Goal: Task Accomplishment & Management: Manage account settings

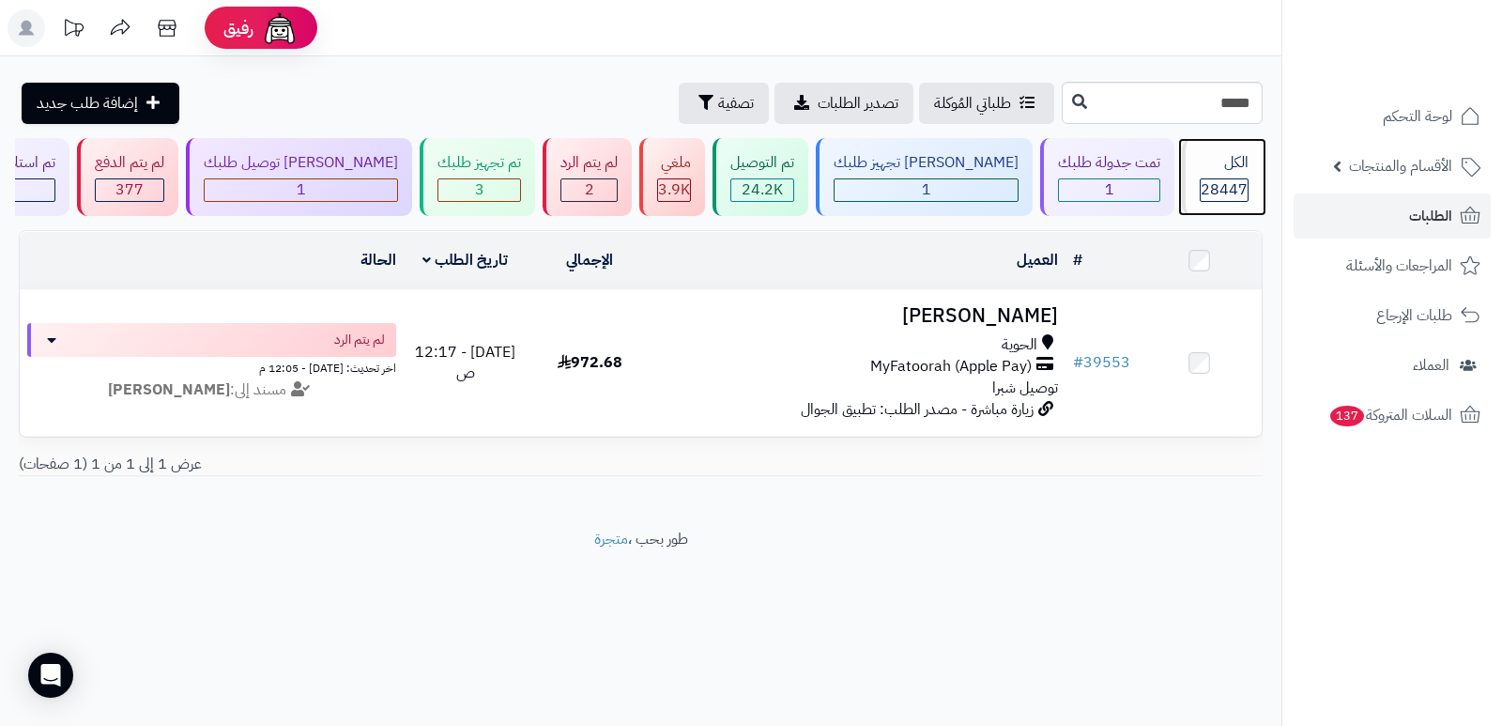
click at [1208, 194] on span "28447" at bounding box center [1224, 189] width 47 height 23
click at [1214, 108] on input "*****" at bounding box center [1162, 103] width 201 height 42
type input "*****"
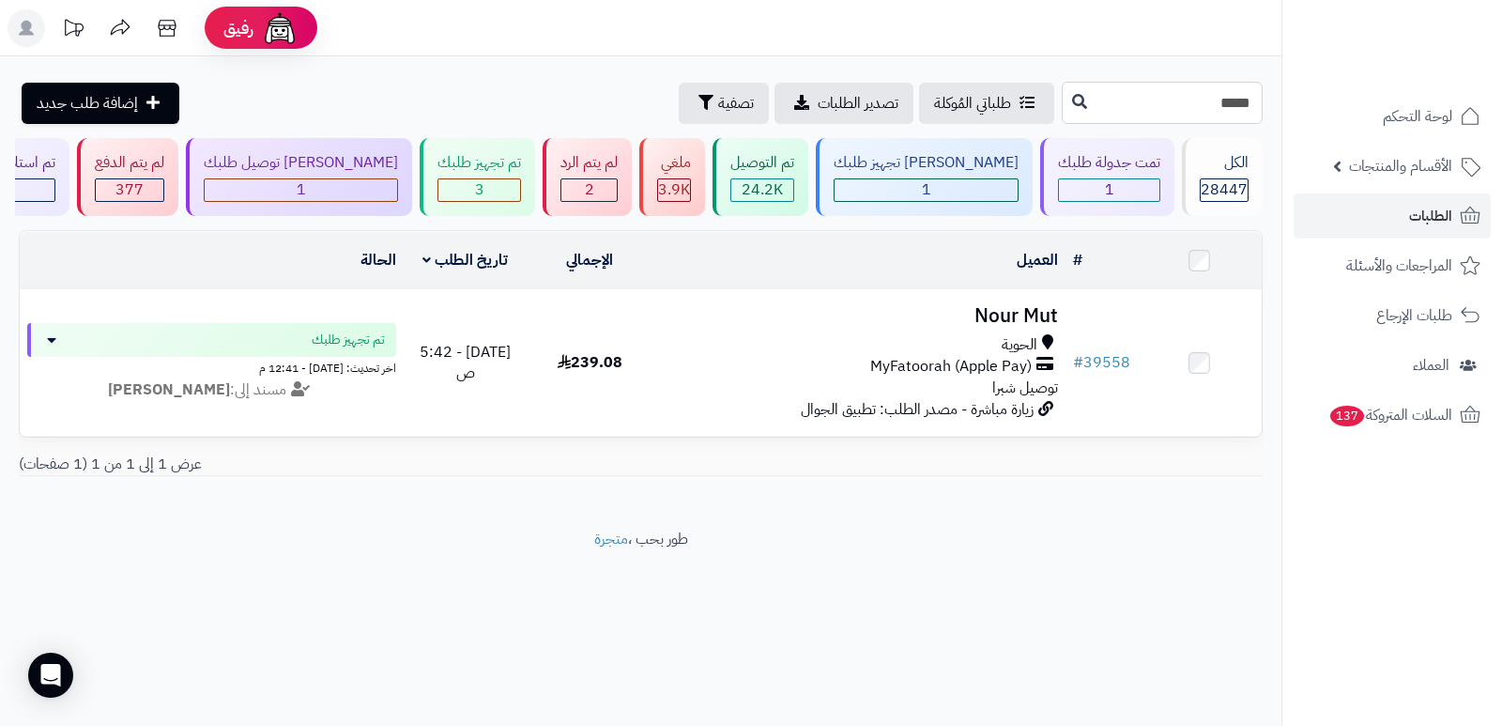
drag, startPoint x: 1251, startPoint y: 99, endPoint x: 1278, endPoint y: 93, distance: 27.8
click at [1278, 93] on div "***** طلباتي المُوكلة تصدير الطلبات تصفية إضافة طلب جديد" at bounding box center [641, 103] width 1282 height 42
drag, startPoint x: 1245, startPoint y: 108, endPoint x: 1255, endPoint y: 108, distance: 10.3
click at [1255, 108] on input "*****" at bounding box center [1162, 103] width 201 height 42
type input "*****"
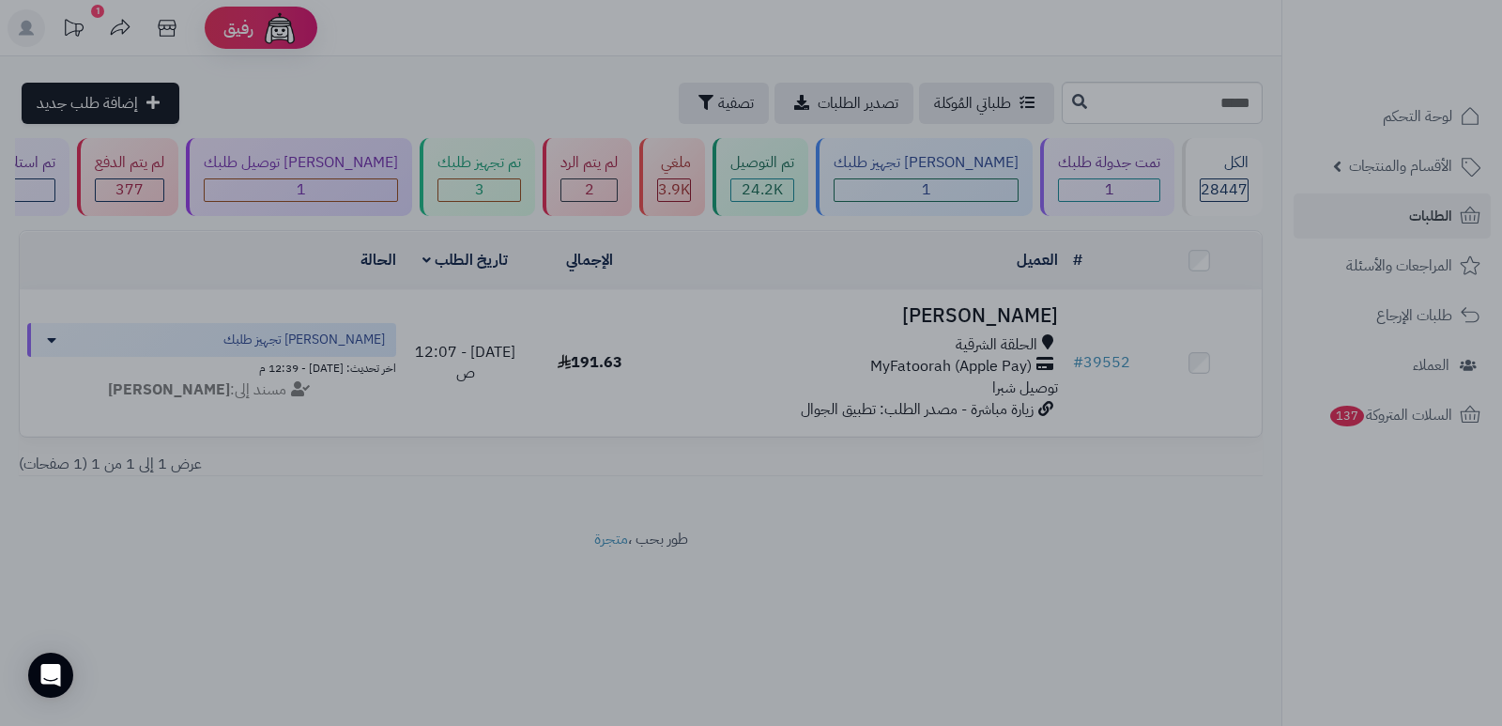
click at [1403, 543] on div at bounding box center [751, 363] width 1502 height 726
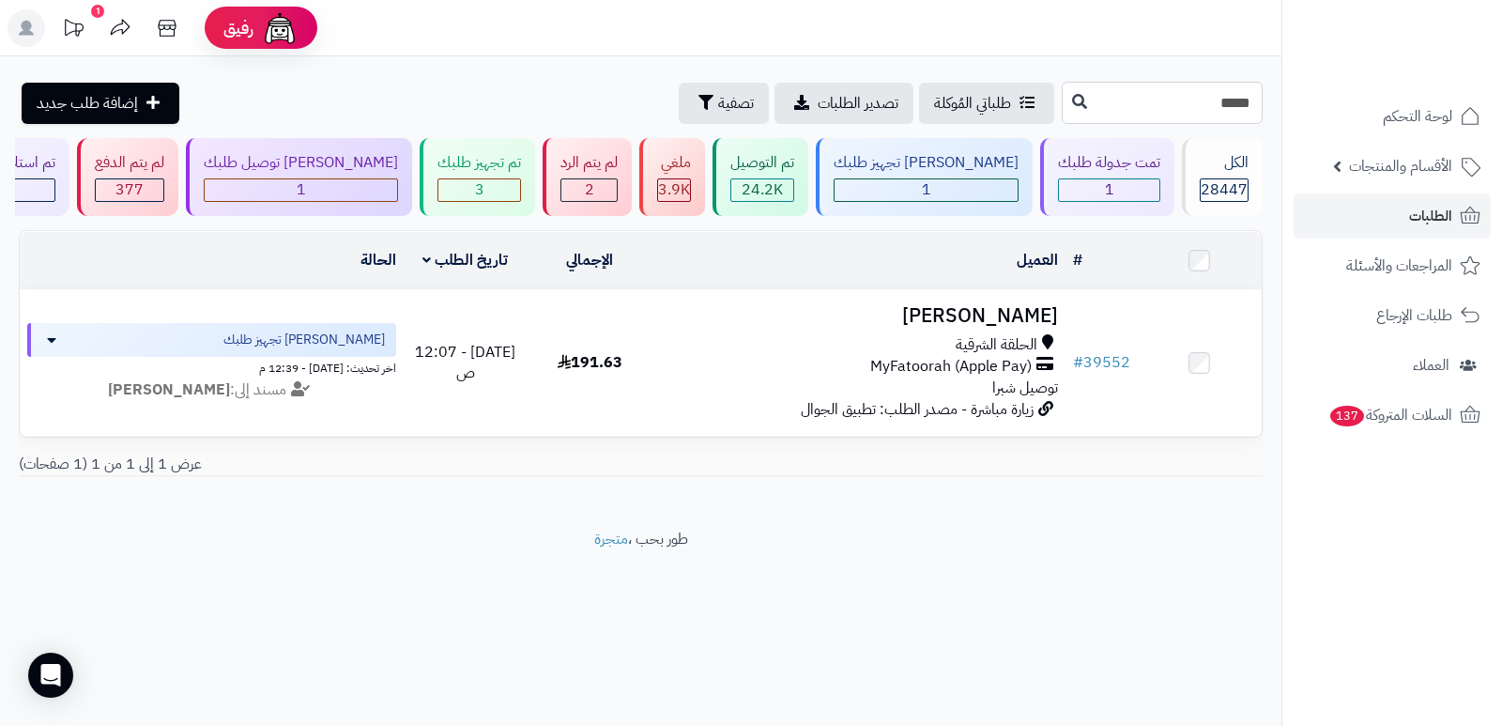
click at [1221, 107] on input "*****" at bounding box center [1162, 103] width 201 height 42
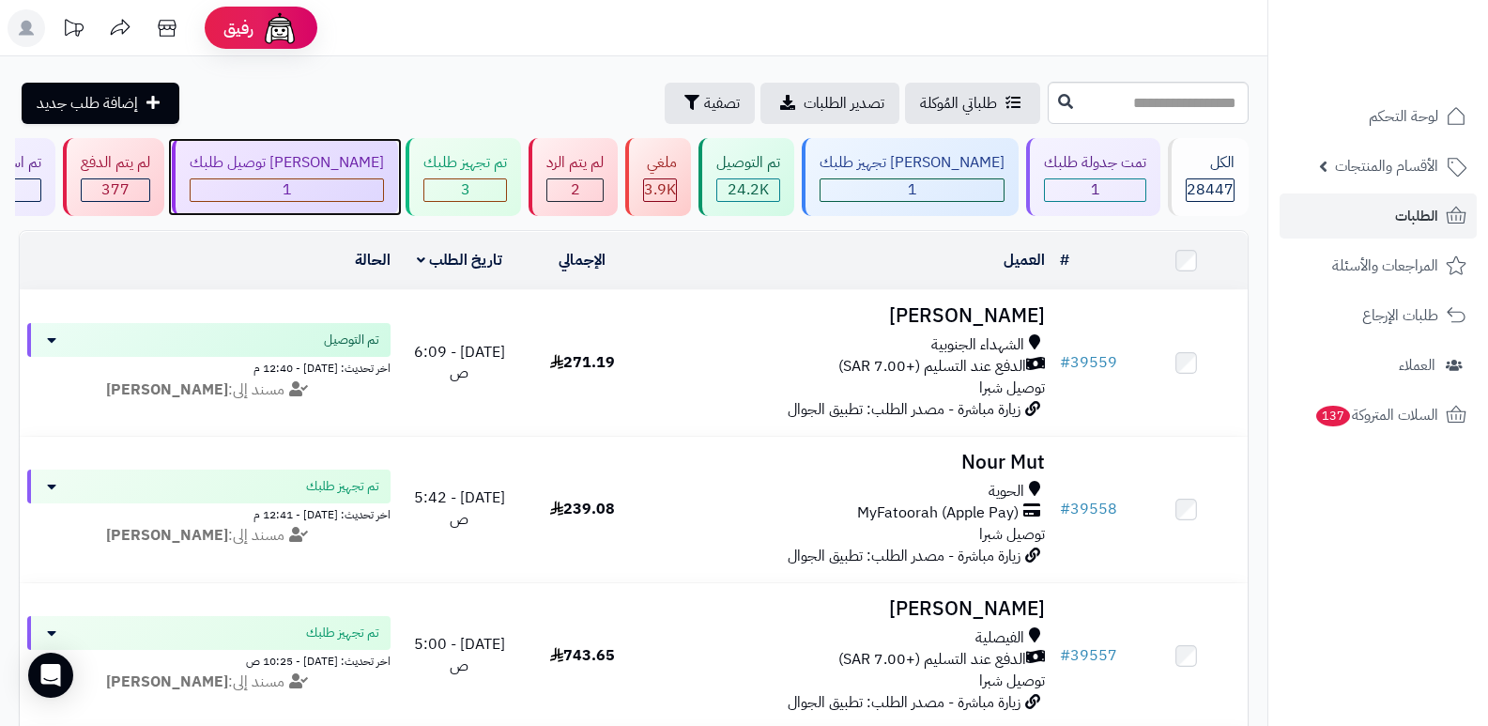
click at [384, 171] on div "[PERSON_NAME] توصيل طلبك" at bounding box center [287, 163] width 194 height 22
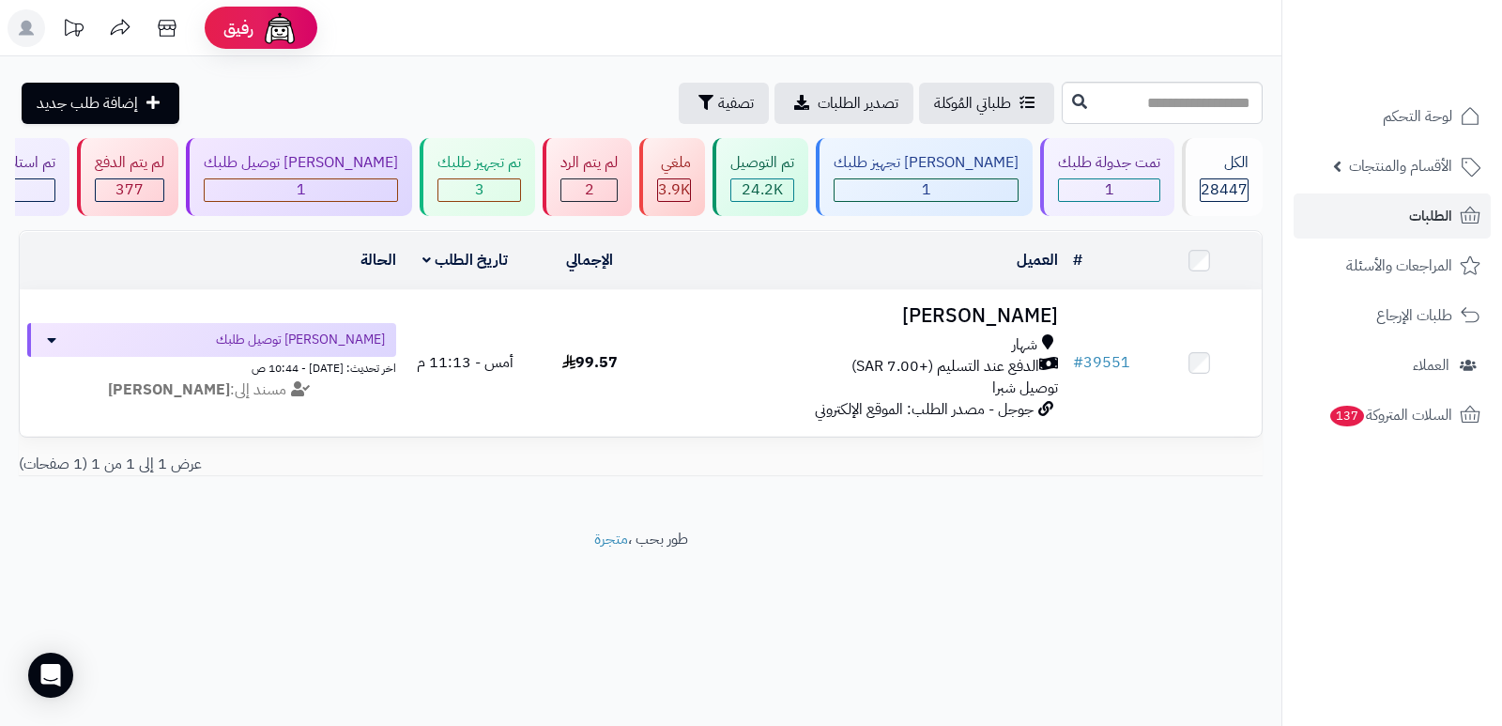
click at [969, 41] on header "رفيق ! الطلبات معالجة مكتمل إرجاع المنتجات العملاء المتواجدون الان 29303 عملاء …" at bounding box center [751, 28] width 1502 height 56
click at [632, 174] on div "لم يتم الرد 2" at bounding box center [587, 177] width 89 height 78
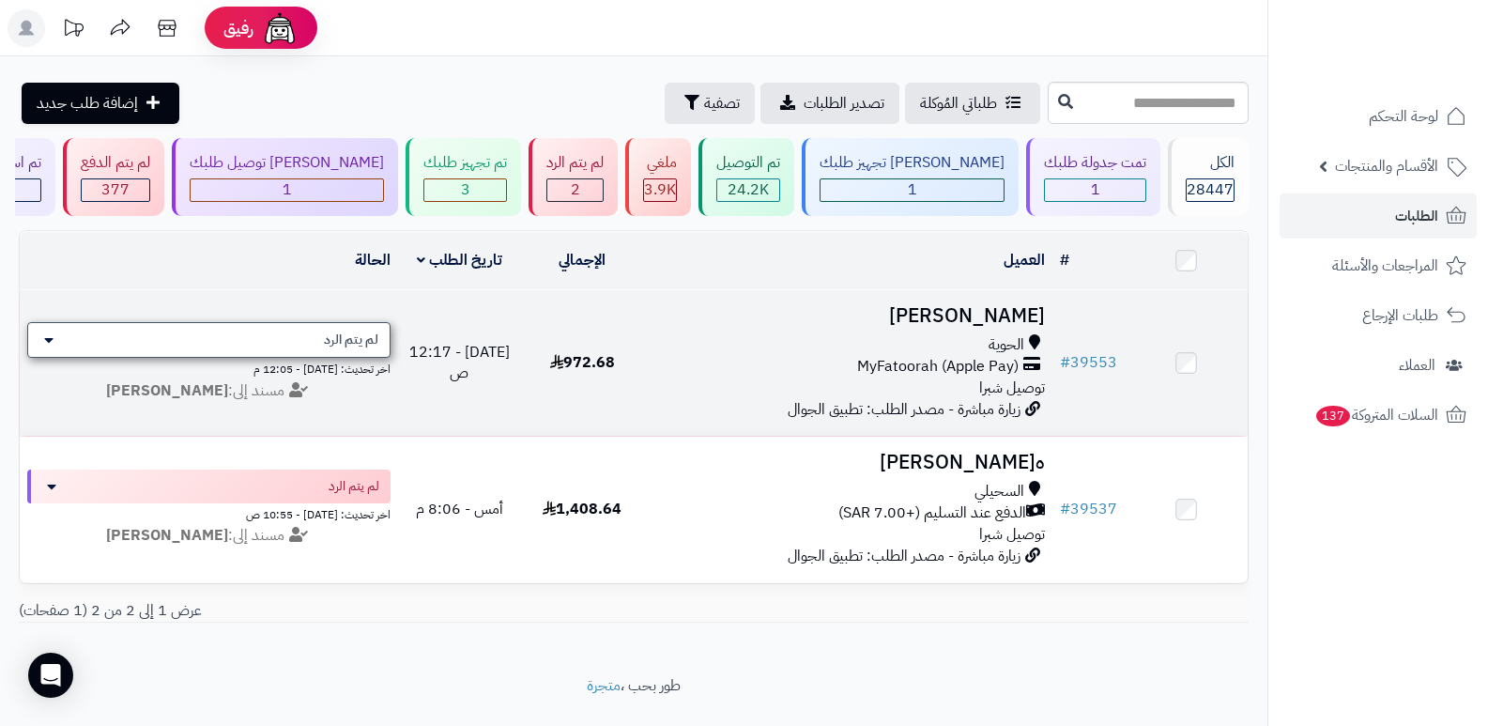
click at [279, 326] on div "لم يتم الرد" at bounding box center [208, 340] width 363 height 36
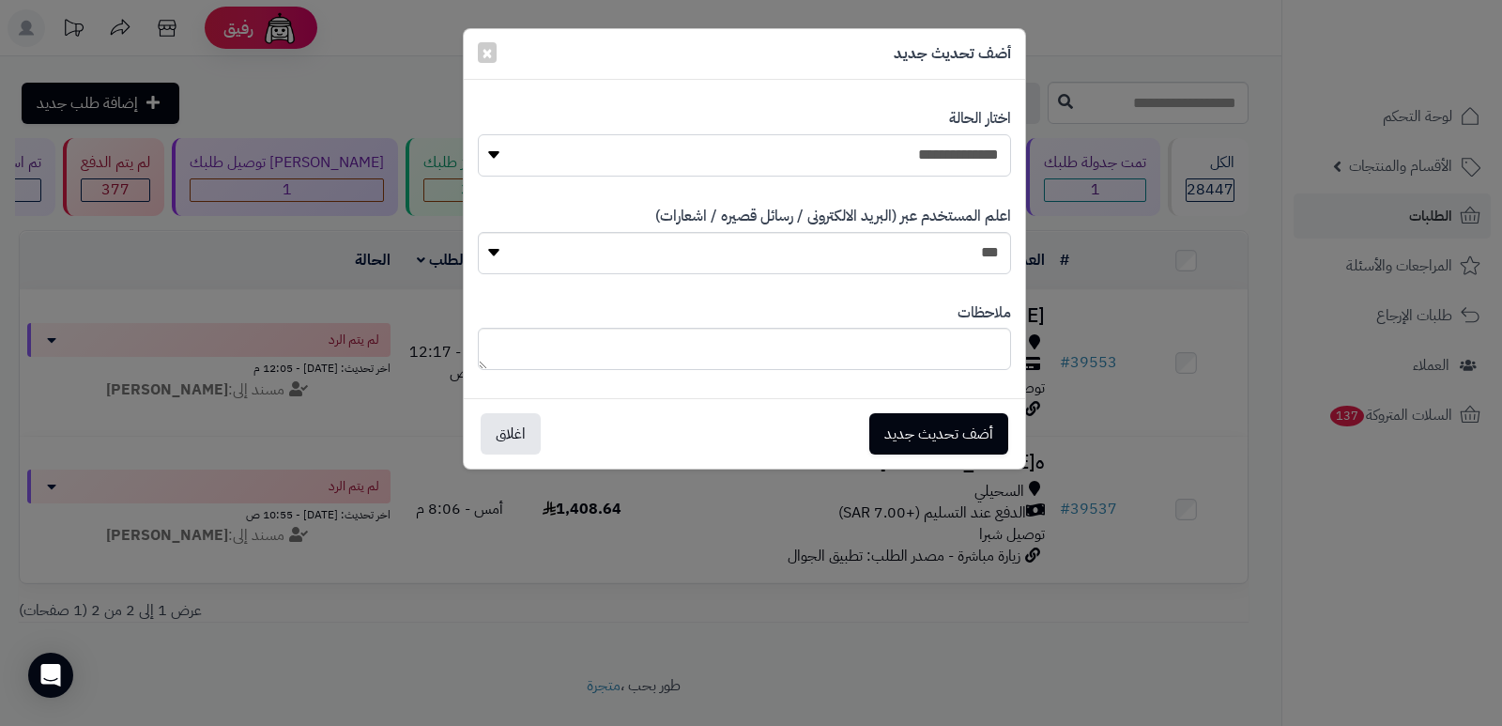
click at [955, 158] on select "**********" at bounding box center [744, 155] width 533 height 42
select select "*"
click at [478, 134] on select "**********" at bounding box center [744, 155] width 533 height 42
click at [968, 340] on textarea at bounding box center [744, 349] width 533 height 42
type textarea "****"
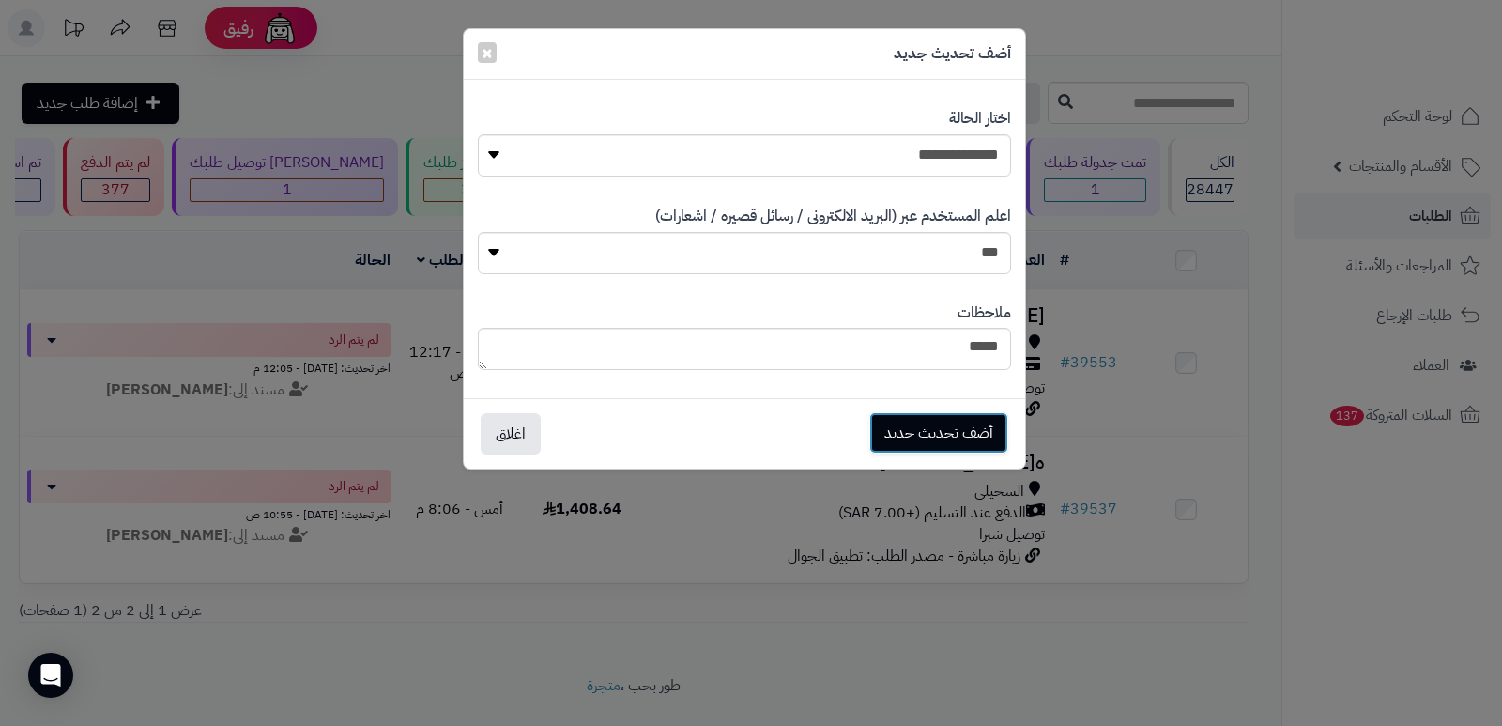
click at [972, 424] on button "أضف تحديث جديد" at bounding box center [939, 432] width 139 height 41
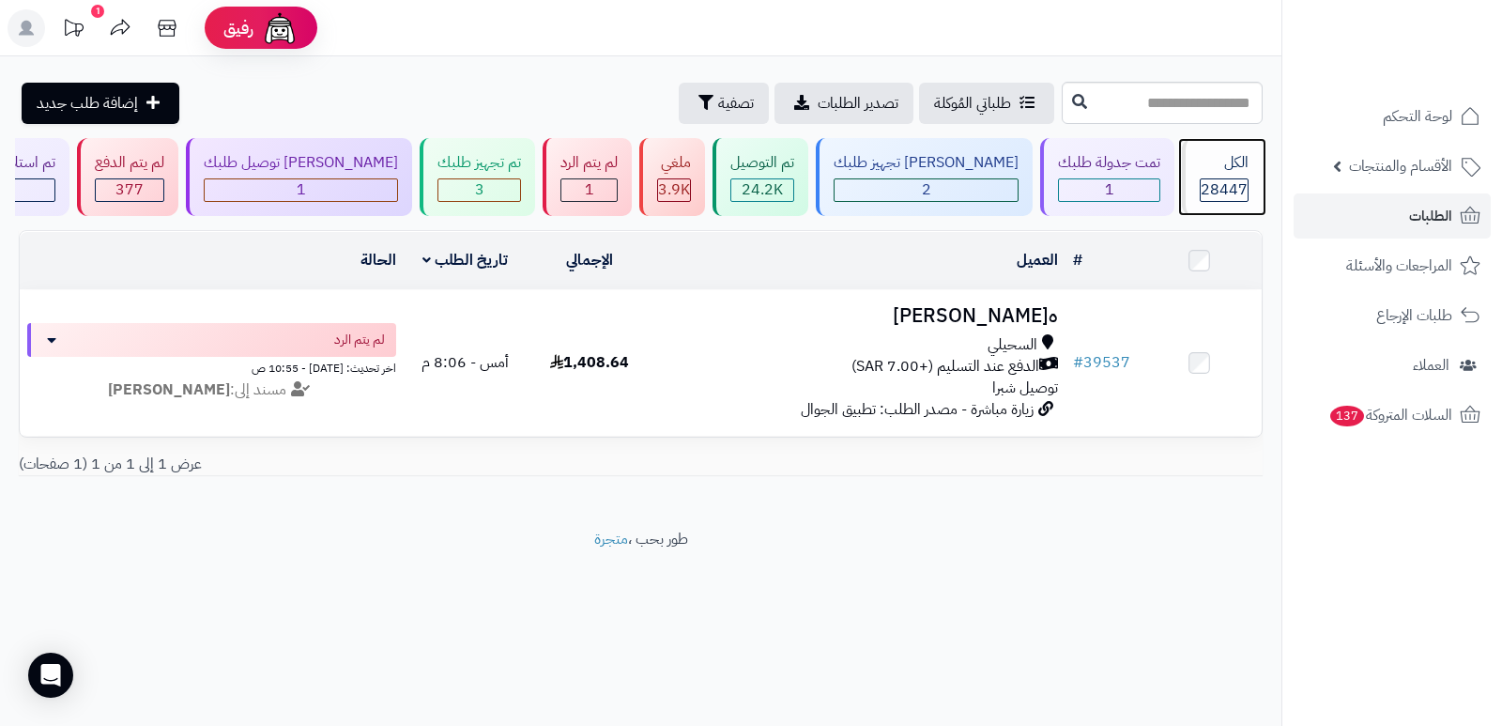
click at [1212, 180] on span "28447" at bounding box center [1224, 189] width 47 height 23
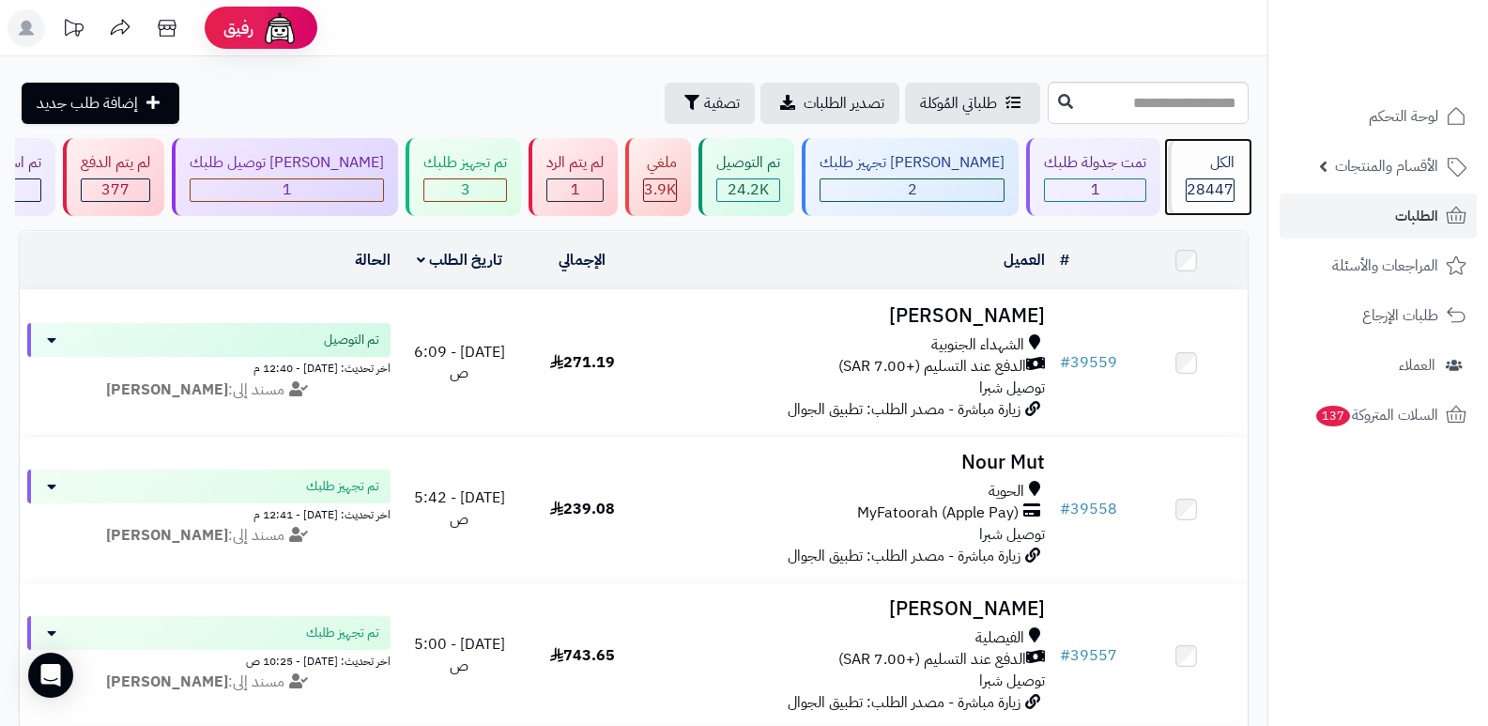
click at [1202, 156] on div "الكل" at bounding box center [1210, 163] width 49 height 22
click at [1198, 180] on span "28447" at bounding box center [1210, 189] width 47 height 23
click at [1207, 189] on span "28447" at bounding box center [1210, 189] width 47 height 23
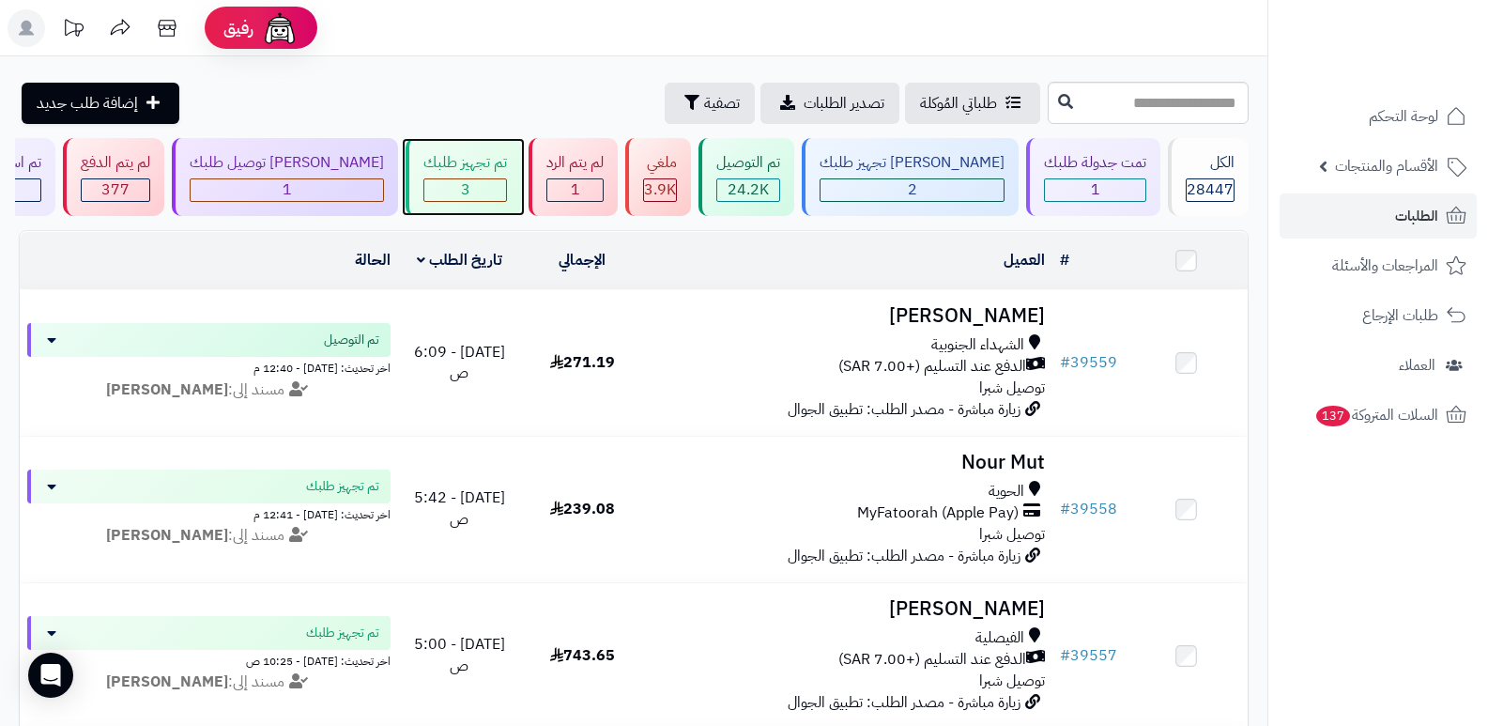
click at [470, 192] on div "3" at bounding box center [465, 190] width 82 height 22
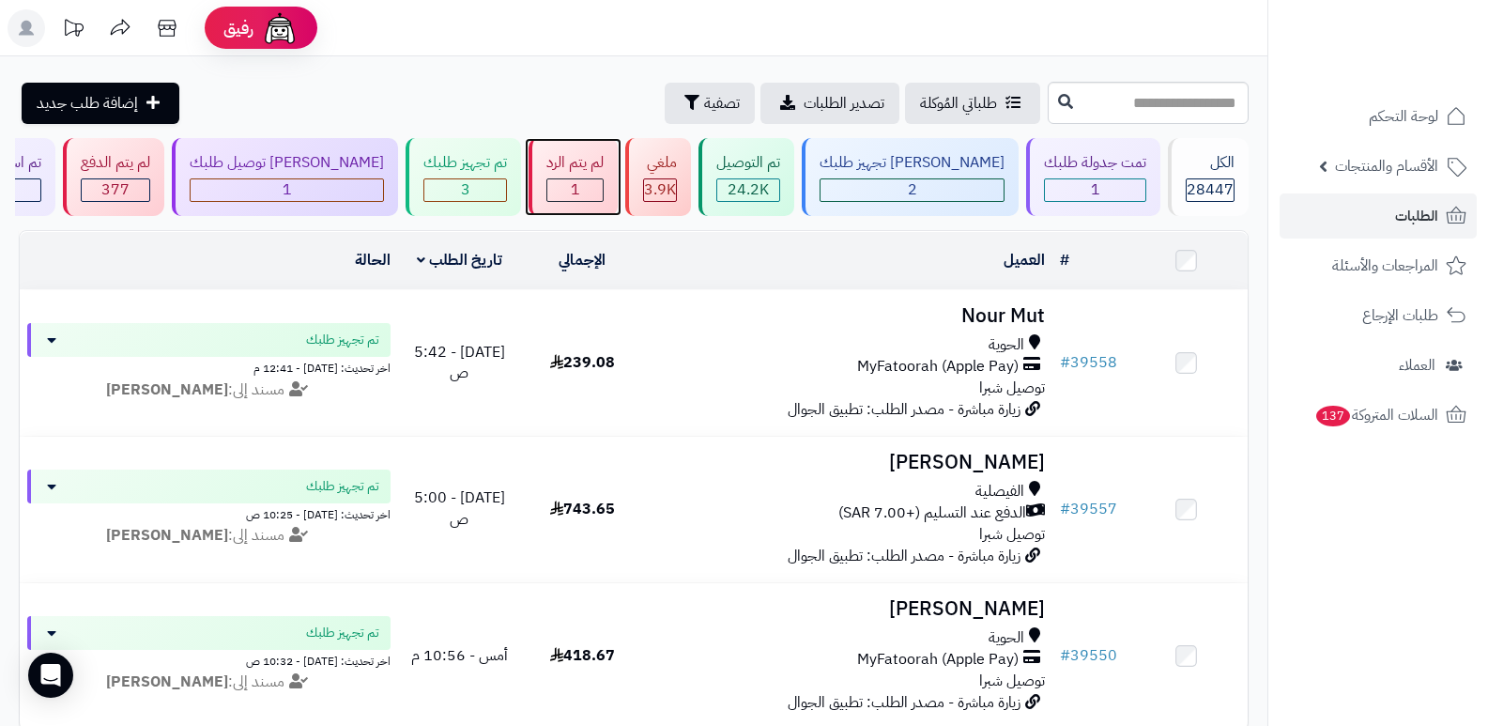
click at [603, 169] on div "لم يتم الرد" at bounding box center [575, 163] width 57 height 22
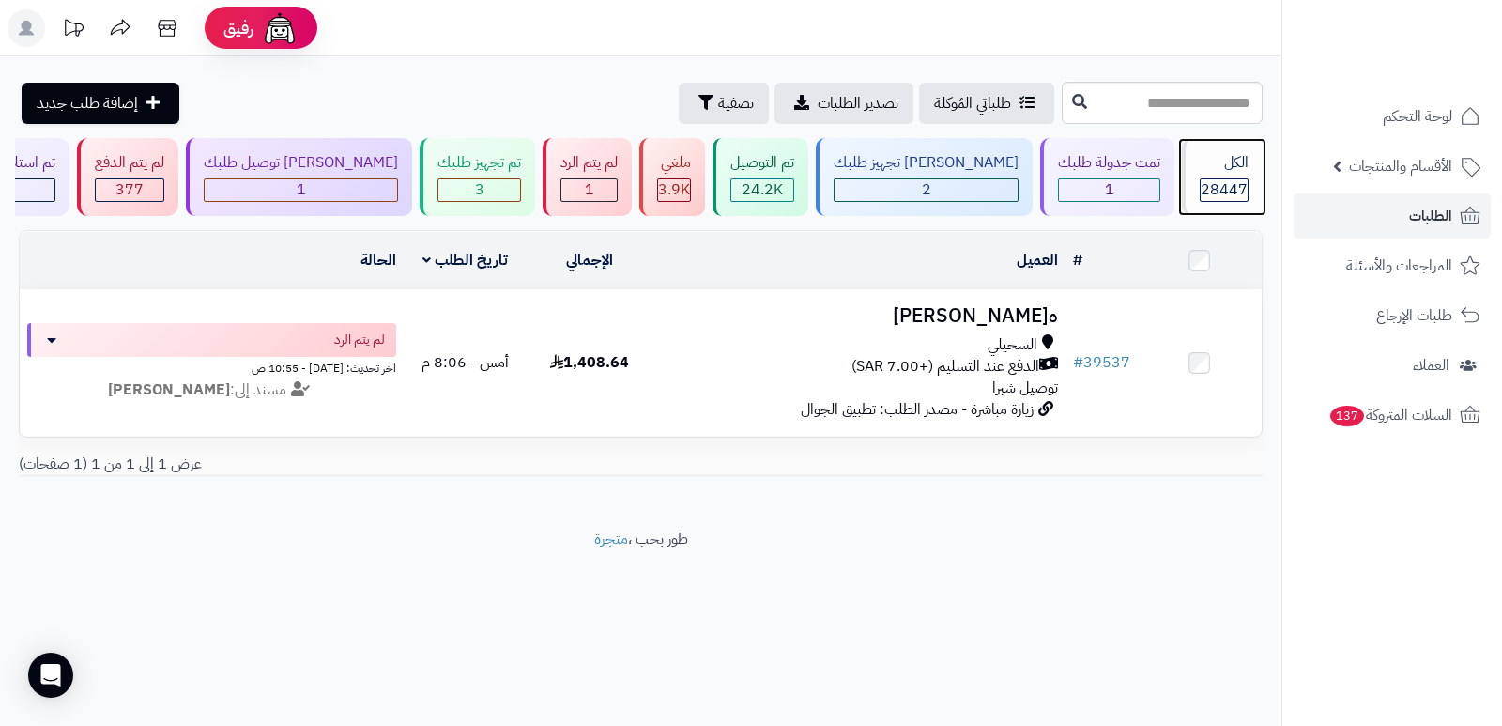
drag, startPoint x: 1227, startPoint y: 190, endPoint x: 1191, endPoint y: 22, distance: 172.0
click at [1227, 189] on span "28447" at bounding box center [1224, 189] width 47 height 23
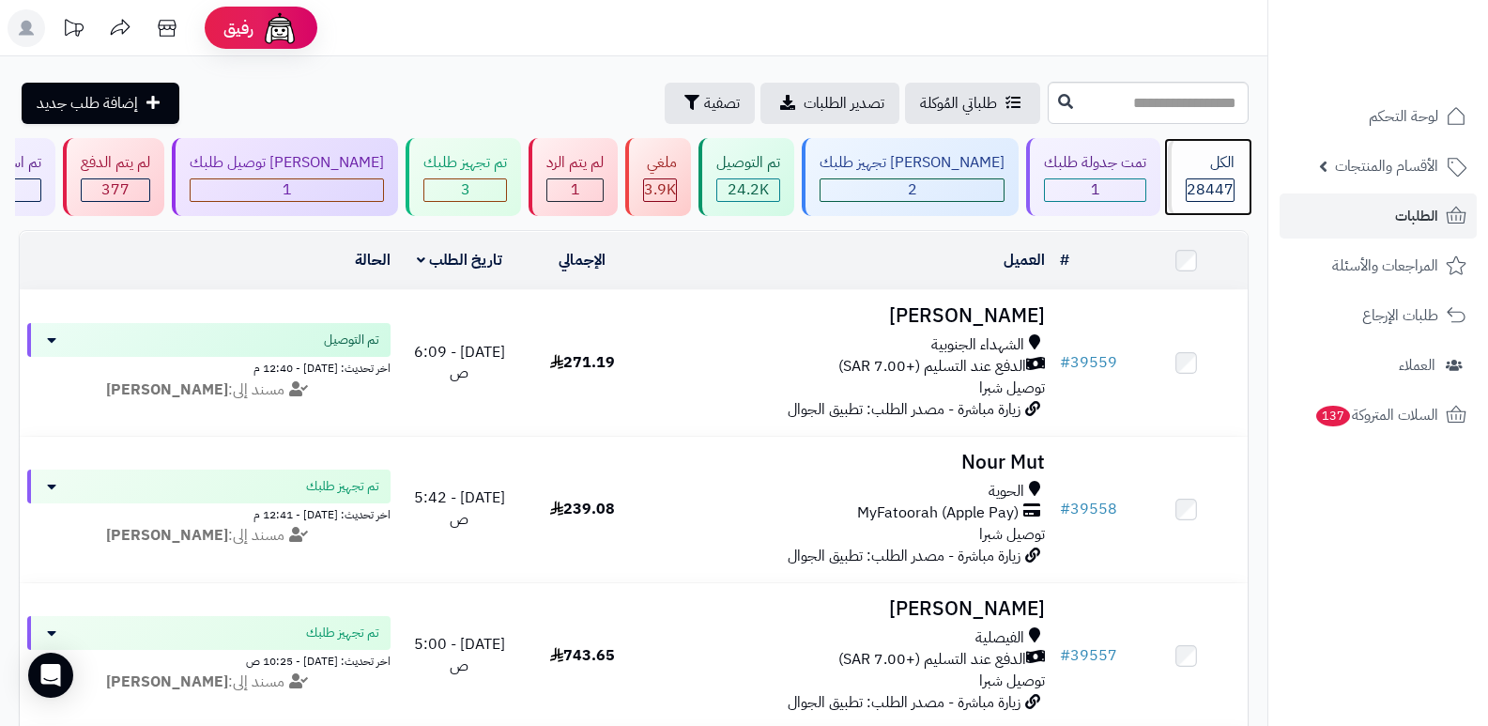
click at [1214, 176] on div "الكل 28447" at bounding box center [1208, 177] width 81 height 78
click at [1213, 182] on span "28447" at bounding box center [1210, 189] width 47 height 23
click at [1199, 176] on div "الكل 28447" at bounding box center [1208, 177] width 81 height 78
click at [1206, 154] on div "الكل" at bounding box center [1210, 163] width 49 height 22
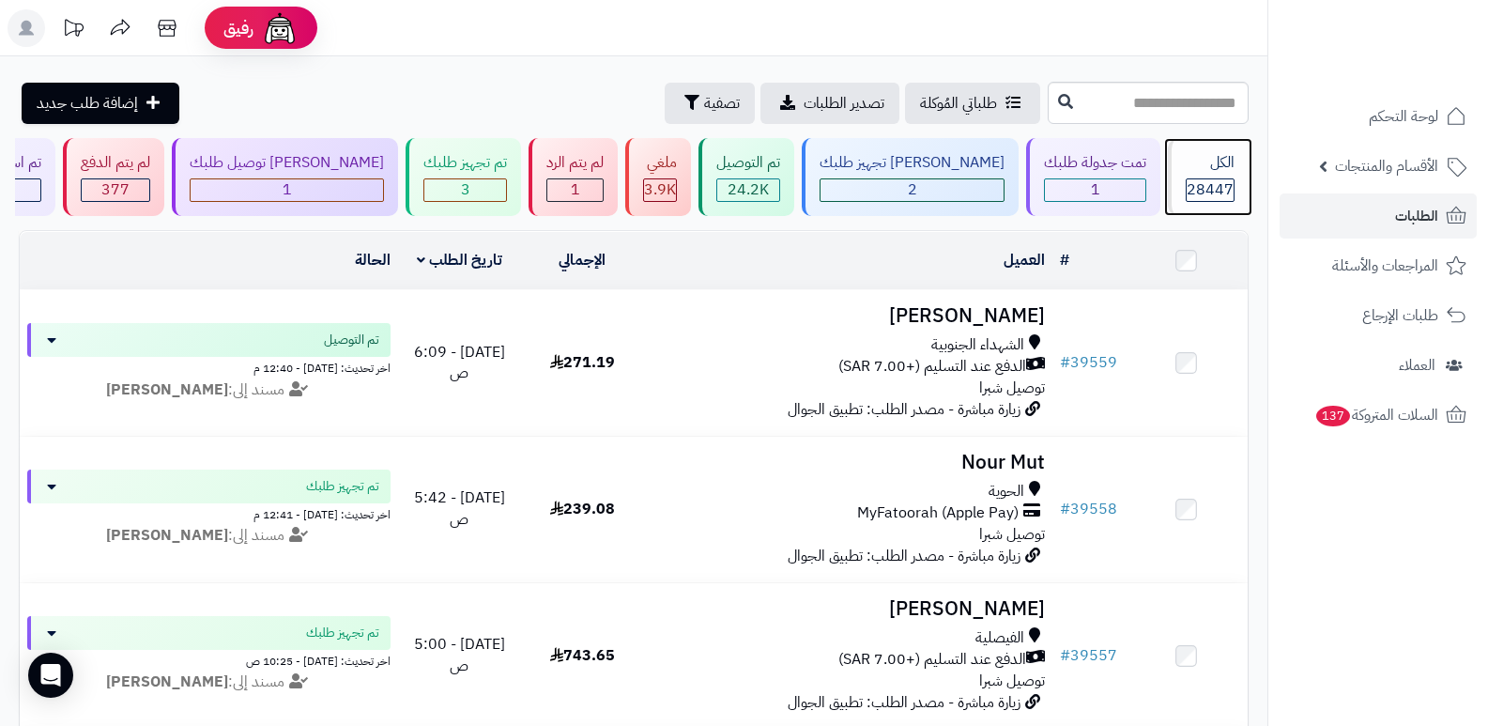
click at [1186, 171] on div "الكل" at bounding box center [1210, 163] width 49 height 22
click at [1194, 167] on div "الكل" at bounding box center [1210, 163] width 49 height 22
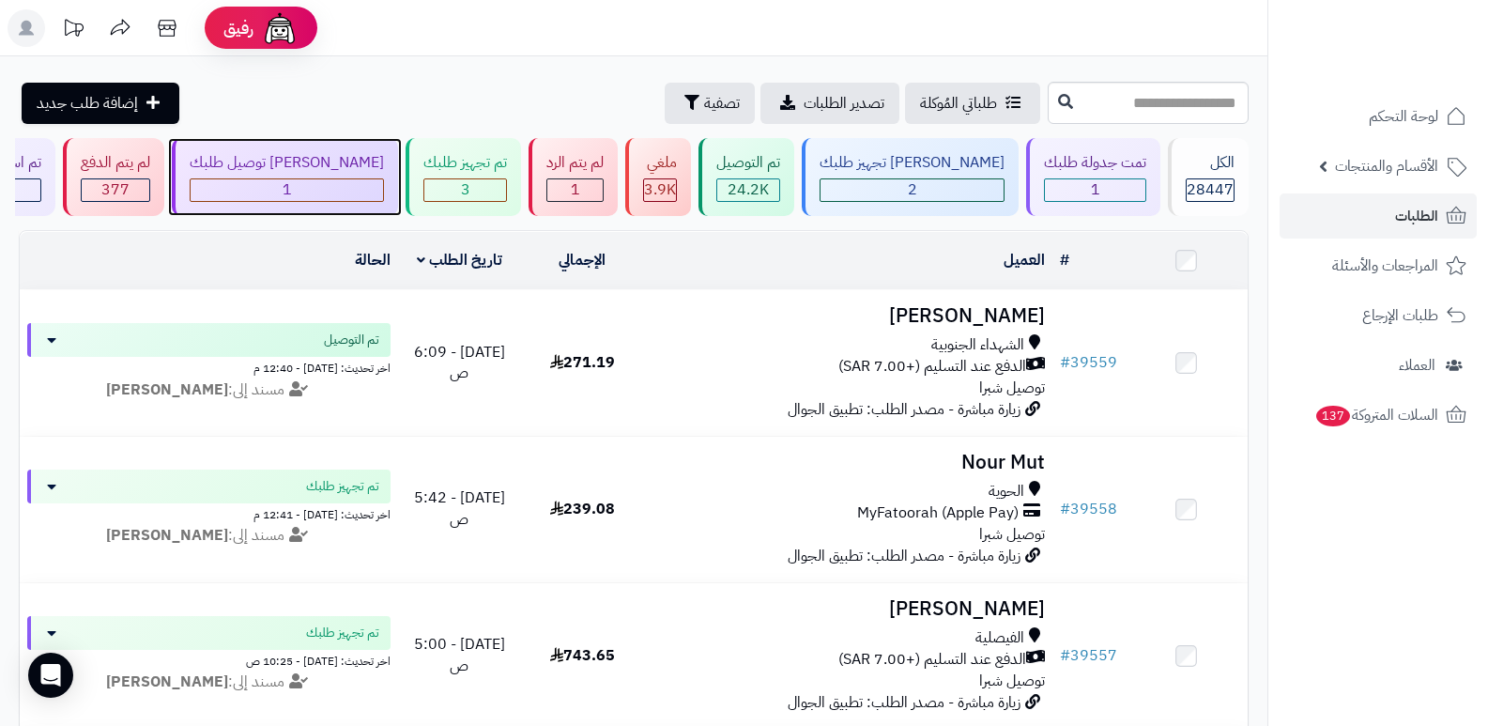
click at [362, 195] on div "1" at bounding box center [287, 190] width 193 height 22
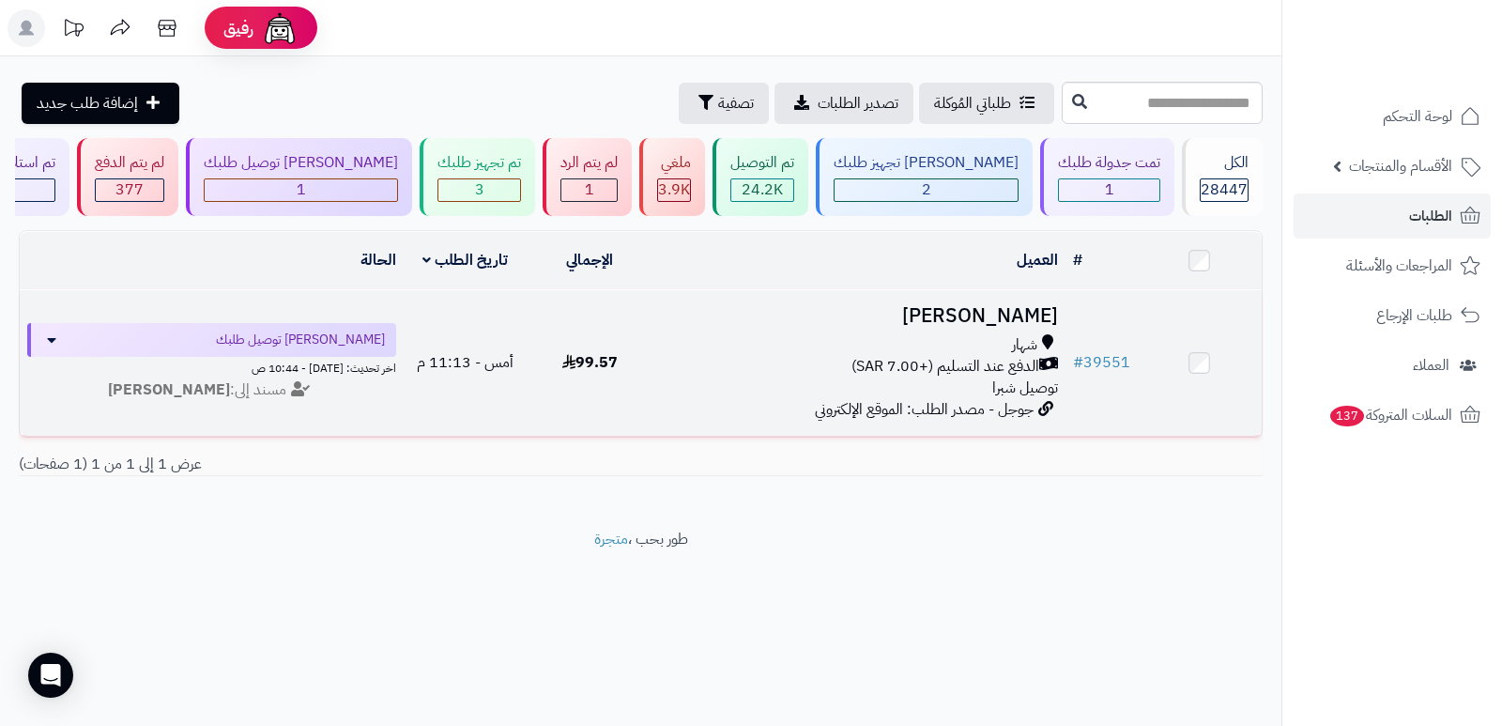
click at [1029, 320] on h3 "[PERSON_NAME]" at bounding box center [858, 316] width 399 height 22
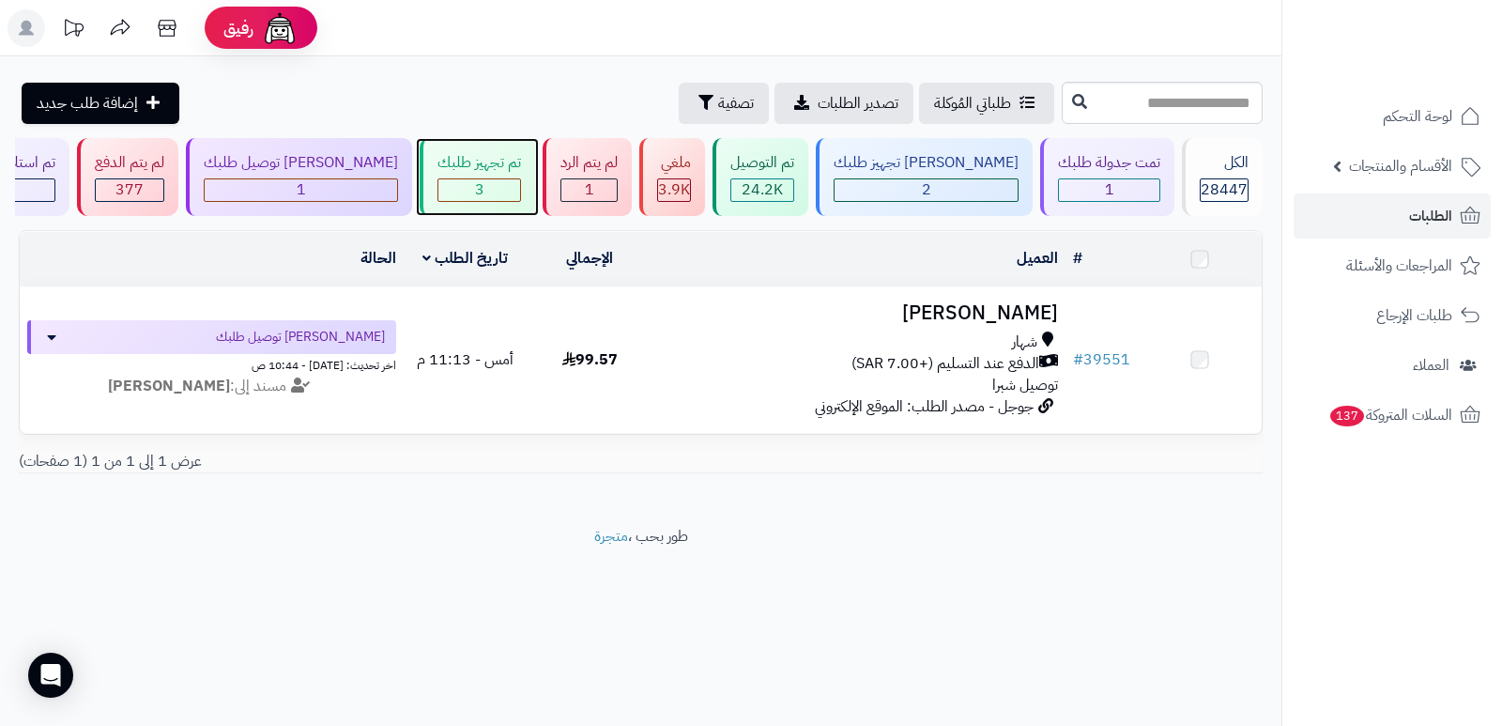
click at [514, 166] on div "تم تجهيز طلبك" at bounding box center [480, 163] width 84 height 22
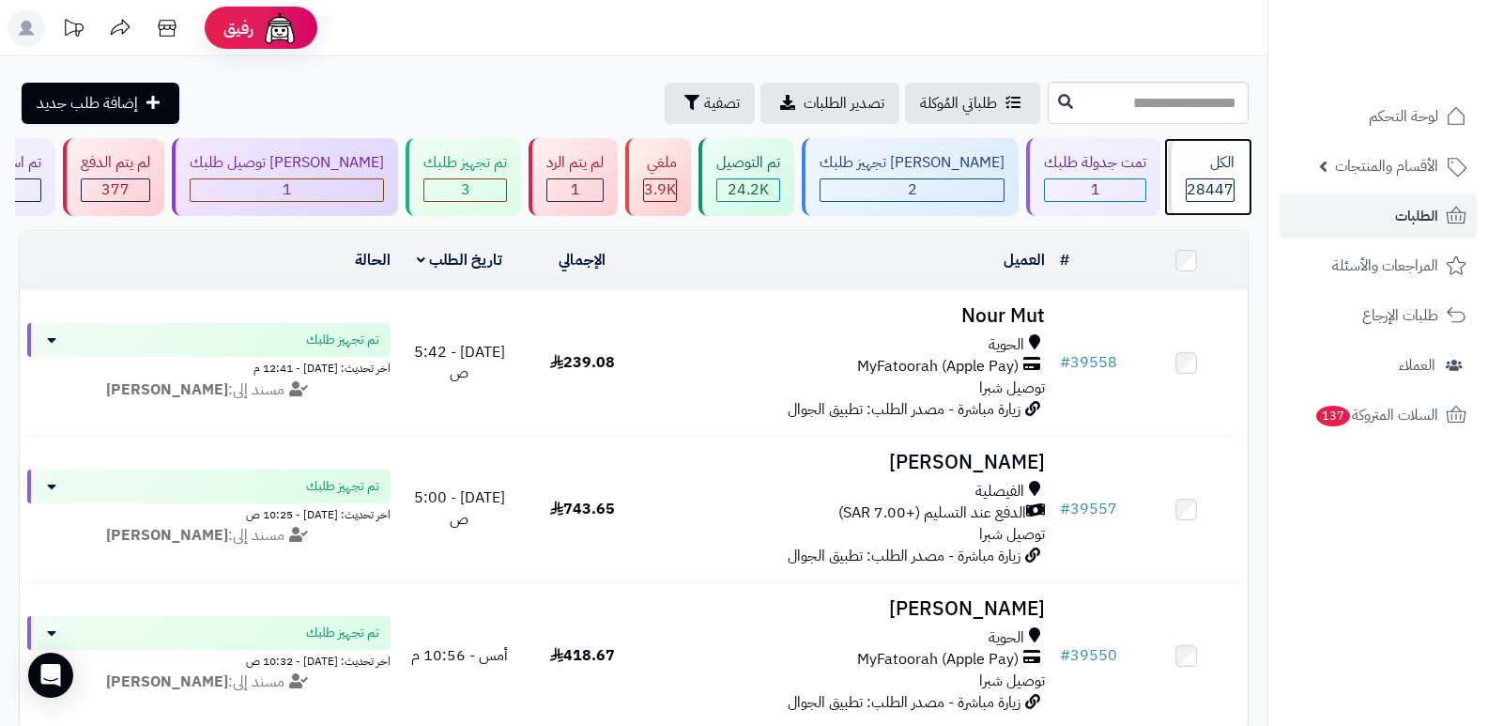
click at [1208, 182] on span "28447" at bounding box center [1210, 189] width 47 height 23
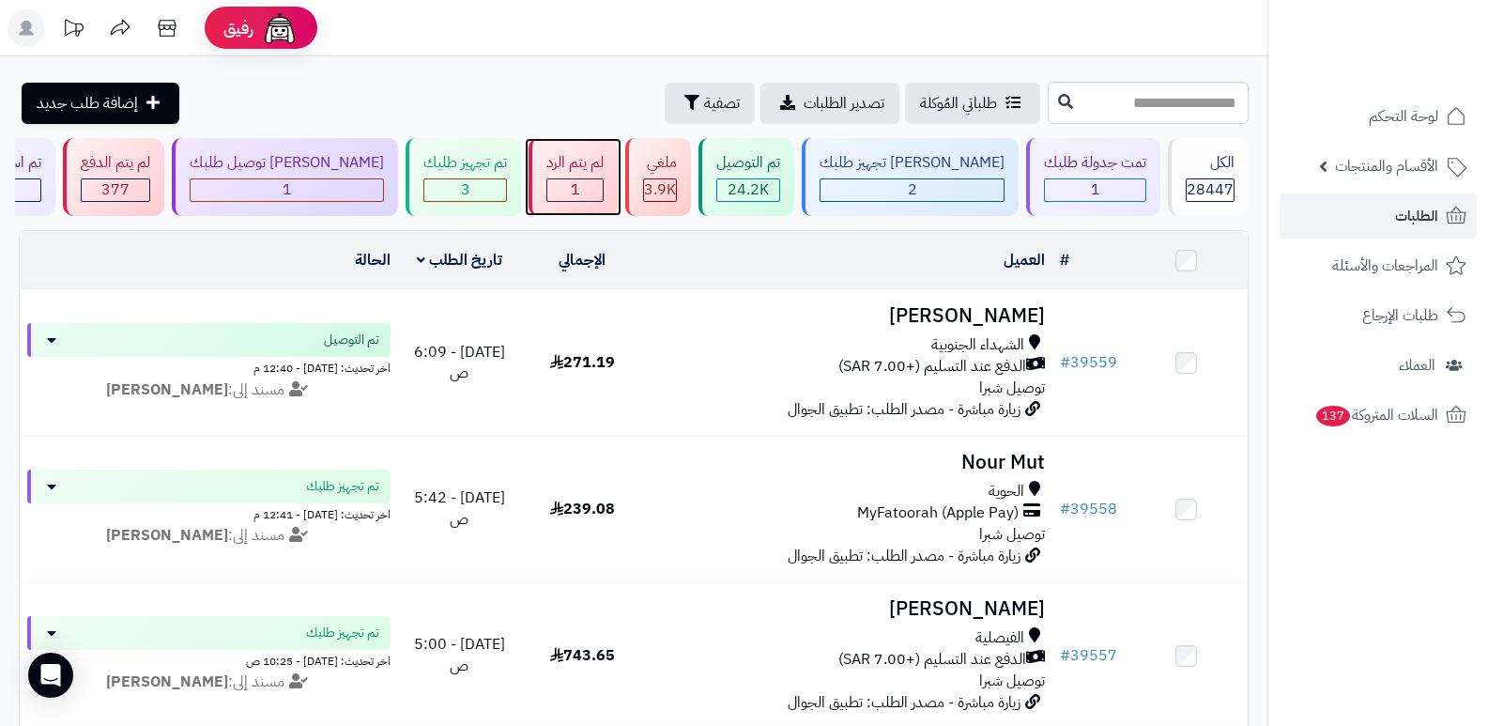
click at [604, 167] on div "لم يتم الرد" at bounding box center [575, 163] width 57 height 22
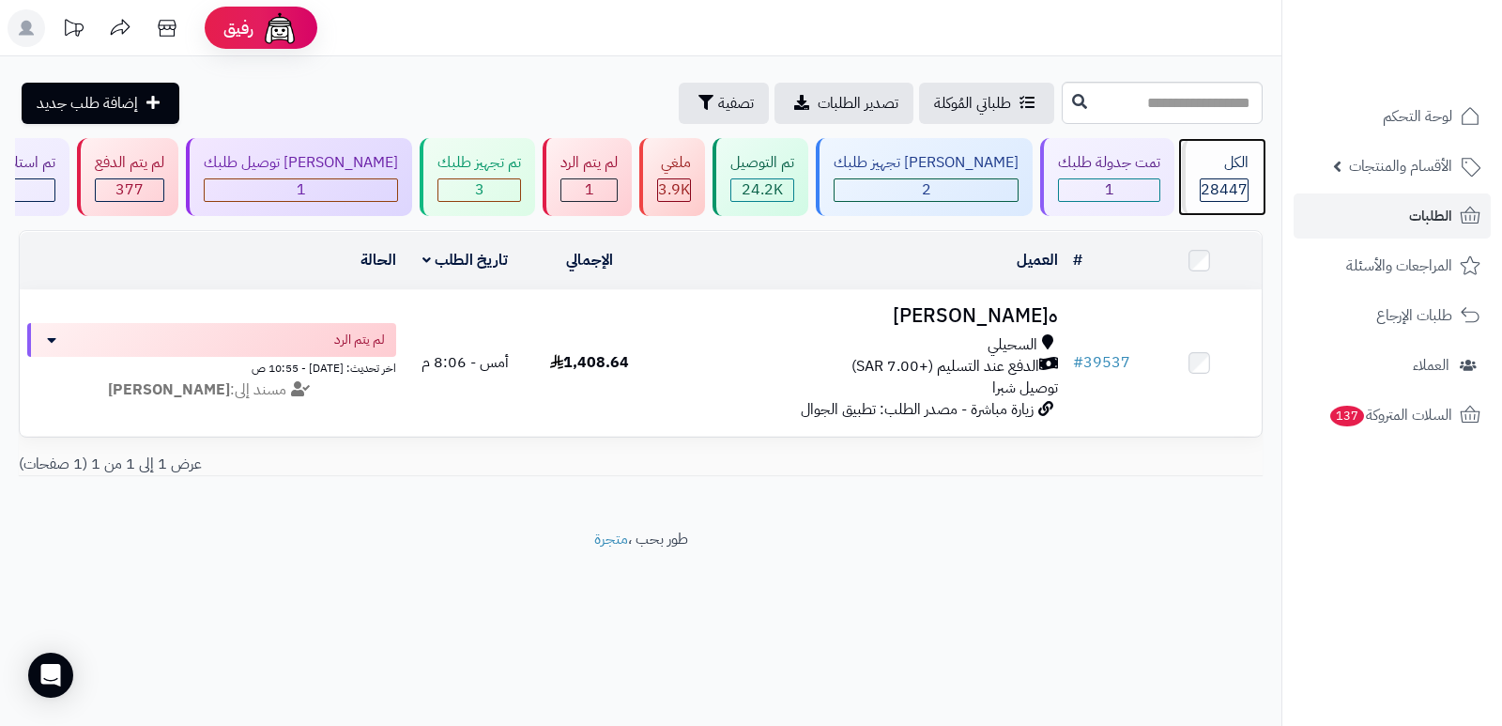
click at [1219, 177] on div "الكل 28447" at bounding box center [1222, 177] width 81 height 78
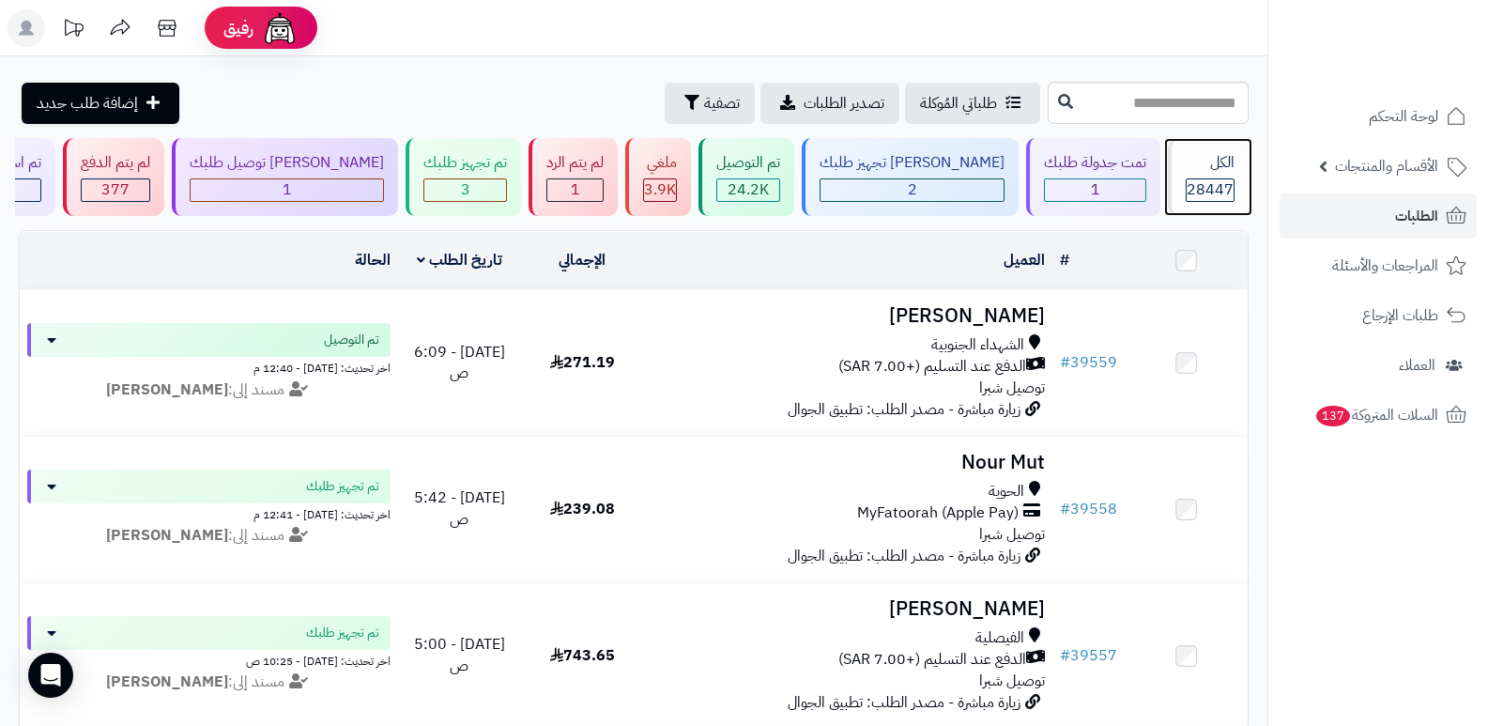
click at [1189, 157] on div "الكل" at bounding box center [1210, 163] width 49 height 22
click at [1206, 189] on span "28447" at bounding box center [1210, 189] width 47 height 23
click at [1198, 146] on div "الكل 28447" at bounding box center [1208, 177] width 81 height 78
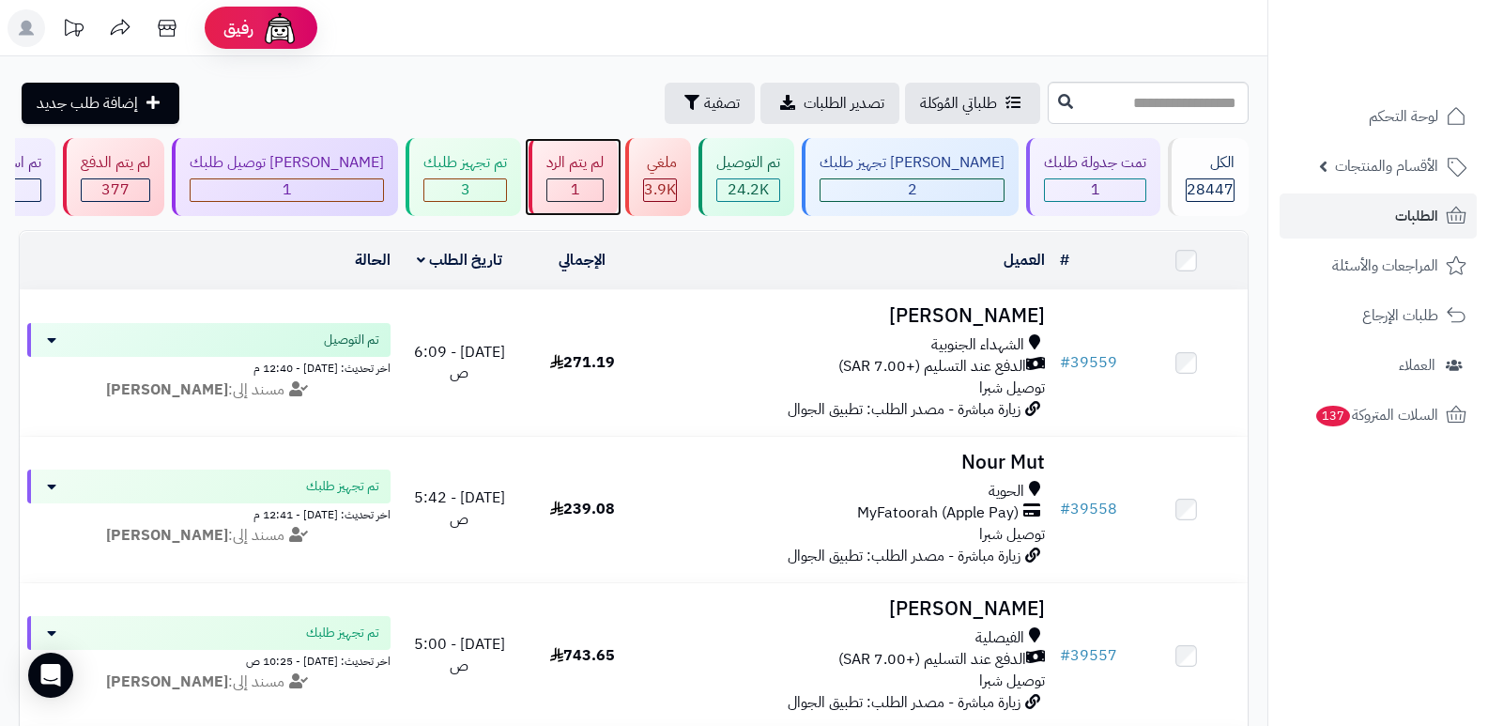
click at [604, 173] on div "لم يتم الرد" at bounding box center [575, 163] width 57 height 22
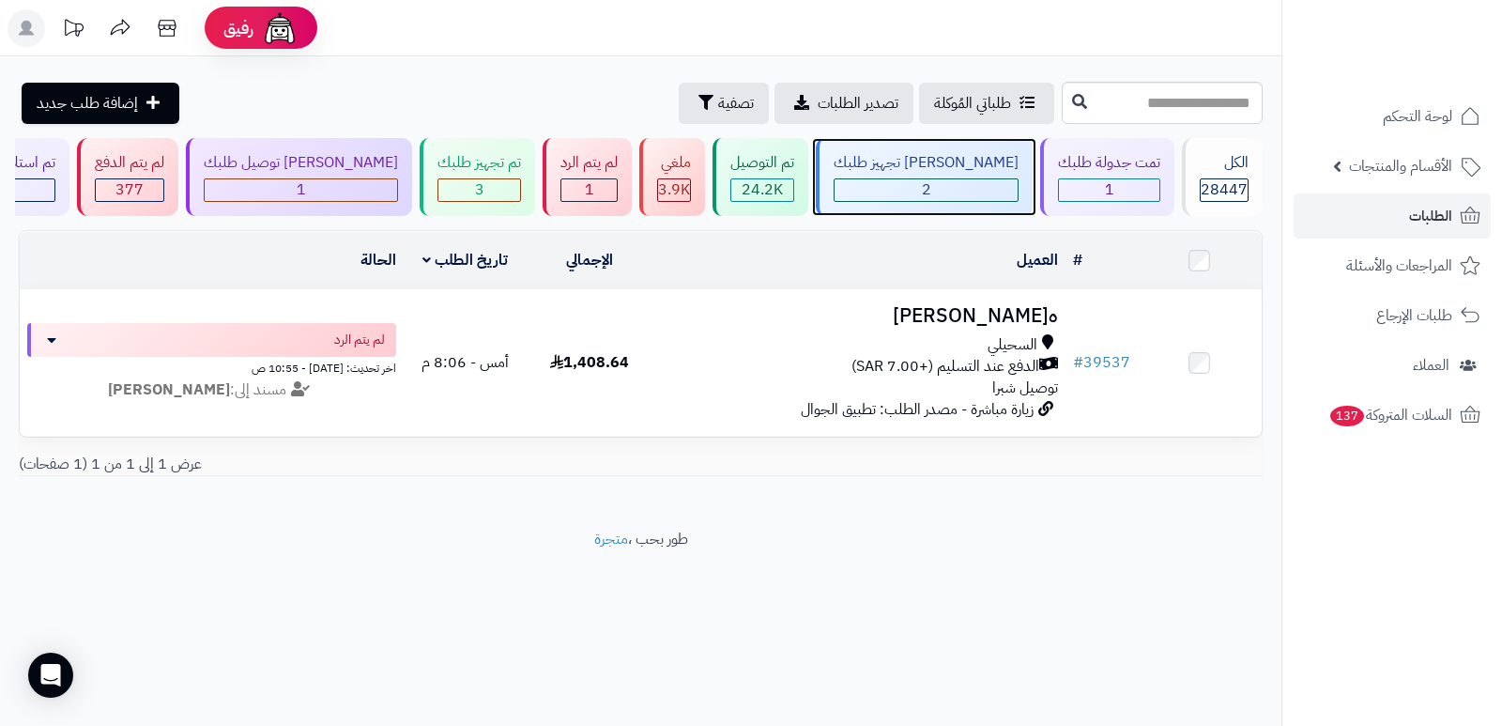
click at [969, 166] on div "[PERSON_NAME] تجهيز طلبك" at bounding box center [926, 163] width 185 height 22
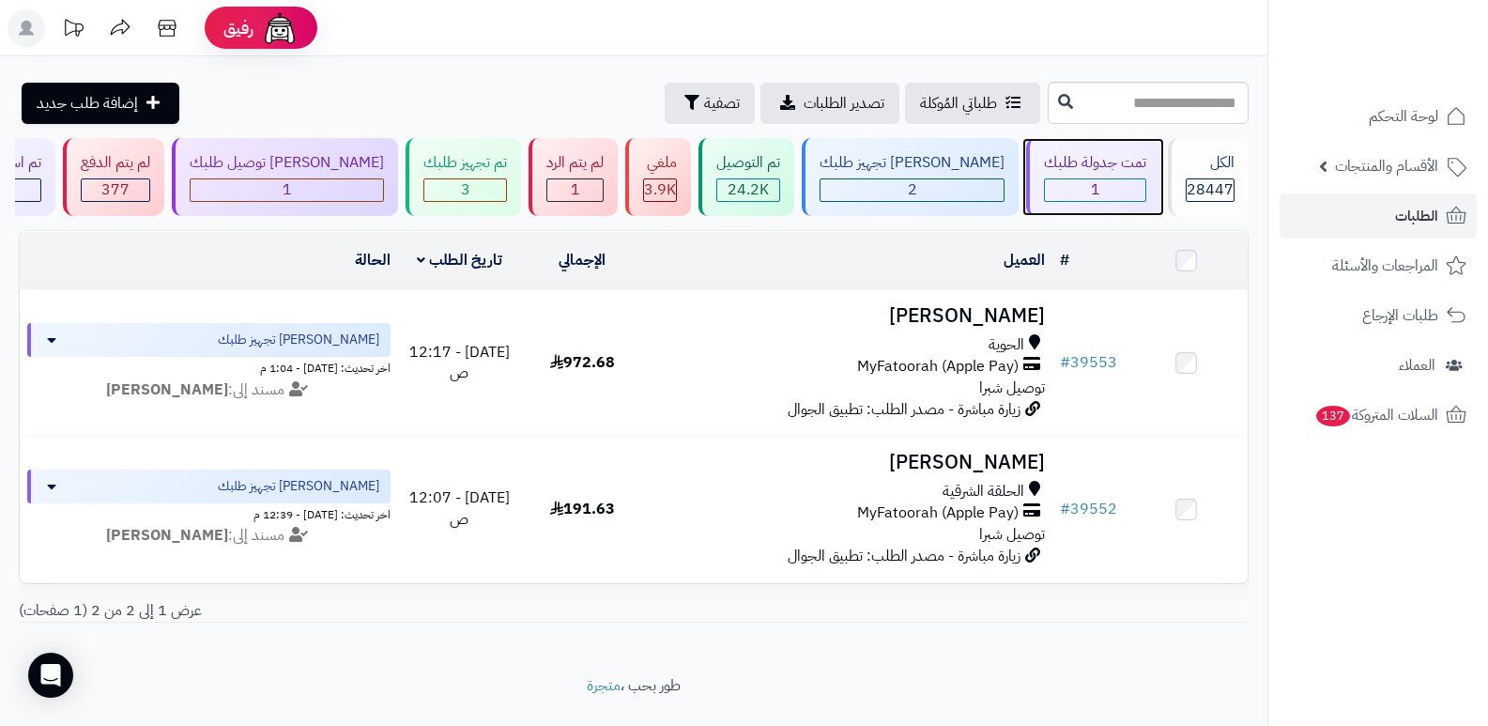
click at [1095, 167] on div "تمت جدولة طلبك" at bounding box center [1095, 163] width 102 height 22
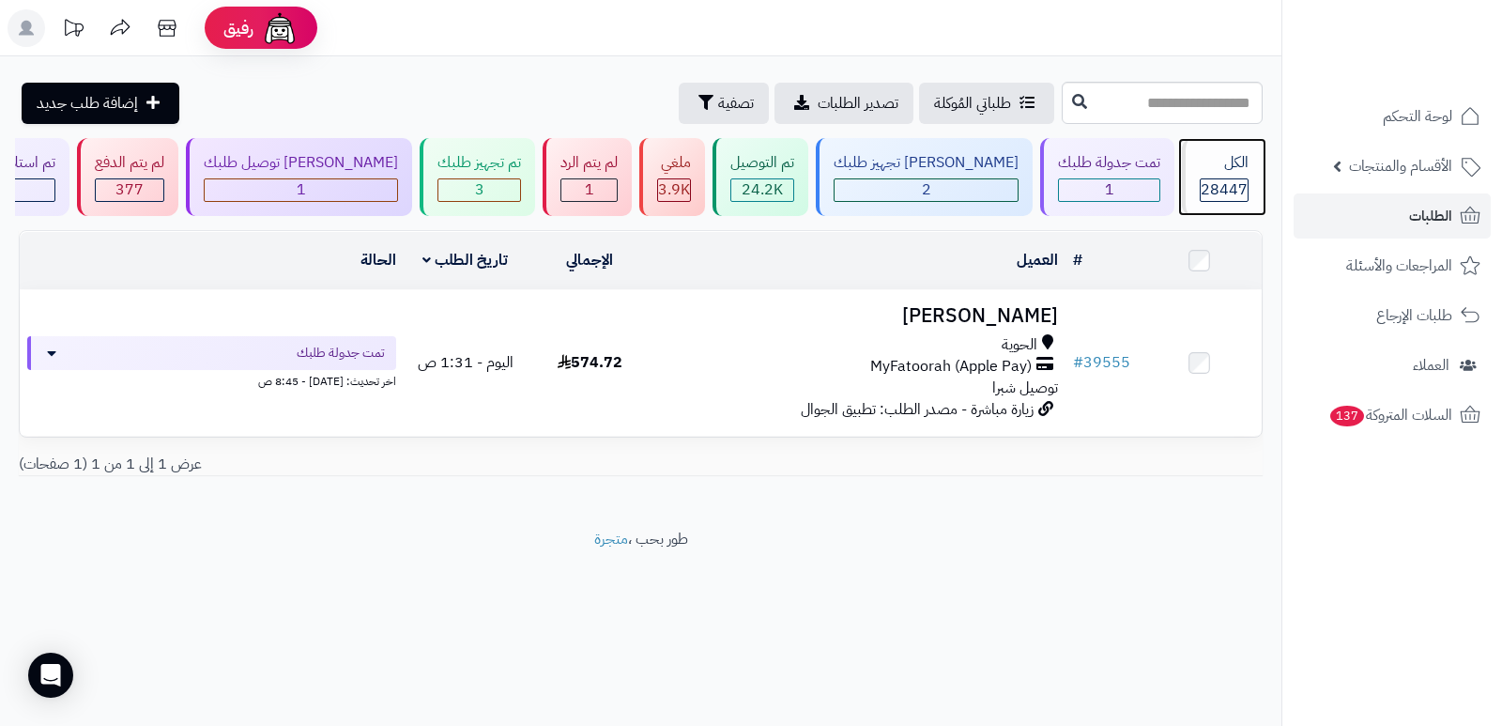
click at [1229, 160] on div "الكل" at bounding box center [1224, 163] width 49 height 22
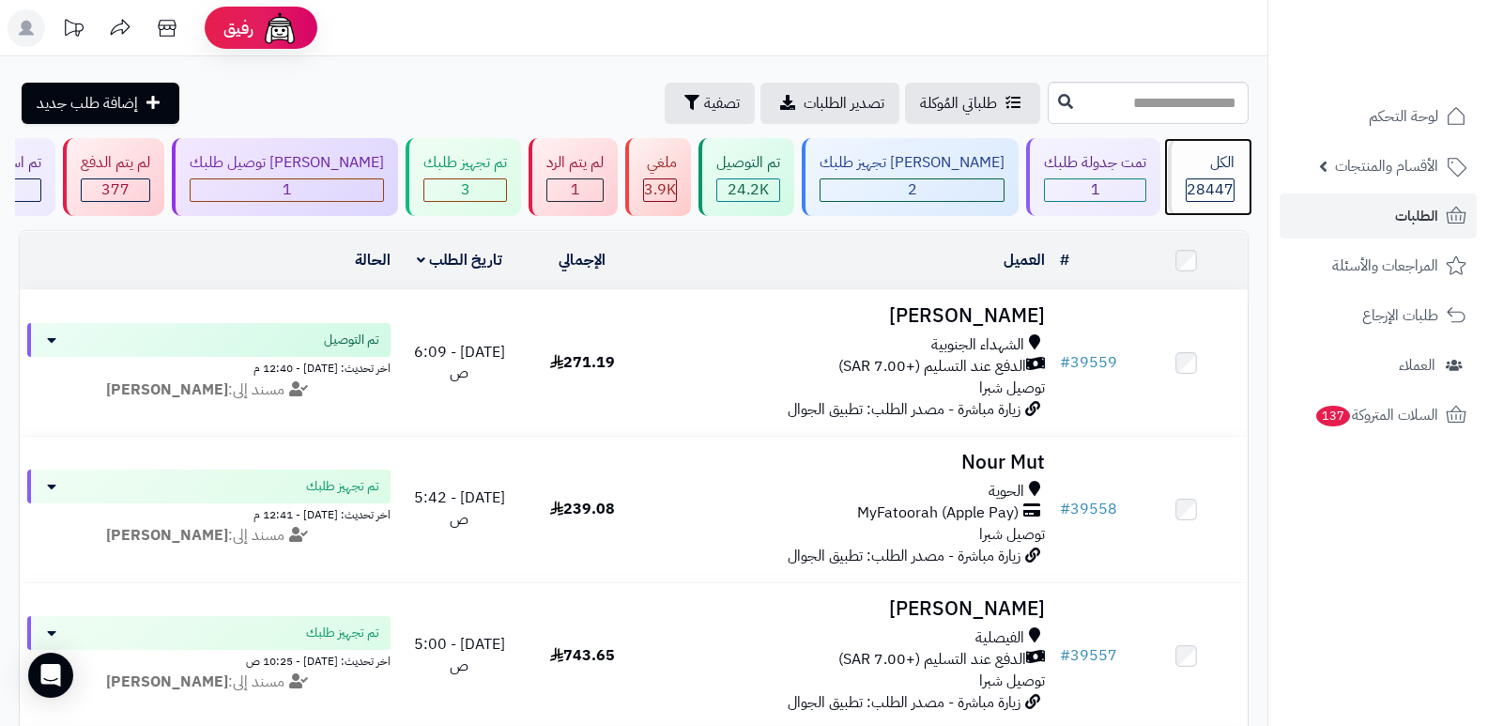
click at [1191, 179] on span "28447" at bounding box center [1210, 189] width 47 height 23
click at [1209, 189] on span "28447" at bounding box center [1210, 189] width 47 height 23
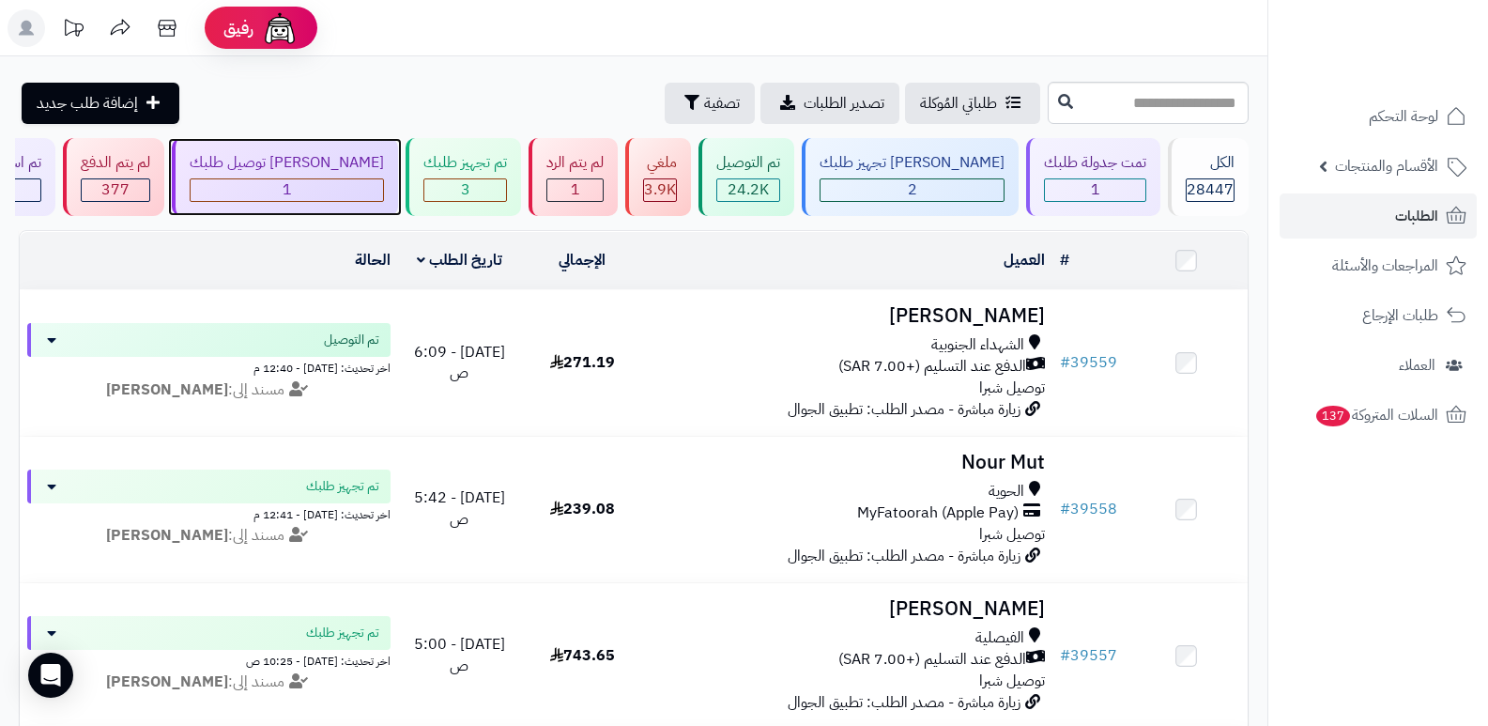
click at [384, 159] on div "[PERSON_NAME] توصيل طلبك" at bounding box center [287, 163] width 194 height 22
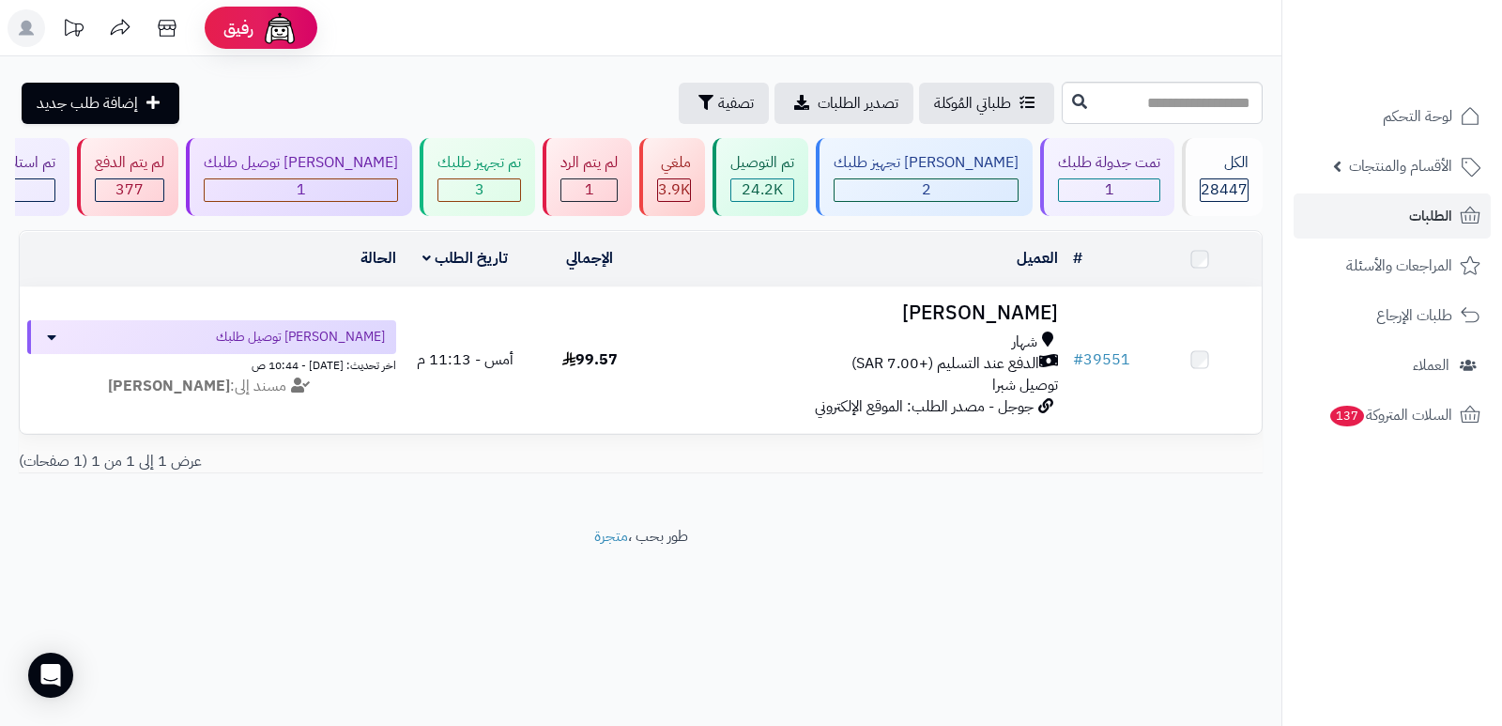
click at [520, 181] on div "3" at bounding box center [480, 190] width 82 height 22
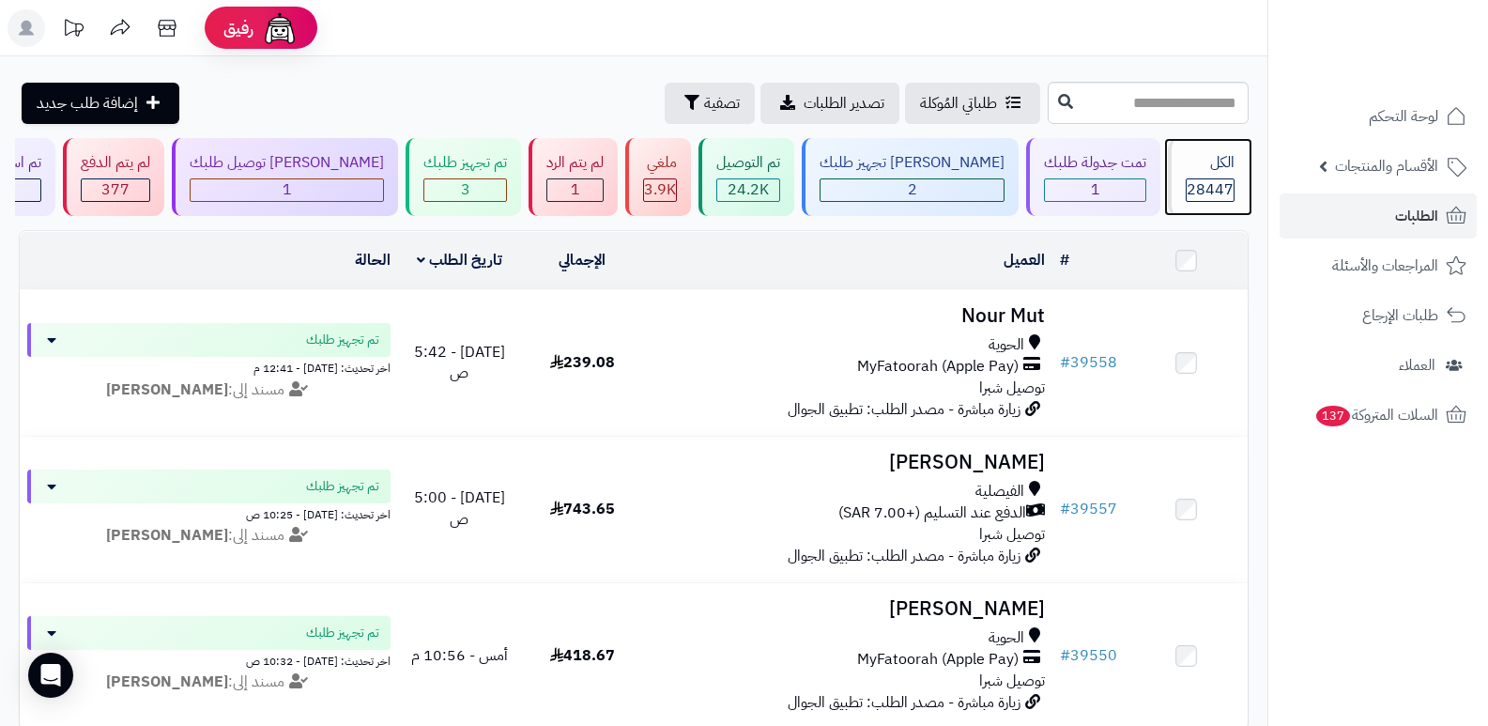
click at [1208, 178] on span "28447" at bounding box center [1210, 189] width 47 height 23
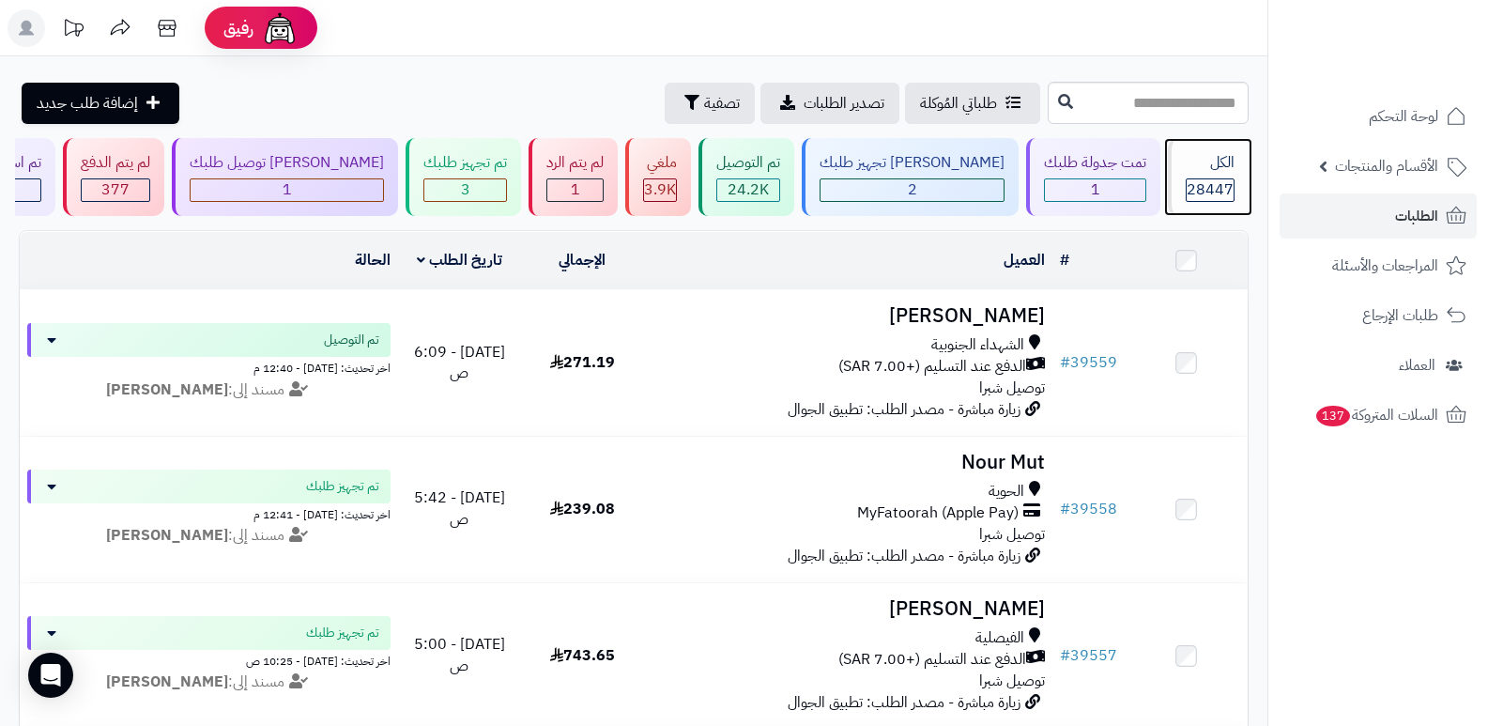
click at [1201, 178] on span "28447" at bounding box center [1210, 189] width 47 height 23
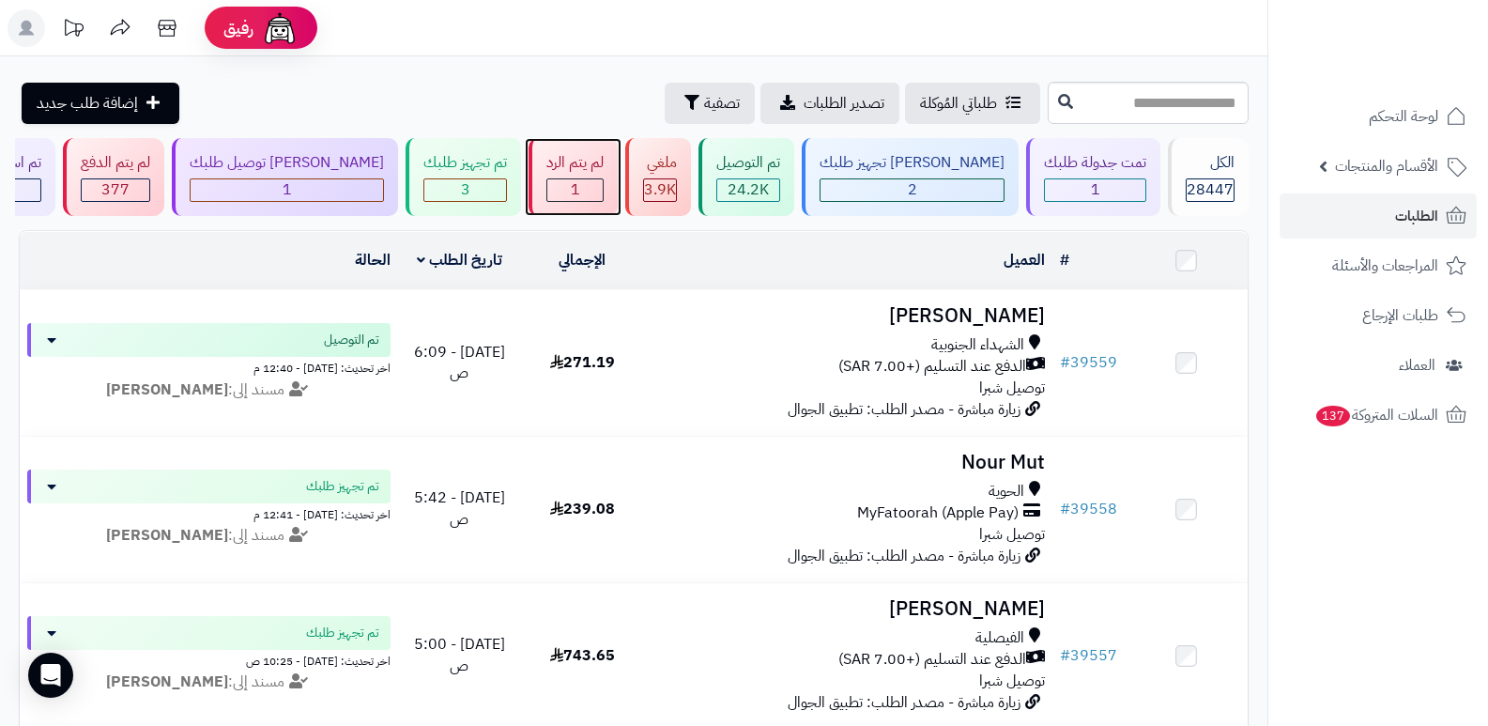
click at [604, 155] on div "لم يتم الرد" at bounding box center [575, 163] width 57 height 22
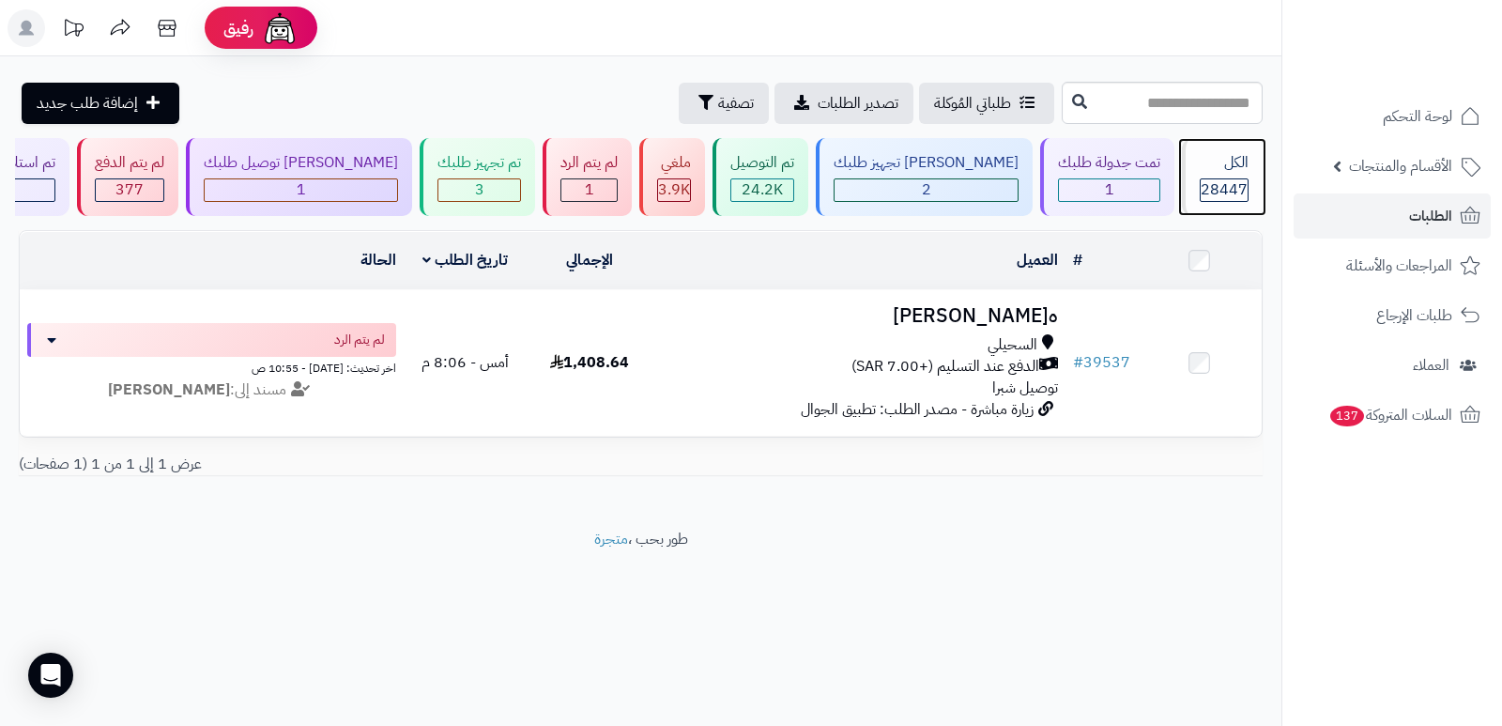
click at [1213, 183] on span "28447" at bounding box center [1224, 189] width 47 height 23
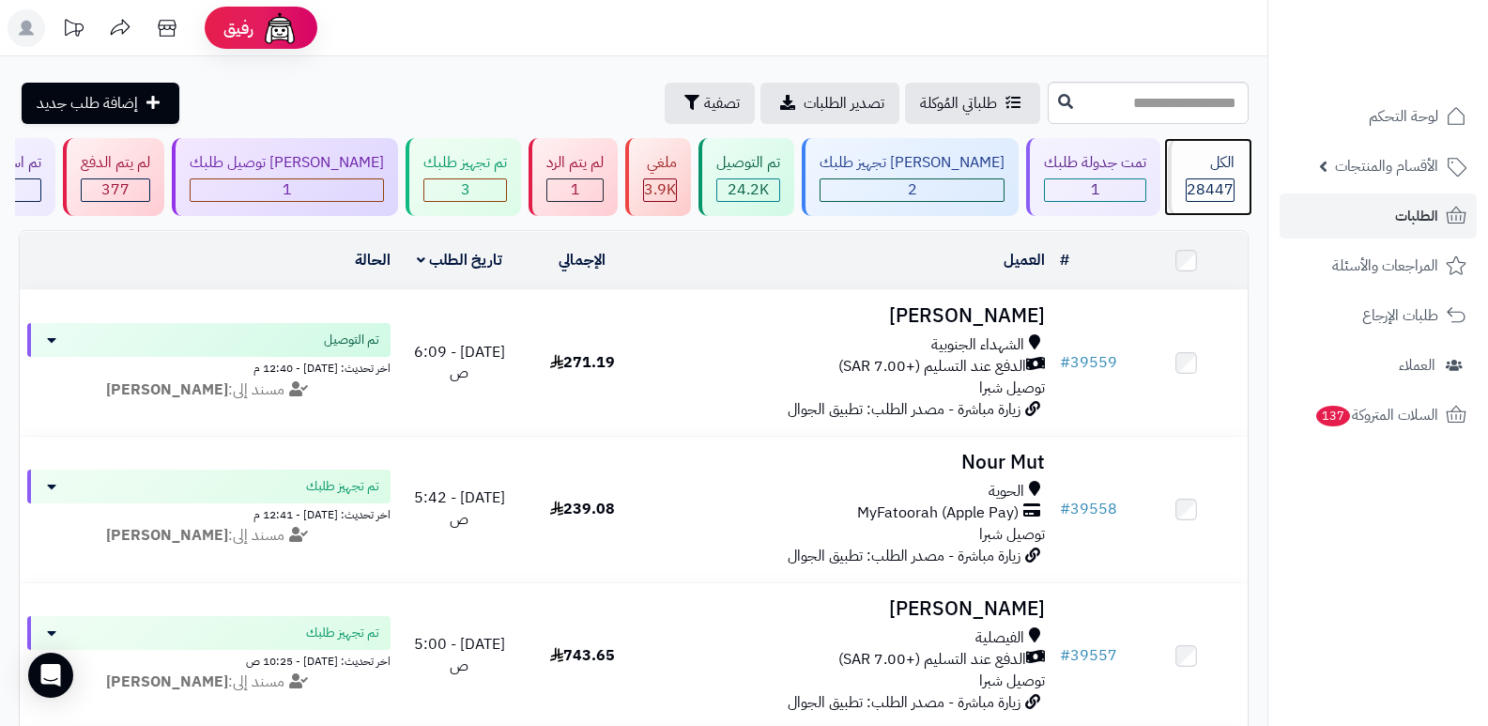
click at [1188, 190] on span "28447" at bounding box center [1210, 189] width 47 height 23
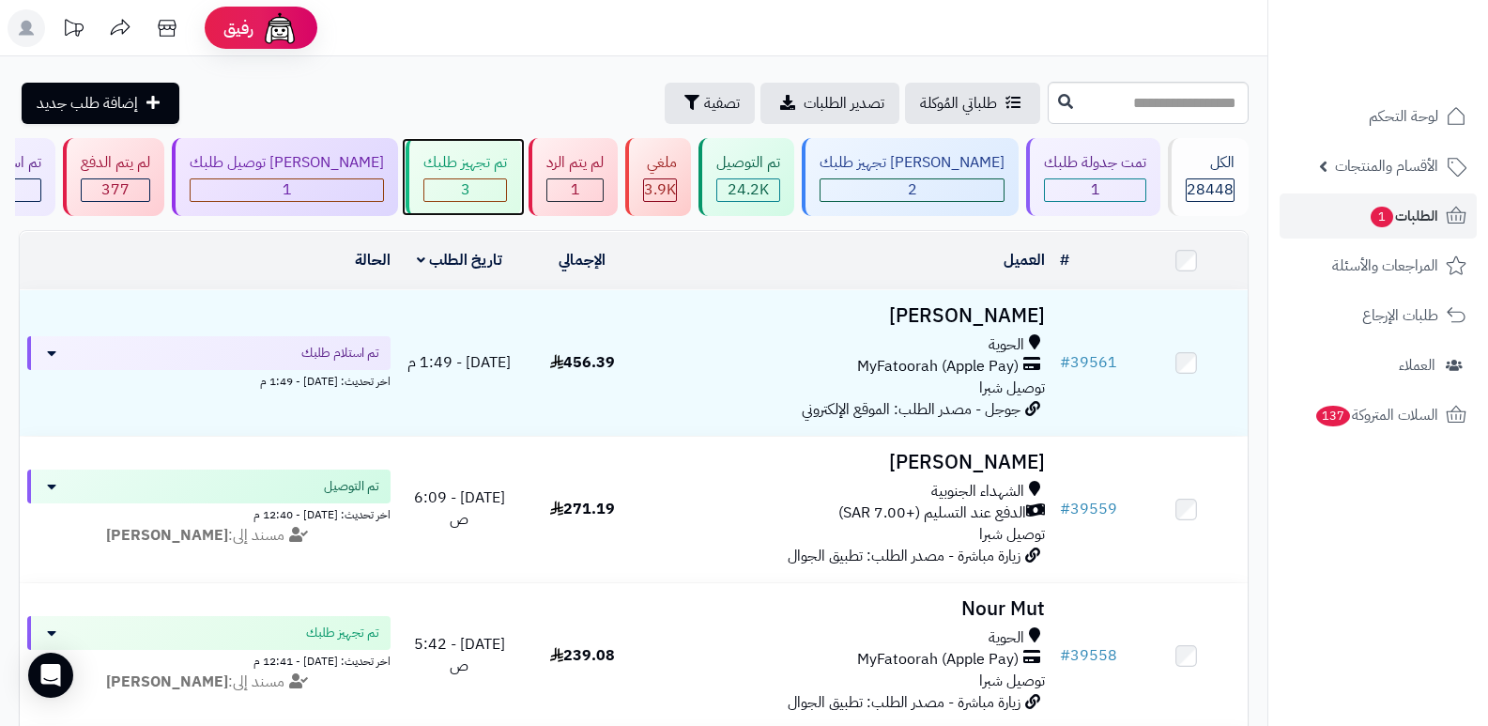
click at [497, 177] on div "تم تجهيز طلبك 3" at bounding box center [464, 177] width 116 height 78
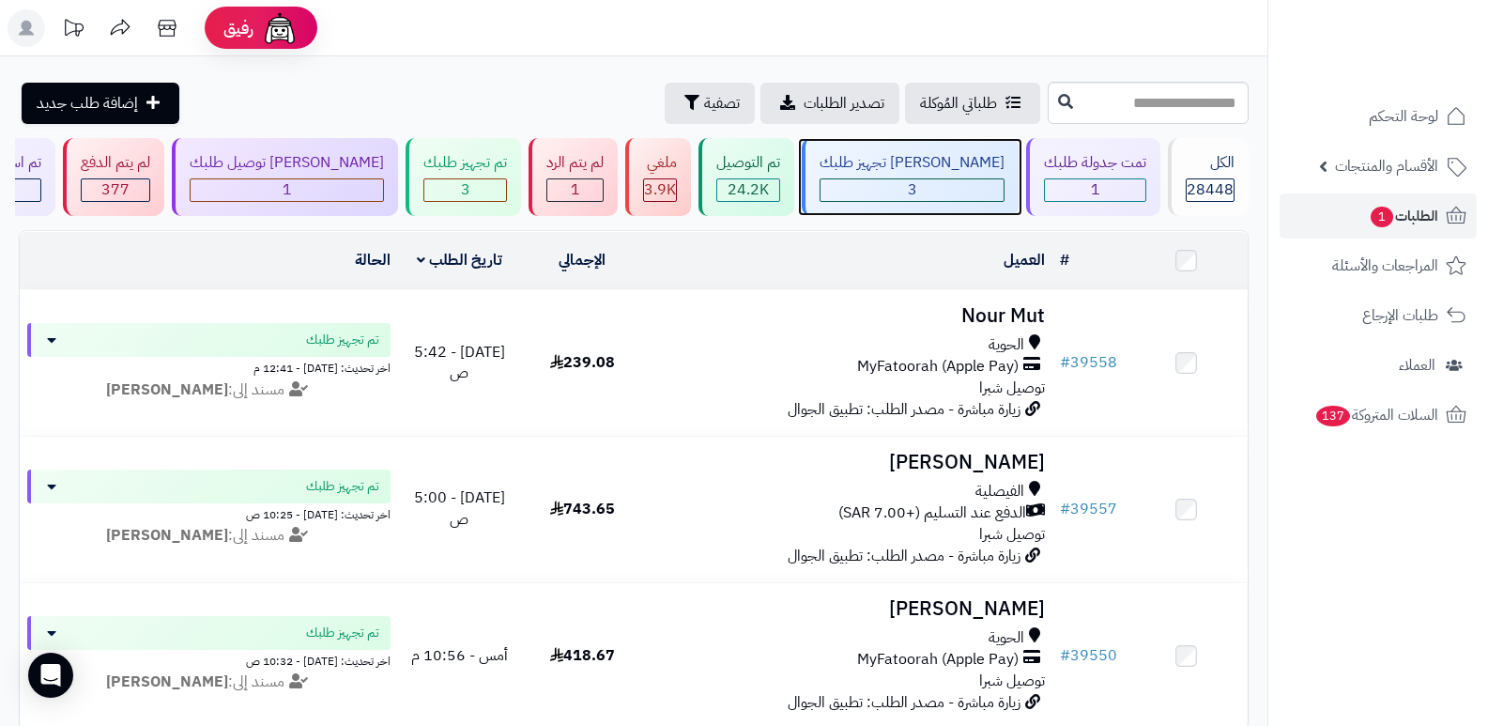
click at [925, 148] on div "[PERSON_NAME] تجهيز طلبك 3" at bounding box center [910, 177] width 217 height 78
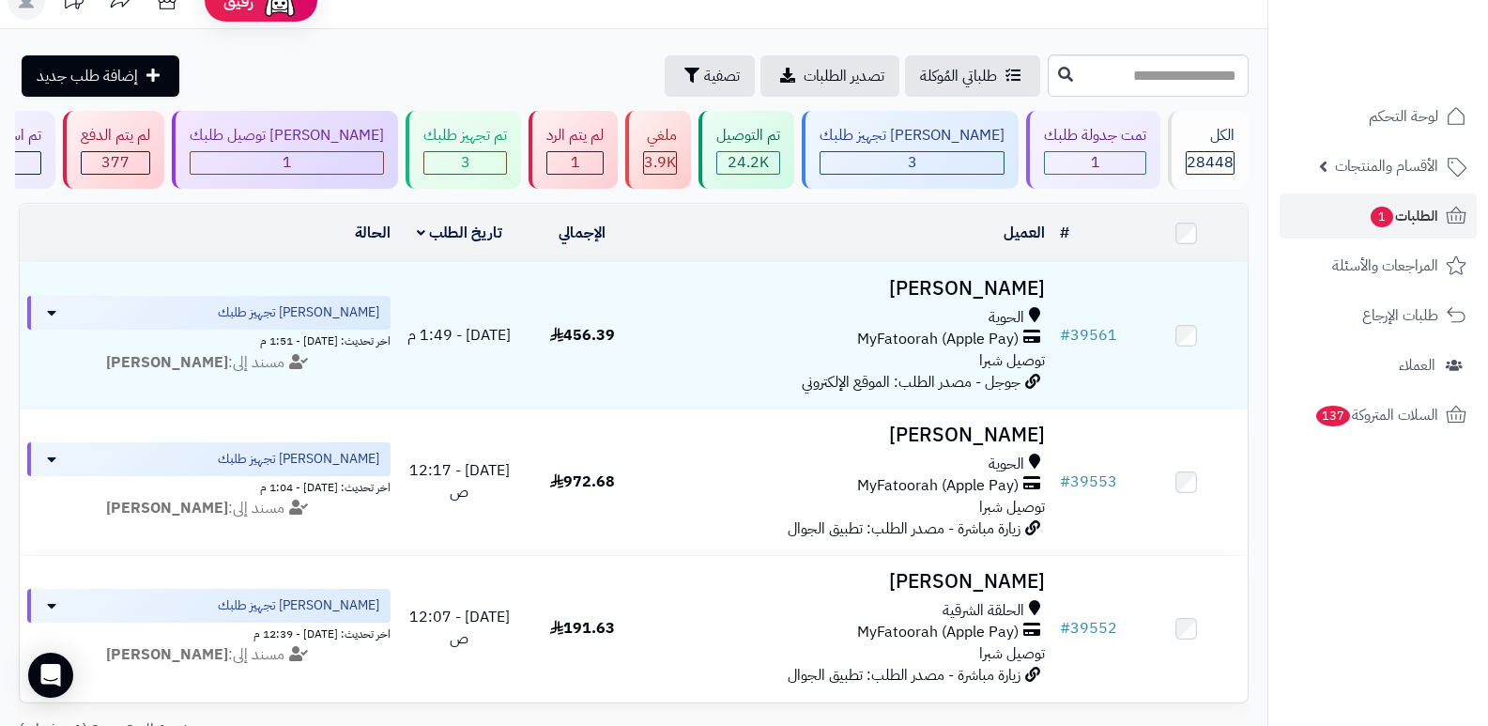
scroll to position [12, 0]
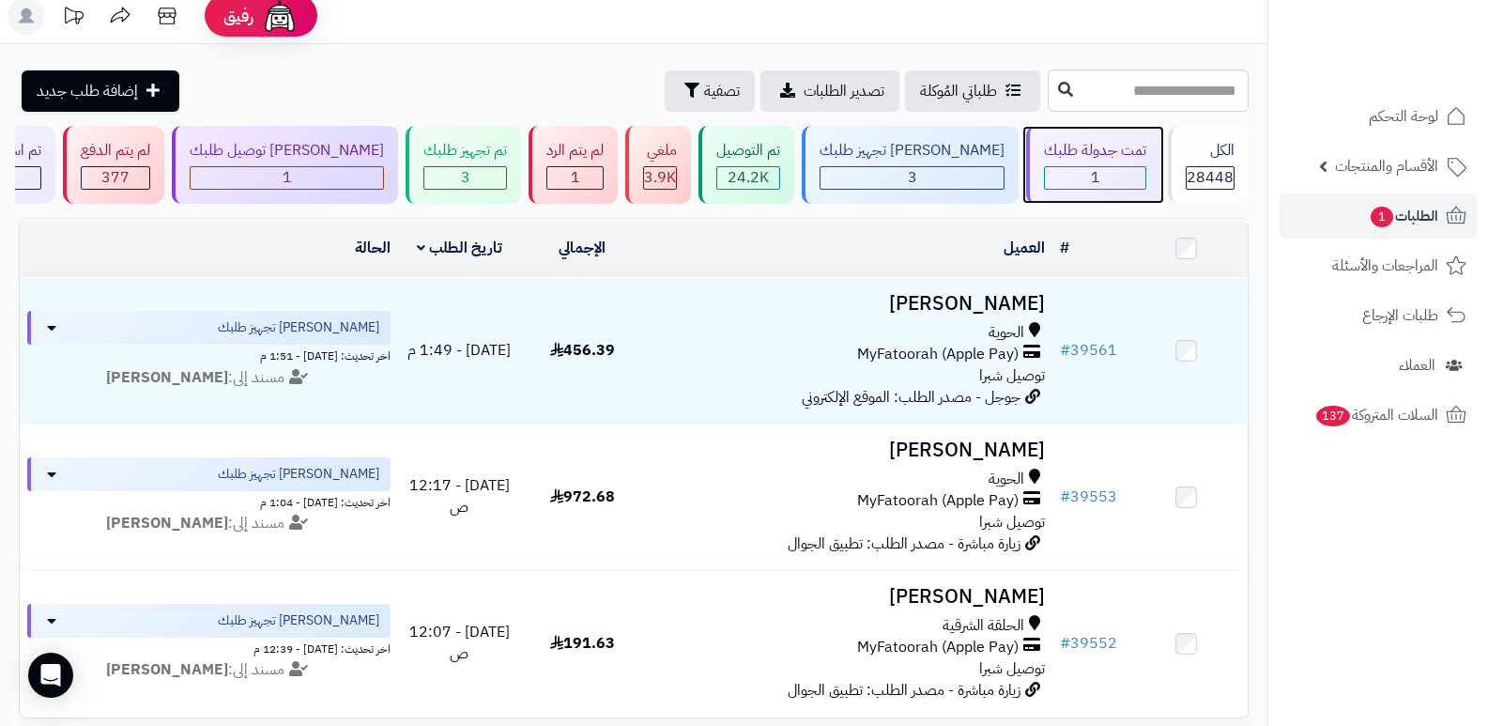
click at [1110, 167] on div "1" at bounding box center [1095, 178] width 100 height 22
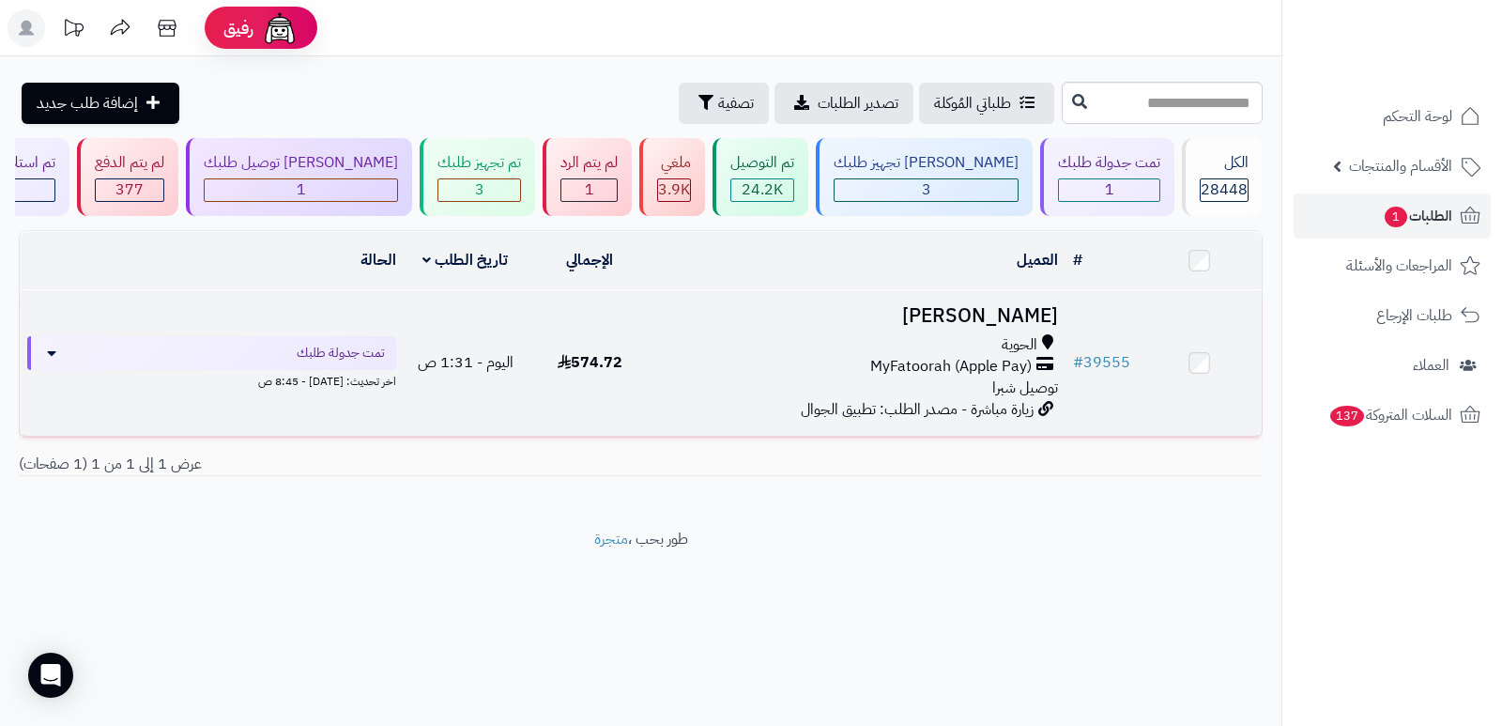
click at [1027, 305] on h3 "[PERSON_NAME]" at bounding box center [858, 316] width 399 height 22
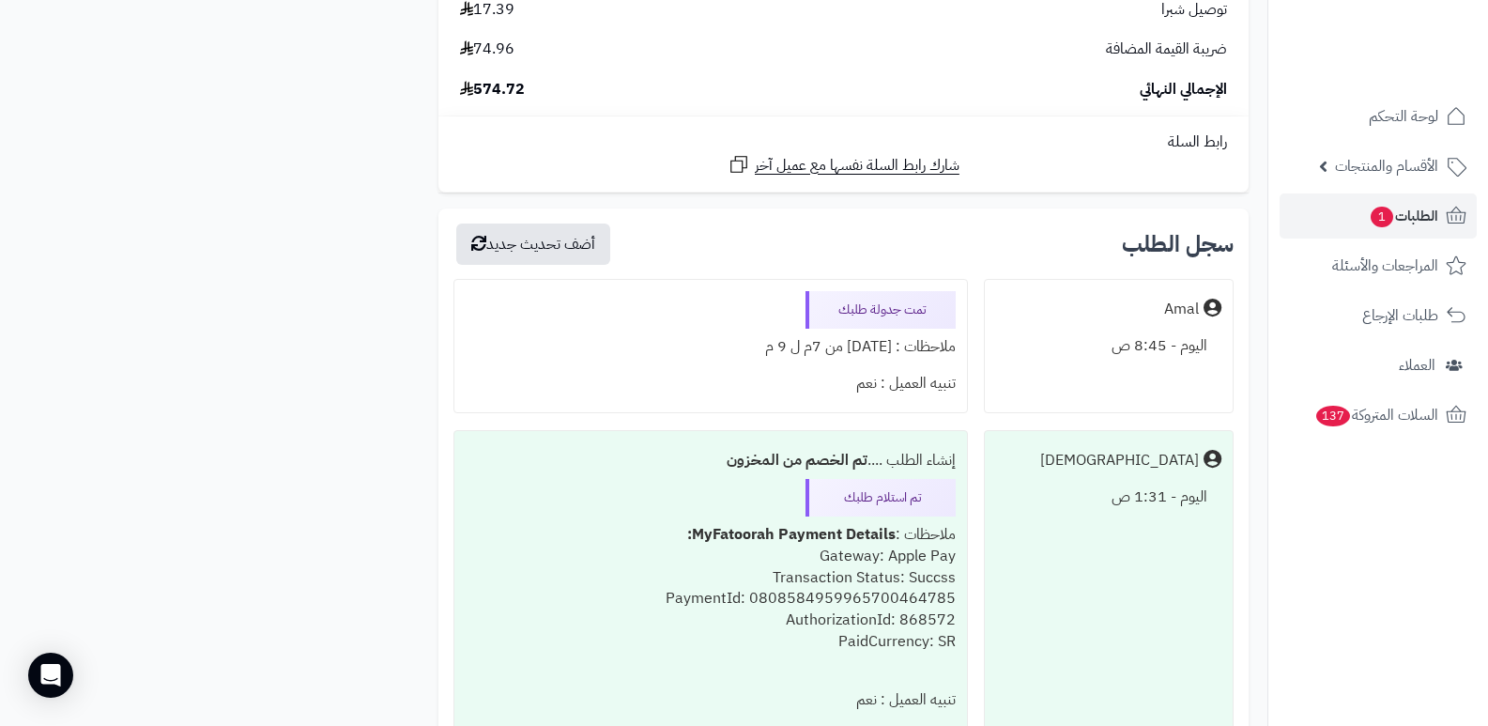
scroll to position [2926, 0]
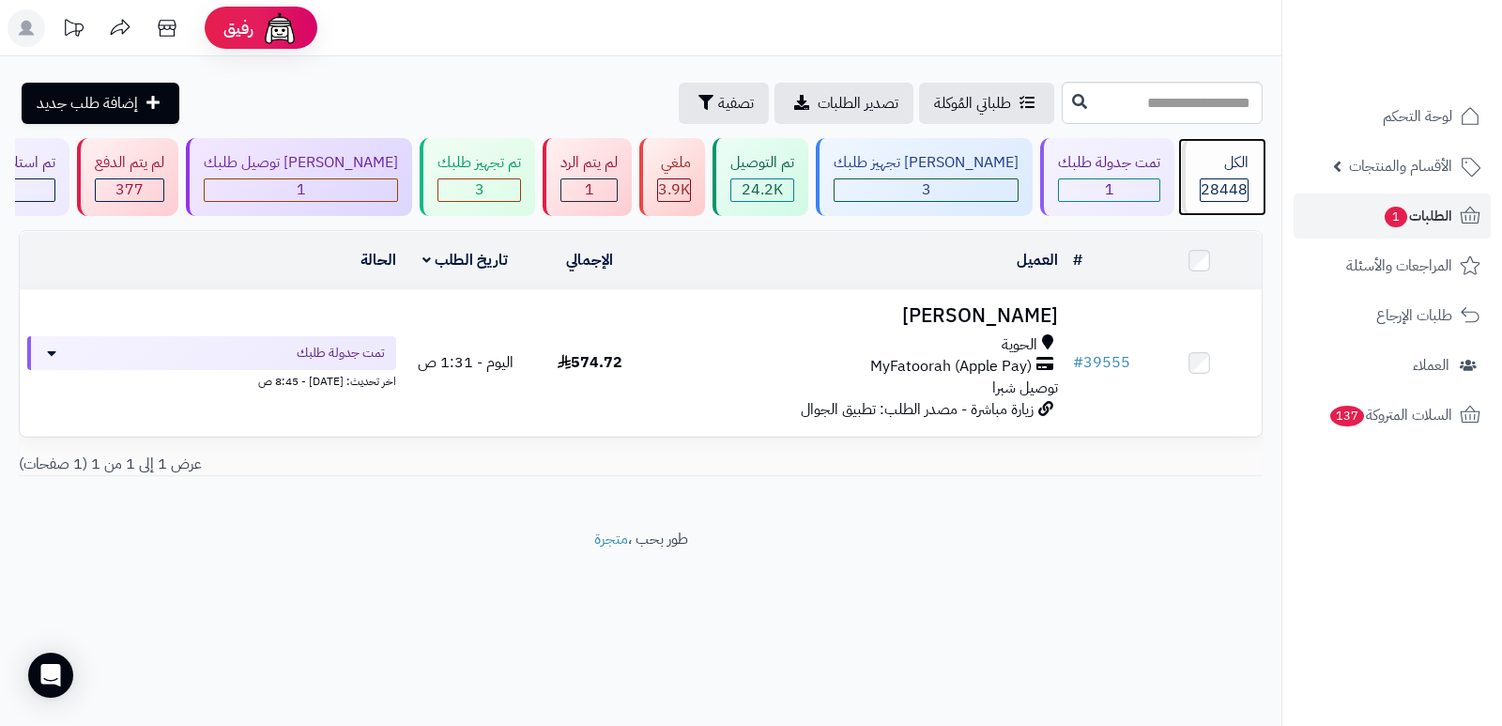
click at [1217, 161] on div "الكل" at bounding box center [1224, 163] width 49 height 22
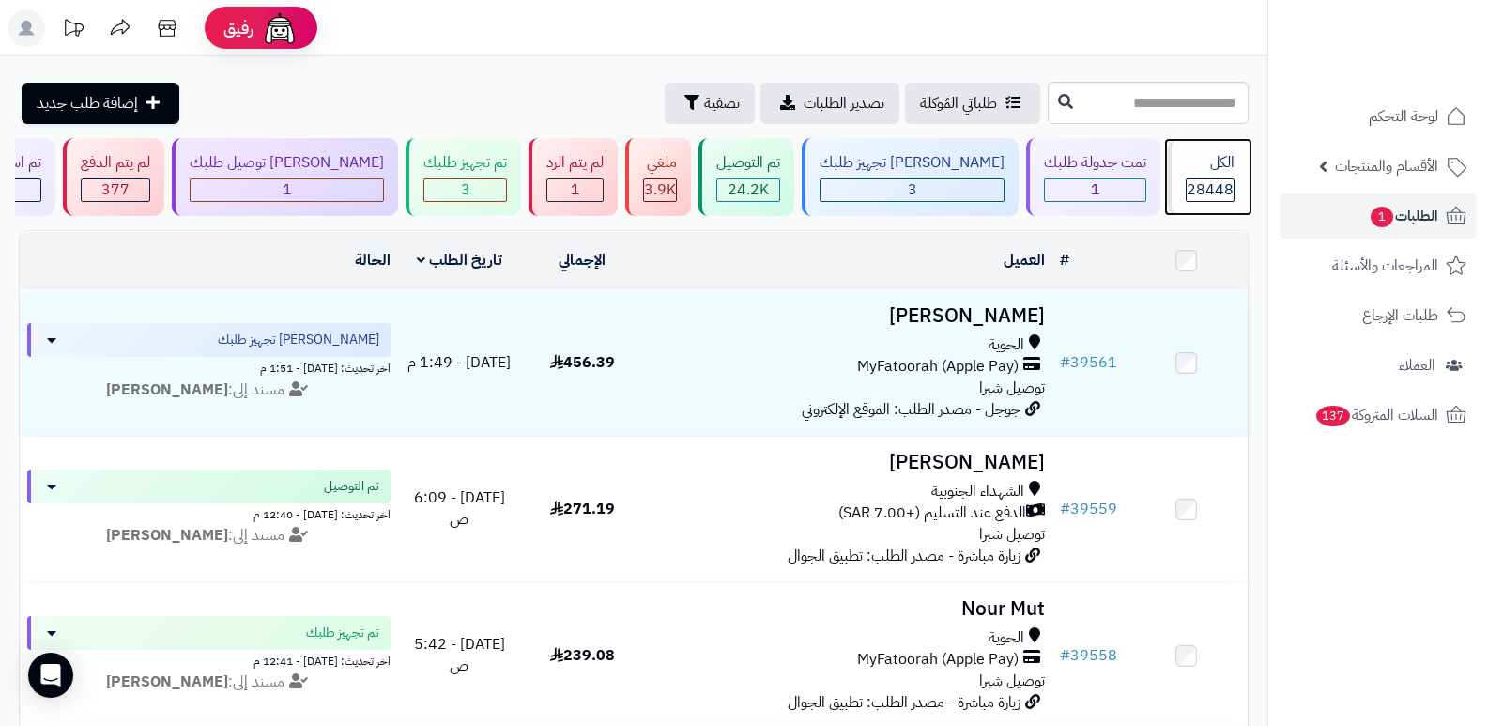
click at [1191, 172] on div "الكل" at bounding box center [1210, 163] width 49 height 22
click at [1175, 180] on div "الكل 28448" at bounding box center [1208, 177] width 81 height 78
click at [1276, 566] on nav "لوحة التحكم الأقسام والمنتجات المنتجات الأقسام الماركات مواصفات المنتجات مواصفا…" at bounding box center [1378, 386] width 221 height 726
click at [1210, 178] on span "28448" at bounding box center [1210, 189] width 47 height 23
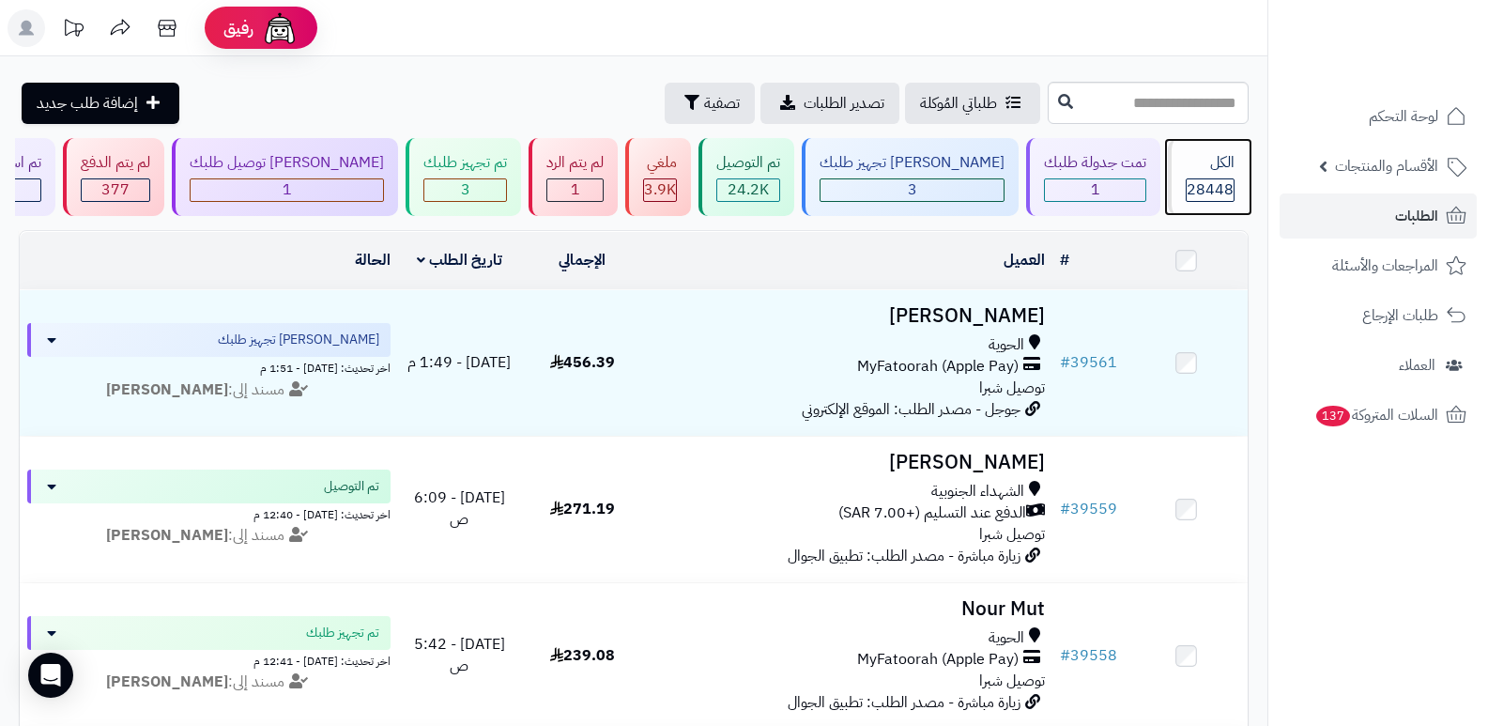
click at [1216, 164] on div "الكل" at bounding box center [1210, 163] width 49 height 22
click at [1198, 187] on span "28448" at bounding box center [1210, 189] width 47 height 23
click at [1212, 194] on span "28448" at bounding box center [1210, 189] width 47 height 23
click at [1223, 161] on div "الكل" at bounding box center [1210, 163] width 49 height 22
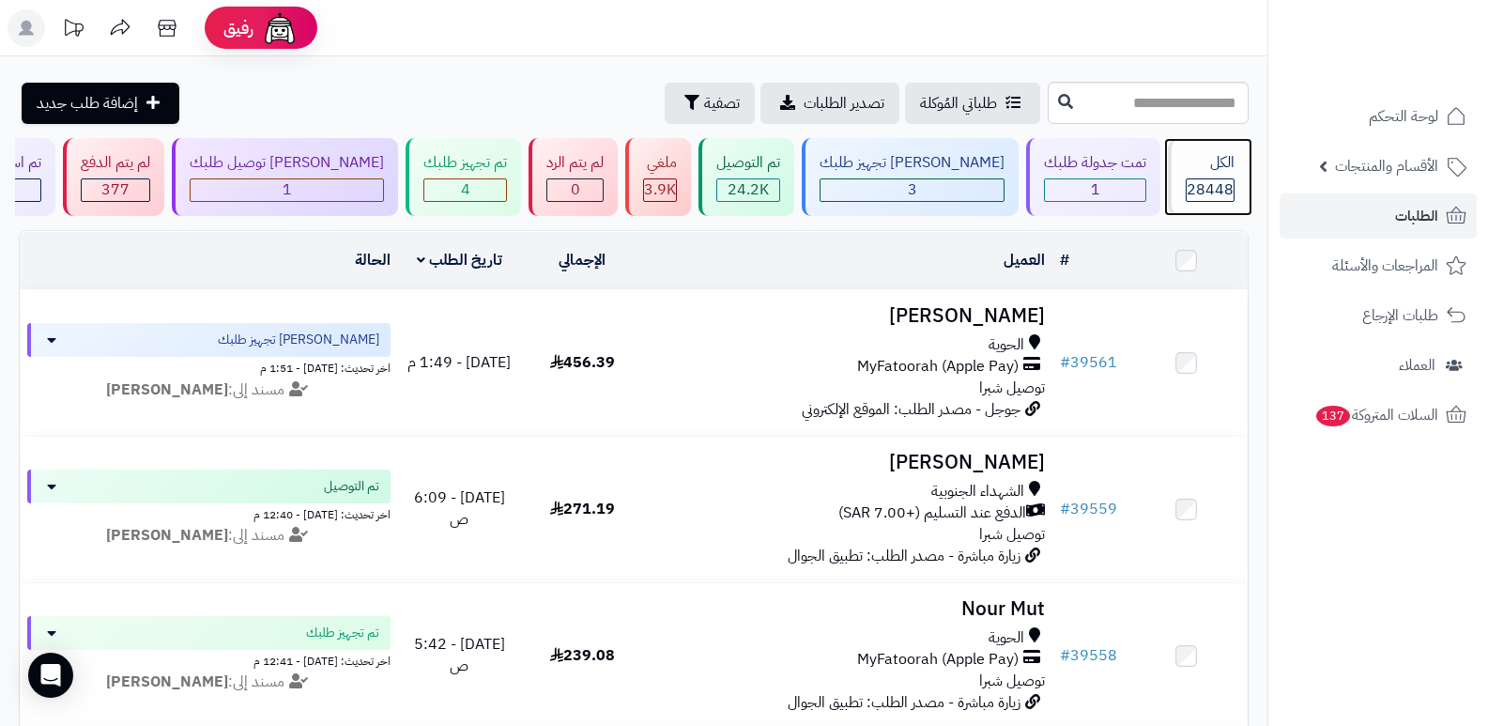
click at [1192, 186] on span "28448" at bounding box center [1210, 189] width 47 height 23
click at [1319, 640] on nav "لوحة التحكم الأقسام والمنتجات المنتجات الأقسام الماركات مواصفات المنتجات مواصفا…" at bounding box center [1378, 386] width 221 height 726
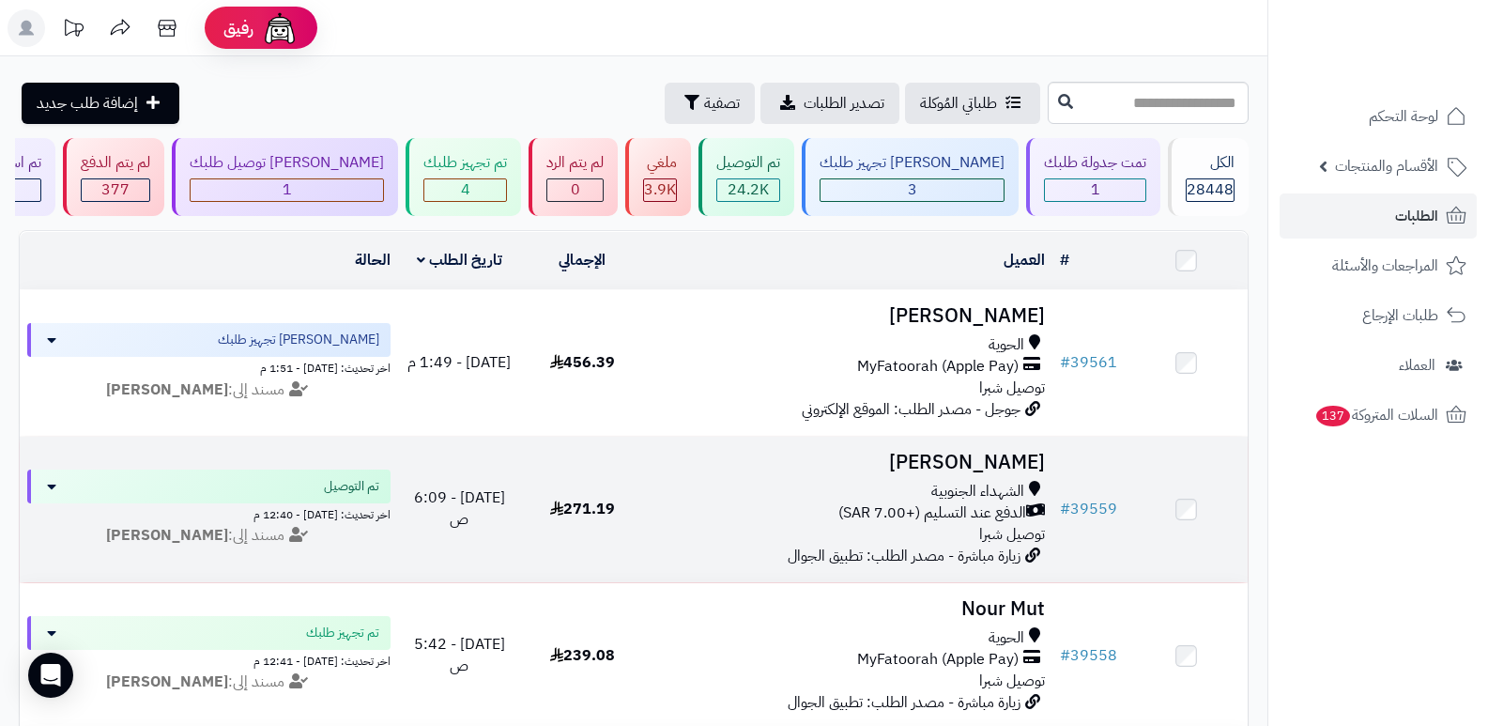
click at [1000, 456] on h3 "فاطمه الخادى" at bounding box center [849, 463] width 394 height 22
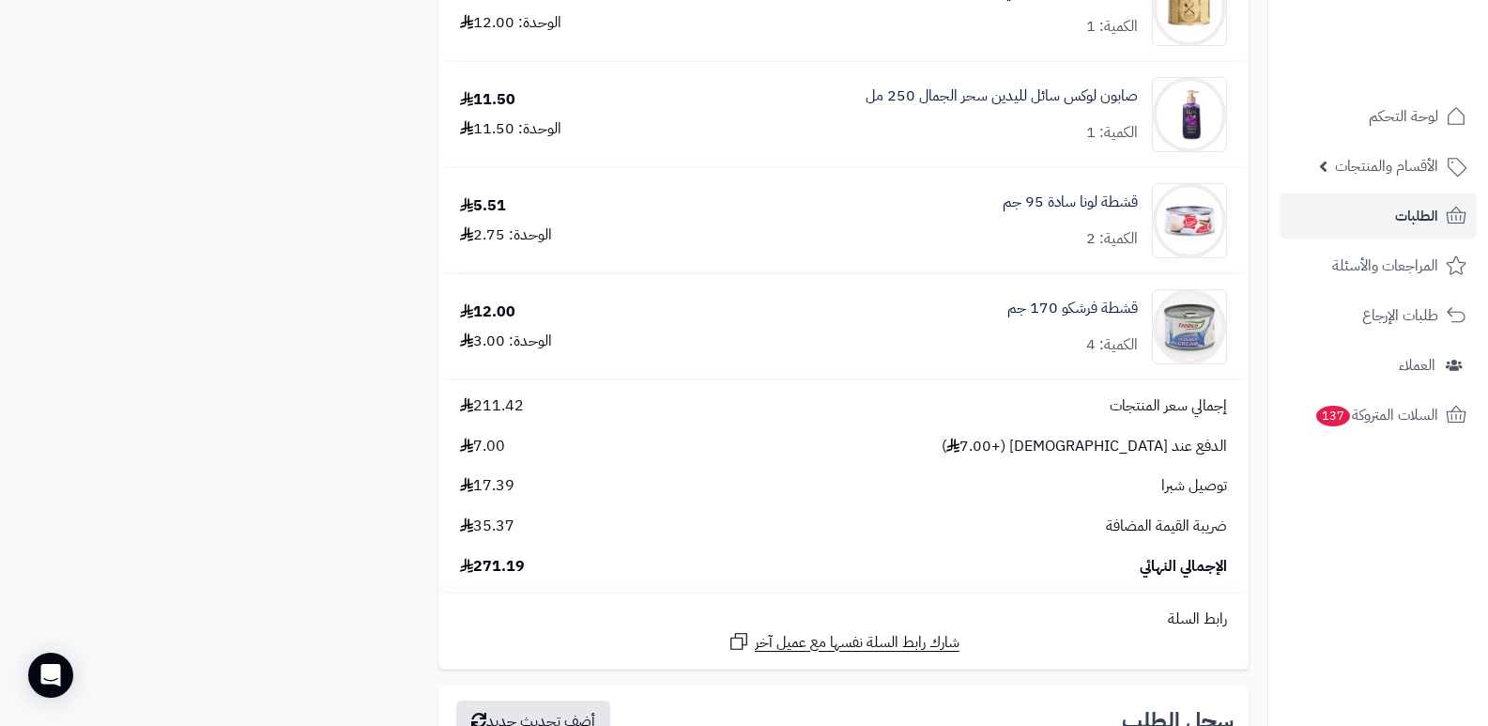
scroll to position [1127, 0]
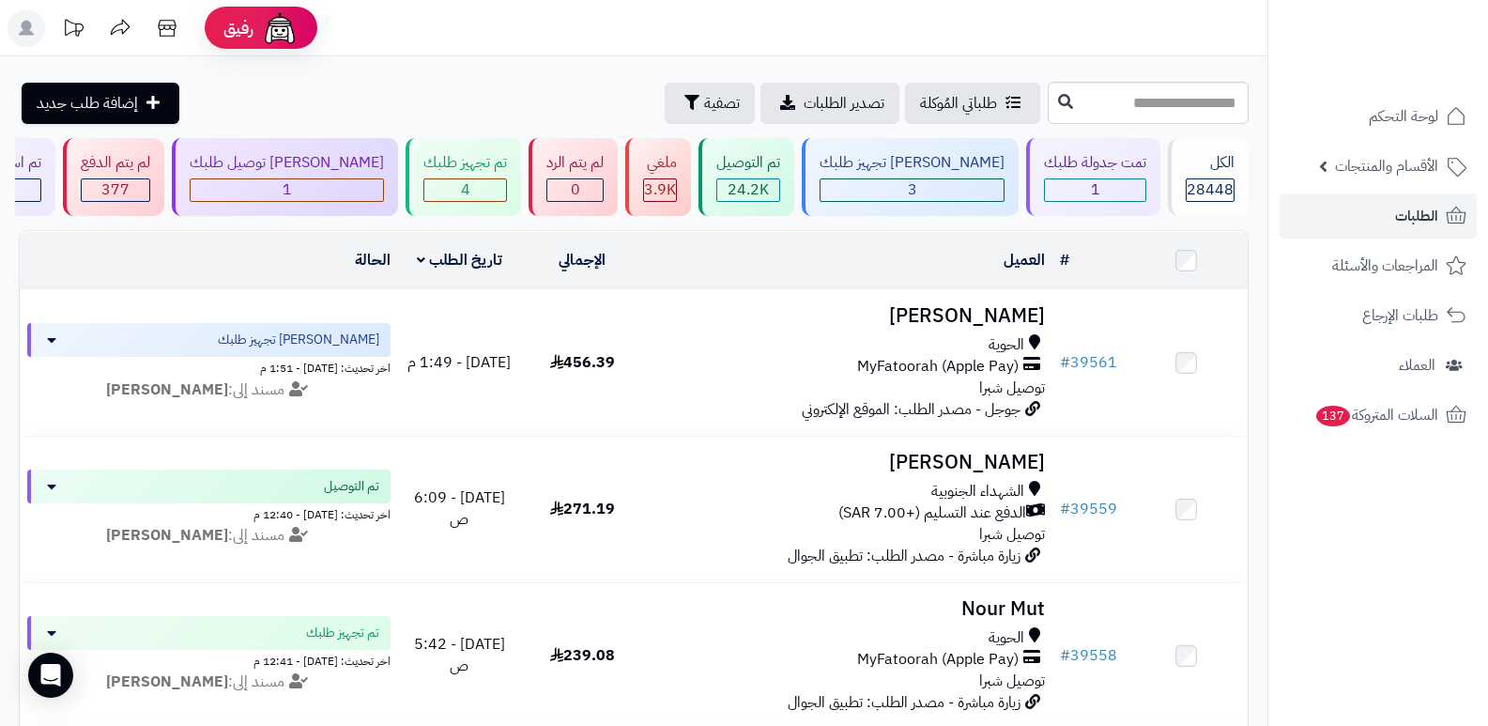
click at [1349, 577] on nav "لوحة التحكم الأقسام والمنتجات المنتجات الأقسام الماركات مواصفات المنتجات مواصفا…" at bounding box center [1378, 386] width 221 height 726
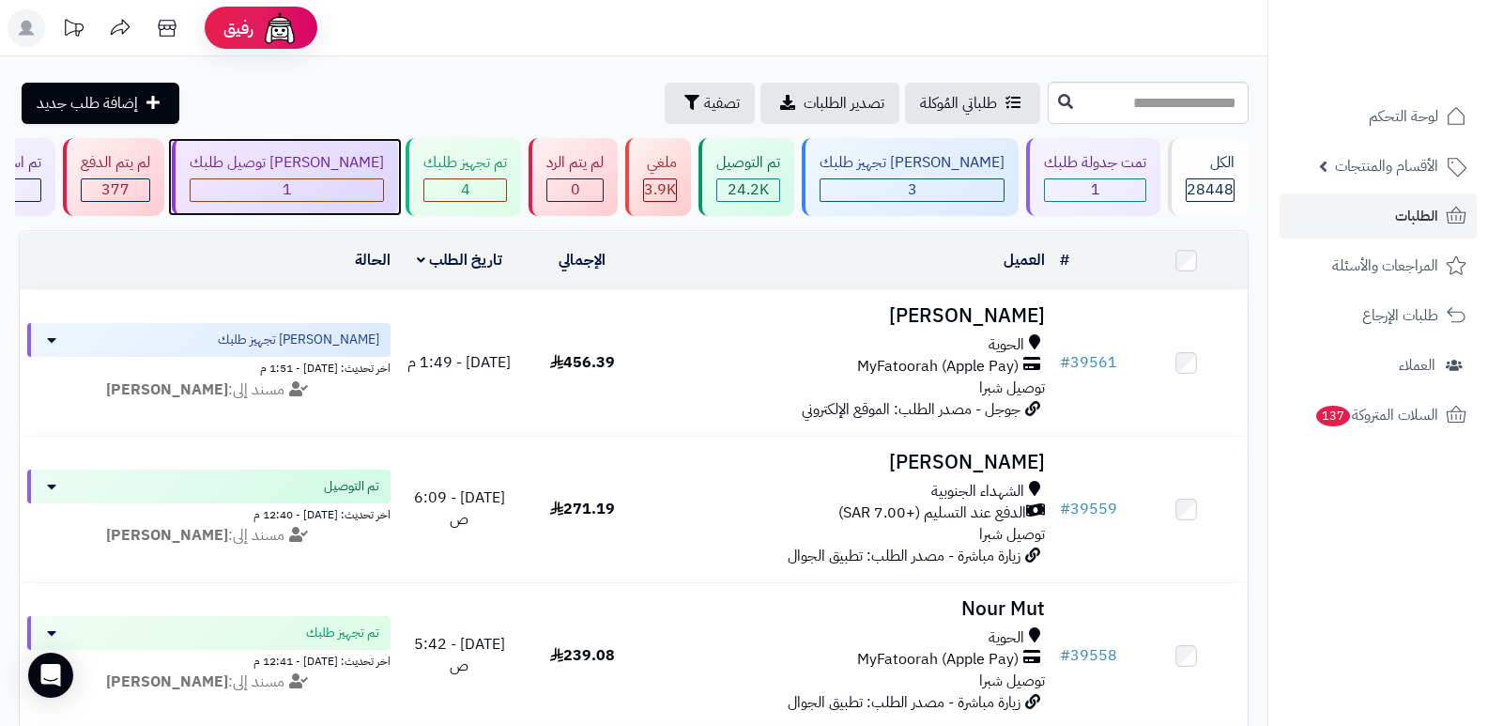
click at [383, 180] on div "1" at bounding box center [287, 190] width 193 height 22
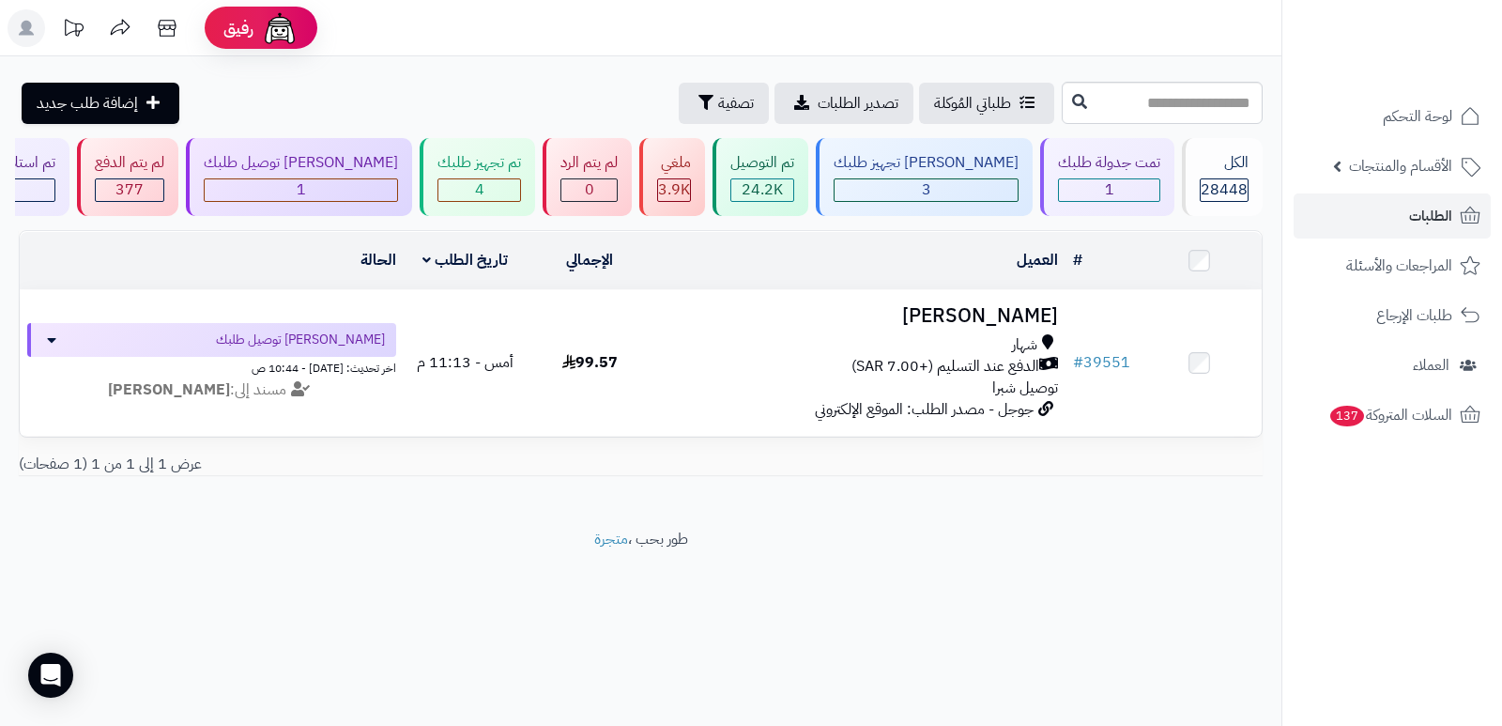
click at [1271, 602] on footer "طور بحب ، متجرة" at bounding box center [641, 576] width 1282 height 94
click at [456, 168] on div "تم تجهيز طلبك" at bounding box center [480, 163] width 84 height 22
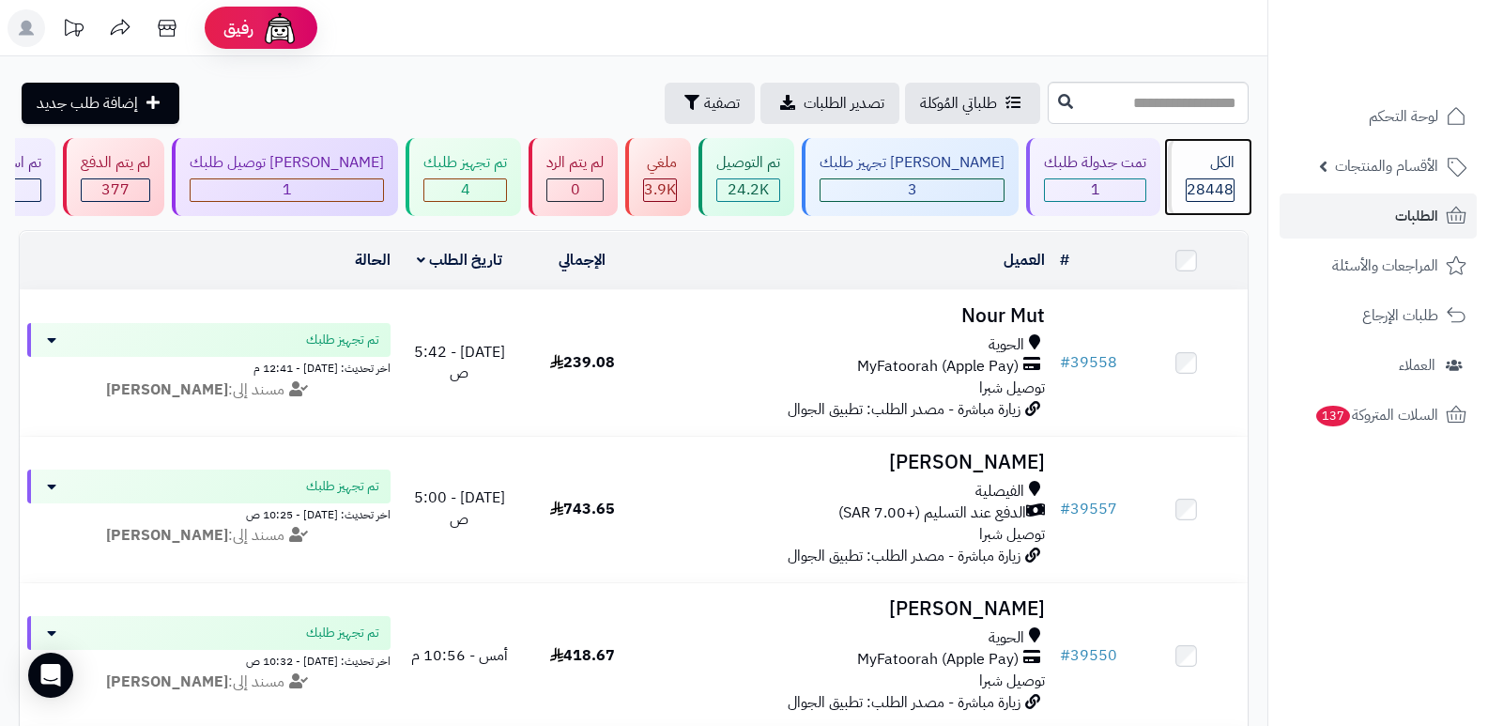
click at [1194, 178] on span "28448" at bounding box center [1210, 189] width 47 height 23
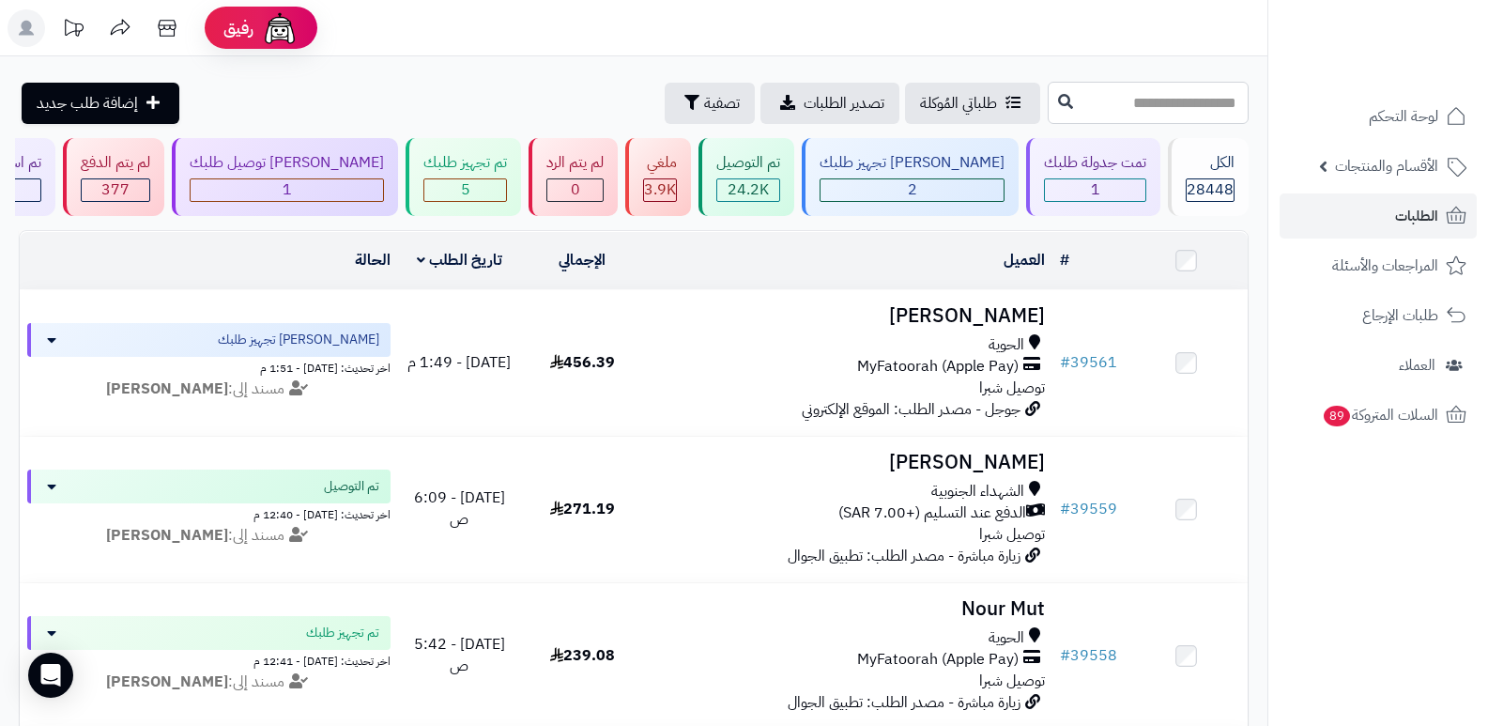
click at [1083, 104] on input "text" at bounding box center [1148, 103] width 201 height 42
type input "*****"
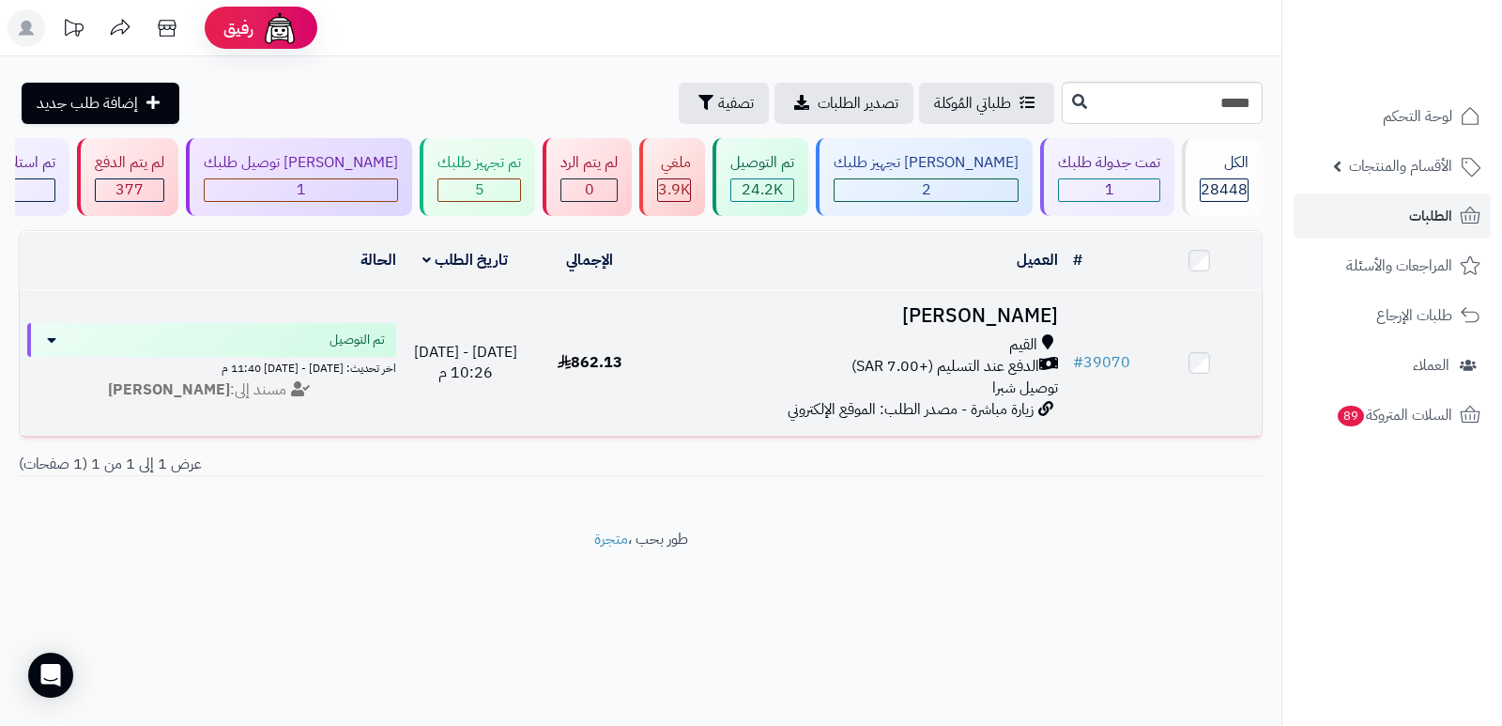
click at [1023, 320] on h3 "[PERSON_NAME]" at bounding box center [858, 316] width 399 height 22
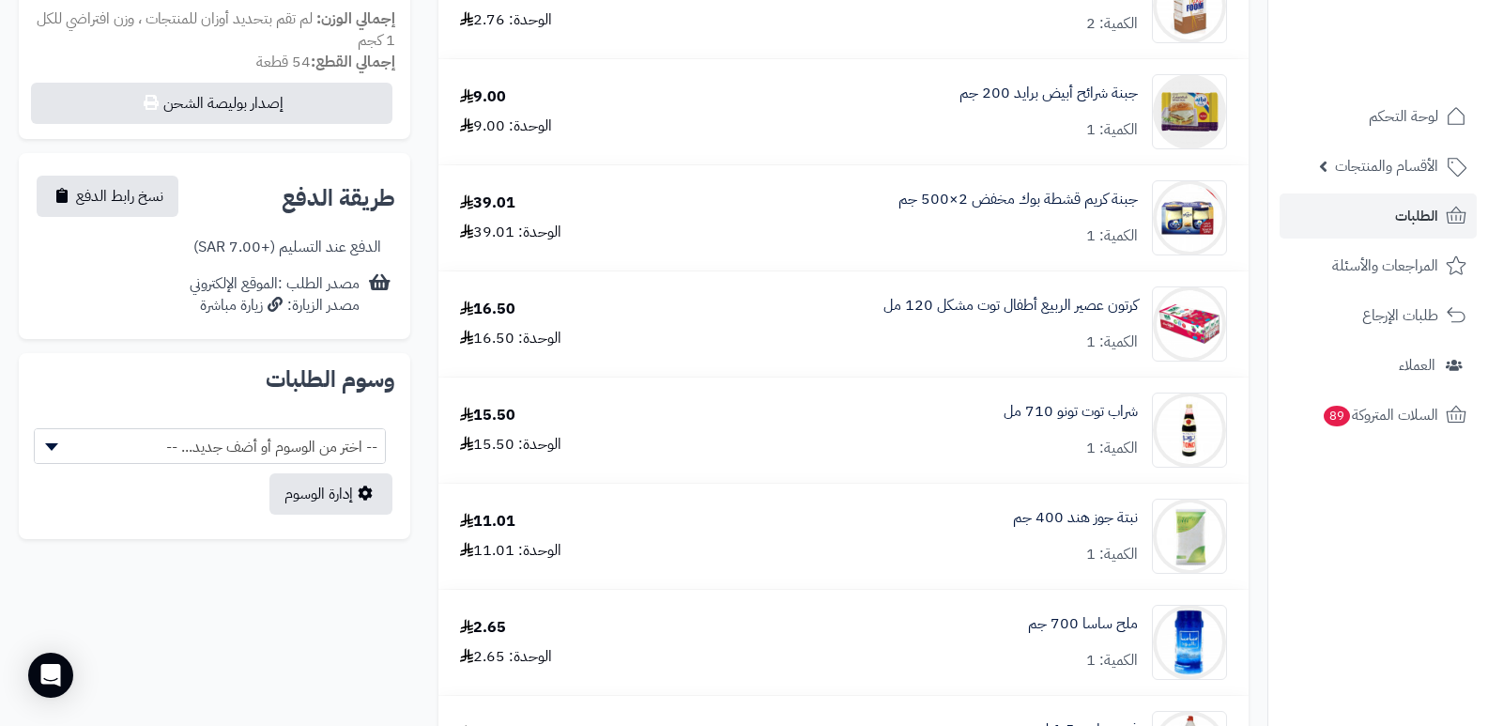
scroll to position [751, 0]
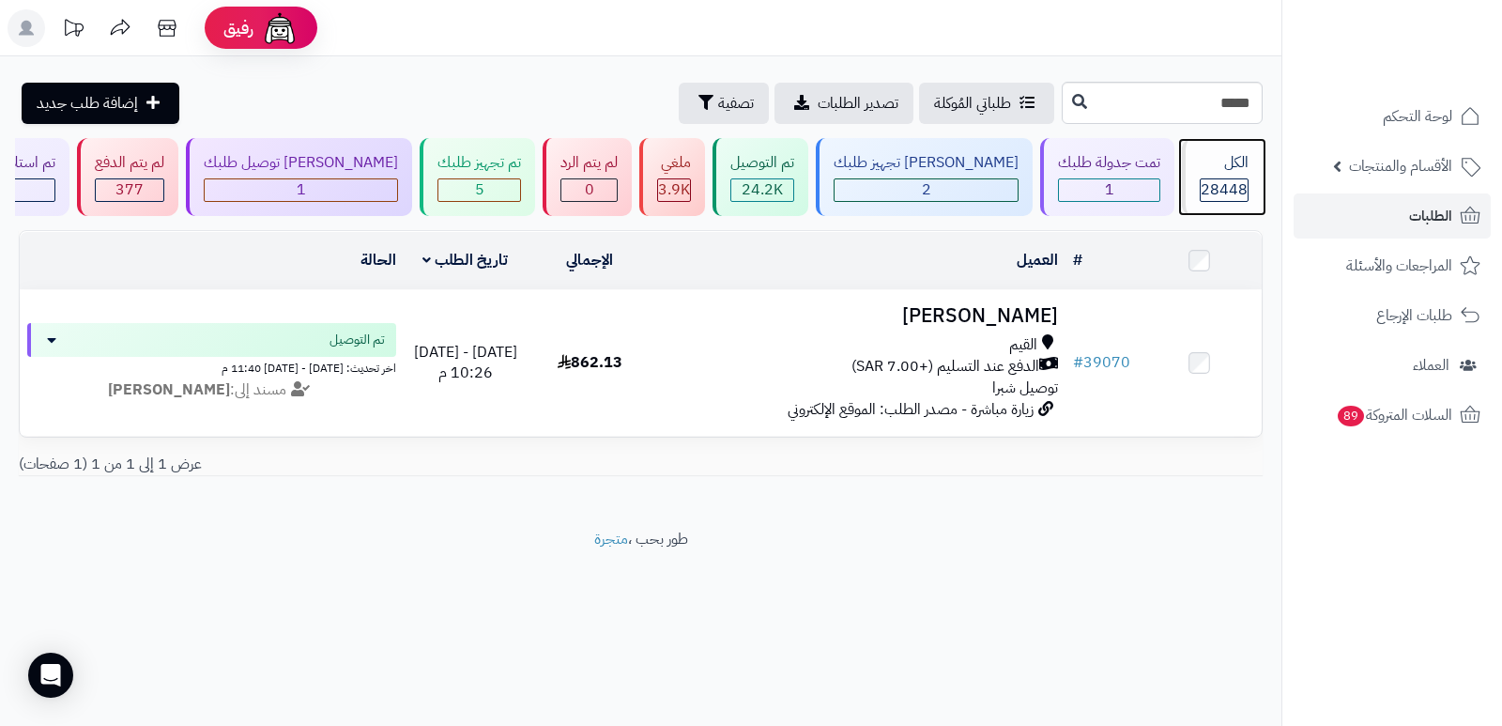
click at [1232, 175] on div "الكل 28448" at bounding box center [1222, 177] width 81 height 78
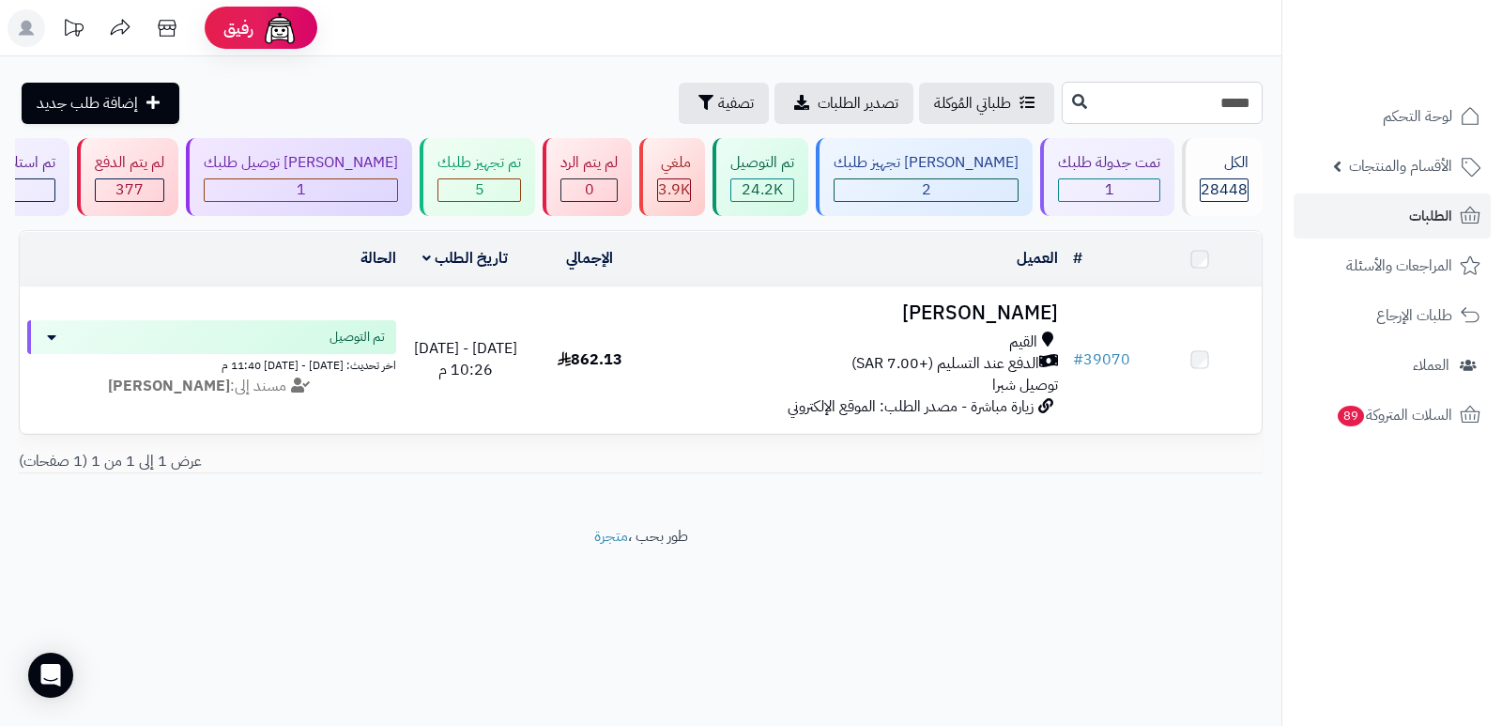
click at [1239, 90] on input "*****" at bounding box center [1162, 103] width 201 height 42
drag, startPoint x: 0, startPoint y: 0, endPoint x: 1239, endPoint y: 90, distance: 1241.9
click at [1239, 90] on input "*****" at bounding box center [1162, 103] width 201 height 42
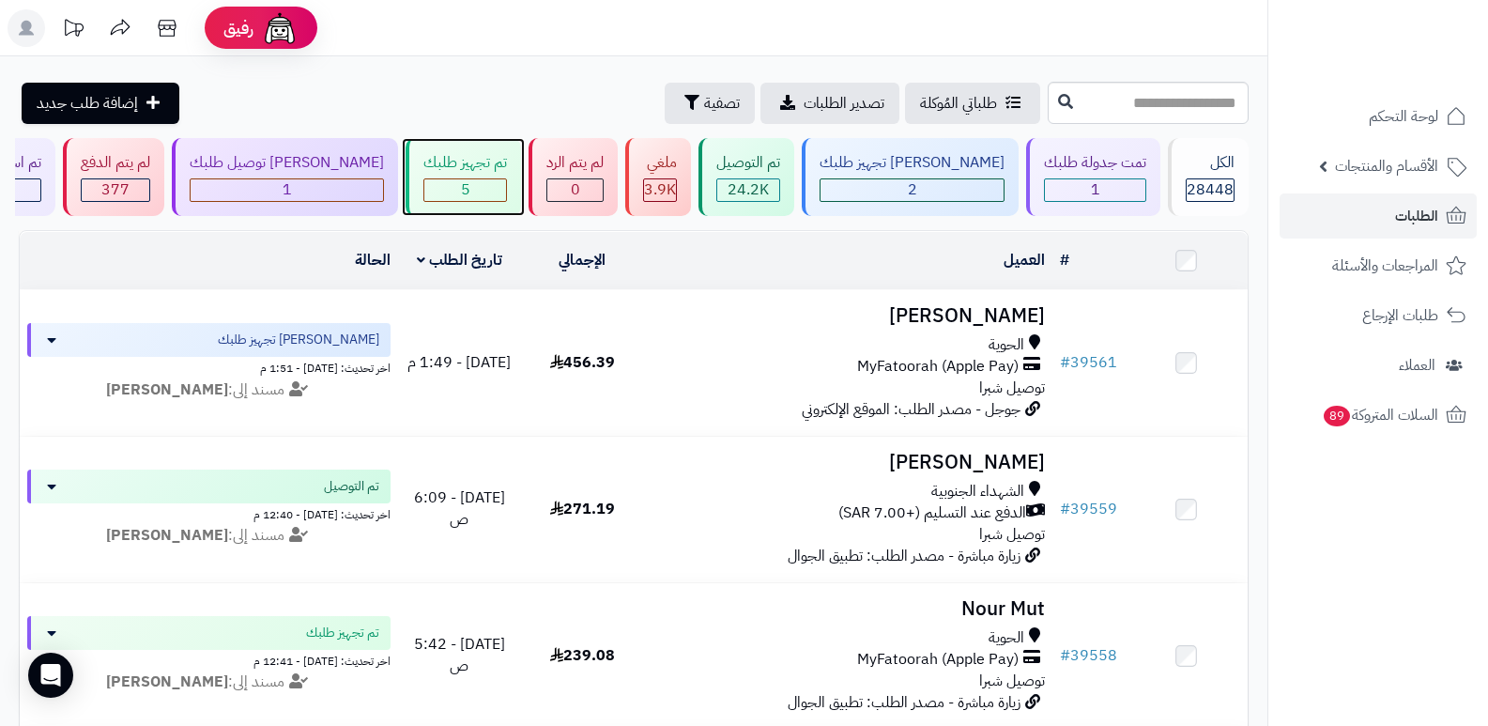
click at [506, 186] on div "5" at bounding box center [465, 190] width 82 height 22
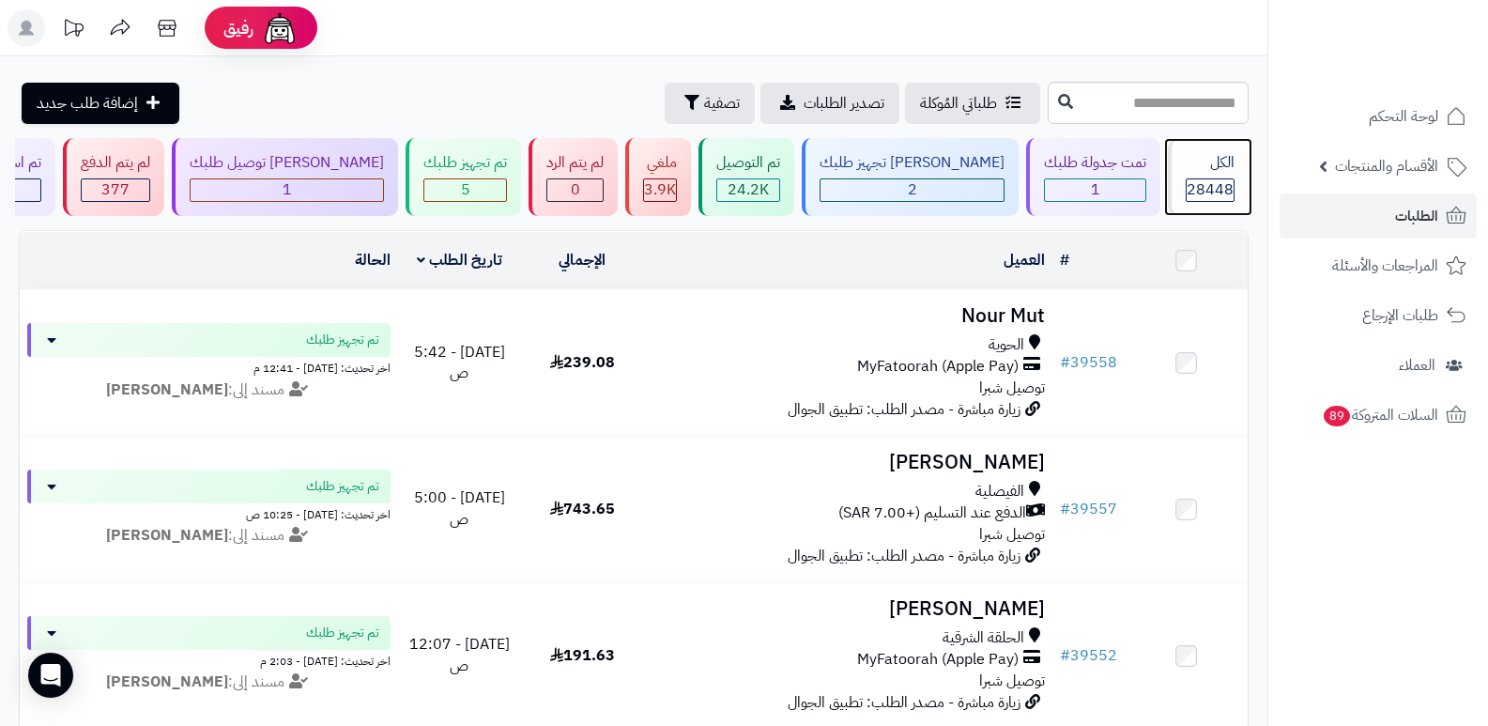
click at [1210, 174] on div "الكل 28448" at bounding box center [1208, 177] width 81 height 78
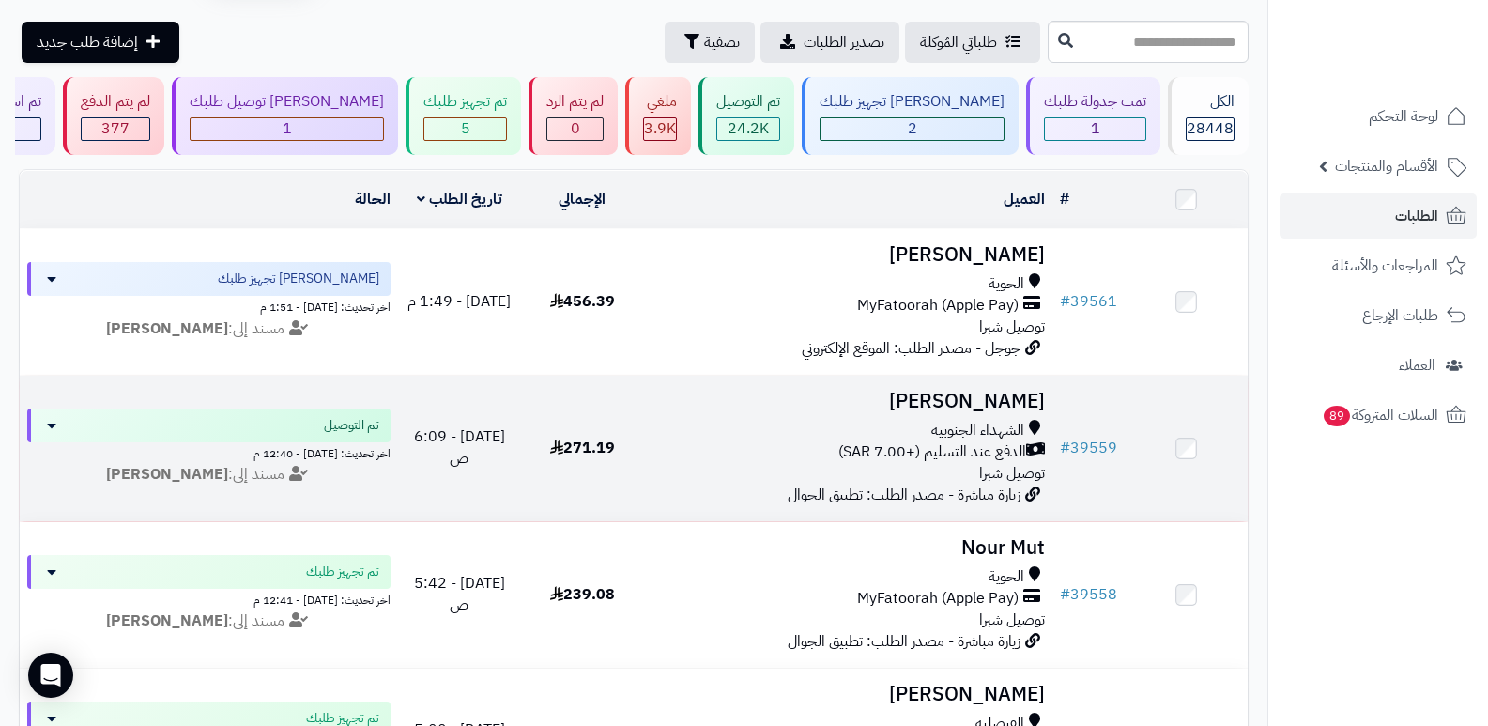
scroll to position [94, 0]
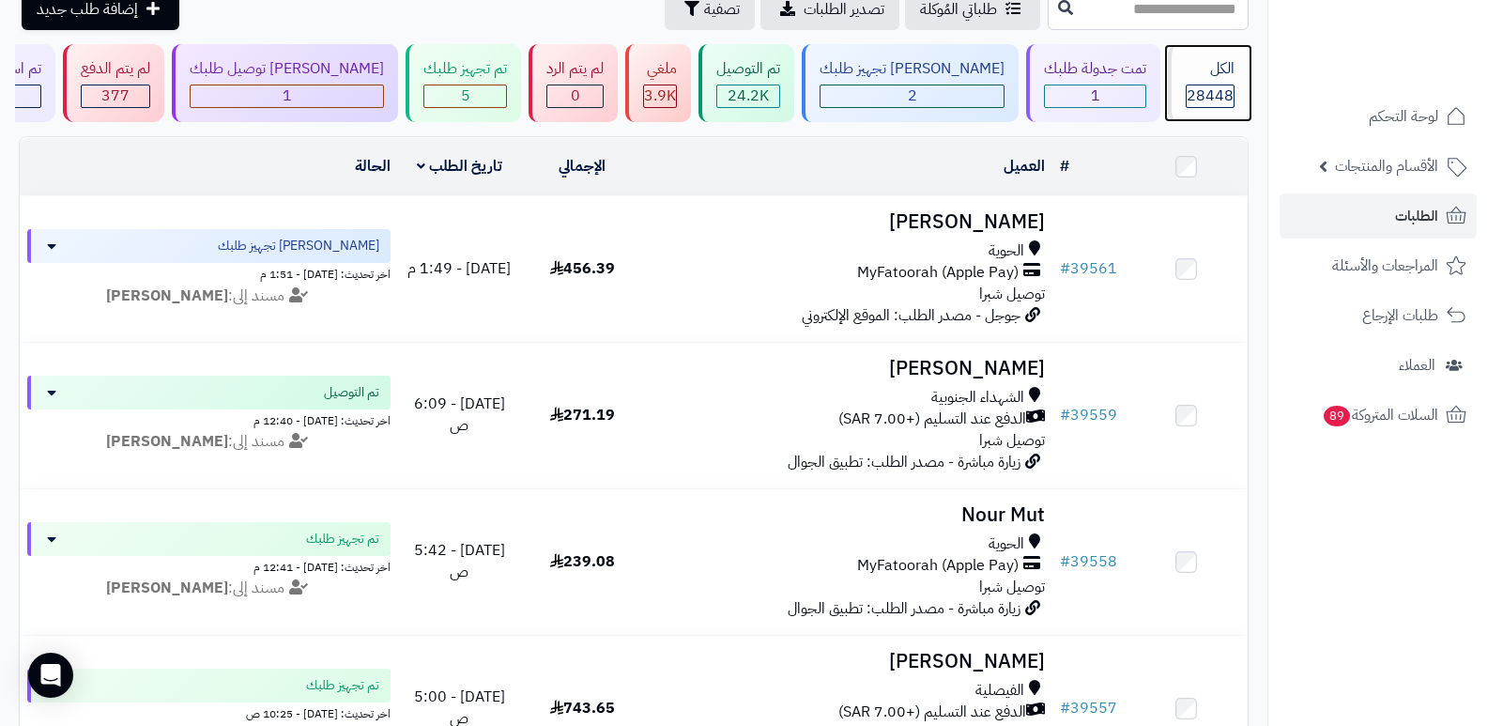
click at [1186, 85] on div "28448" at bounding box center [1210, 96] width 49 height 23
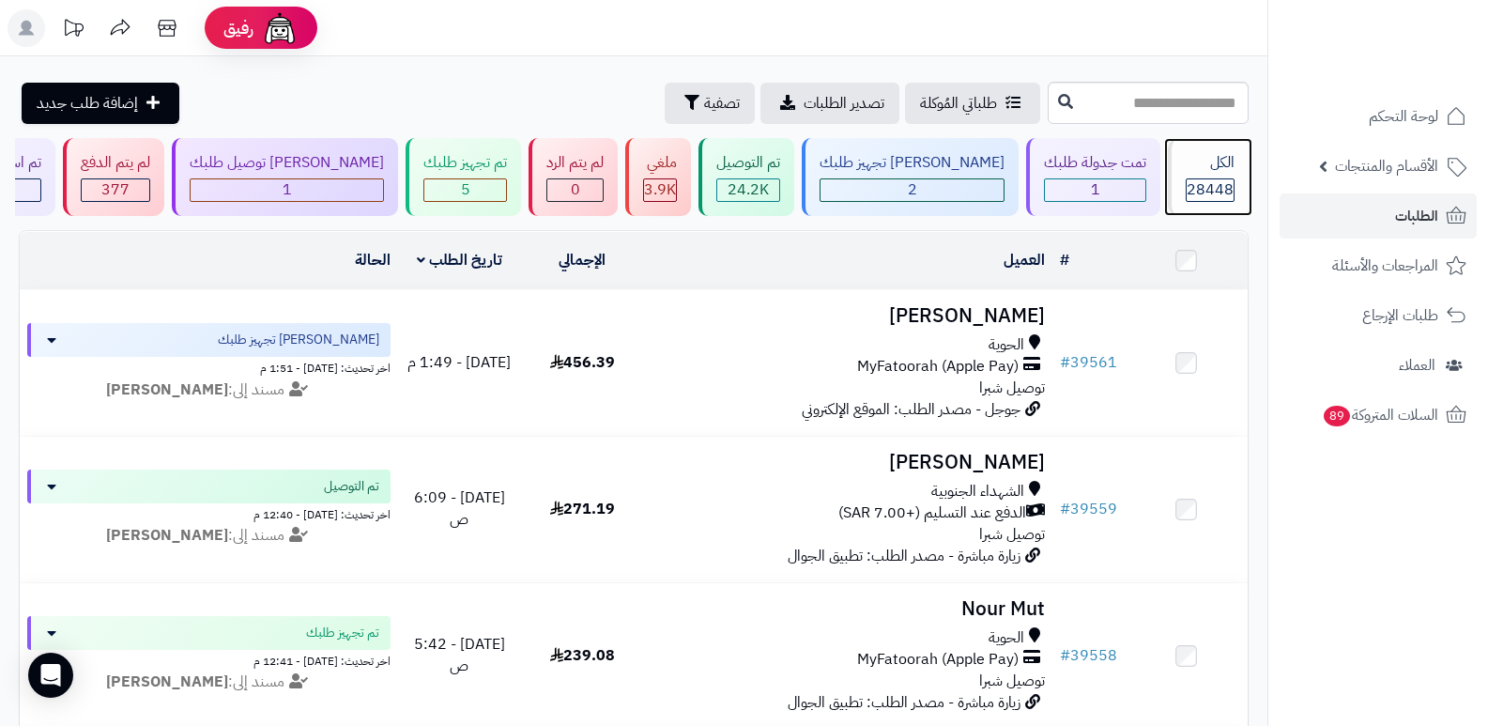
click at [1198, 168] on div "الكل" at bounding box center [1210, 163] width 49 height 22
click at [1168, 187] on div "الكل 28448" at bounding box center [1208, 177] width 81 height 78
click at [1202, 182] on span "28448" at bounding box center [1210, 189] width 47 height 23
click at [1201, 163] on div "الكل" at bounding box center [1210, 163] width 49 height 22
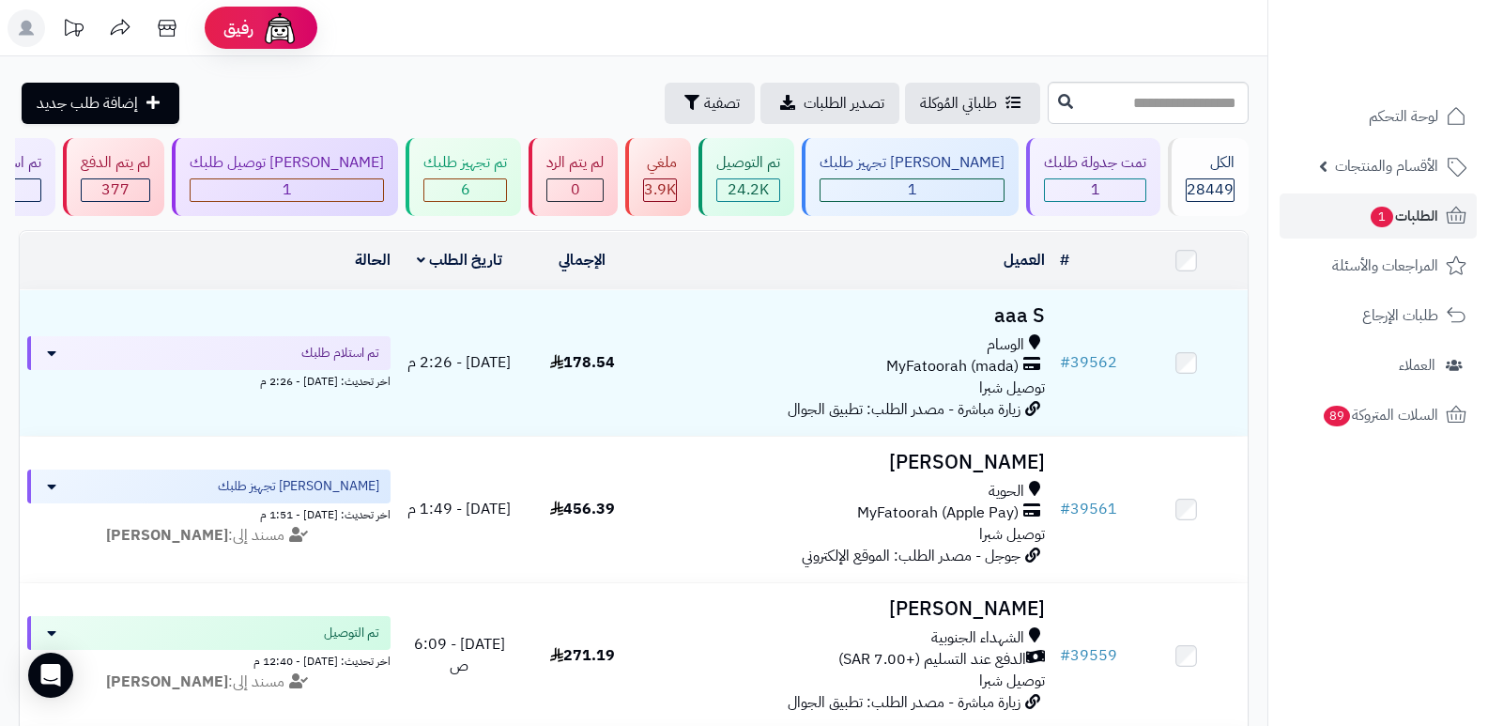
click at [1478, 547] on nav "لوحة التحكم الأقسام والمنتجات المنتجات الأقسام الماركات مواصفات المنتجات مواصفا…" at bounding box center [1378, 386] width 221 height 726
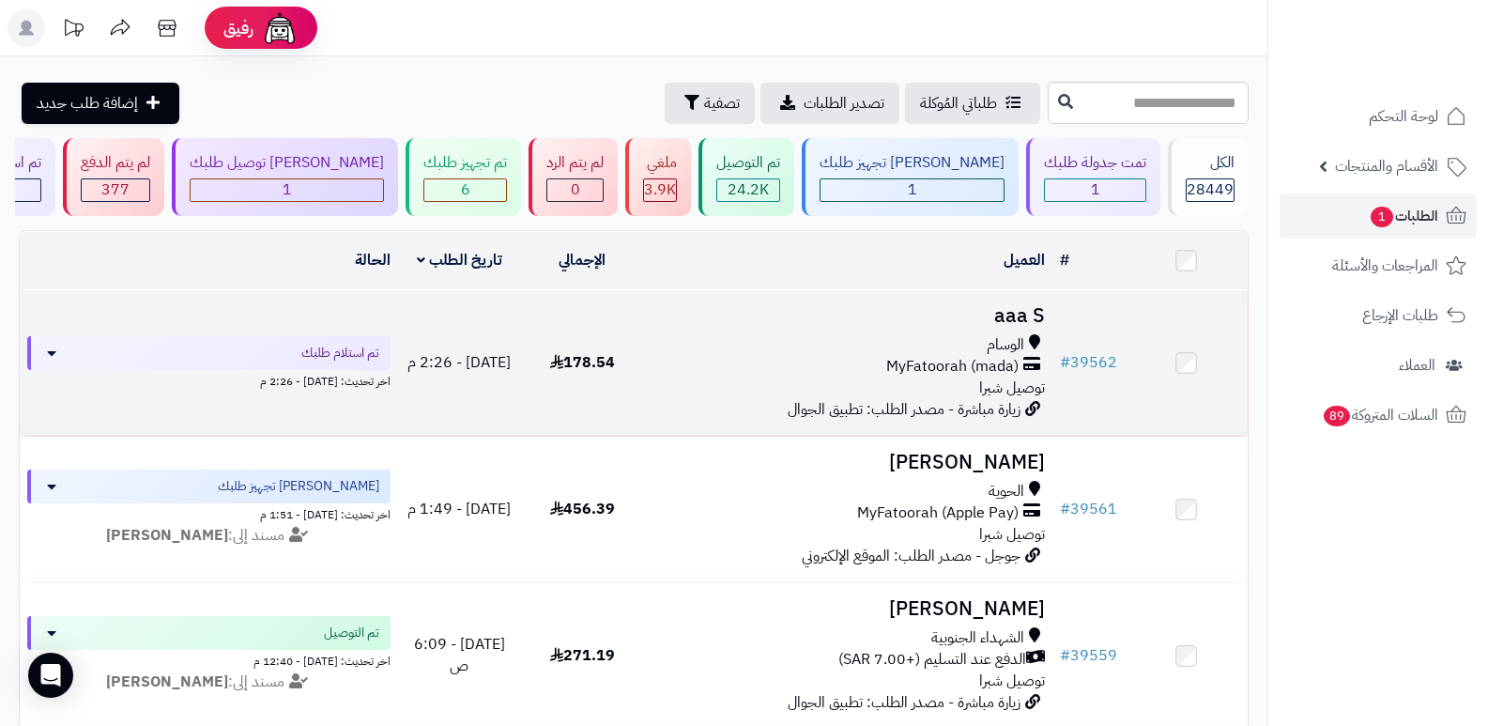
click at [1007, 316] on h3 "aaa S" at bounding box center [849, 316] width 394 height 22
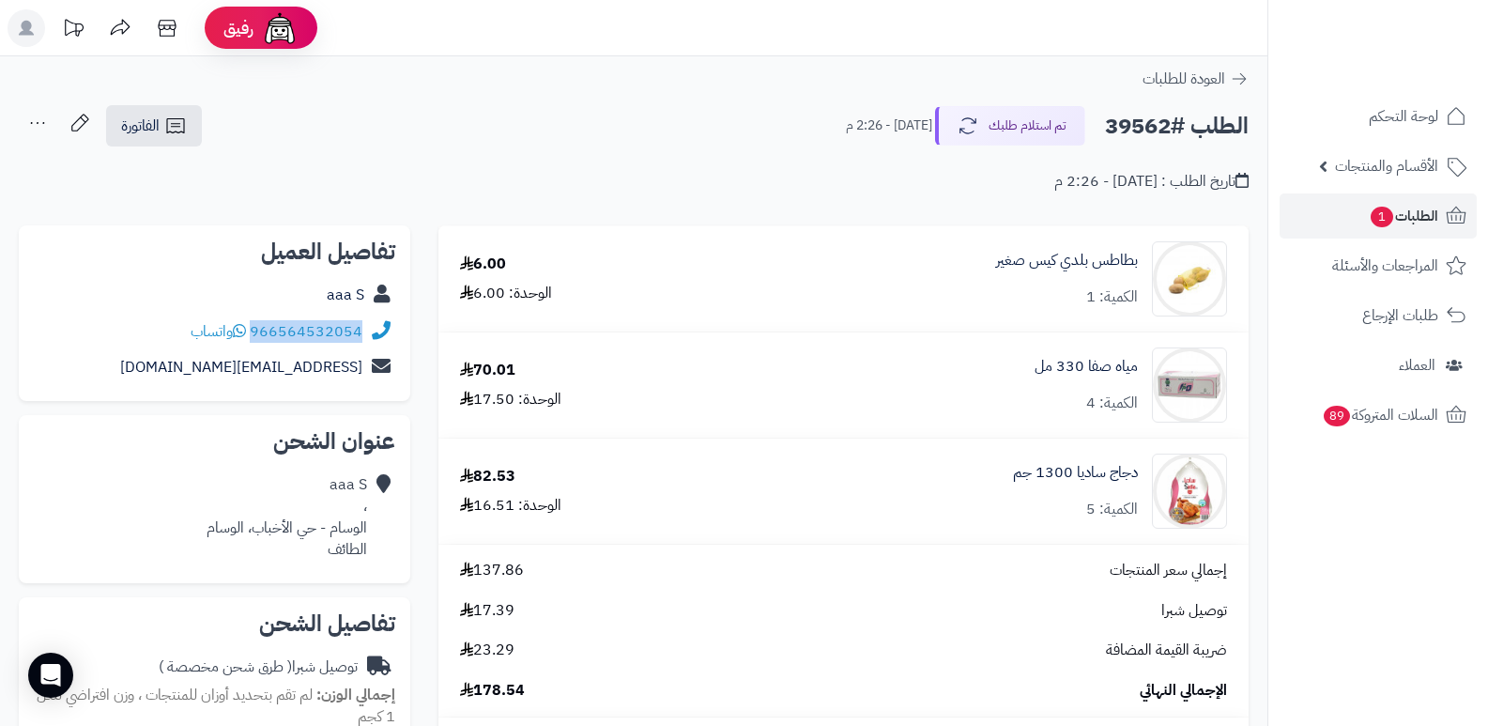
drag, startPoint x: 253, startPoint y: 324, endPoint x: 362, endPoint y: 331, distance: 110.1
click at [362, 331] on div "966564532054 واتساب" at bounding box center [215, 332] width 362 height 37
copy link "966564532054"
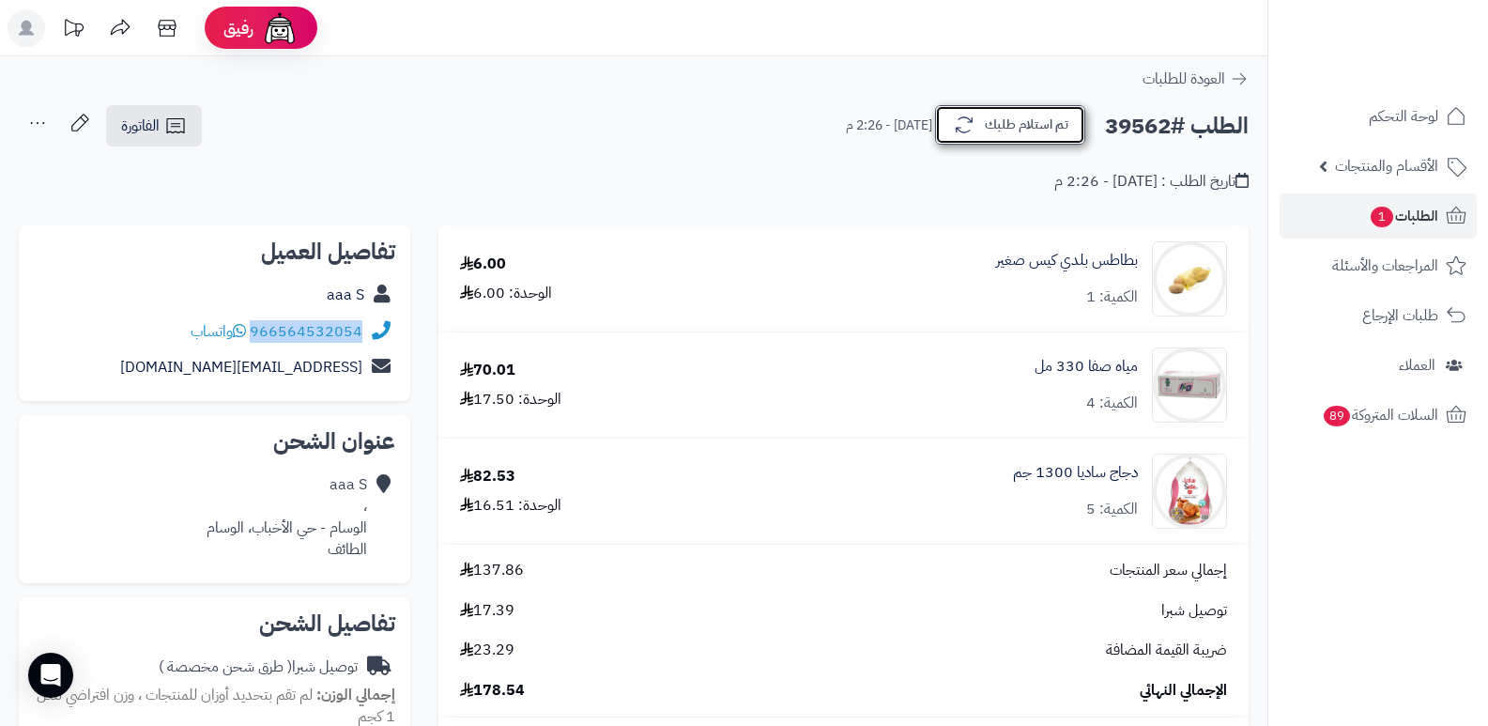
click at [1037, 132] on button "تم استلام طلبك" at bounding box center [1010, 124] width 150 height 39
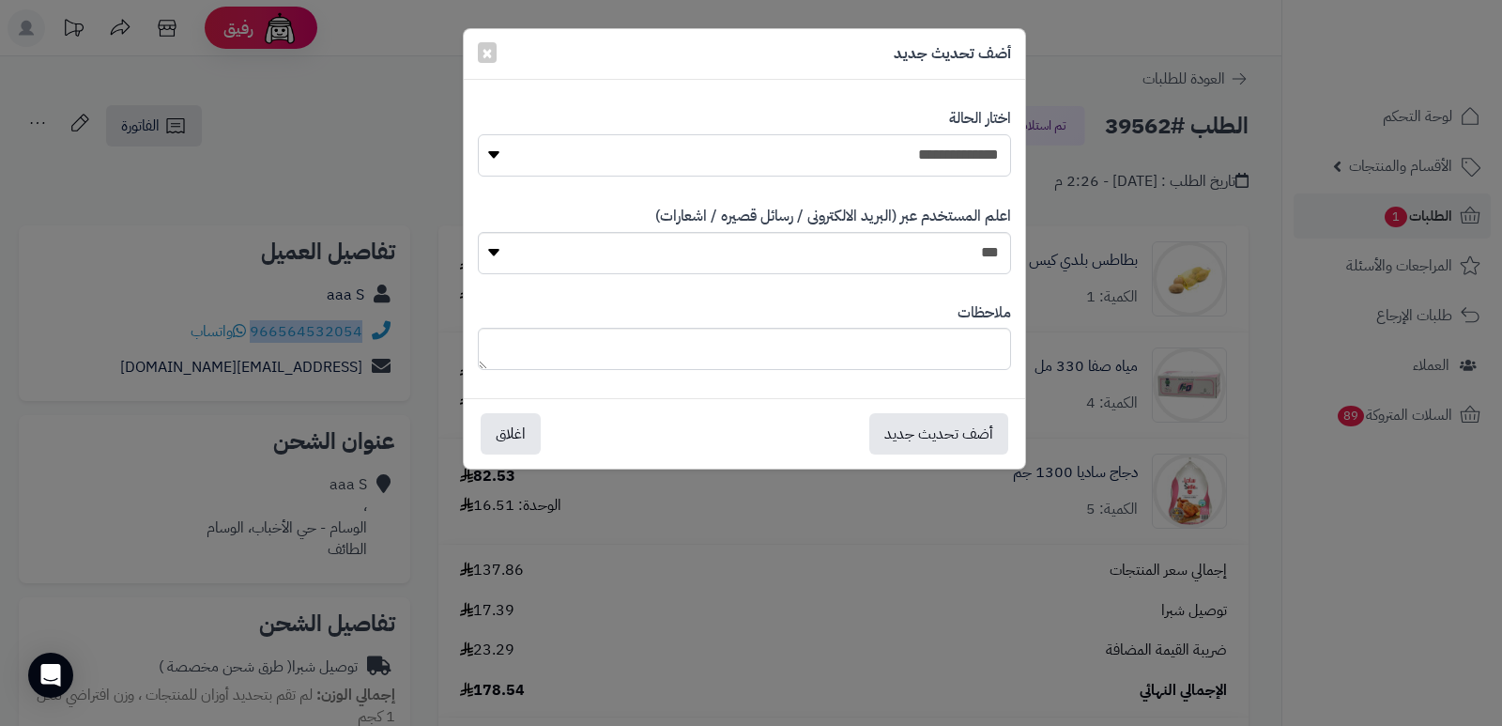
click at [942, 149] on select "**********" at bounding box center [744, 155] width 533 height 42
select select "*"
click at [478, 134] on select "**********" at bounding box center [744, 155] width 533 height 42
click at [944, 342] on textarea at bounding box center [744, 349] width 533 height 42
type textarea "****"
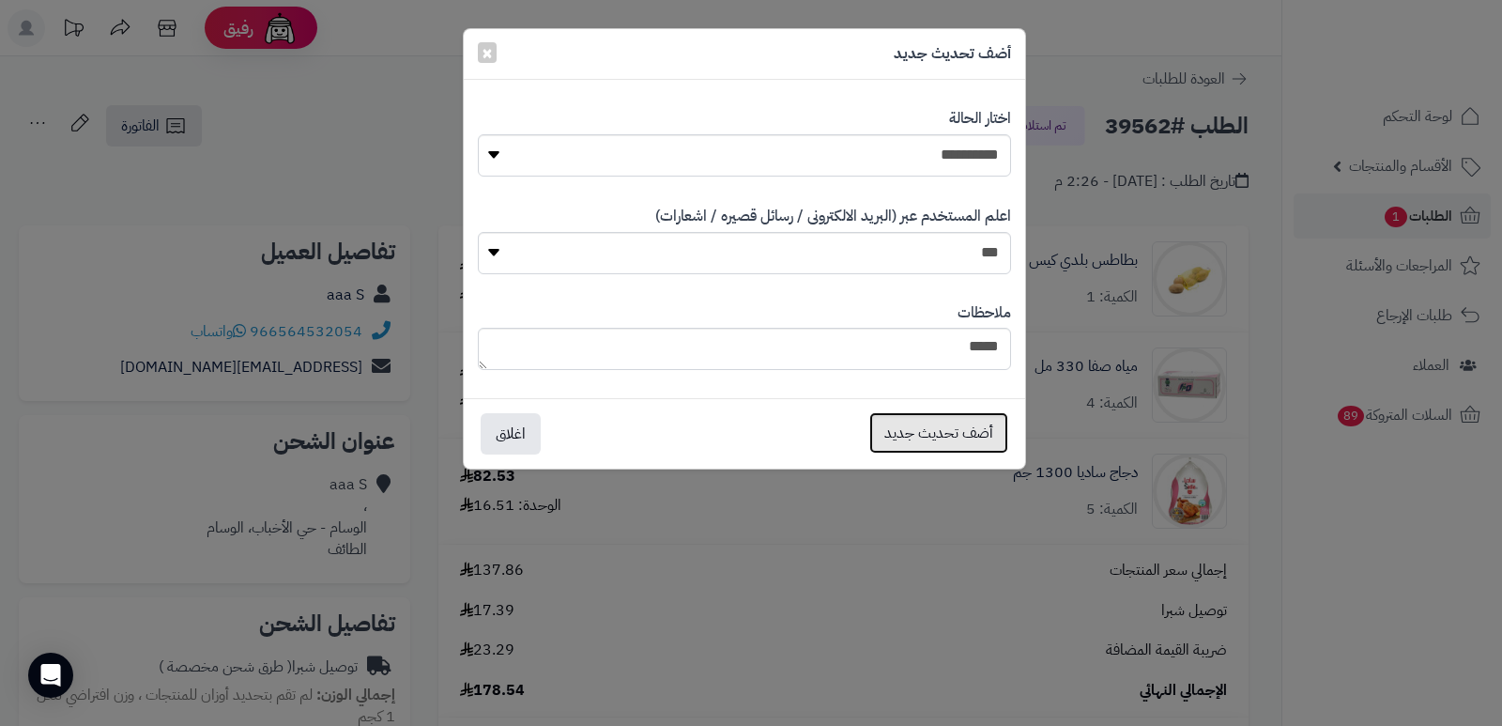
click at [962, 439] on button "أضف تحديث جديد" at bounding box center [939, 432] width 139 height 41
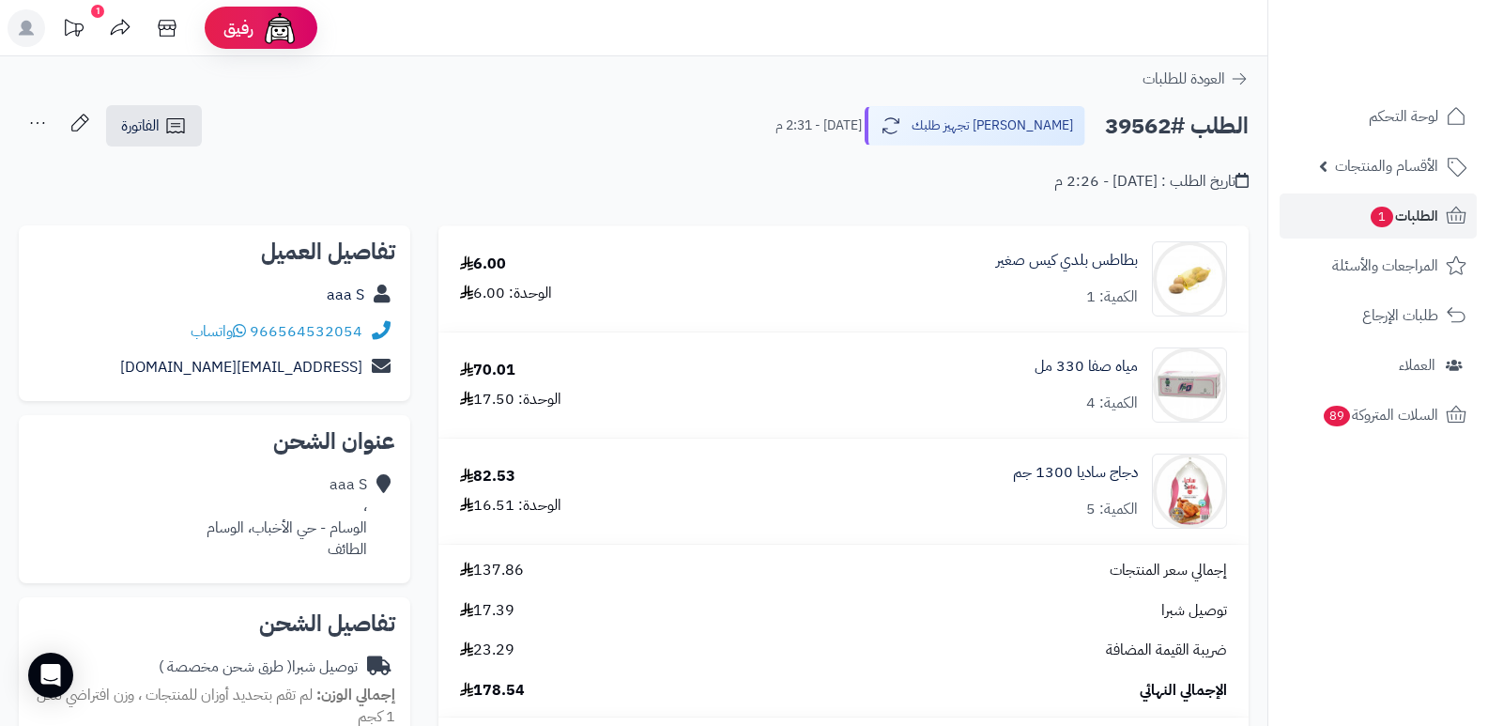
click at [39, 126] on icon at bounding box center [38, 123] width 38 height 38
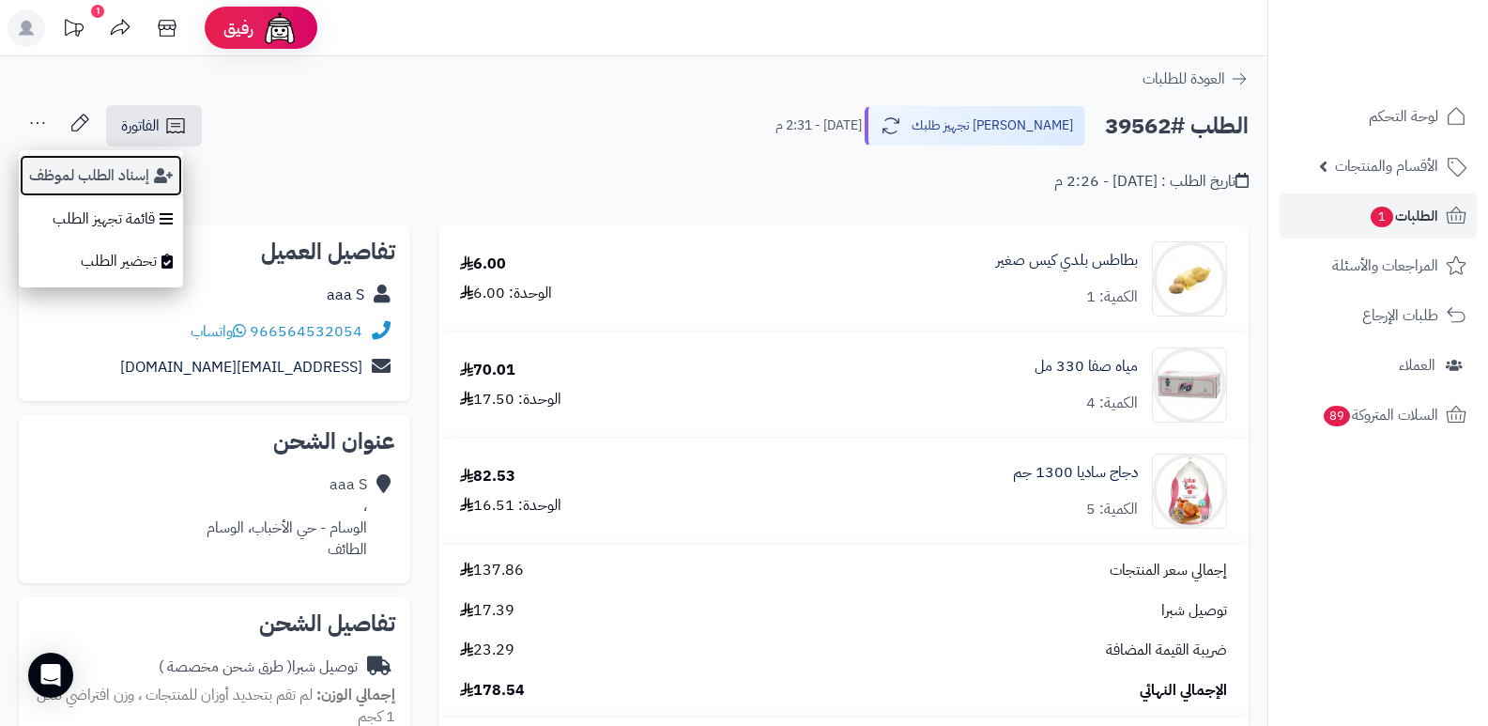
click at [57, 176] on button "إسناد الطلب لموظف" at bounding box center [101, 175] width 164 height 43
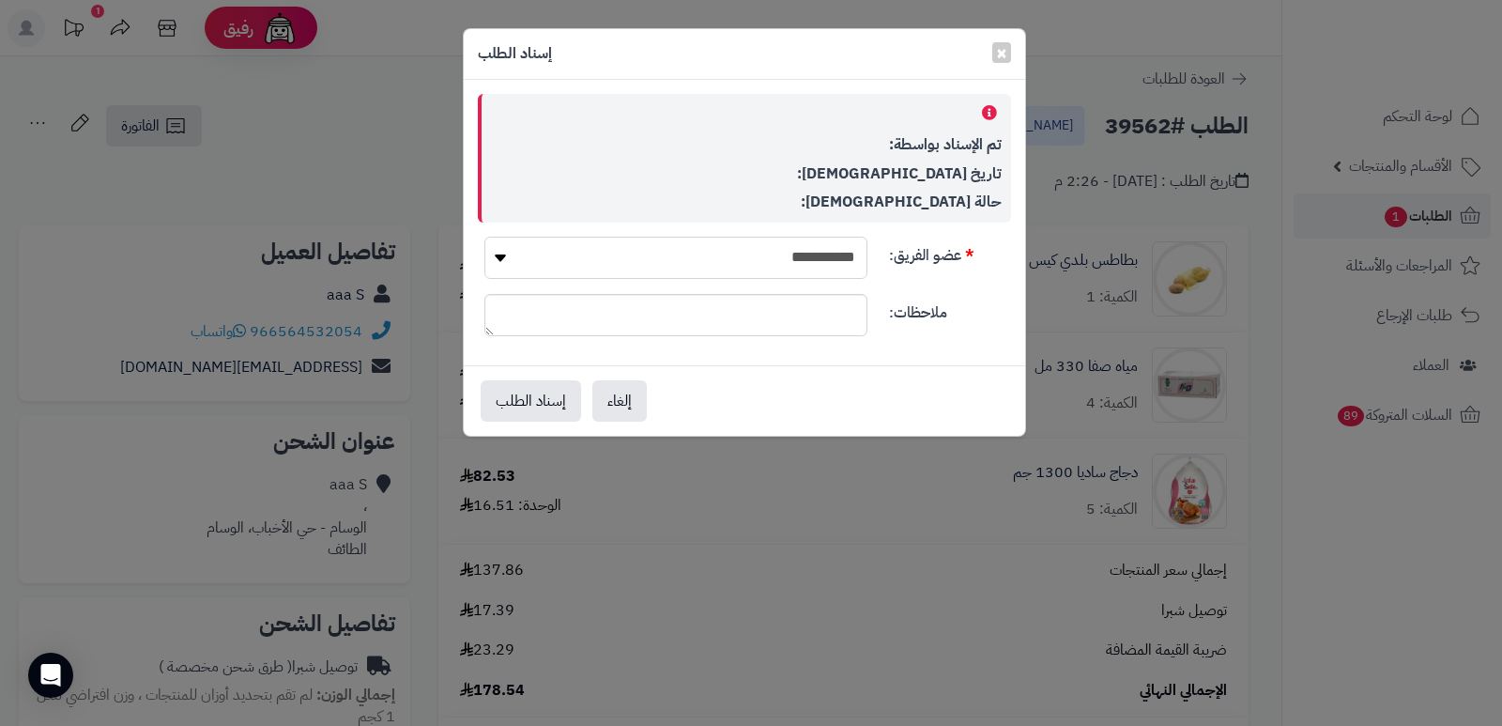
click at [748, 269] on select "**********" at bounding box center [676, 258] width 383 height 42
select select "**"
click at [485, 237] on select "**********" at bounding box center [676, 258] width 383 height 42
click at [544, 400] on button "إسناد الطلب" at bounding box center [531, 399] width 100 height 41
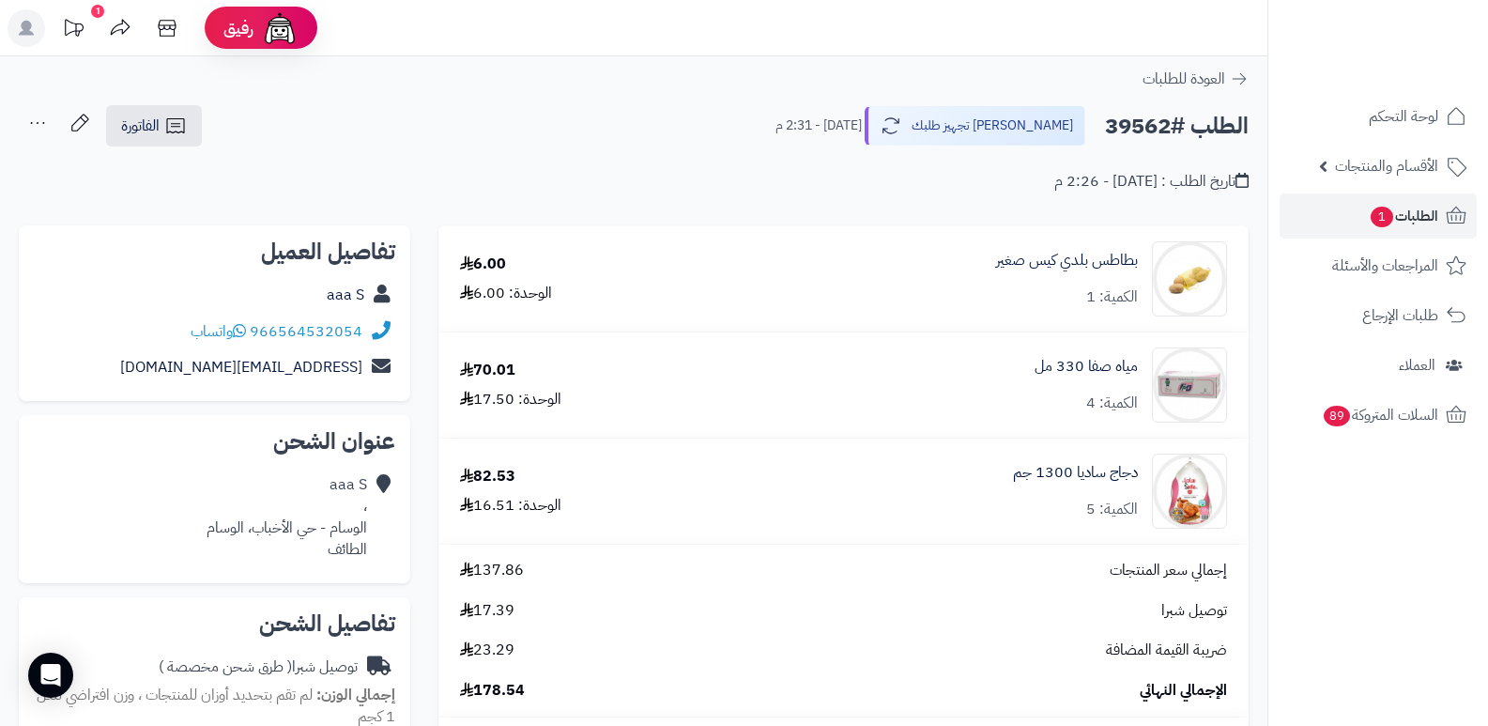
scroll to position [563, 0]
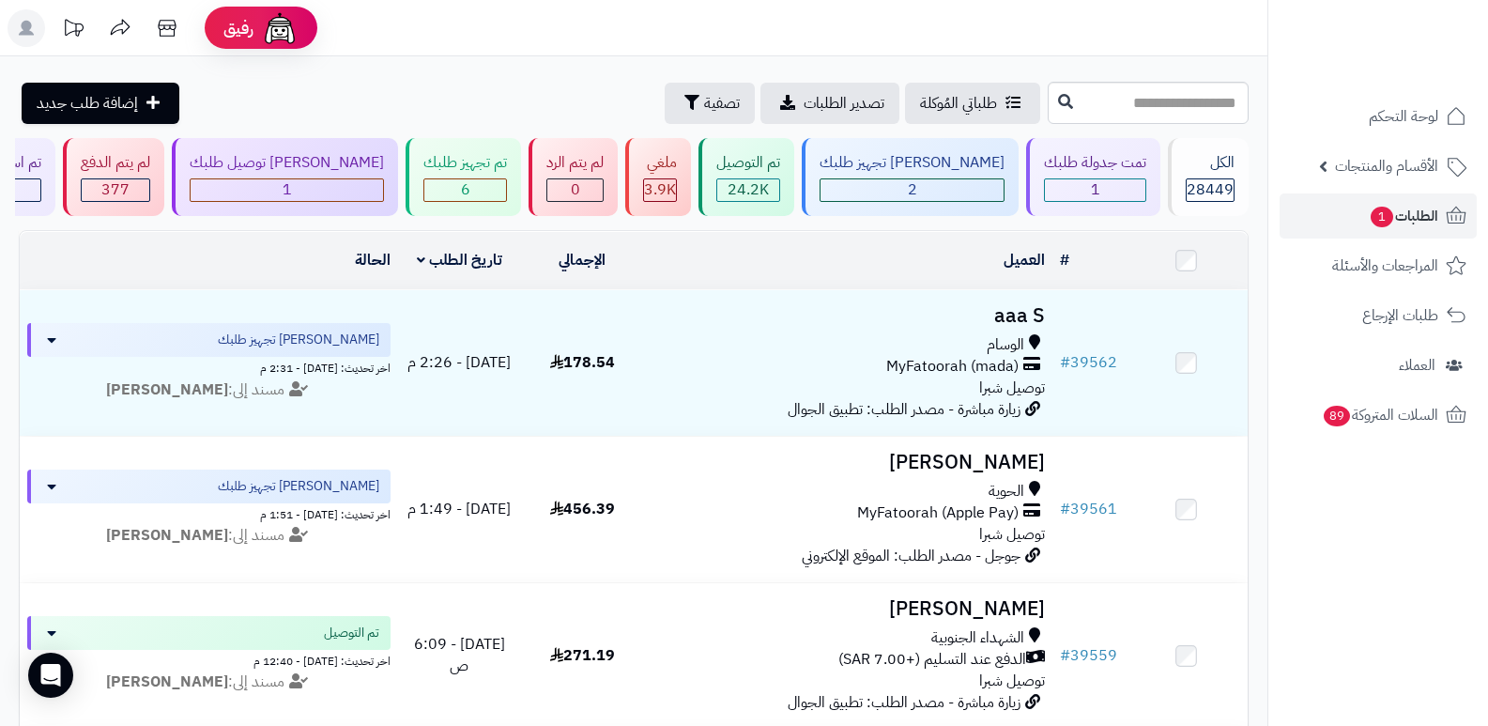
click at [986, 3] on header "رفيق ! الطلبات معالجة مكتمل إرجاع المنتجات العملاء المتواجدون الان 29305 عملاء …" at bounding box center [744, 28] width 1488 height 56
click at [1215, 193] on span "28449" at bounding box center [1210, 189] width 47 height 23
click at [521, 184] on div "تم تجهيز طلبك 6" at bounding box center [464, 177] width 116 height 78
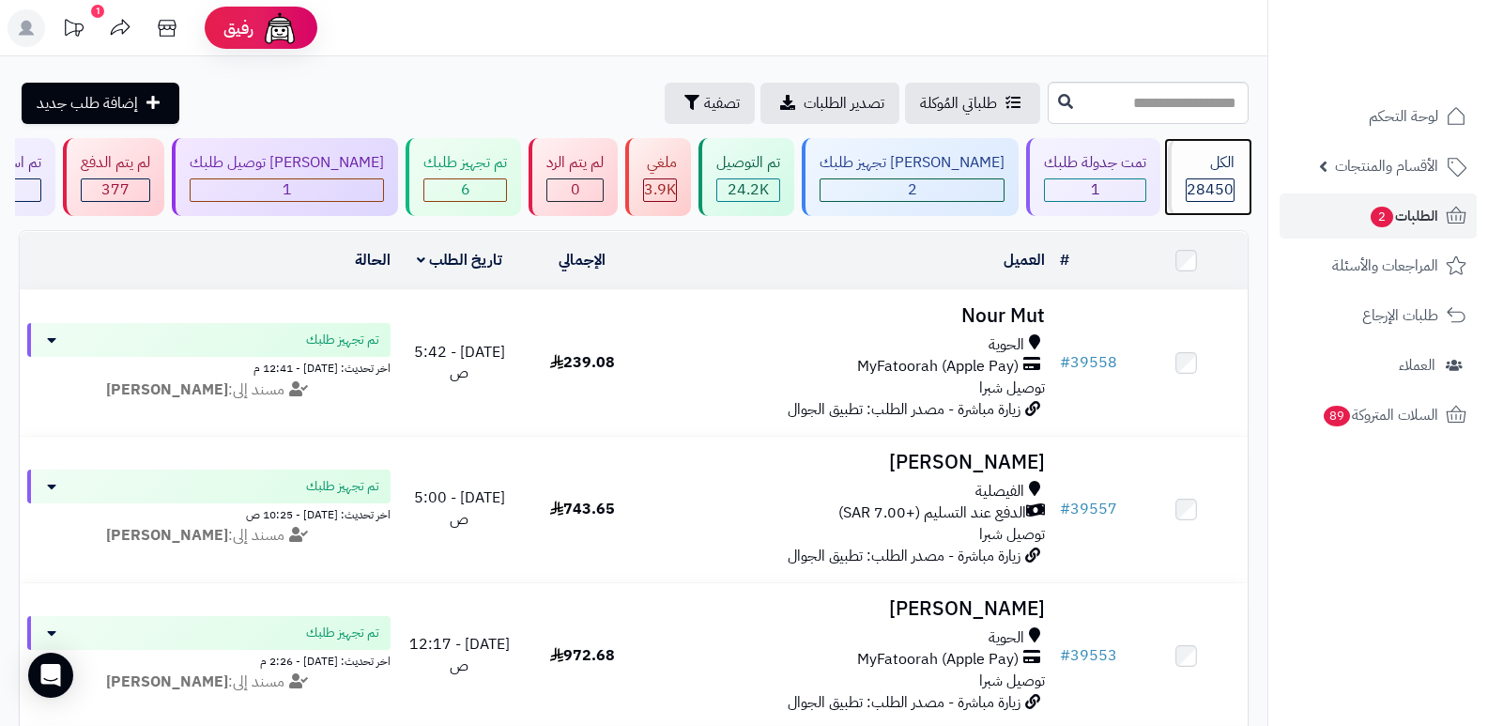
click at [1222, 182] on span "28450" at bounding box center [1210, 189] width 47 height 23
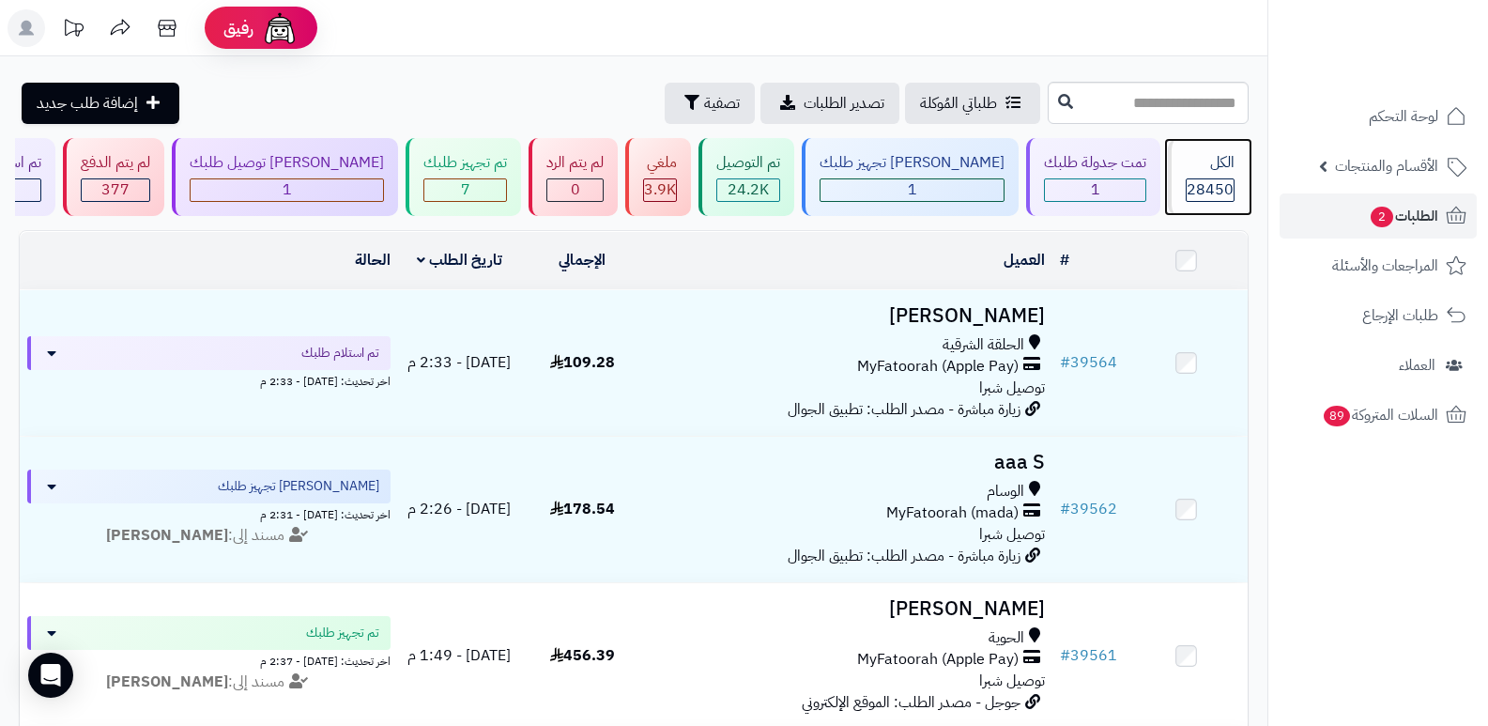
click at [1222, 182] on span "28450" at bounding box center [1210, 189] width 47 height 23
click at [1201, 169] on div "الكل" at bounding box center [1210, 163] width 49 height 22
click at [1197, 183] on span "28450" at bounding box center [1210, 189] width 47 height 23
click at [1178, 196] on div "الكل 28450" at bounding box center [1208, 177] width 81 height 78
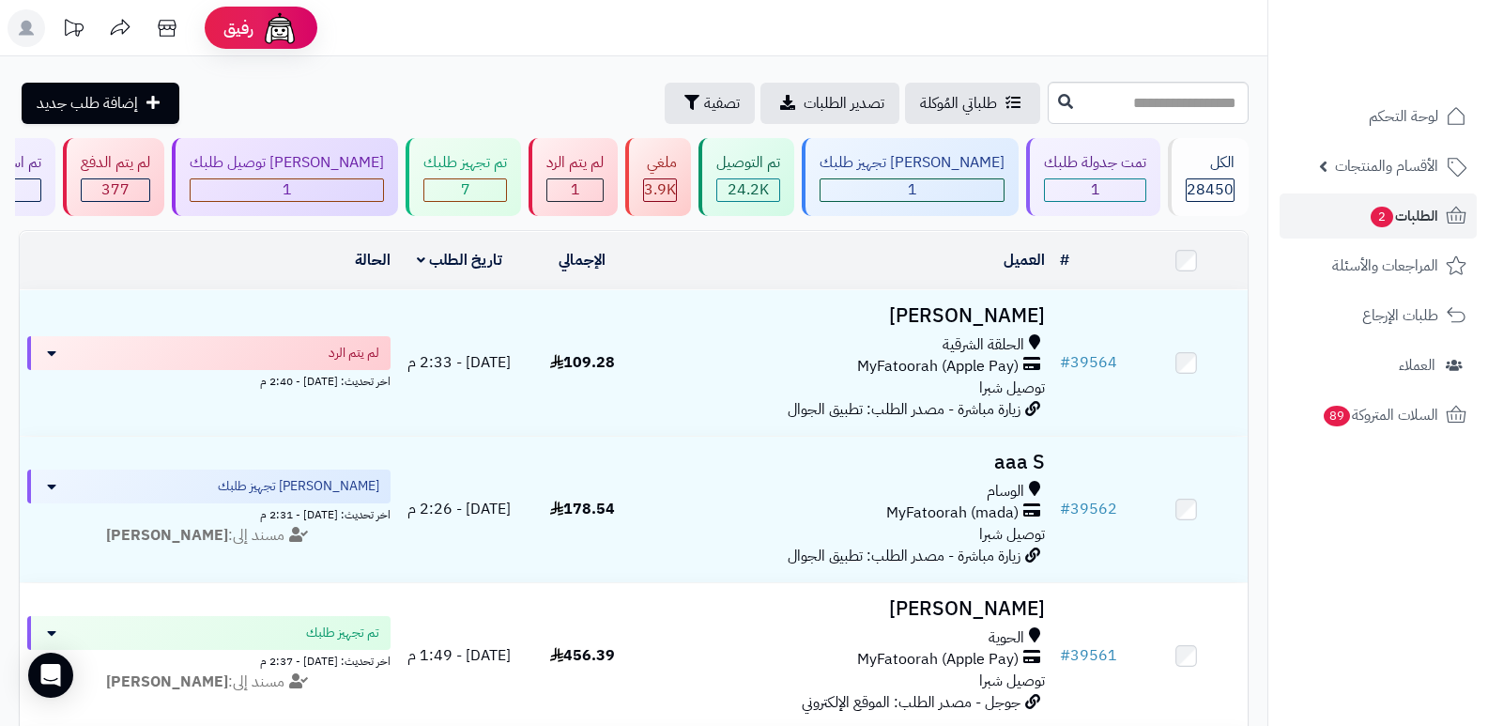
click at [910, 17] on header "رفيق ! الطلبات معالجة مكتمل إرجاع المنتجات العملاء المتواجدون الان 29305 عملاء …" at bounding box center [744, 28] width 1488 height 56
click at [906, 111] on link "طلباتي المُوكلة" at bounding box center [972, 103] width 135 height 41
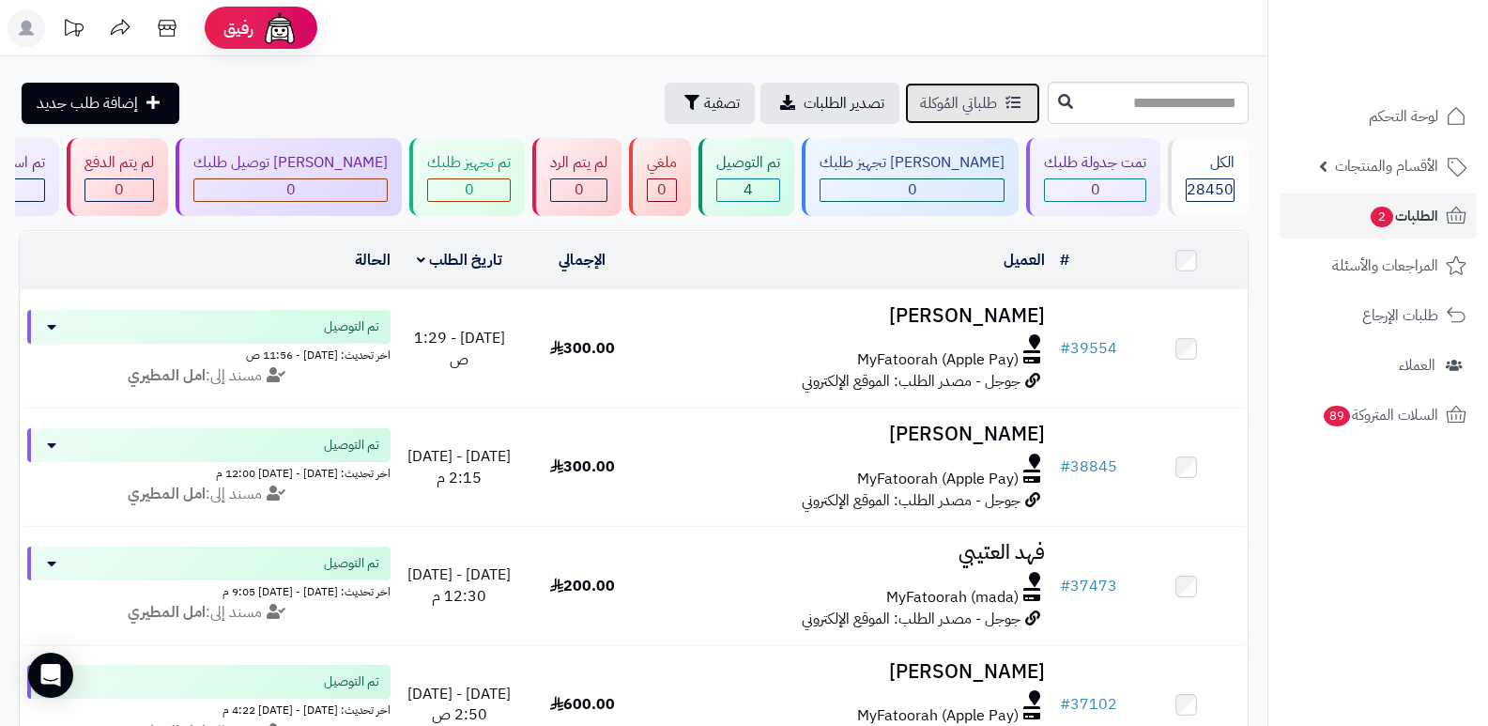
click at [906, 111] on link "طلباتي المُوكلة" at bounding box center [972, 103] width 135 height 41
click at [1422, 206] on span "الطلبات 2" at bounding box center [1403, 216] width 69 height 26
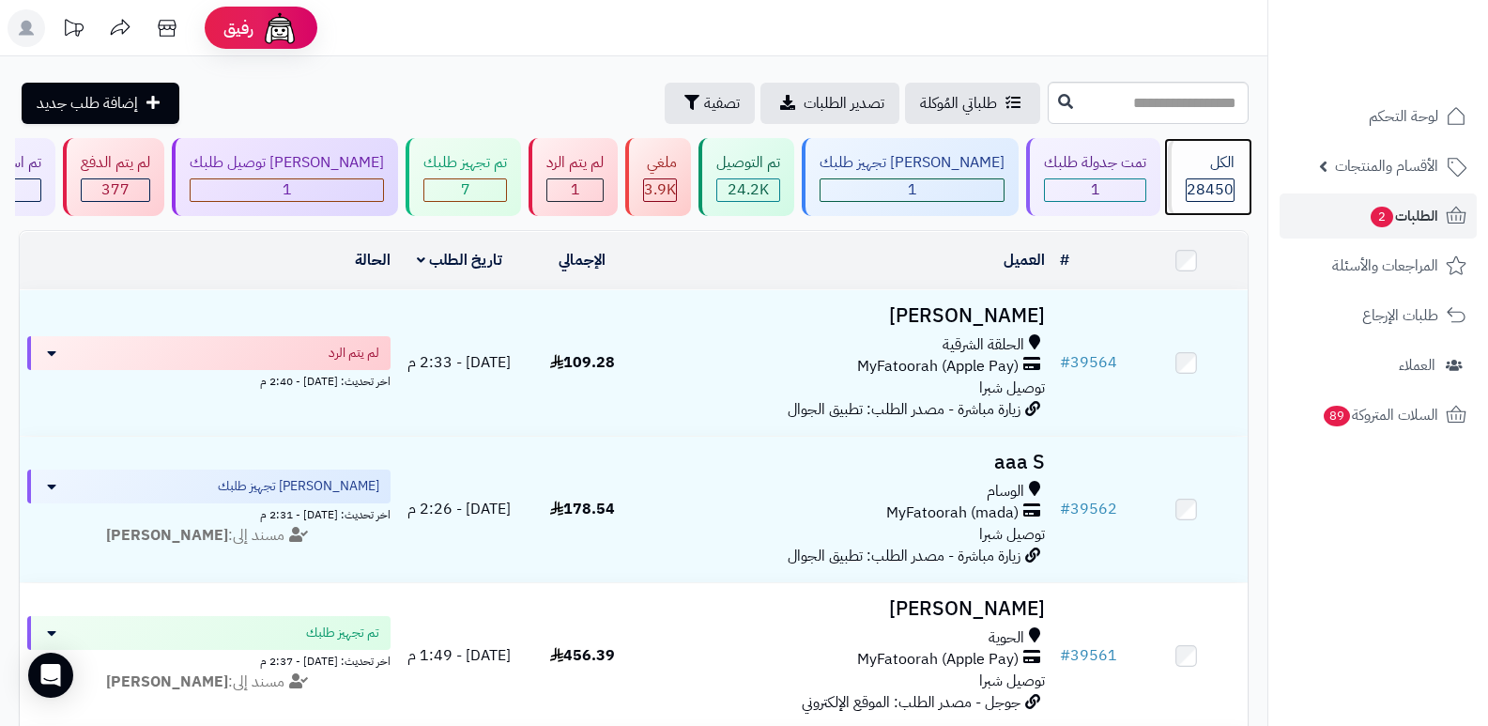
click at [1196, 200] on span "28450" at bounding box center [1210, 189] width 47 height 23
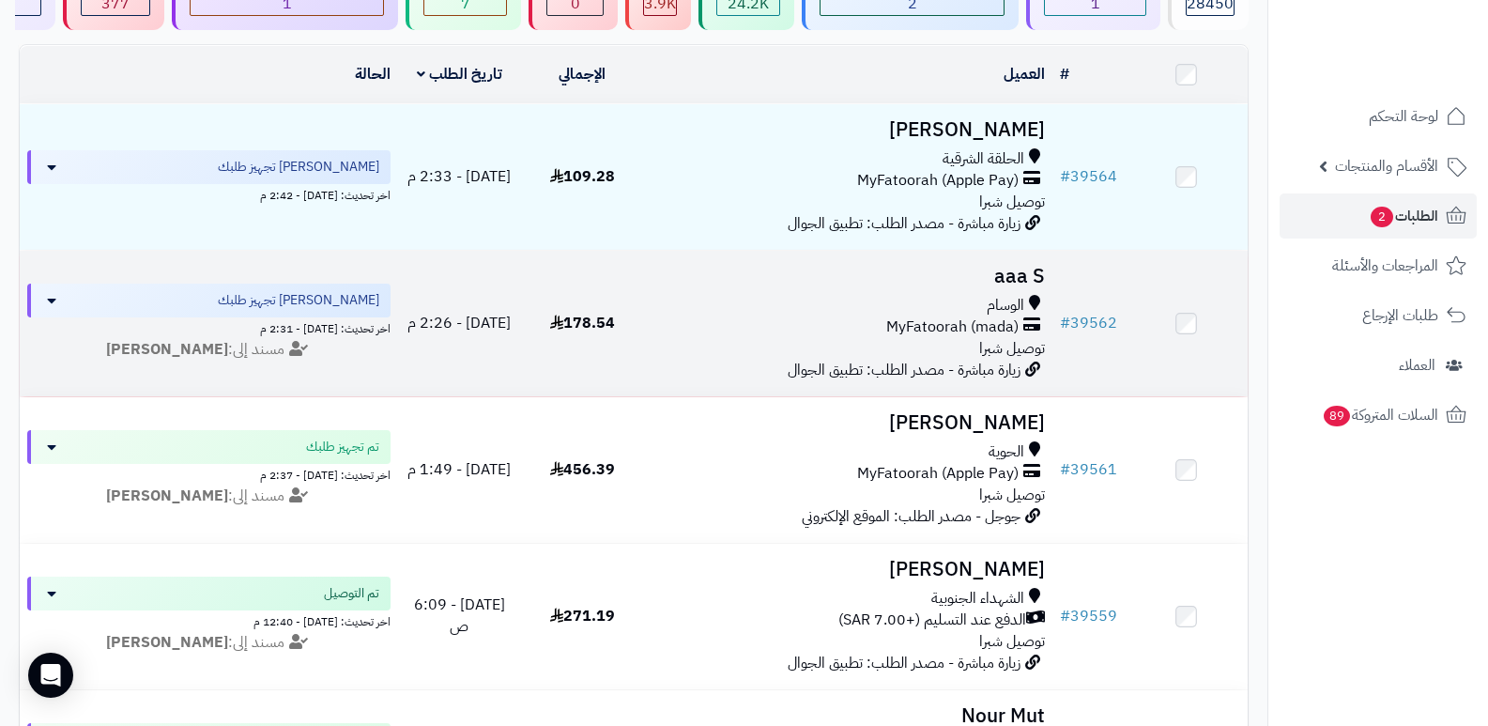
scroll to position [188, 0]
click at [1021, 279] on h3 "aaa S" at bounding box center [849, 275] width 394 height 22
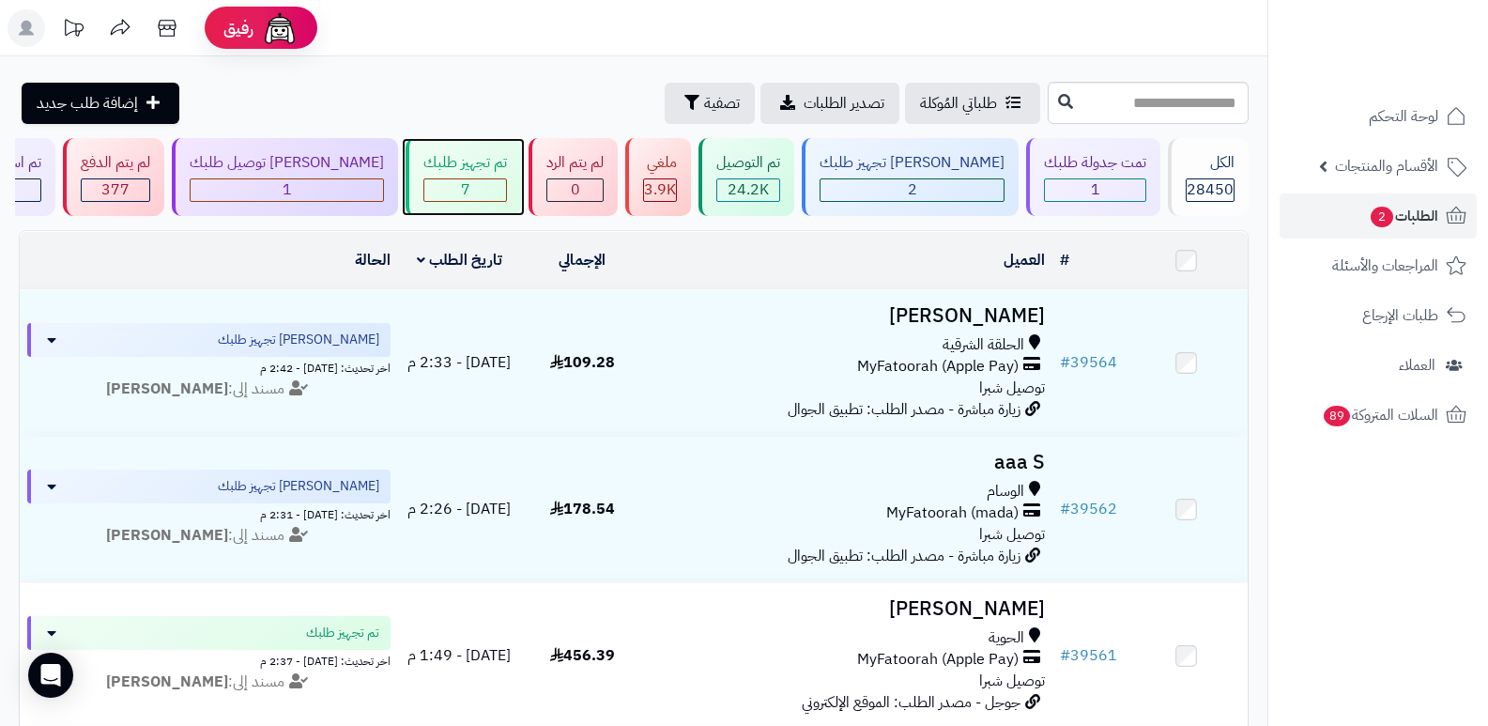
click at [507, 162] on div "تم تجهيز طلبك" at bounding box center [466, 163] width 84 height 22
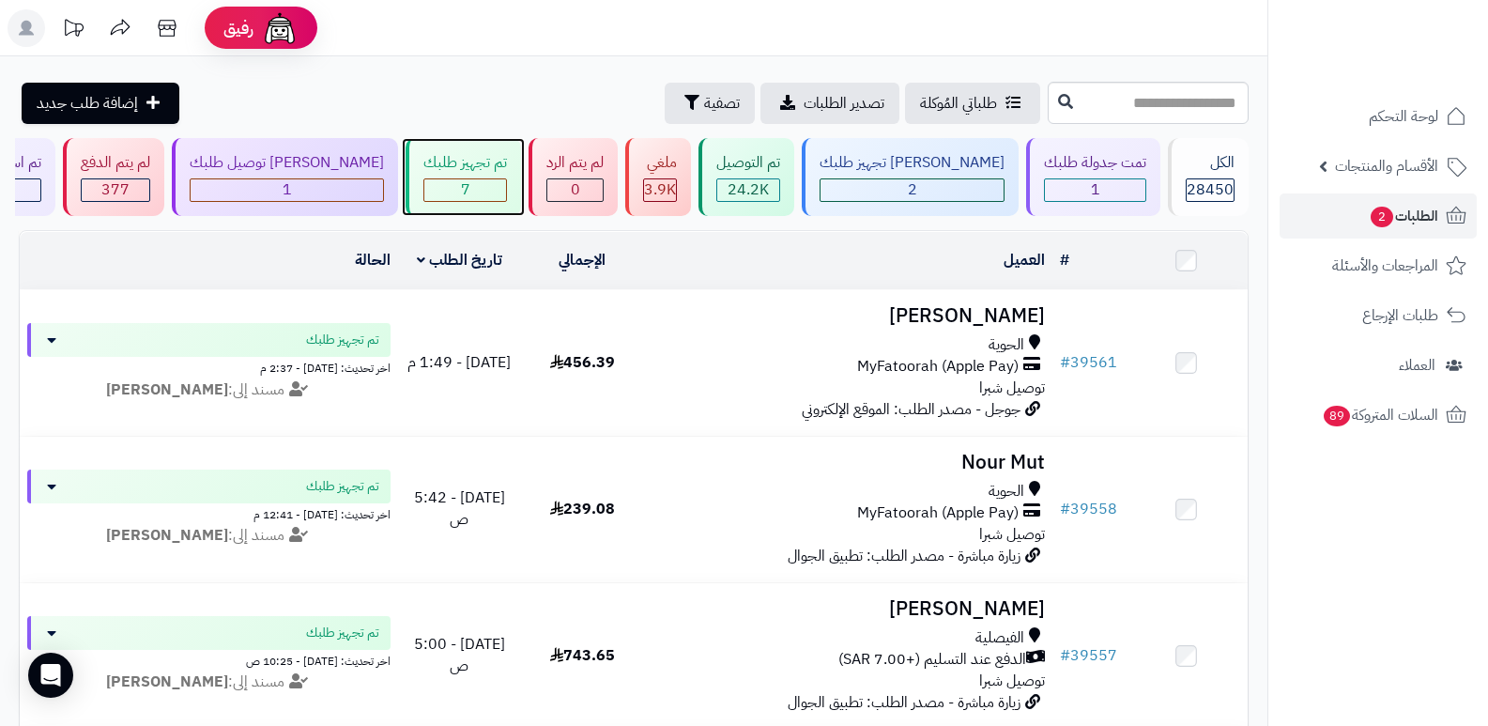
click at [507, 162] on div "تم تجهيز طلبك" at bounding box center [466, 163] width 84 height 22
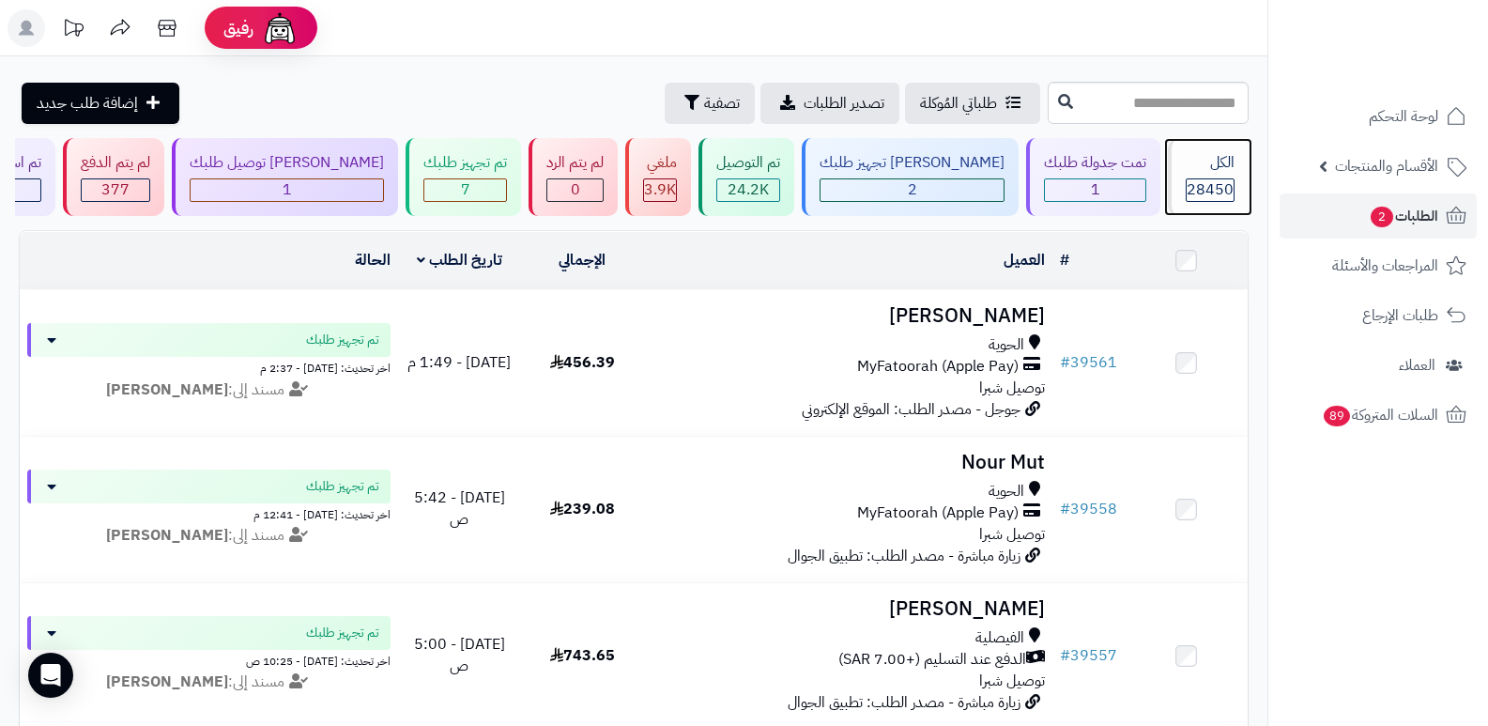
click at [1212, 180] on span "28450" at bounding box center [1210, 189] width 47 height 23
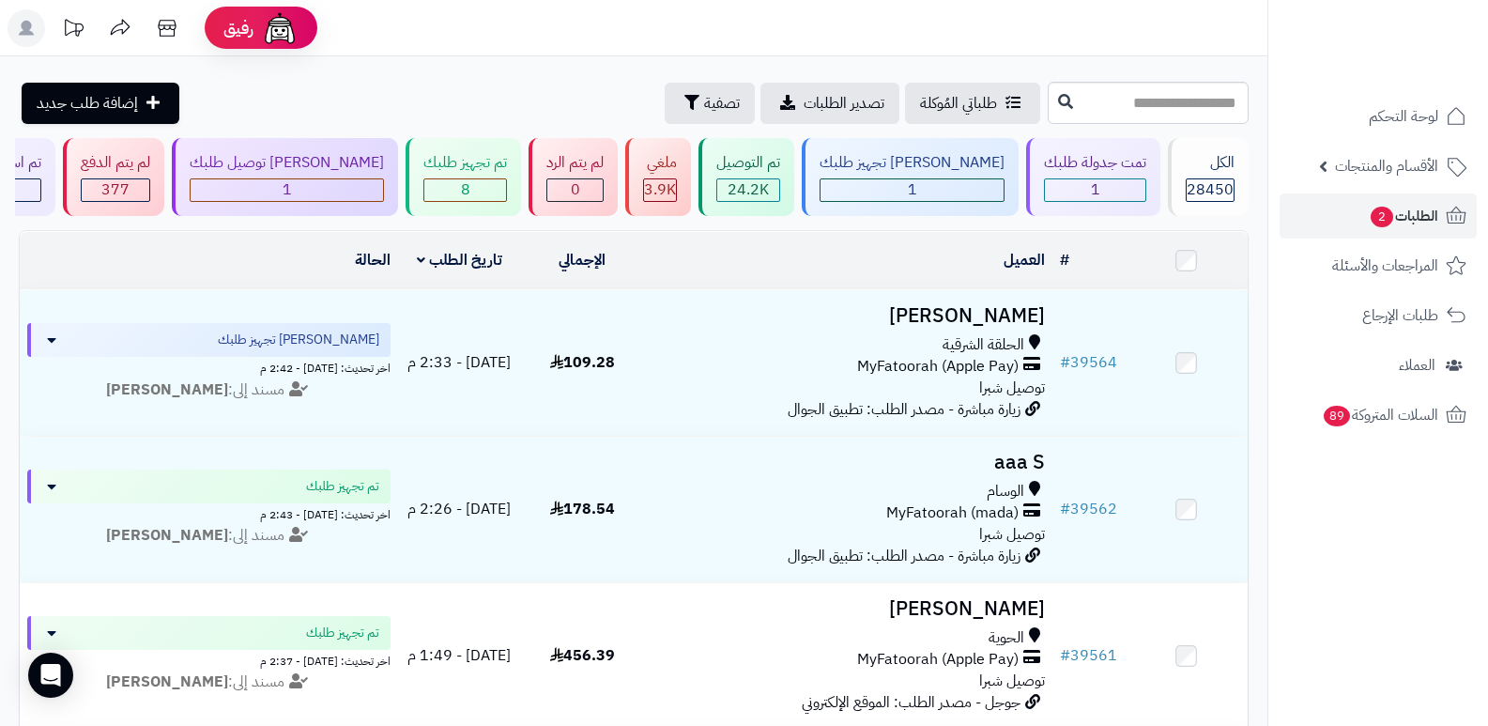
click at [1231, 40] on header "رفيق ! الطلبات معالجة مكتمل إرجاع المنتجات العملاء المتواجدون الان 29305 عملاء …" at bounding box center [744, 28] width 1488 height 56
click at [1216, 189] on span "28450" at bounding box center [1210, 189] width 47 height 23
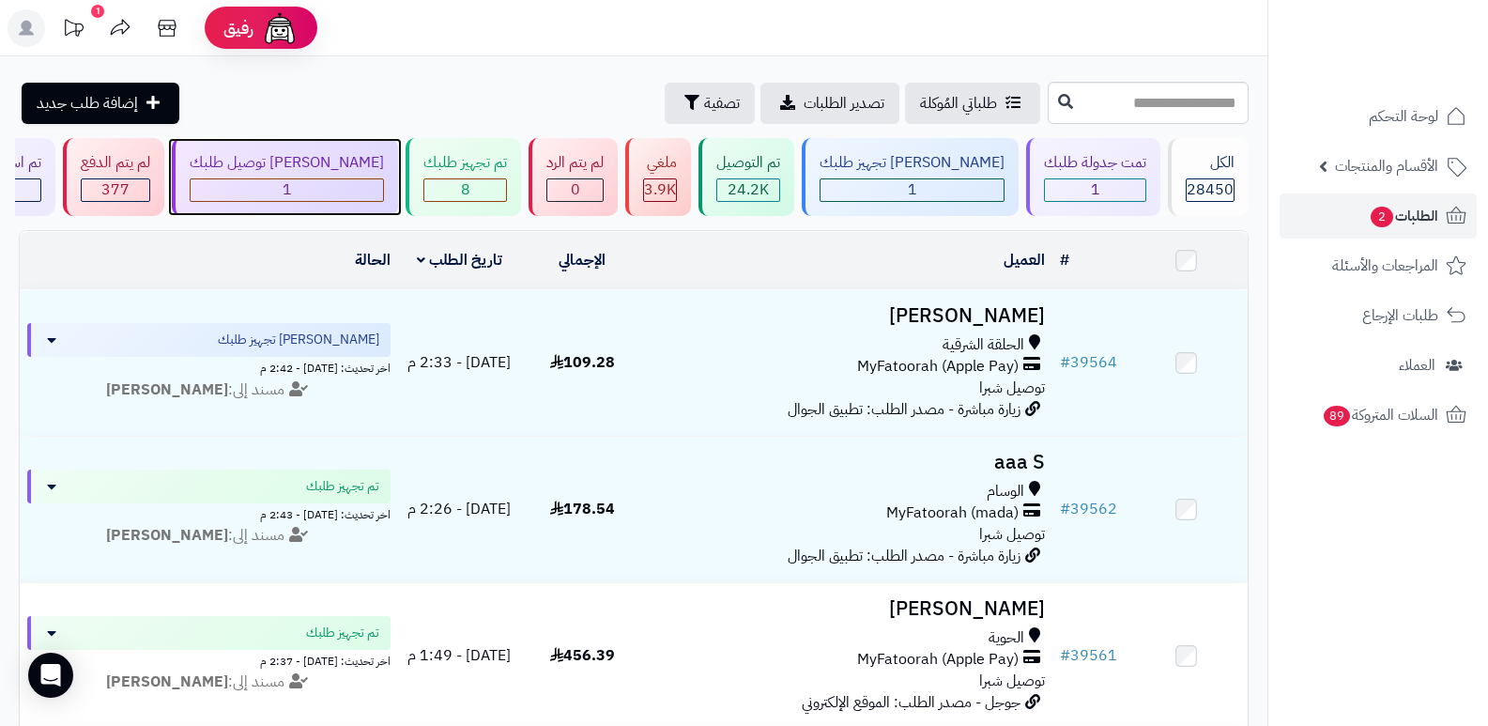
click at [347, 157] on div "[PERSON_NAME] توصيل طلبك" at bounding box center [287, 163] width 194 height 22
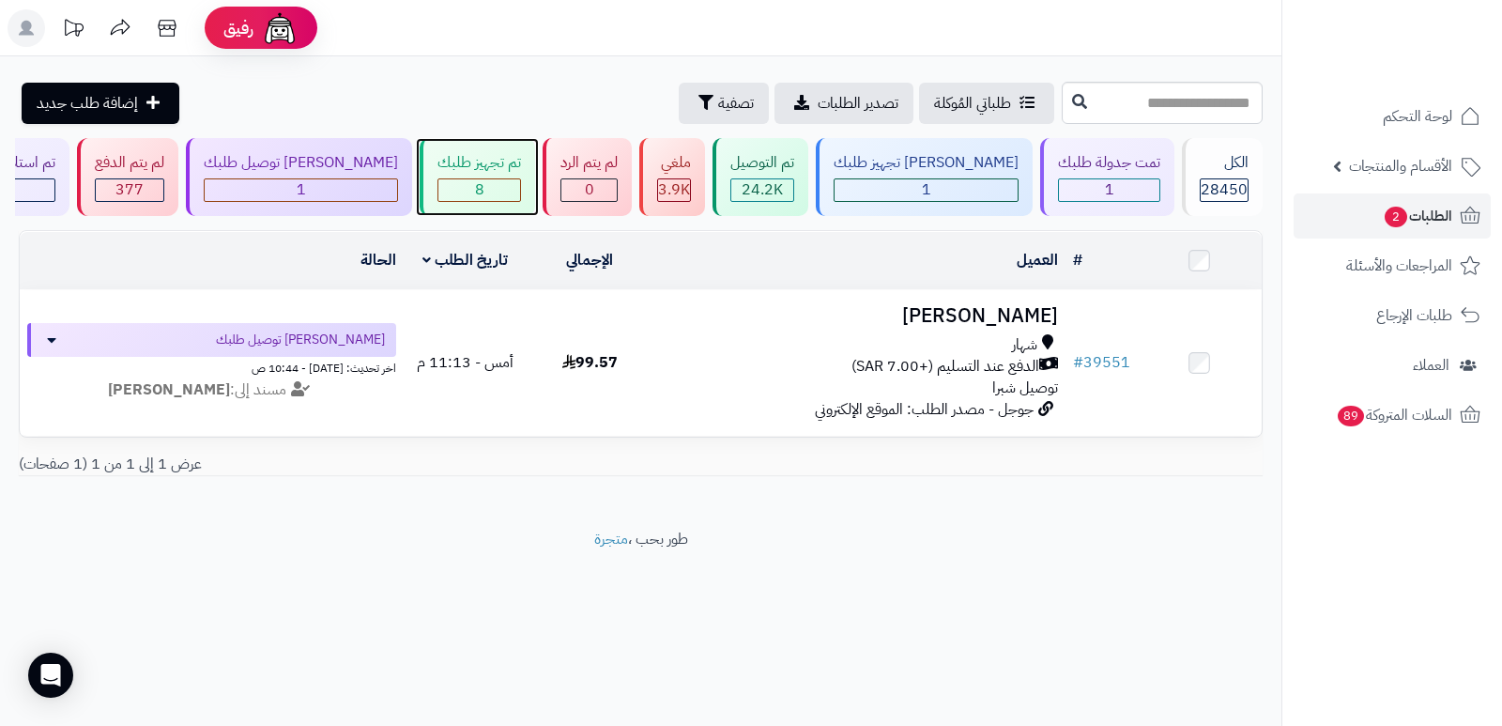
click at [520, 179] on div "8" at bounding box center [480, 190] width 82 height 22
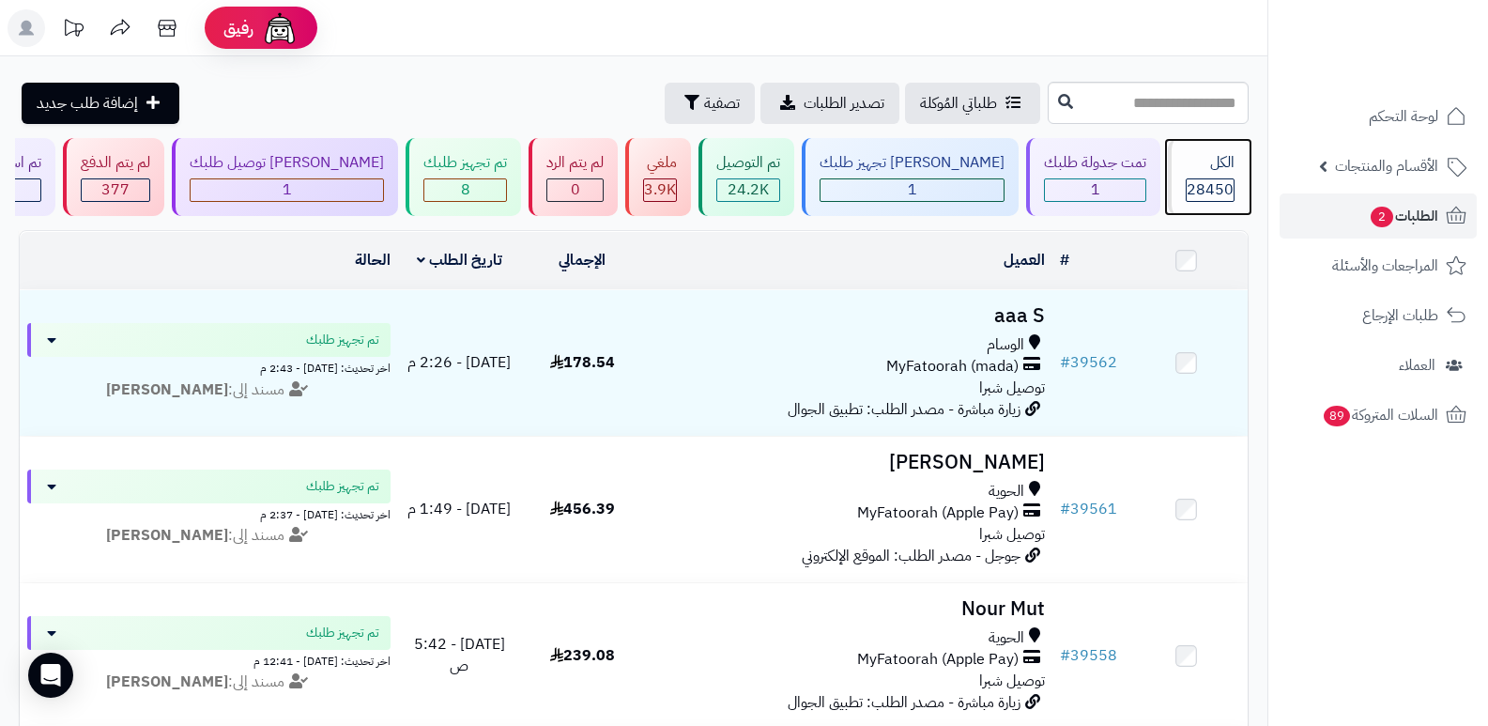
click at [1205, 198] on span "28450" at bounding box center [1210, 189] width 47 height 23
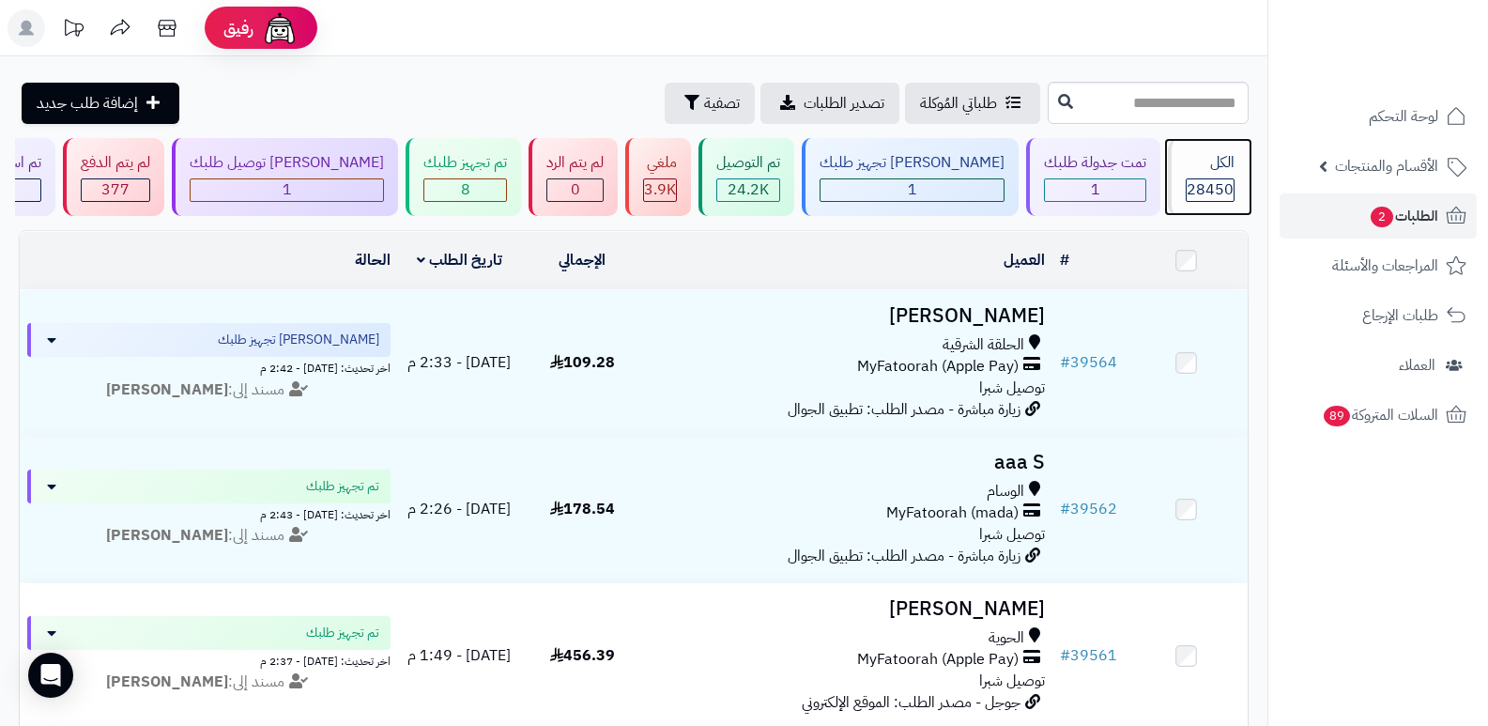
click at [1207, 166] on div "الكل" at bounding box center [1210, 163] width 49 height 22
click at [1215, 174] on div "الكل 28450" at bounding box center [1208, 177] width 81 height 78
click at [1190, 177] on div "الكل 28450" at bounding box center [1208, 177] width 81 height 78
click at [1209, 176] on div "الكل 28450" at bounding box center [1208, 177] width 81 height 78
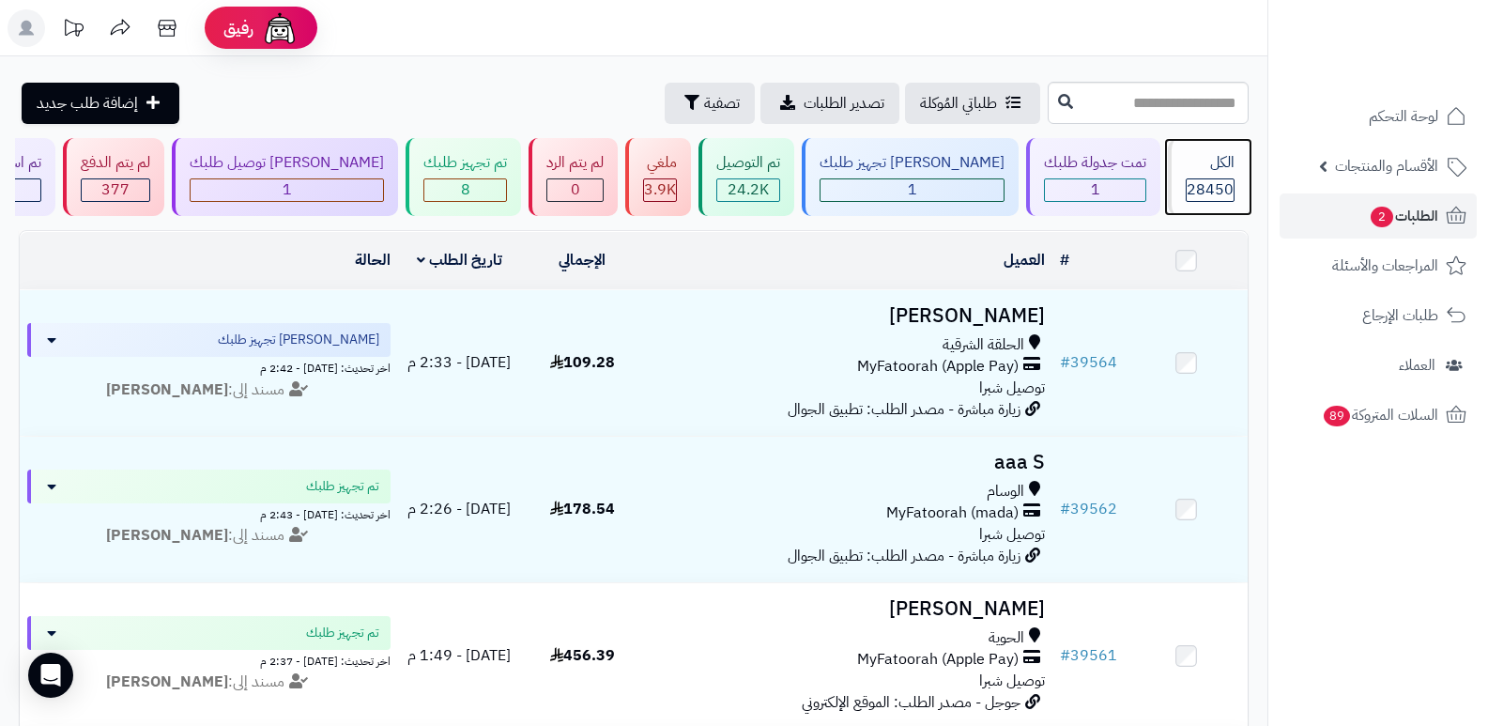
click at [1209, 176] on div "الكل 28450" at bounding box center [1208, 177] width 81 height 78
click at [1217, 146] on div "الكل 28450" at bounding box center [1208, 177] width 81 height 78
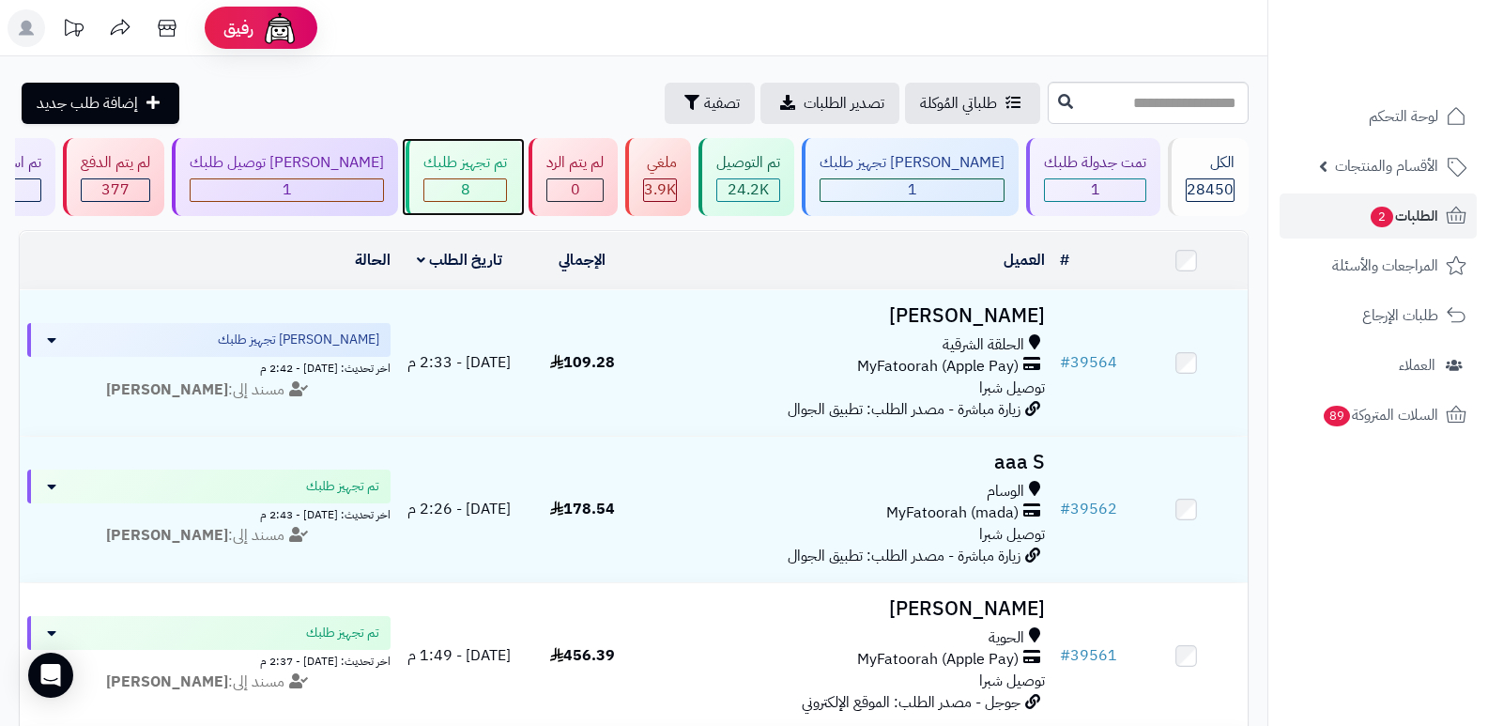
click at [502, 178] on div "8" at bounding box center [466, 189] width 84 height 23
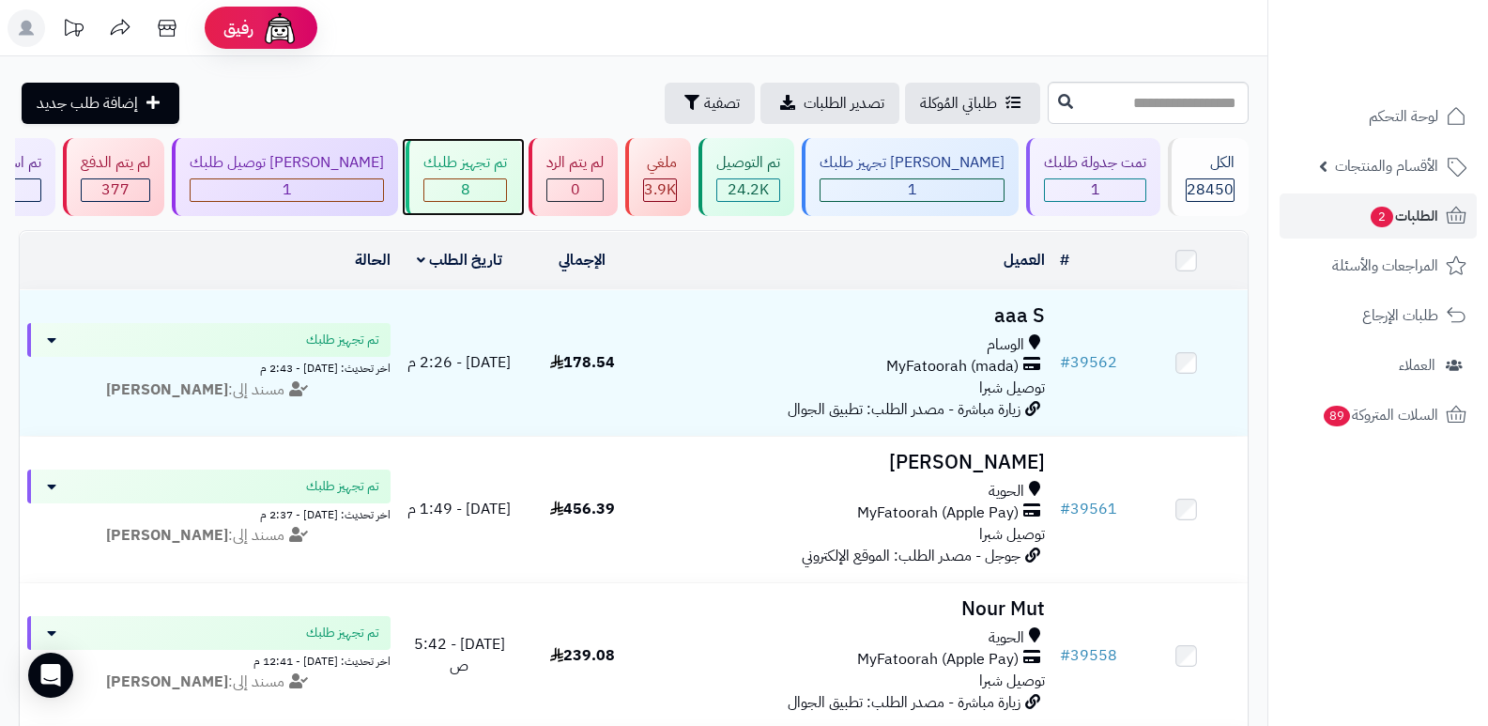
click at [521, 151] on div "تم تجهيز طلبك 8" at bounding box center [464, 177] width 116 height 78
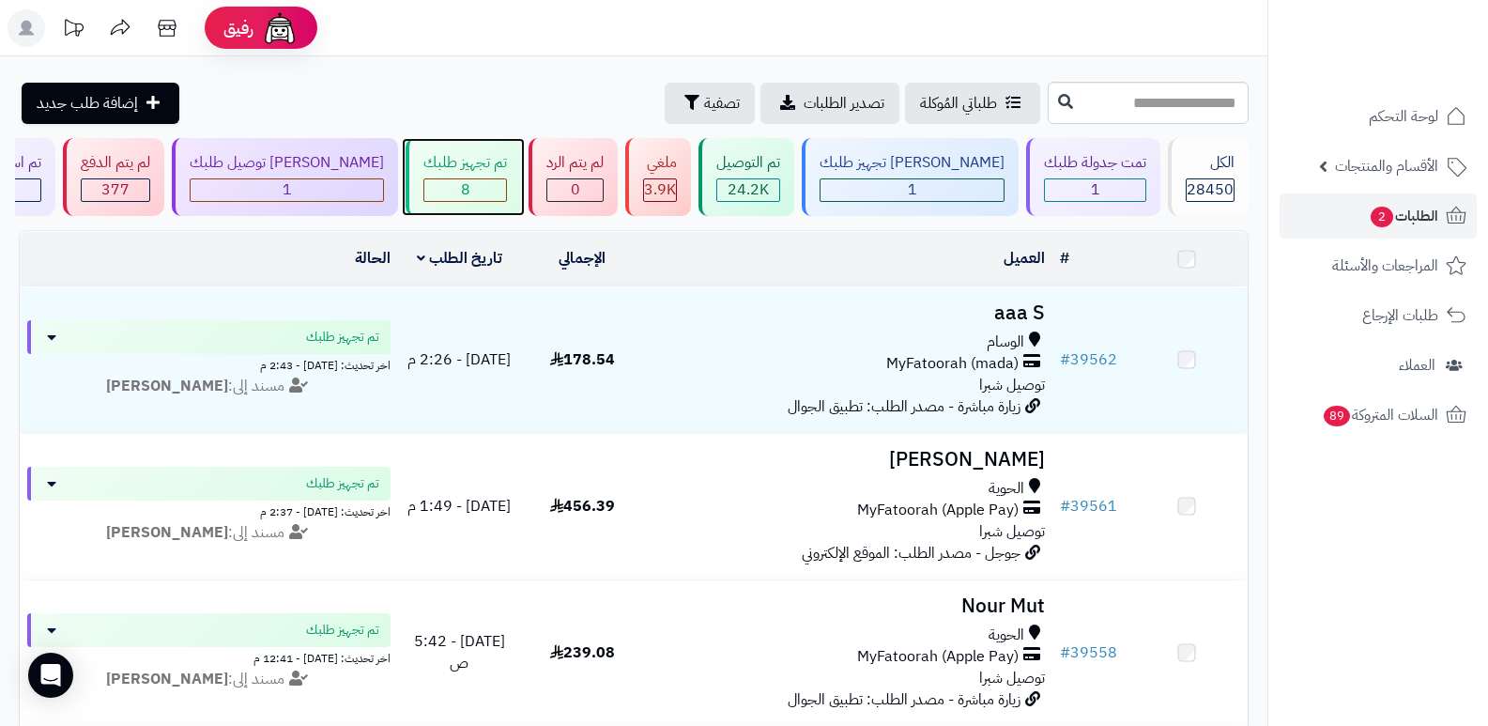
click at [479, 182] on div "8" at bounding box center [465, 190] width 82 height 22
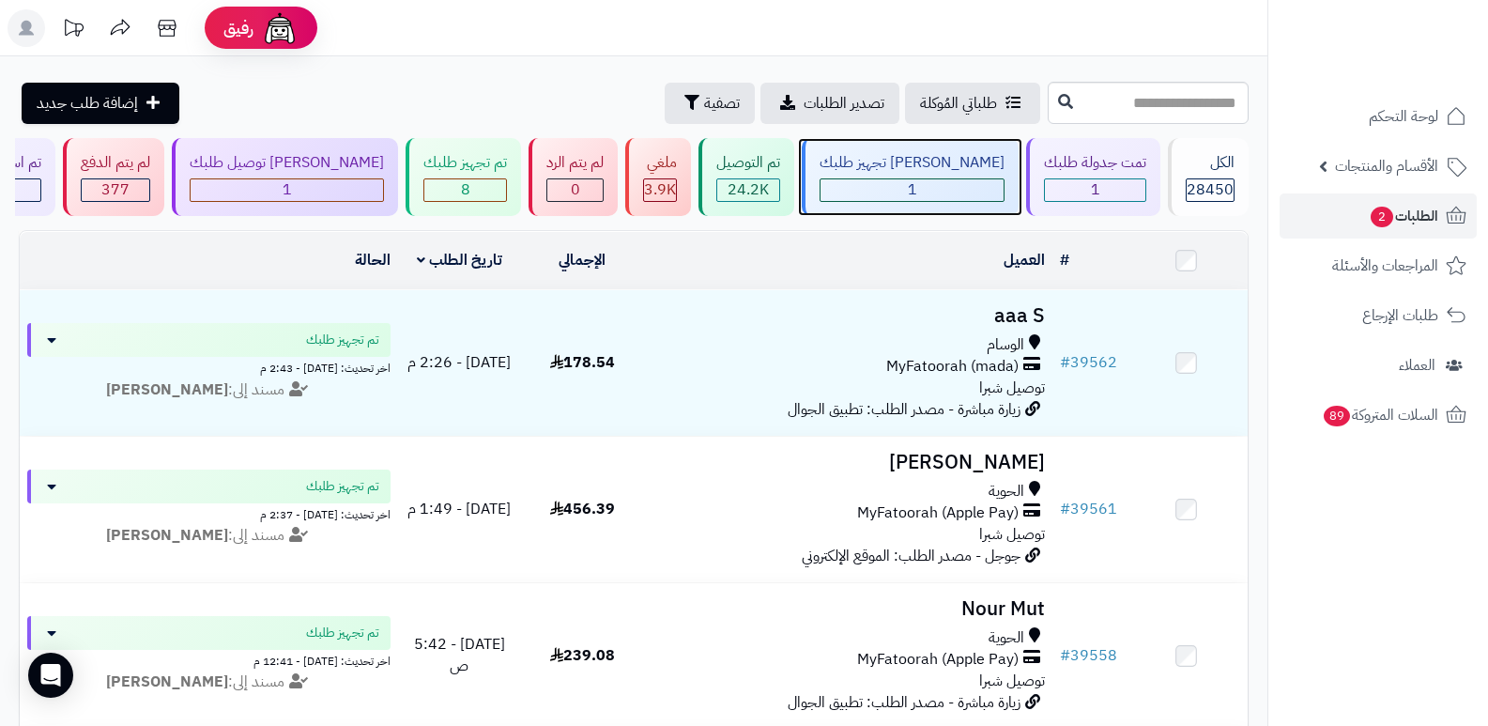
click at [914, 185] on div "1" at bounding box center [912, 190] width 183 height 22
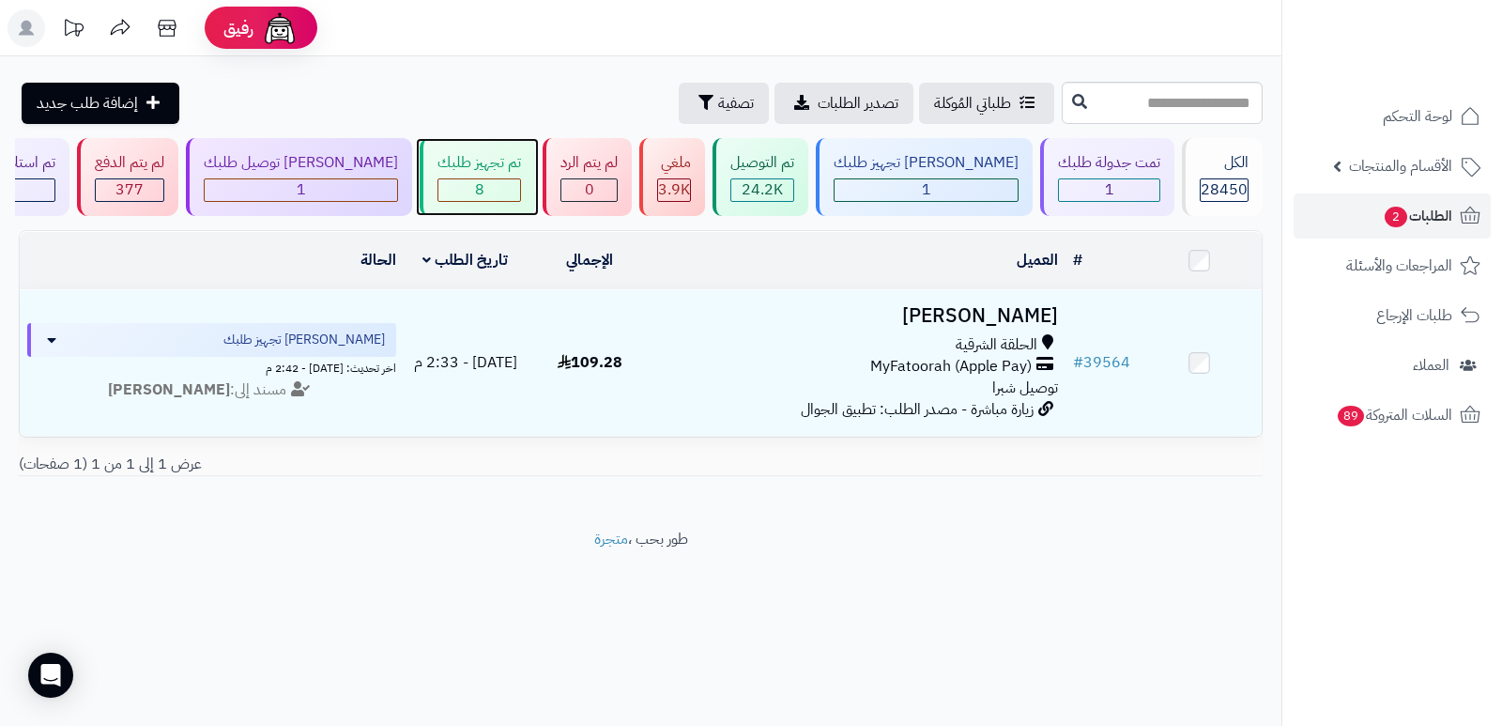
click at [475, 176] on div "تم تجهيز طلبك 8" at bounding box center [478, 177] width 116 height 78
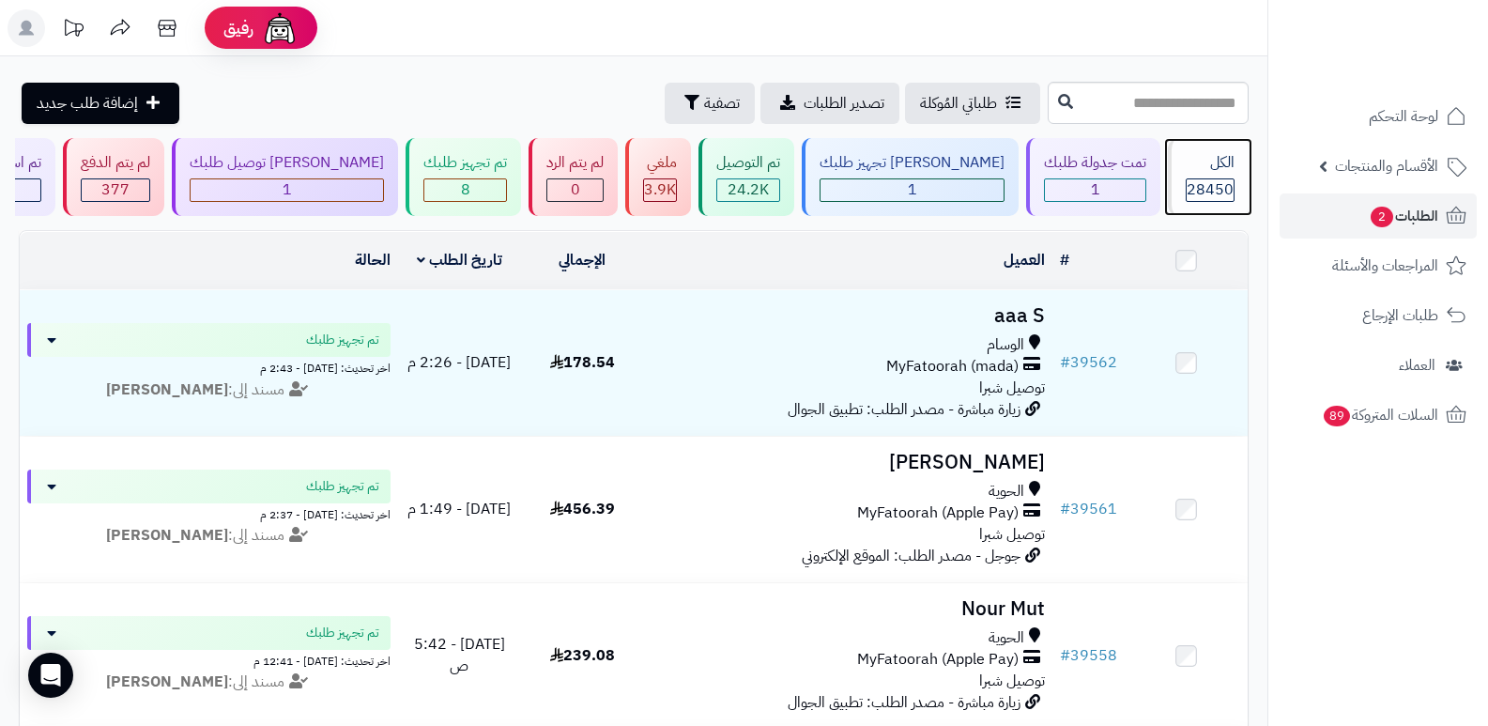
click at [1229, 168] on div "الكل" at bounding box center [1210, 163] width 49 height 22
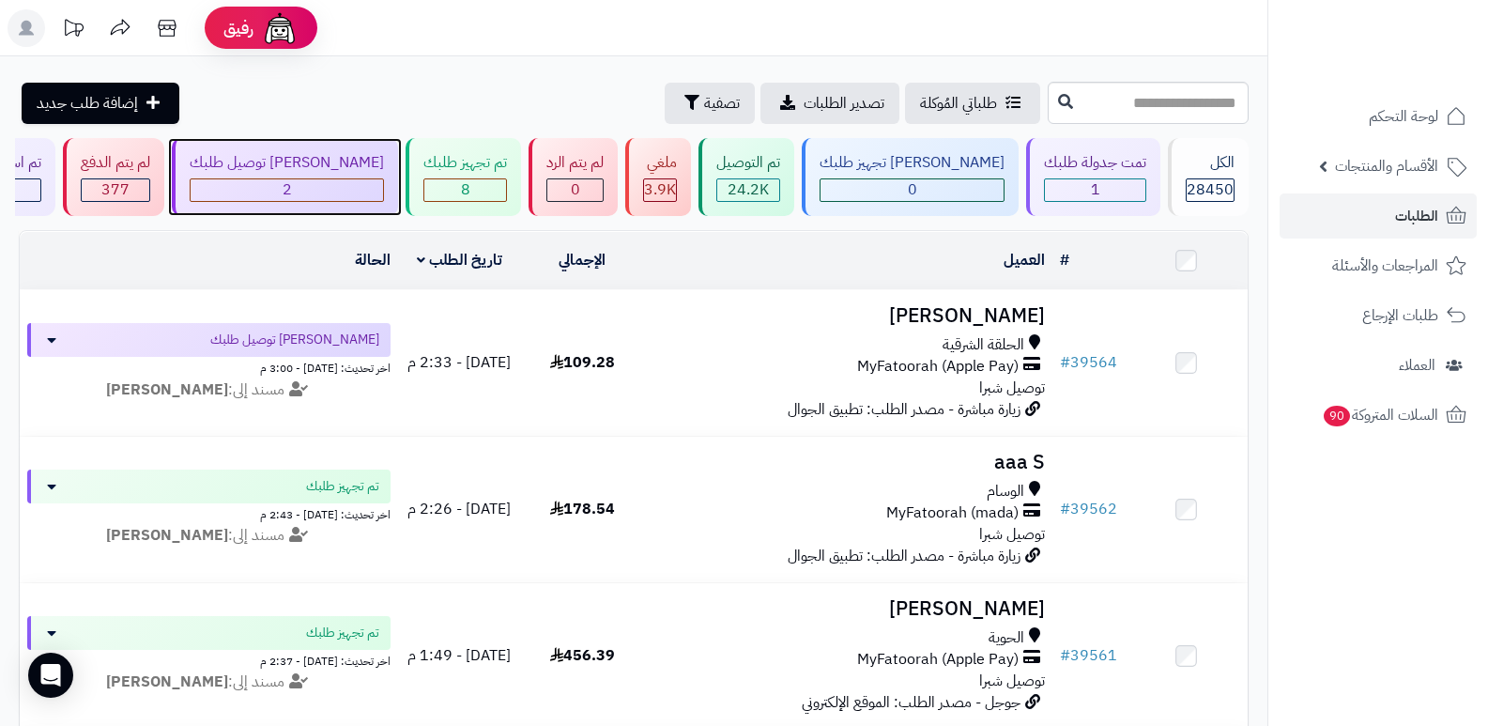
click at [350, 177] on div "جاري توصيل طلبك 2" at bounding box center [285, 177] width 226 height 78
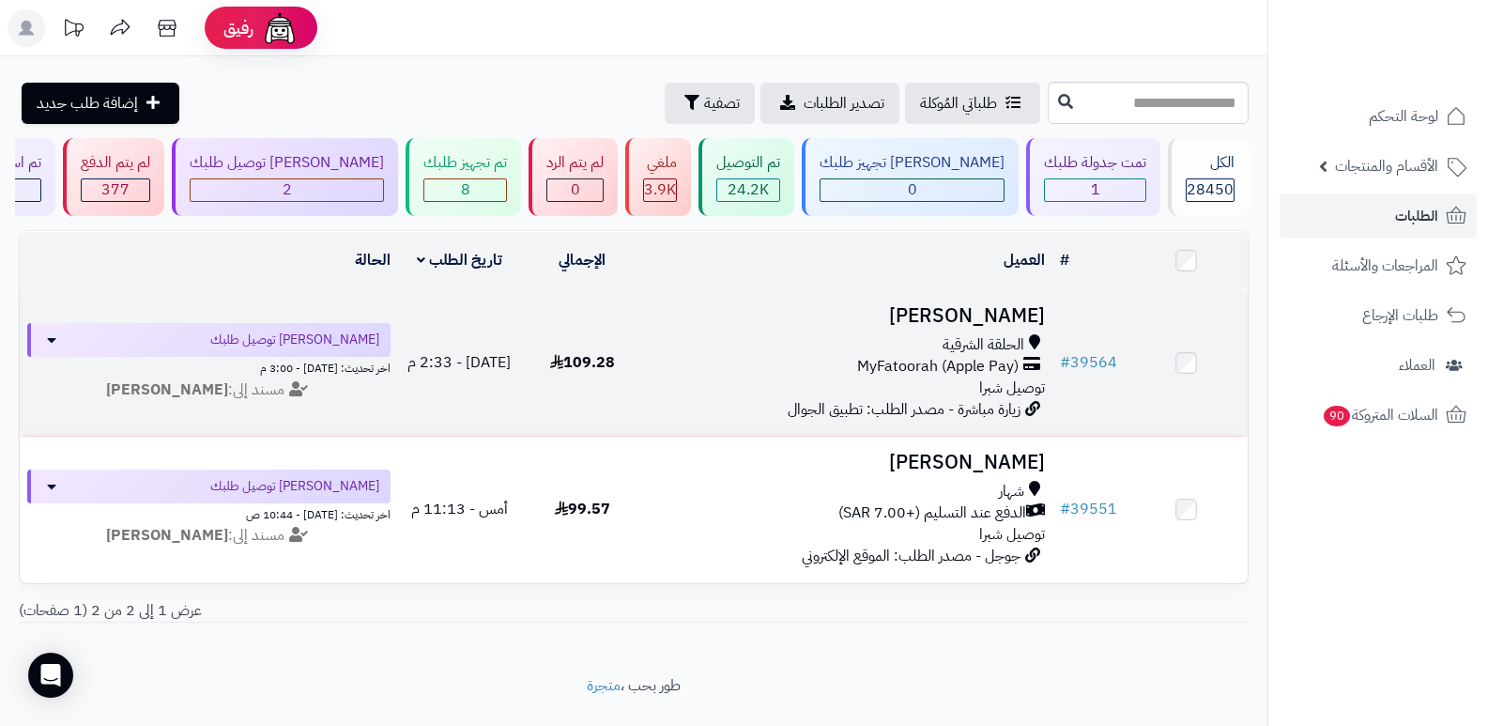
click at [1021, 325] on h3 "مريم المالكي" at bounding box center [849, 316] width 394 height 22
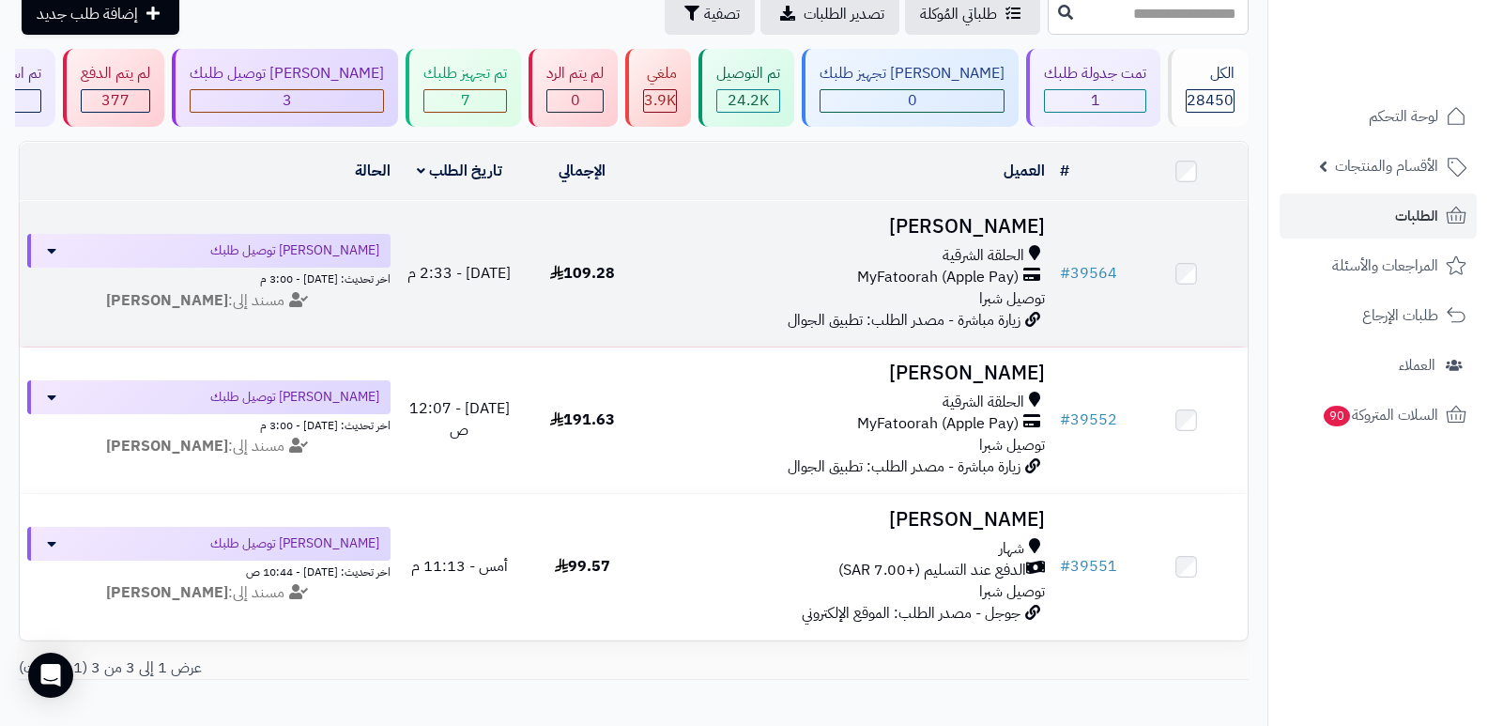
scroll to position [200, 0]
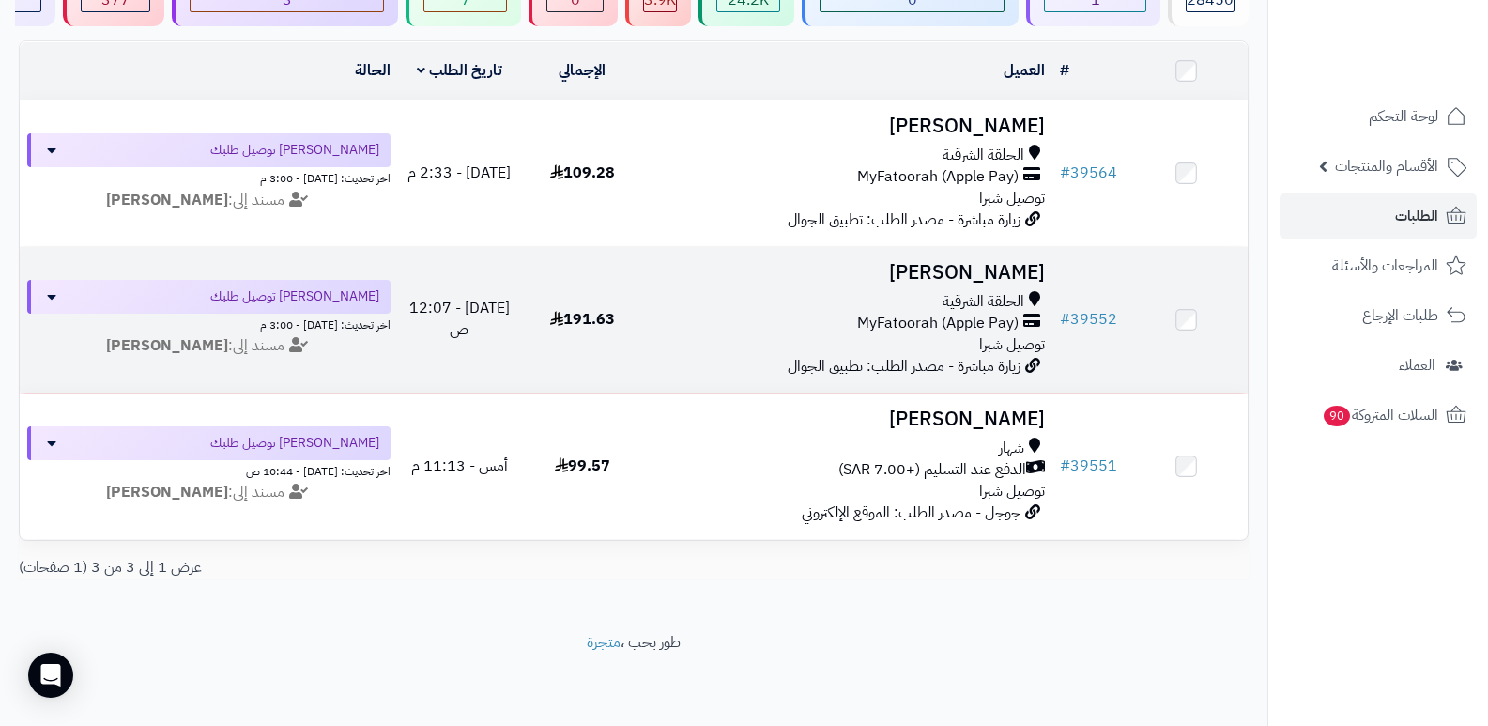
click at [1015, 262] on h3 "[PERSON_NAME]" at bounding box center [849, 273] width 394 height 22
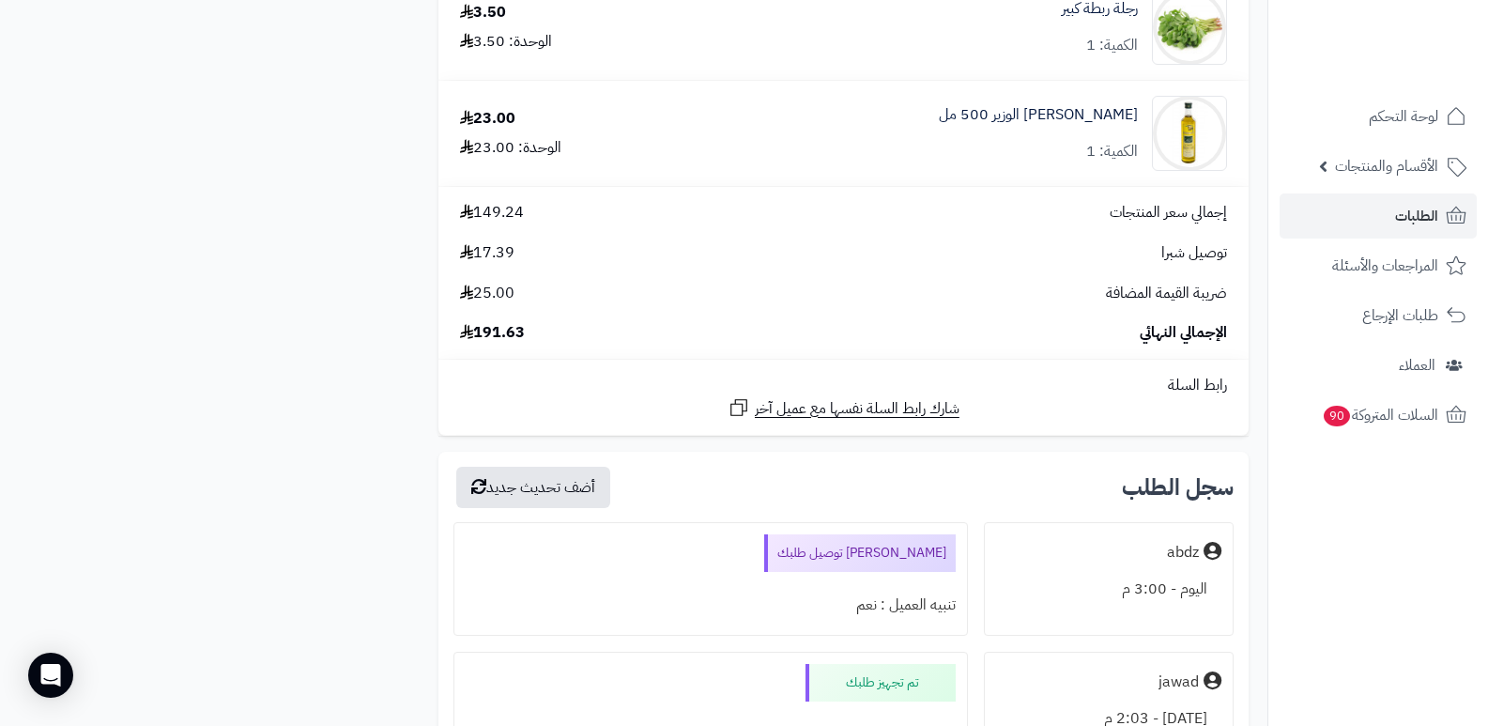
scroll to position [1596, 0]
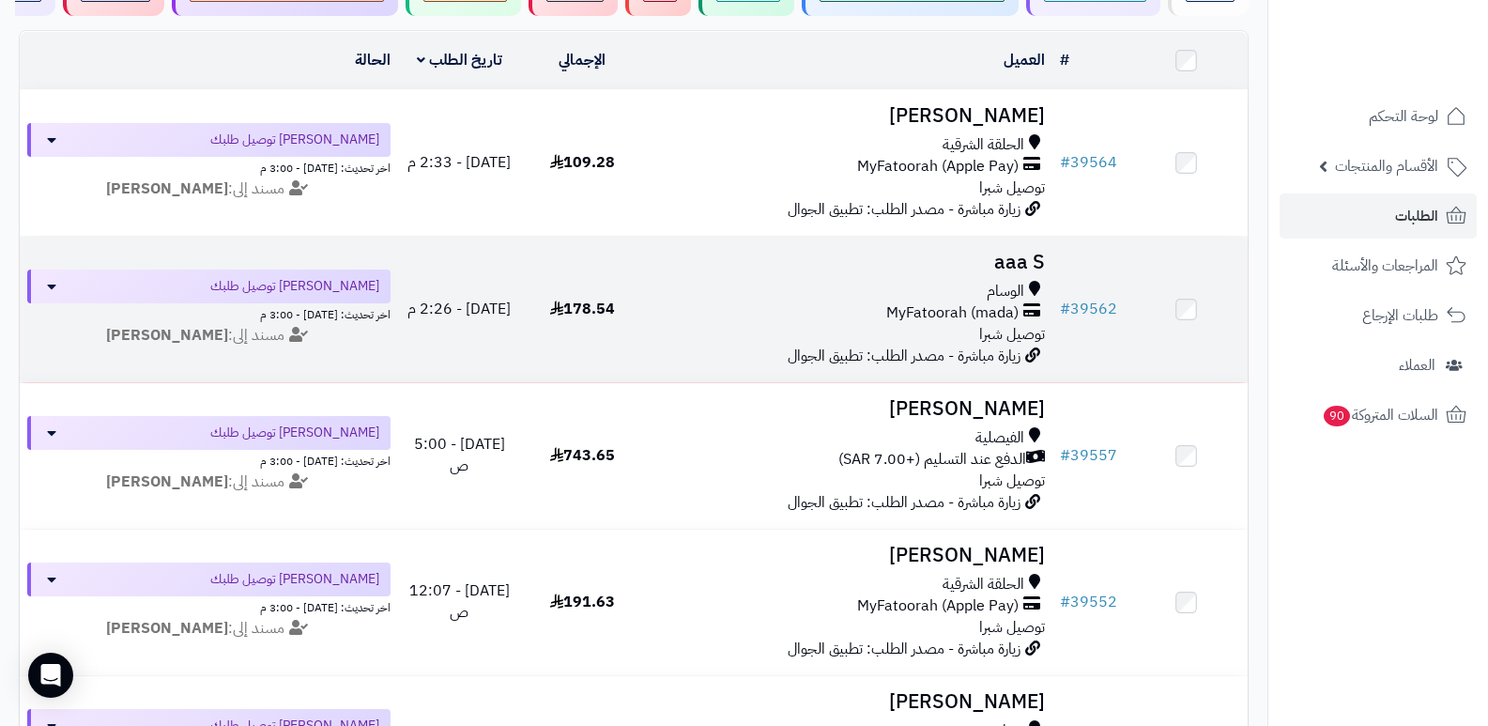
scroll to position [482, 0]
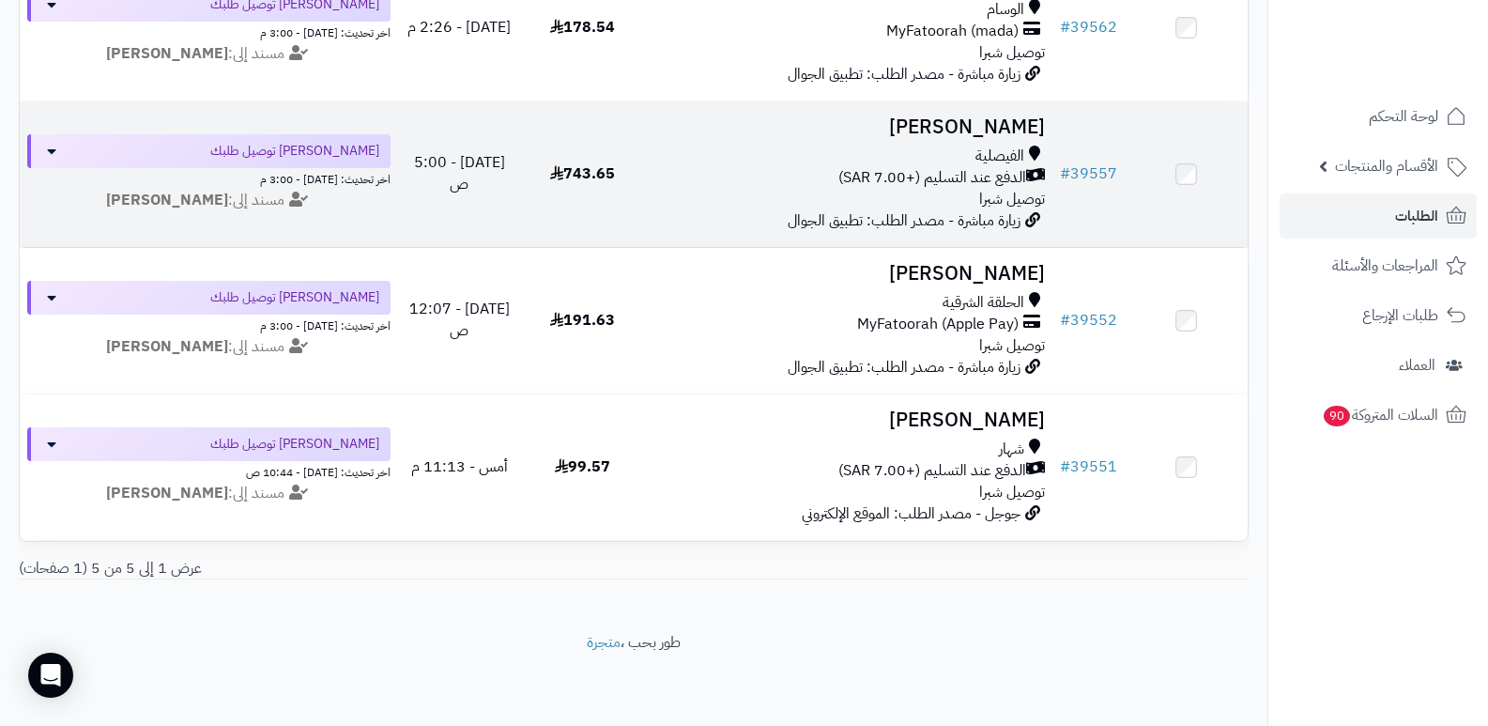
click at [990, 117] on h3 "[PERSON_NAME]" at bounding box center [849, 127] width 394 height 22
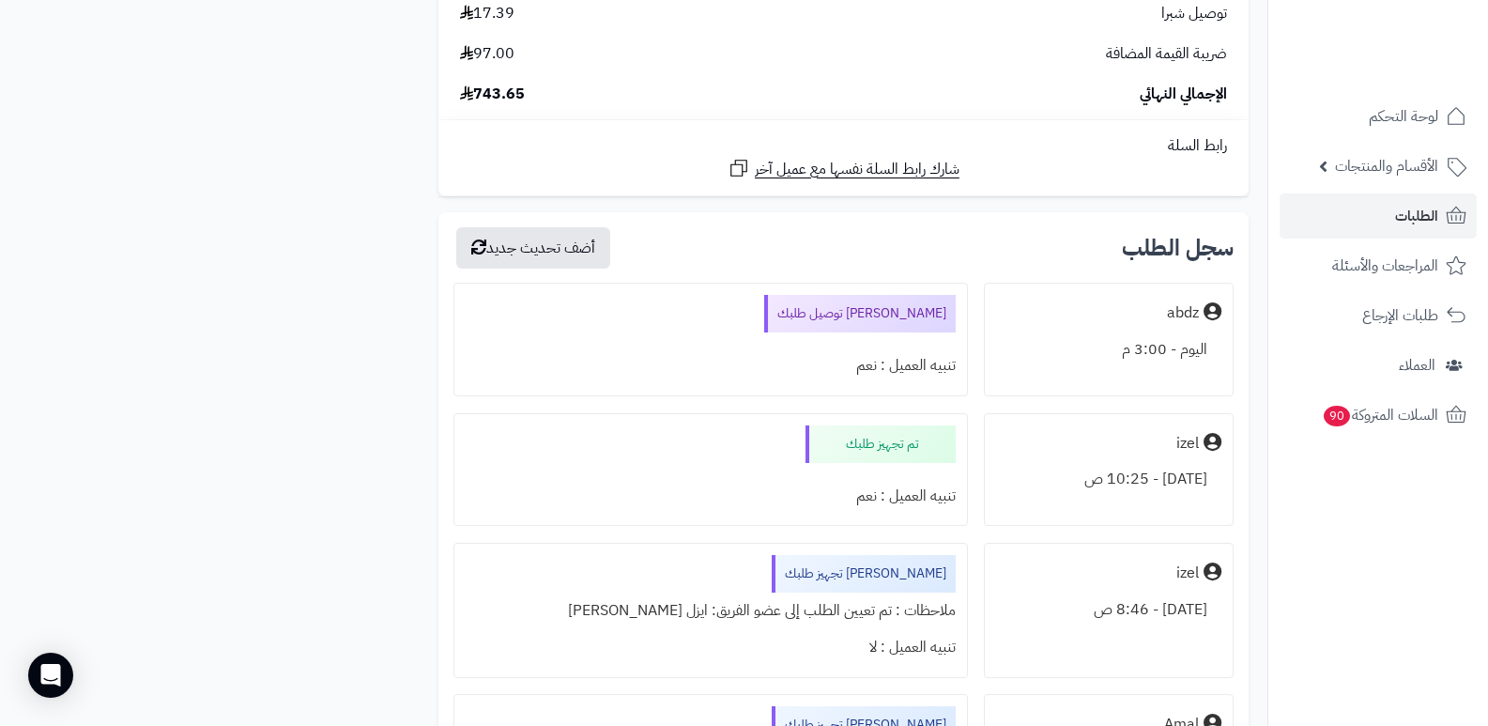
scroll to position [3287, 0]
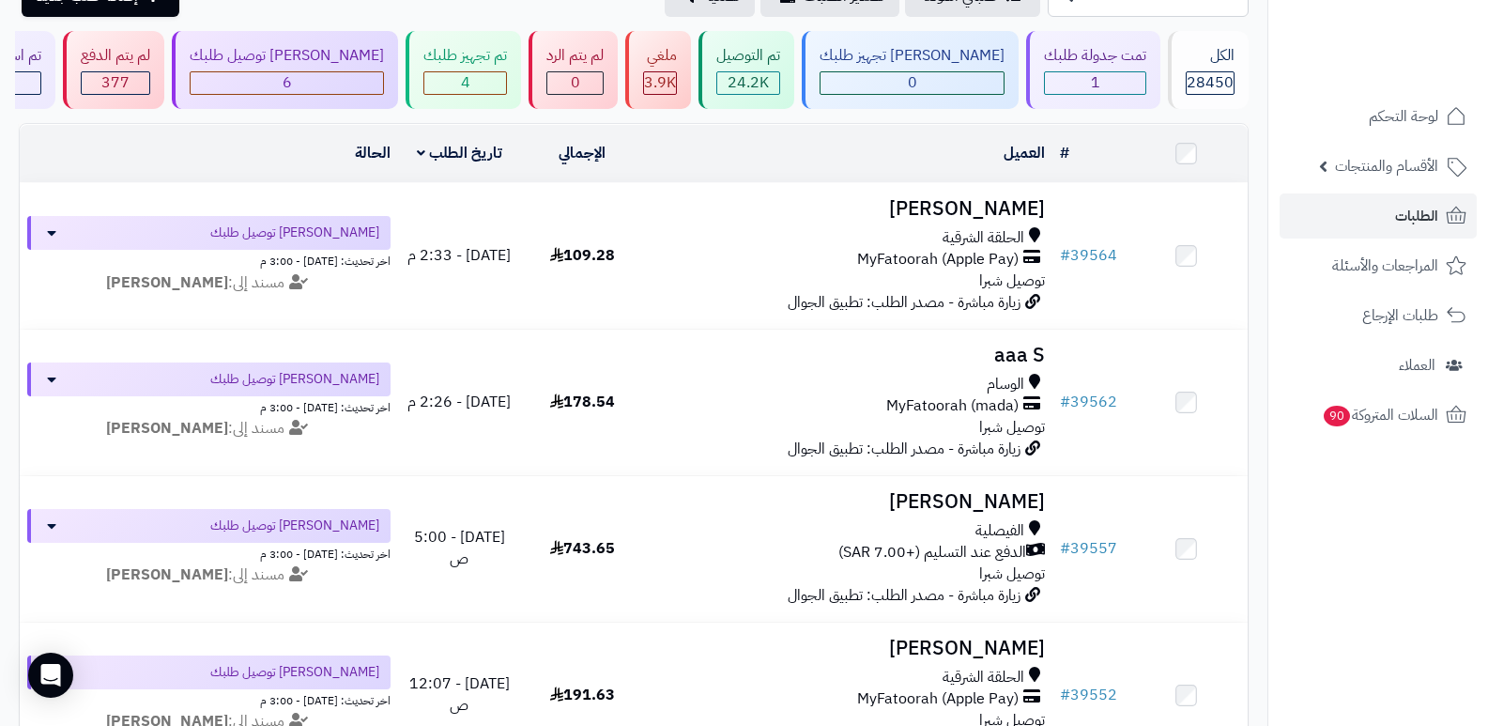
scroll to position [106, 0]
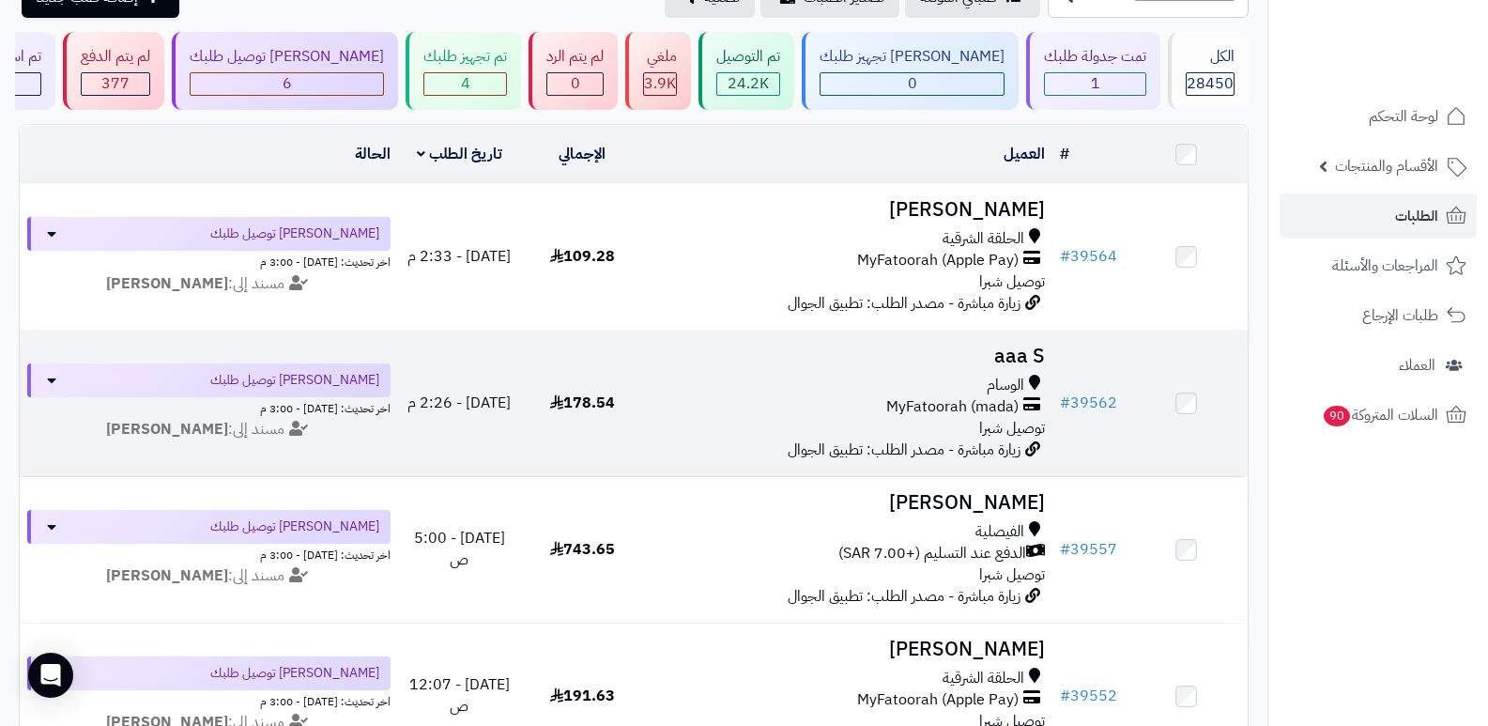
click at [1035, 352] on h3 "aaa S" at bounding box center [849, 357] width 394 height 22
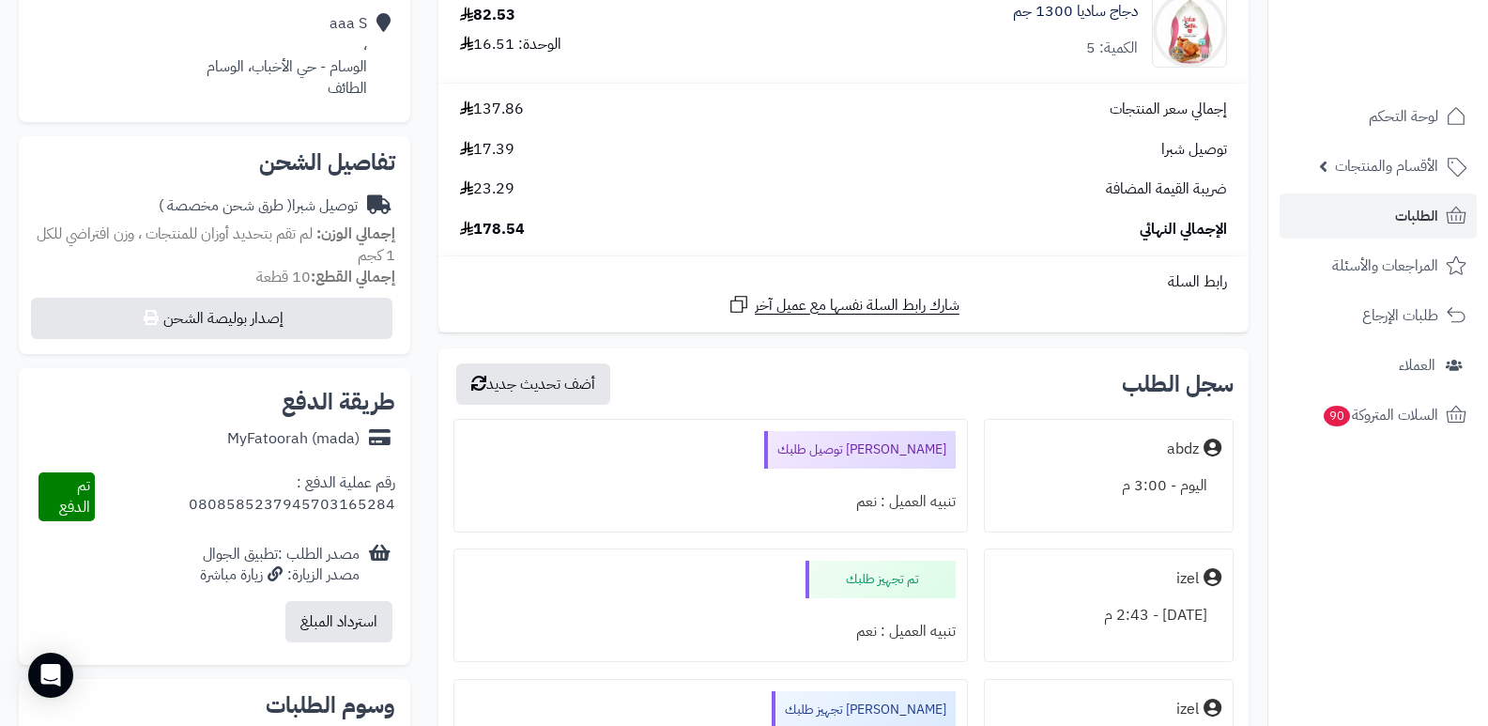
scroll to position [470, 0]
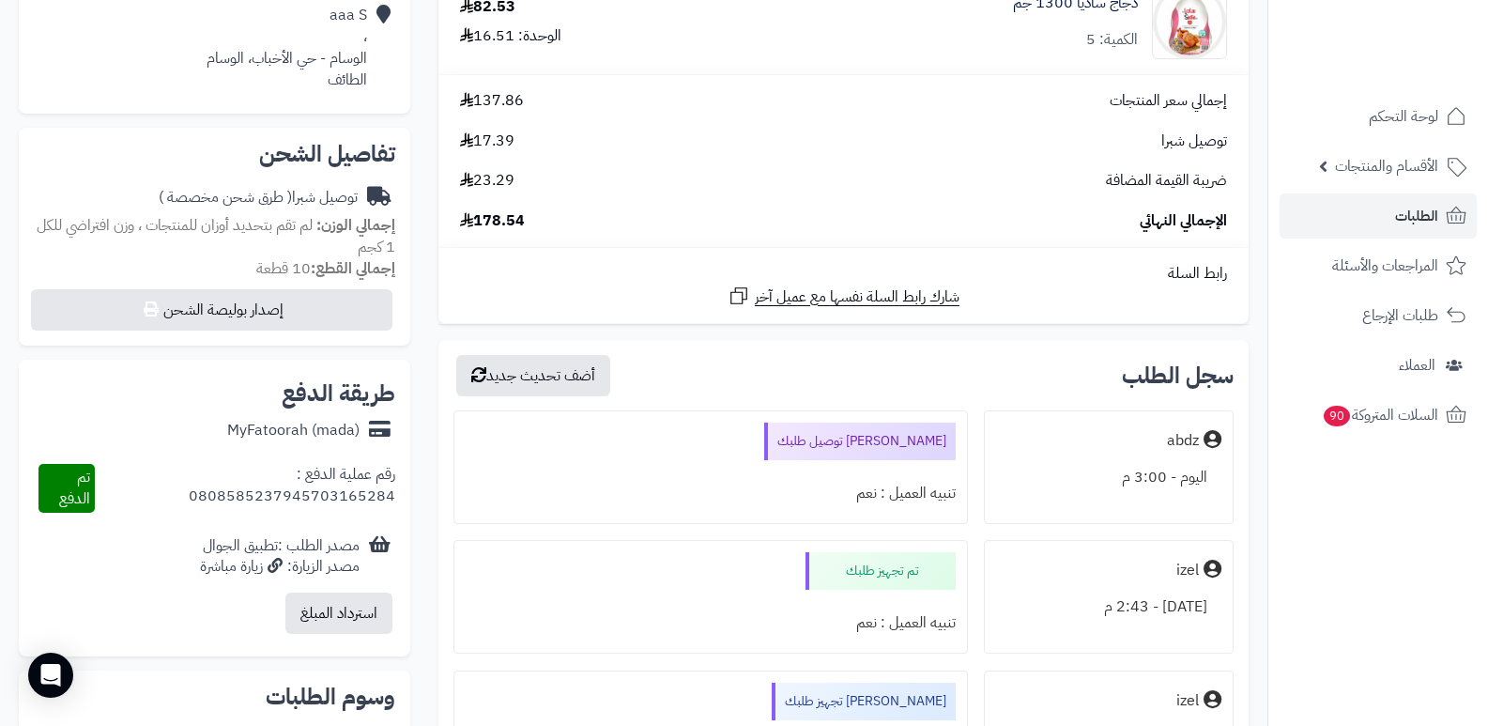
click at [1379, 541] on nav "لوحة التحكم الأقسام والمنتجات المنتجات الأقسام الماركات مواصفات المنتجات مواصفا…" at bounding box center [1378, 386] width 221 height 726
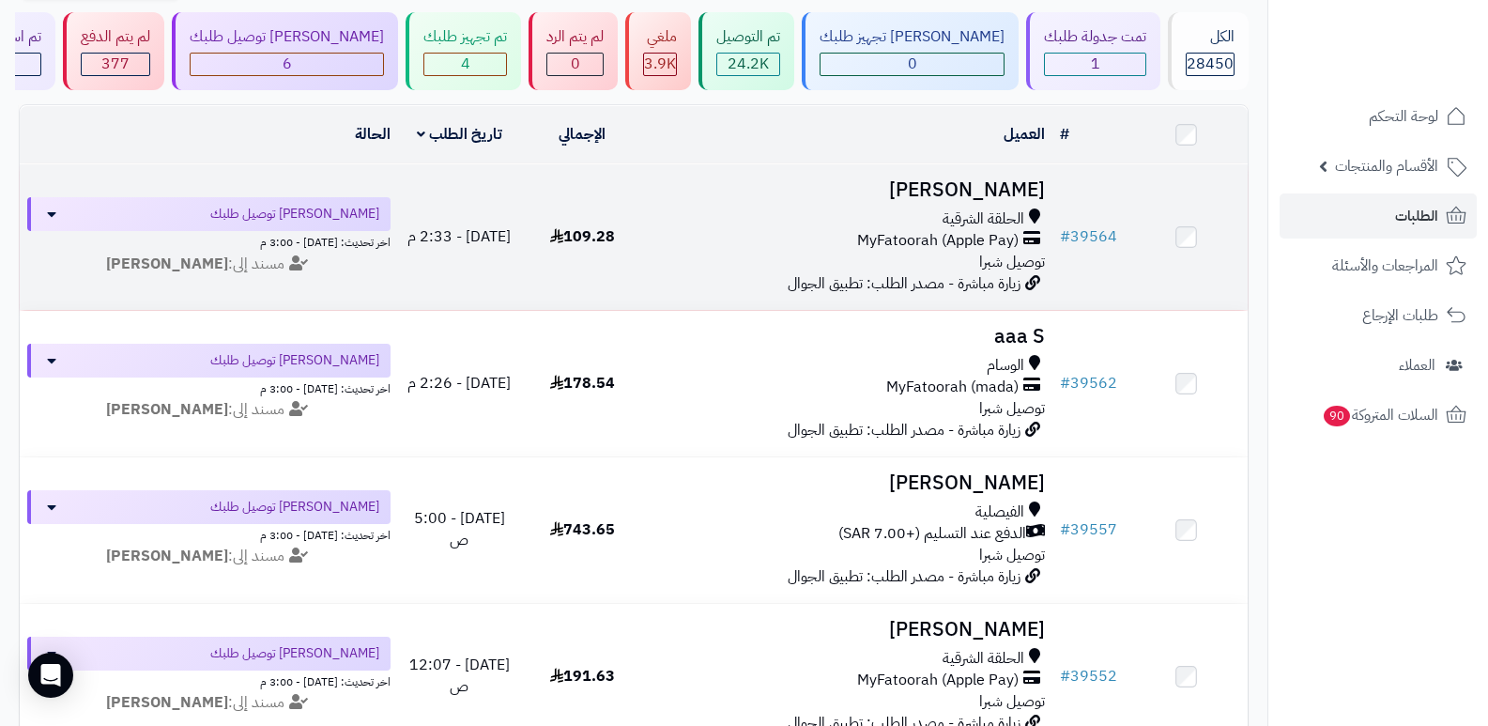
scroll to position [12, 0]
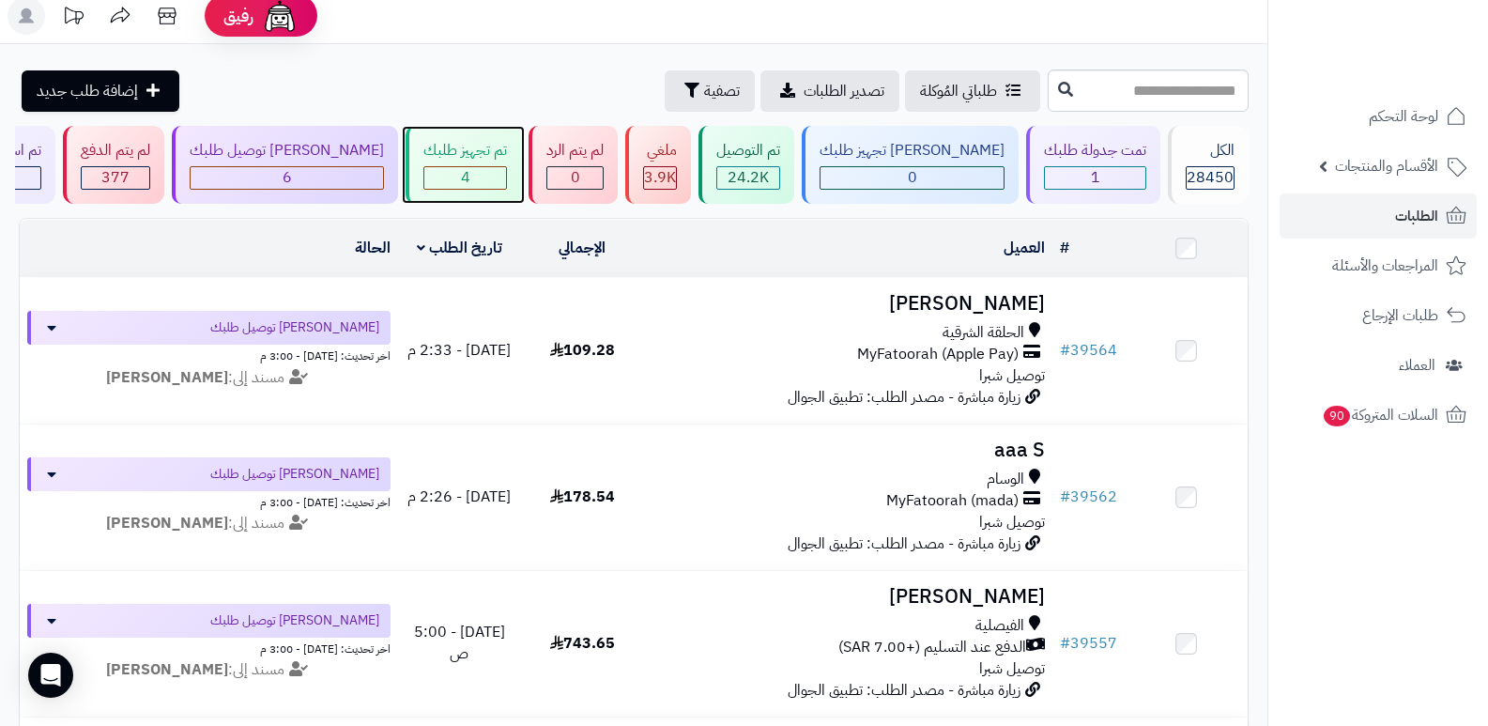
click at [507, 145] on div "تم تجهيز طلبك" at bounding box center [466, 151] width 84 height 22
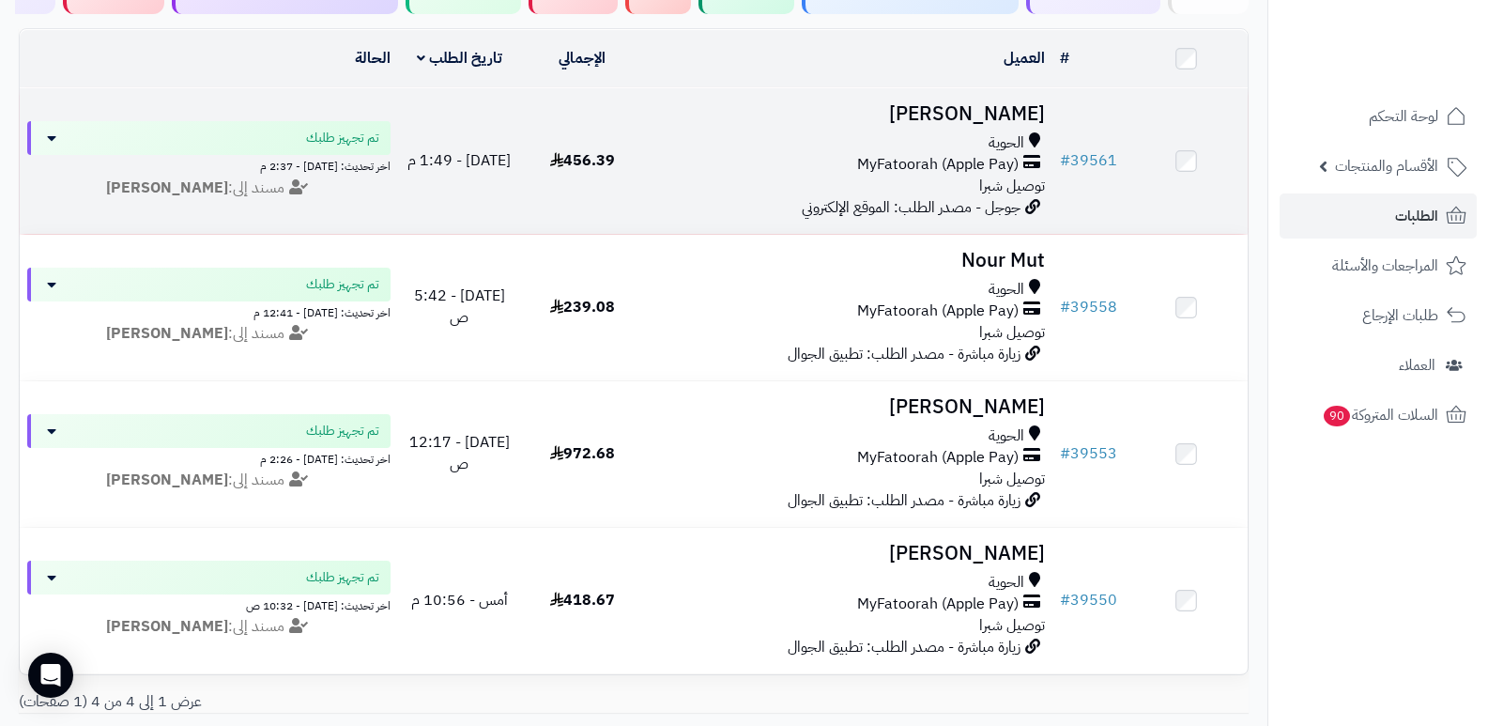
scroll to position [282, 0]
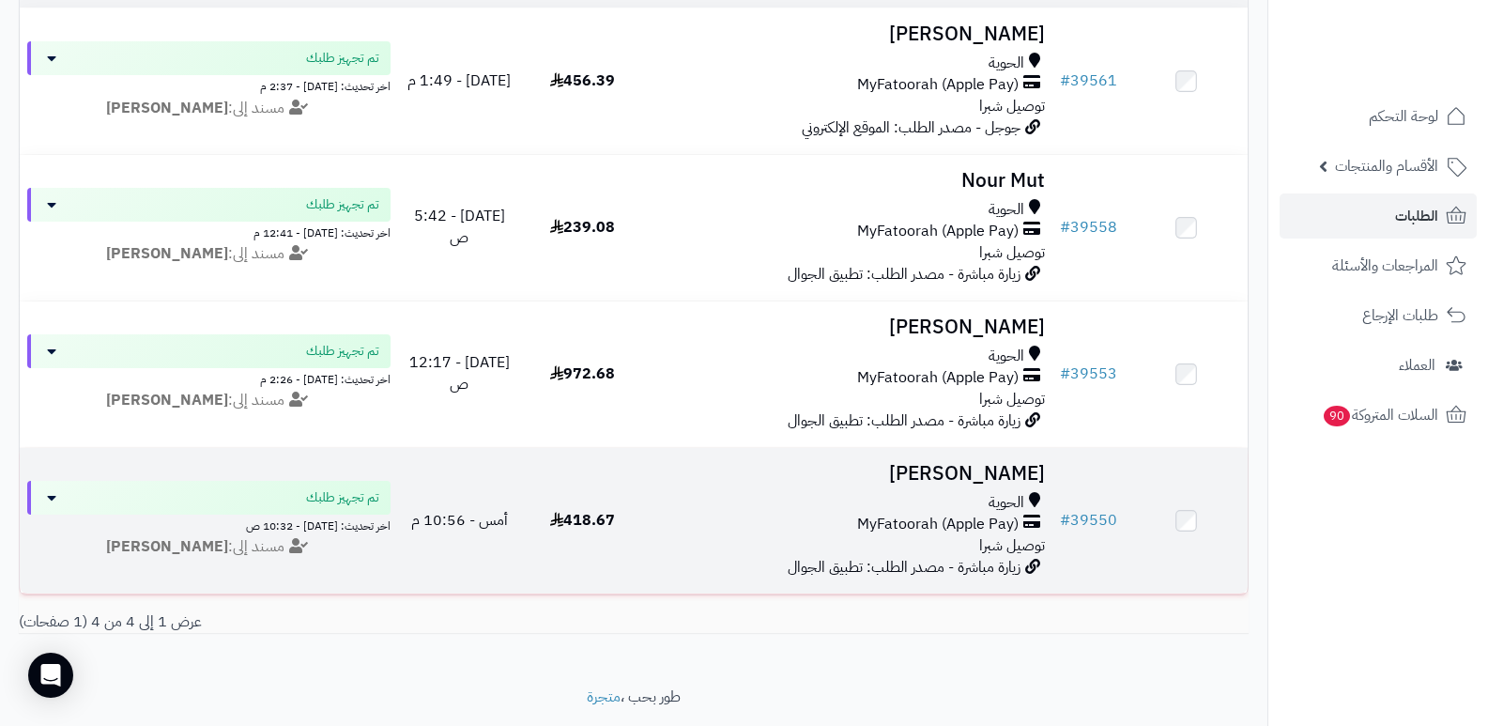
click at [1020, 465] on h3 "[PERSON_NAME]" at bounding box center [849, 474] width 394 height 22
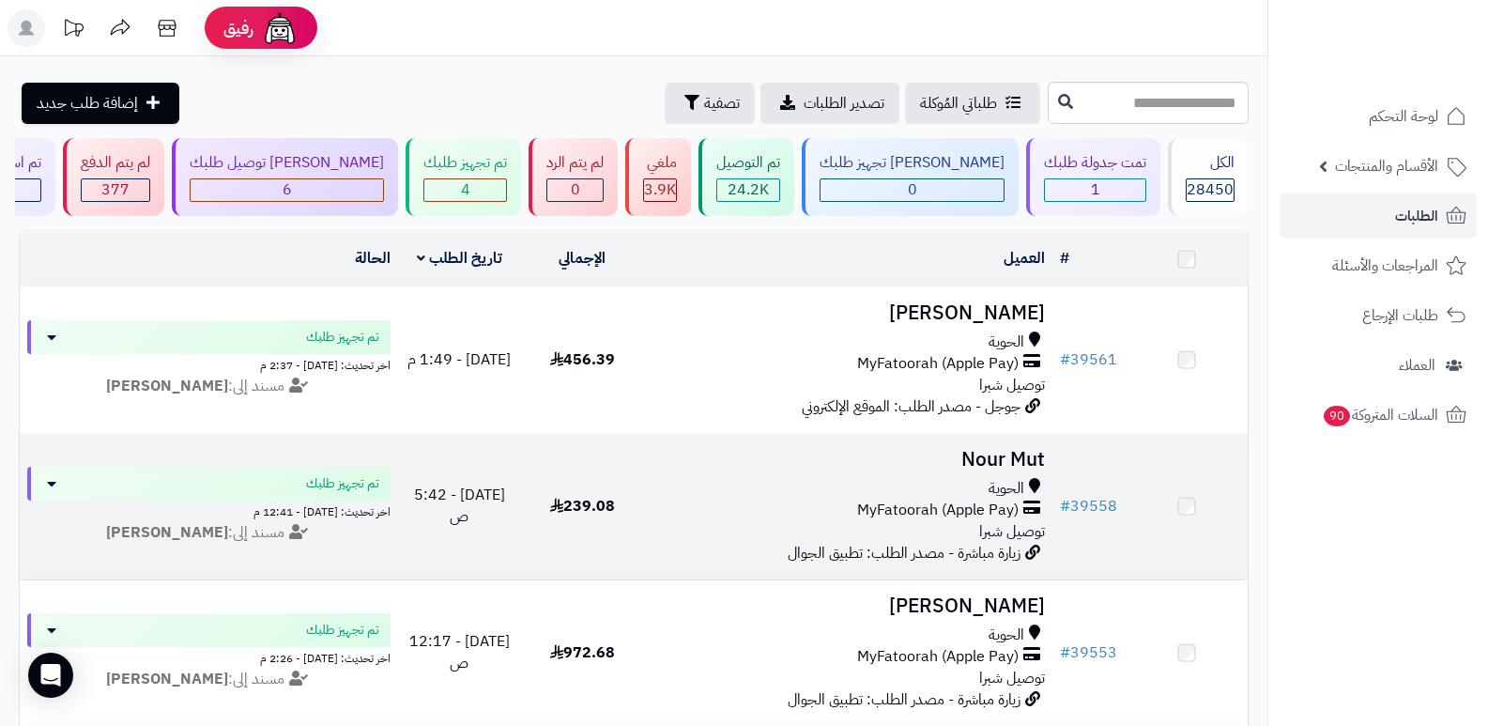
scroll to position [282, 0]
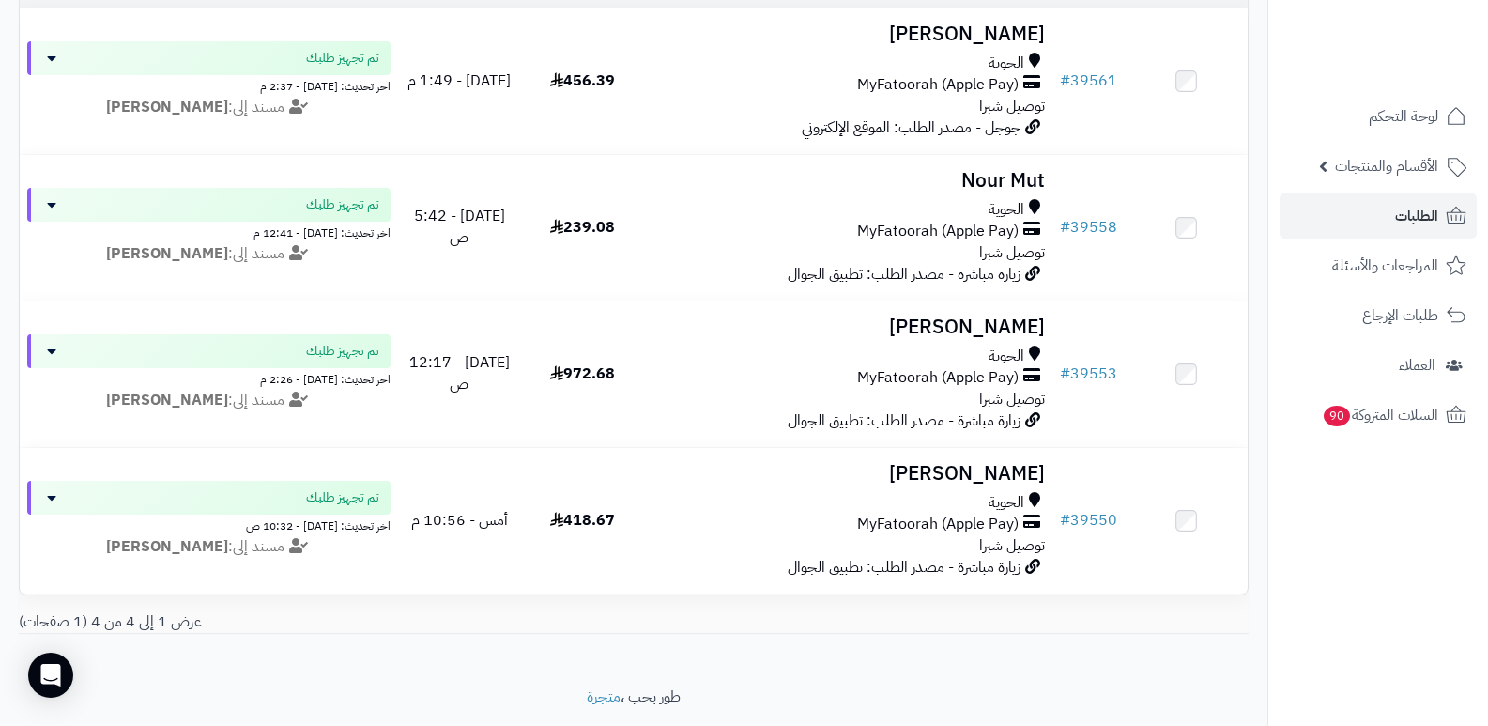
click at [1396, 576] on nav "لوحة التحكم الأقسام والمنتجات المنتجات الأقسام الماركات مواصفات المنتجات مواصفا…" at bounding box center [1378, 386] width 221 height 726
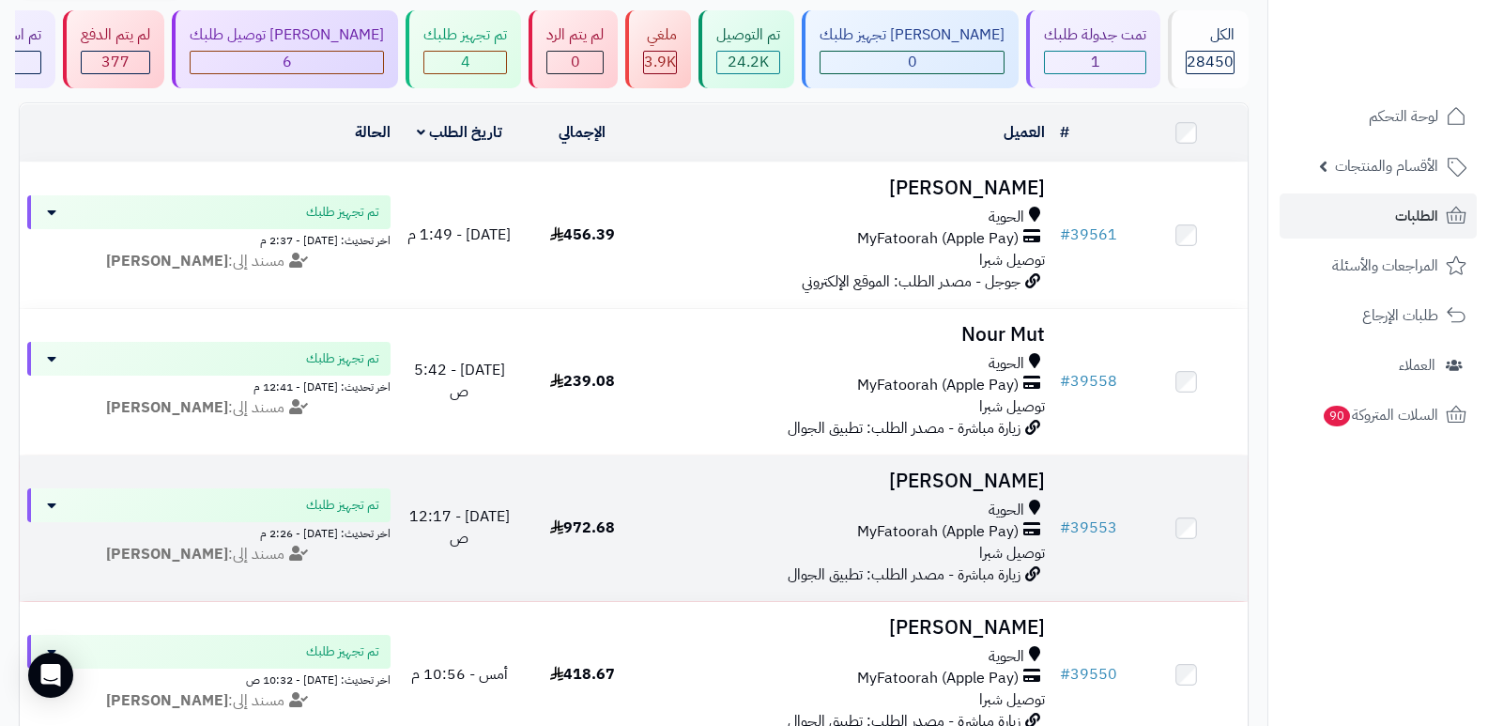
scroll to position [0, 0]
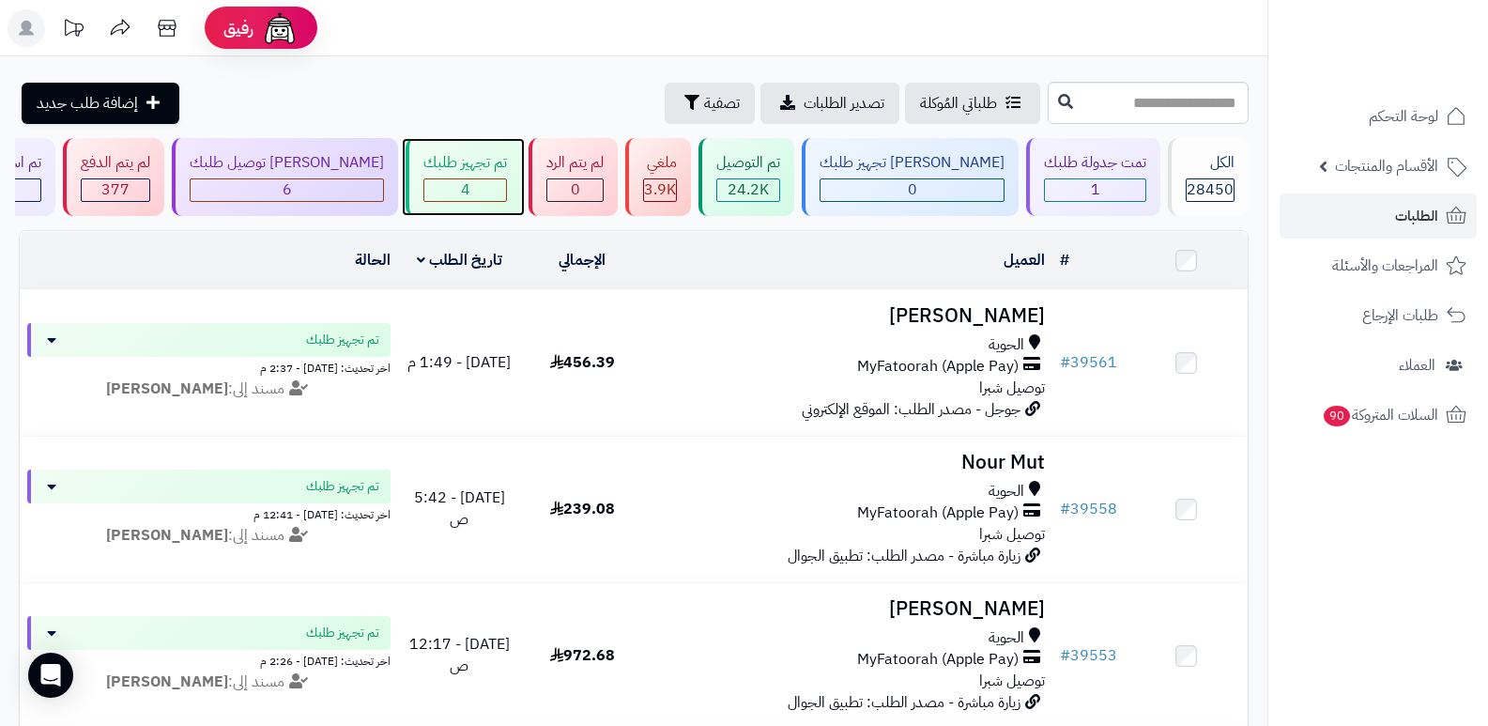
click at [506, 184] on div "4" at bounding box center [465, 190] width 82 height 22
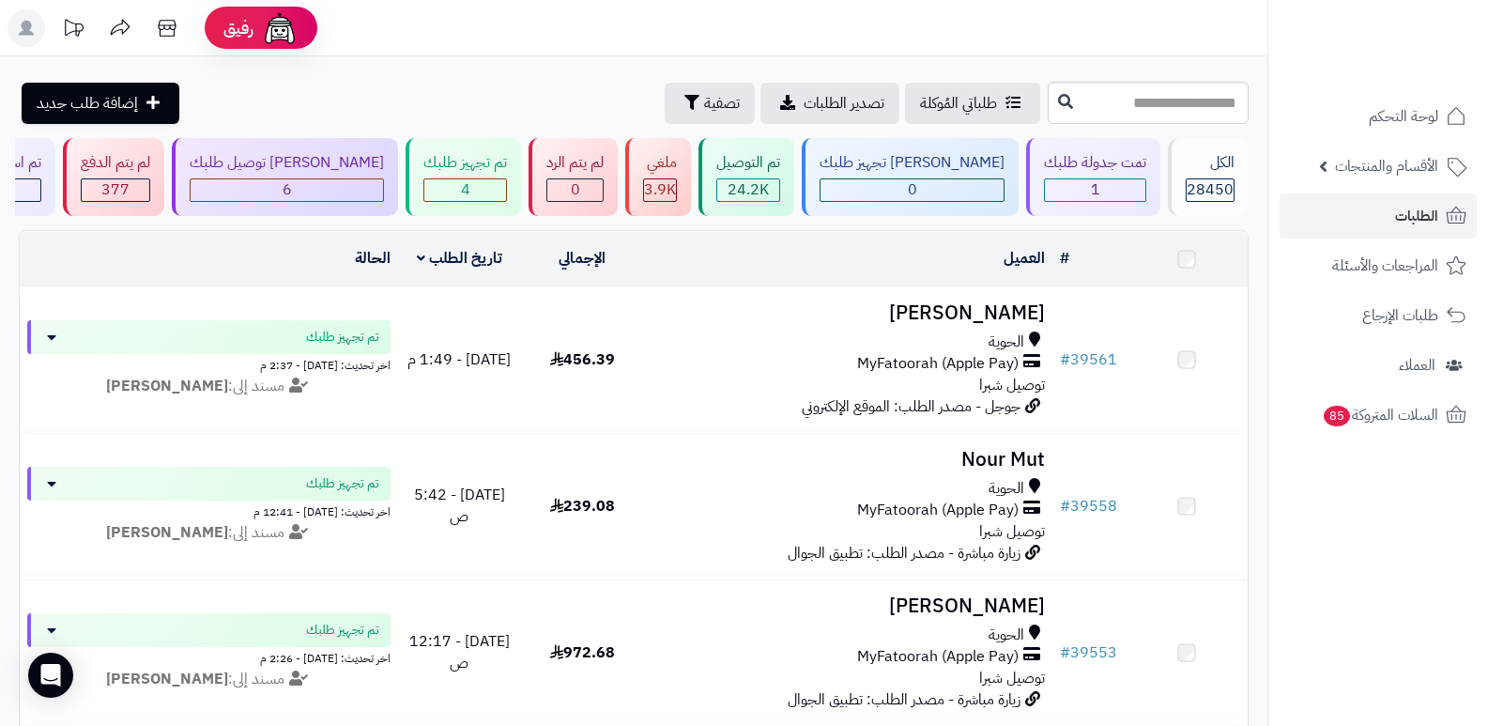
scroll to position [347, 0]
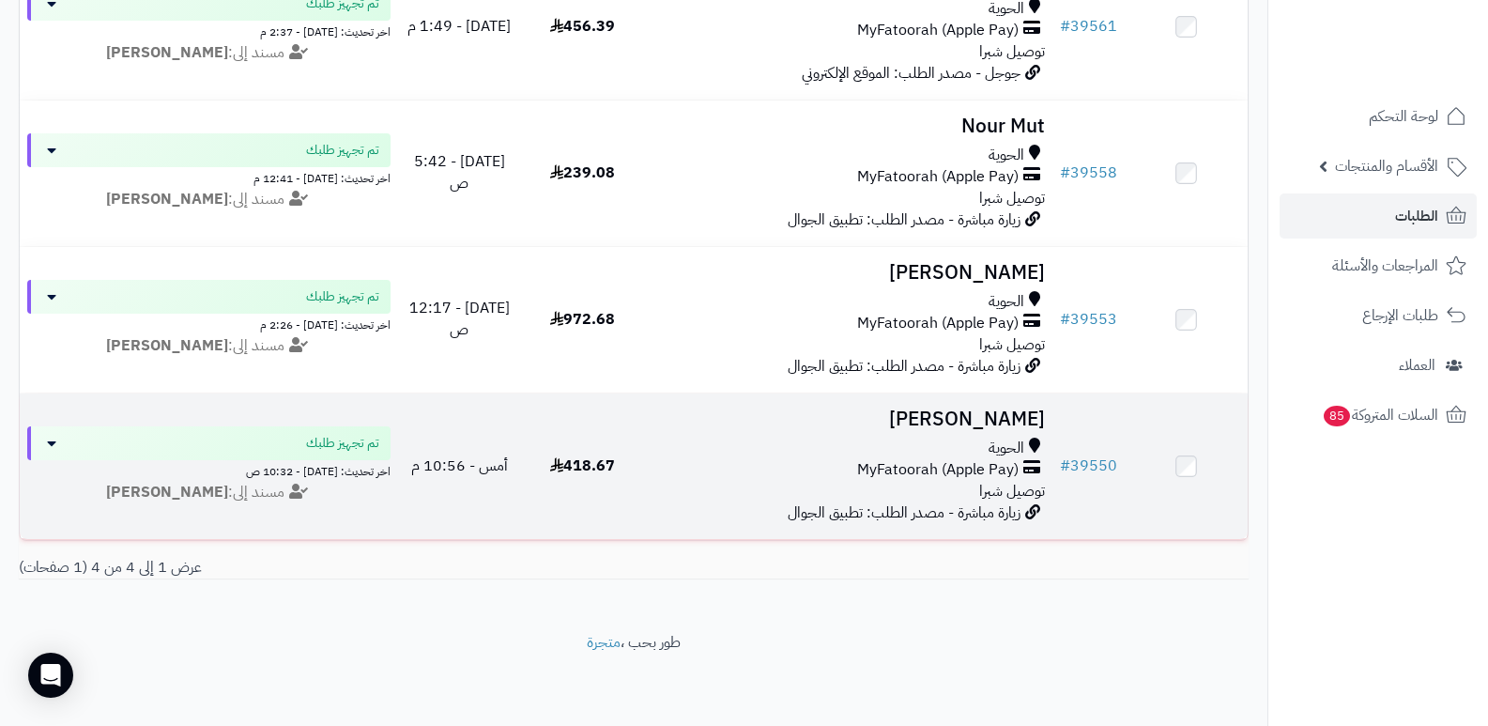
click at [991, 408] on h3 "[PERSON_NAME]" at bounding box center [849, 419] width 394 height 22
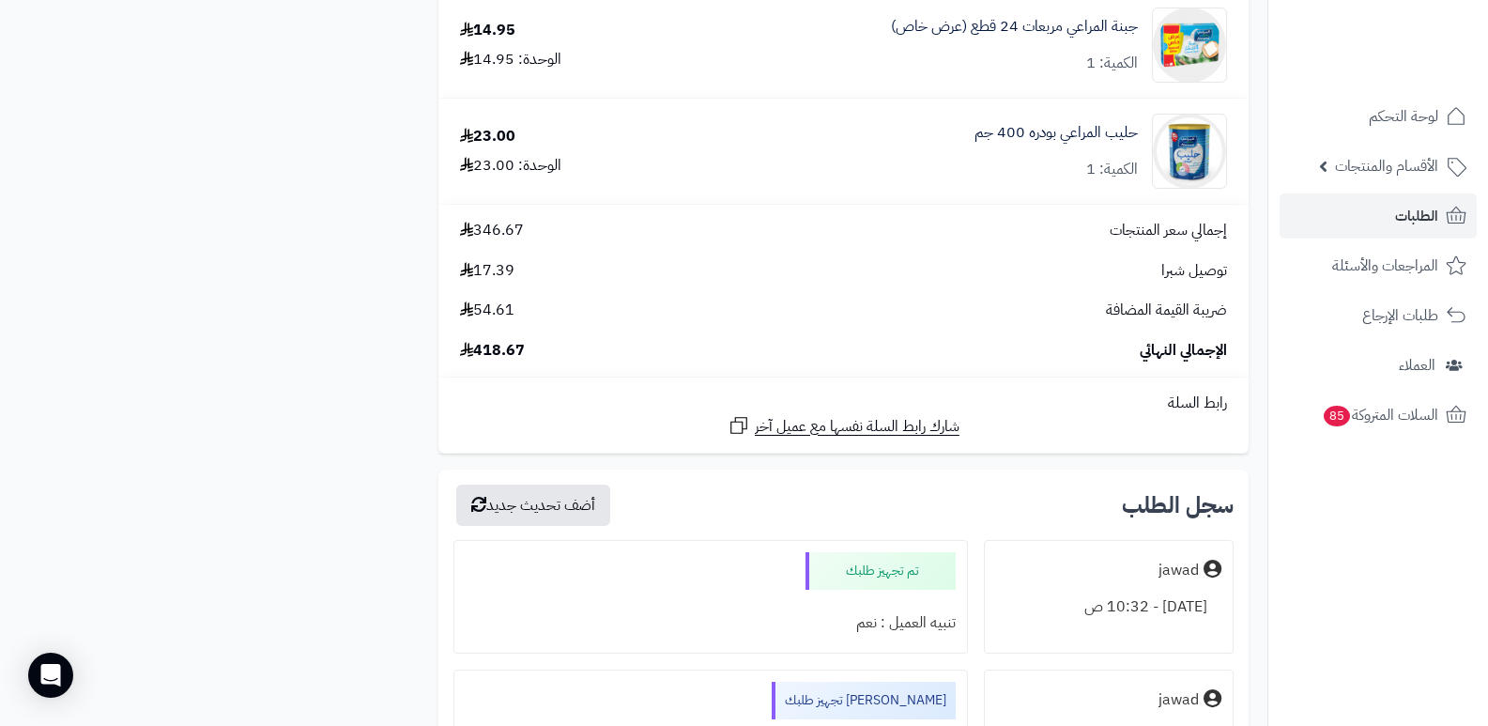
scroll to position [3099, 0]
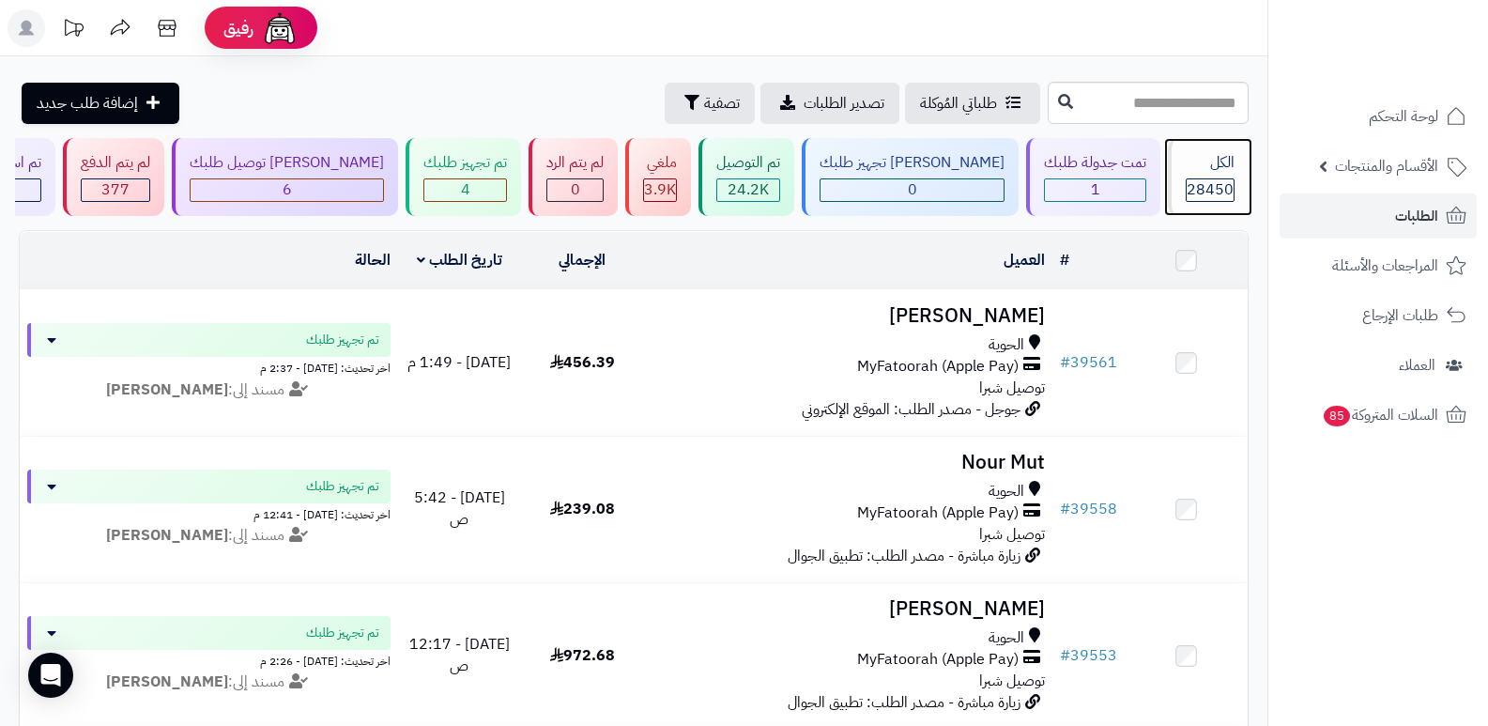
click at [1191, 187] on span "28450" at bounding box center [1210, 189] width 47 height 23
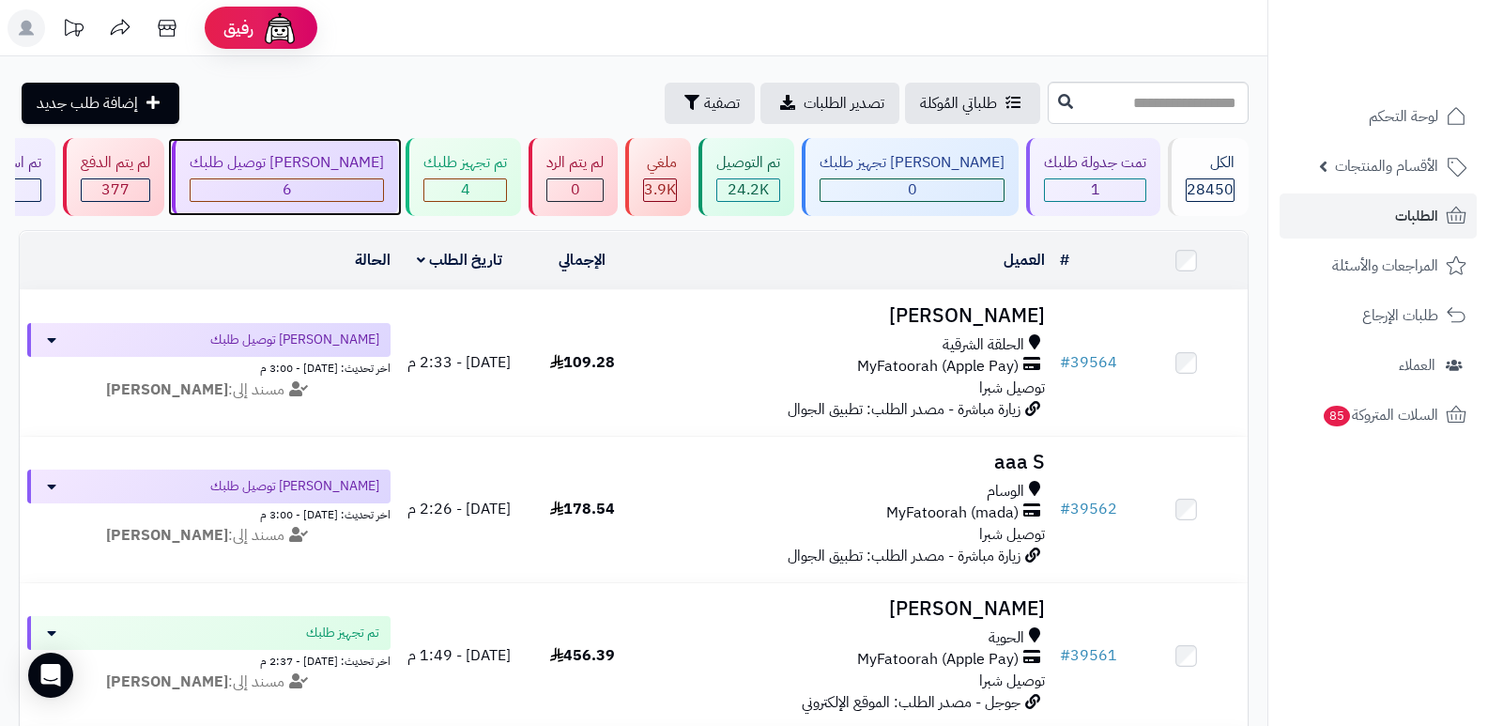
click at [322, 179] on div "6" at bounding box center [287, 190] width 193 height 22
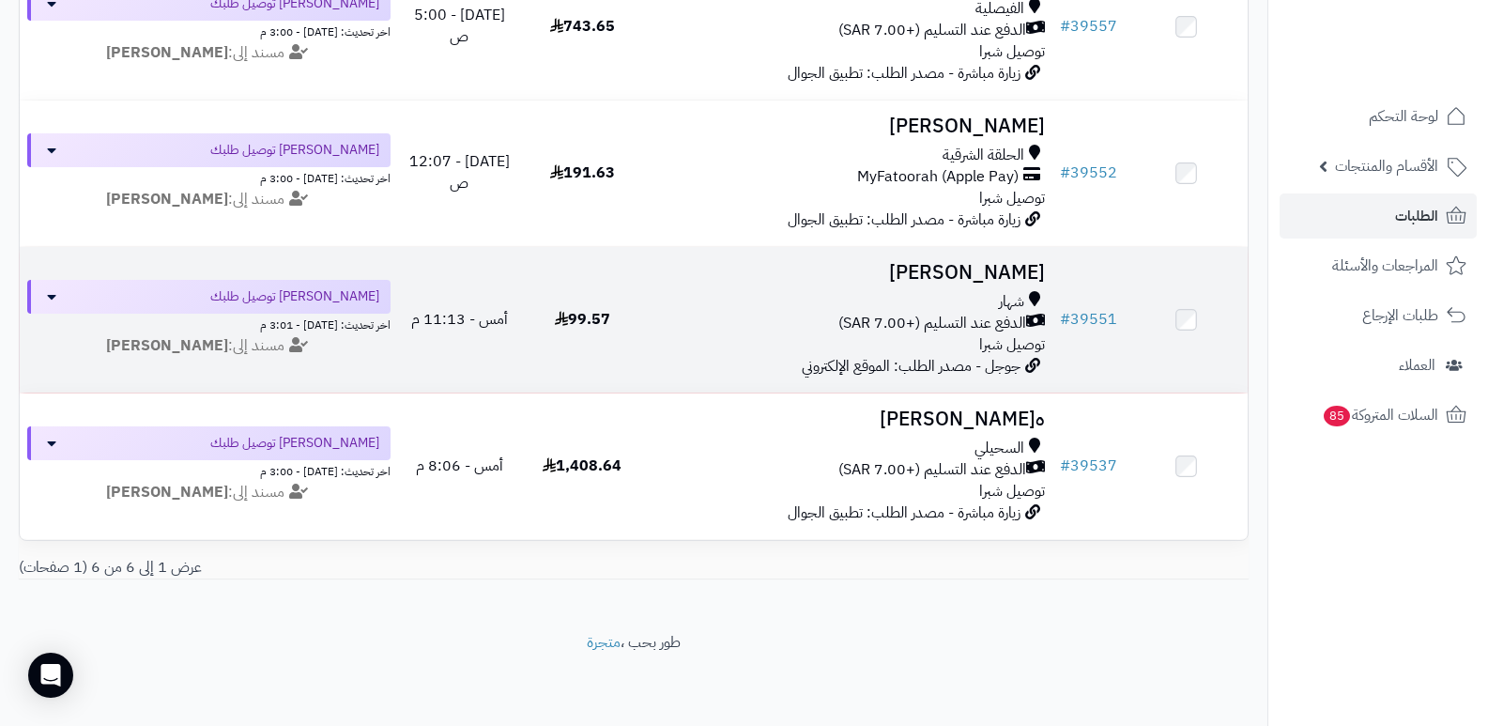
scroll to position [639, 0]
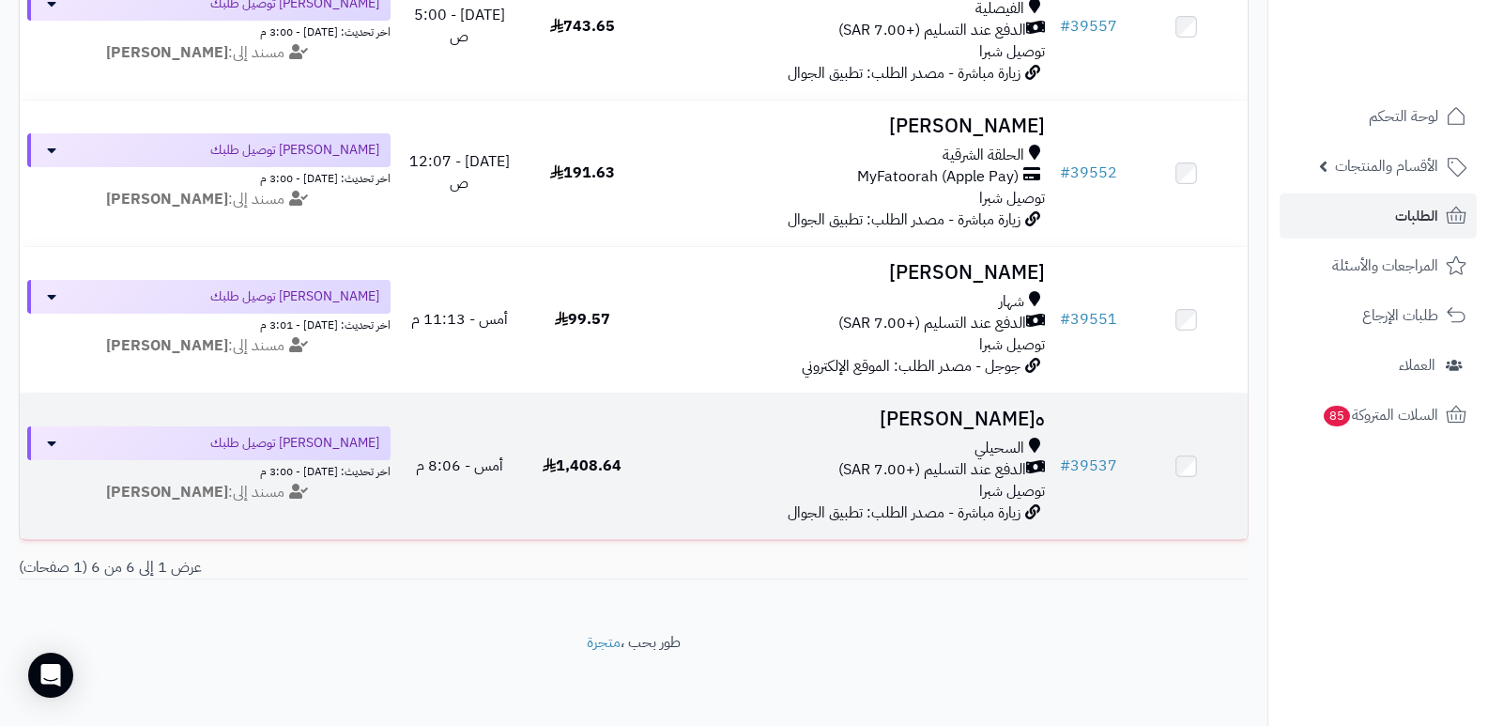
click at [976, 408] on h3 "ه[PERSON_NAME]" at bounding box center [849, 419] width 394 height 22
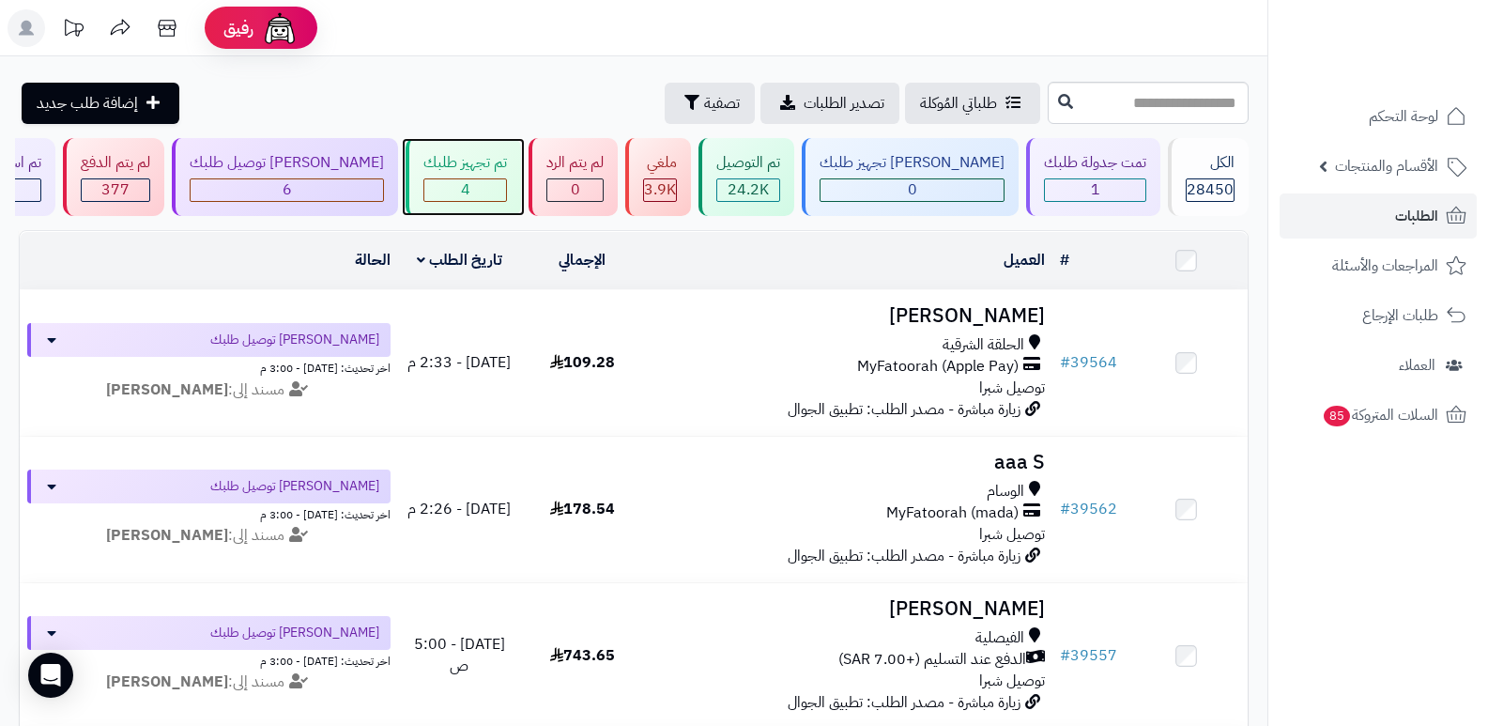
click at [507, 178] on div "4" at bounding box center [466, 189] width 84 height 23
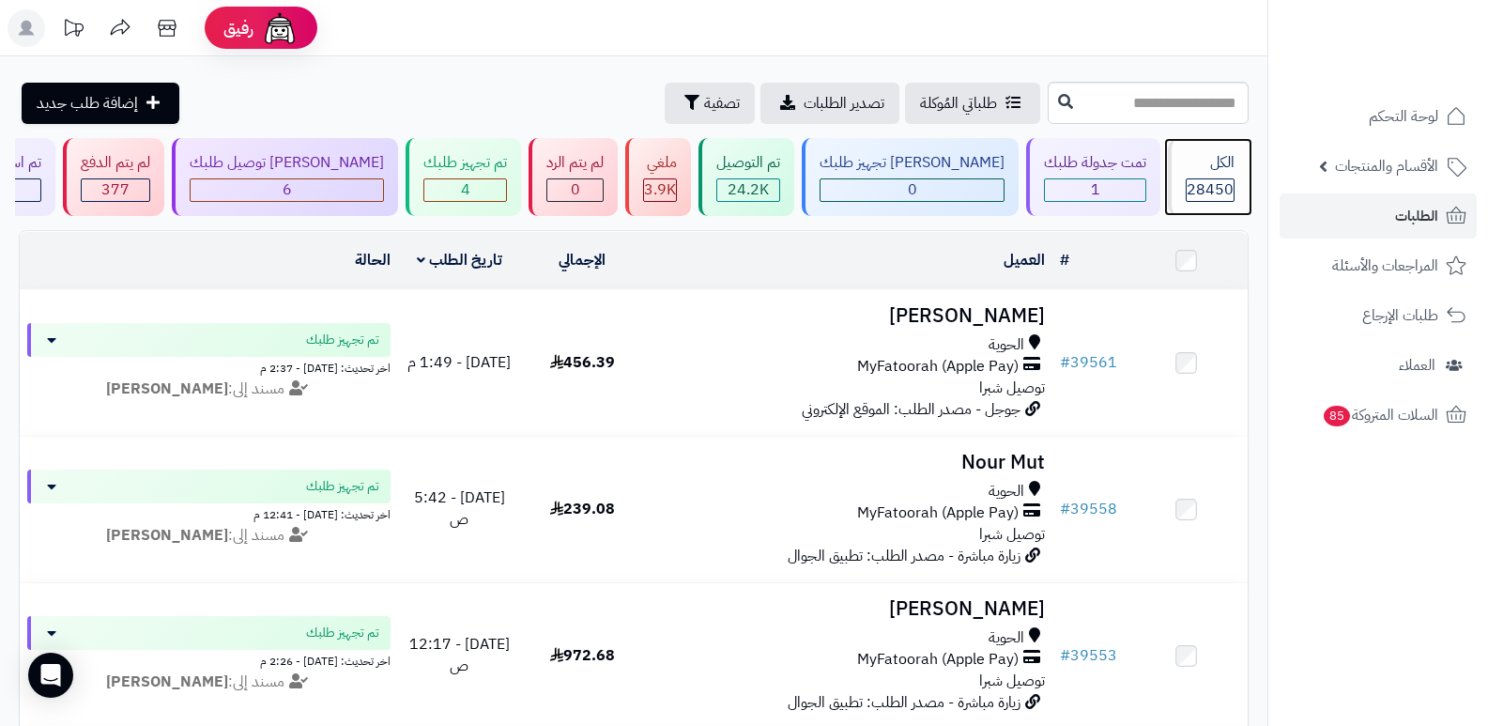
click at [1220, 175] on div "الكل 28450" at bounding box center [1208, 177] width 81 height 78
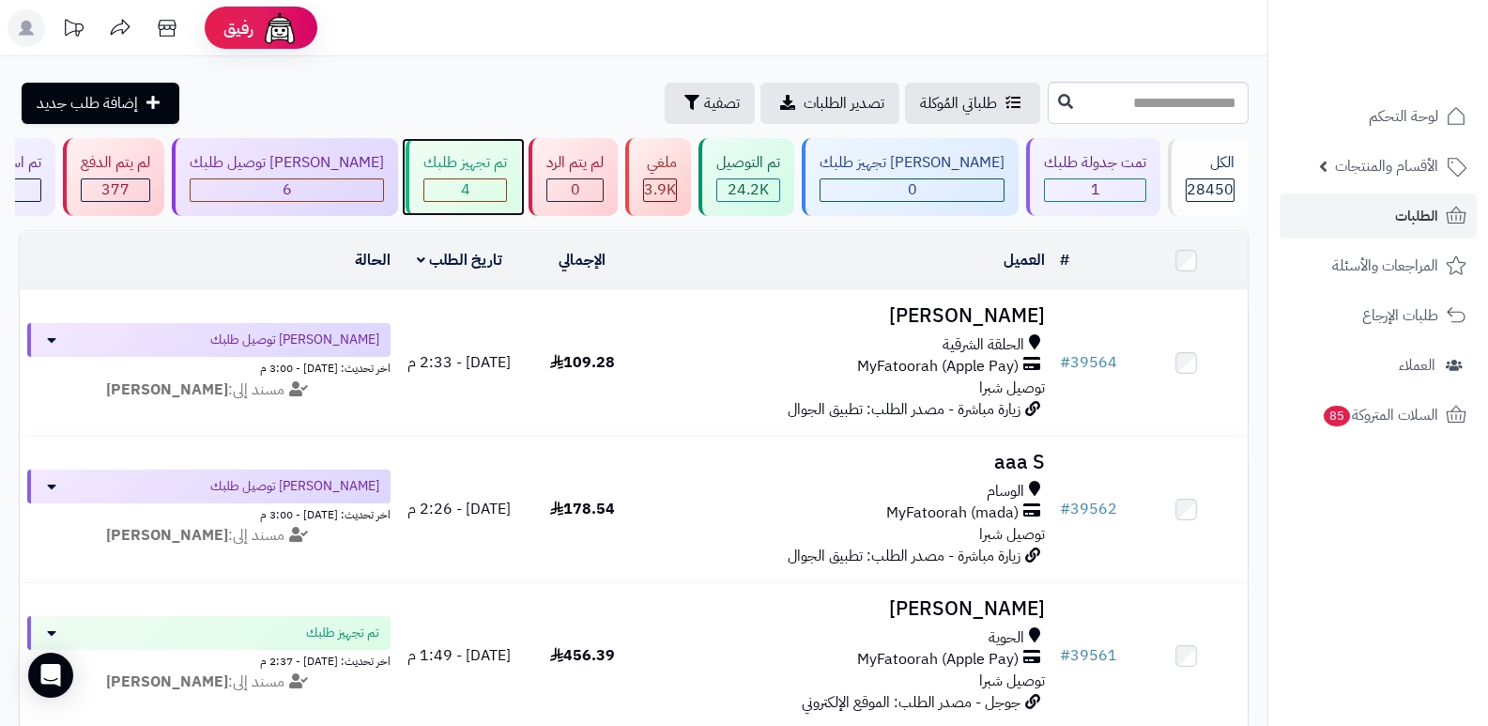
click at [507, 170] on div "تم تجهيز طلبك" at bounding box center [466, 163] width 84 height 22
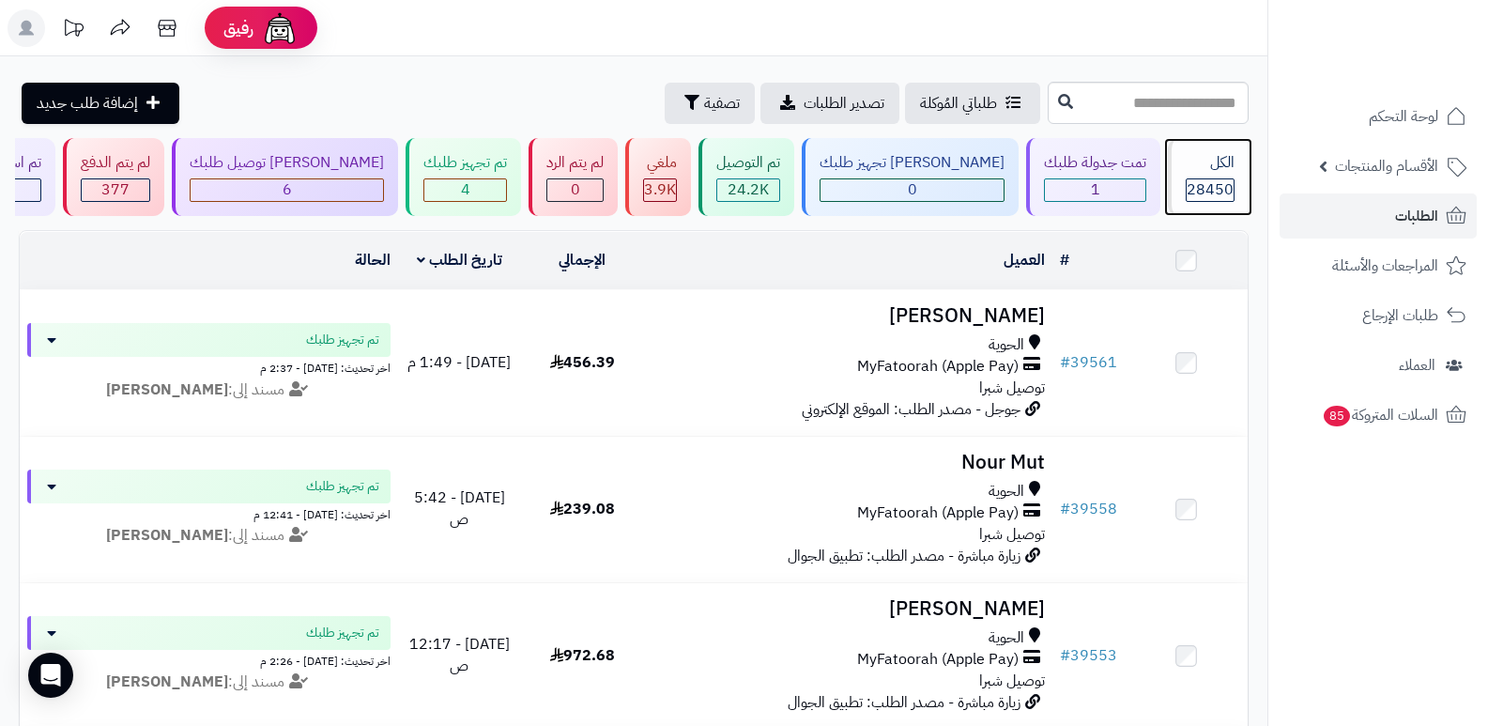
click at [1193, 178] on span "28450" at bounding box center [1210, 189] width 47 height 23
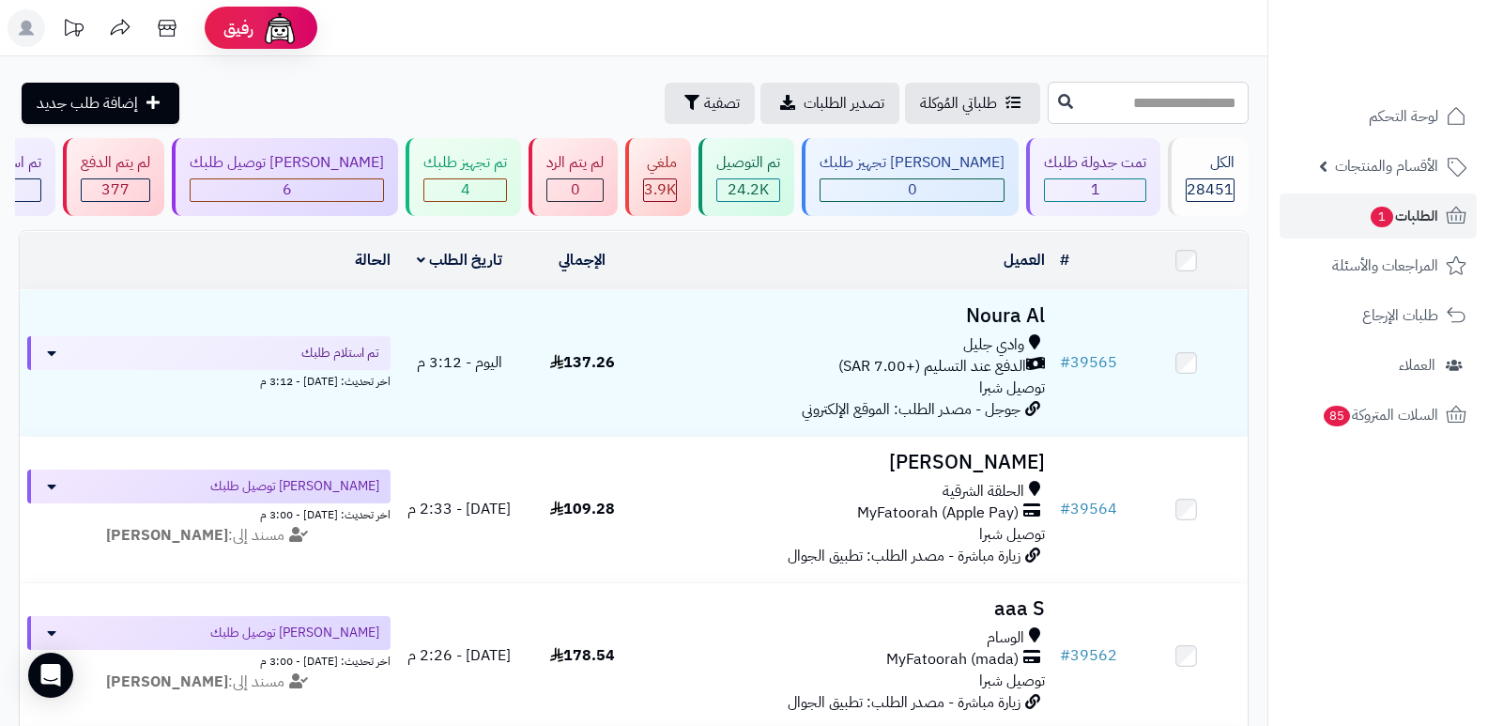
click at [1131, 116] on input "text" at bounding box center [1148, 103] width 201 height 42
type input "*****"
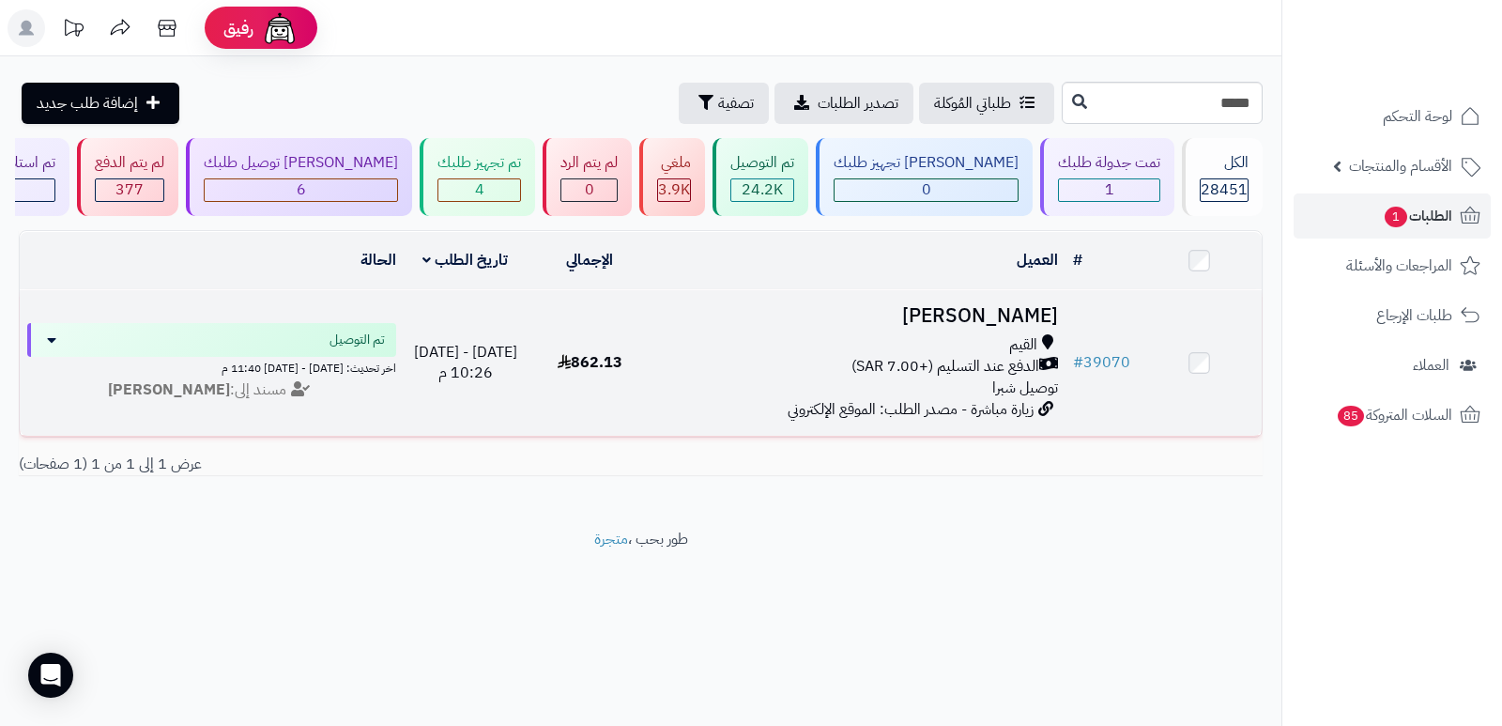
click at [1036, 324] on h3 "[PERSON_NAME]" at bounding box center [858, 316] width 399 height 22
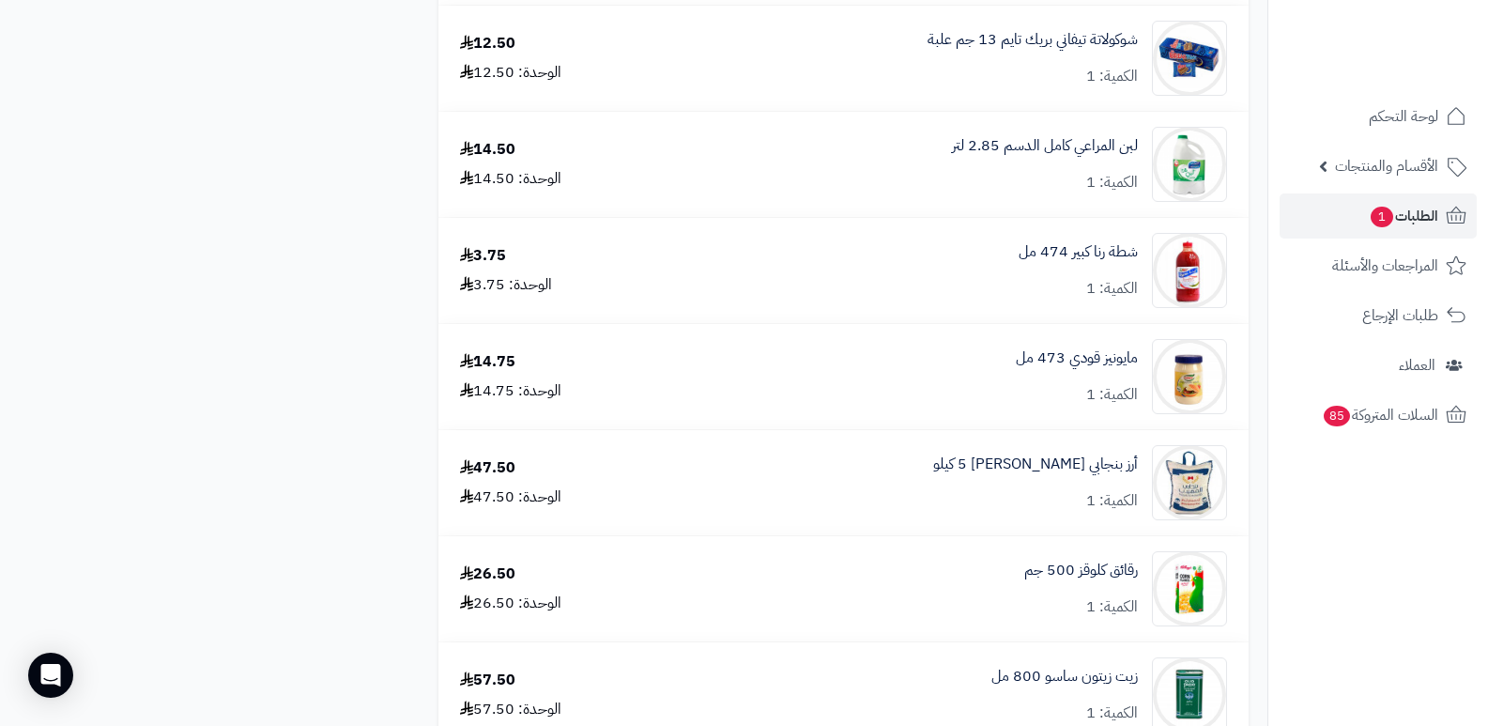
scroll to position [3099, 0]
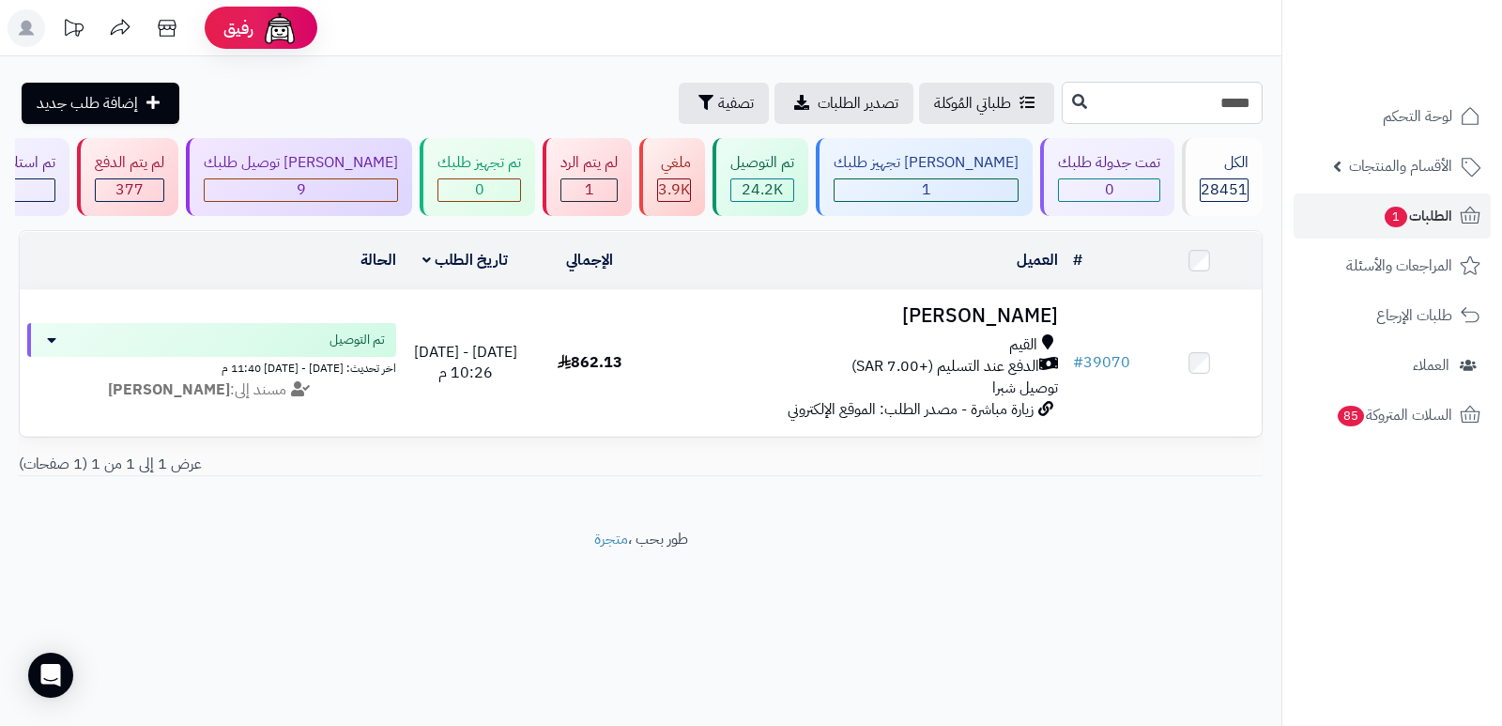
click at [1232, 116] on input "*****" at bounding box center [1162, 103] width 201 height 42
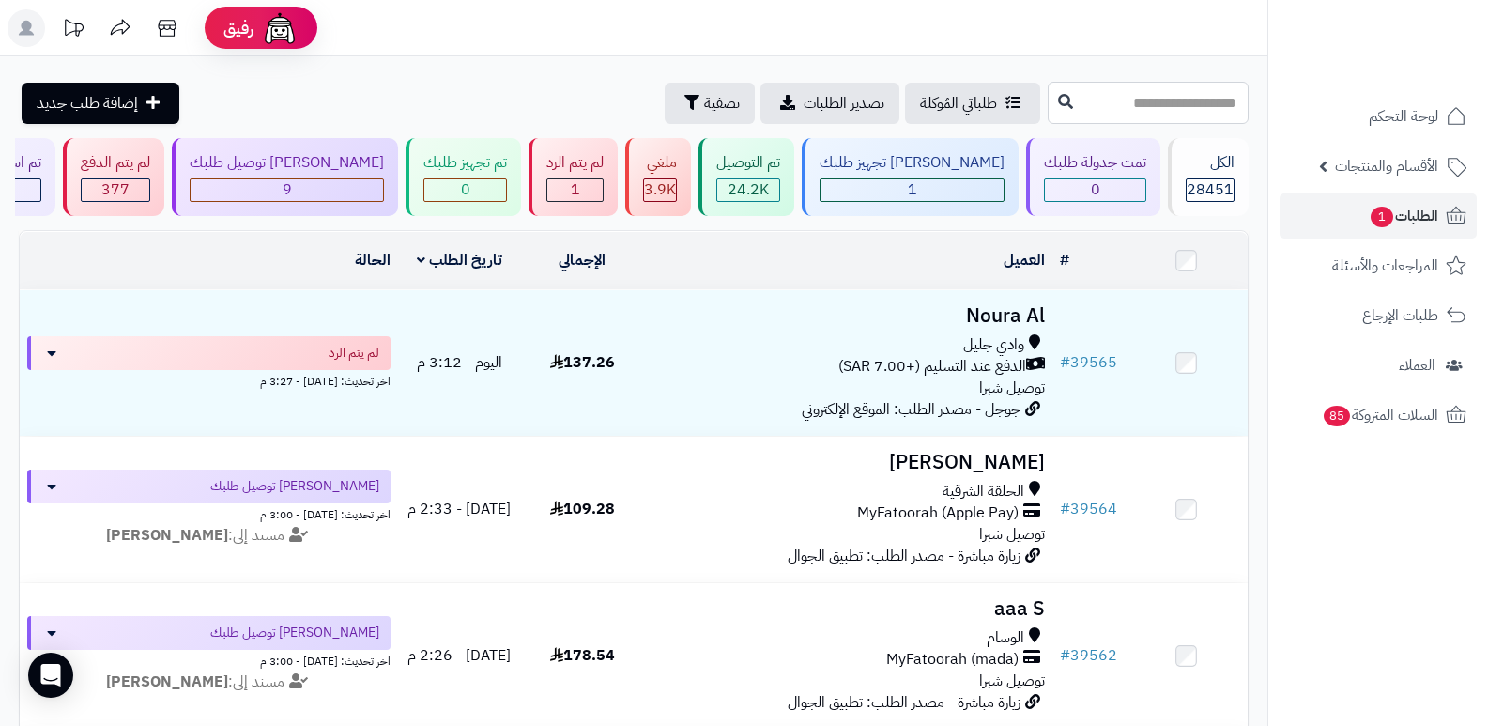
click at [1203, 110] on input "text" at bounding box center [1148, 103] width 201 height 42
type input "*****"
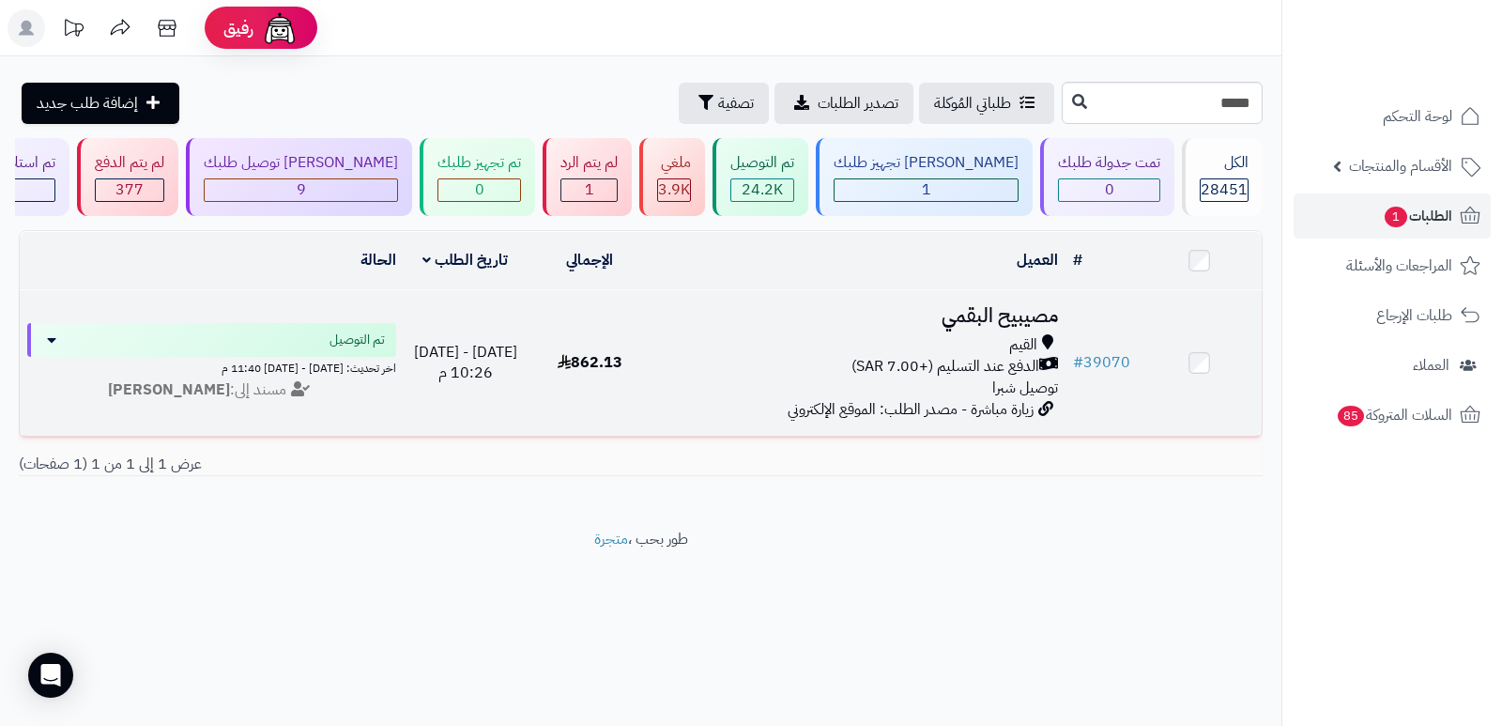
click at [999, 315] on h3 "مصيبيح البقمي" at bounding box center [858, 316] width 399 height 22
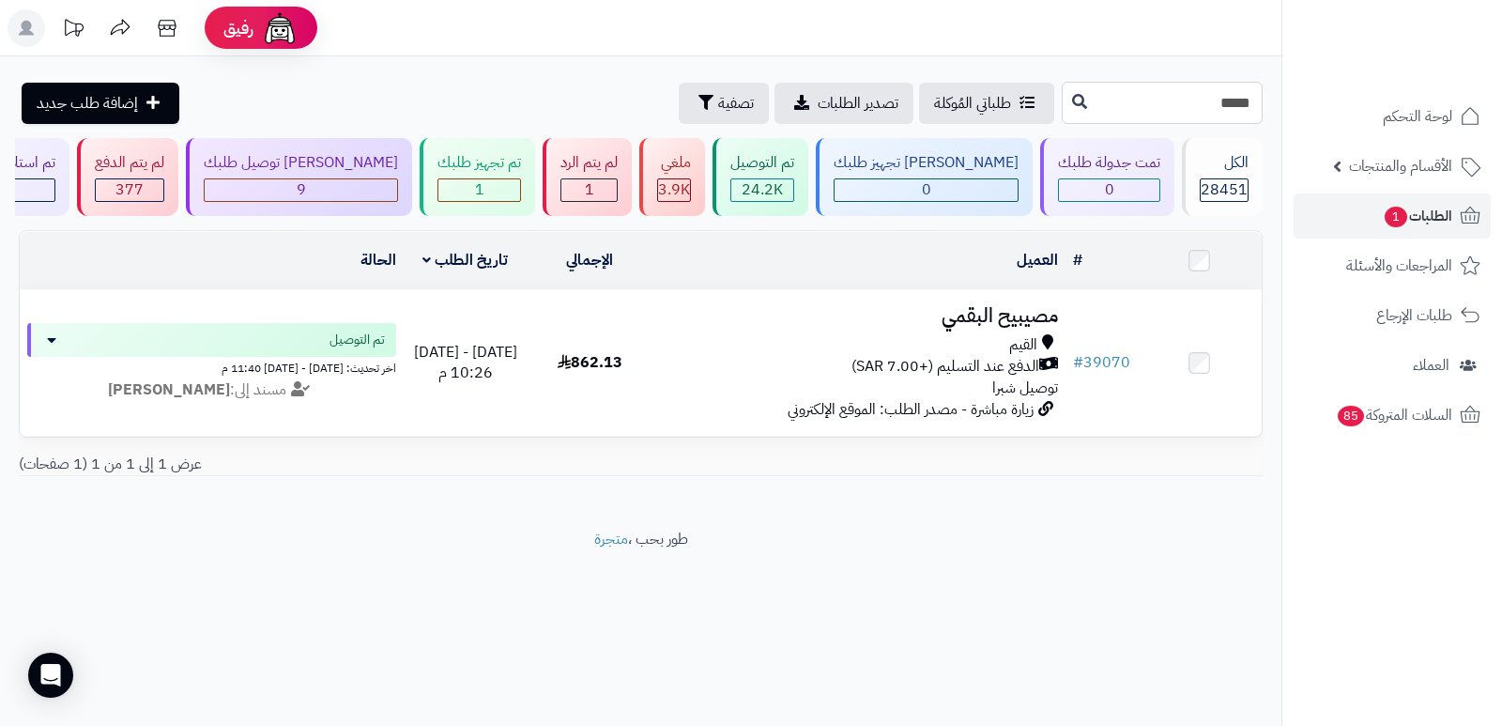
click at [1226, 110] on input "*****" at bounding box center [1162, 103] width 201 height 42
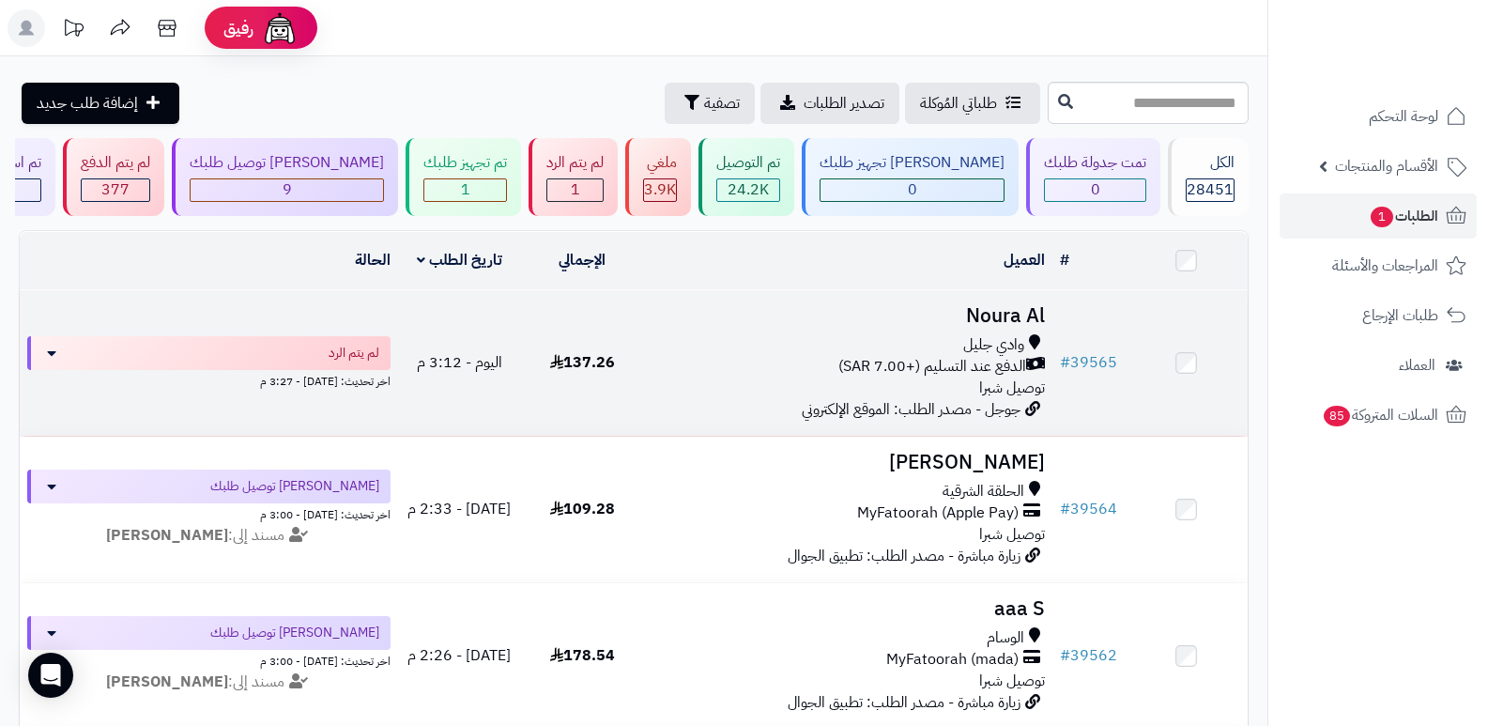
click at [990, 317] on h3 "Noura Al" at bounding box center [849, 316] width 394 height 22
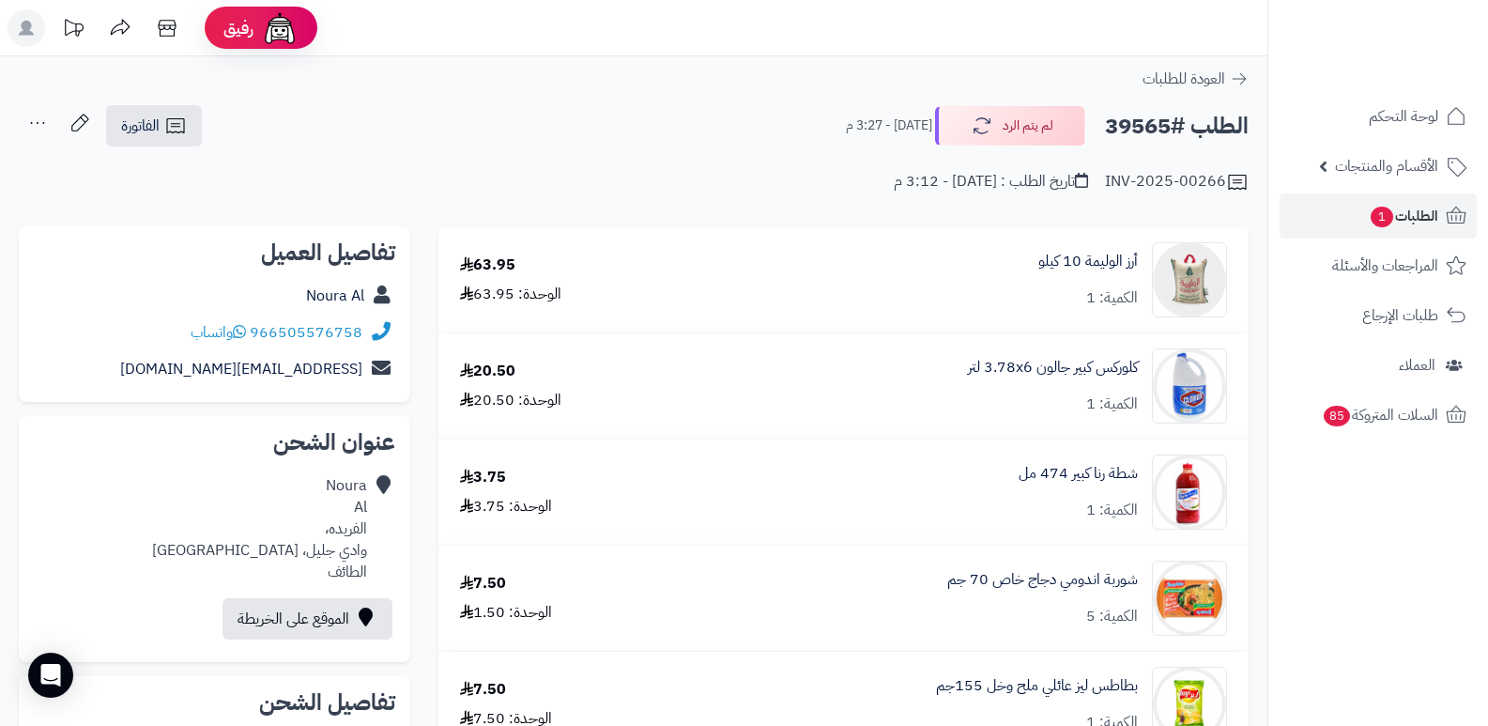
scroll to position [470, 0]
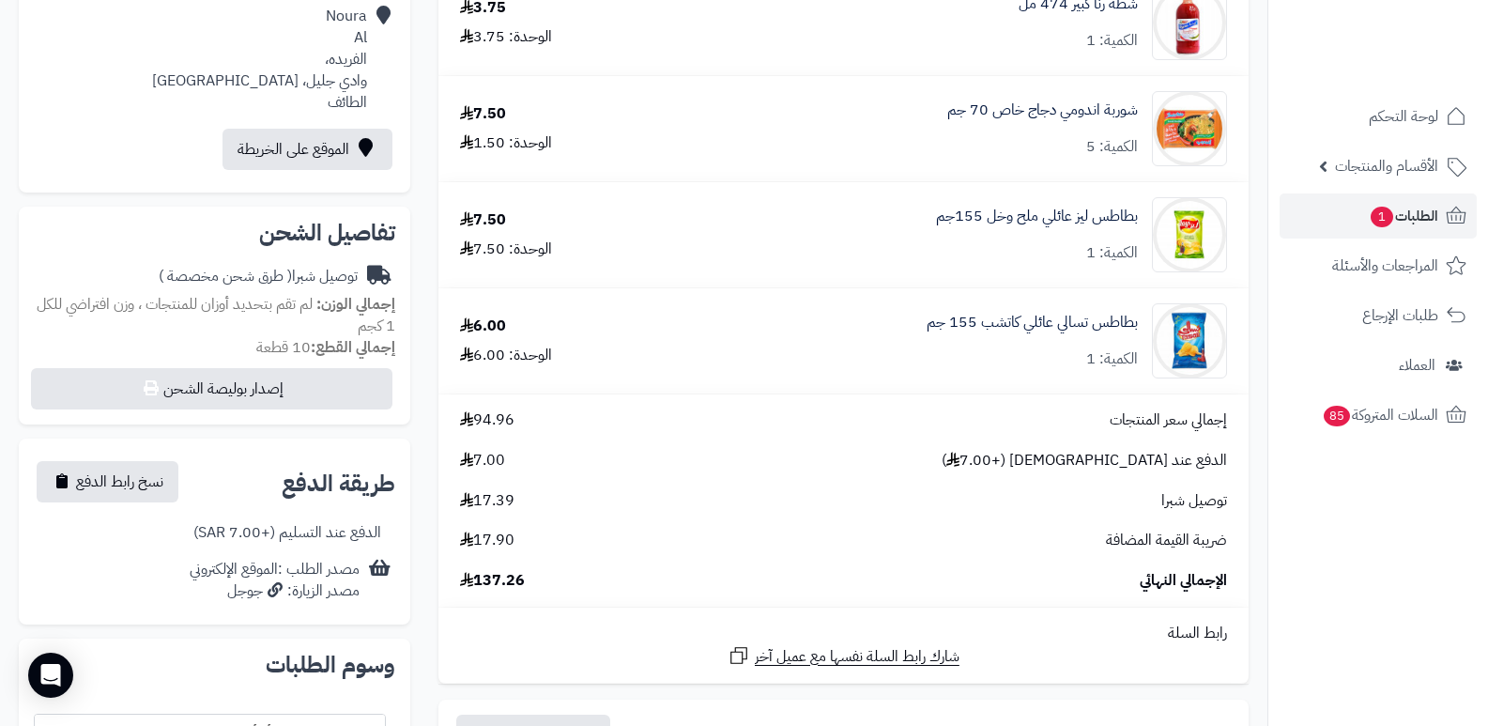
click at [1381, 598] on nav "لوحة التحكم الأقسام والمنتجات المنتجات الأقسام الماركات مواصفات المنتجات مواصفا…" at bounding box center [1378, 386] width 221 height 726
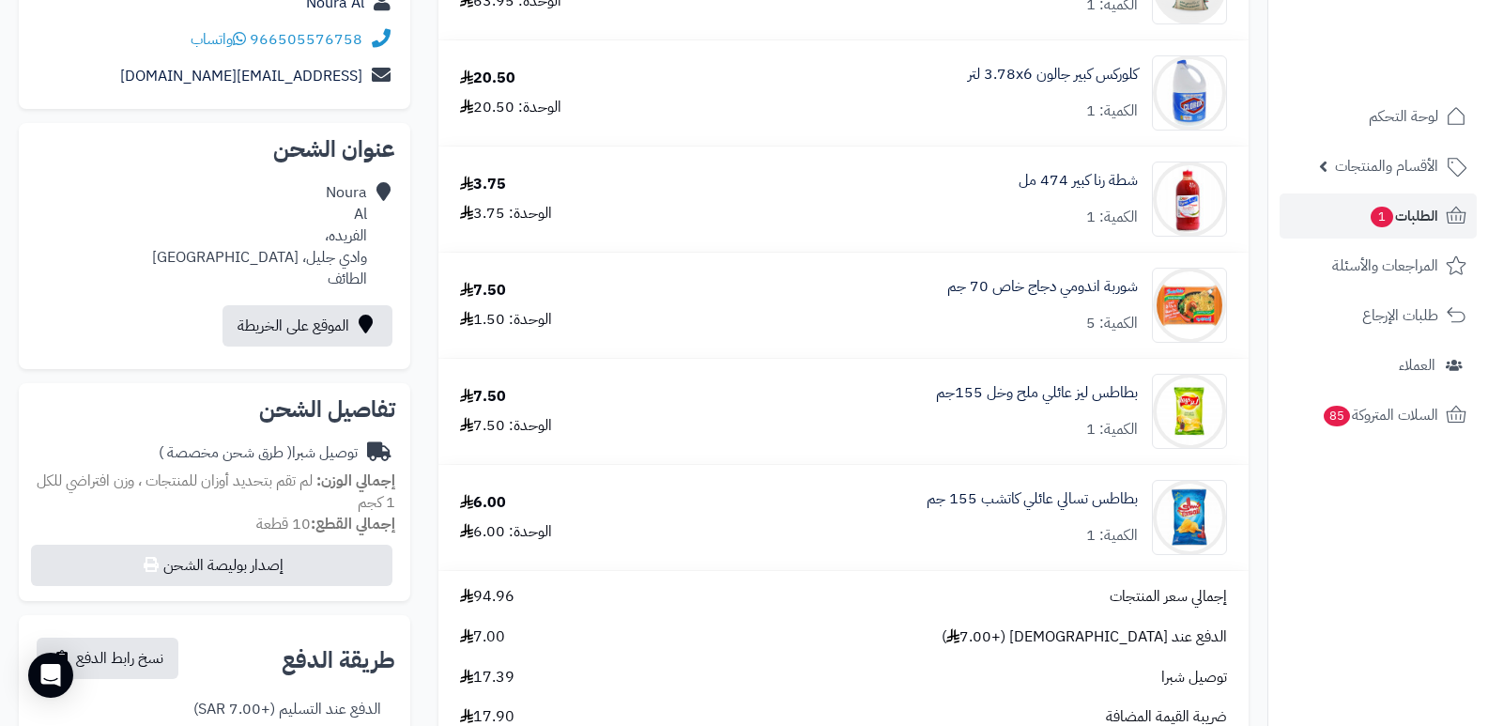
scroll to position [0, 0]
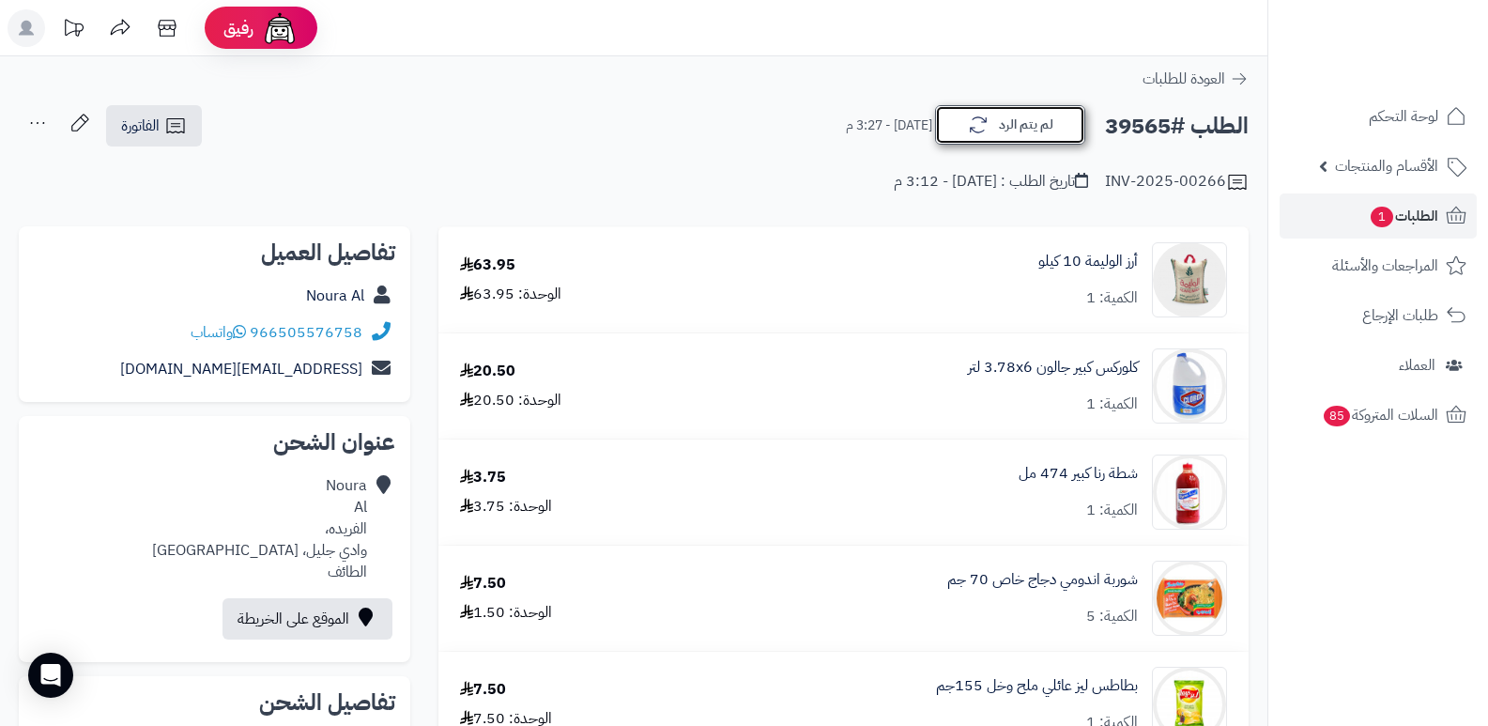
click at [1024, 136] on button "لم يتم الرد" at bounding box center [1010, 124] width 150 height 39
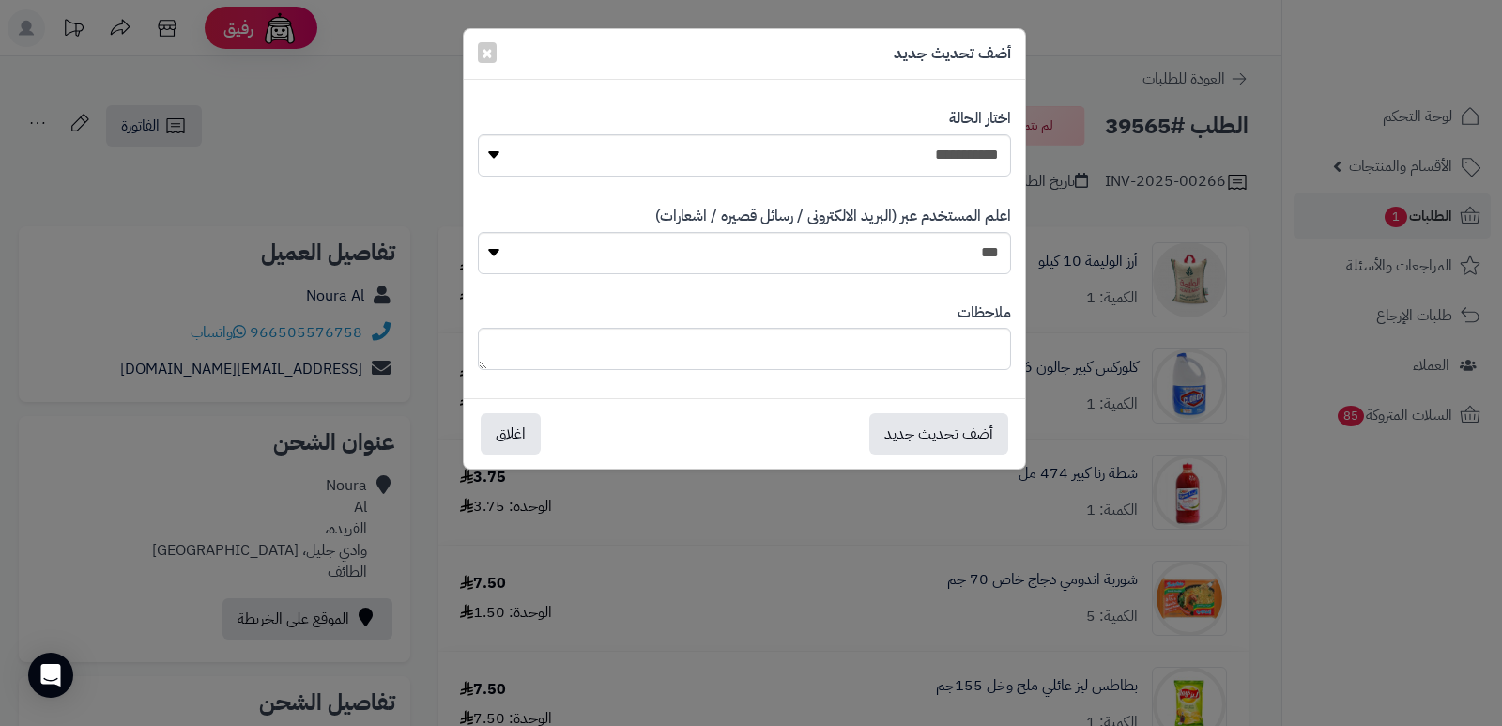
click at [932, 183] on div "**********" at bounding box center [744, 142] width 533 height 97
click at [936, 167] on select "**********" at bounding box center [744, 155] width 533 height 42
select select "*"
click at [478, 134] on select "**********" at bounding box center [744, 155] width 533 height 42
click at [967, 350] on textarea at bounding box center [744, 349] width 533 height 42
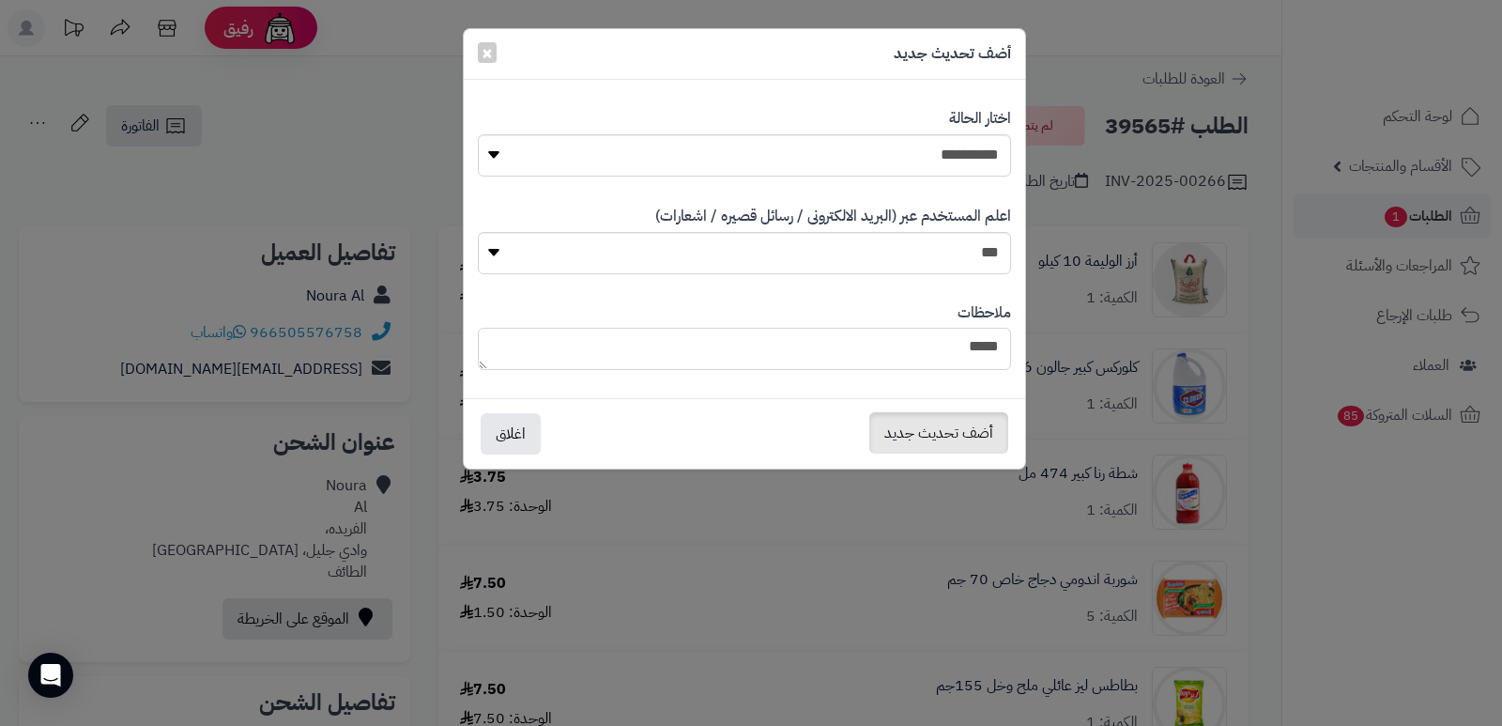
type textarea "****"
click at [972, 420] on button "أضف تحديث جديد" at bounding box center [939, 432] width 139 height 41
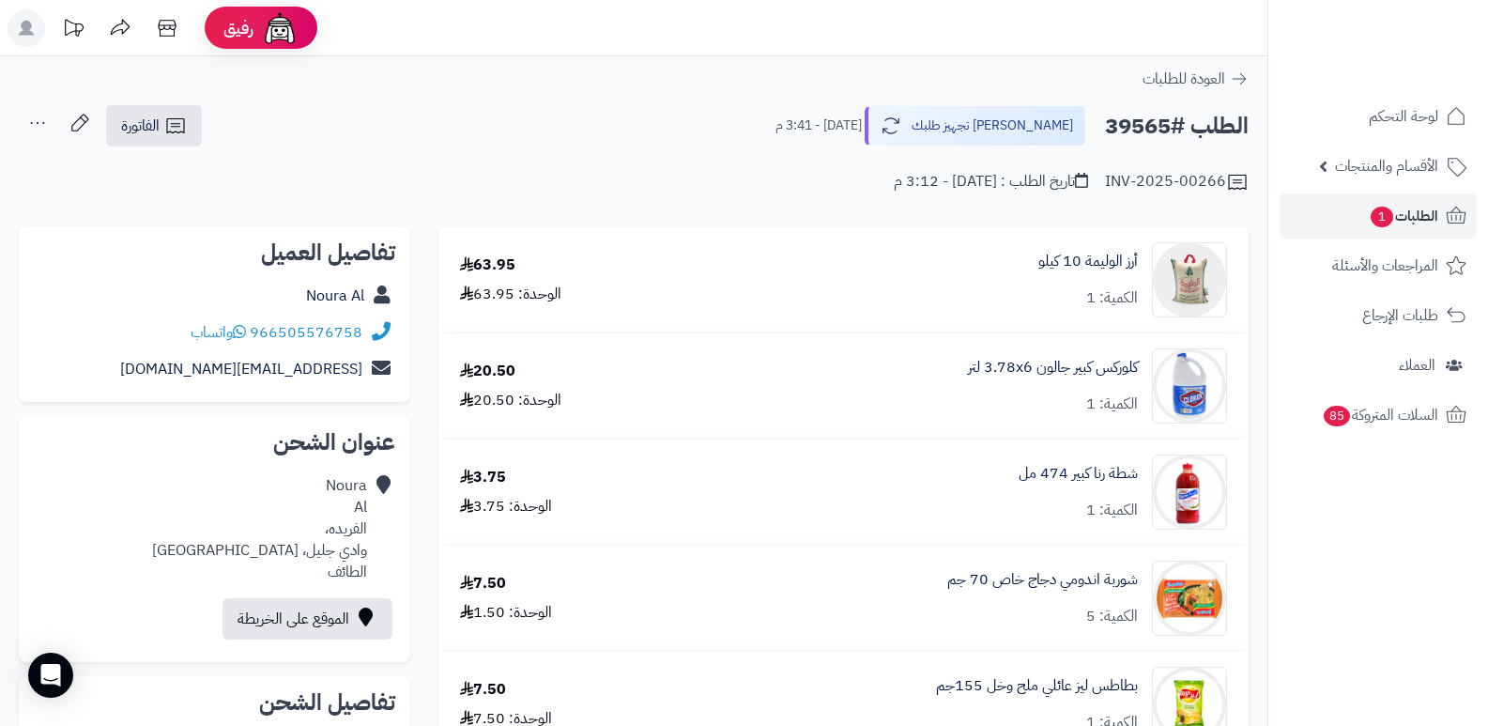
click at [46, 123] on icon at bounding box center [38, 123] width 38 height 38
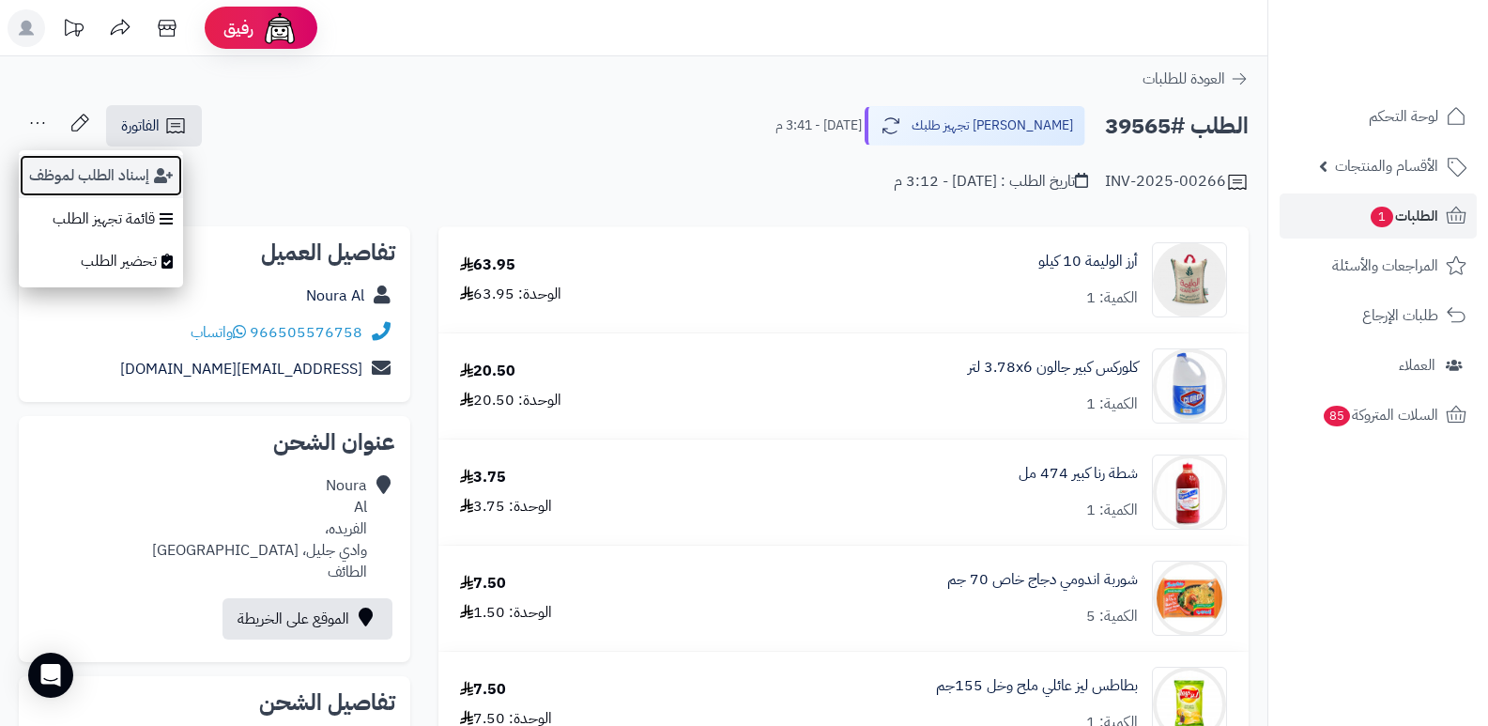
click at [69, 168] on button "إسناد الطلب لموظف" at bounding box center [101, 175] width 164 height 43
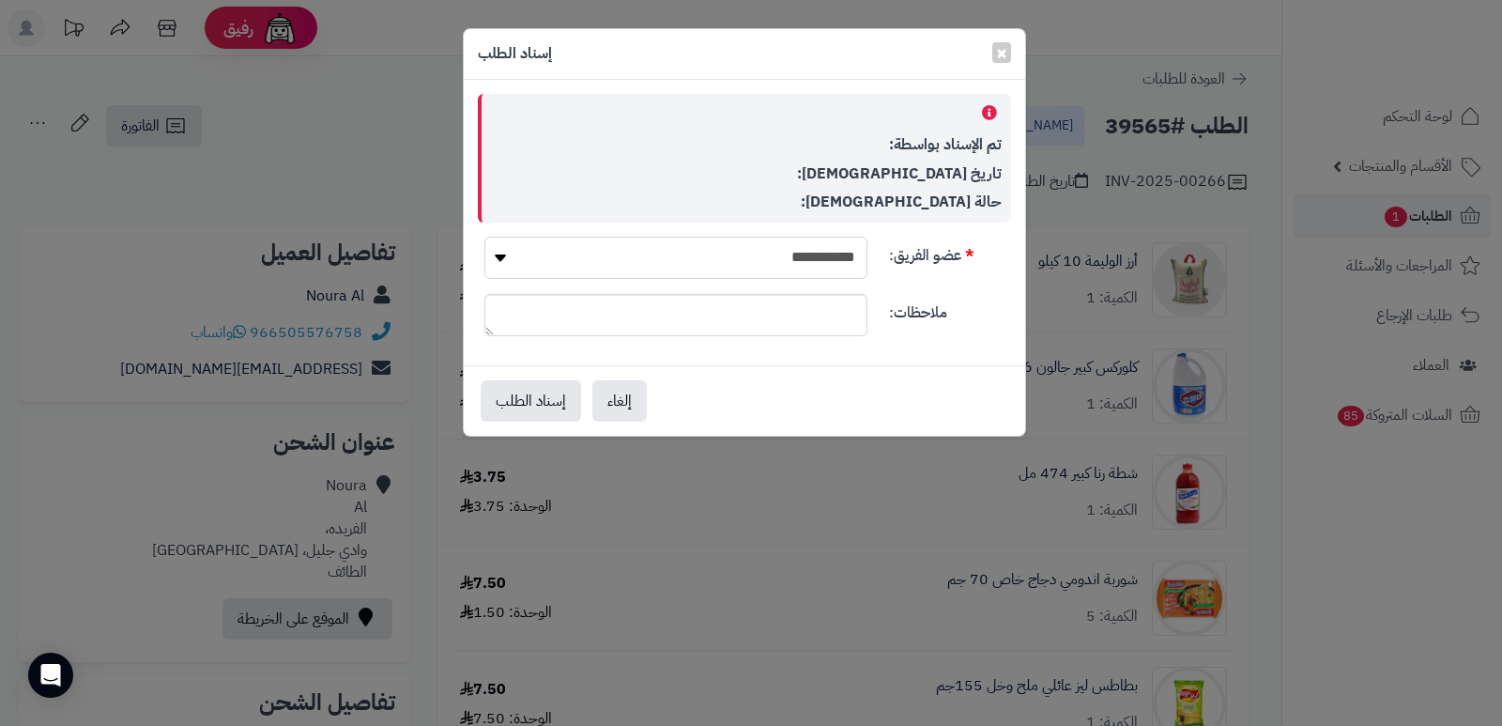
click at [828, 265] on select "**********" at bounding box center [676, 258] width 383 height 42
select select "**"
click at [485, 237] on select "**********" at bounding box center [676, 258] width 383 height 42
click at [547, 394] on button "إسناد الطلب" at bounding box center [531, 399] width 100 height 41
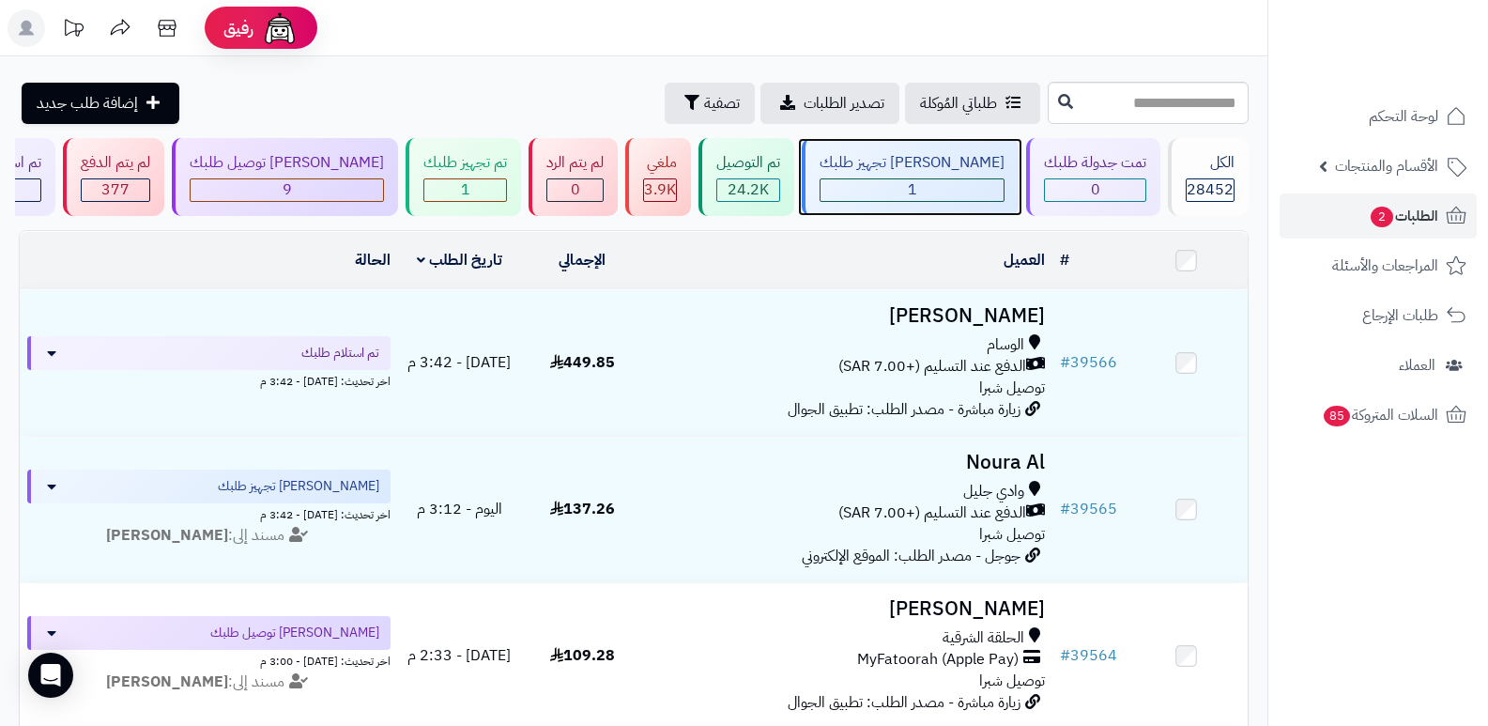
click at [969, 196] on div "1" at bounding box center [912, 190] width 183 height 22
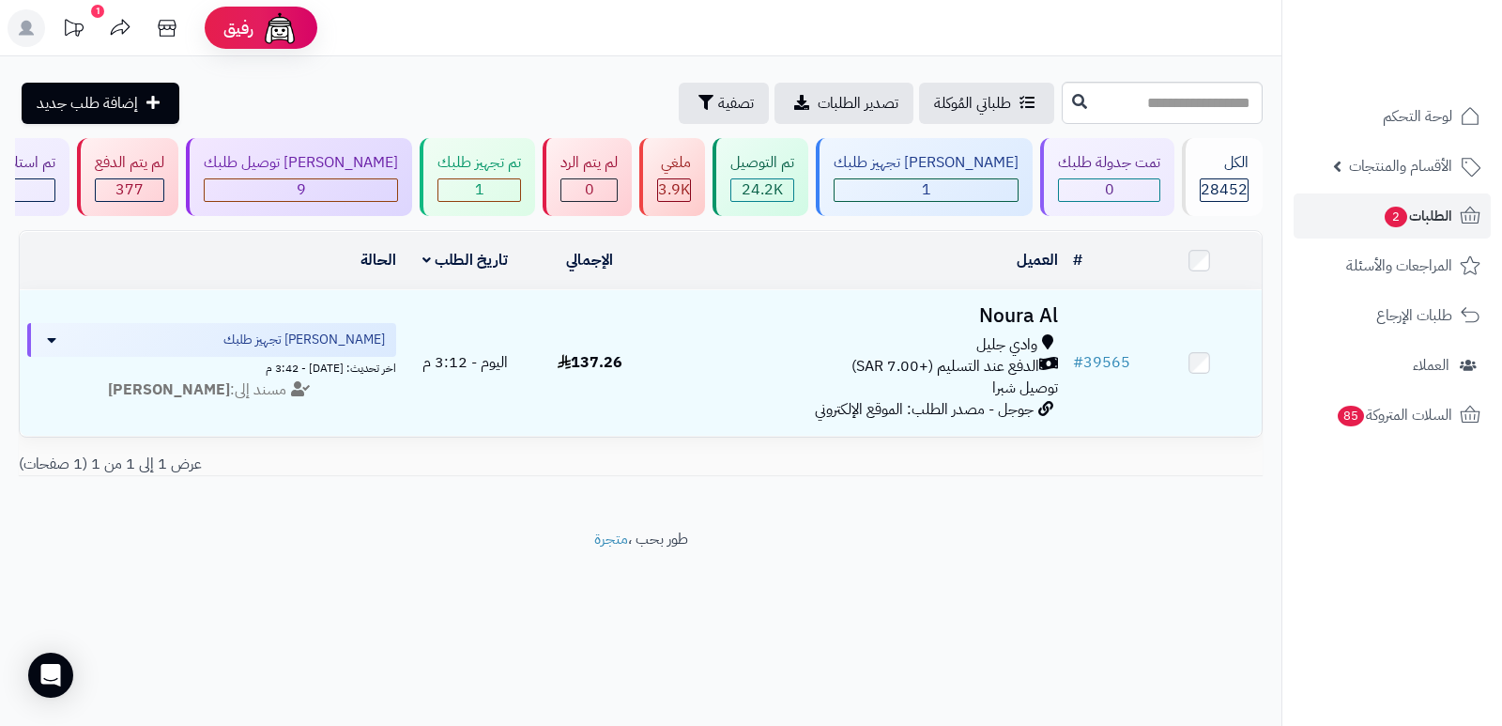
click at [806, 40] on header "رفيق ! 1 الطلبات معالجة مكتمل إرجاع المنتجات العملاء المتواجدون الان 29306 عملا…" at bounding box center [751, 28] width 1502 height 56
click at [517, 171] on div "تم تجهيز طلبك" at bounding box center [480, 163] width 84 height 22
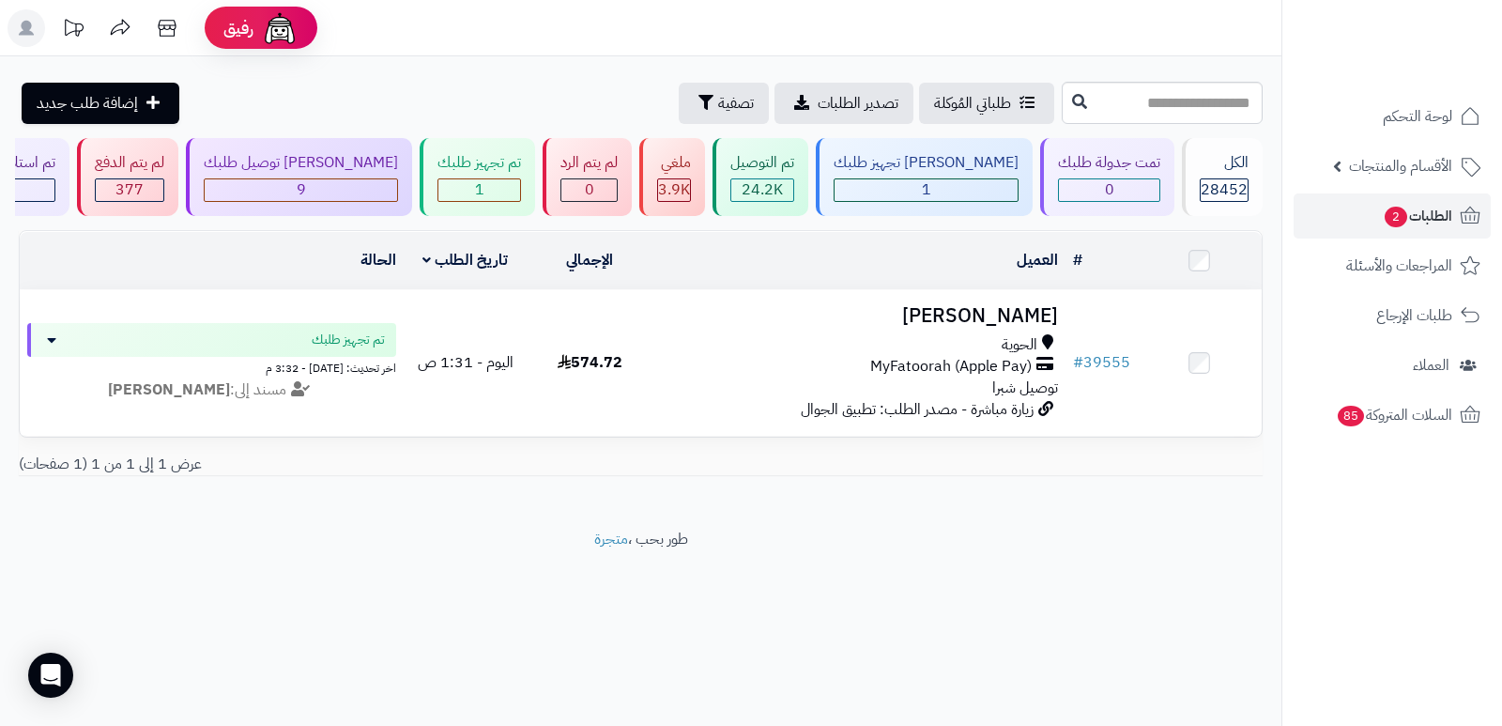
click at [778, 63] on div "**********" at bounding box center [641, 292] width 1282 height 472
click at [1224, 182] on span "28452" at bounding box center [1224, 189] width 47 height 23
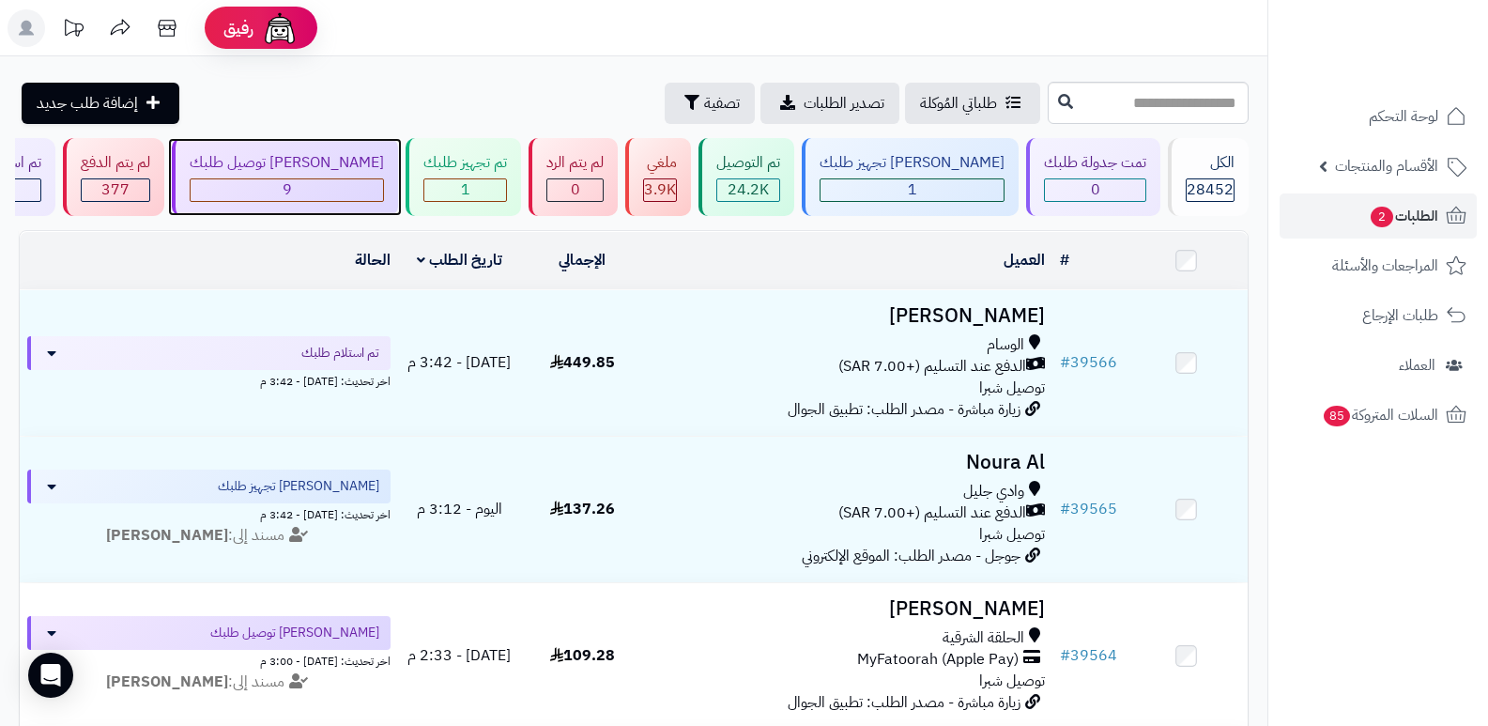
click at [384, 176] on div "[PERSON_NAME] توصيل طلبك 9" at bounding box center [285, 177] width 226 height 78
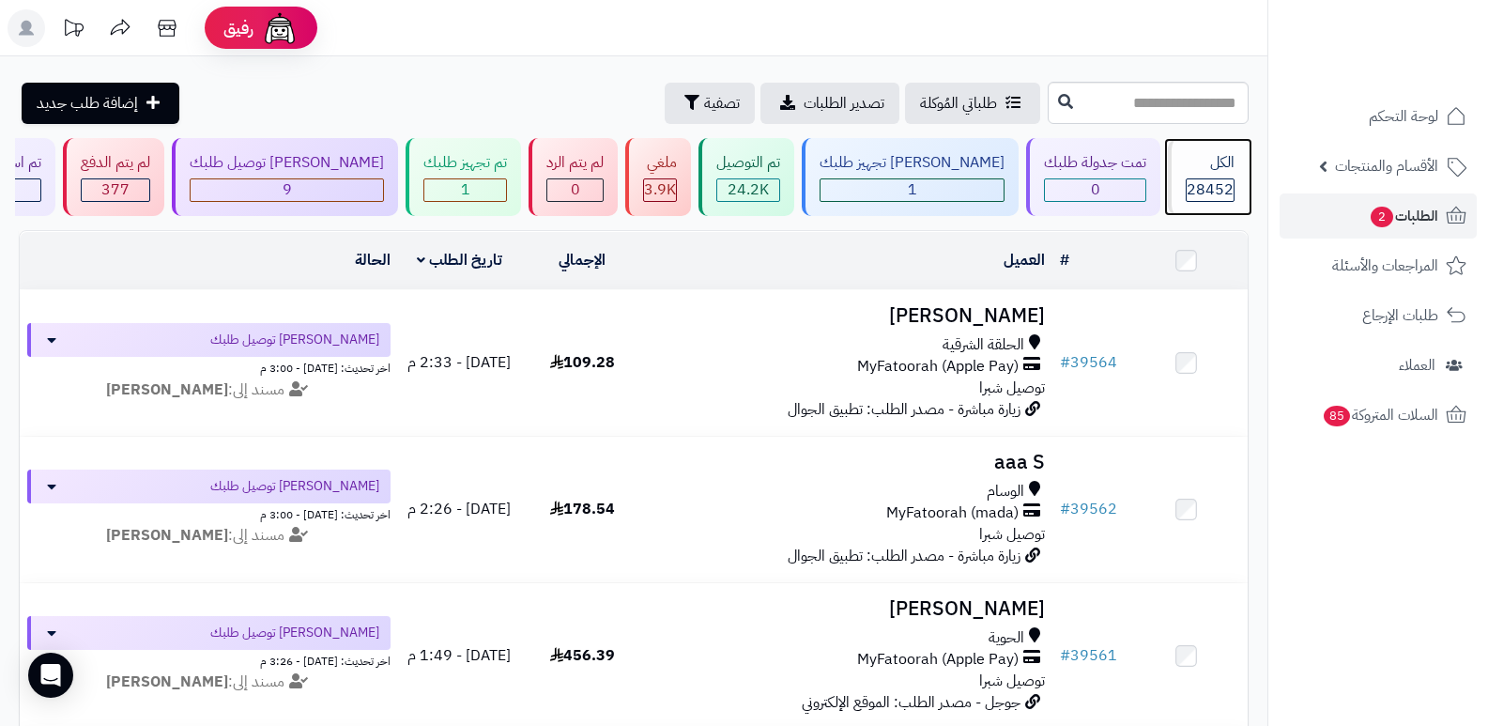
click at [1204, 172] on div "الكل" at bounding box center [1210, 163] width 49 height 22
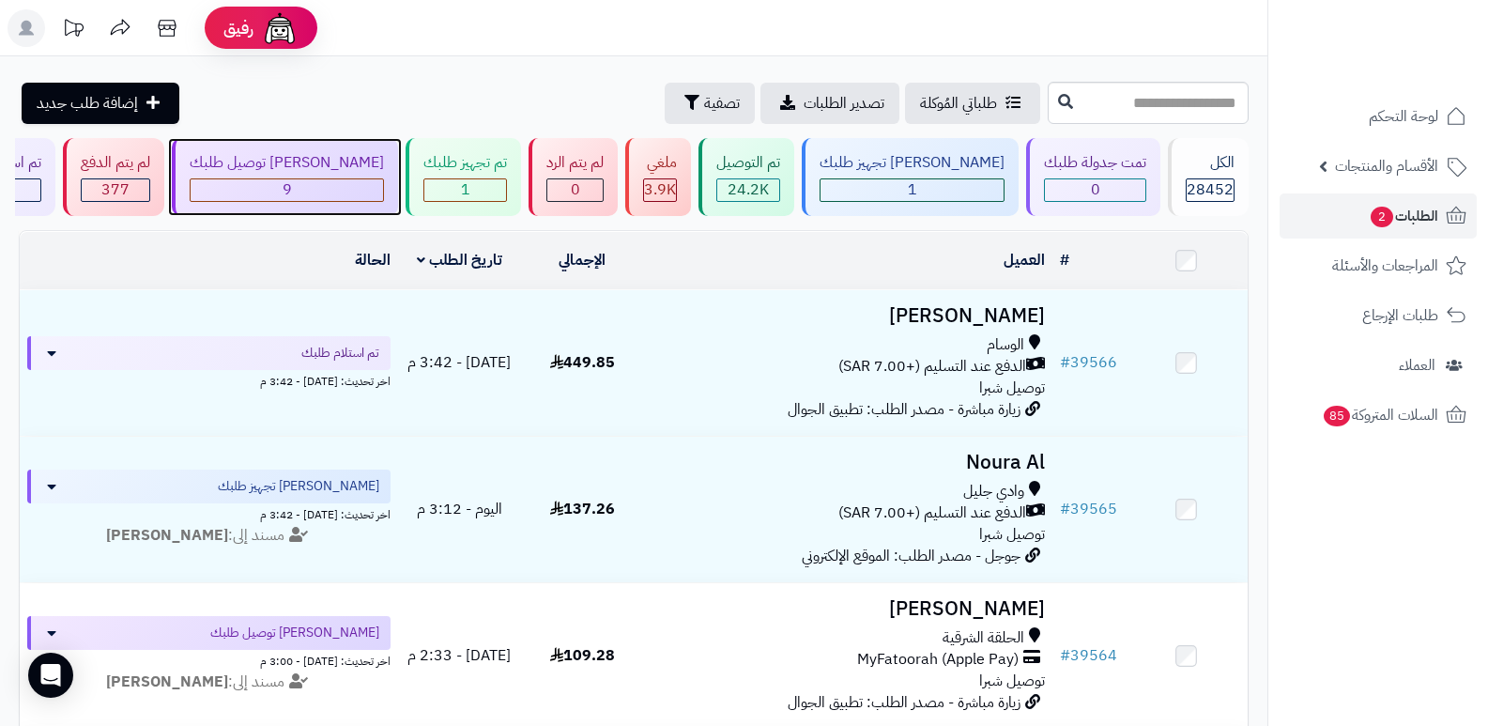
click at [292, 181] on span "9" at bounding box center [287, 189] width 9 height 23
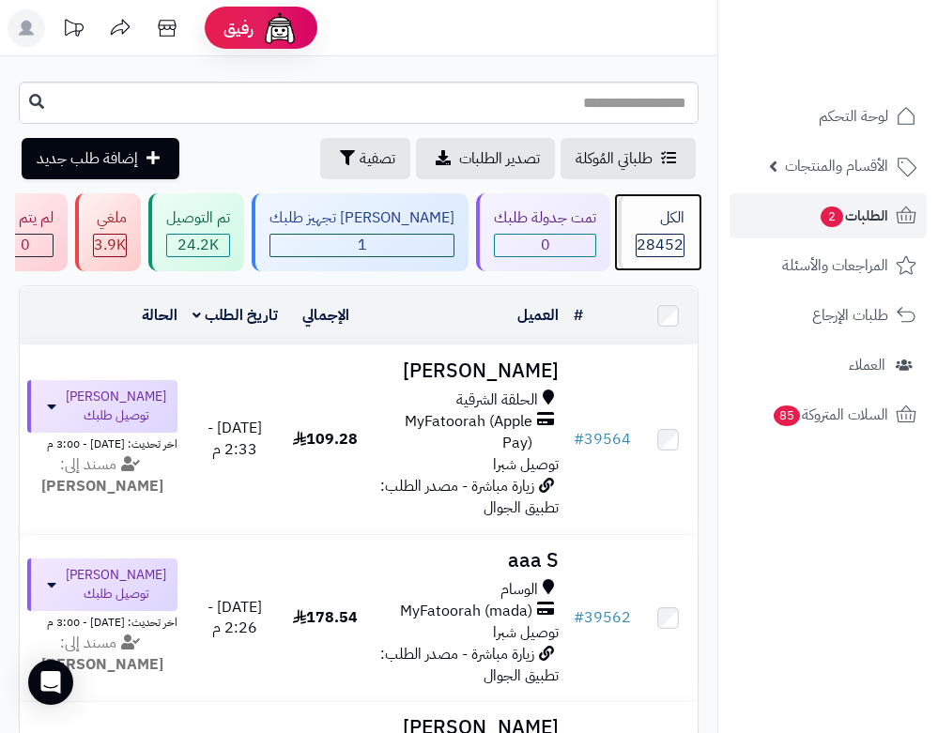
click at [675, 218] on div "الكل" at bounding box center [660, 219] width 49 height 22
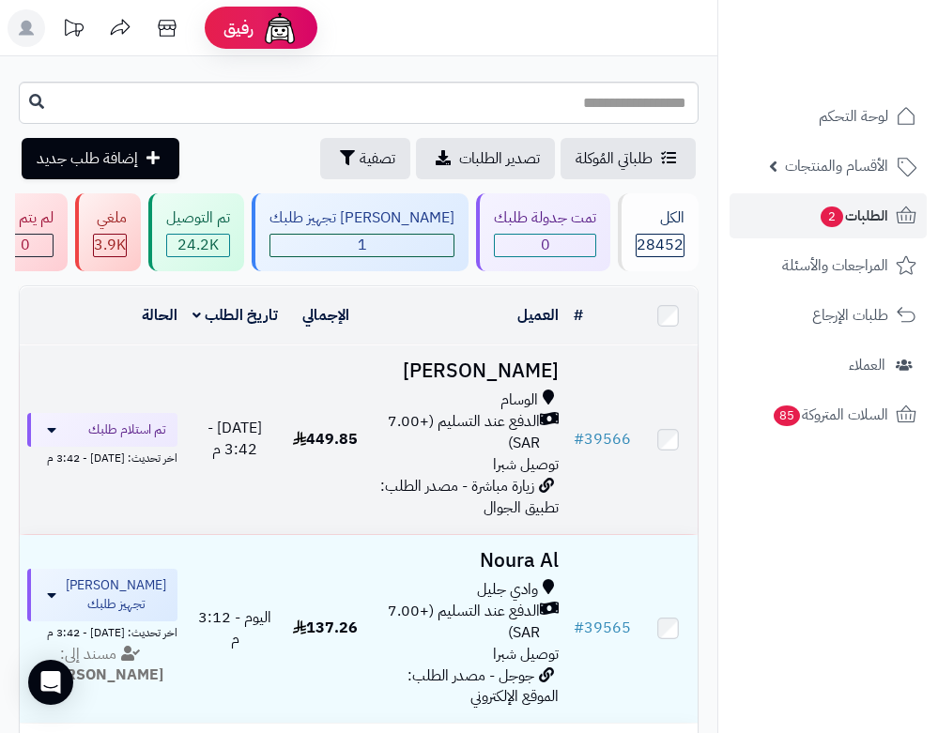
click at [524, 358] on td "[PERSON_NAME] الوسام الدفع عند التسليم (+7.00 SAR) توصيل شبرا زيارة مباشرة - مص…" at bounding box center [466, 440] width 201 height 189
click at [531, 372] on h3 "محمد القرشي" at bounding box center [467, 372] width 186 height 22
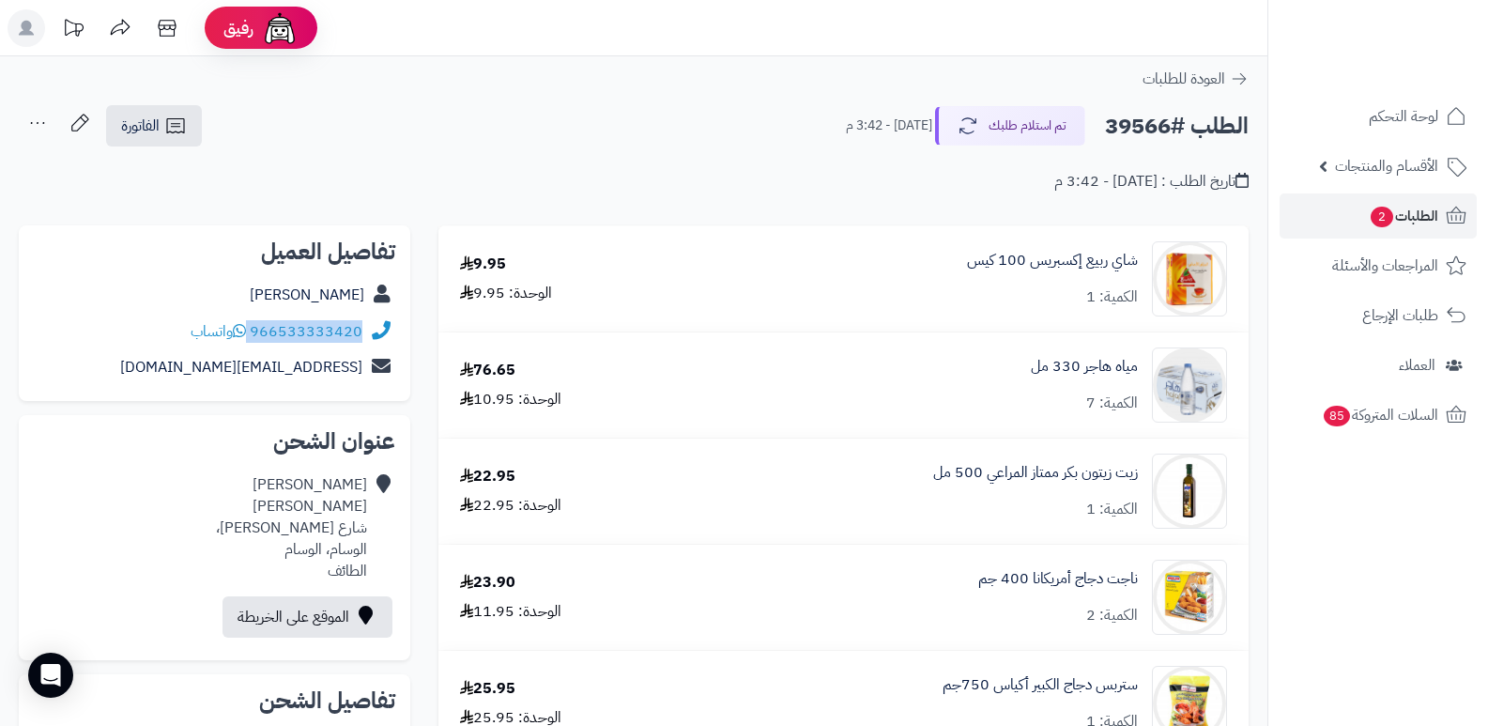
drag, startPoint x: 251, startPoint y: 331, endPoint x: 365, endPoint y: 331, distance: 114.6
click at [365, 331] on div "966533333420 واتساب" at bounding box center [215, 332] width 362 height 37
copy div "966533333420"
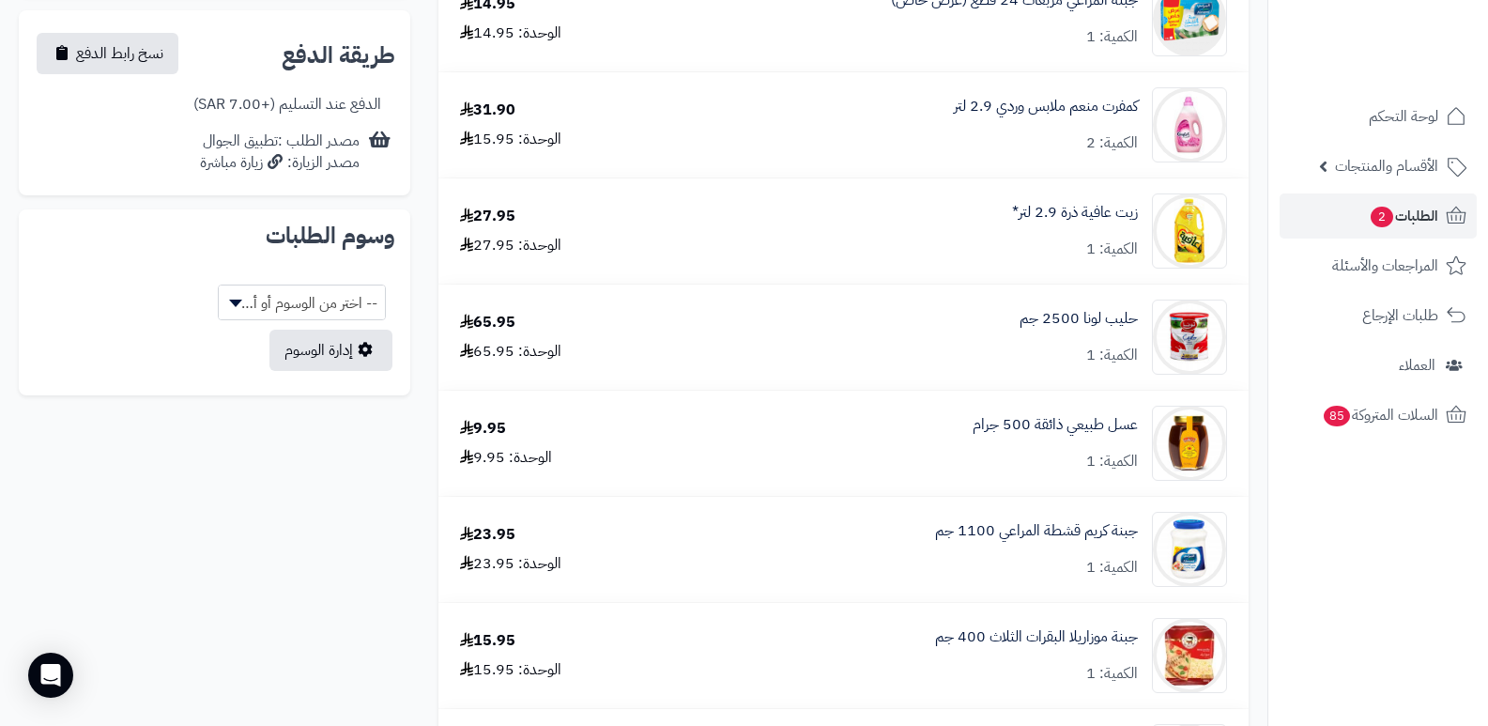
scroll to position [657, 0]
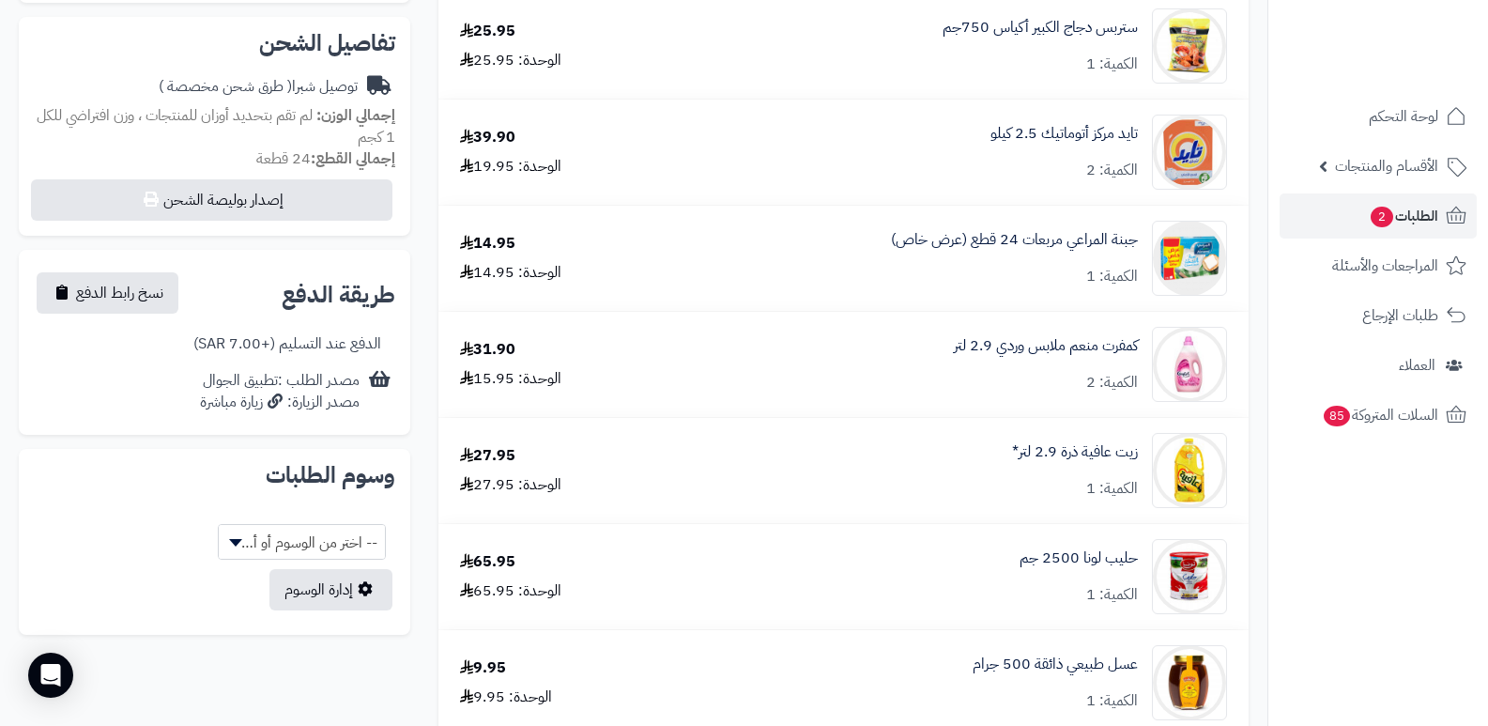
click at [937, 594] on nav "لوحة التحكم الأقسام والمنتجات المنتجات الأقسام الماركات مواصفات المنتجات مواصفا…" at bounding box center [1378, 386] width 221 height 726
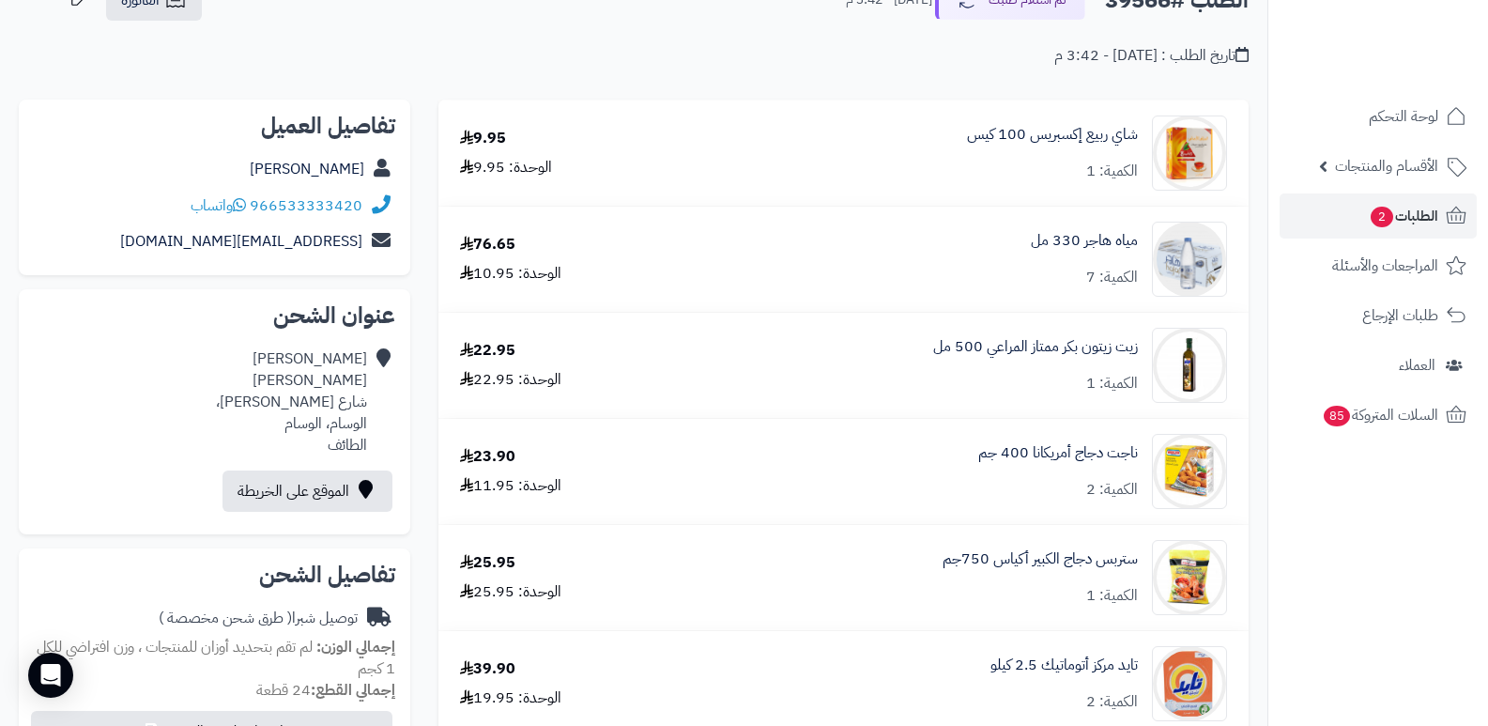
scroll to position [0, 0]
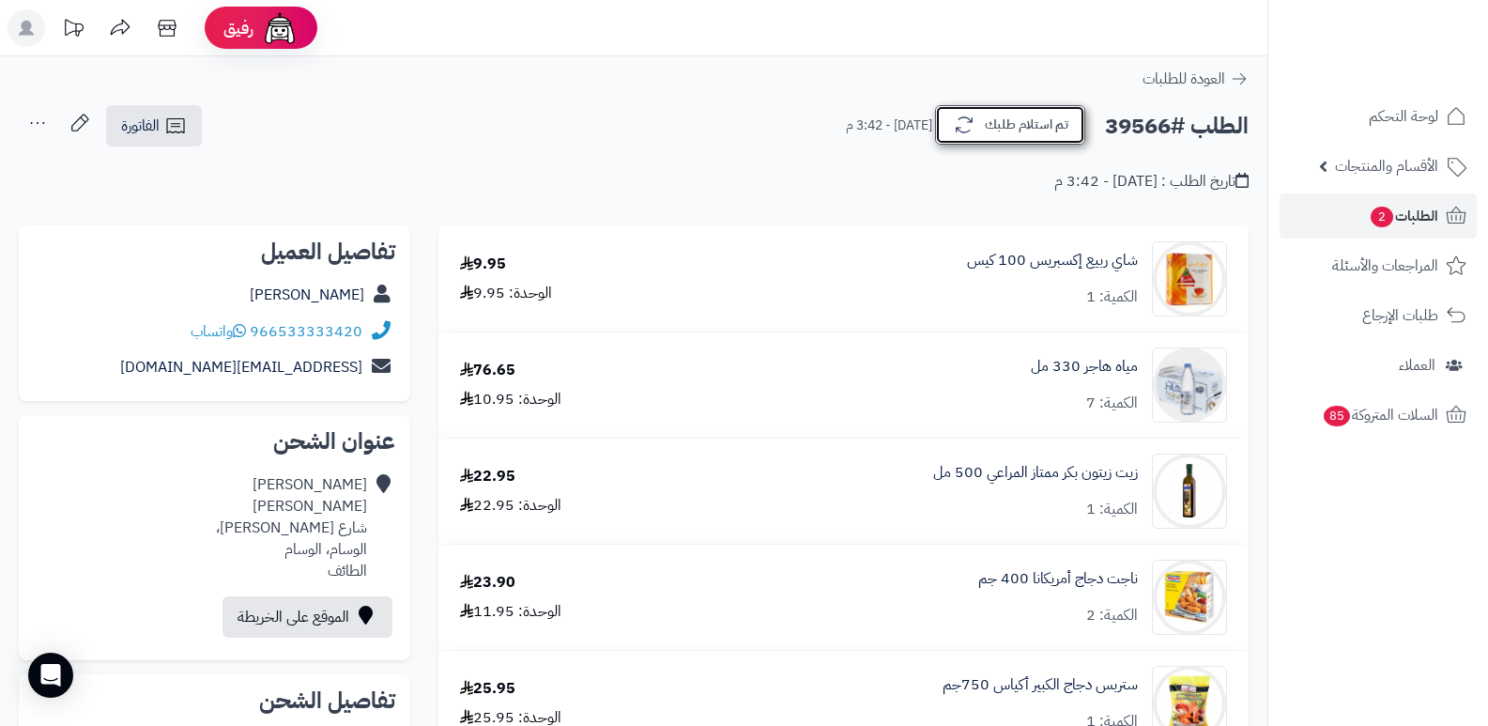
click at [937, 129] on button "تم استلام طلبك" at bounding box center [1010, 124] width 150 height 39
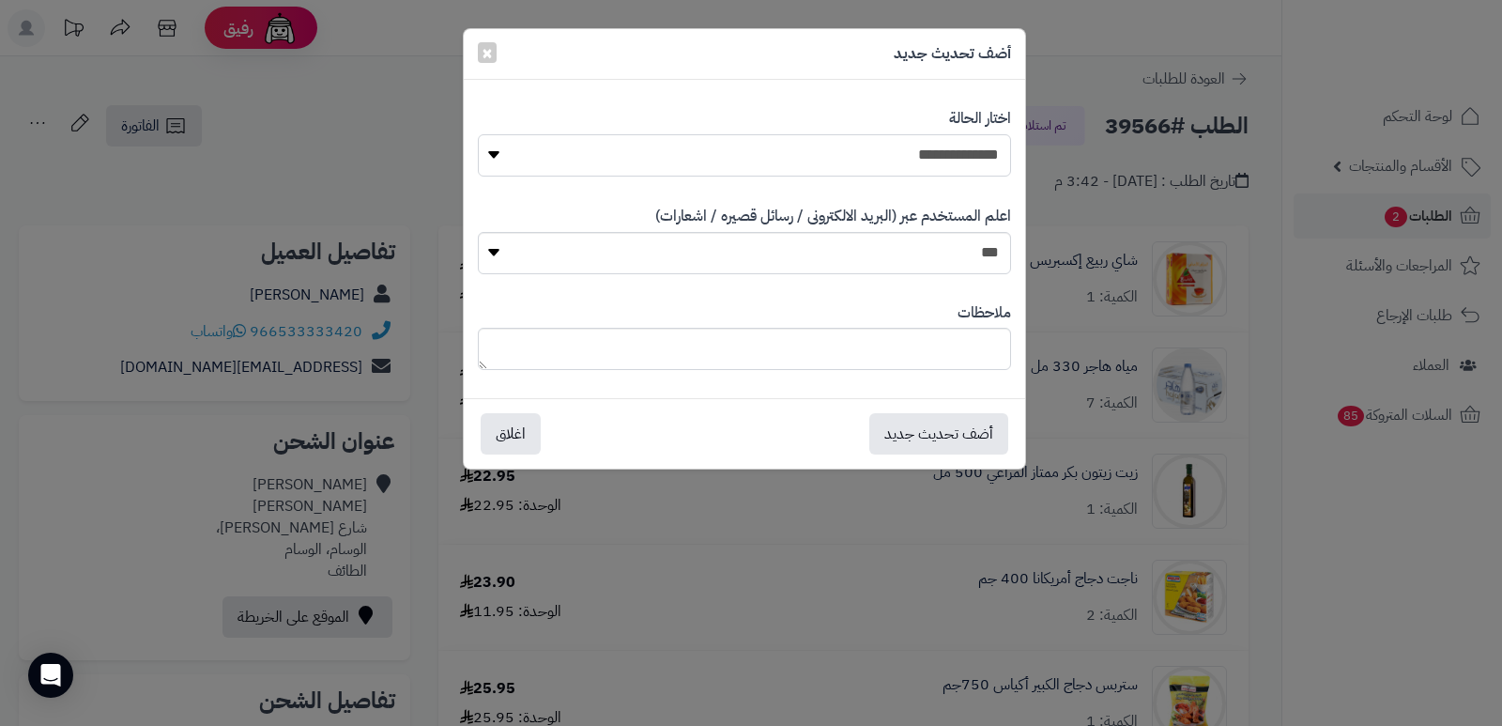
click at [921, 143] on select "**********" at bounding box center [744, 155] width 533 height 42
select select "*"
click at [478, 134] on select "**********" at bounding box center [744, 155] width 533 height 42
click at [927, 350] on textarea at bounding box center [744, 349] width 533 height 42
type textarea "****"
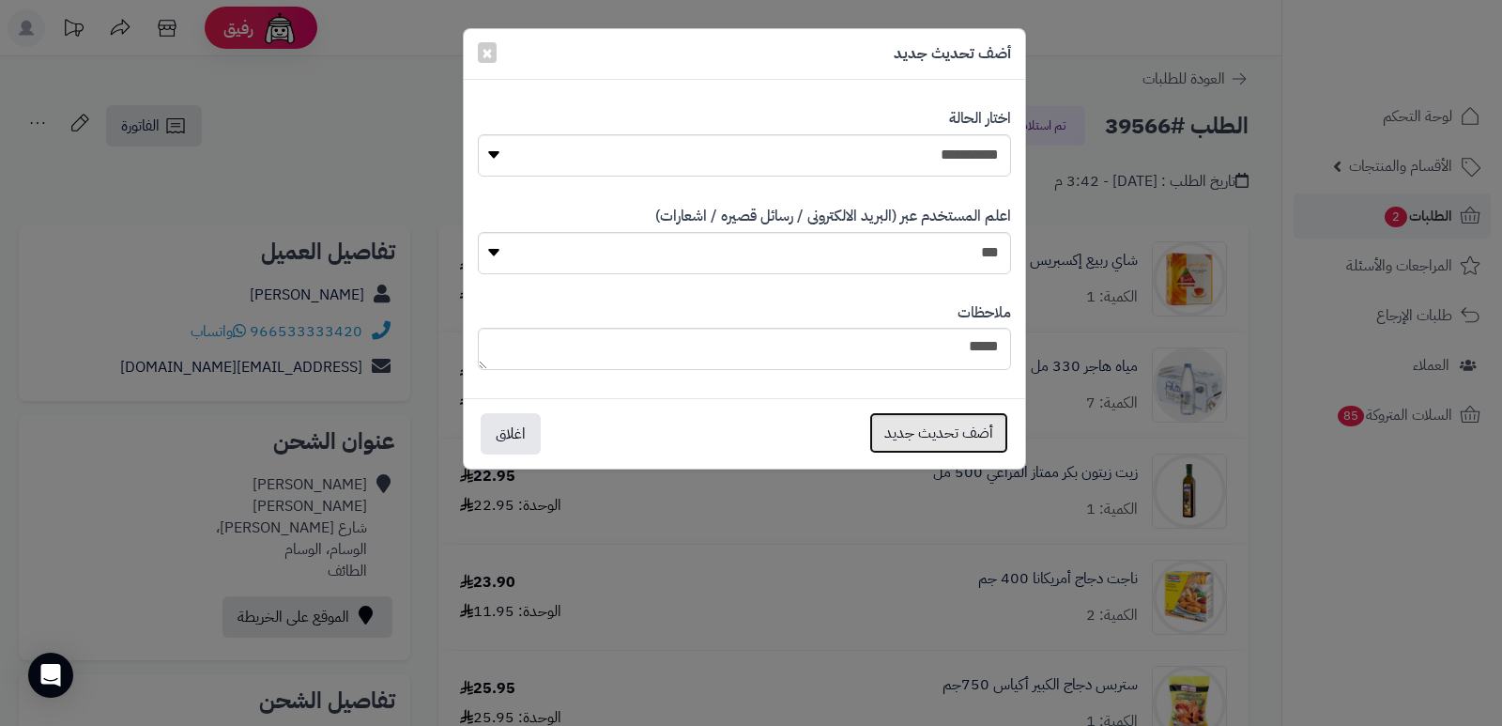
click at [937, 439] on button "أضف تحديث جديد" at bounding box center [939, 432] width 139 height 41
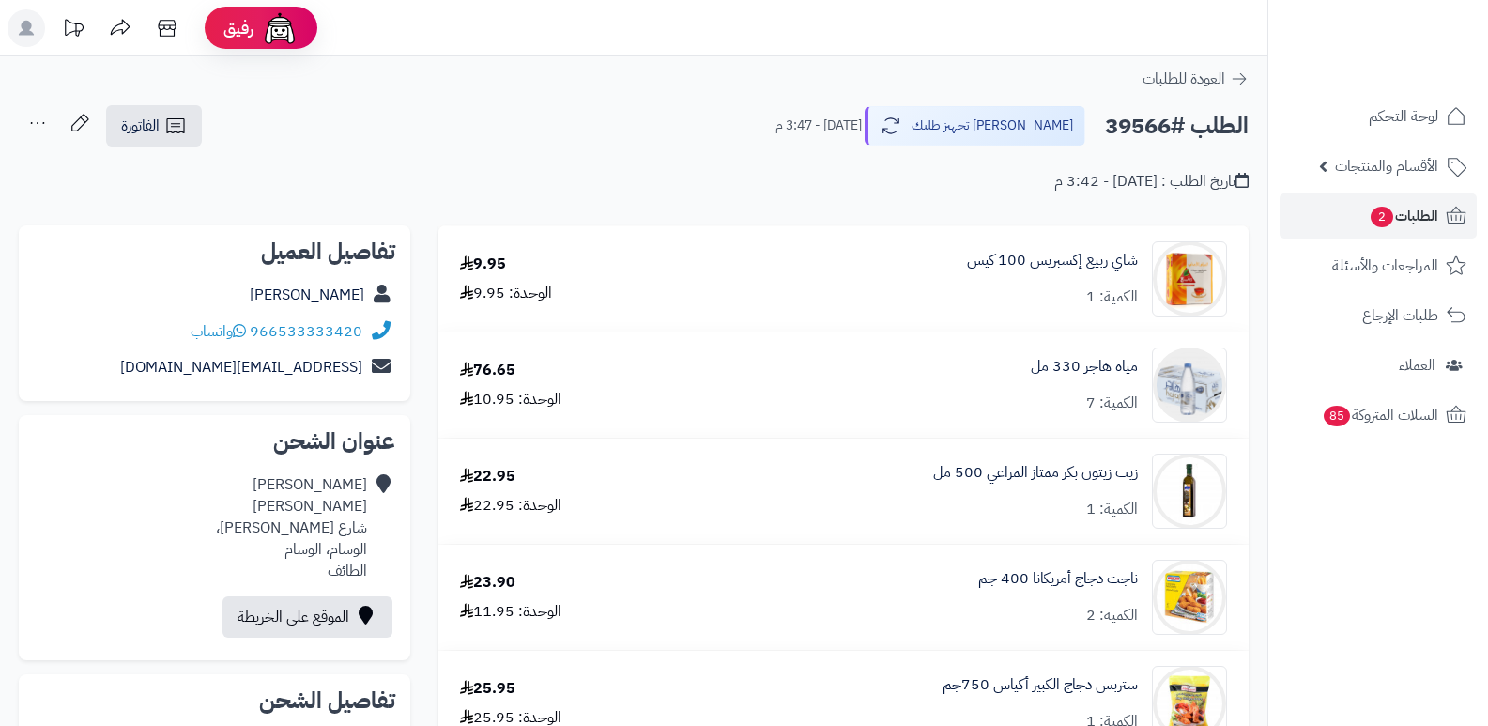
drag, startPoint x: 0, startPoint y: 0, endPoint x: 39, endPoint y: 126, distance: 131.6
click at [39, 126] on icon at bounding box center [38, 123] width 38 height 38
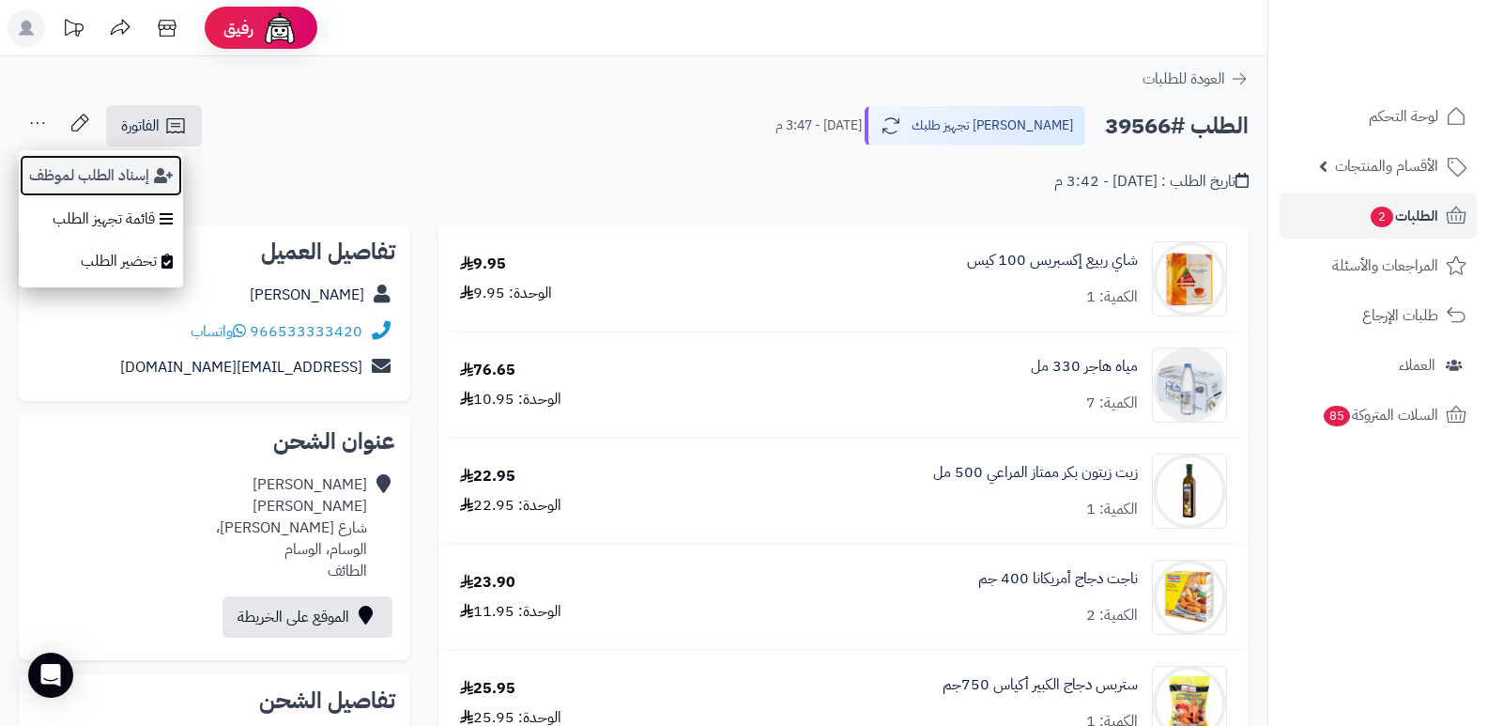
click at [124, 180] on button "إسناد الطلب لموظف" at bounding box center [101, 175] width 164 height 43
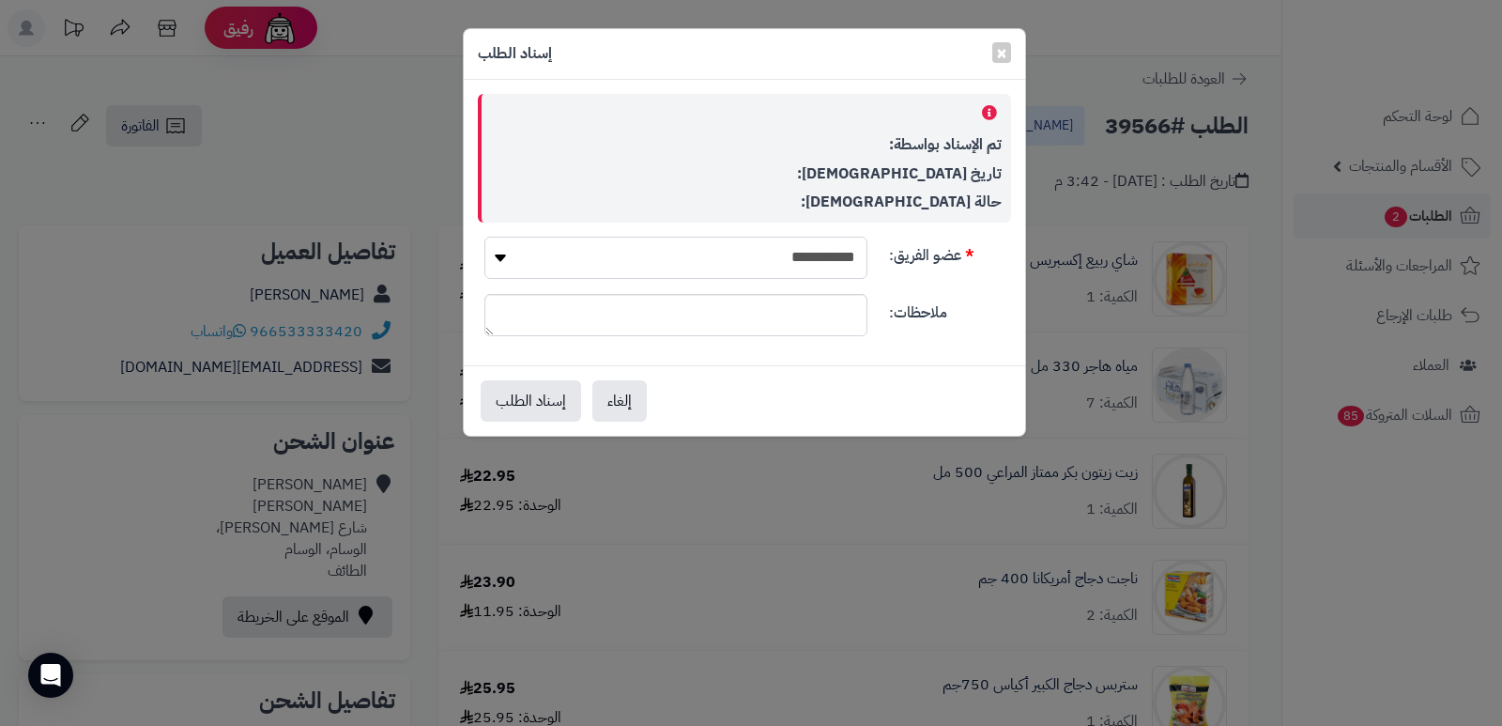
click at [758, 254] on select "**********" at bounding box center [676, 258] width 383 height 42
select select "**"
click at [485, 237] on select "**********" at bounding box center [676, 258] width 383 height 42
click at [530, 389] on button "إسناد الطلب" at bounding box center [531, 399] width 100 height 41
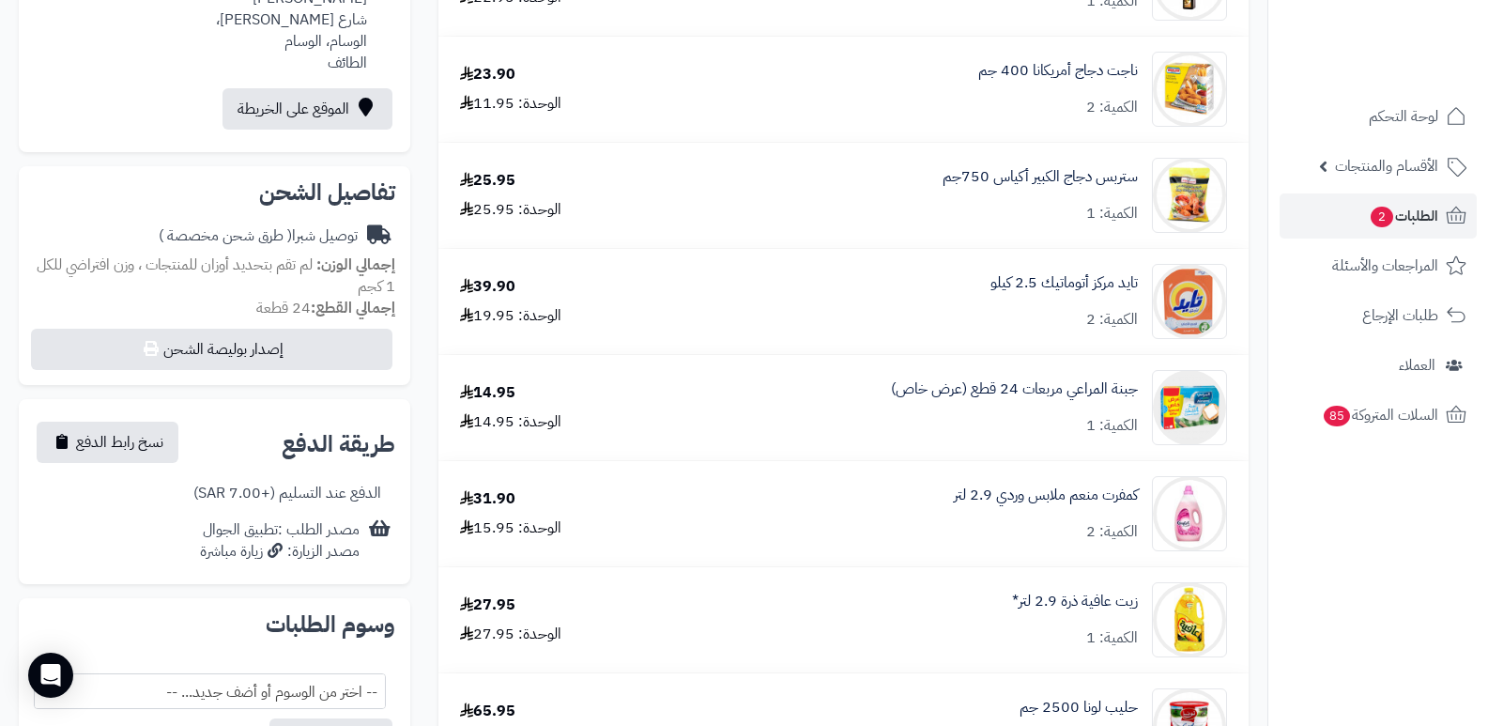
scroll to position [541, 0]
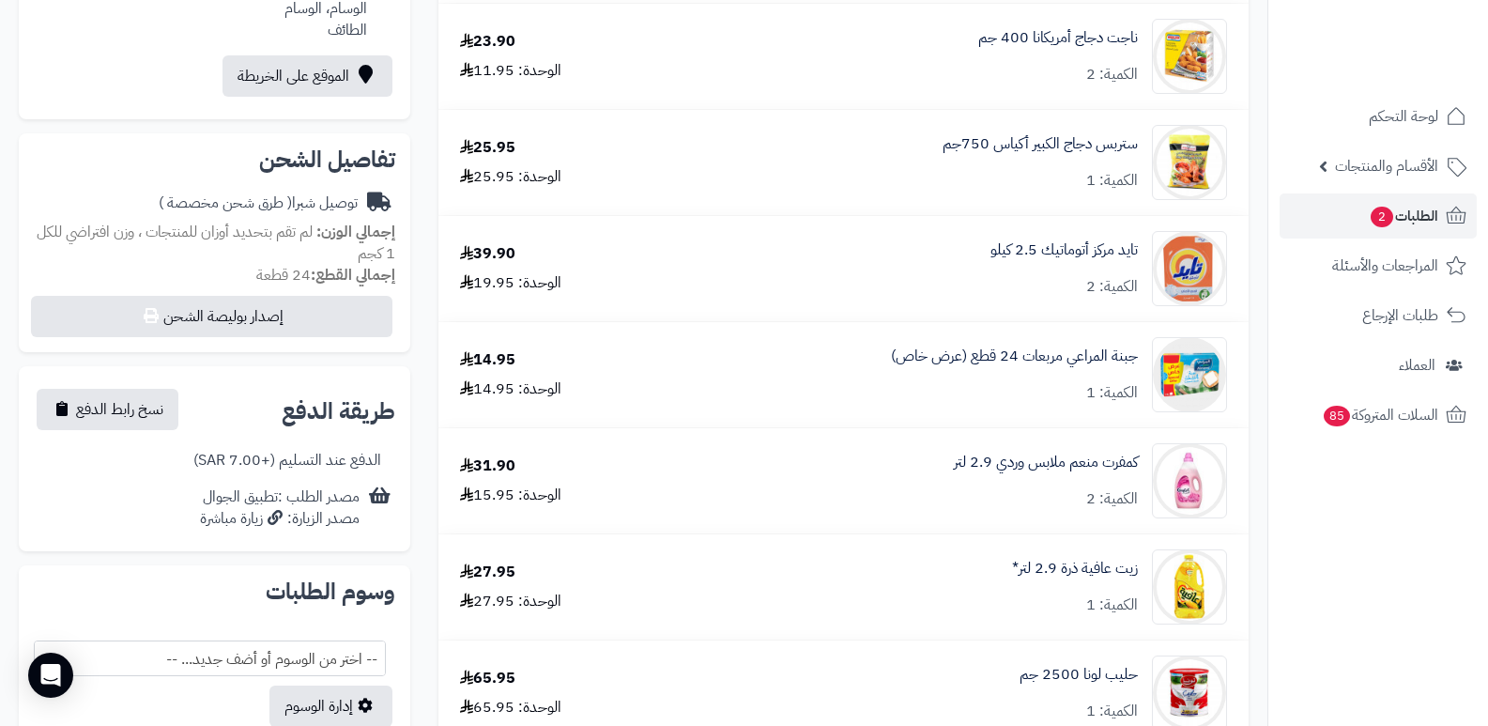
click at [1368, 556] on nav "لوحة التحكم الأقسام والمنتجات المنتجات الأقسام الماركات مواصفات المنتجات مواصفا…" at bounding box center [1378, 386] width 221 height 726
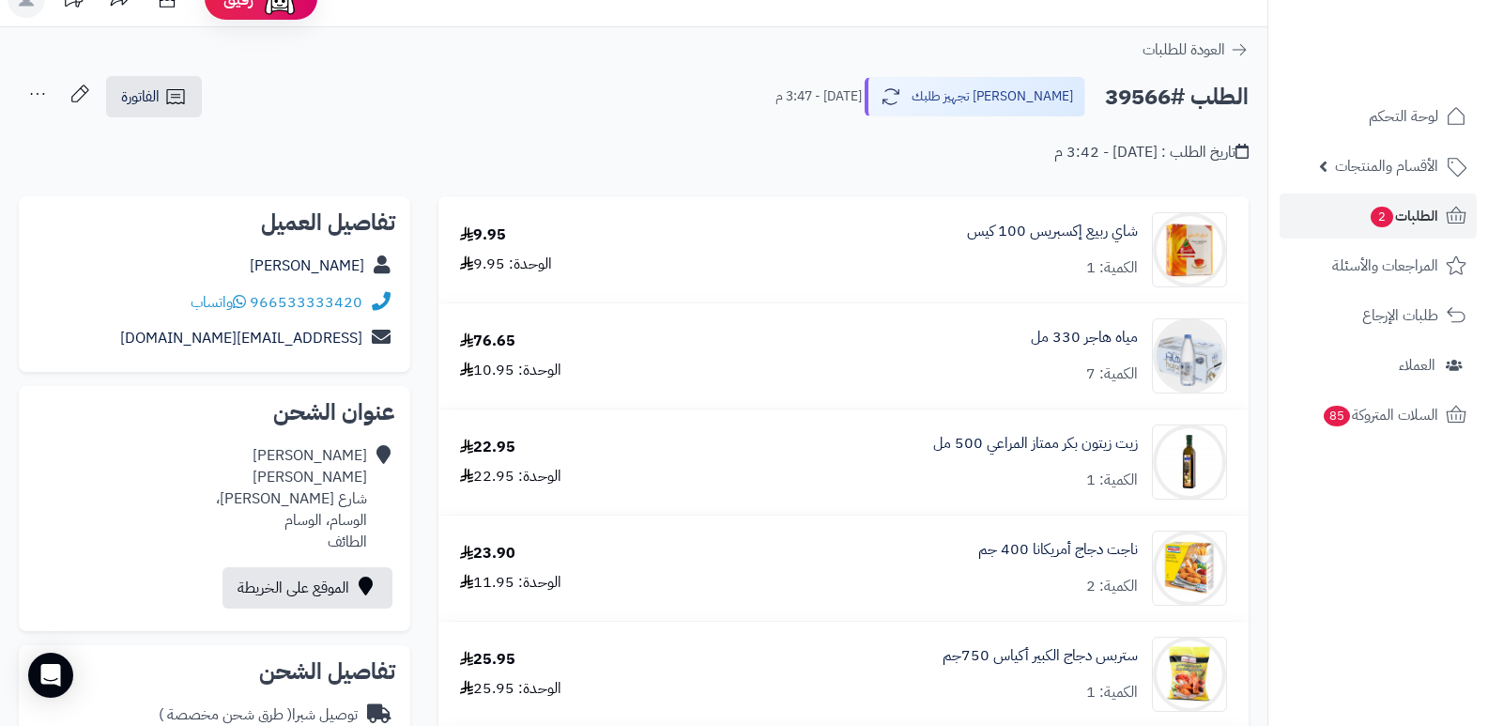
scroll to position [0, 0]
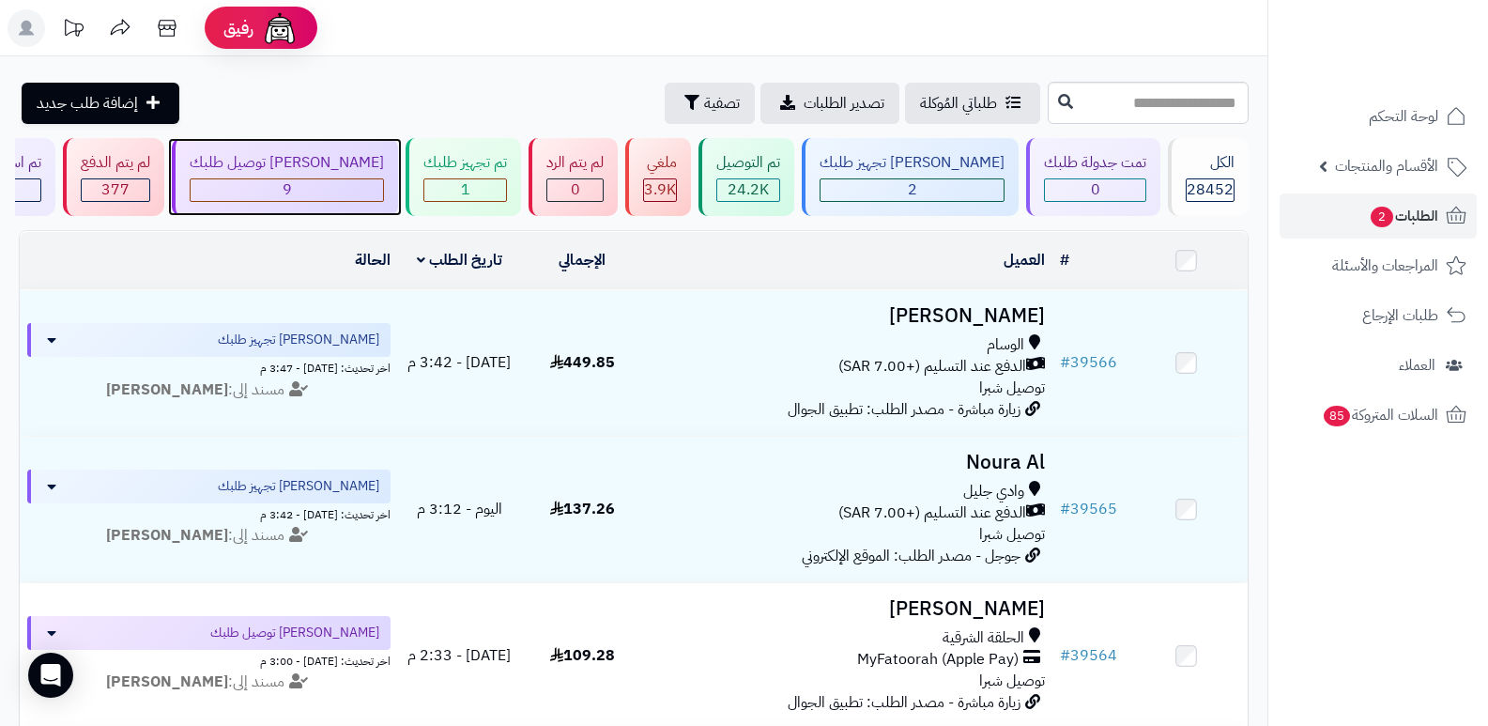
click at [292, 183] on span "9" at bounding box center [287, 189] width 9 height 23
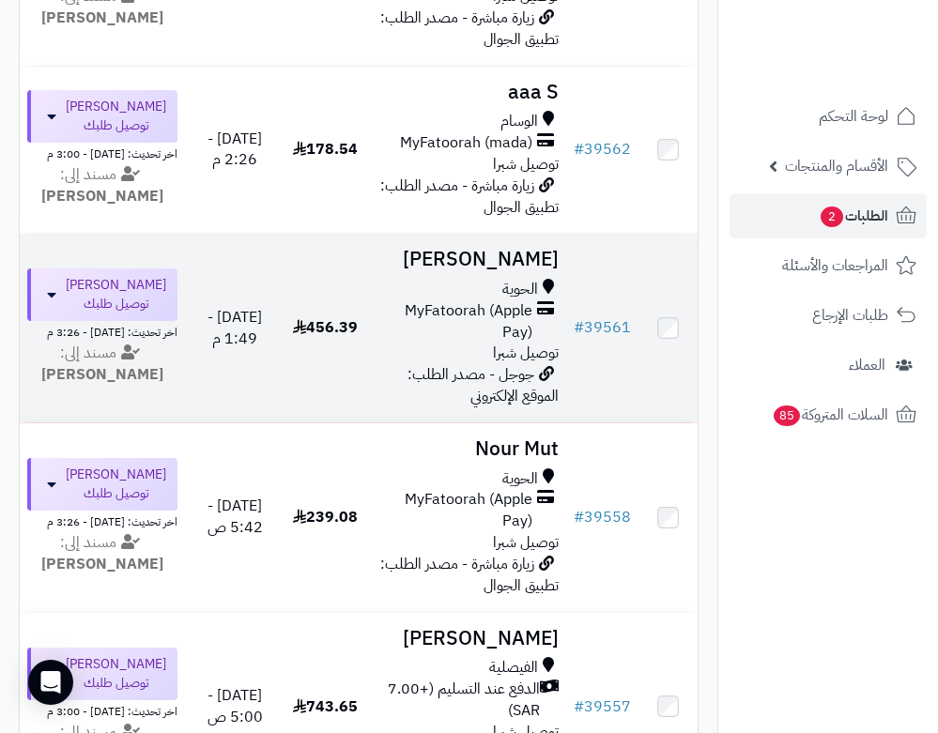
scroll to position [470, 0]
click at [486, 254] on h3 "[PERSON_NAME]" at bounding box center [467, 259] width 186 height 22
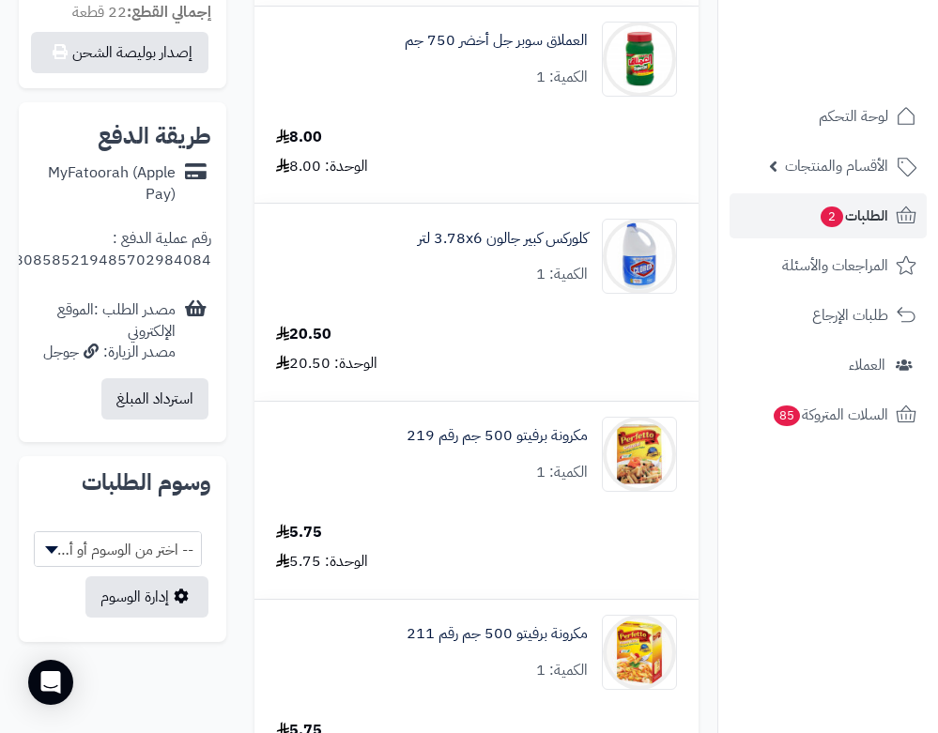
scroll to position [470, 0]
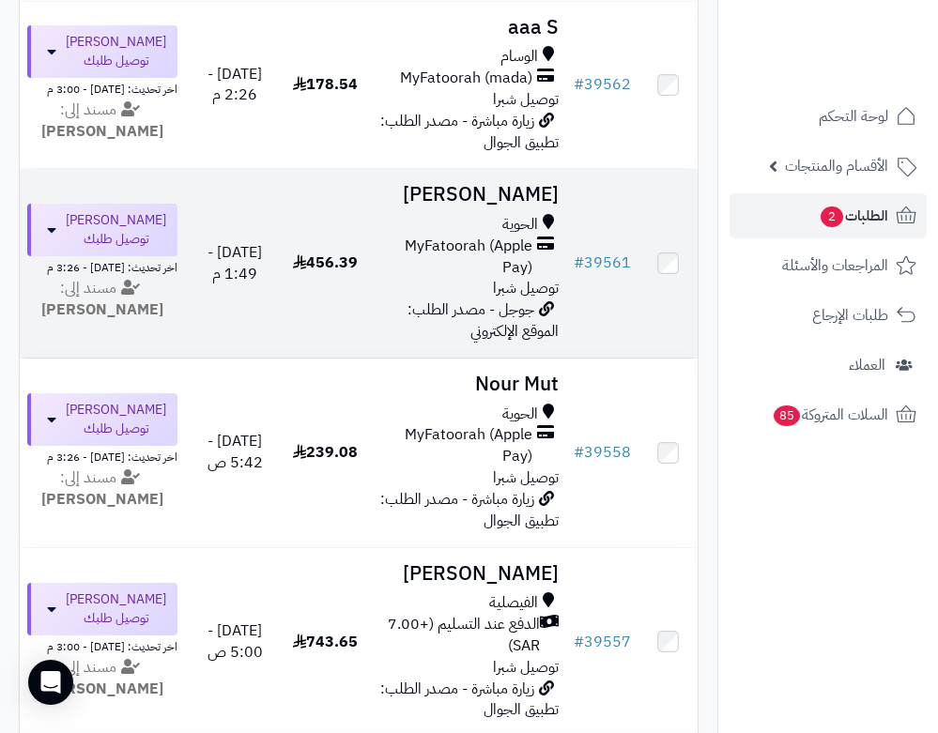
scroll to position [657, 0]
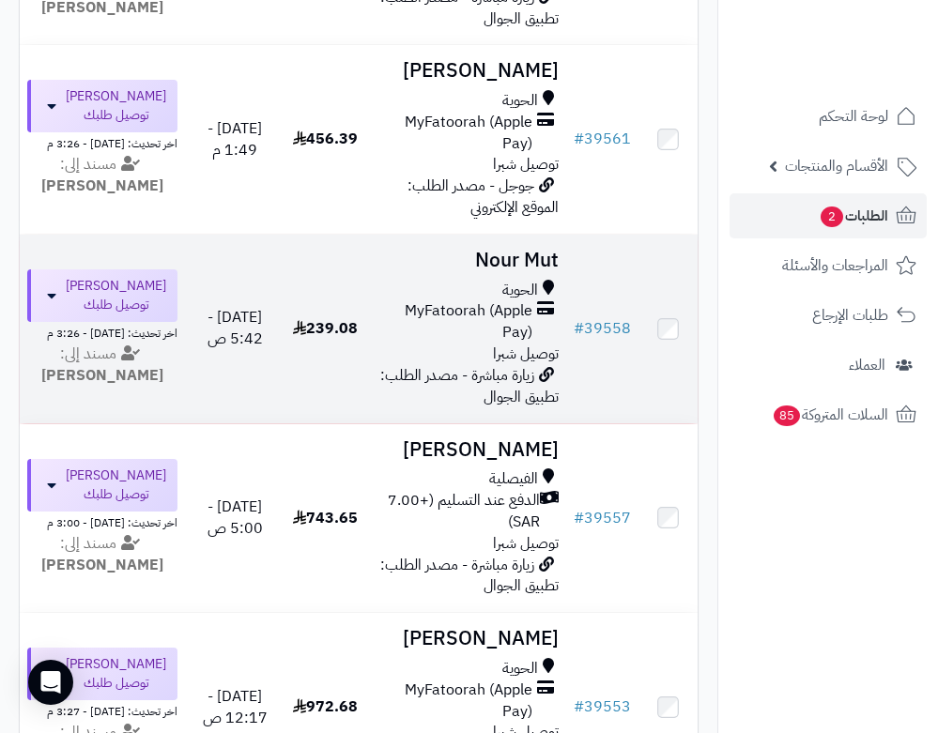
click at [541, 250] on h3 "Nour Mut" at bounding box center [467, 261] width 186 height 22
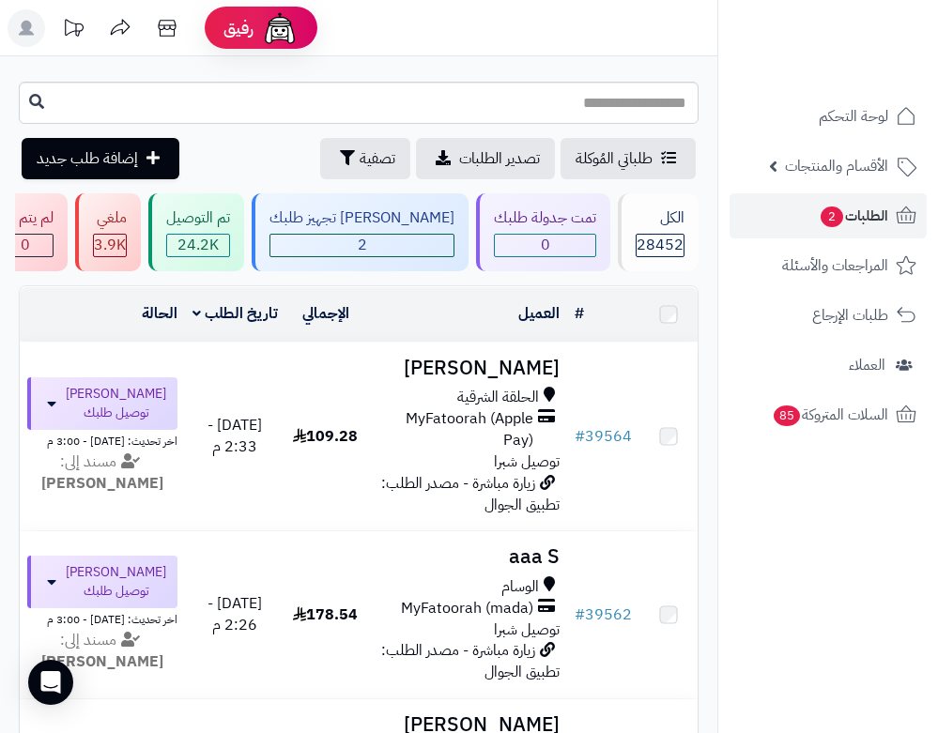
scroll to position [657, 0]
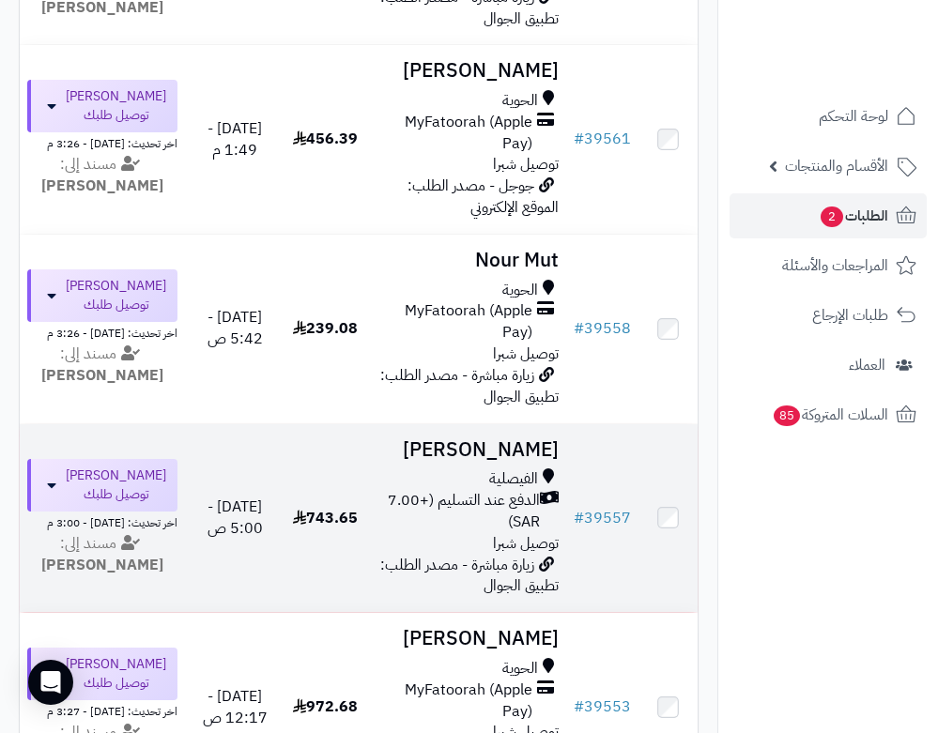
click at [523, 439] on h3 "[PERSON_NAME]" at bounding box center [467, 450] width 186 height 22
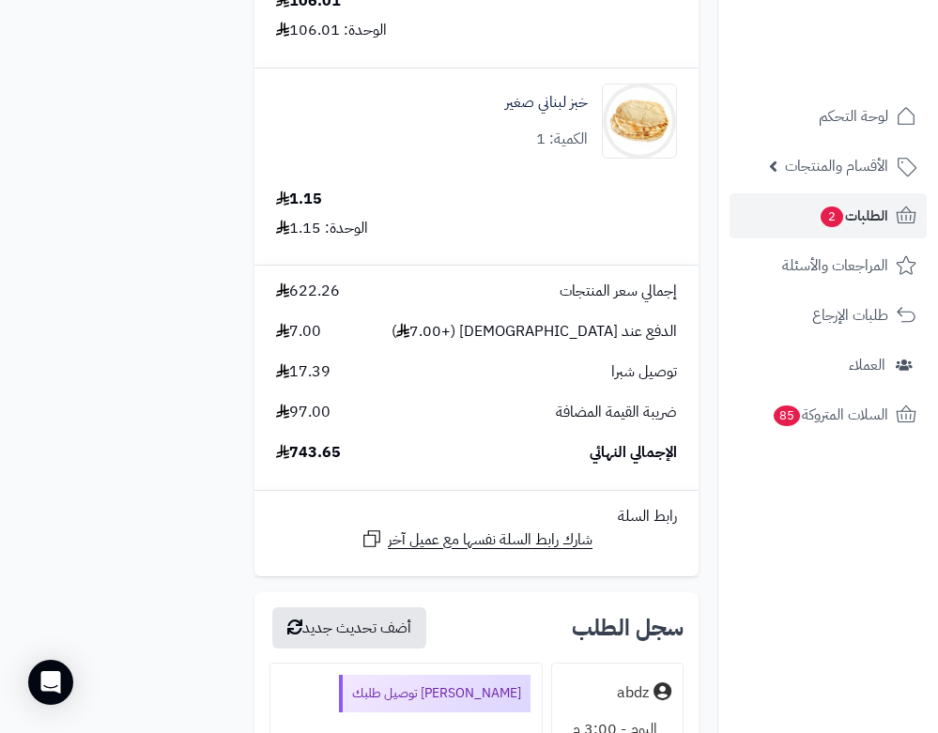
scroll to position [5634, 0]
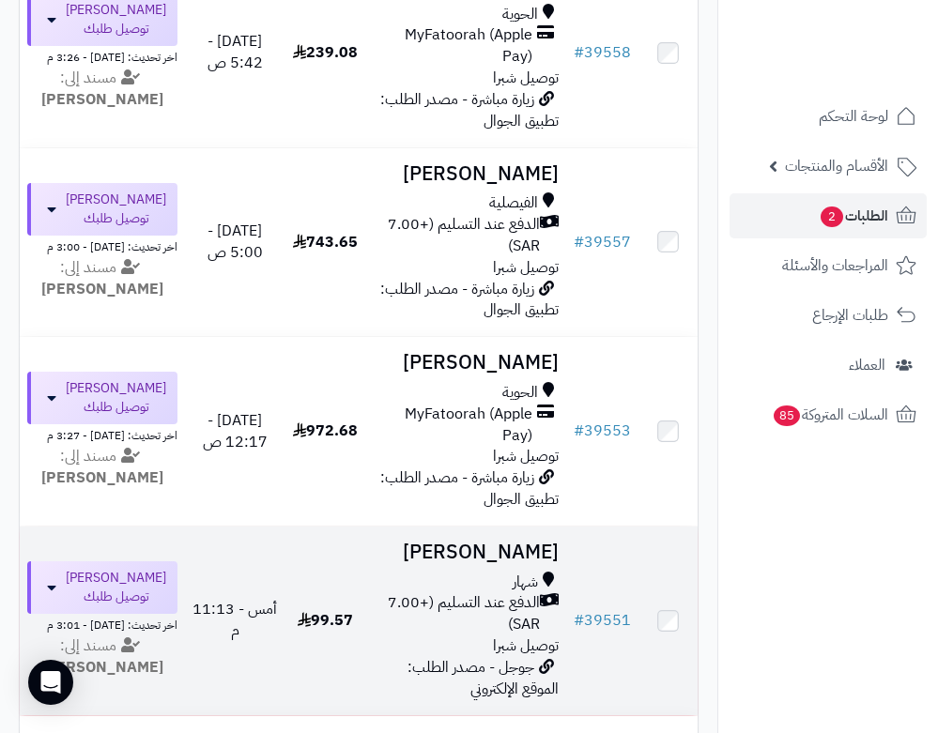
scroll to position [939, 0]
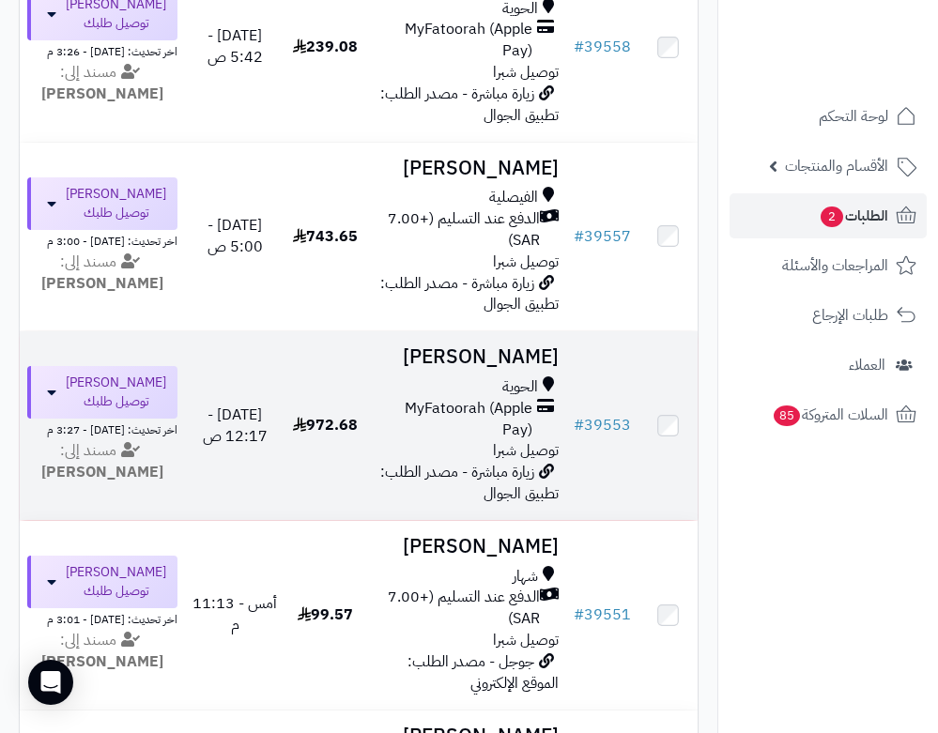
click at [499, 347] on h3 "نورة العتيبي" at bounding box center [467, 358] width 186 height 22
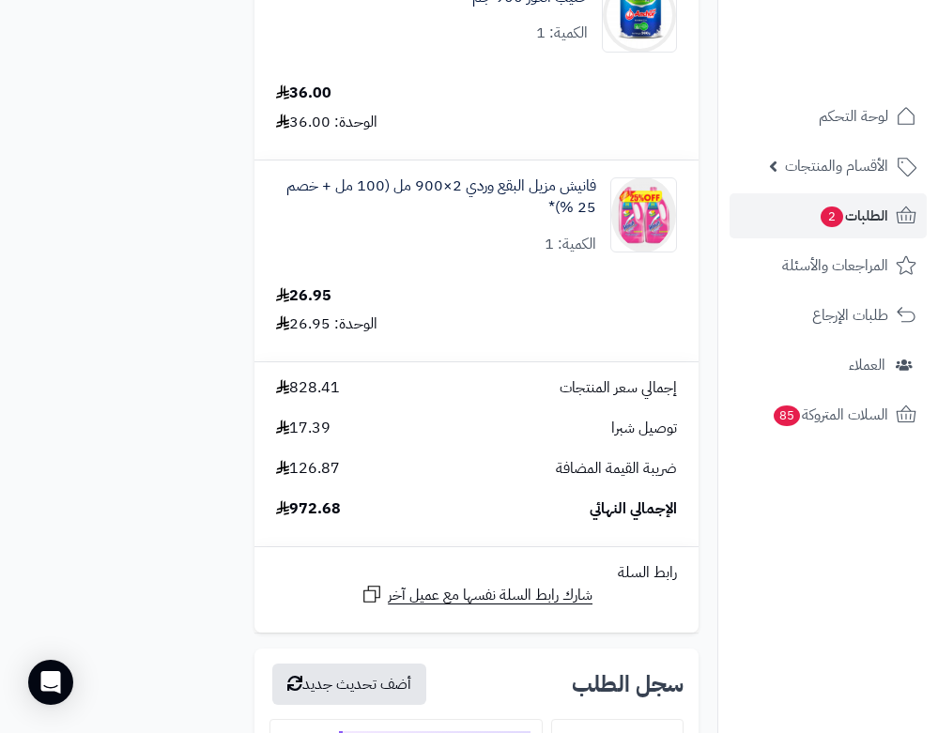
scroll to position [7888, 0]
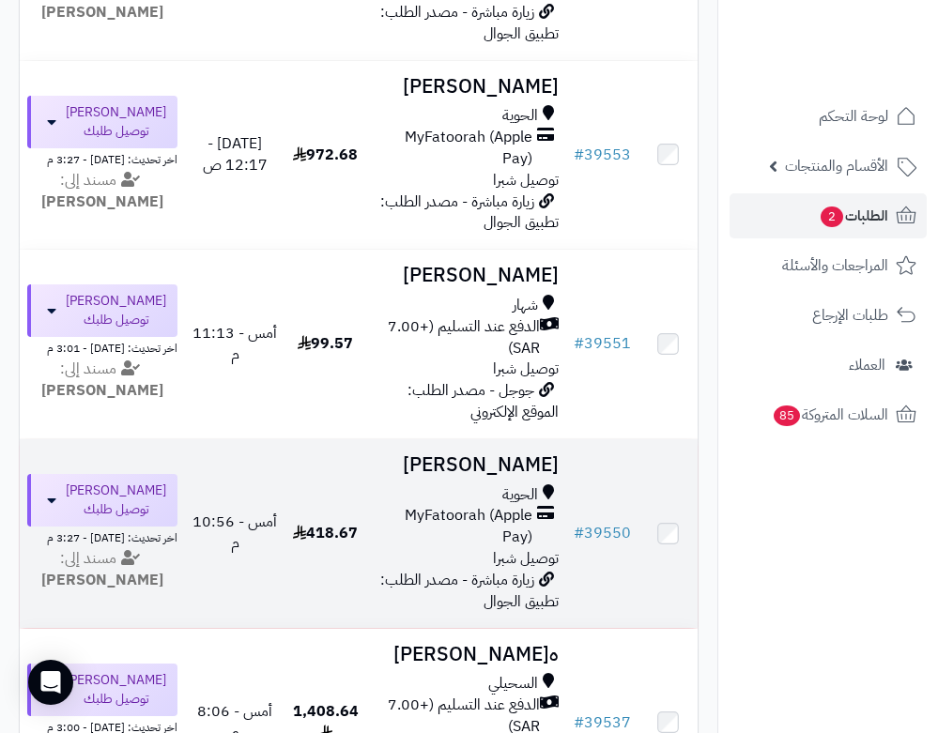
scroll to position [1054, 0]
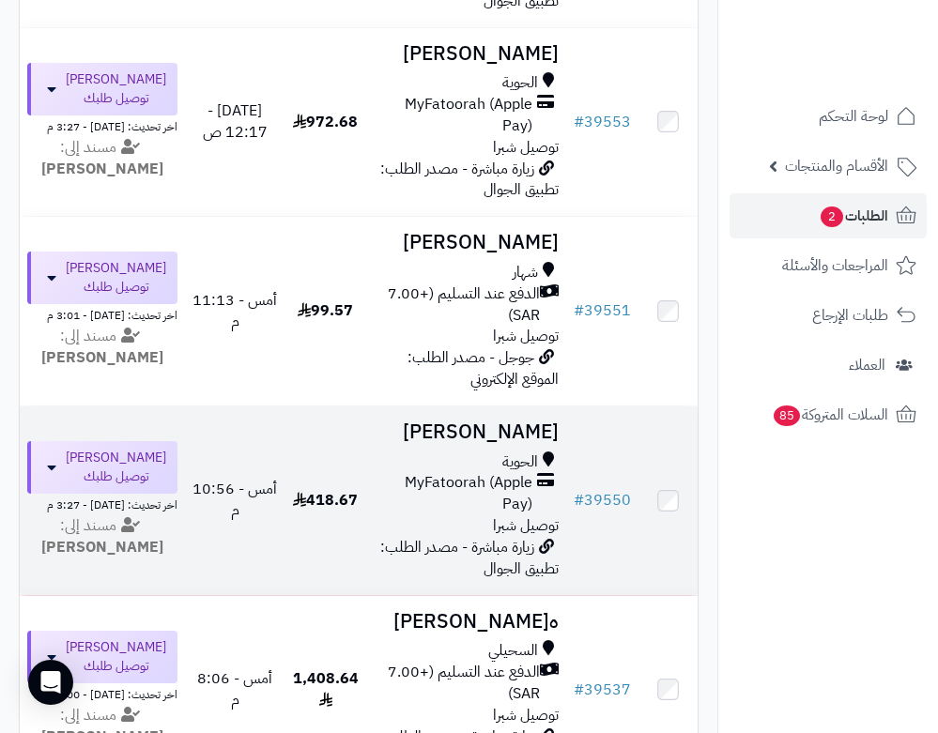
click at [491, 422] on h3 "[PERSON_NAME]" at bounding box center [467, 433] width 186 height 22
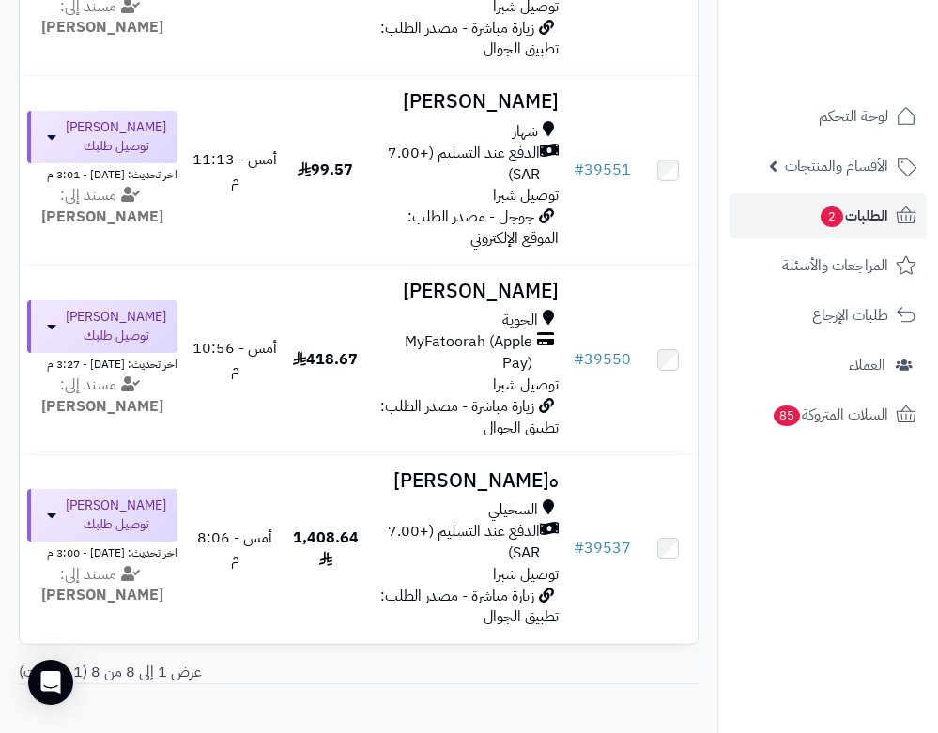
scroll to position [1232, 0]
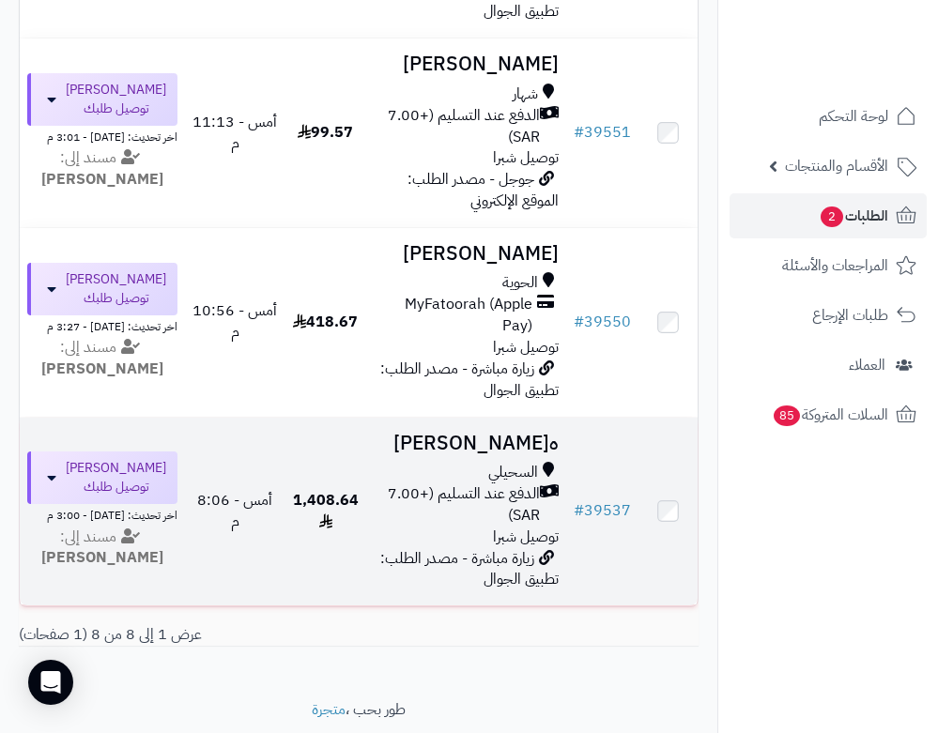
click at [512, 433] on h3 "هنوف سعد" at bounding box center [467, 444] width 186 height 22
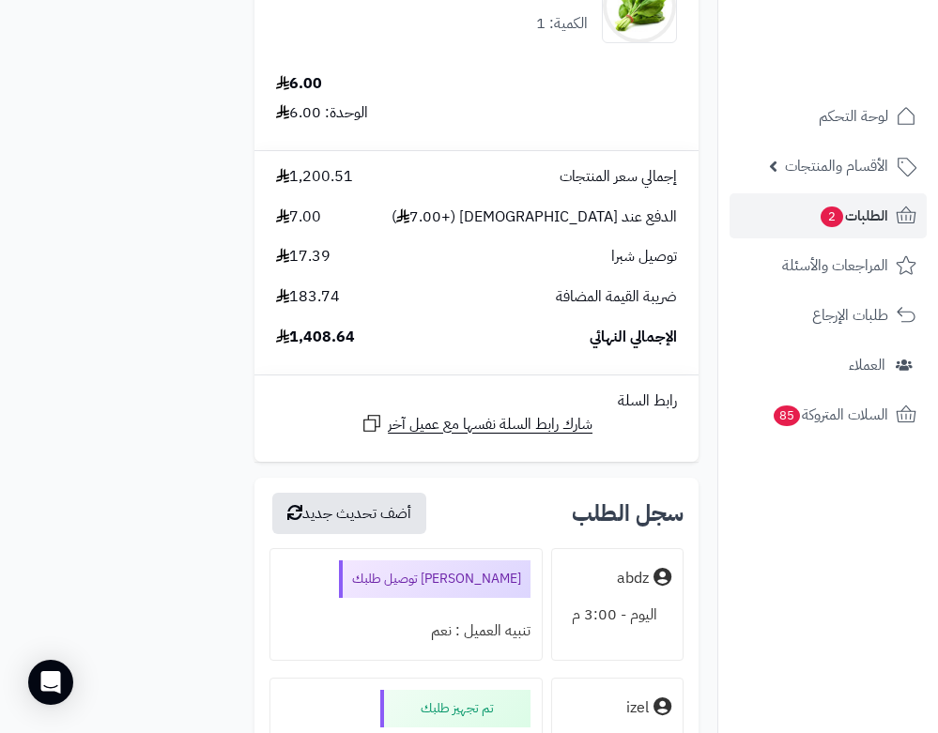
scroll to position [10142, 0]
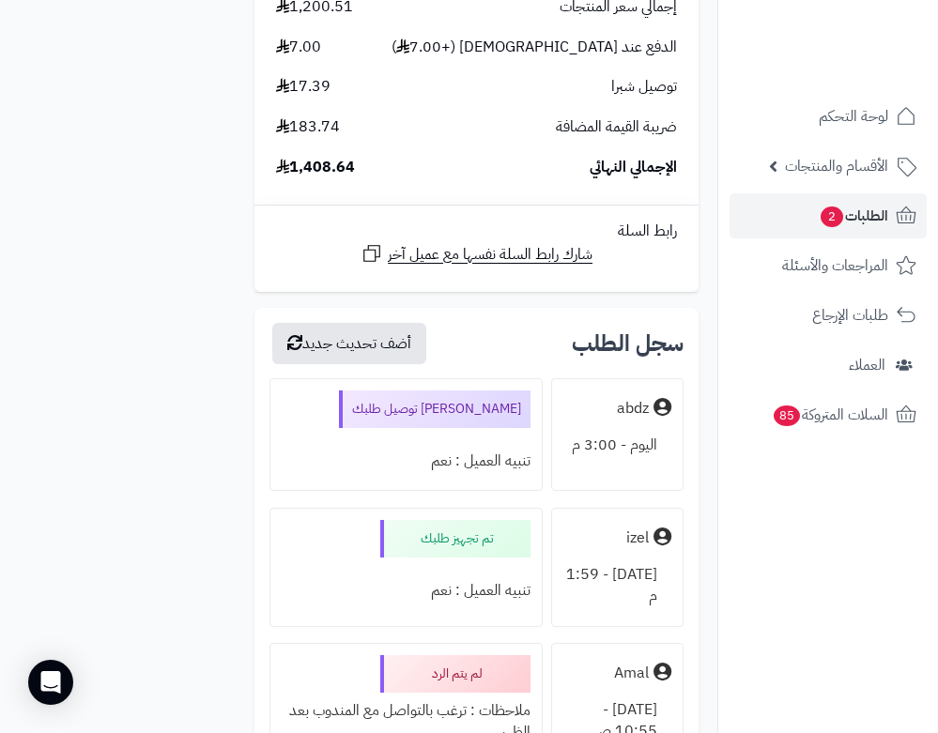
click at [861, 573] on nav "لوحة التحكم الأقسام والمنتجات المنتجات الأقسام الماركات مواصفات المنتجات مواصفا…" at bounding box center [827, 389] width 221 height 733
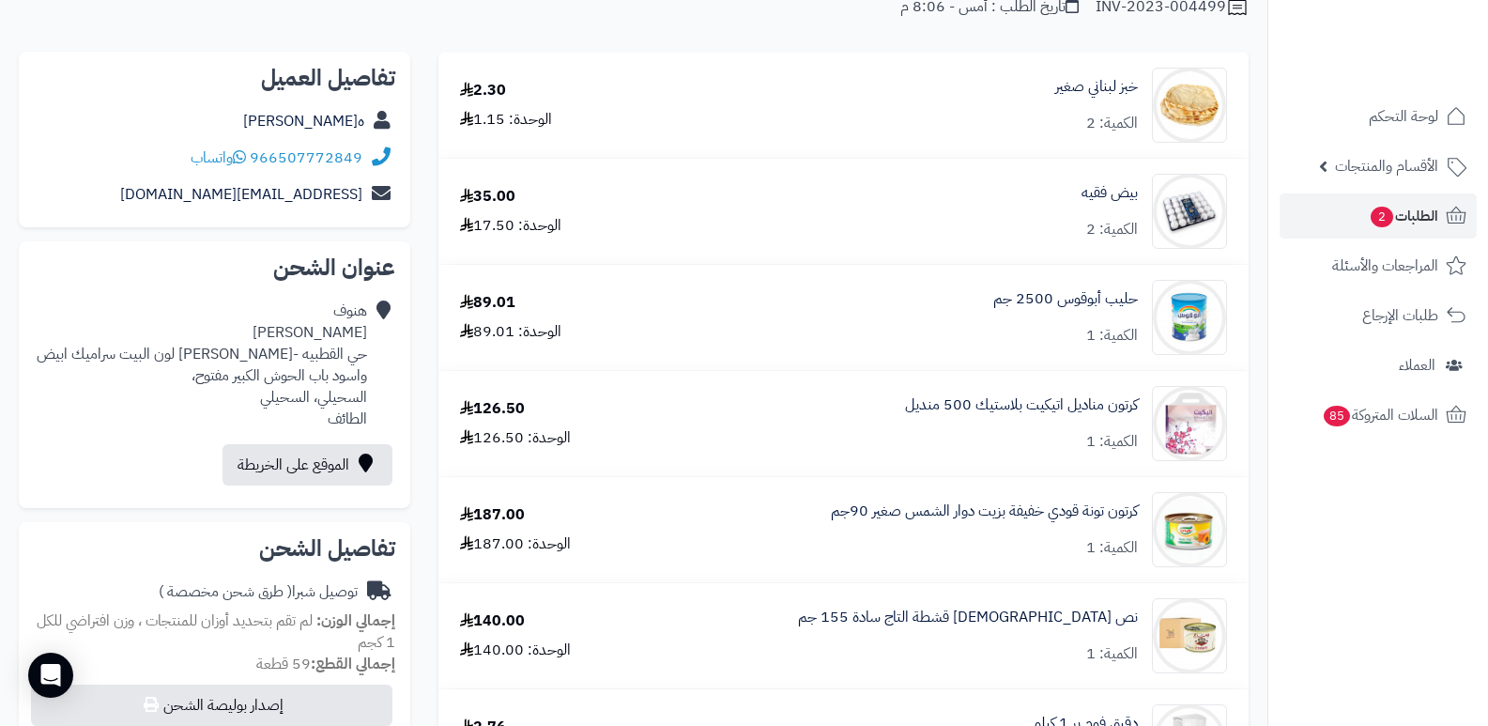
scroll to position [0, 0]
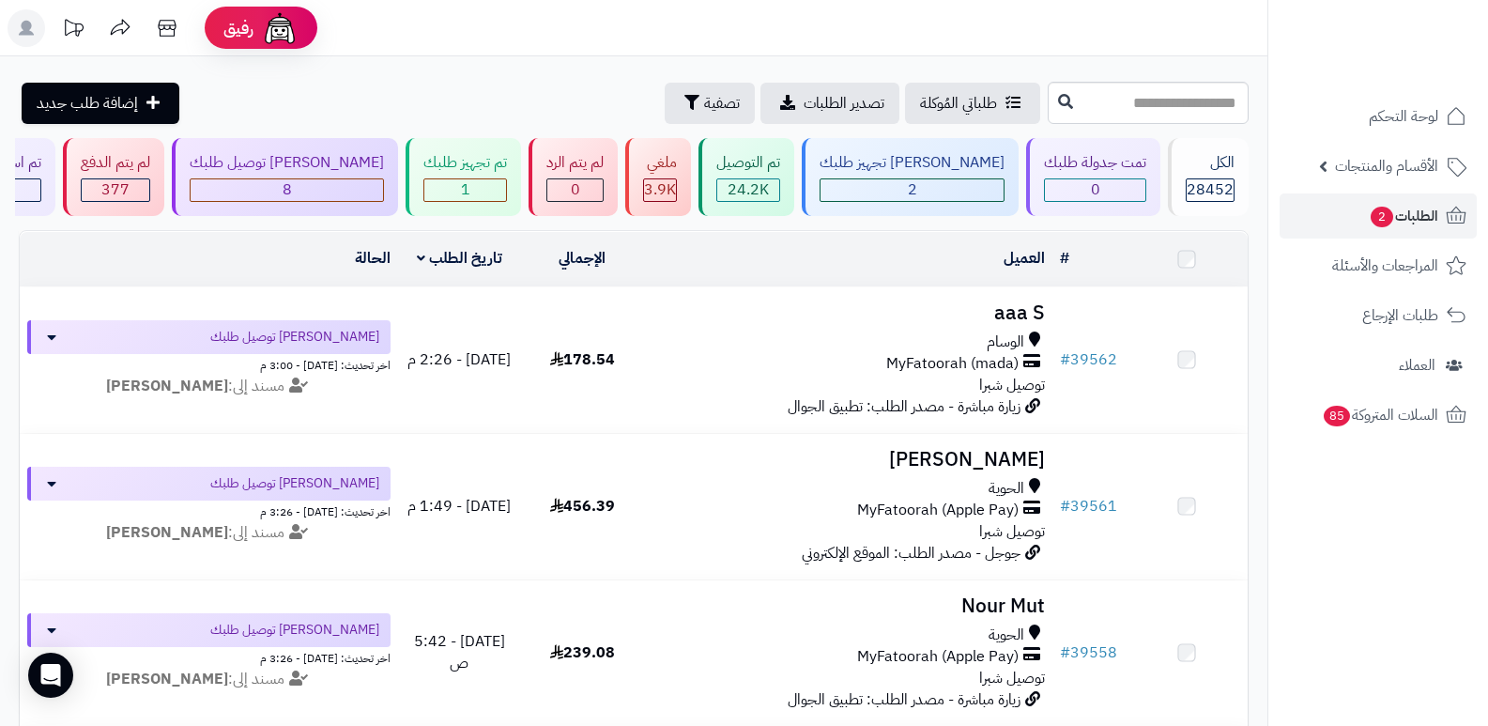
scroll to position [932, 0]
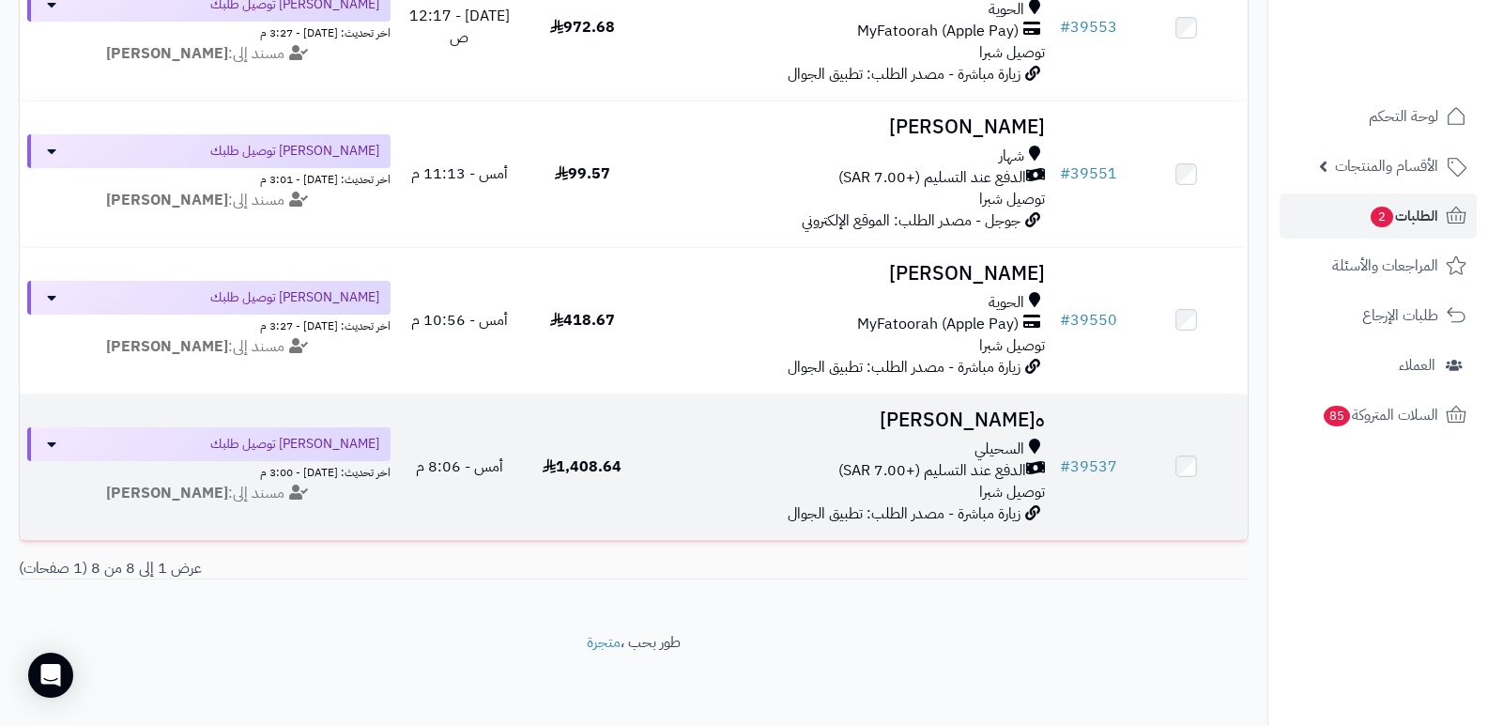
click at [1020, 409] on h3 "هنوف سعد" at bounding box center [849, 420] width 394 height 22
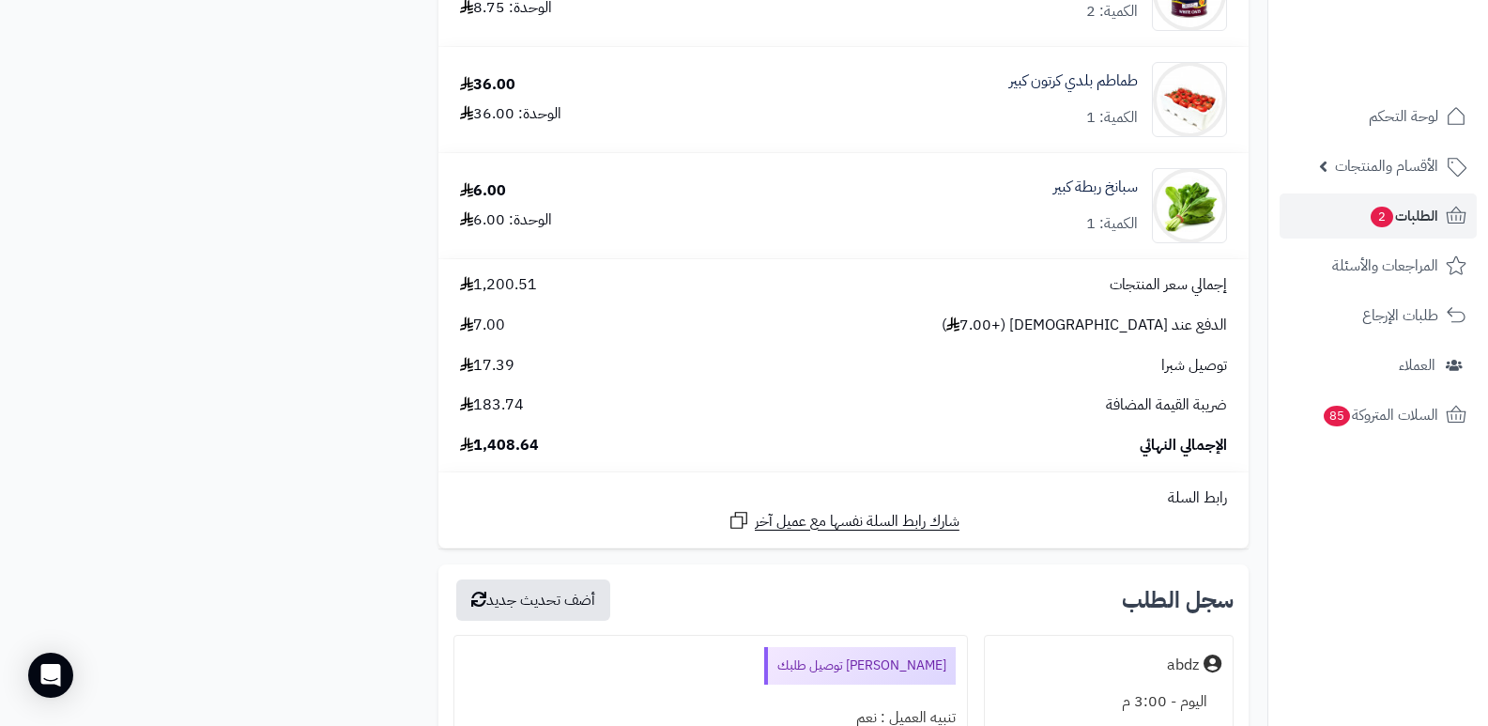
scroll to position [5446, 0]
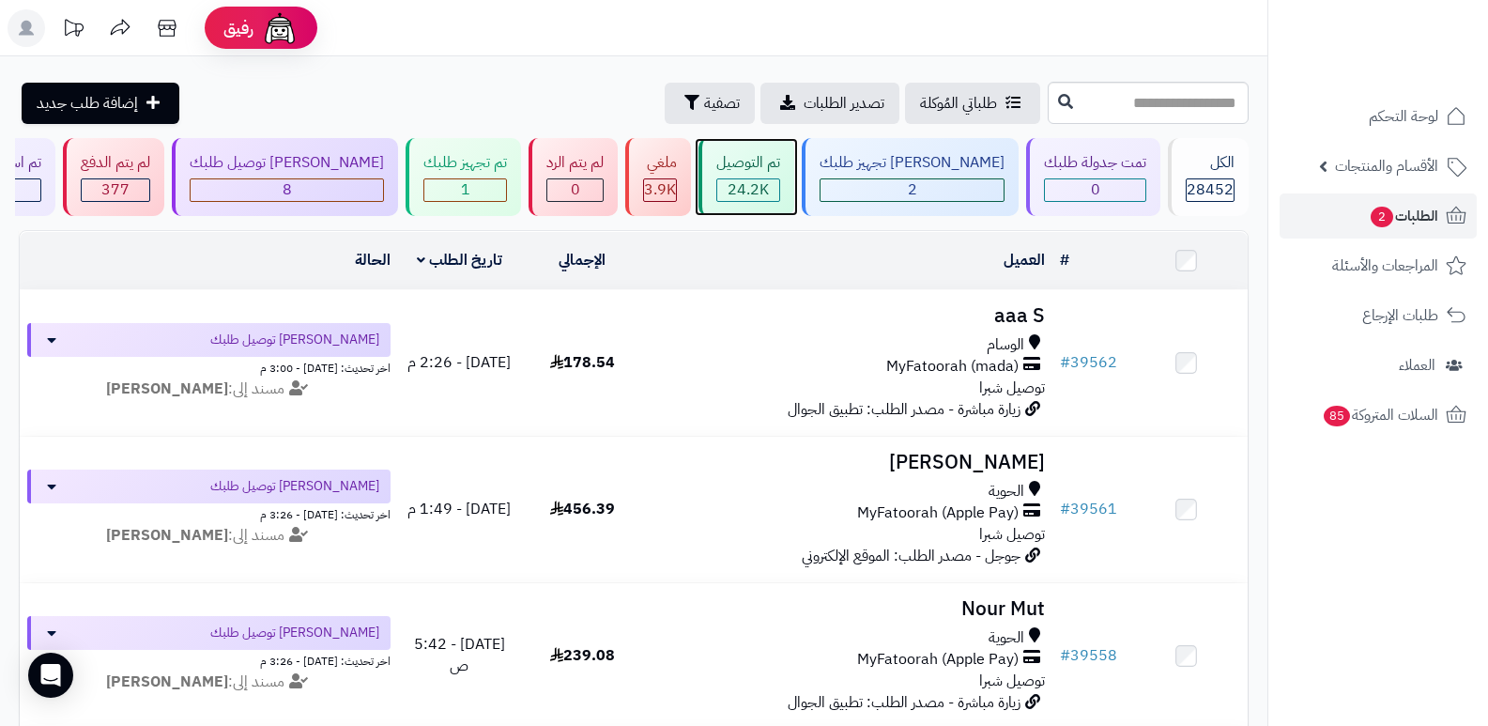
click at [794, 177] on div "تم التوصيل 24.2K" at bounding box center [747, 177] width 96 height 78
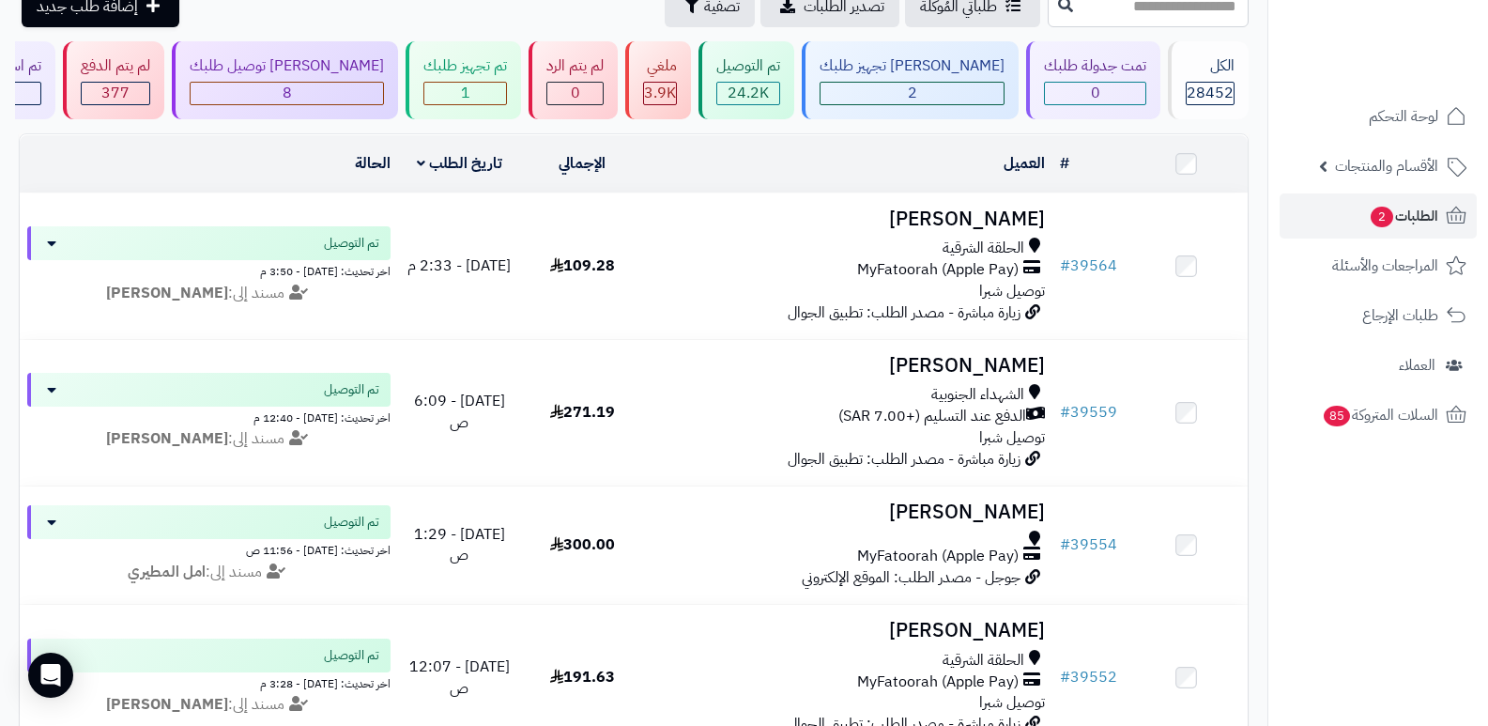
scroll to position [94, 0]
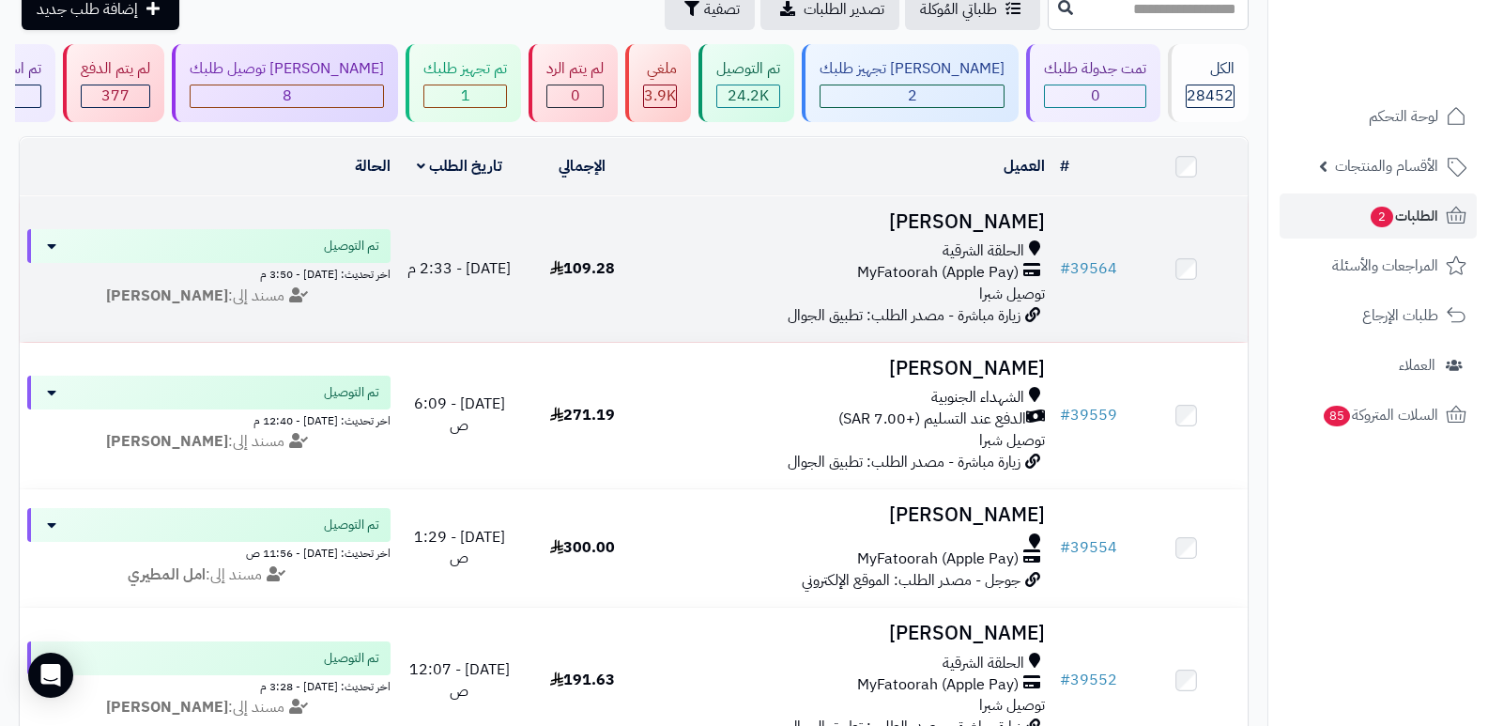
click at [1009, 229] on h3 "مريم المالكي" at bounding box center [849, 222] width 394 height 22
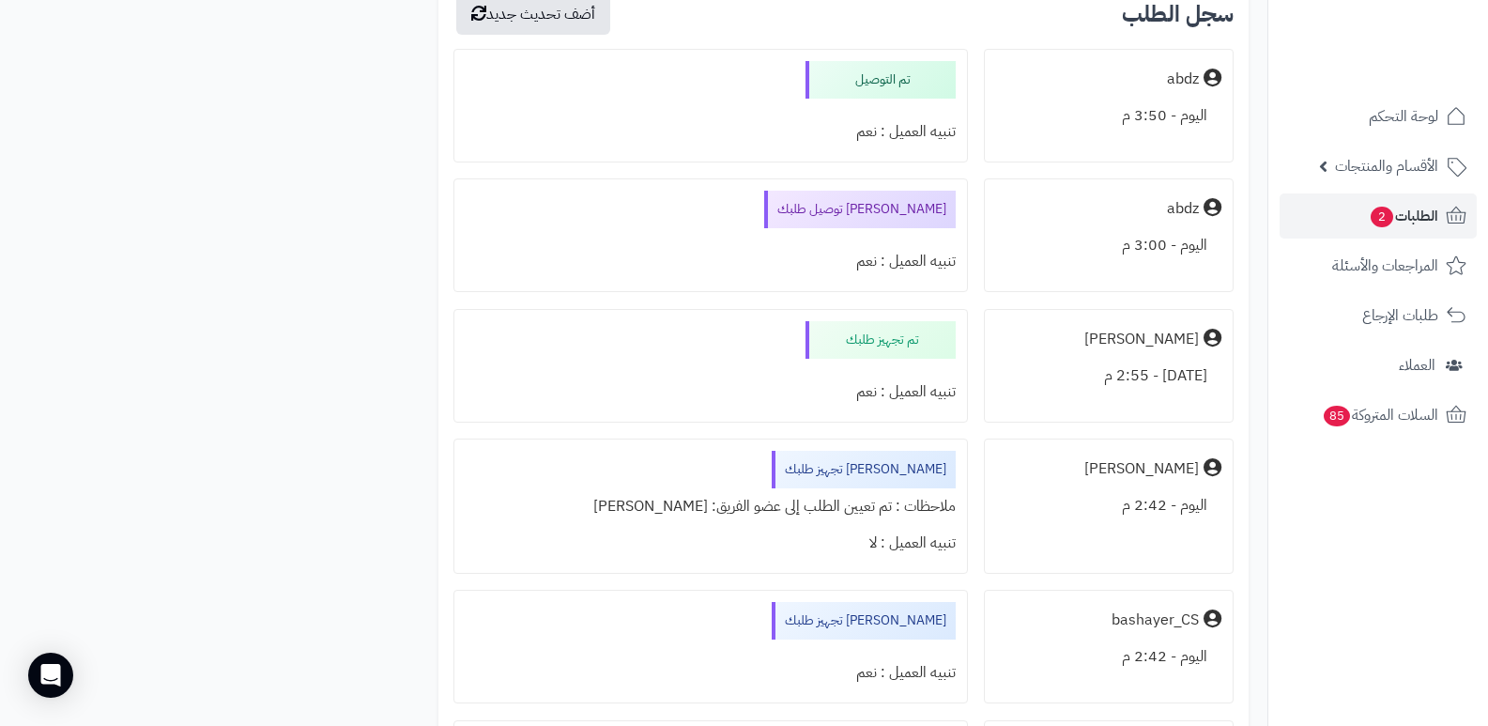
scroll to position [1409, 0]
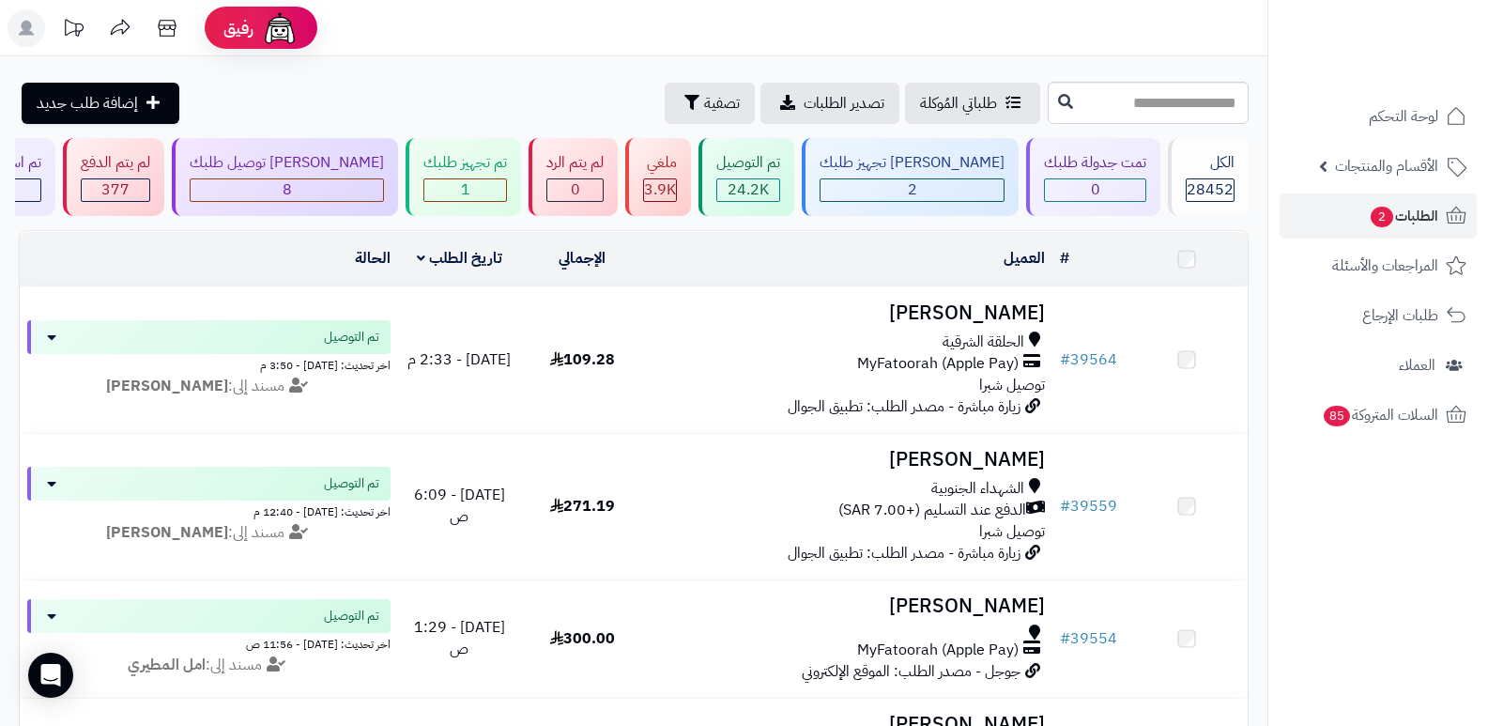
scroll to position [94, 0]
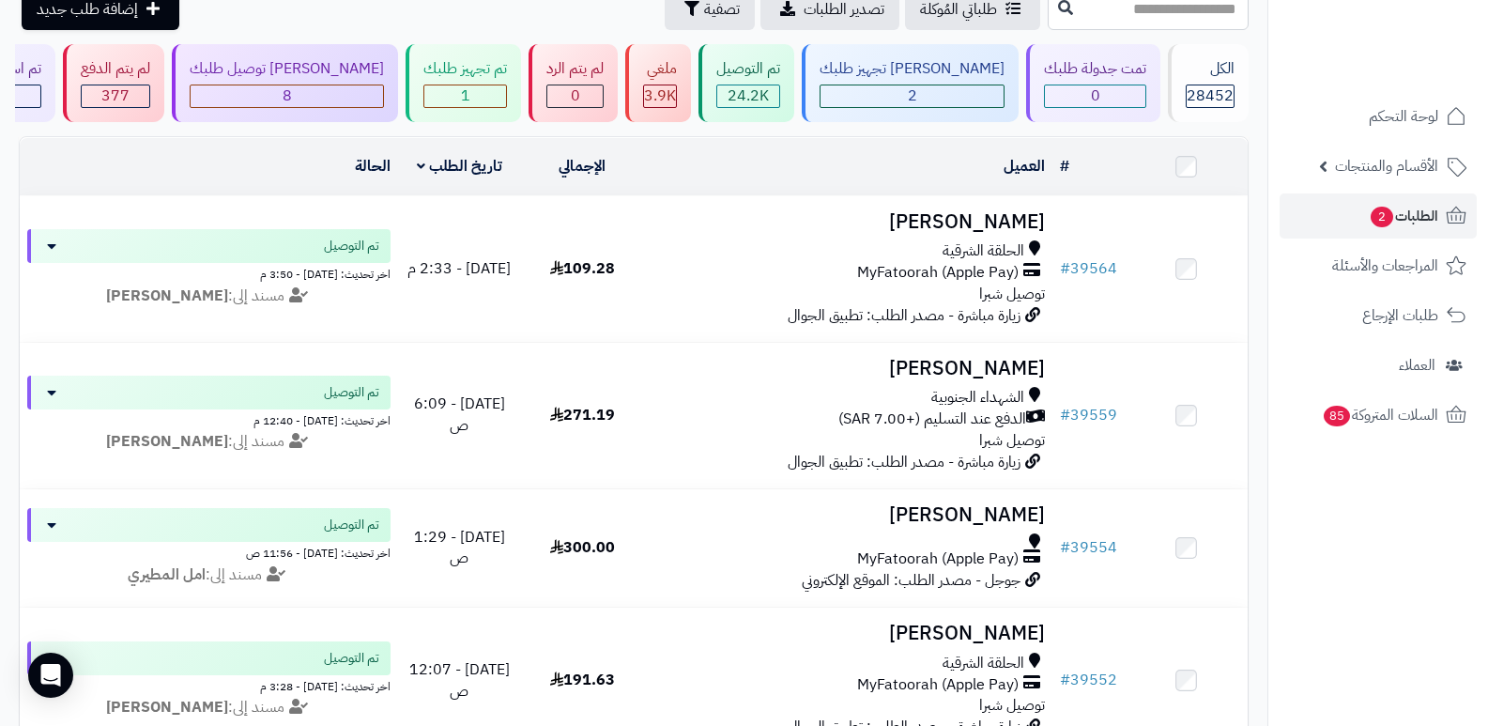
click at [1393, 586] on nav "لوحة التحكم الأقسام والمنتجات المنتجات الأقسام الماركات مواصفات المنتجات مواصفا…" at bounding box center [1378, 386] width 221 height 726
click at [478, 93] on div "1" at bounding box center [465, 96] width 82 height 22
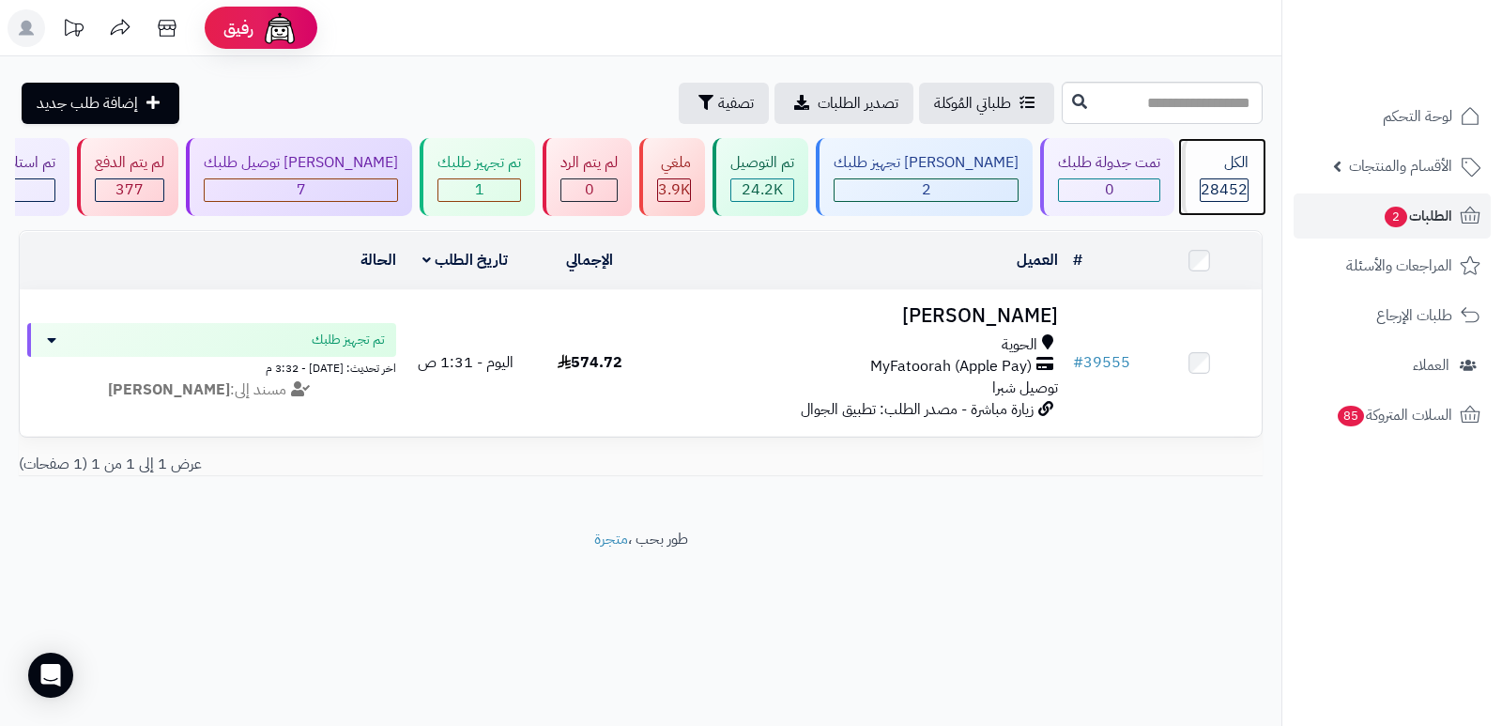
click at [1234, 169] on div "الكل" at bounding box center [1224, 163] width 49 height 22
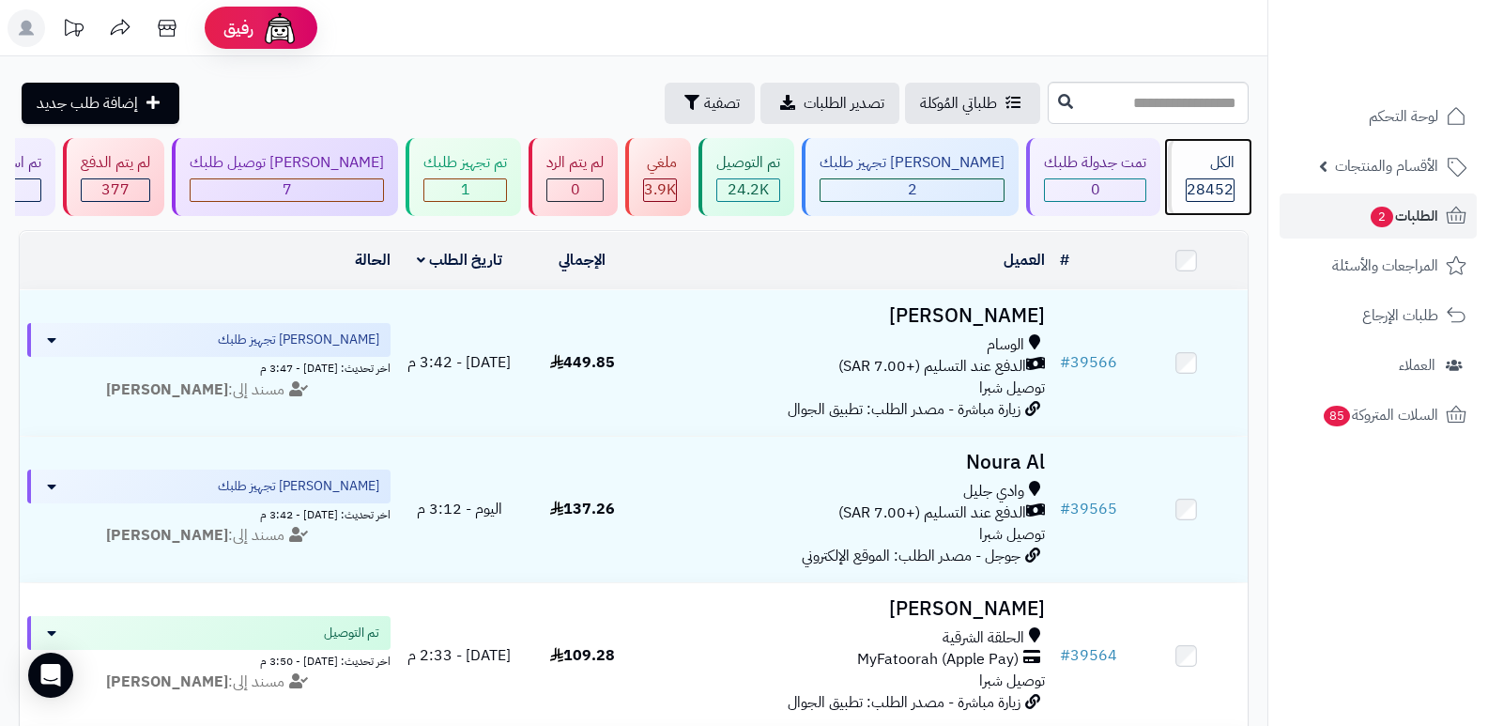
click at [1229, 173] on div "الكل" at bounding box center [1210, 163] width 49 height 22
click at [1186, 165] on div "الكل" at bounding box center [1210, 163] width 49 height 22
click at [1196, 171] on div "الكل" at bounding box center [1210, 163] width 49 height 22
click at [1196, 202] on div "الكل 28452" at bounding box center [1208, 177] width 81 height 78
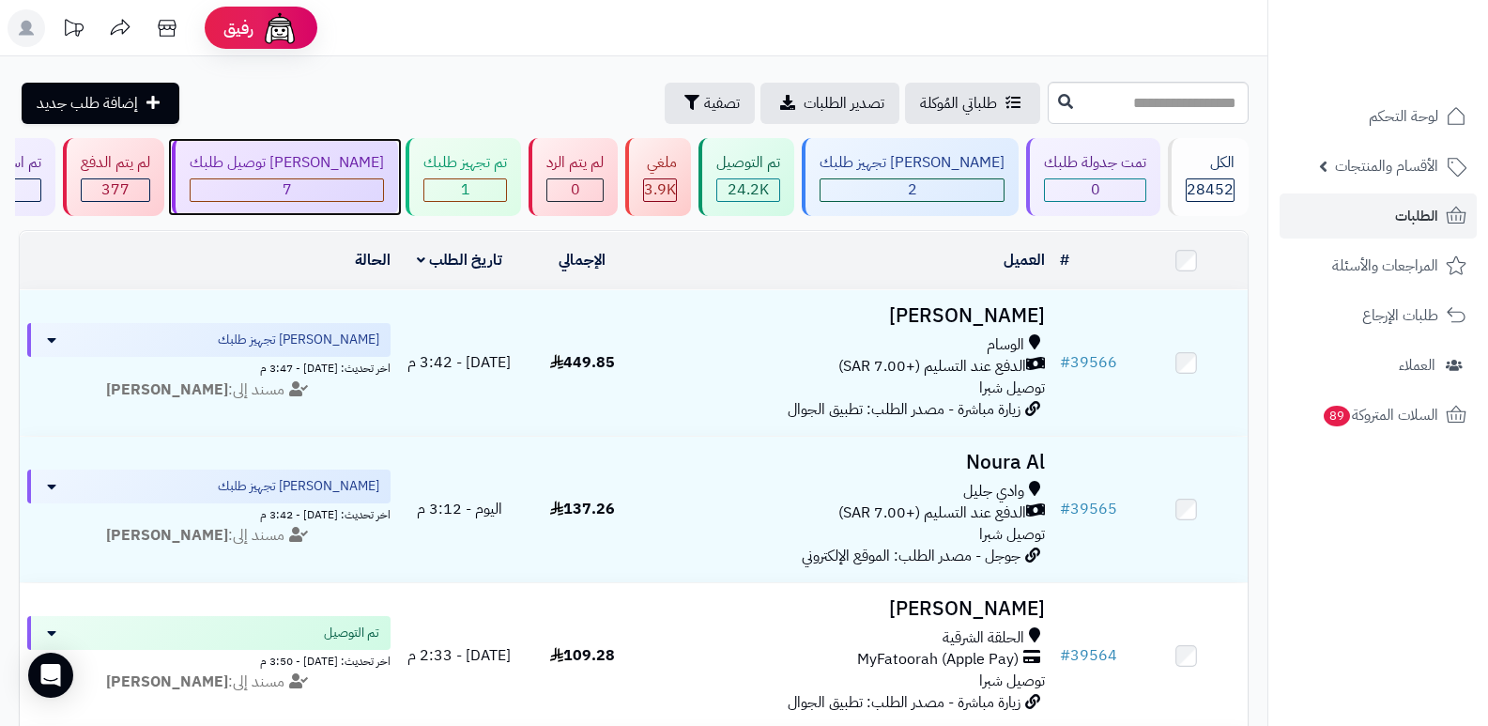
click at [317, 186] on div "7" at bounding box center [287, 190] width 193 height 22
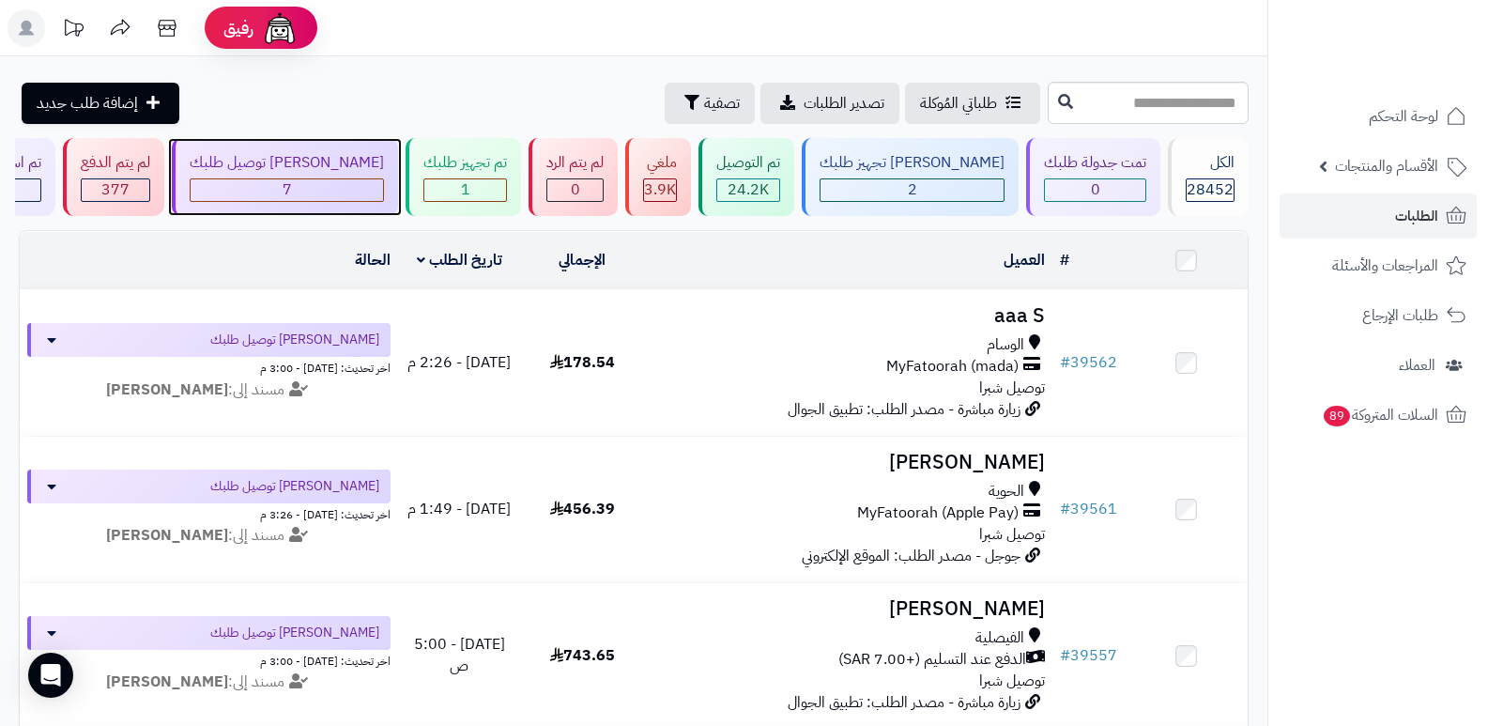
click at [384, 168] on div "[PERSON_NAME] توصيل طلبك" at bounding box center [287, 163] width 194 height 22
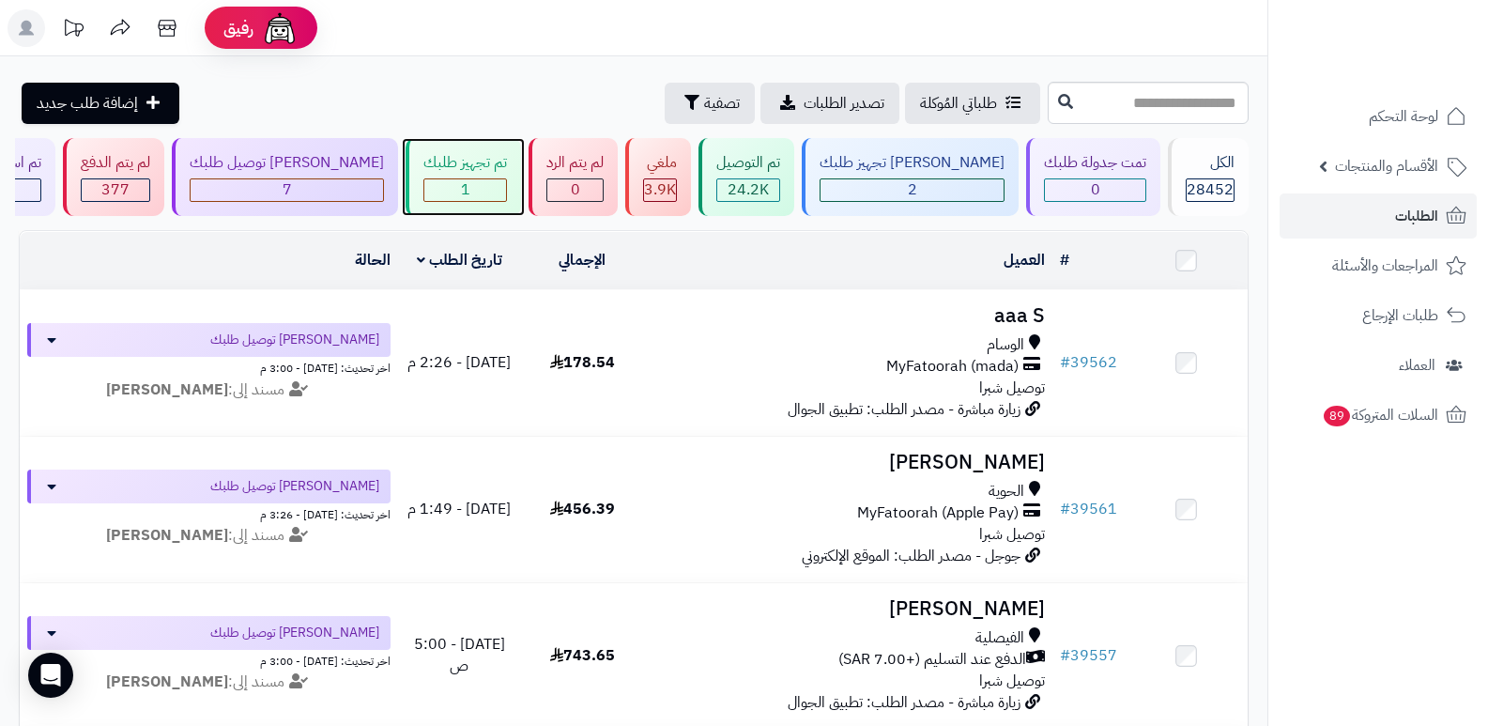
click at [506, 185] on div "1" at bounding box center [465, 190] width 82 height 22
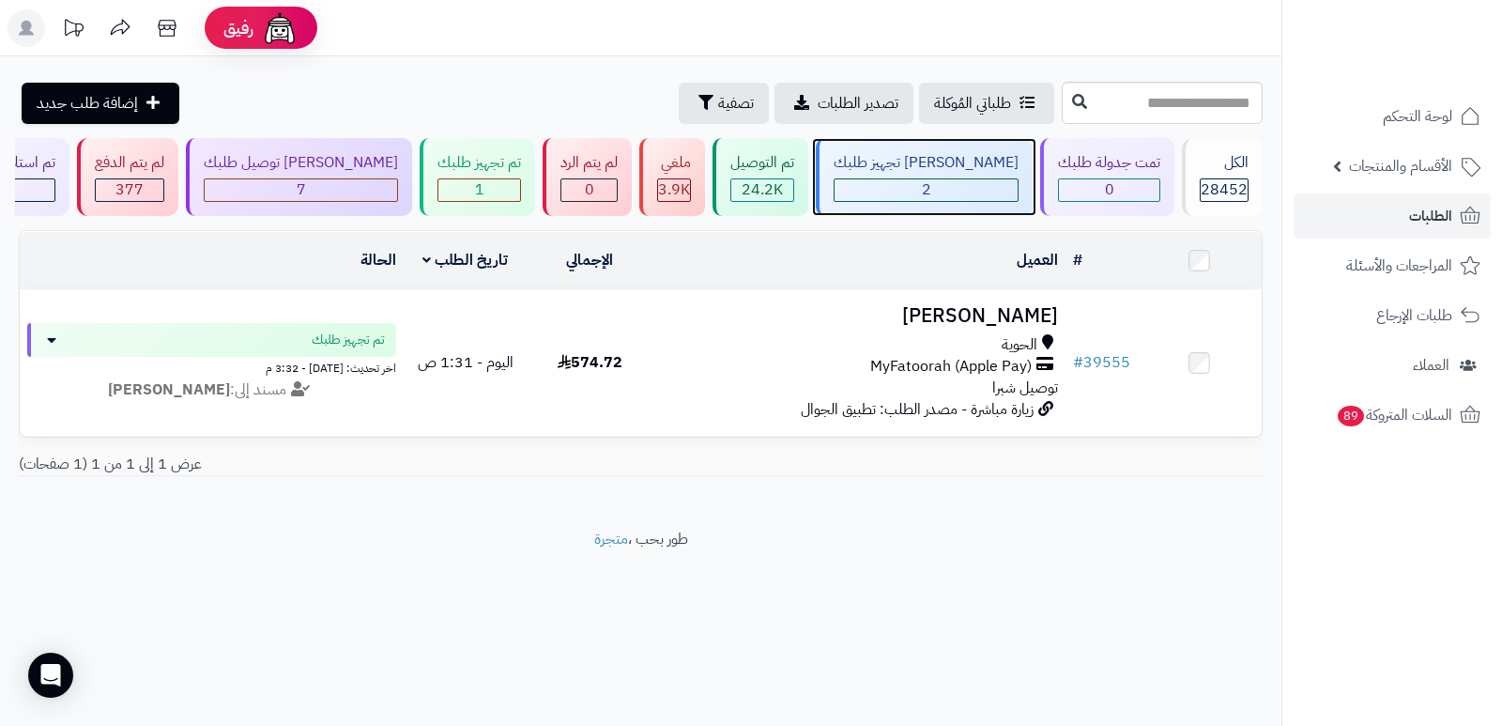
click at [954, 180] on div "2" at bounding box center [926, 190] width 183 height 22
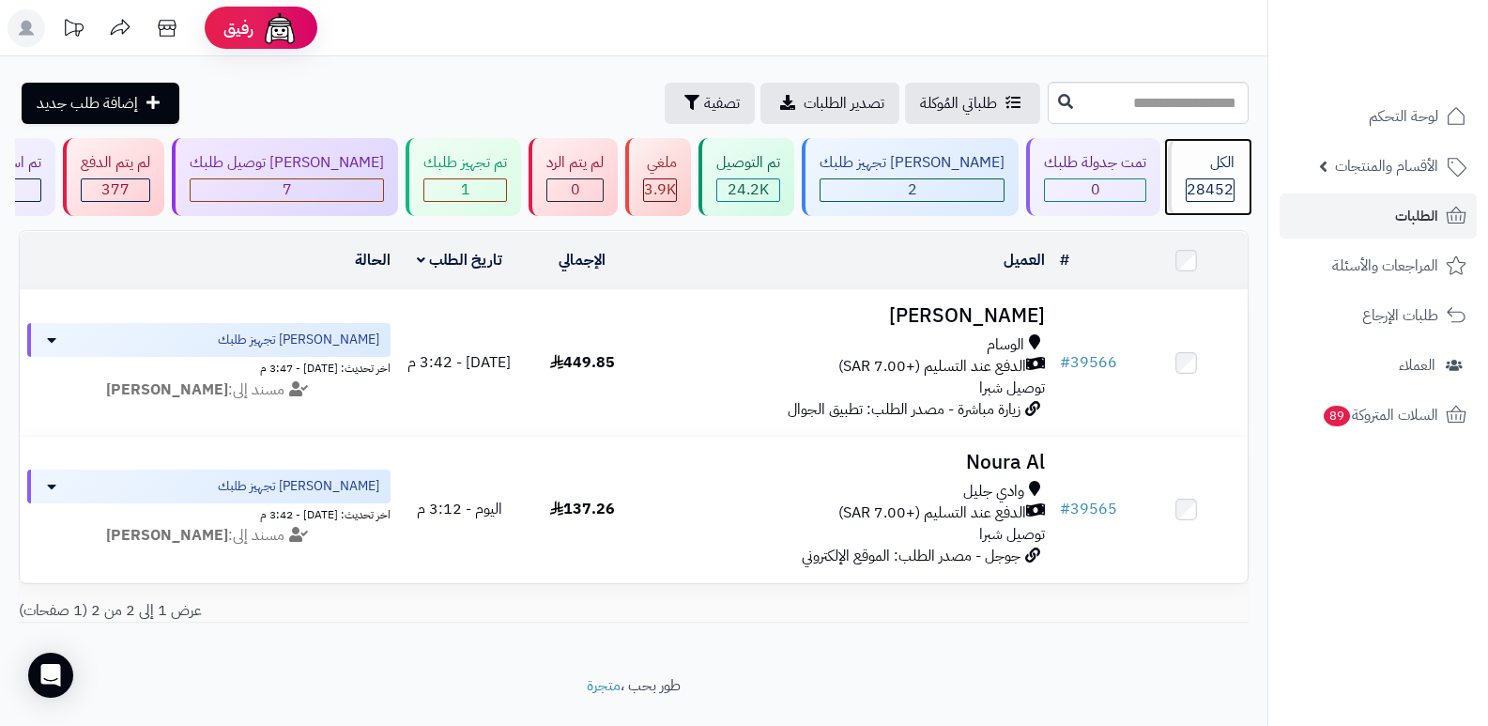
click at [1194, 173] on div "الكل" at bounding box center [1210, 163] width 49 height 22
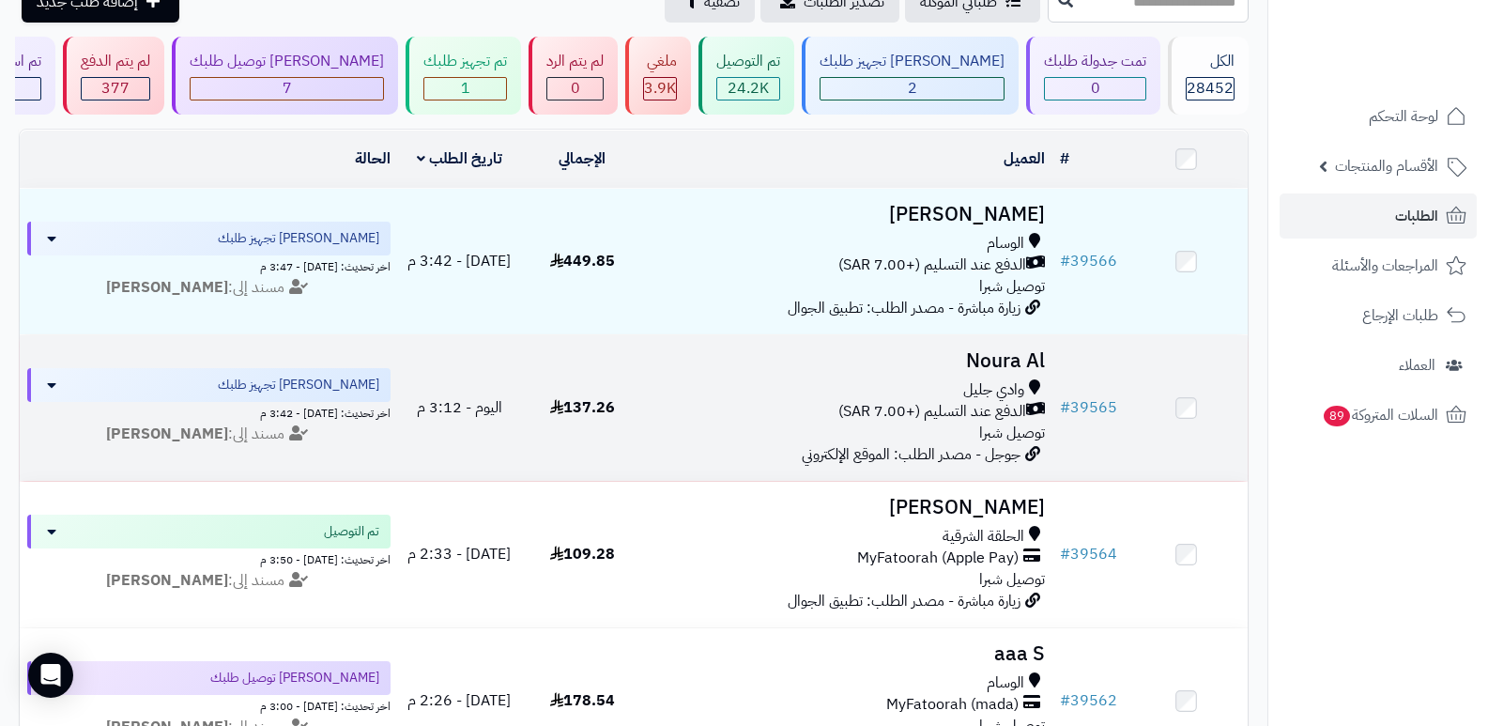
scroll to position [94, 0]
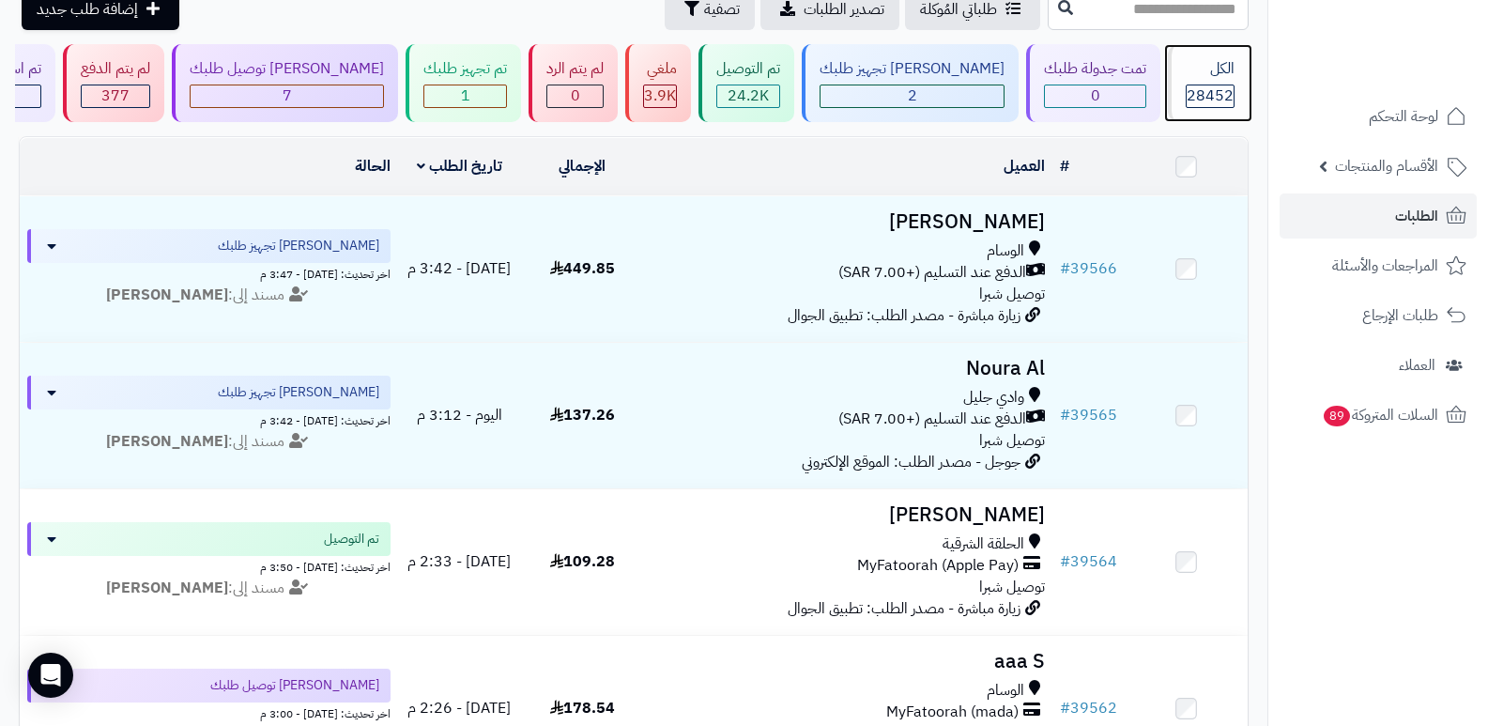
click at [1226, 77] on div "الكل" at bounding box center [1210, 69] width 49 height 22
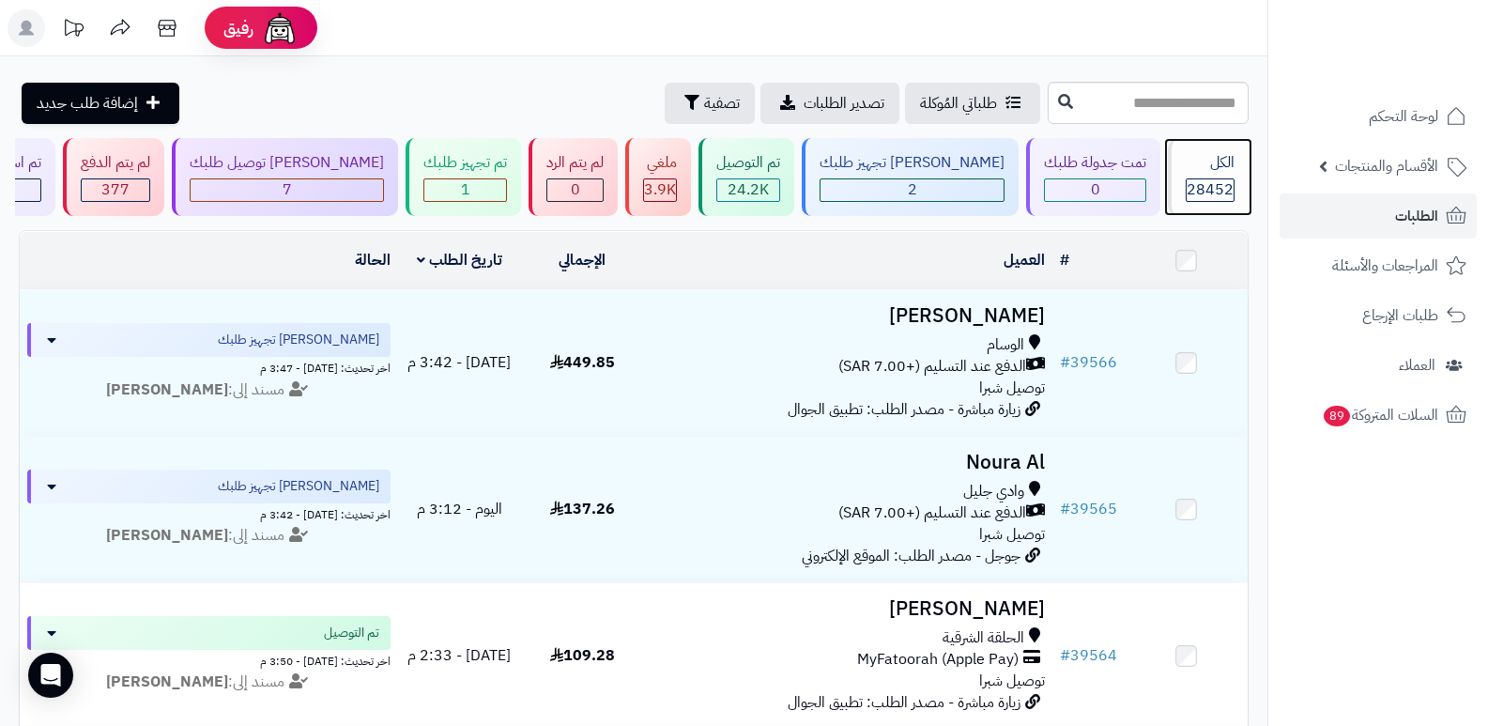
click at [1194, 171] on div "الكل" at bounding box center [1210, 163] width 49 height 22
click at [1229, 158] on div "الكل" at bounding box center [1210, 163] width 49 height 22
click at [1189, 96] on input "text" at bounding box center [1148, 103] width 201 height 42
type input "*****"
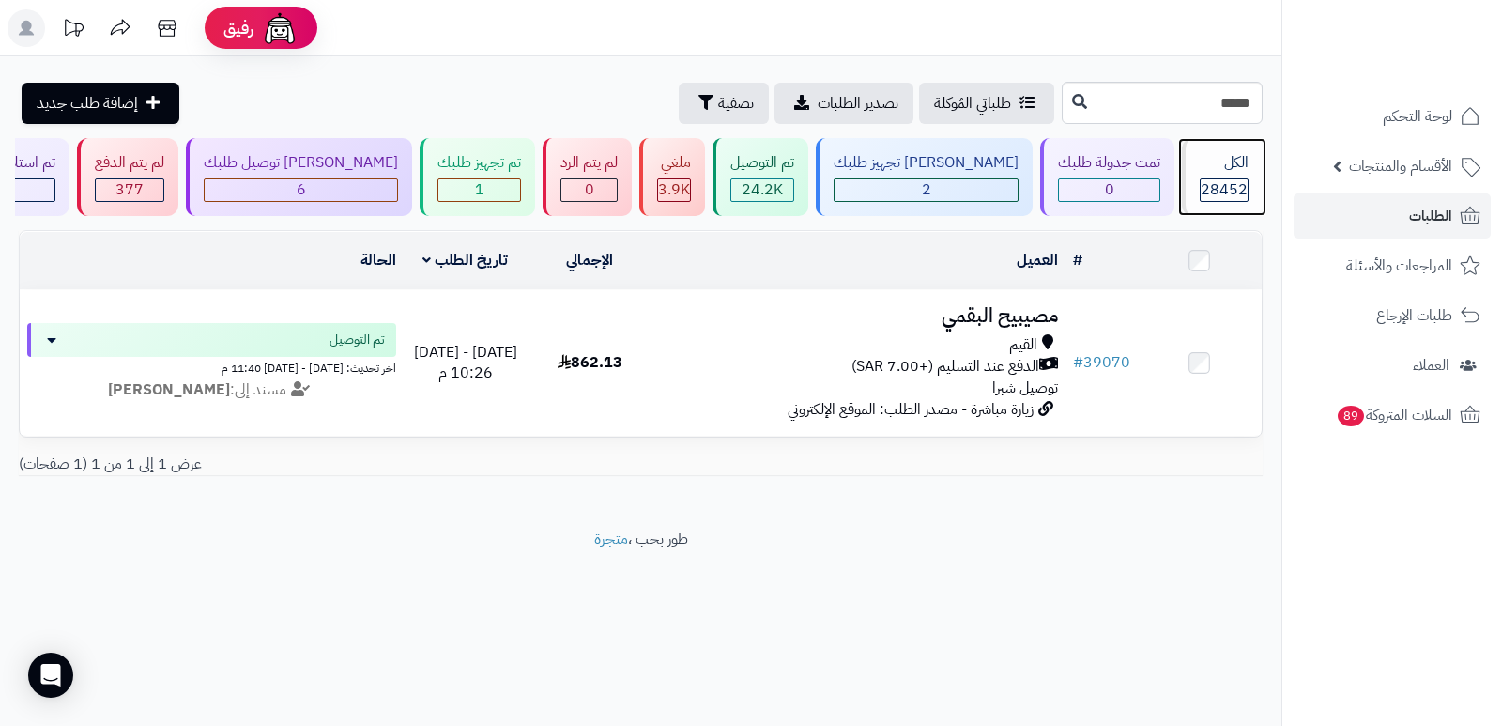
click at [1231, 164] on div "الكل" at bounding box center [1224, 163] width 49 height 22
click at [1198, 111] on input "*****" at bounding box center [1162, 103] width 201 height 42
click at [176, 26] on icon at bounding box center [167, 28] width 18 height 17
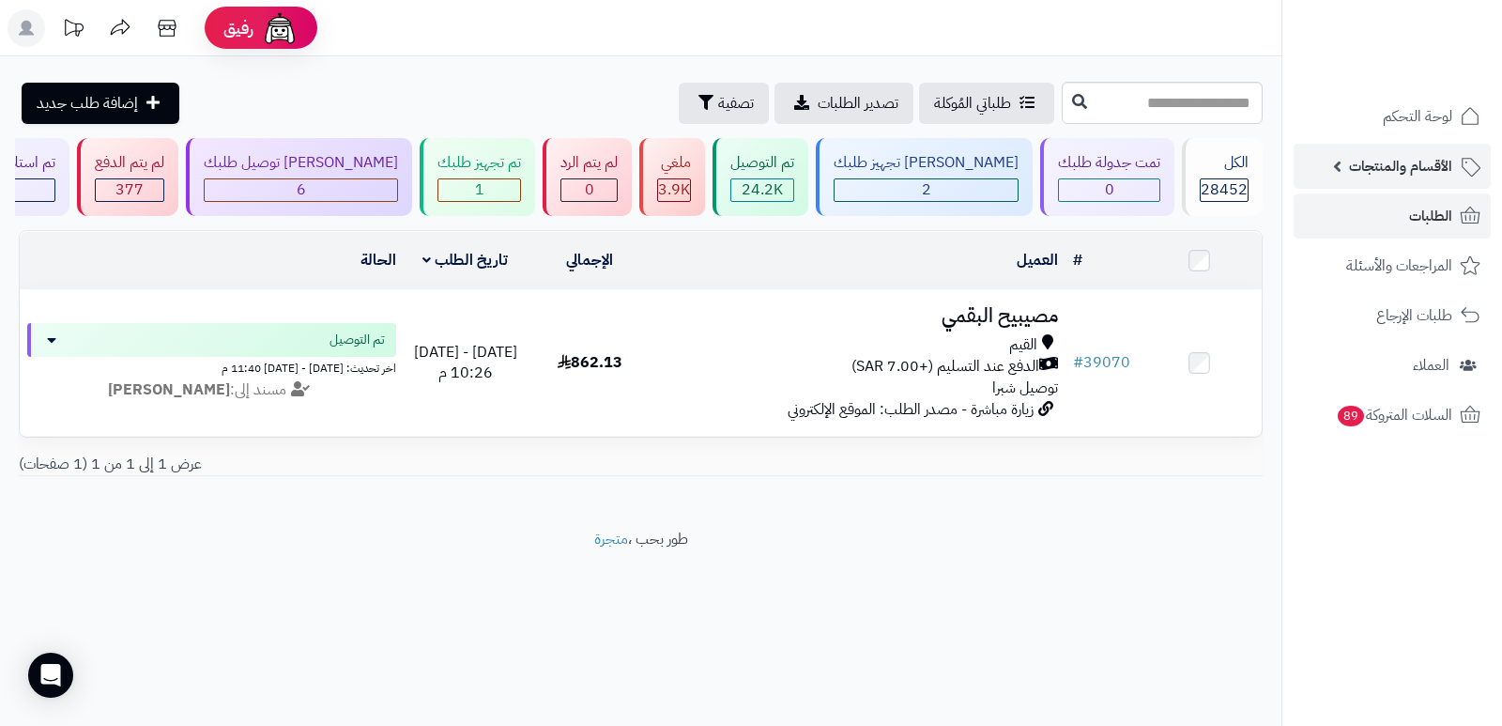
click at [1421, 173] on span "الأقسام والمنتجات" at bounding box center [1400, 166] width 103 height 26
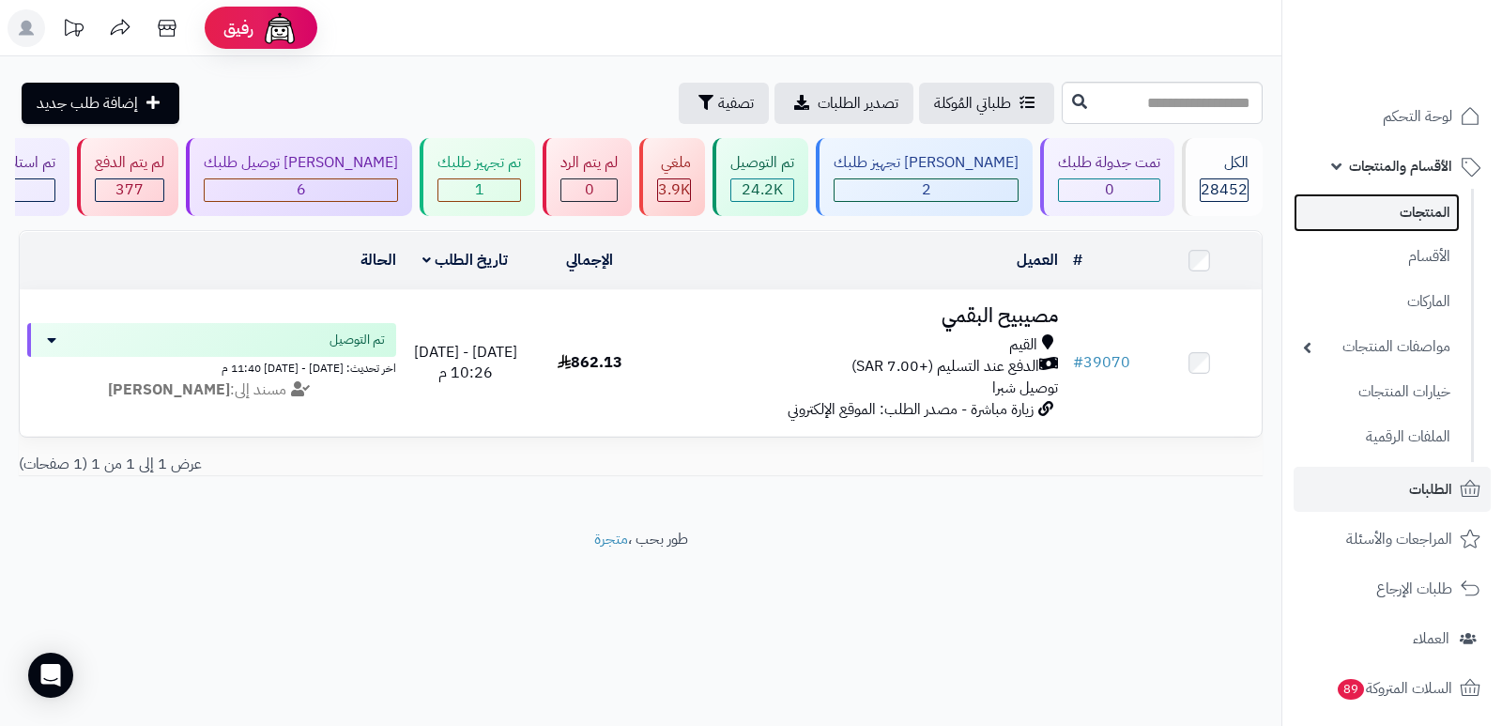
click at [1434, 208] on link "المنتجات" at bounding box center [1377, 212] width 166 height 39
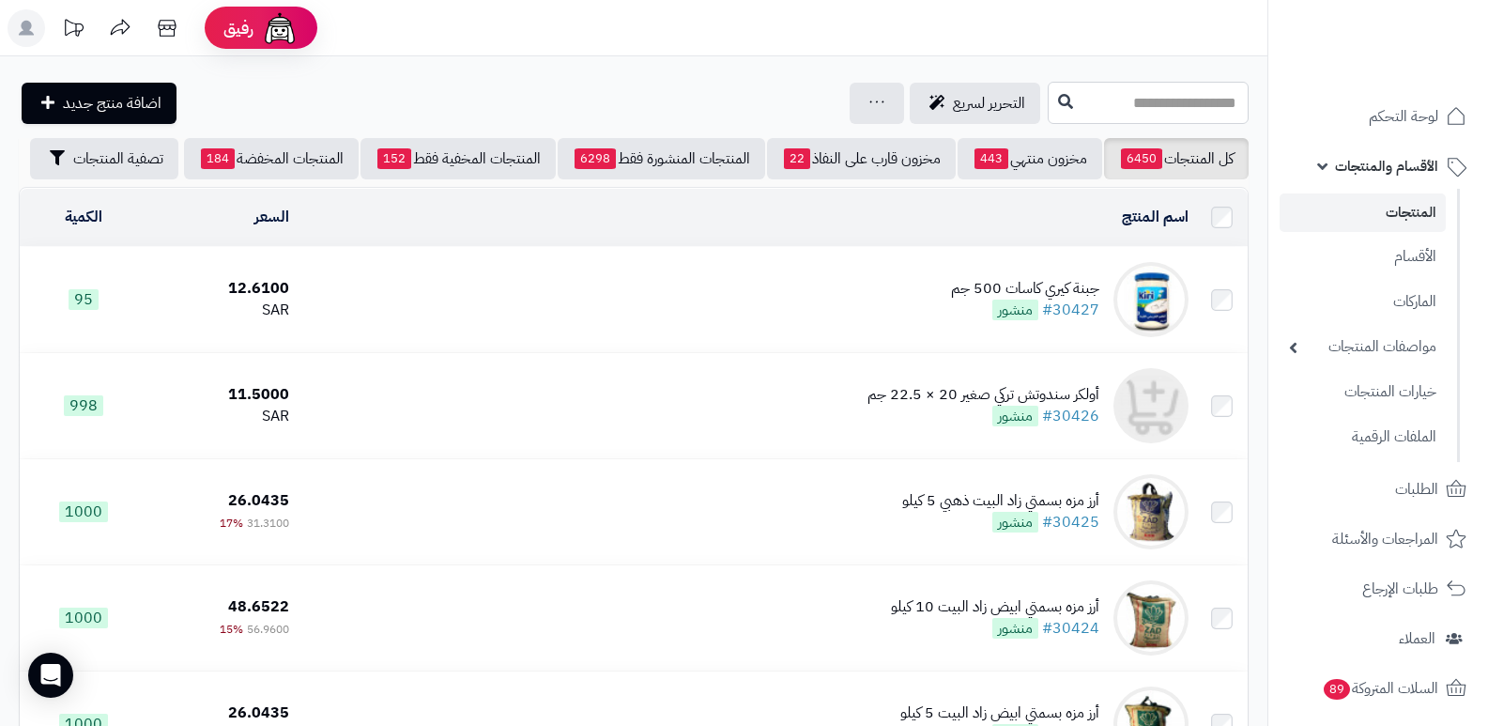
click at [1203, 97] on input "text" at bounding box center [1148, 103] width 201 height 42
type input "**********"
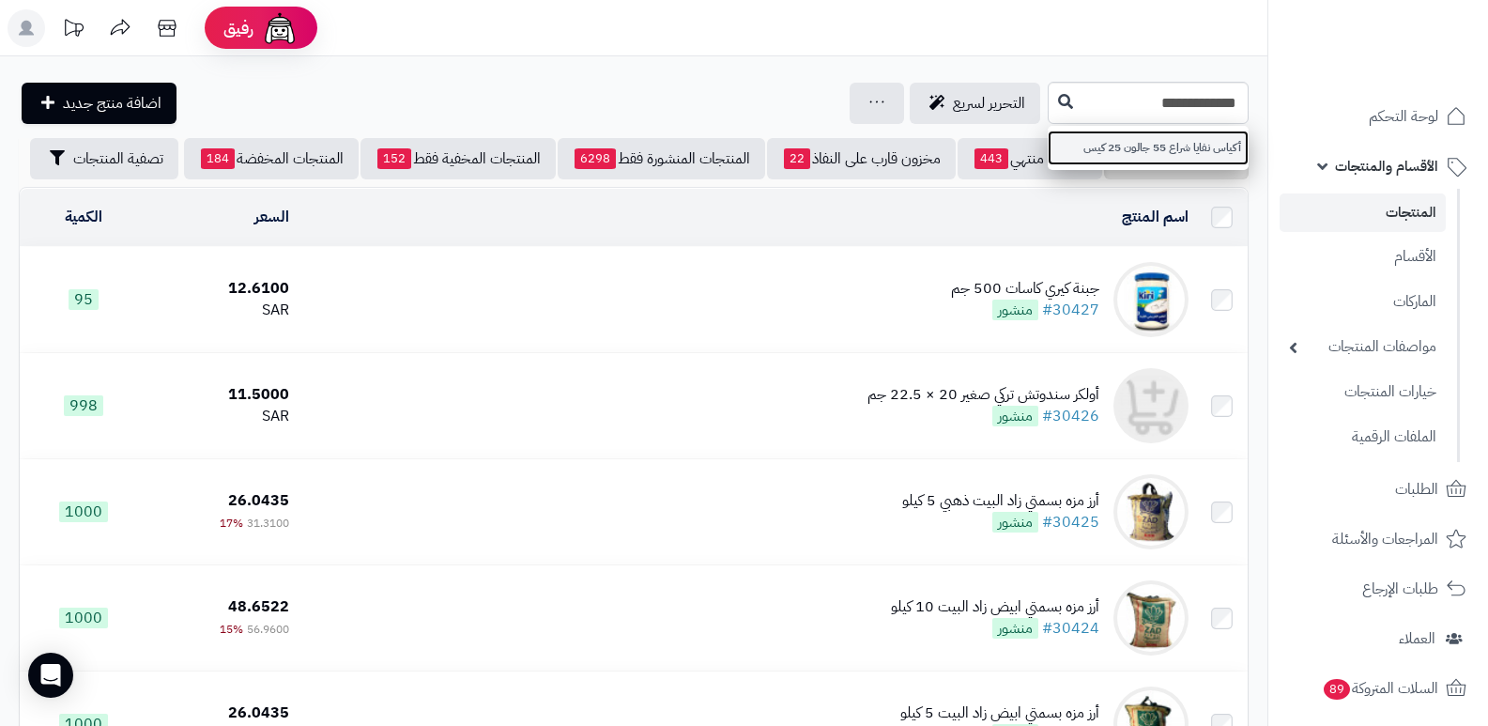
click at [1194, 149] on link "أكياس نفايا شراع 55 جالون 25 كيس" at bounding box center [1148, 148] width 201 height 35
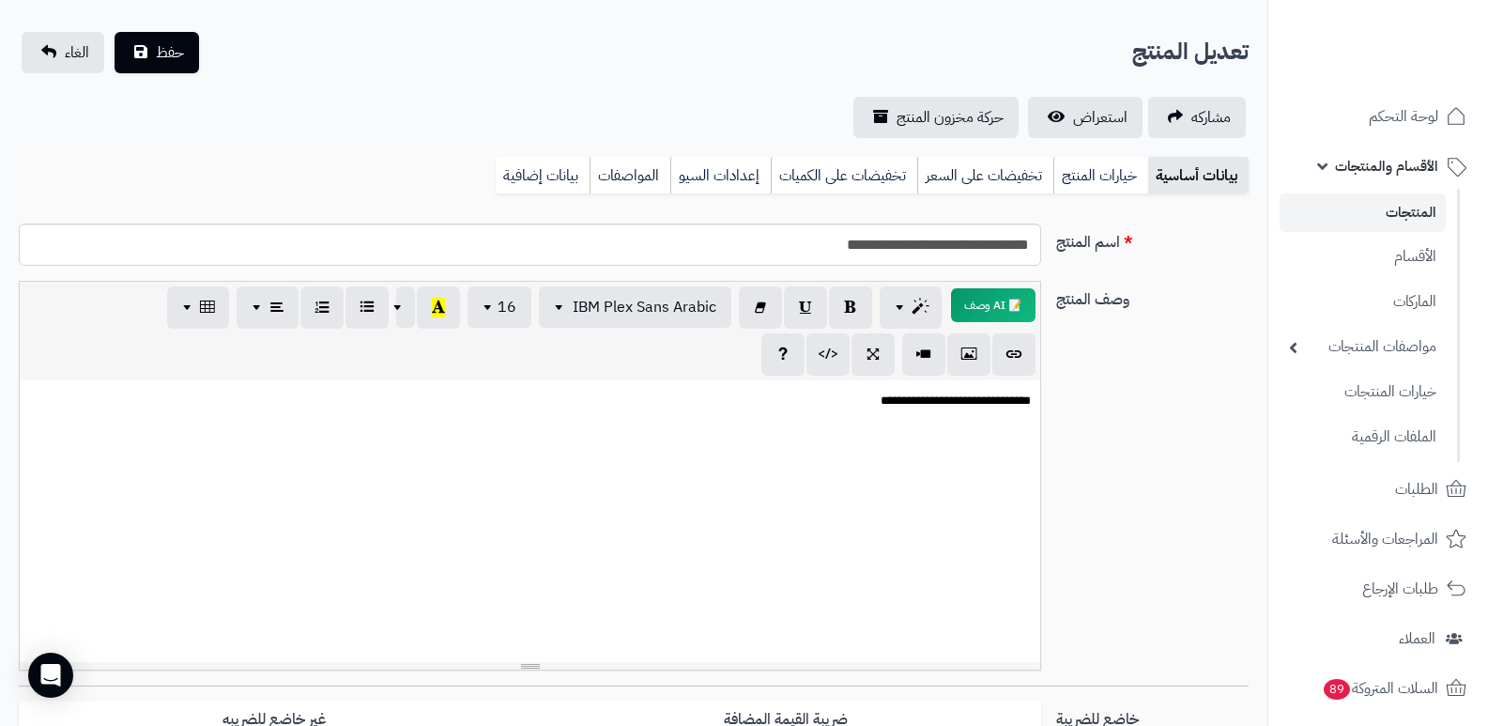
scroll to position [50, 0]
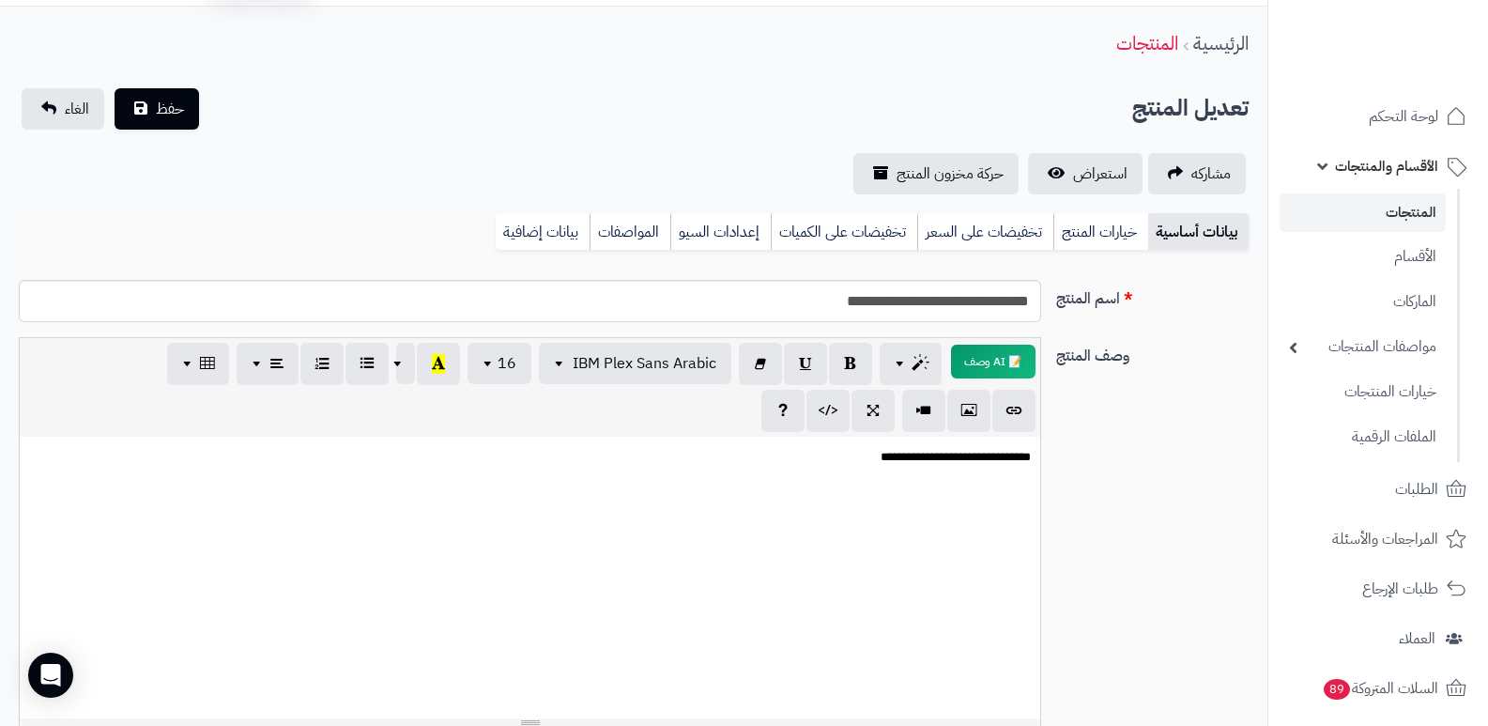
click at [1424, 209] on link "المنتجات" at bounding box center [1363, 212] width 166 height 39
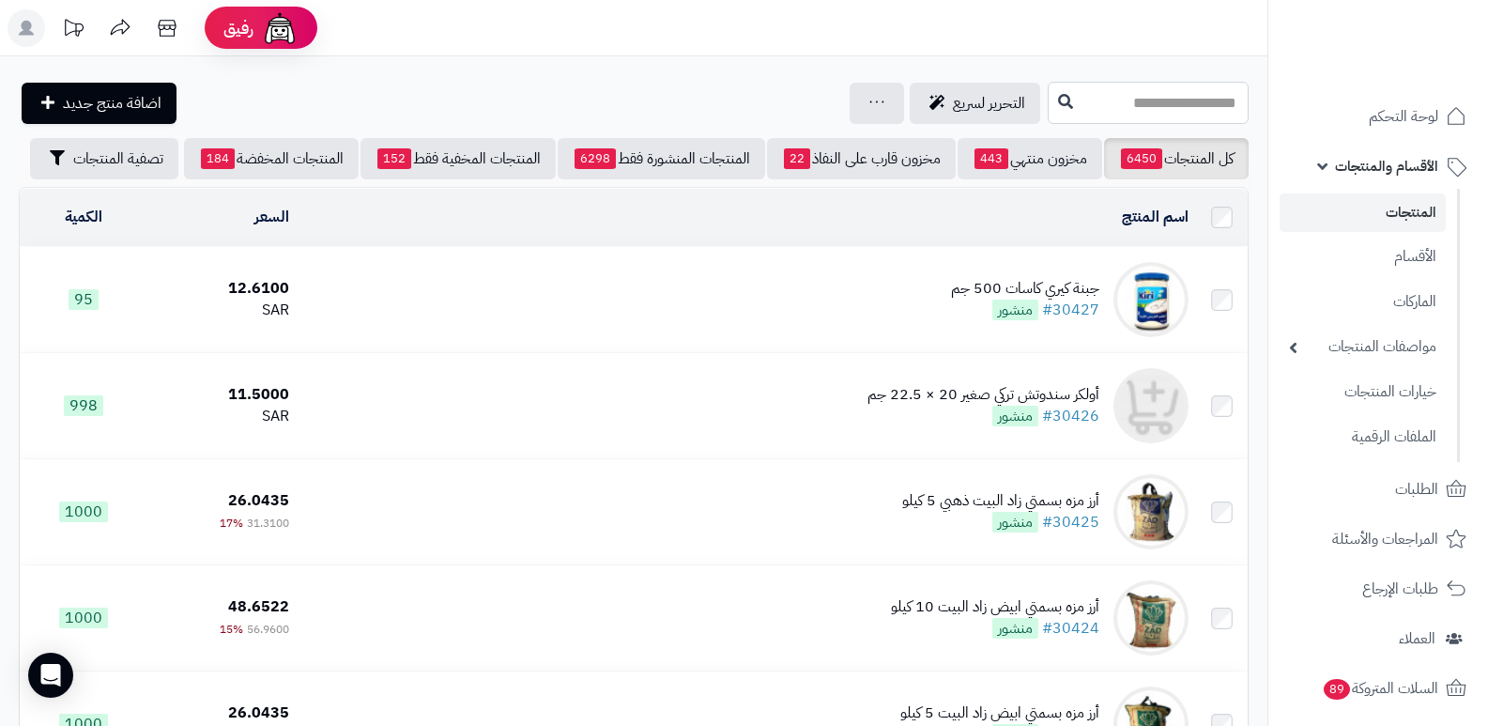
click at [1203, 102] on input "text" at bounding box center [1148, 103] width 201 height 42
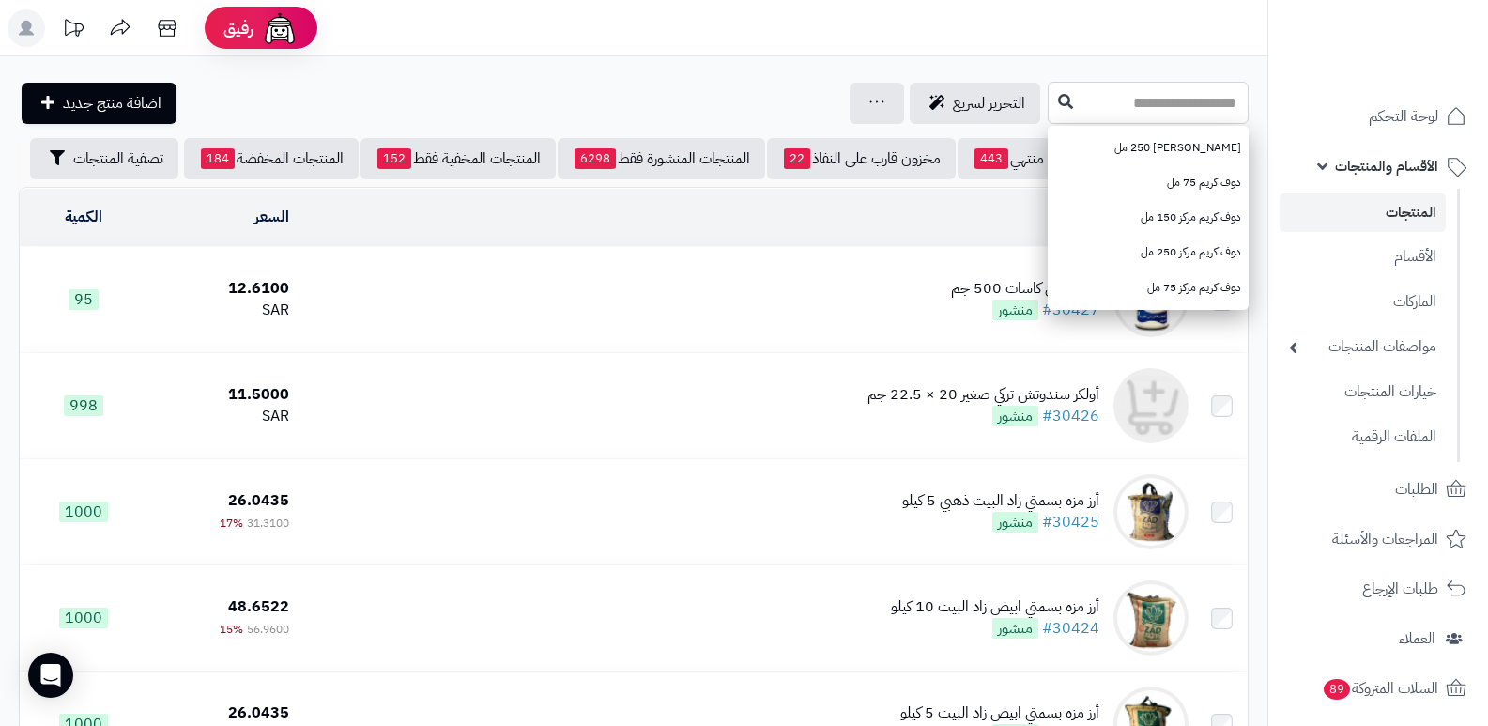
click at [1162, 100] on input "text" at bounding box center [1148, 103] width 201 height 42
paste input "**********"
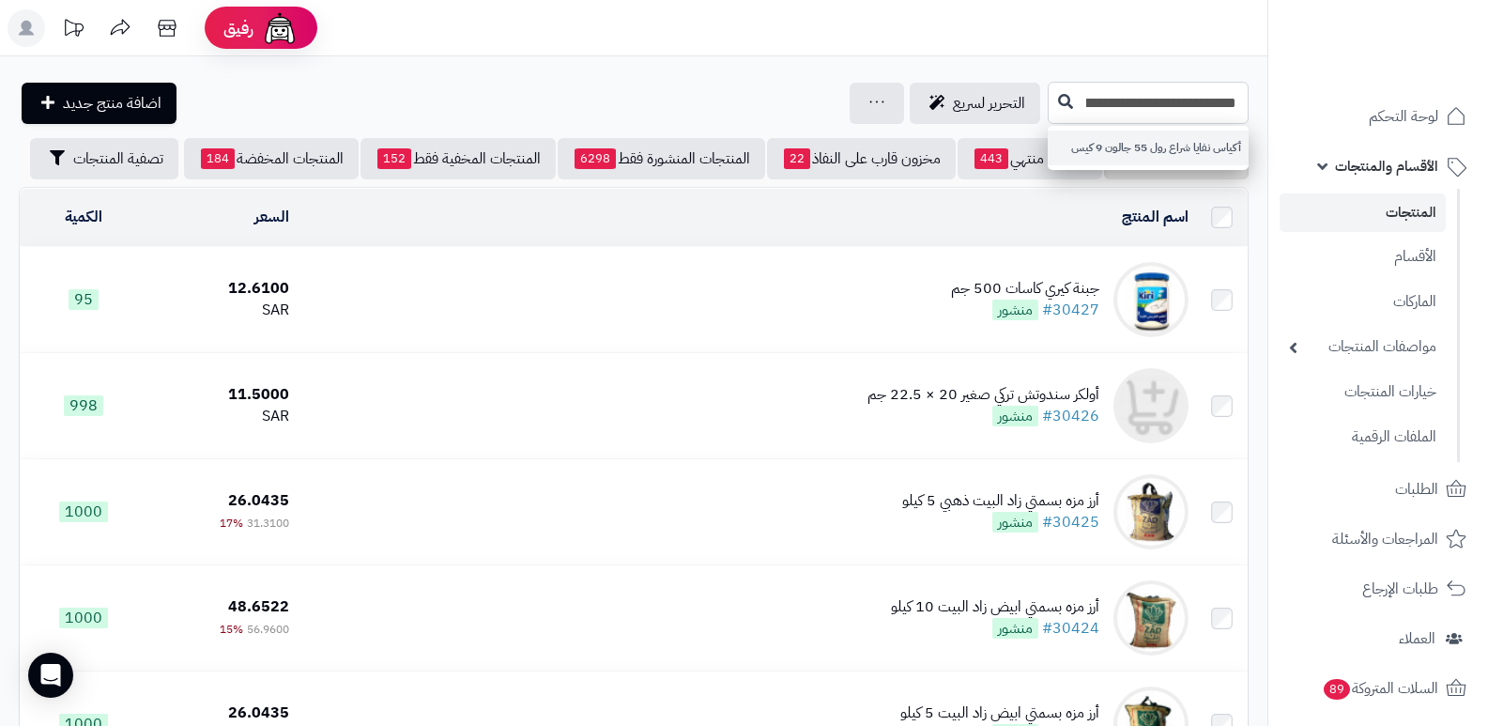
type input "**********"
click at [1179, 138] on link "أكياس نفايا شراع رول 55 جالون 9 كيس" at bounding box center [1148, 148] width 201 height 35
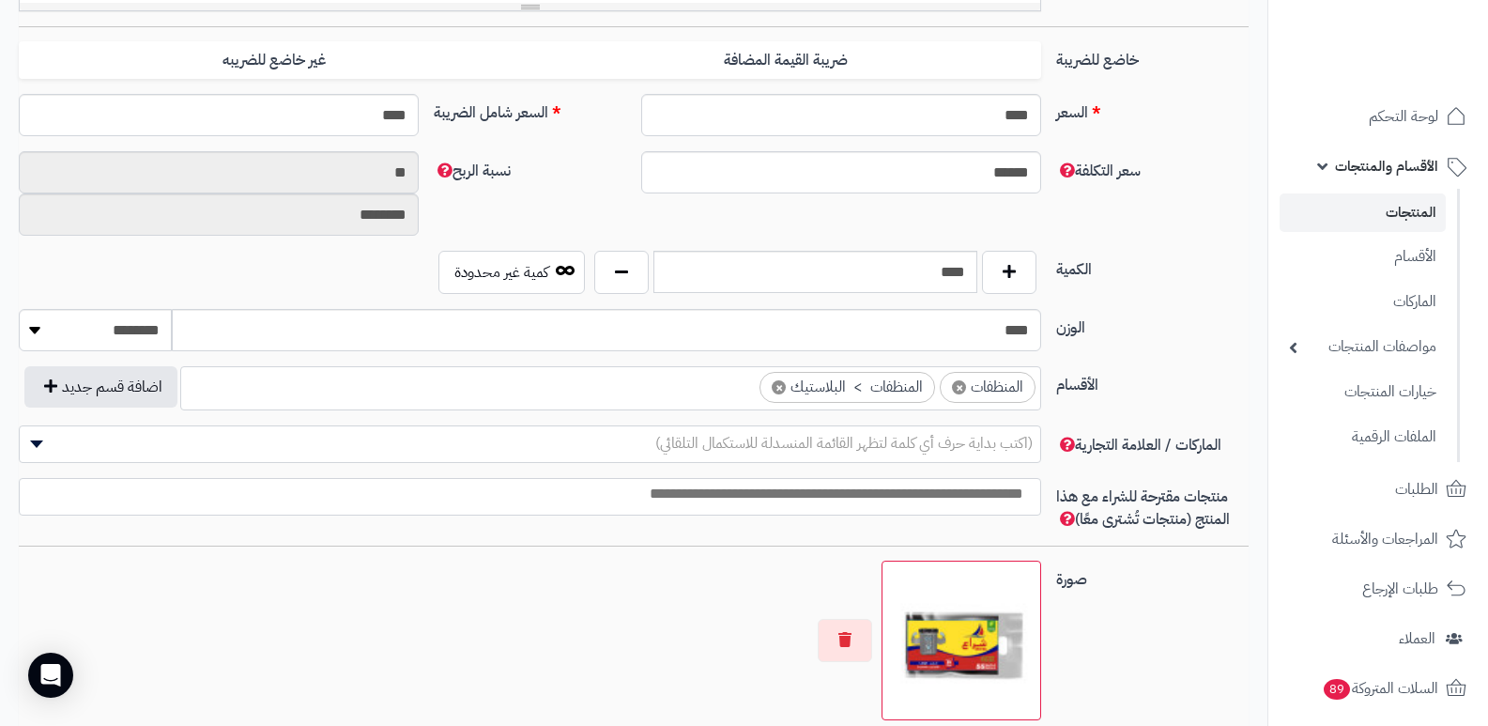
scroll to position [751, 0]
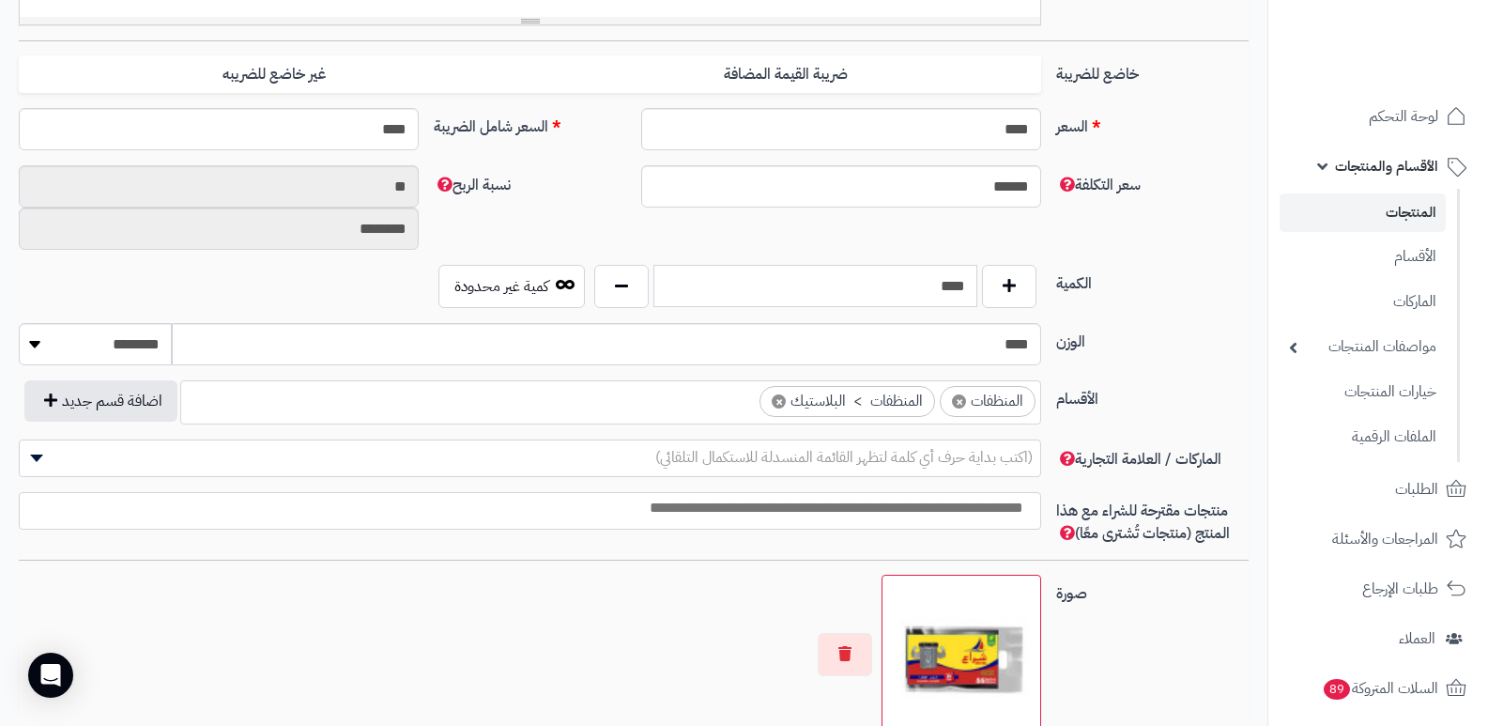
click at [904, 295] on input "****" at bounding box center [816, 286] width 324 height 42
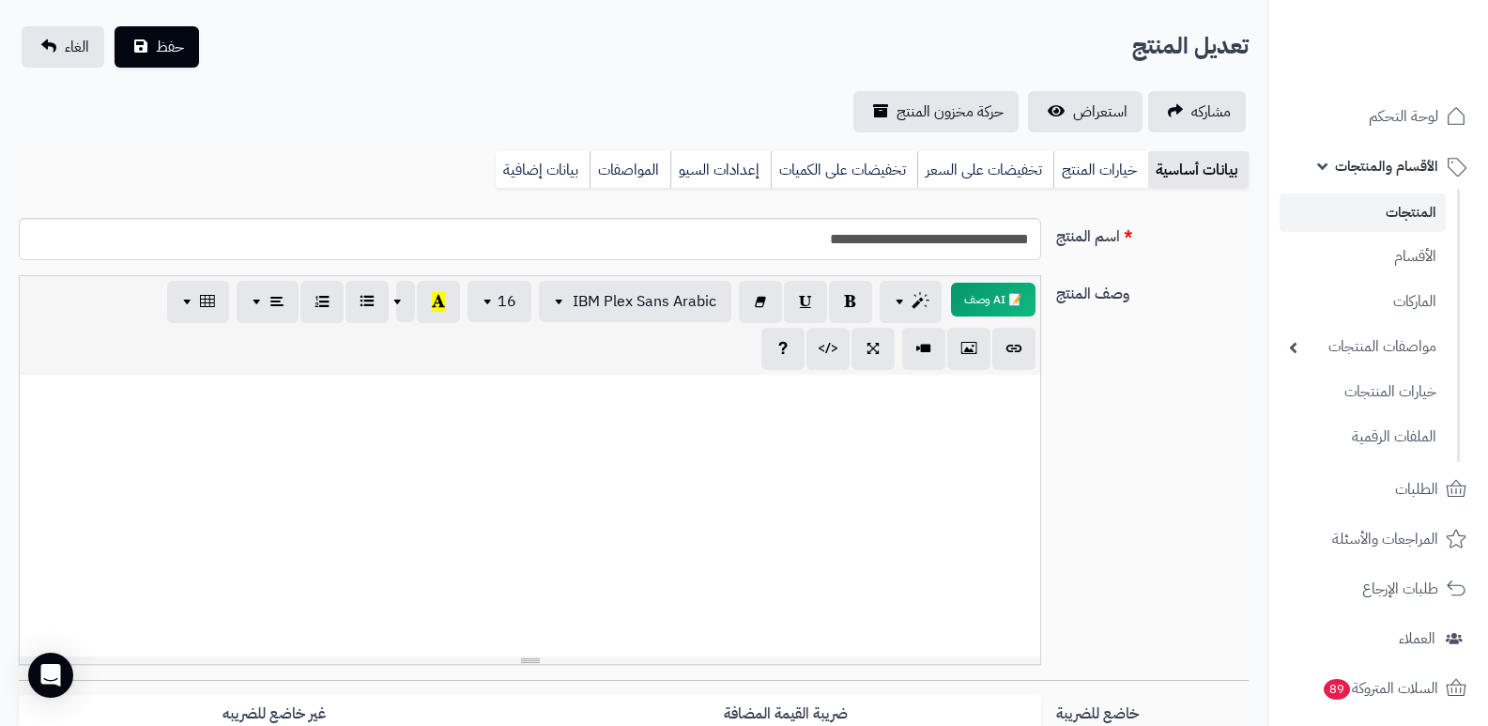
scroll to position [0, 0]
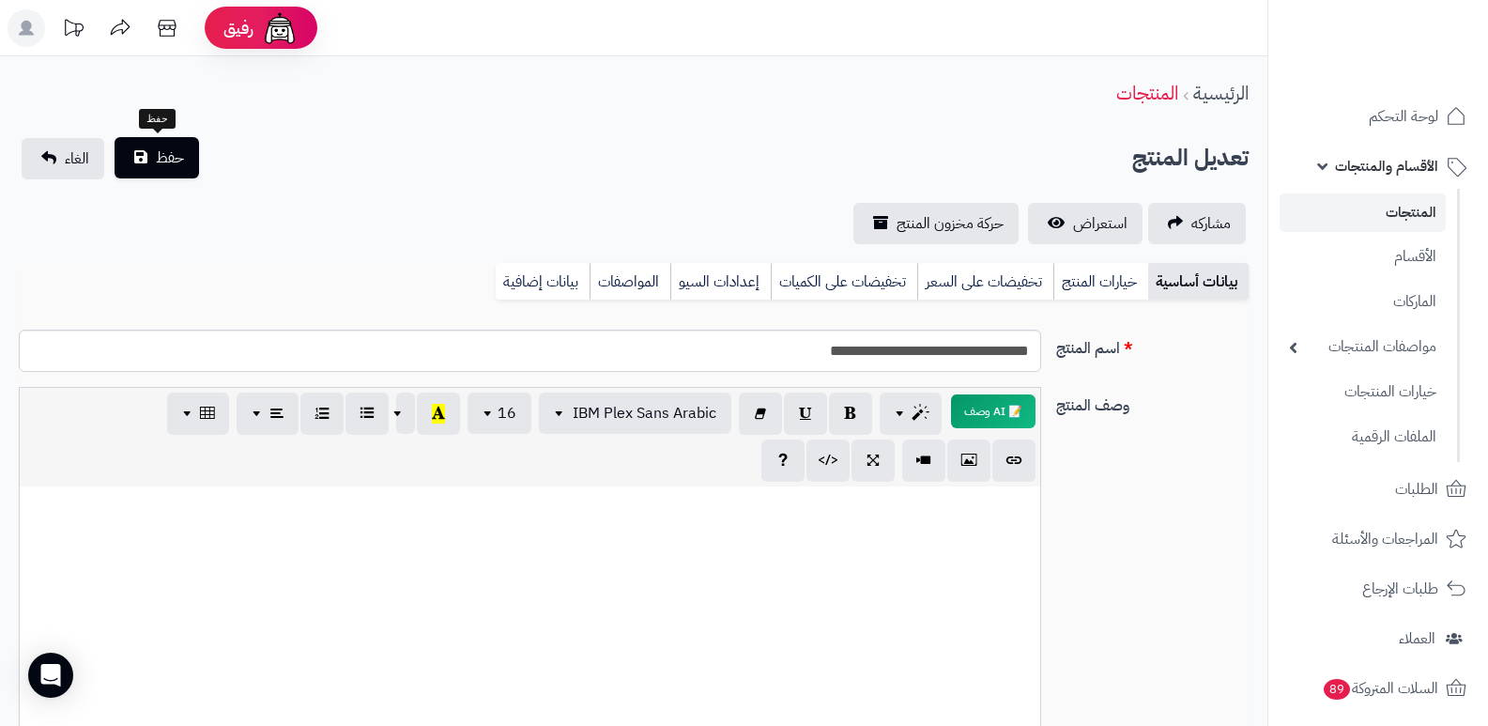
type input "*"
click at [158, 165] on span "حفظ" at bounding box center [170, 157] width 28 height 23
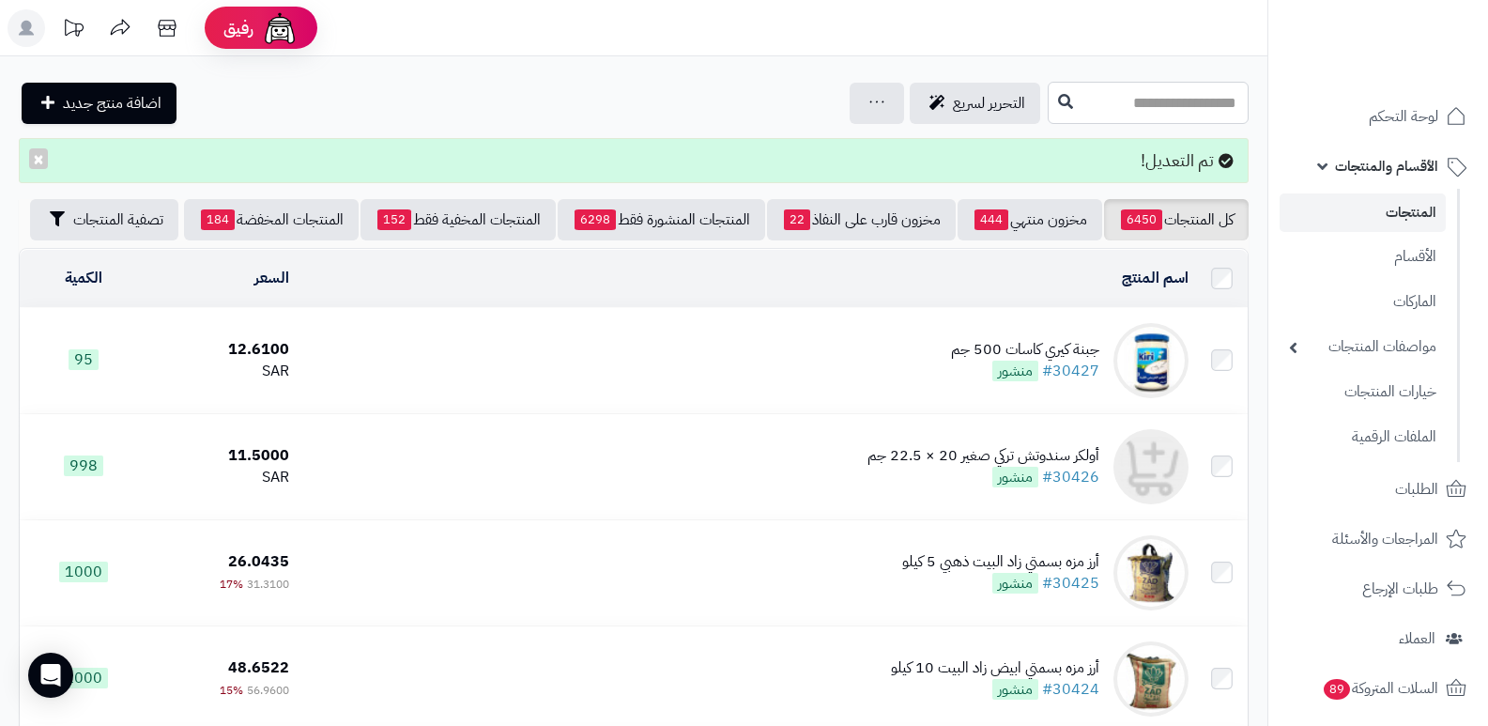
click at [1144, 103] on input "text" at bounding box center [1148, 103] width 201 height 42
drag, startPoint x: 1114, startPoint y: 101, endPoint x: 1283, endPoint y: 93, distance: 169.2
paste input "**********"
type input "**********"
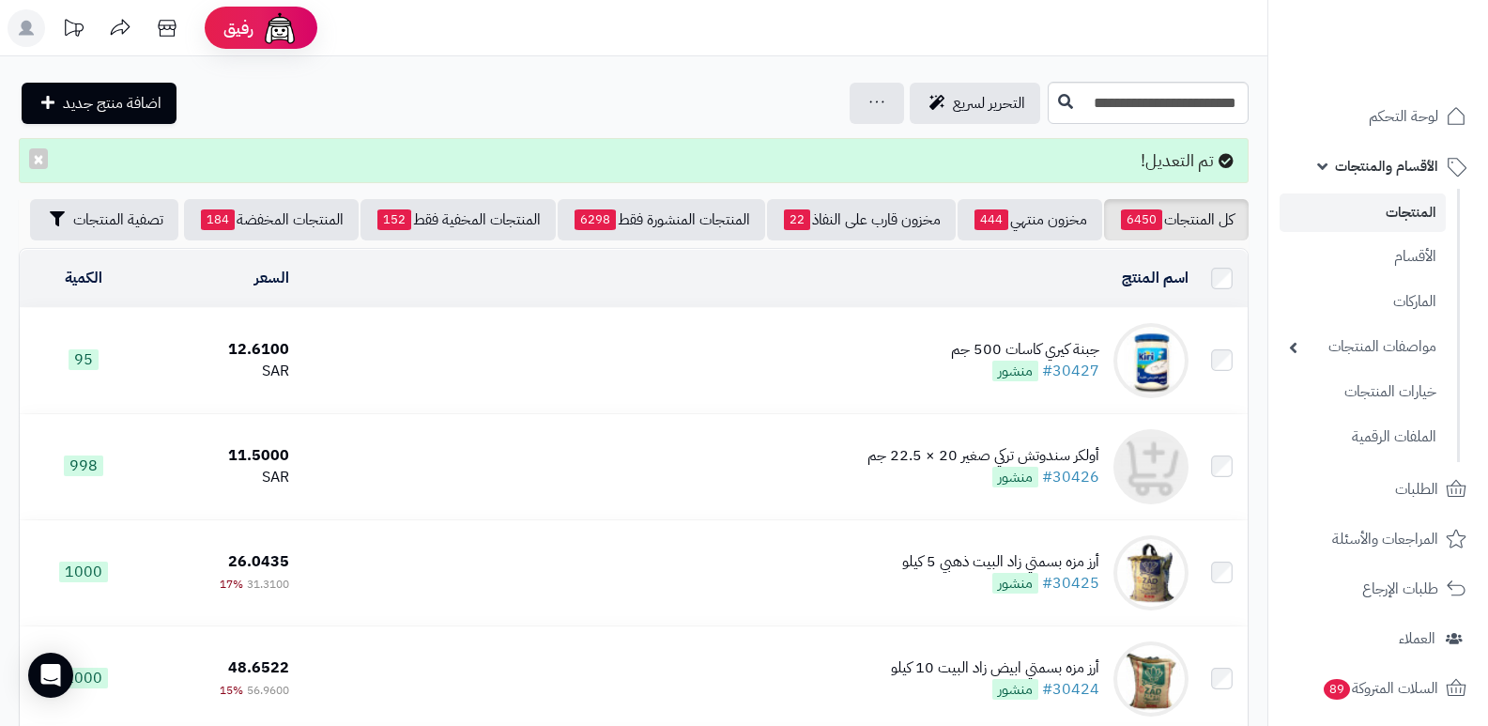
click at [1378, 210] on link "المنتجات" at bounding box center [1363, 212] width 166 height 39
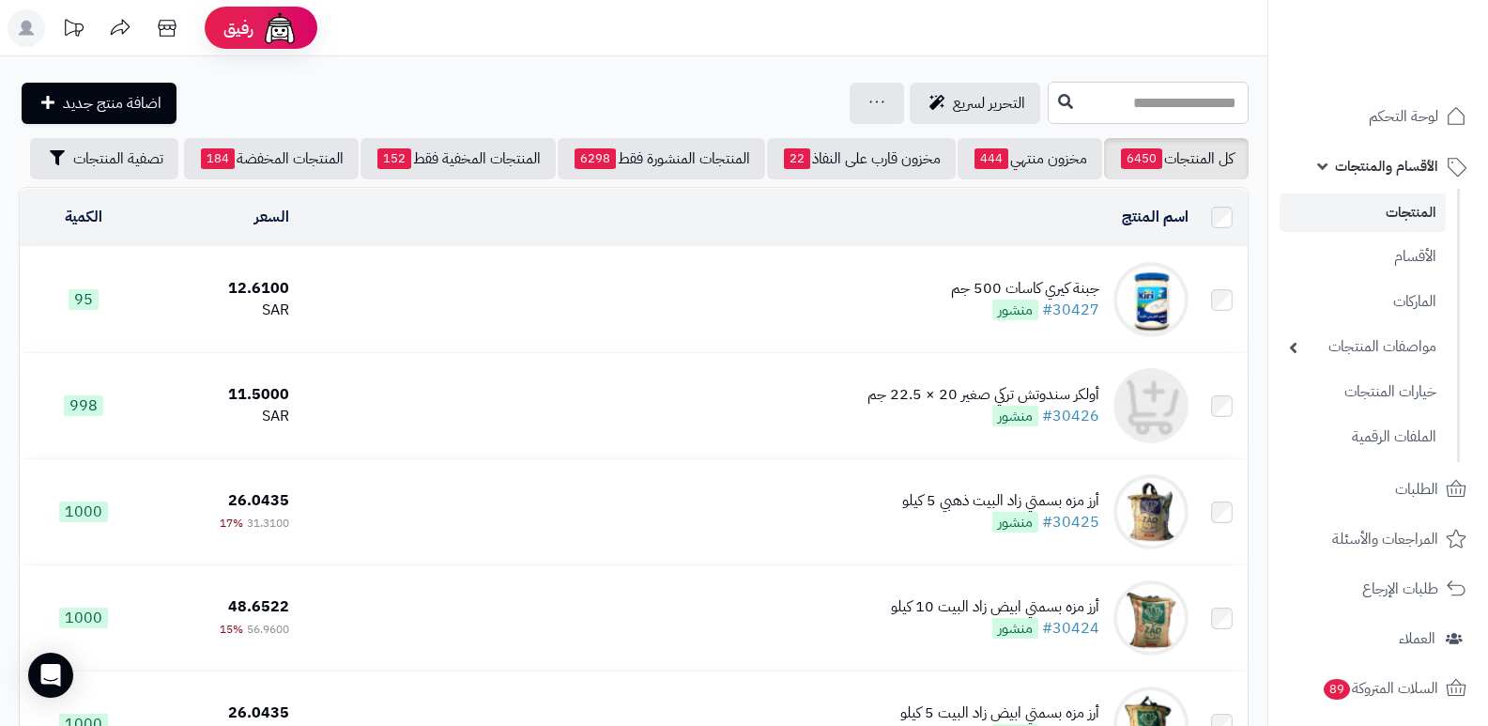
click at [1089, 93] on input "text" at bounding box center [1148, 103] width 201 height 42
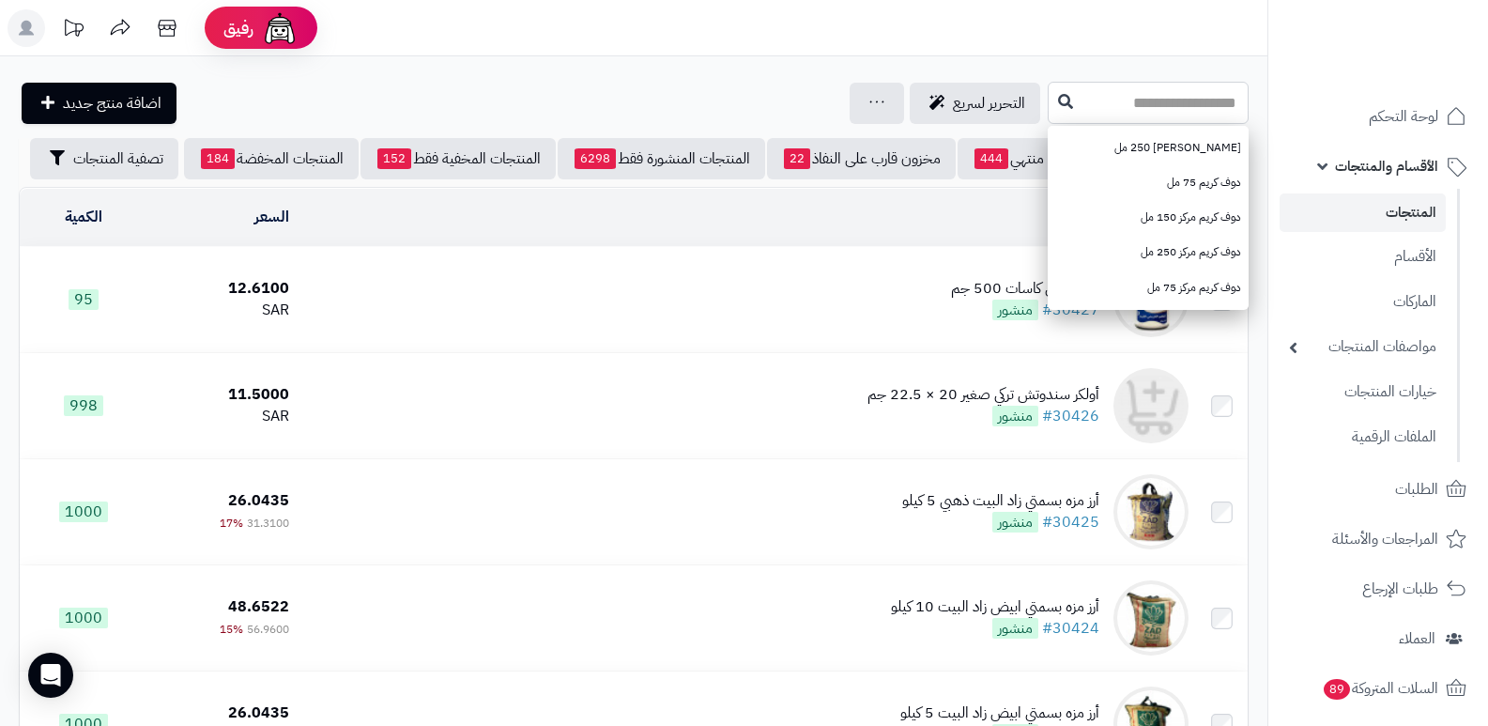
paste input "**********"
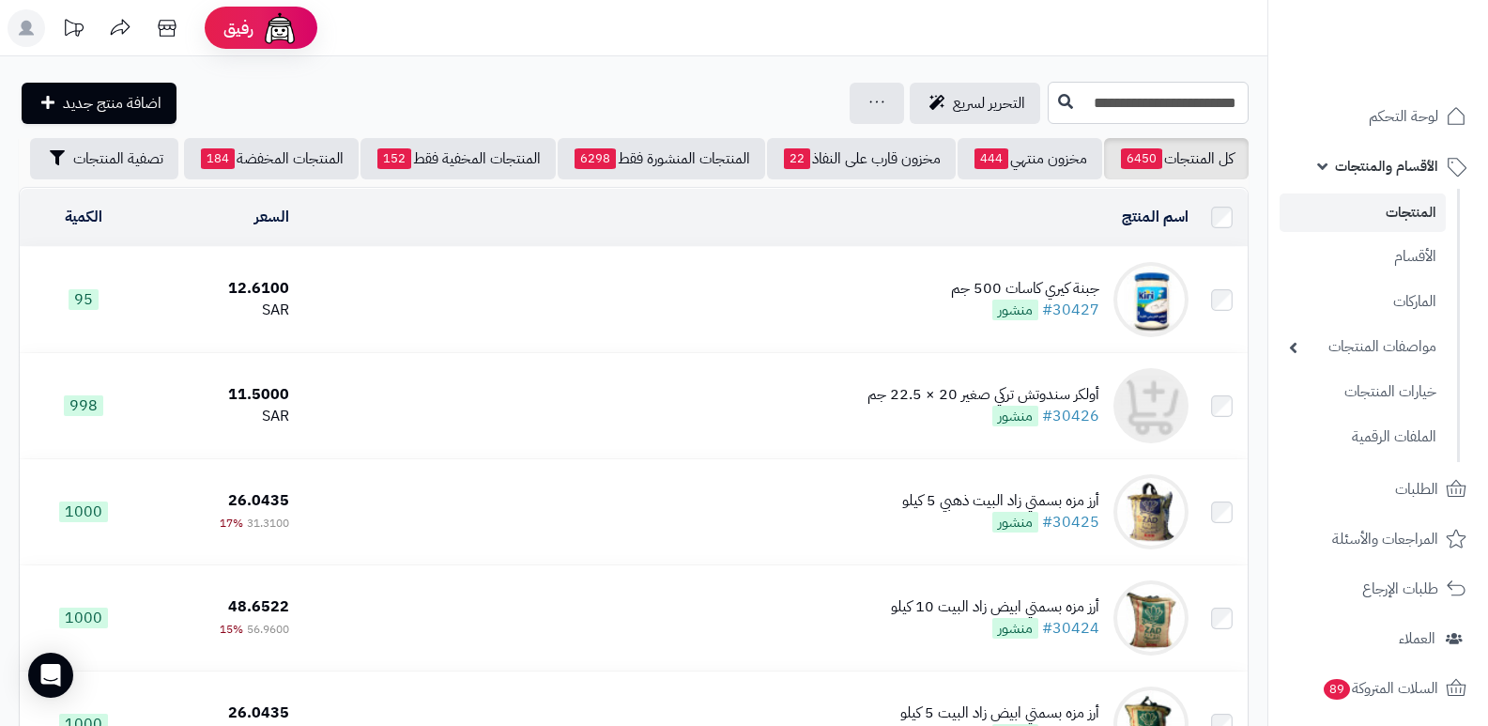
click at [1048, 104] on input "**********" at bounding box center [1148, 103] width 201 height 42
click at [1048, 110] on input "**********" at bounding box center [1148, 103] width 201 height 42
drag, startPoint x: 1049, startPoint y: 105, endPoint x: 1165, endPoint y: 121, distance: 117.5
click at [1165, 121] on input "**********" at bounding box center [1148, 103] width 201 height 42
type input "*********"
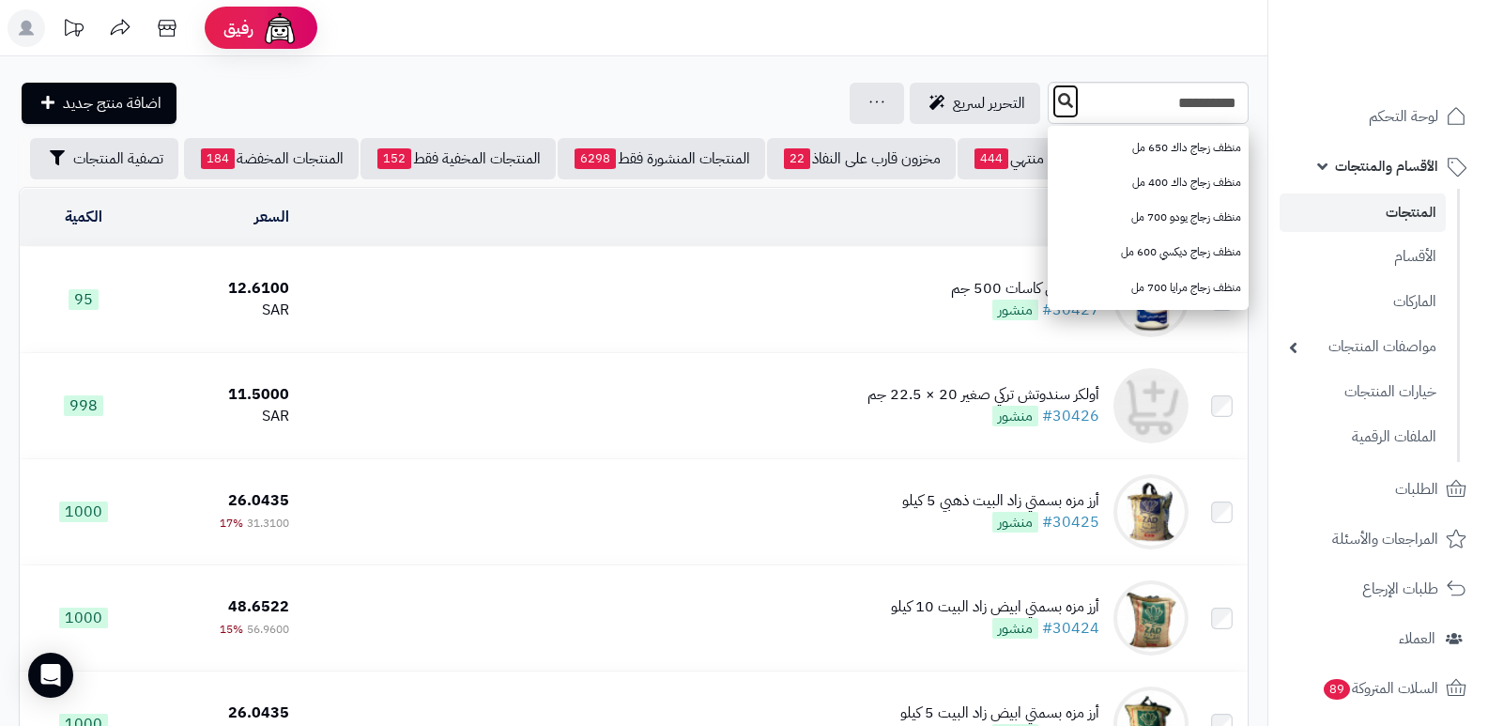
click at [1058, 99] on icon at bounding box center [1065, 100] width 15 height 15
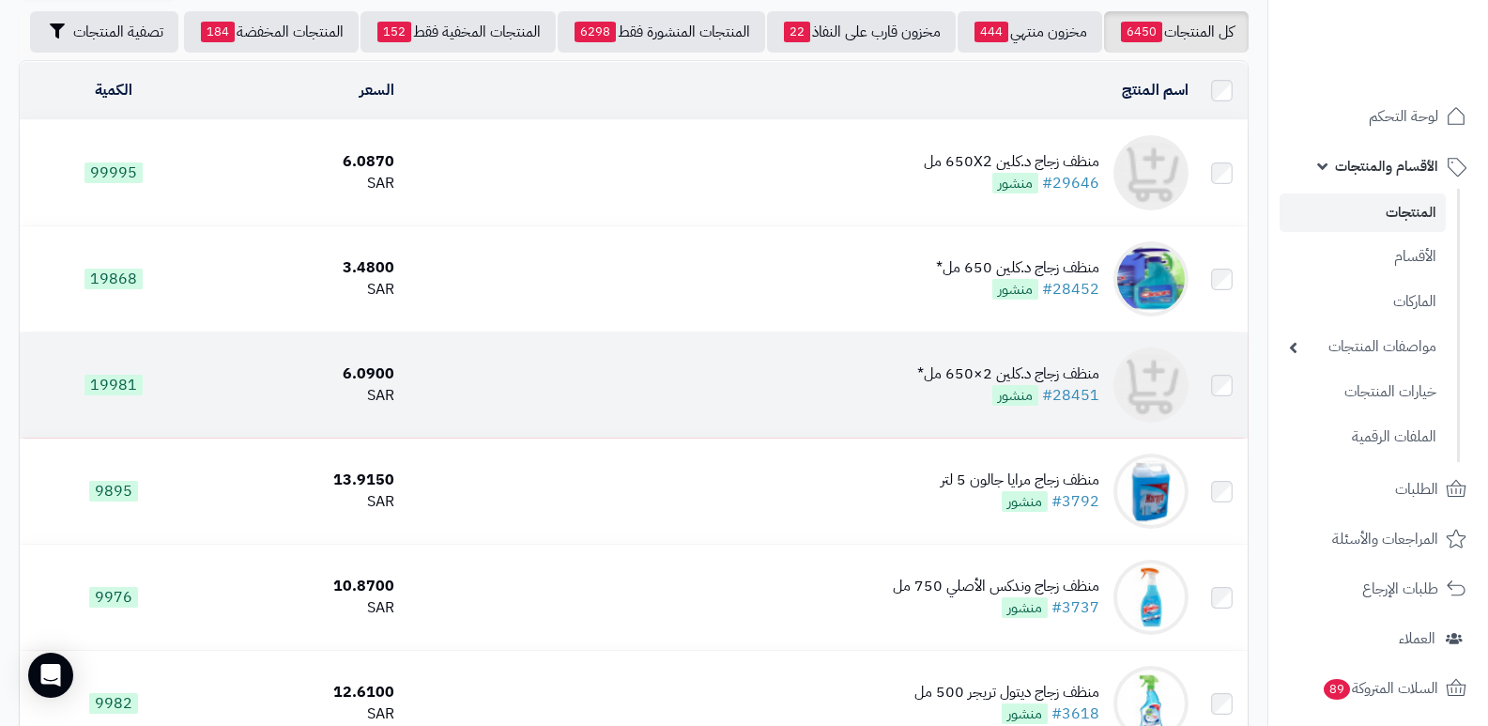
scroll to position [94, 0]
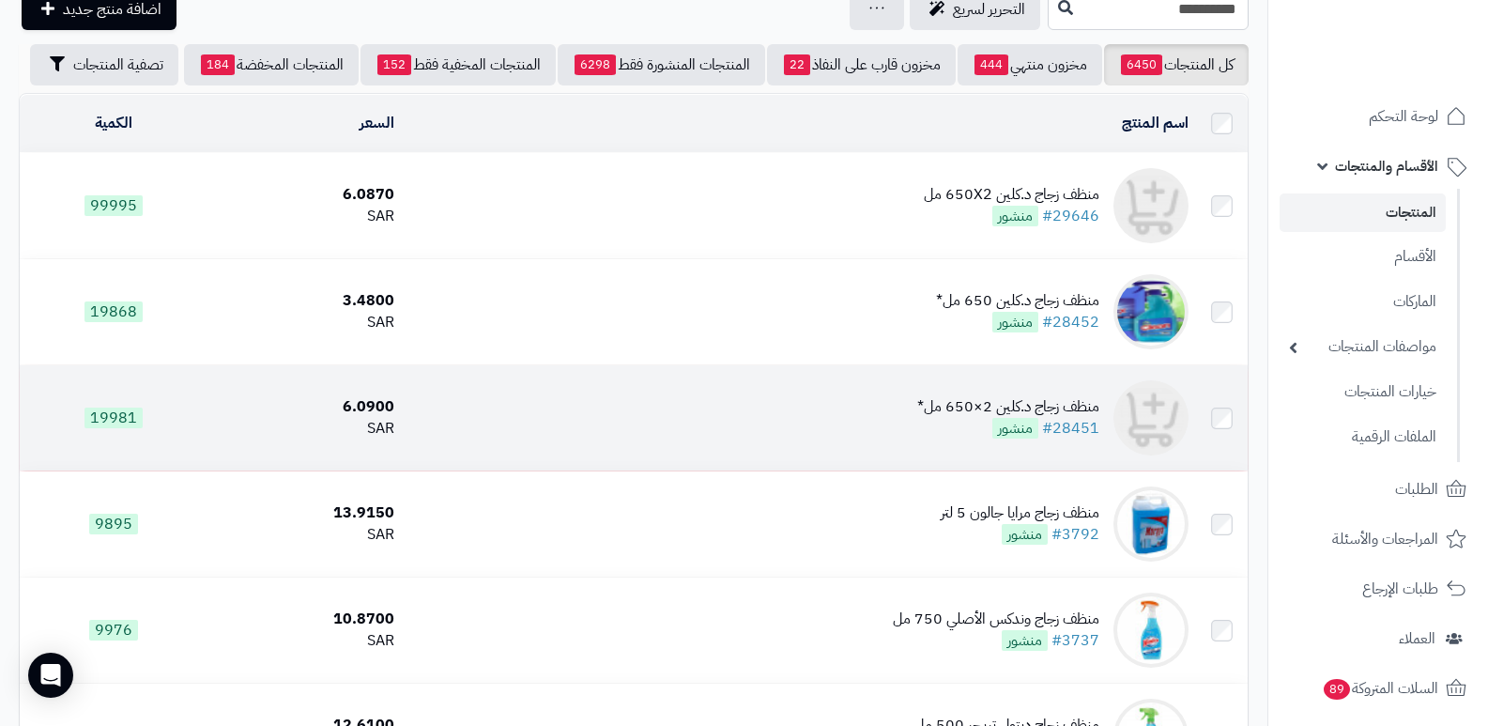
click at [944, 418] on div "منظف زجاج د.كلين 2×650 مل*" at bounding box center [1008, 407] width 182 height 22
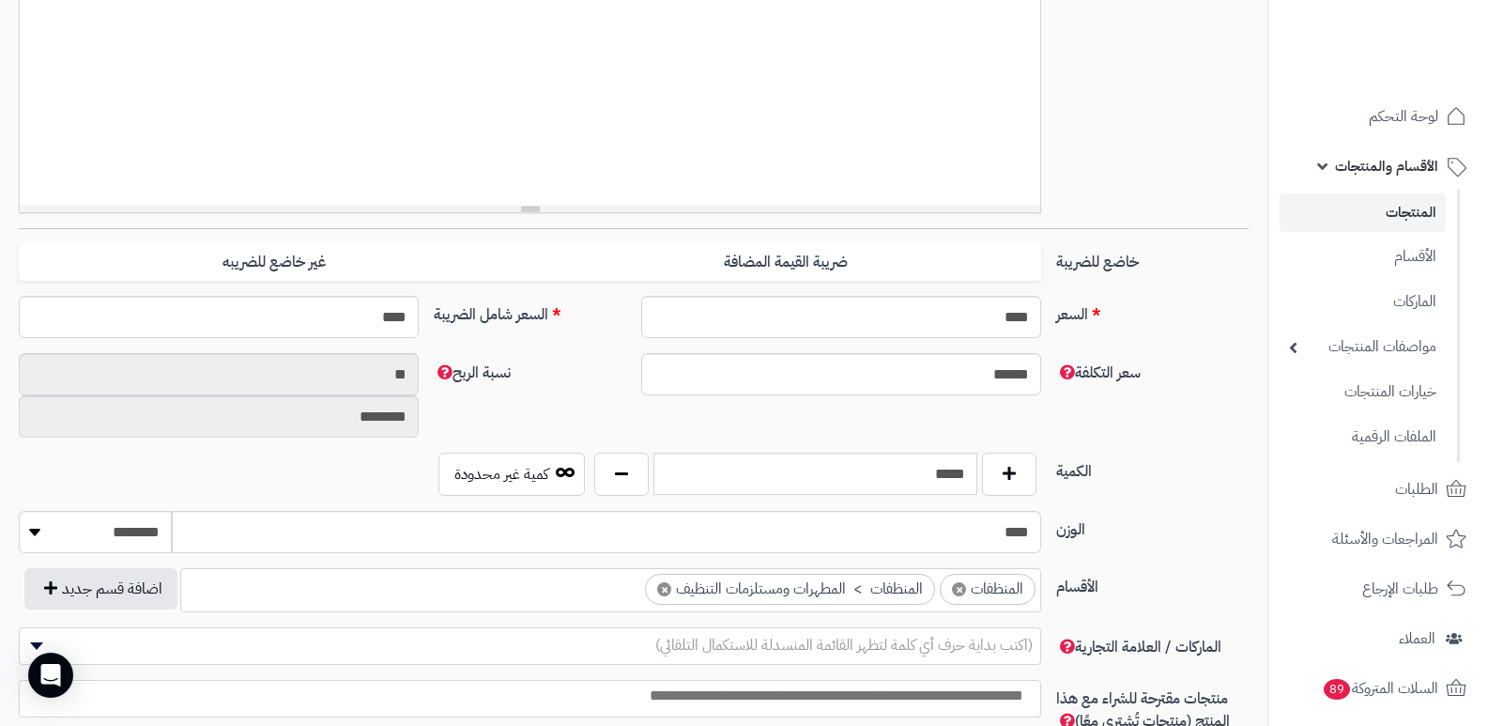
scroll to position [657, 0]
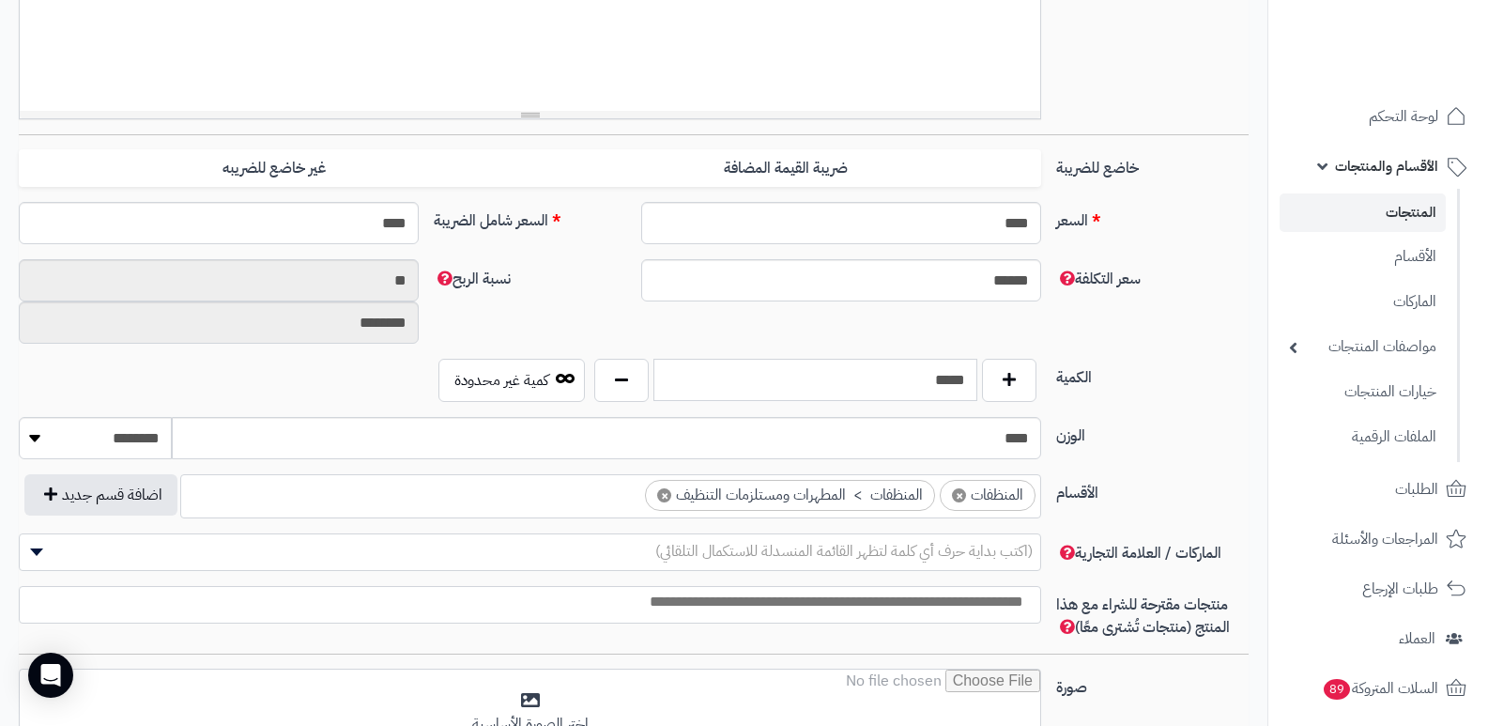
click at [924, 386] on input "*****" at bounding box center [816, 380] width 324 height 42
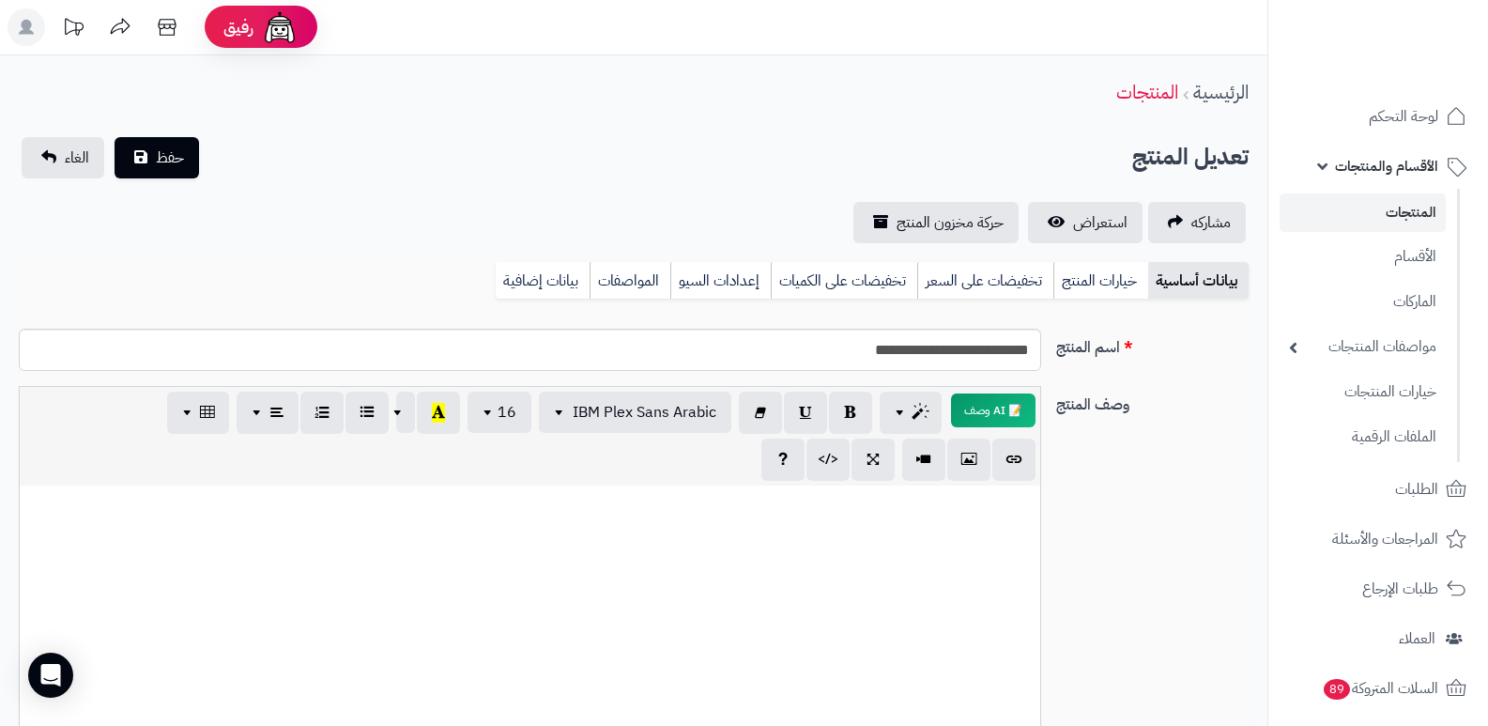
scroll to position [0, 0]
type input "*"
click at [154, 177] on button "حفظ" at bounding box center [157, 157] width 85 height 41
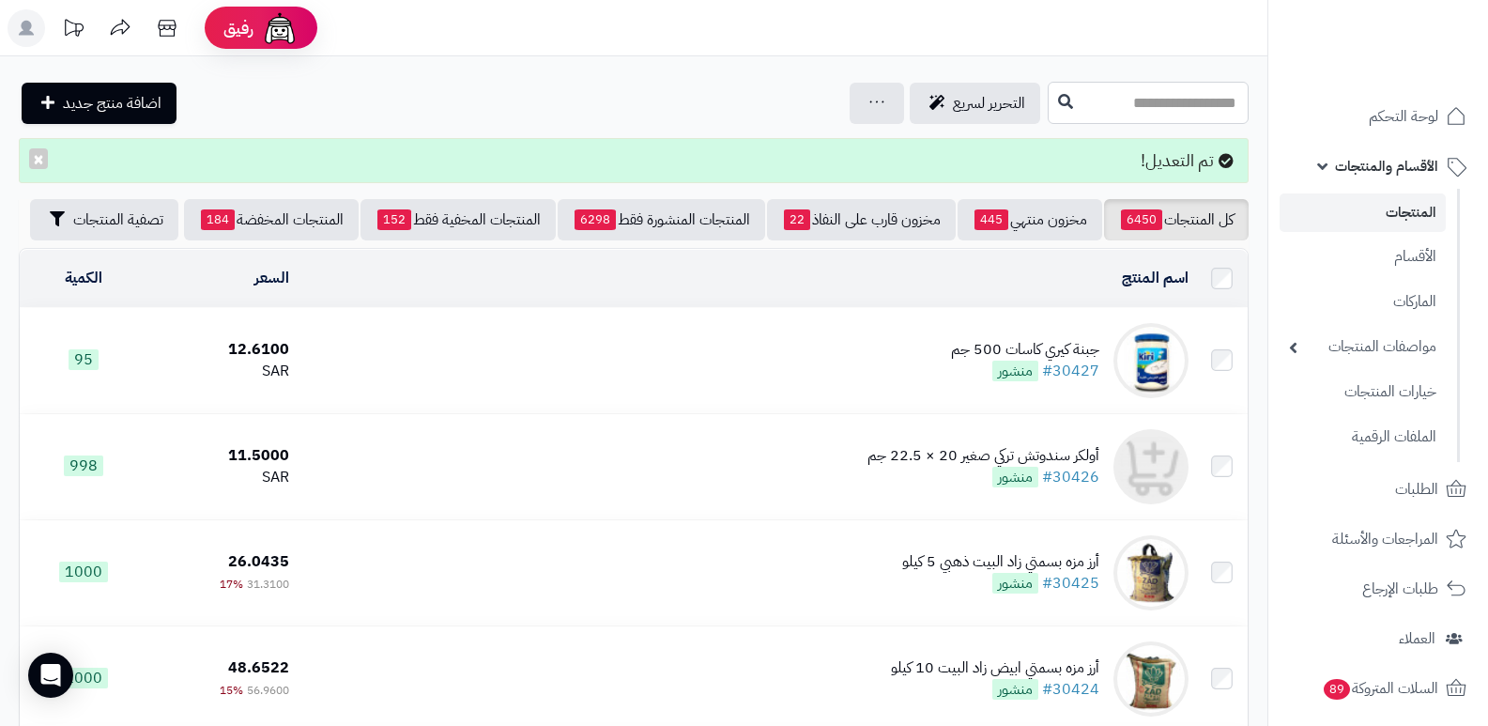
click at [1163, 107] on input "text" at bounding box center [1148, 103] width 201 height 42
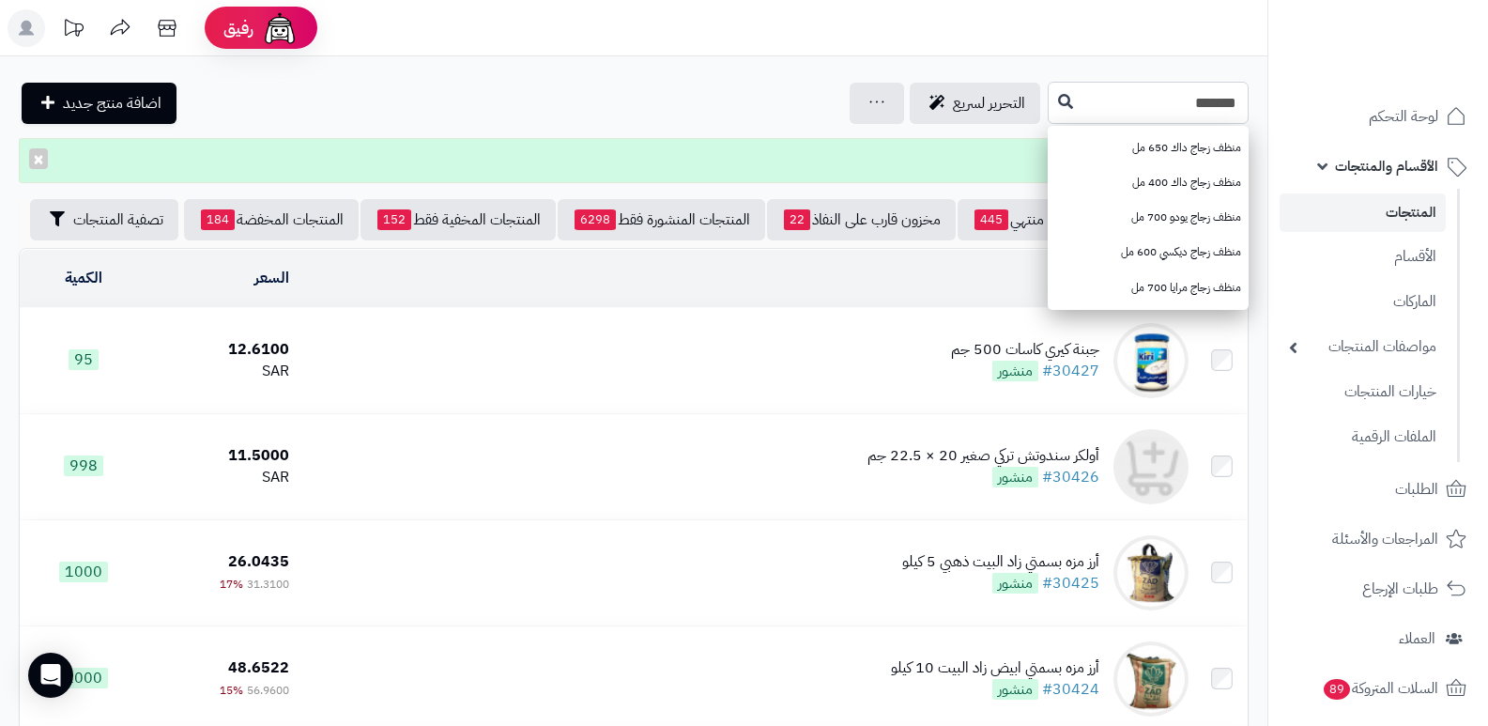
type input "*******"
click at [1058, 100] on icon at bounding box center [1065, 100] width 15 height 15
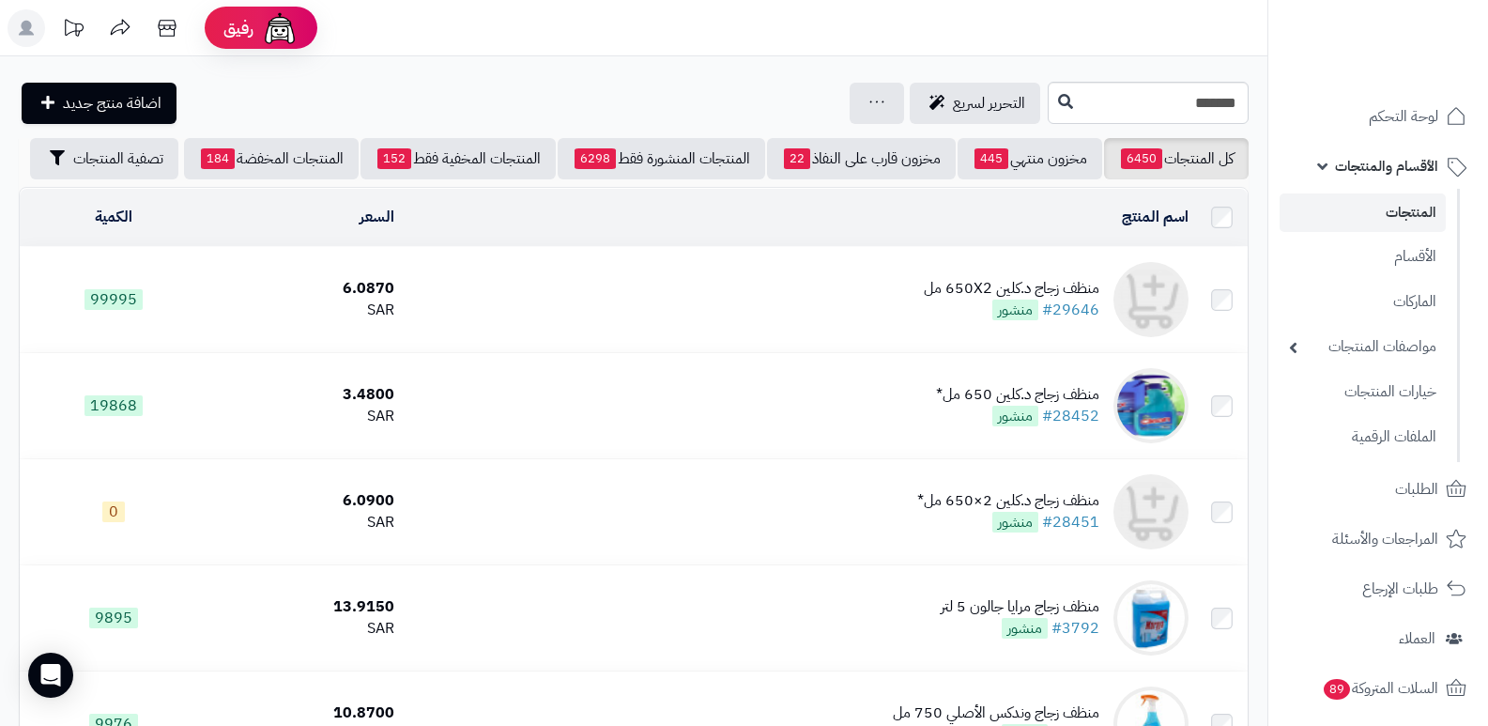
click at [968, 282] on div "منظف زجاج د.كلين 650X2 مل" at bounding box center [1012, 289] width 176 height 22
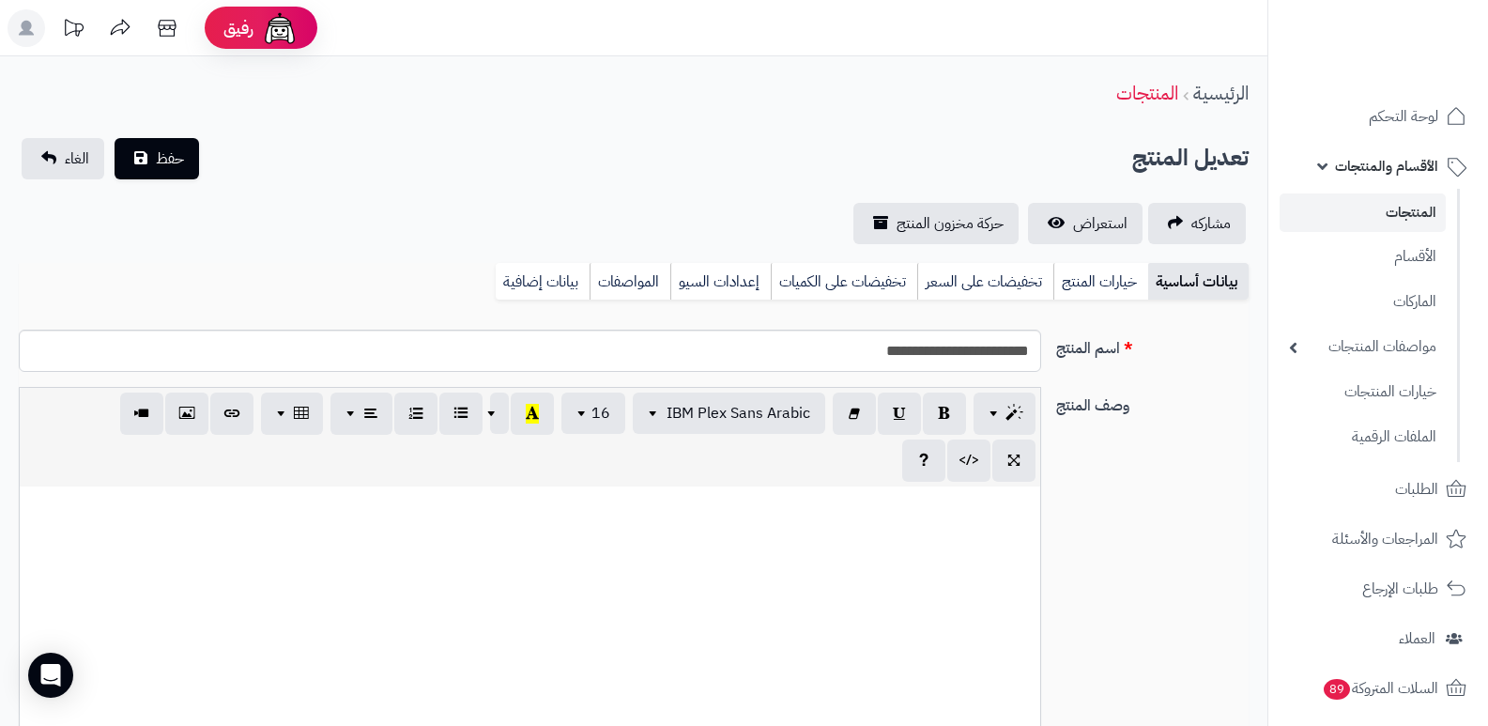
select select
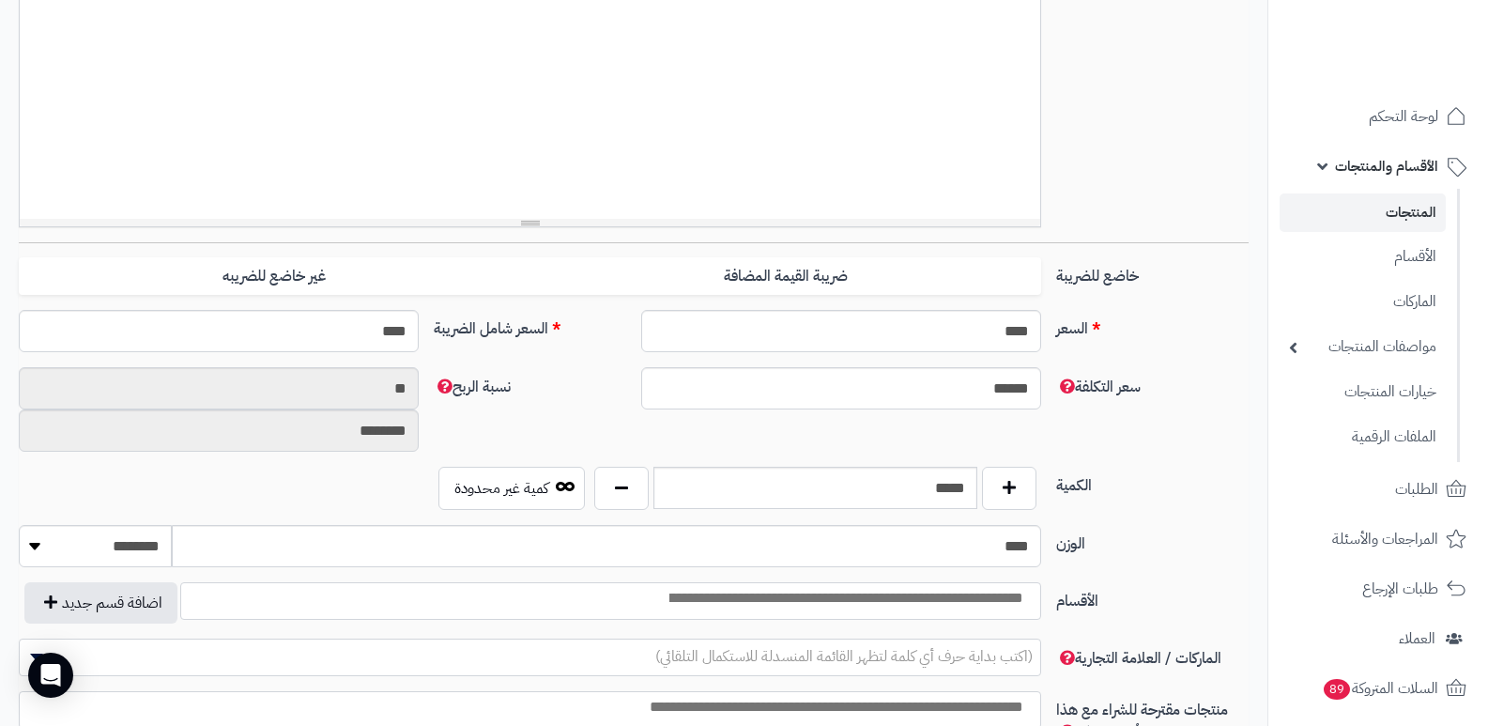
scroll to position [657, 0]
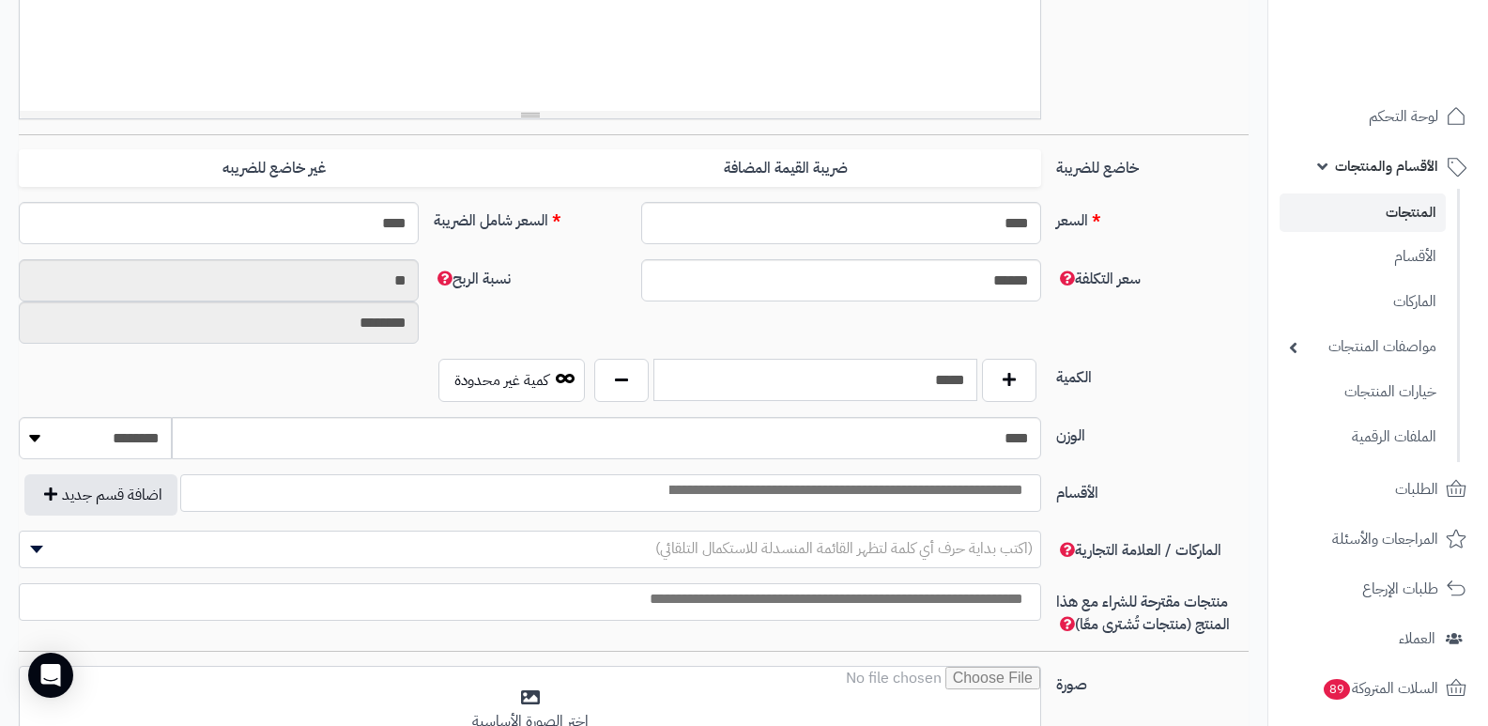
click at [912, 360] on input "*****" at bounding box center [816, 380] width 324 height 42
click at [931, 373] on input "*****" at bounding box center [816, 380] width 324 height 42
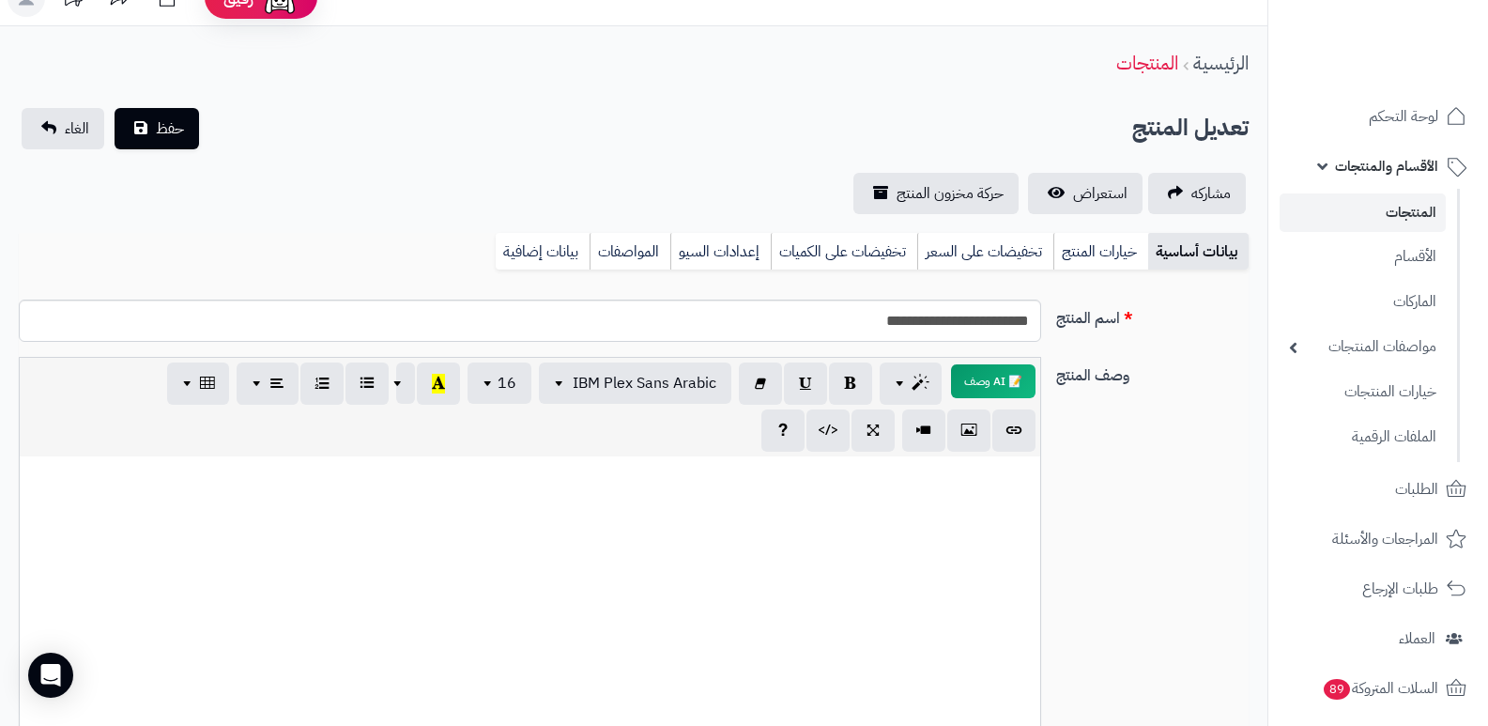
scroll to position [0, 0]
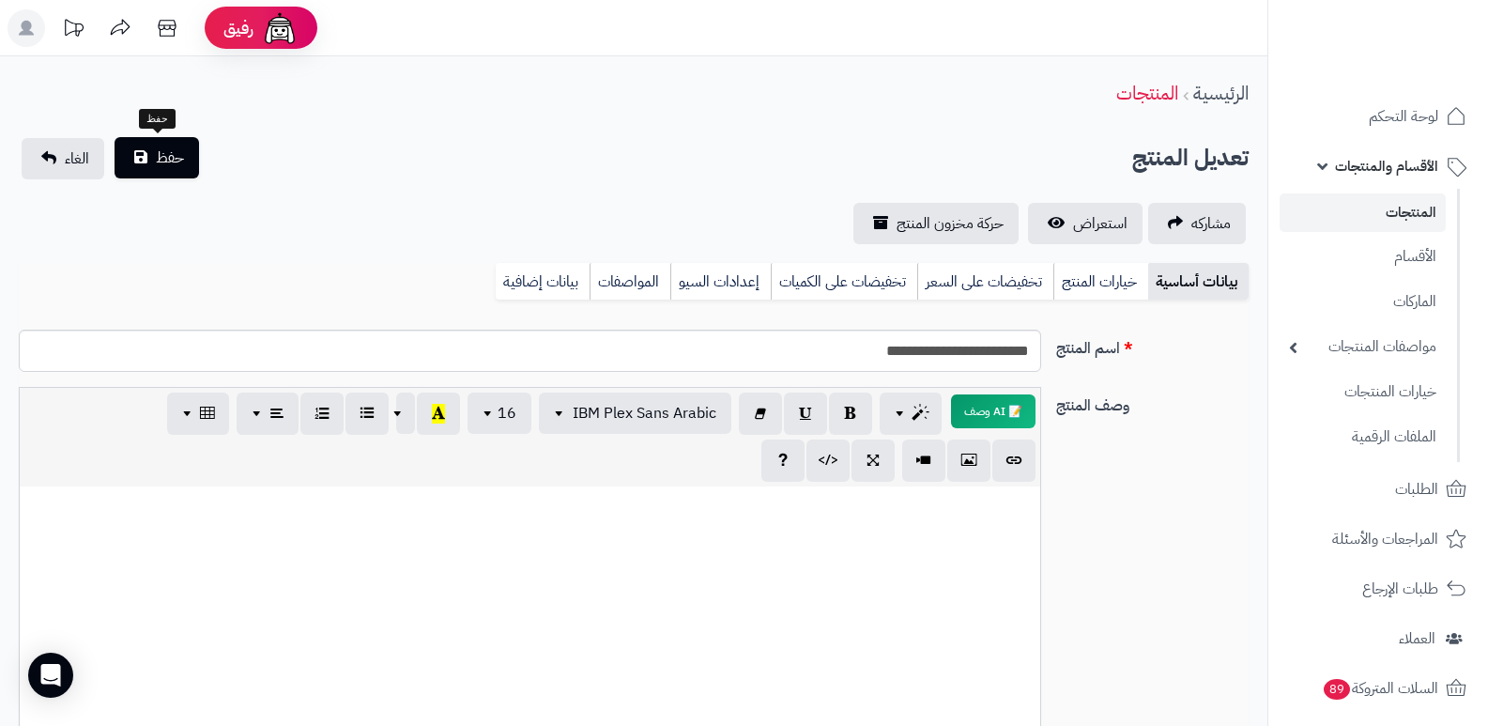
type input "*"
click at [144, 145] on button "حفظ" at bounding box center [157, 157] width 85 height 41
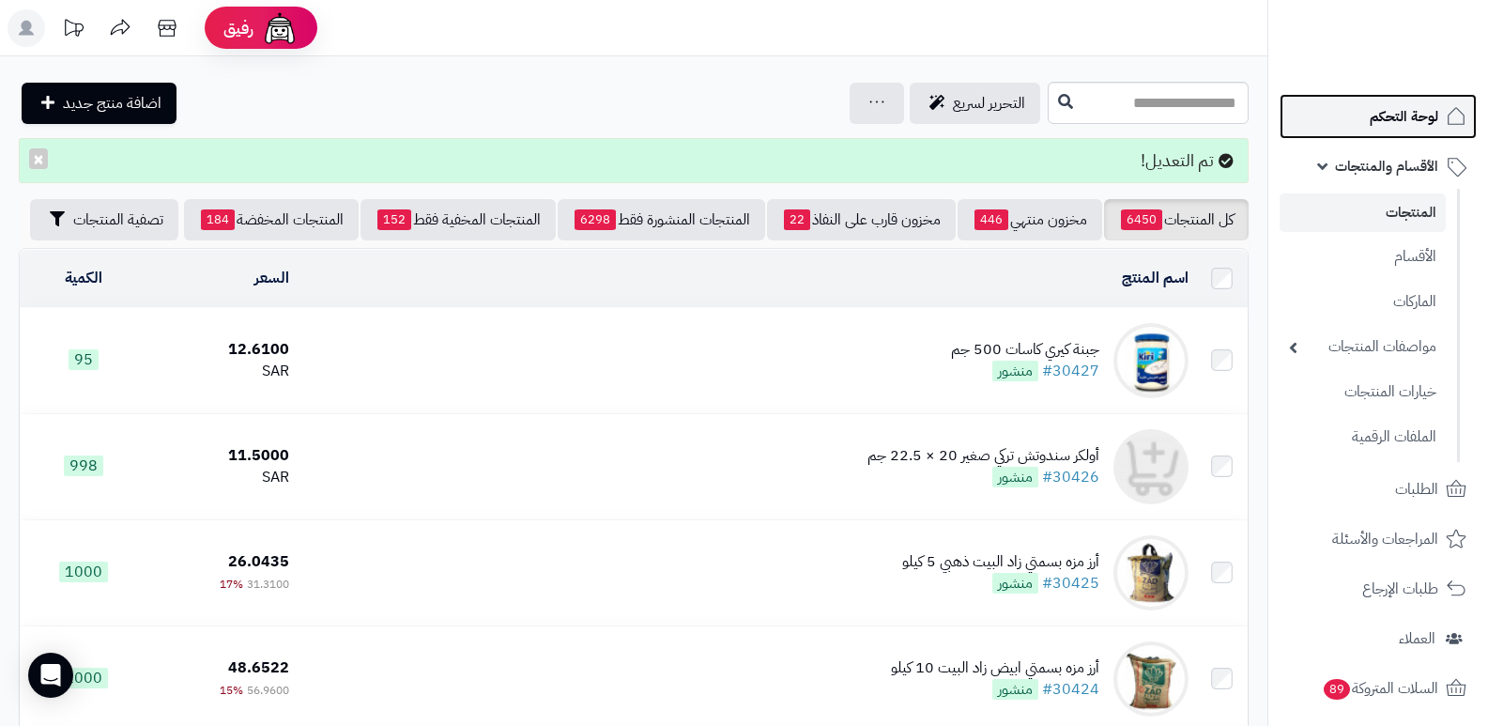
click at [1407, 118] on span "لوحة التحكم" at bounding box center [1404, 116] width 69 height 26
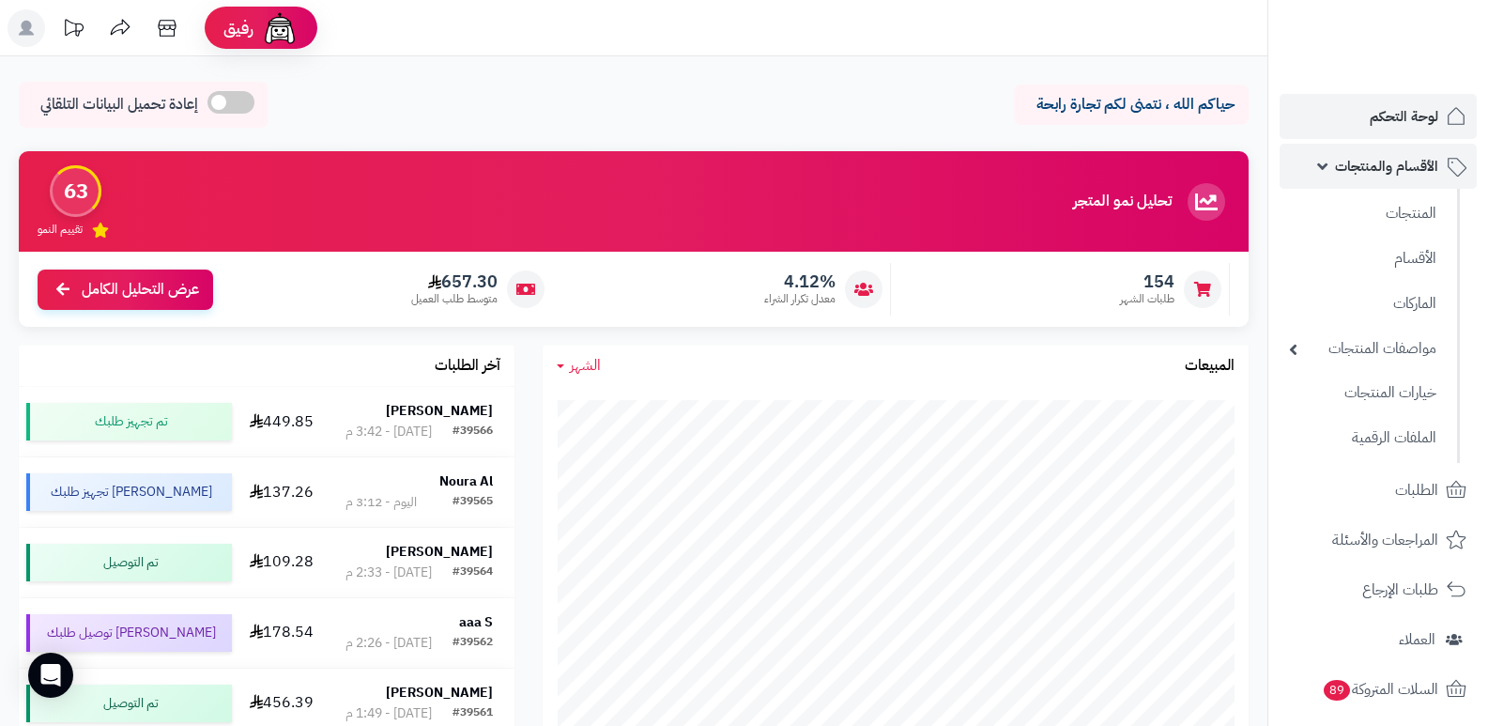
click at [1416, 163] on span "الأقسام والمنتجات" at bounding box center [1386, 166] width 103 height 26
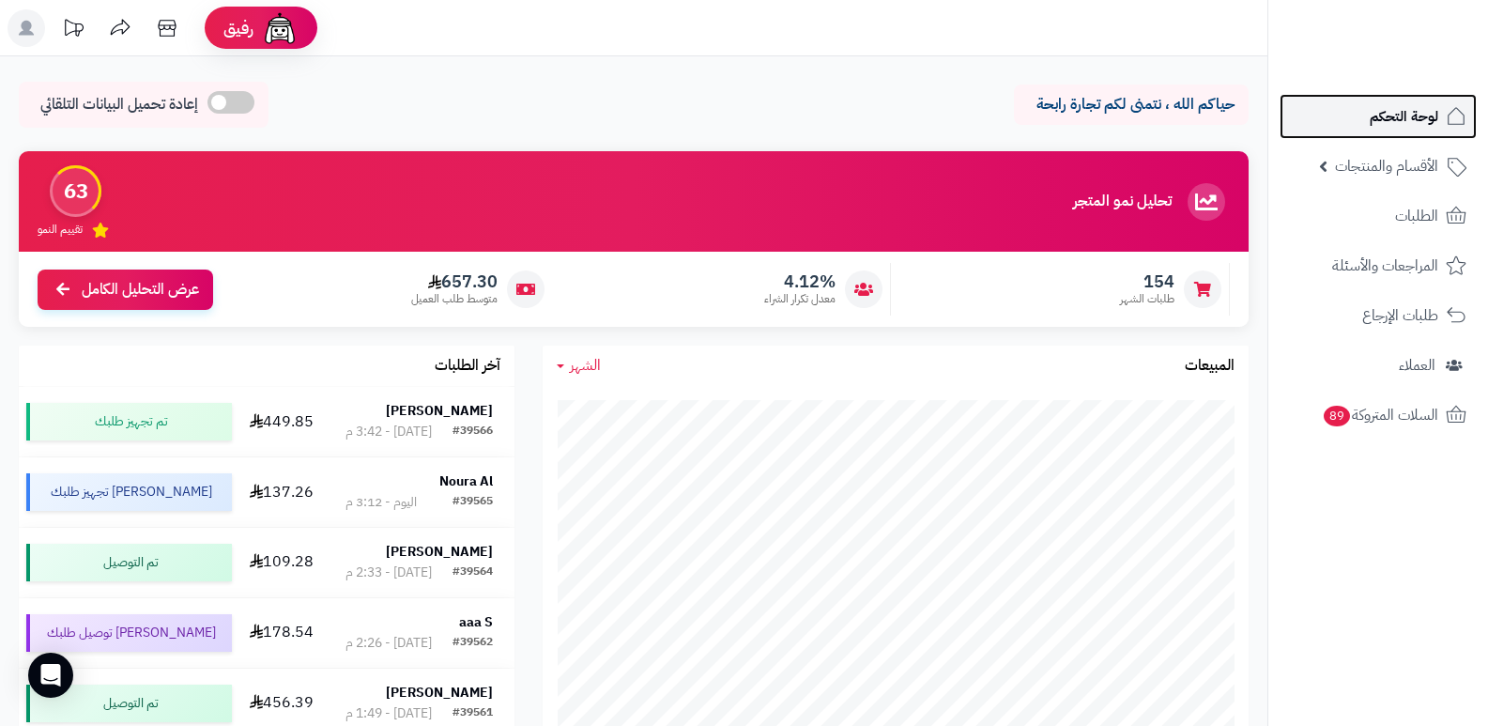
click at [1406, 118] on span "لوحة التحكم" at bounding box center [1404, 116] width 69 height 26
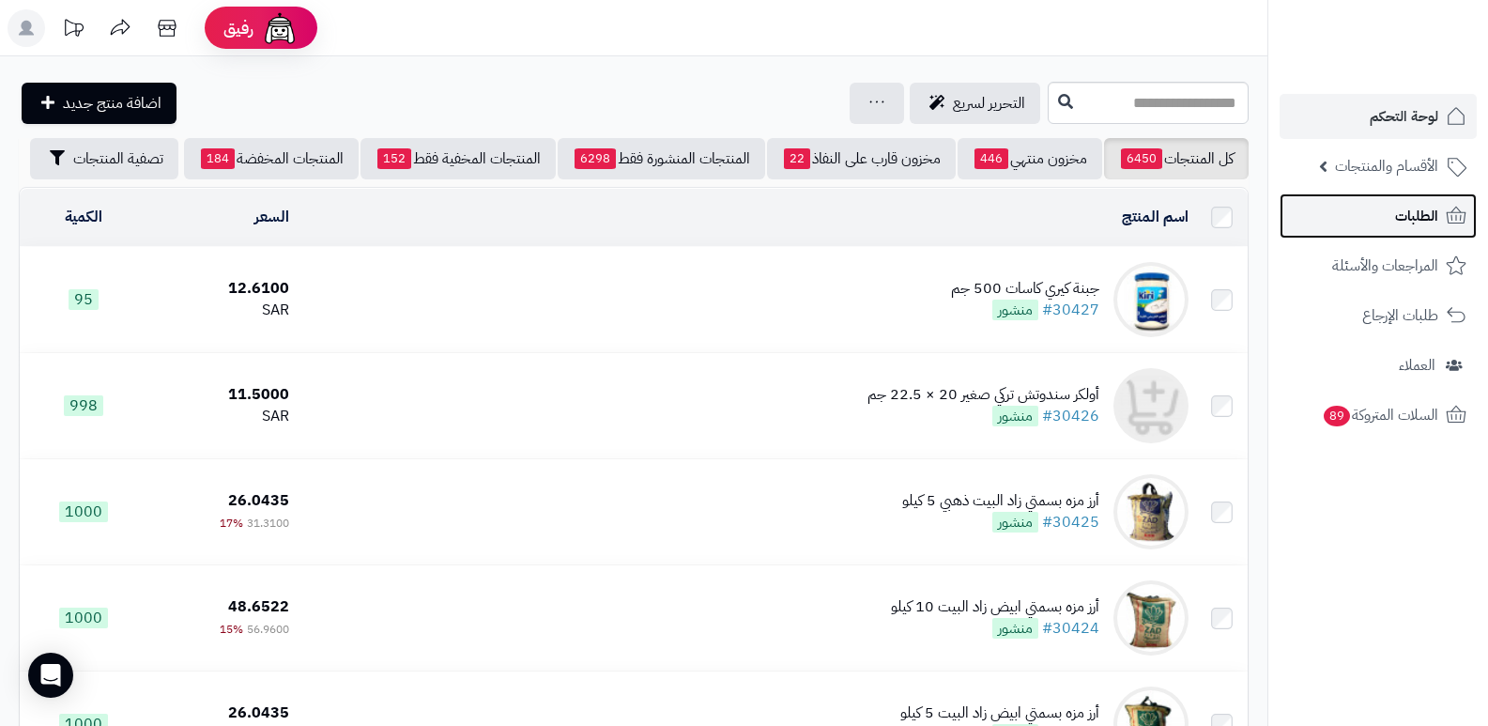
click at [1400, 216] on span "الطلبات" at bounding box center [1416, 216] width 43 height 26
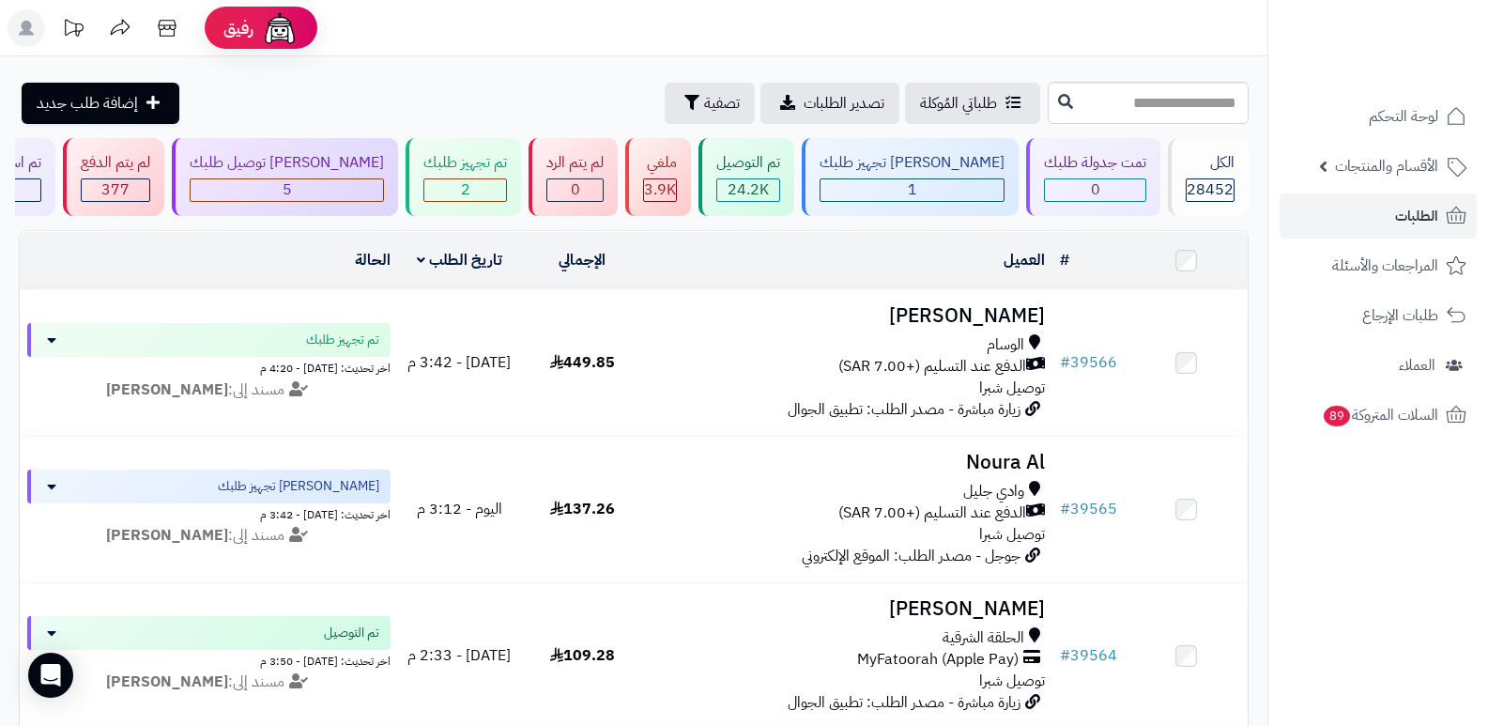
click at [946, 30] on header "رفيق ! الطلبات معالجة مكتمل إرجاع المنتجات العملاء المتواجدون الان 29306 عملاء …" at bounding box center [744, 28] width 1488 height 56
click at [479, 178] on div "2" at bounding box center [466, 189] width 84 height 23
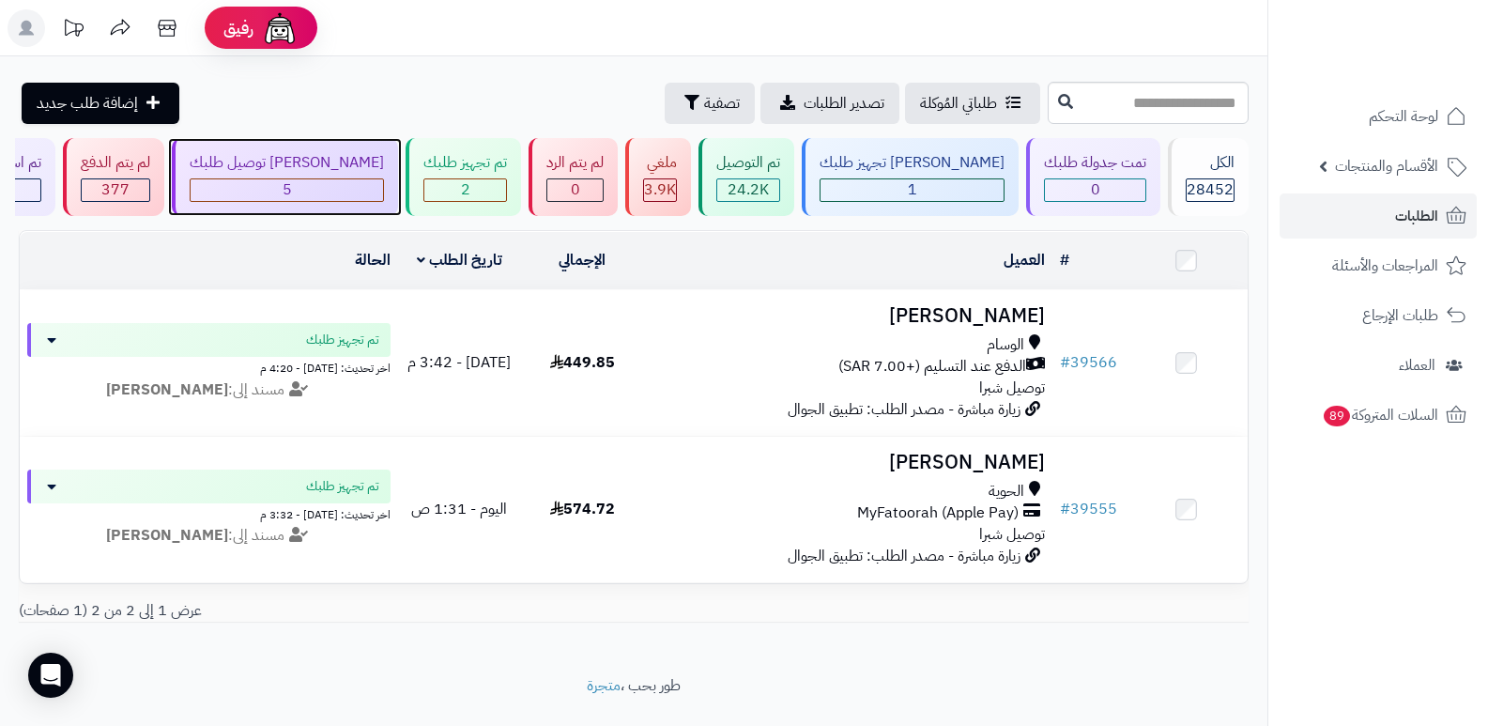
click at [357, 173] on div "[PERSON_NAME] توصيل طلبك" at bounding box center [287, 163] width 194 height 22
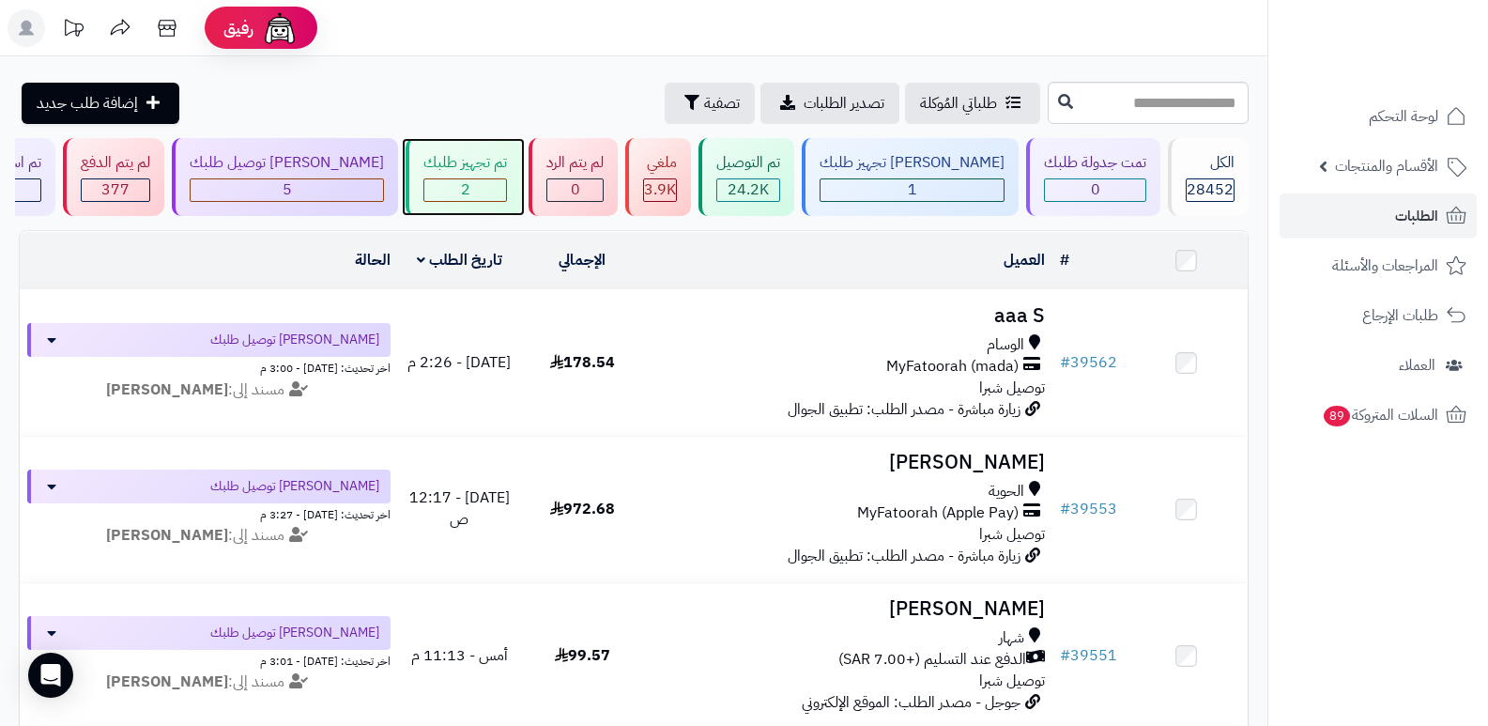
click at [506, 192] on div "2" at bounding box center [465, 190] width 82 height 22
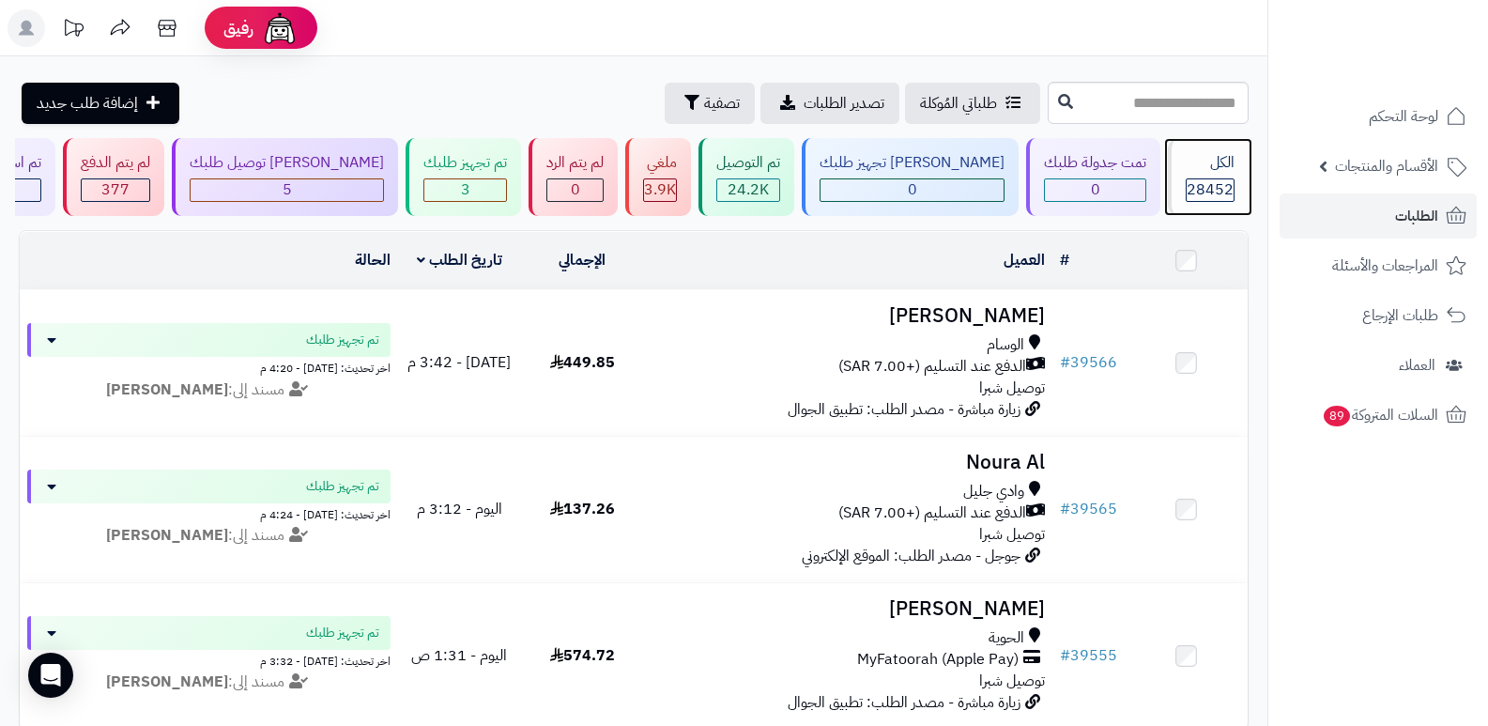
click at [1199, 175] on div "الكل 28452" at bounding box center [1208, 177] width 81 height 78
click at [1216, 165] on div "الكل" at bounding box center [1210, 163] width 49 height 22
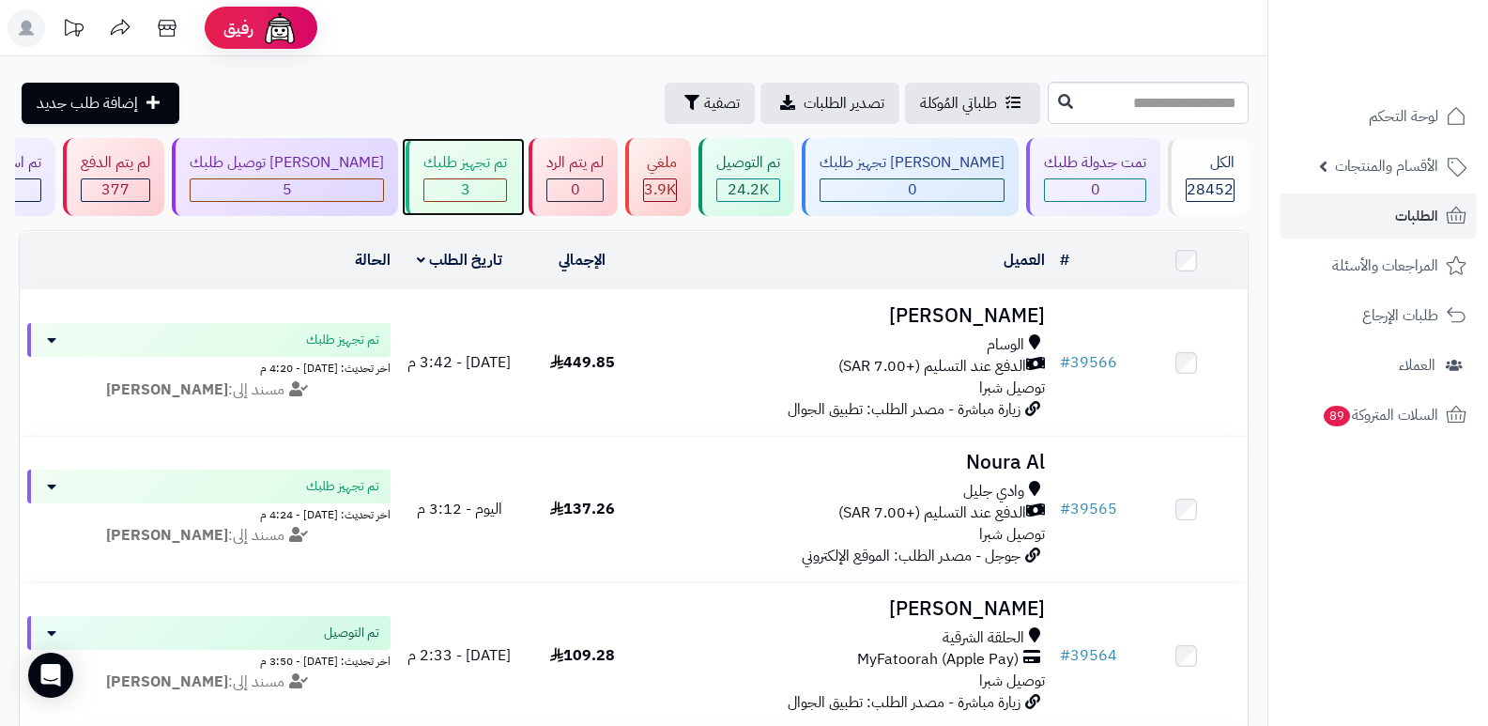
click at [506, 196] on div "3" at bounding box center [465, 190] width 82 height 22
click at [1309, 563] on nav "لوحة التحكم الأقسام والمنتجات المنتجات الأقسام الماركات مواصفات المنتجات مواصفا…" at bounding box center [1378, 386] width 221 height 726
click at [1394, 603] on nav "لوحة التحكم الأقسام والمنتجات المنتجات الأقسام الماركات مواصفات المنتجات مواصفا…" at bounding box center [1378, 386] width 221 height 726
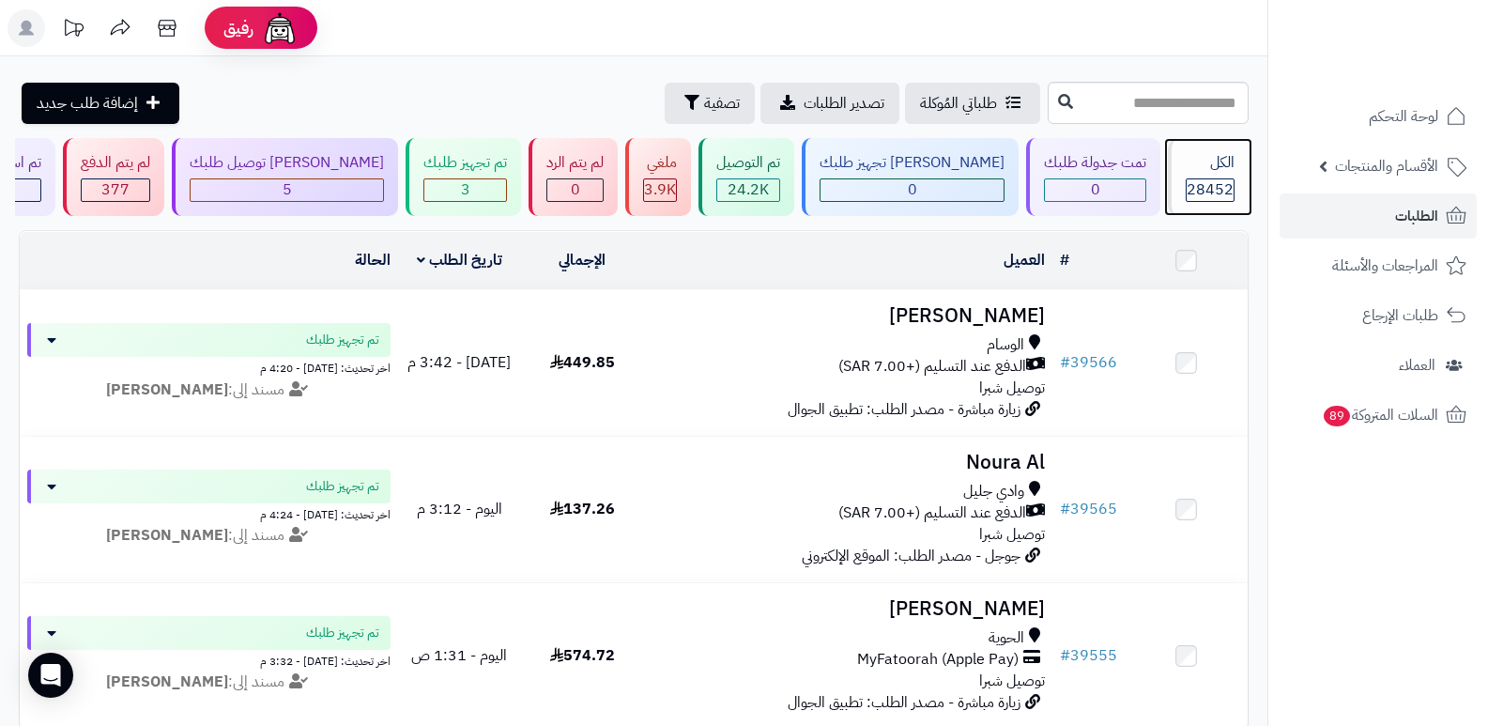
click at [1196, 172] on div "الكل" at bounding box center [1210, 163] width 49 height 22
click at [1202, 184] on span "28452" at bounding box center [1210, 189] width 47 height 23
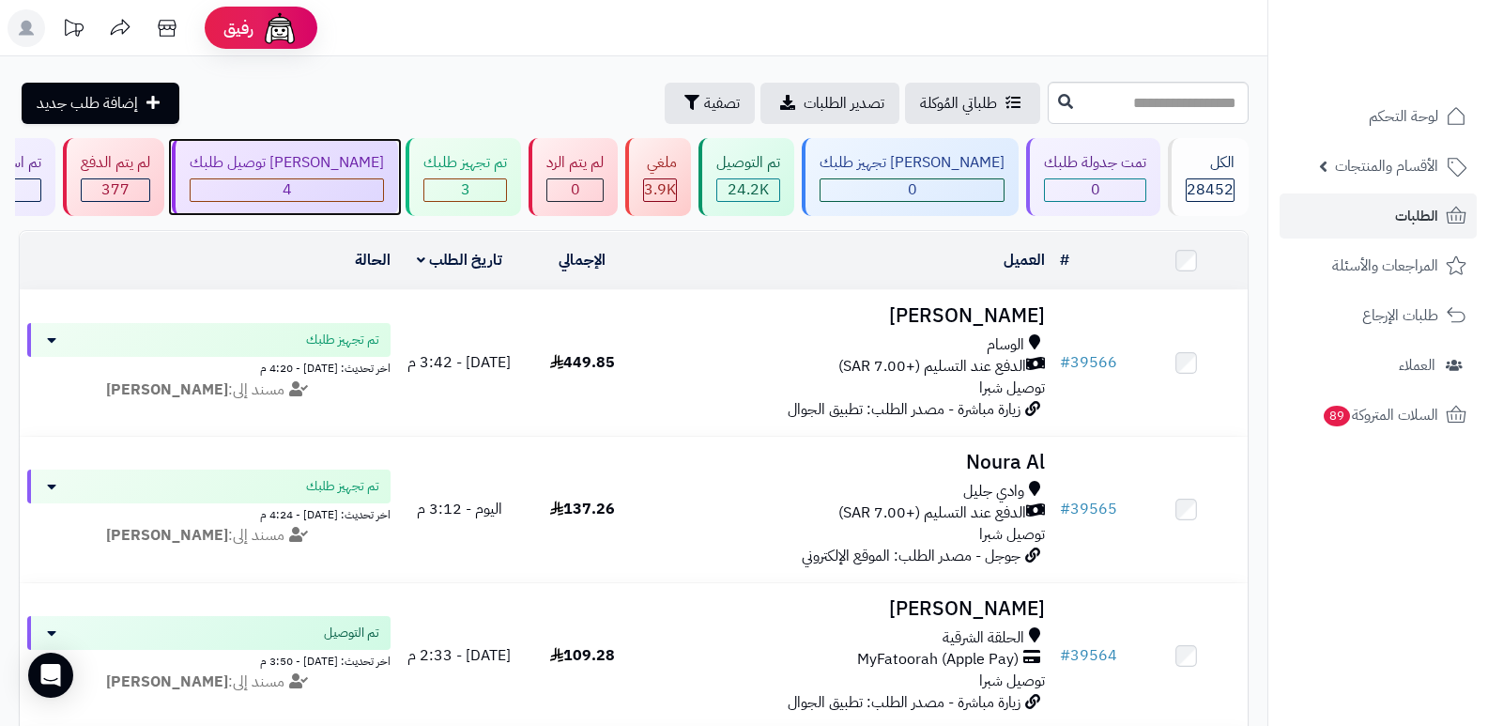
click at [383, 181] on div "4" at bounding box center [287, 190] width 193 height 22
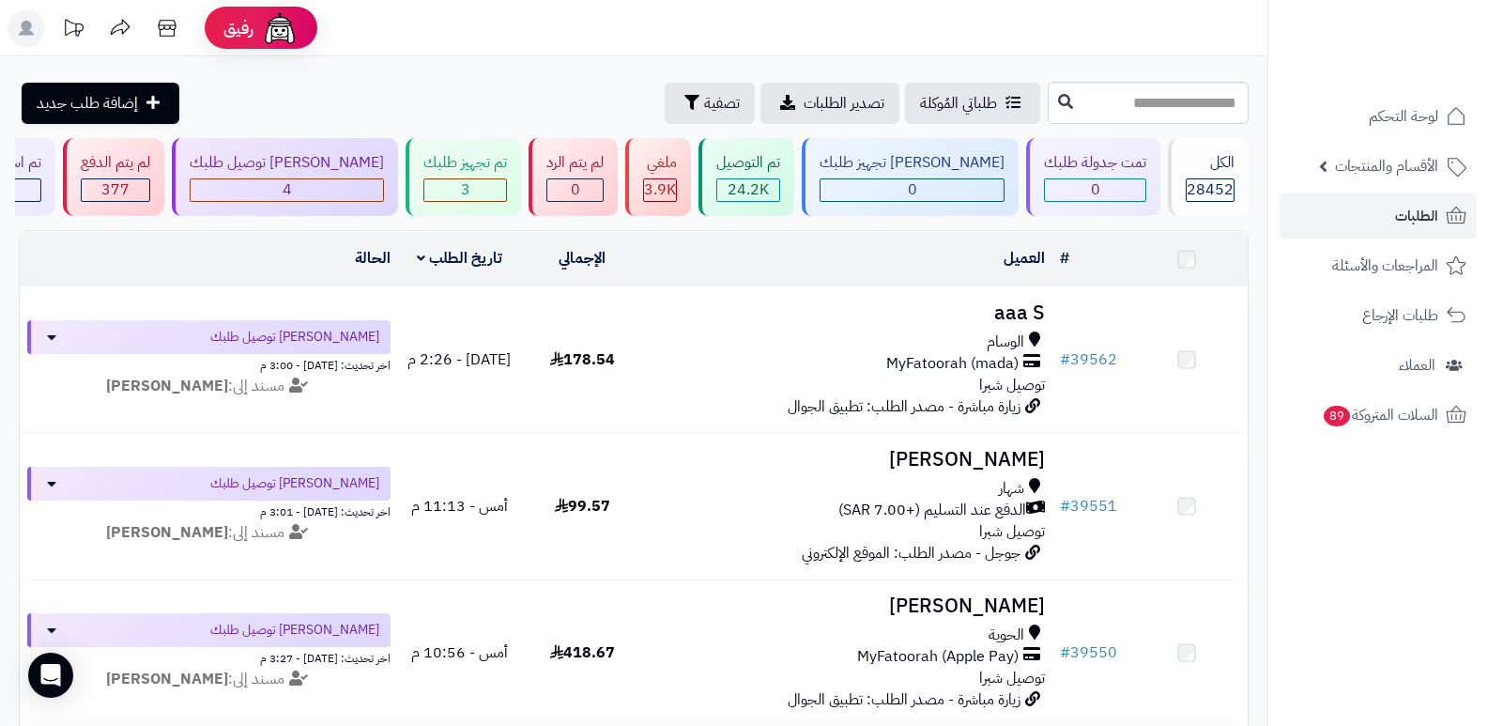
scroll to position [188, 0]
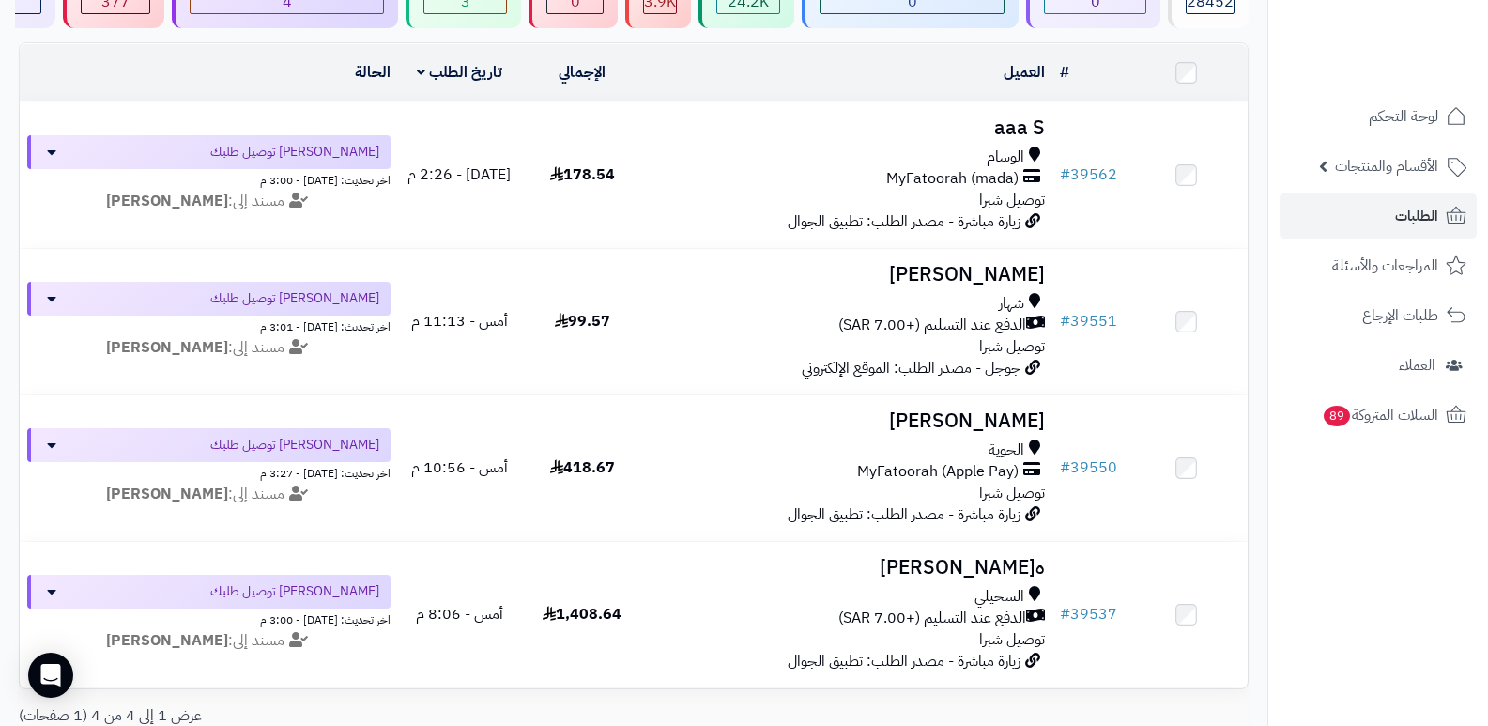
click at [1383, 549] on nav "لوحة التحكم الأقسام والمنتجات المنتجات الأقسام الماركات مواصفات المنتجات مواصفا…" at bounding box center [1378, 386] width 221 height 726
click at [1209, 9] on span "28452" at bounding box center [1210, 2] width 47 height 23
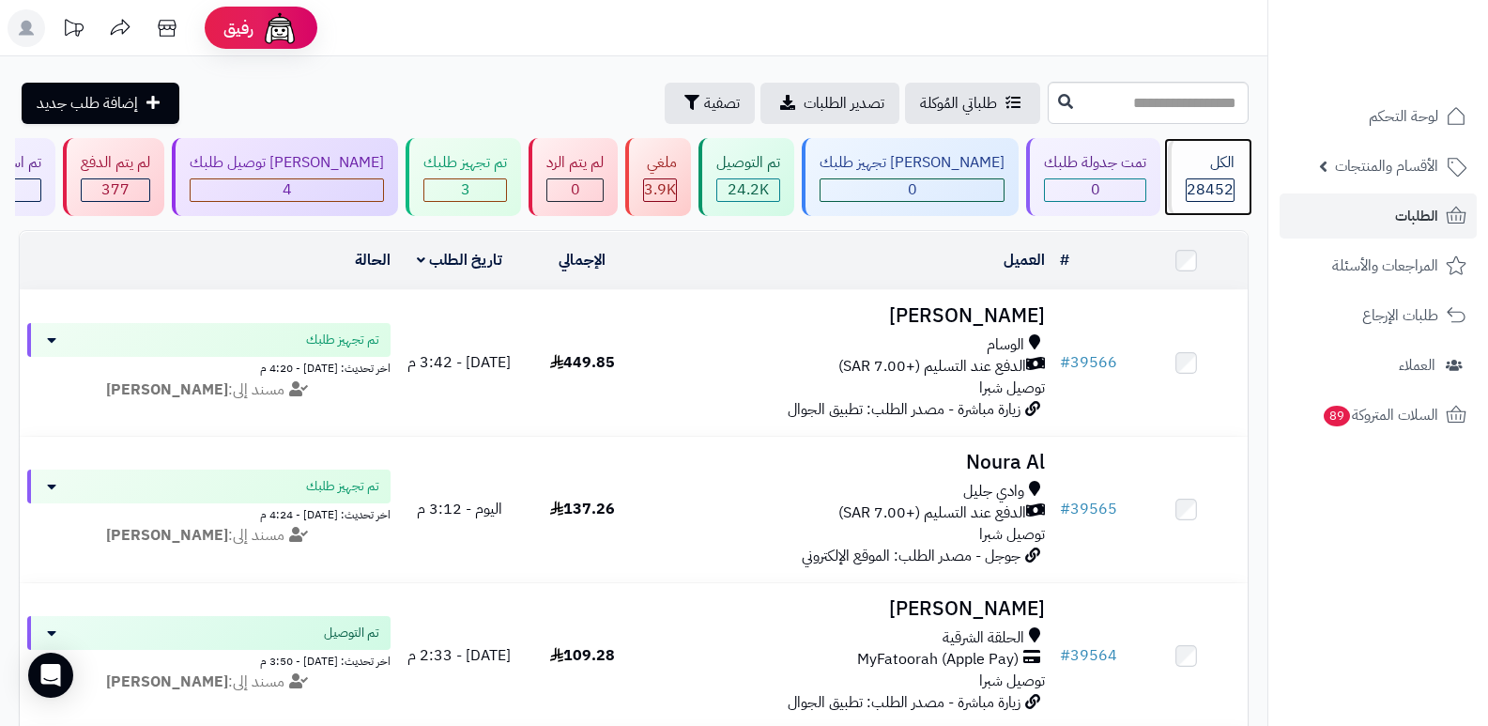
click at [1206, 165] on div "الكل" at bounding box center [1210, 163] width 49 height 22
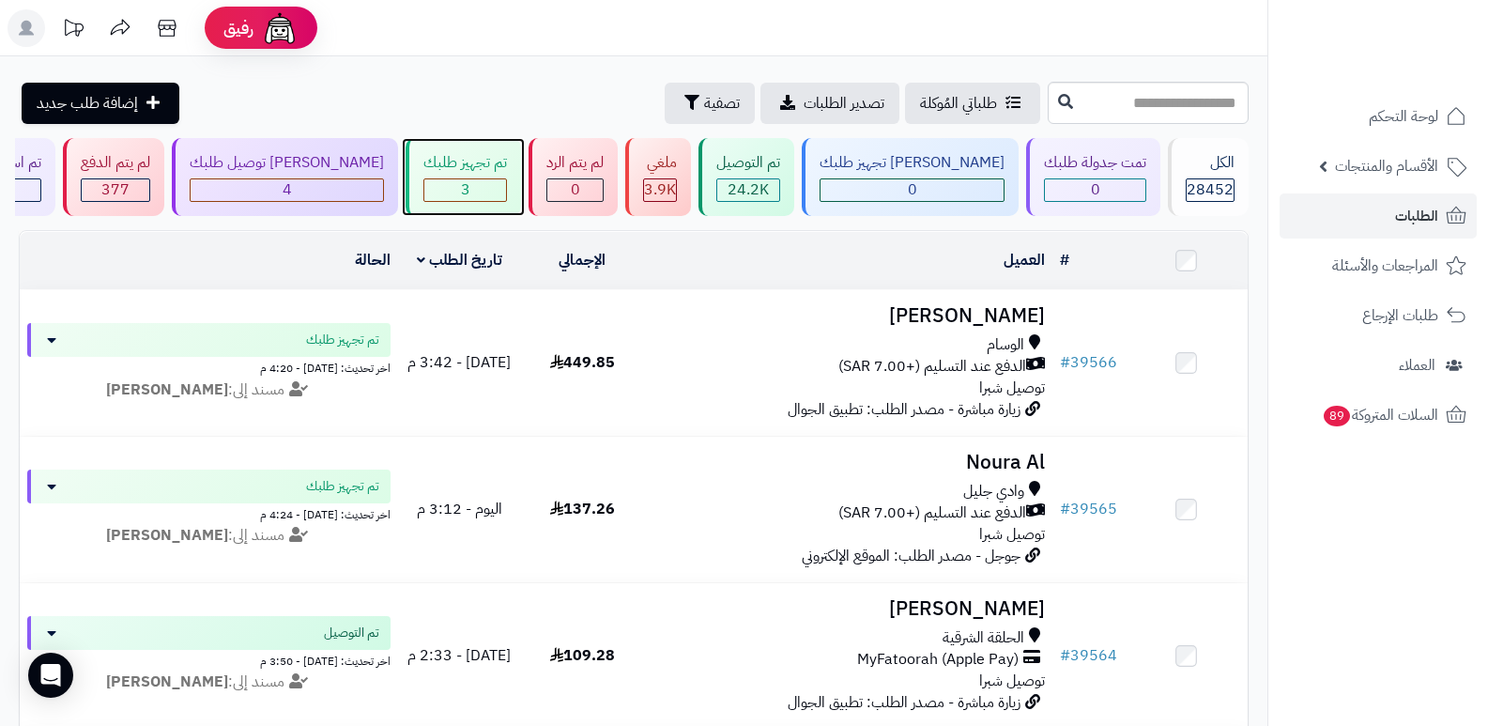
click at [470, 186] on span "3" at bounding box center [465, 189] width 9 height 23
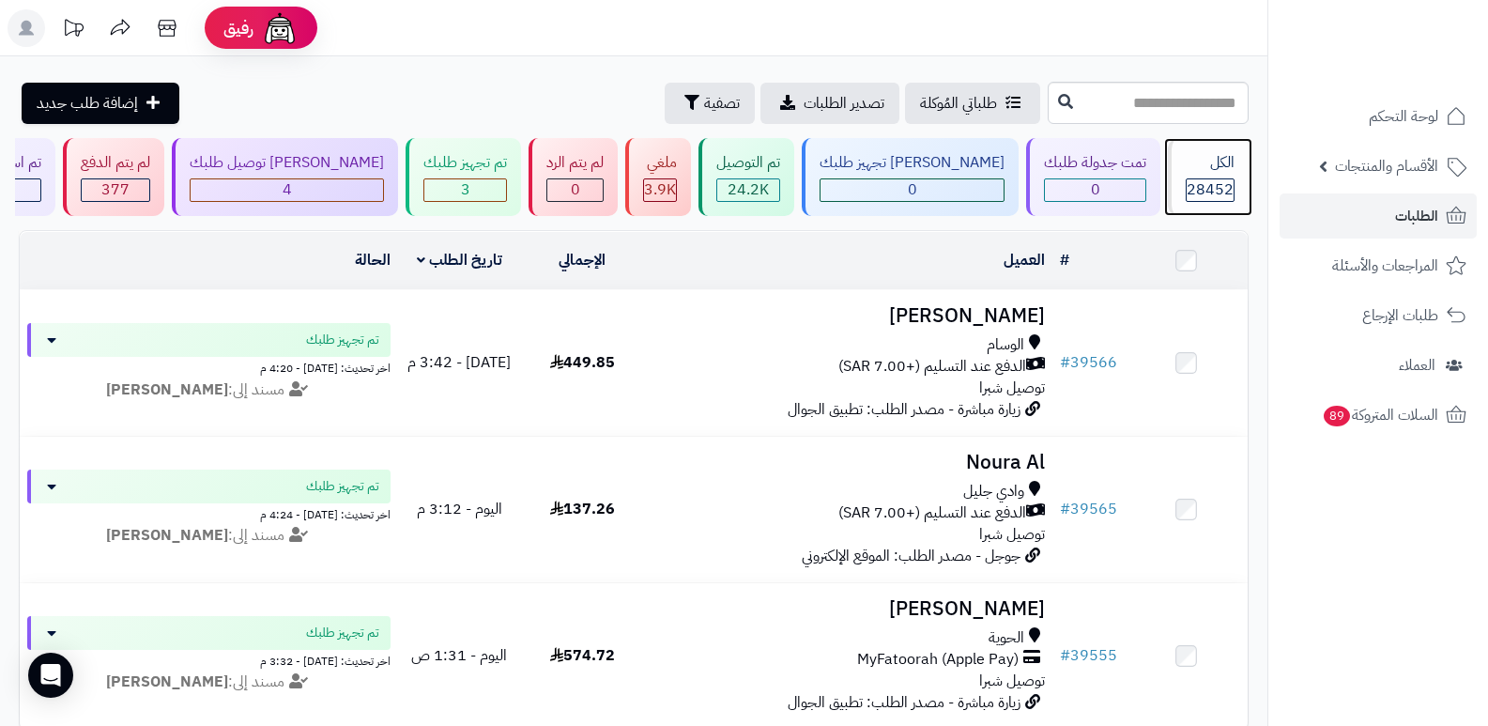
click at [1204, 178] on span "28452" at bounding box center [1210, 189] width 47 height 23
click at [1186, 159] on div "الكل" at bounding box center [1210, 163] width 49 height 22
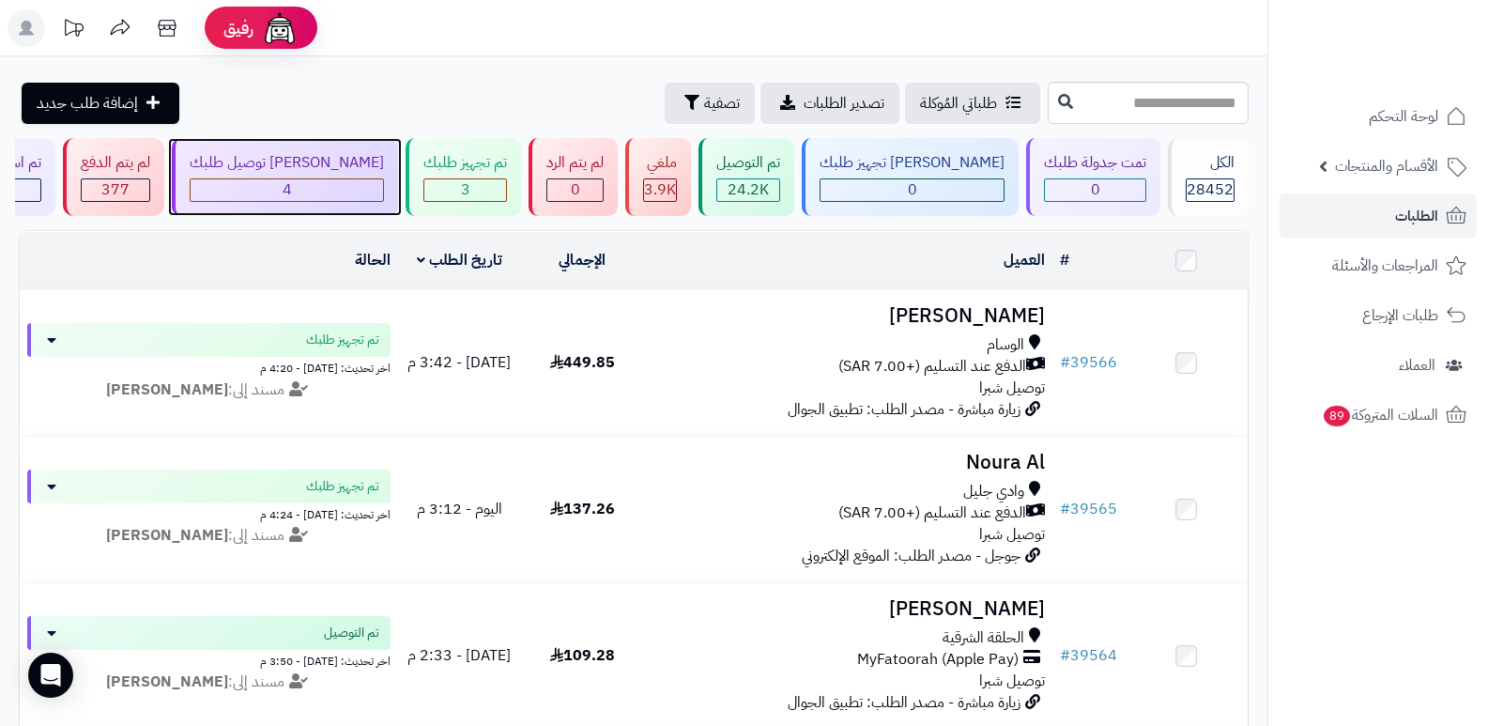
click at [327, 176] on div "جاري توصيل طلبك 4" at bounding box center [285, 177] width 226 height 78
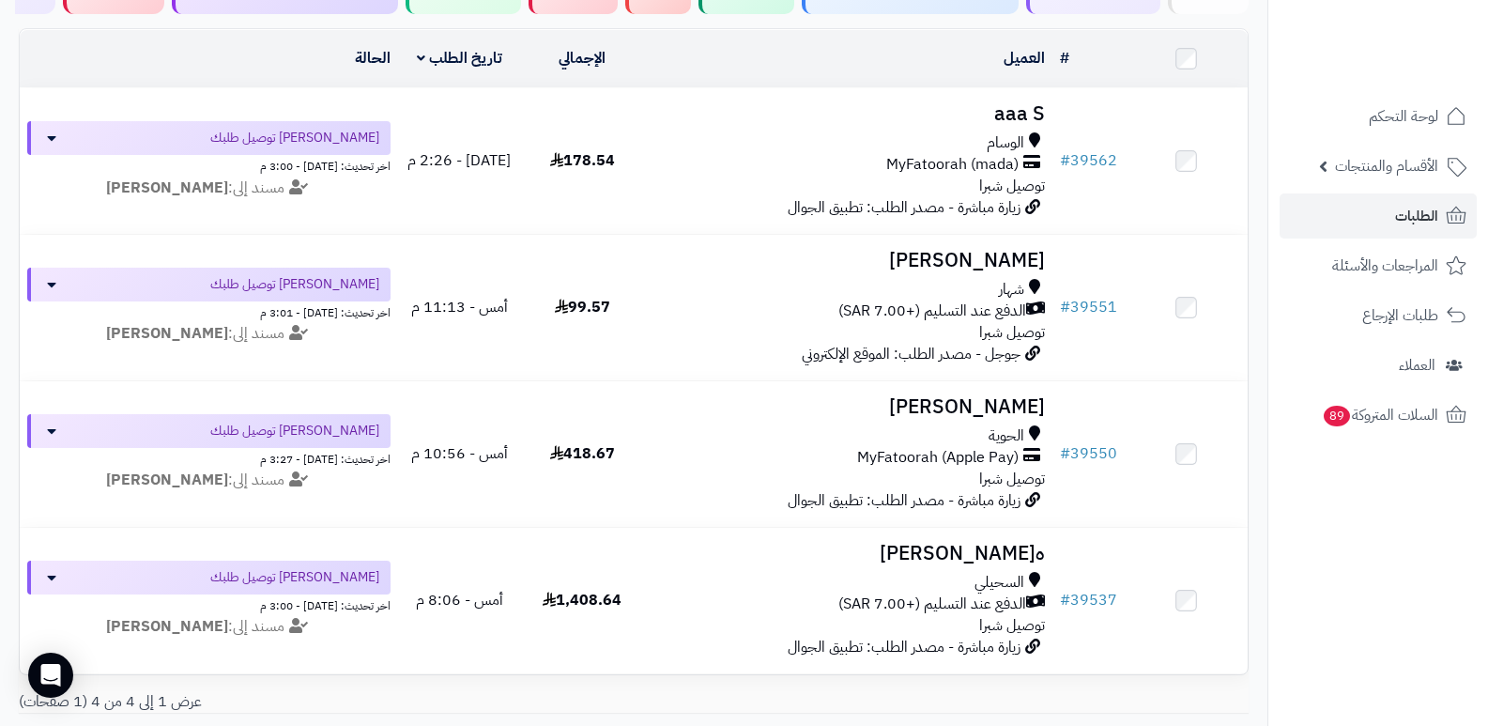
scroll to position [94, 0]
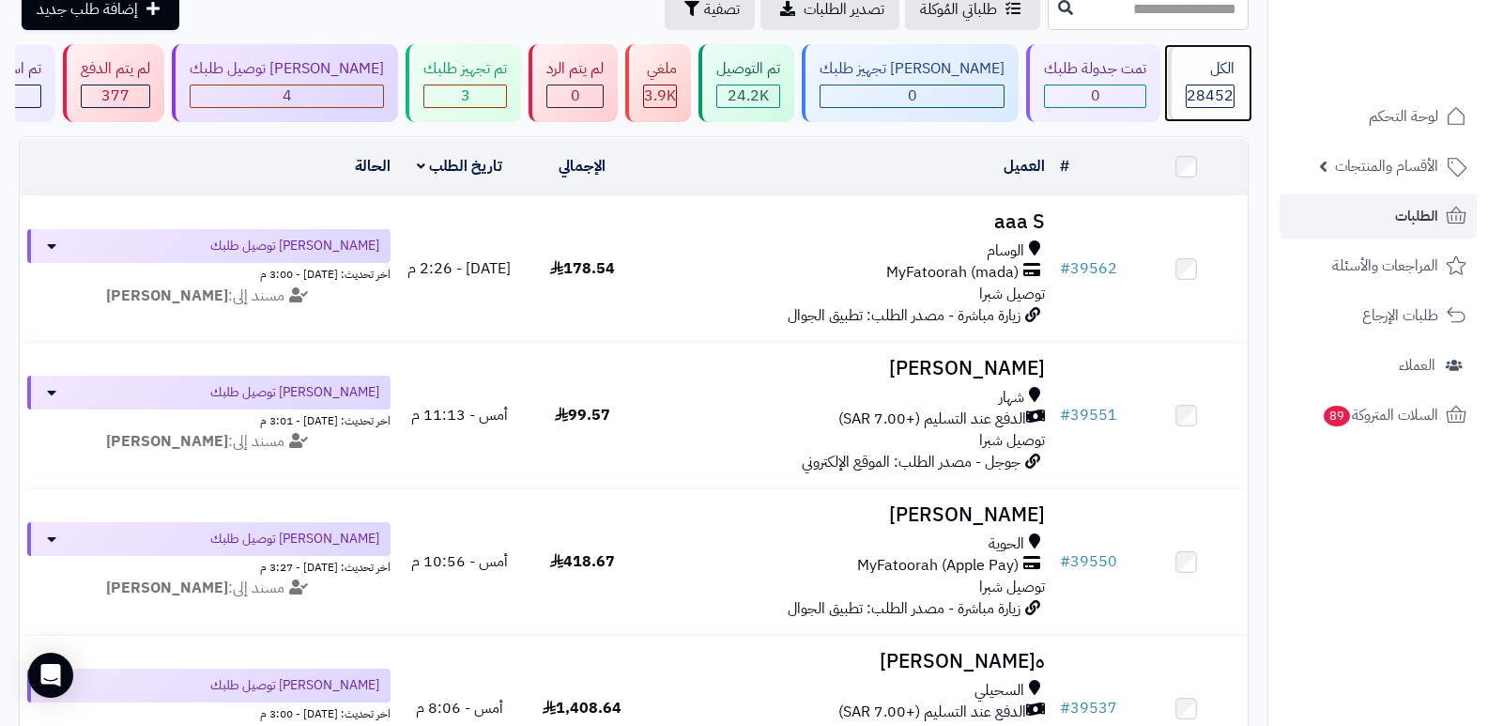
click at [1207, 83] on div "الكل 28452" at bounding box center [1208, 83] width 81 height 78
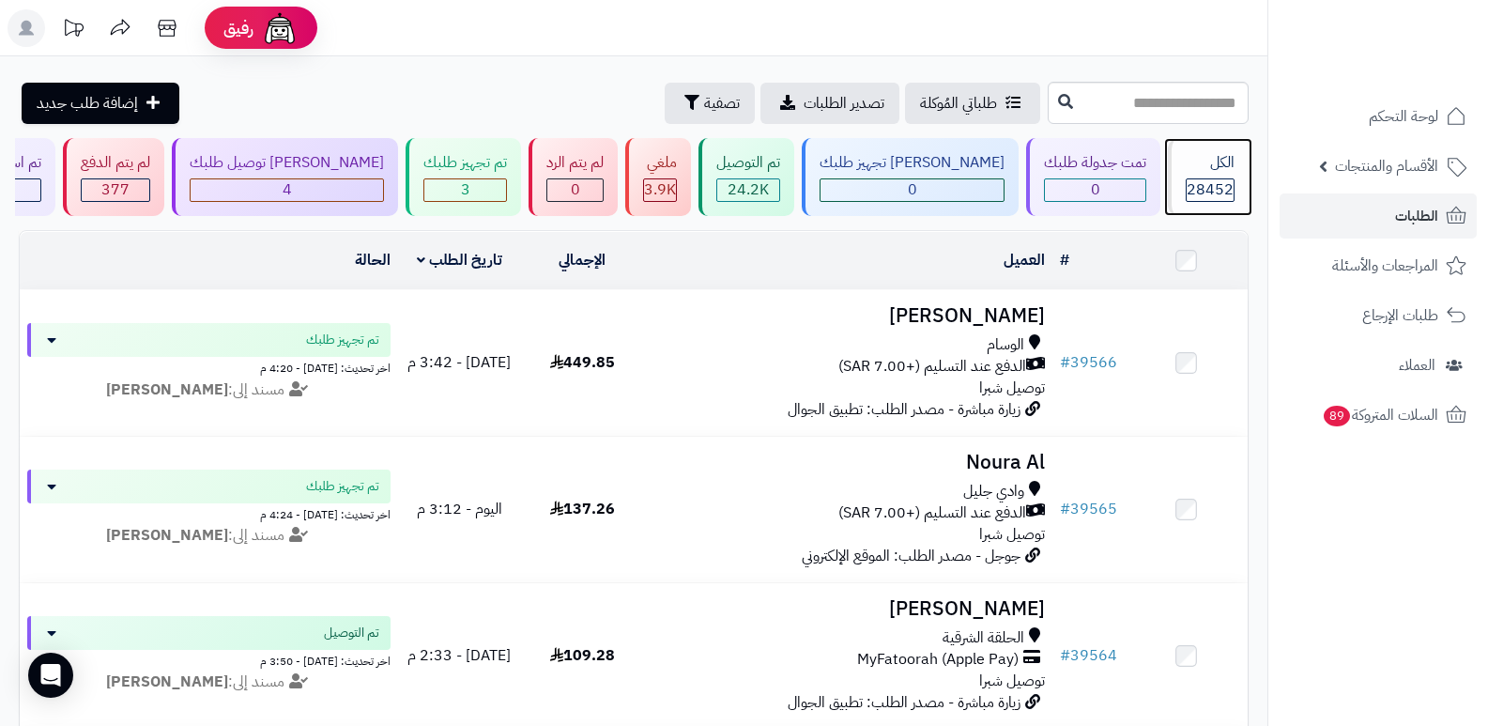
click at [1203, 178] on span "28452" at bounding box center [1210, 189] width 47 height 23
click at [1198, 176] on div "الكل 28452" at bounding box center [1208, 177] width 81 height 78
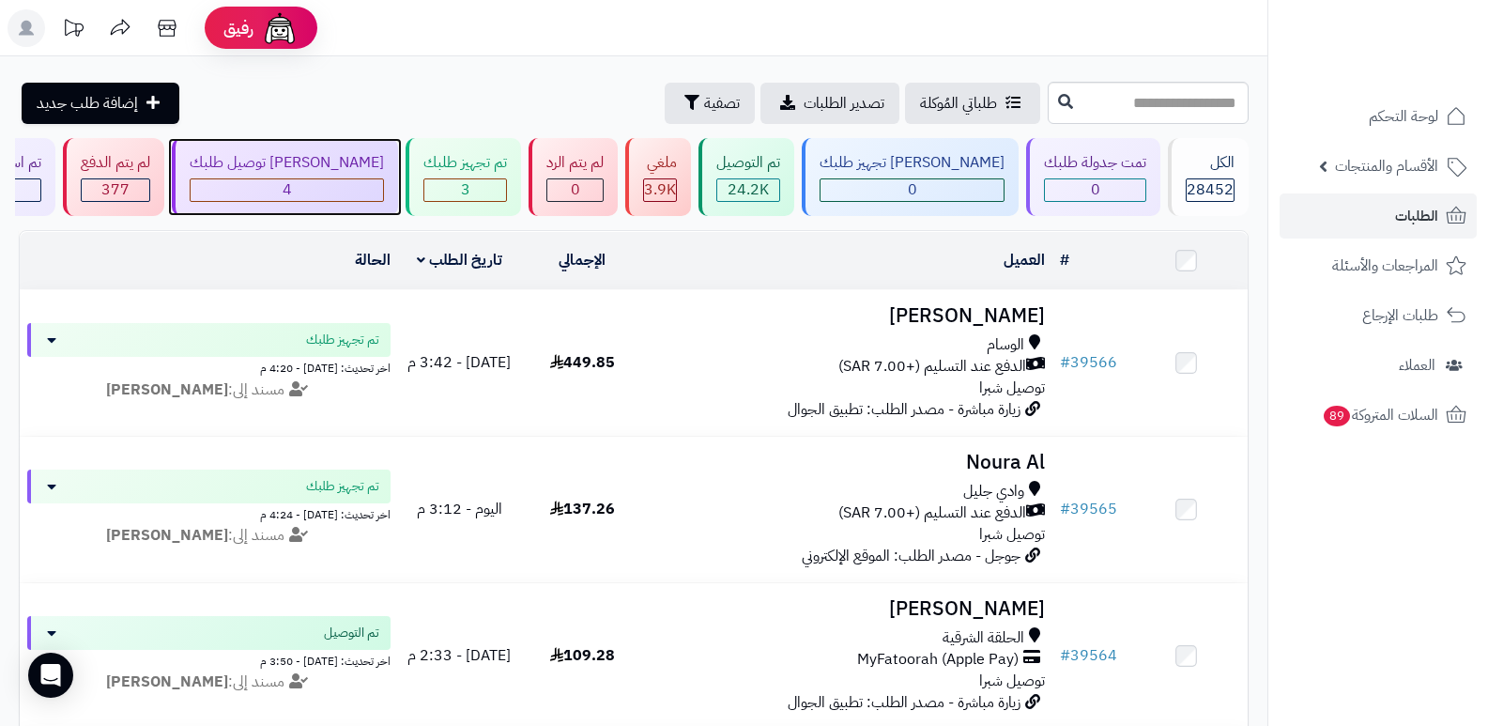
click at [361, 177] on div "جاري توصيل طلبك 4" at bounding box center [285, 177] width 226 height 78
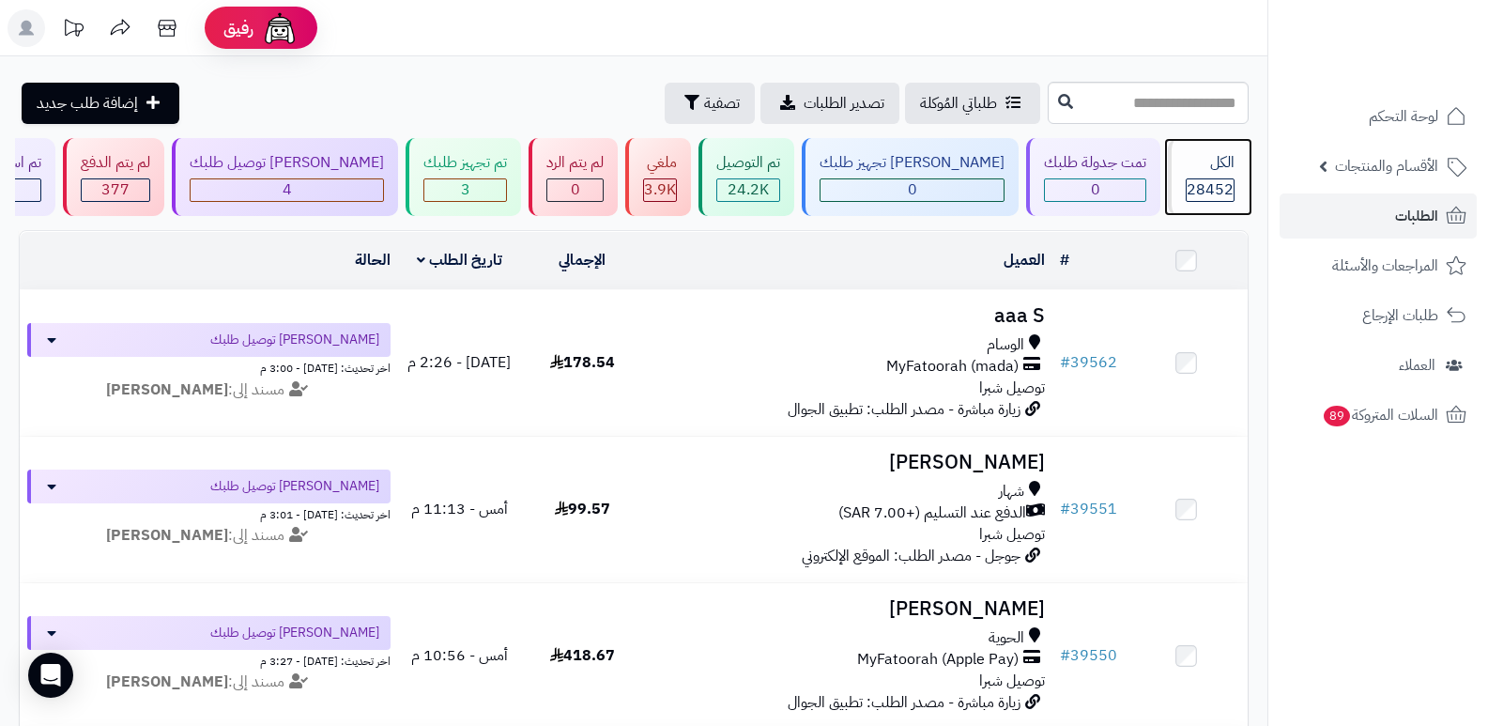
click at [1205, 171] on div "الكل" at bounding box center [1210, 163] width 49 height 22
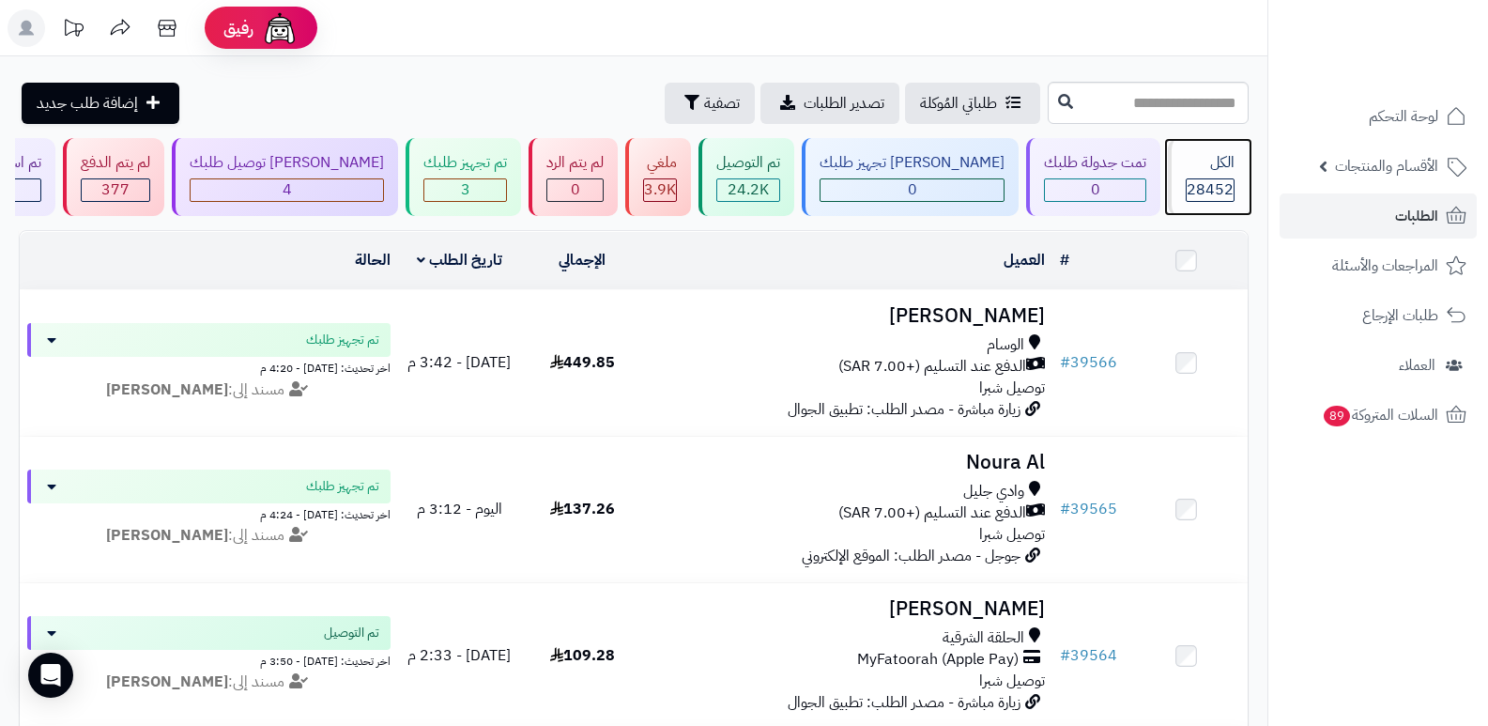
click at [1200, 166] on div "الكل" at bounding box center [1210, 163] width 49 height 22
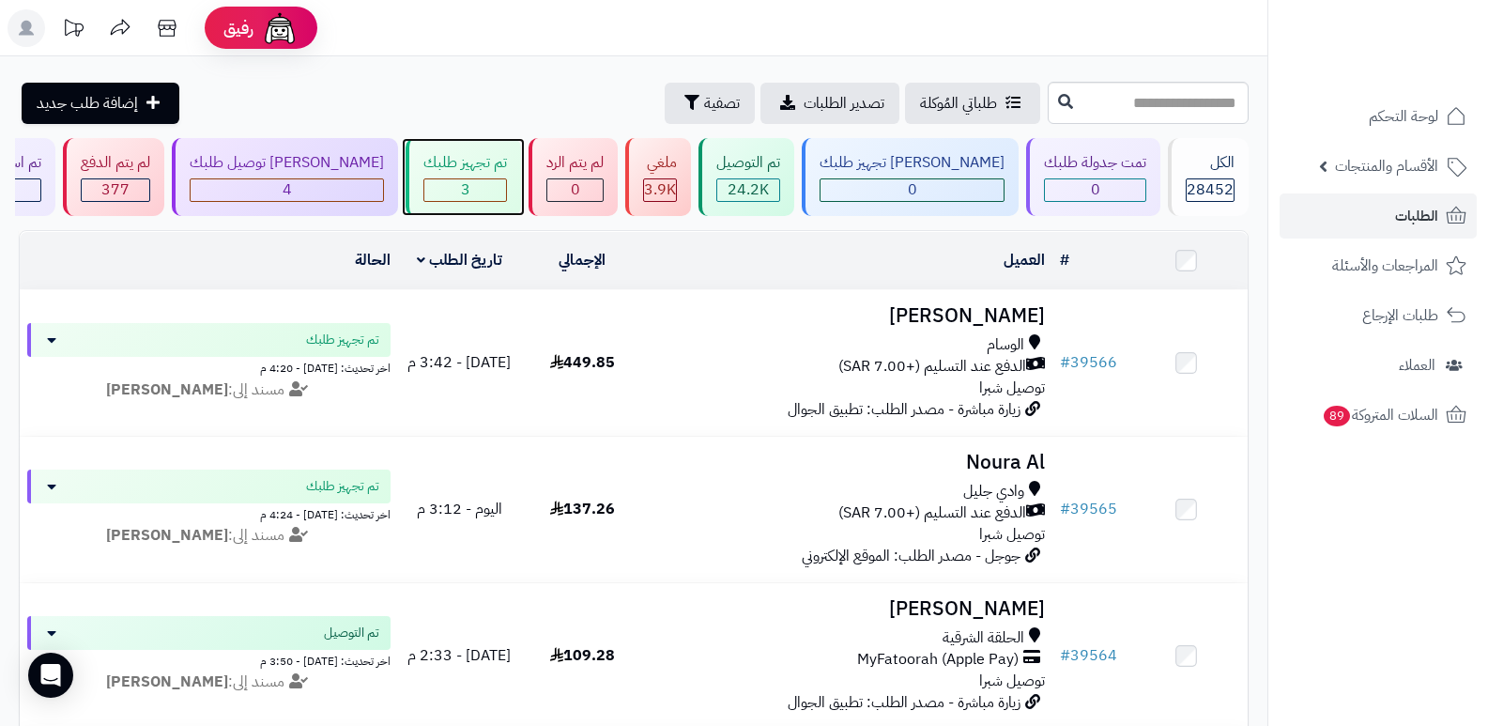
click at [507, 163] on div "تم تجهيز طلبك" at bounding box center [466, 163] width 84 height 22
click at [935, 25] on header "رفيق ! الطلبات معالجة مكتمل إرجاع المنتجات العملاء المتواجدون الان 29306 عملاء …" at bounding box center [744, 28] width 1488 height 56
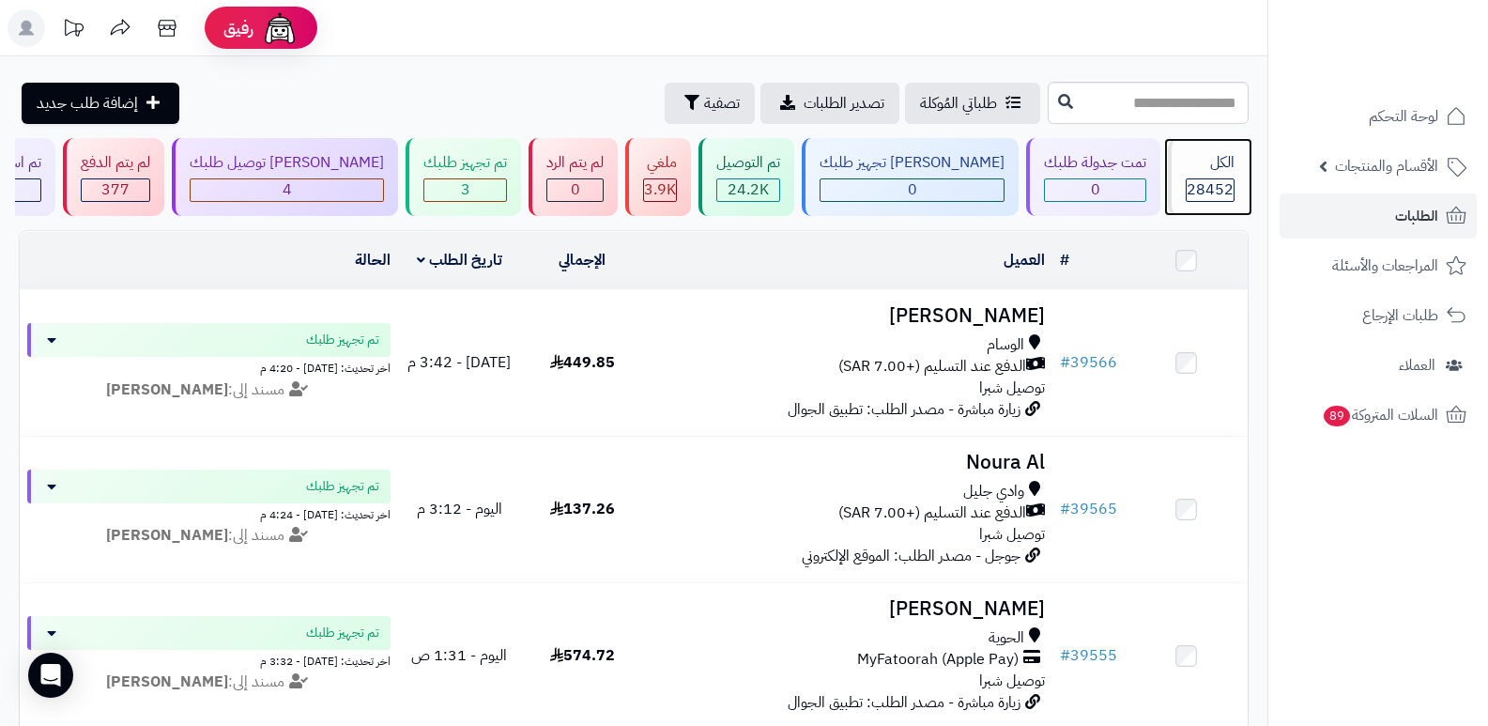
click at [1200, 163] on div "الكل" at bounding box center [1210, 163] width 49 height 22
click at [31, 32] on icon at bounding box center [26, 28] width 15 height 15
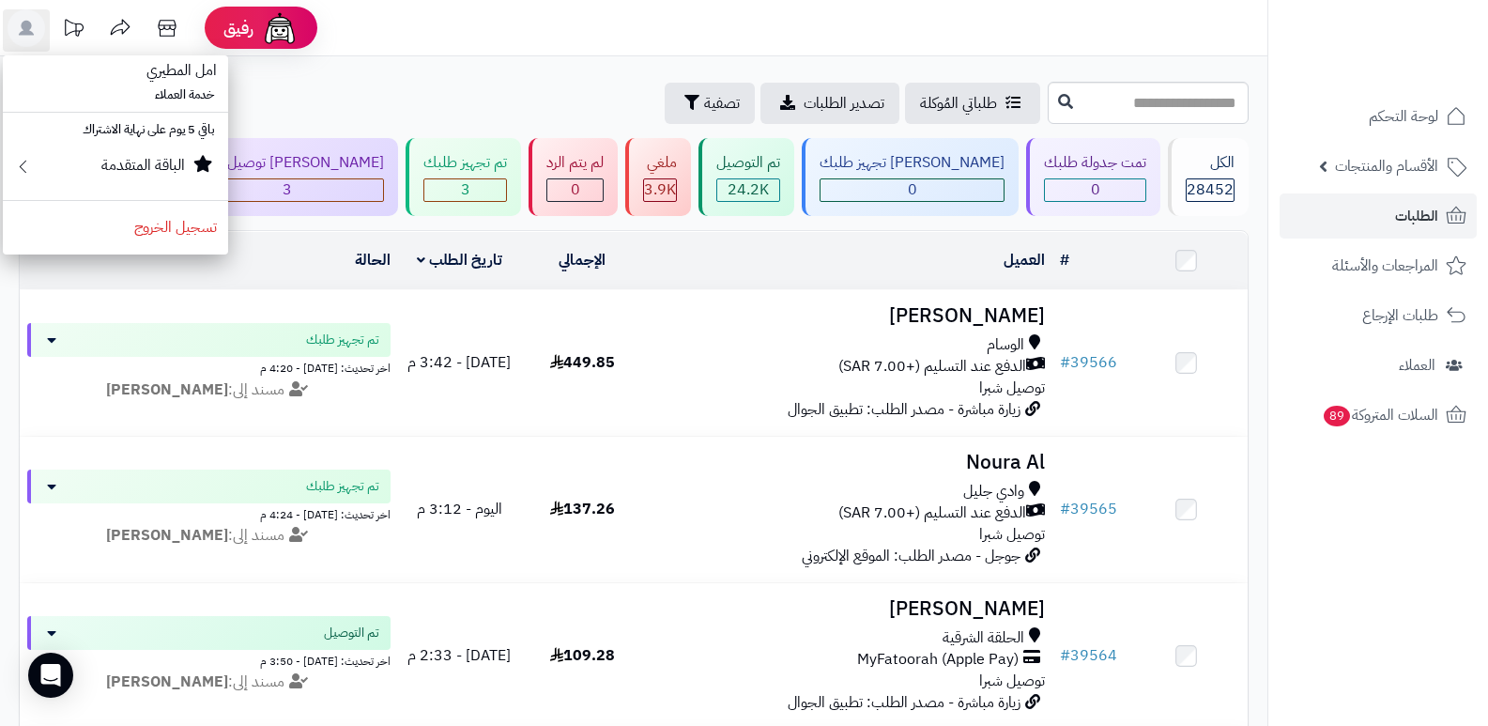
click at [566, 33] on header "رفيق ! الطلبات معالجة مكتمل إرجاع المنتجات العملاء المتواجدون الان 29306 عملاء …" at bounding box center [744, 28] width 1488 height 56
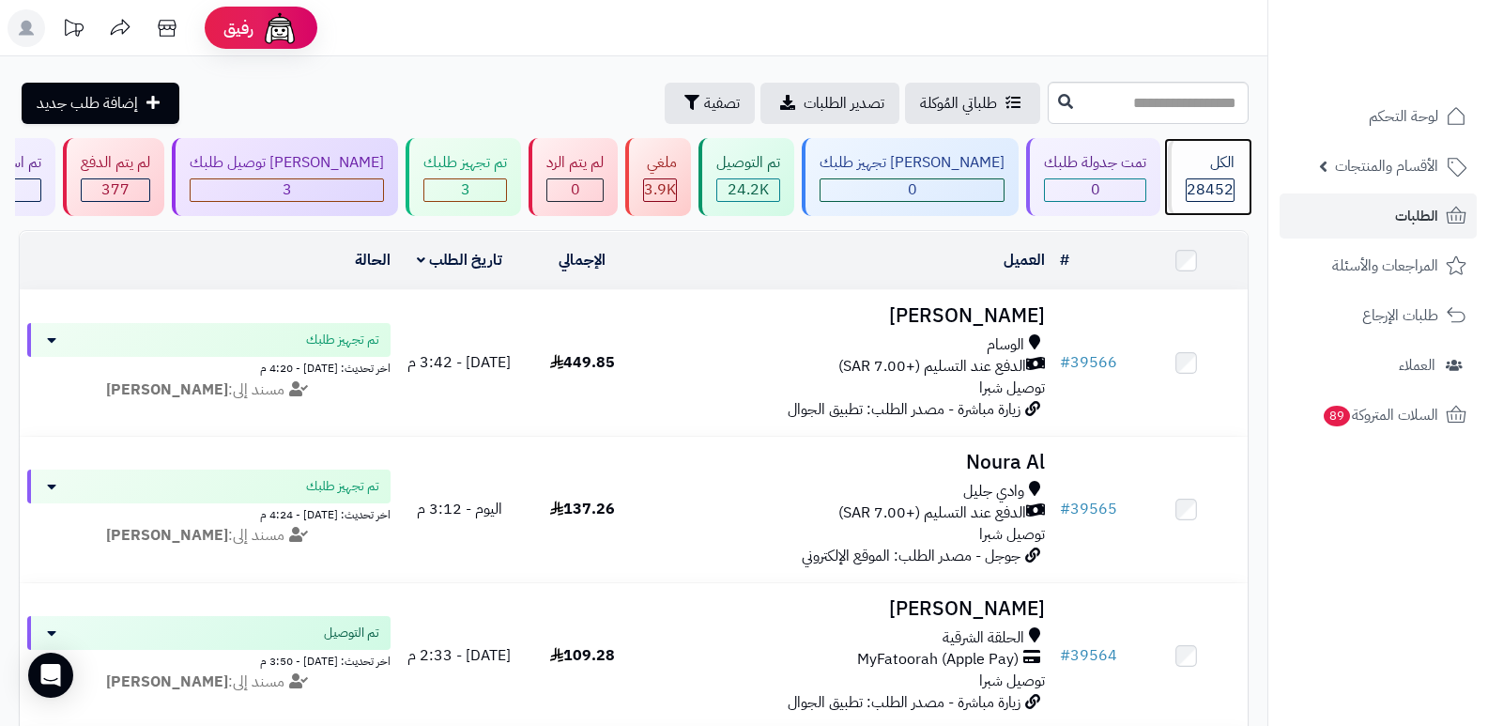
click at [1205, 203] on div "الكل 28452" at bounding box center [1208, 177] width 81 height 78
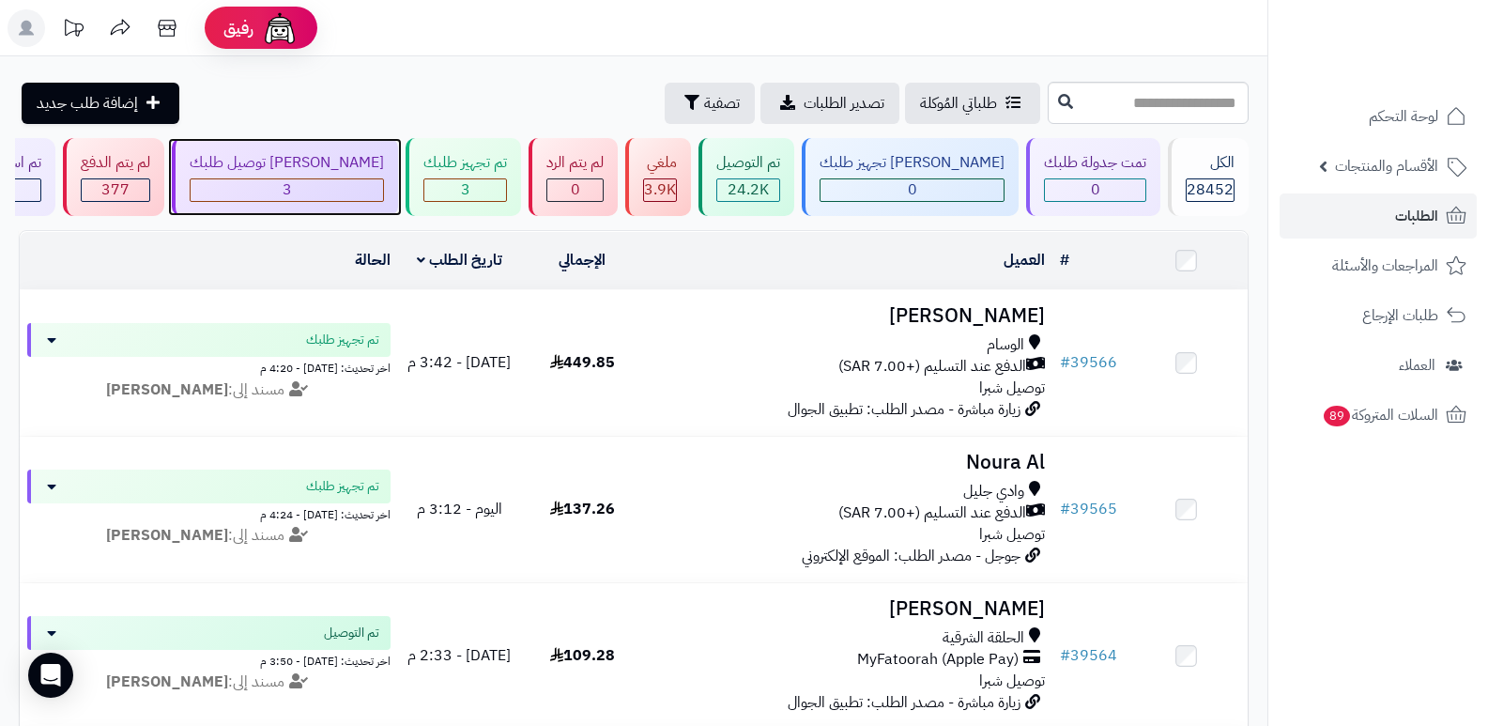
click at [363, 147] on div "[PERSON_NAME] توصيل طلبك 3" at bounding box center [285, 177] width 226 height 78
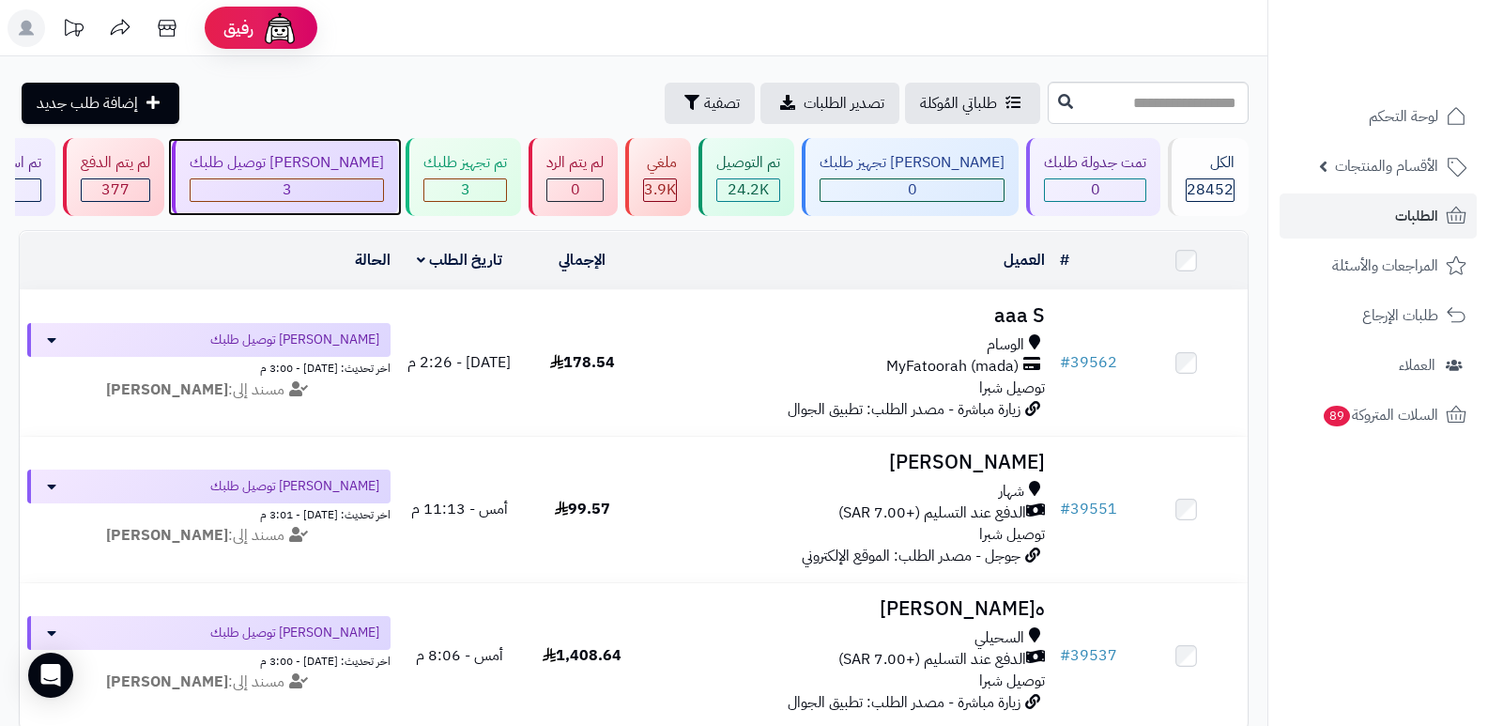
click at [346, 164] on div "[PERSON_NAME] توصيل طلبك" at bounding box center [287, 163] width 194 height 22
click at [340, 178] on div "3" at bounding box center [287, 189] width 194 height 23
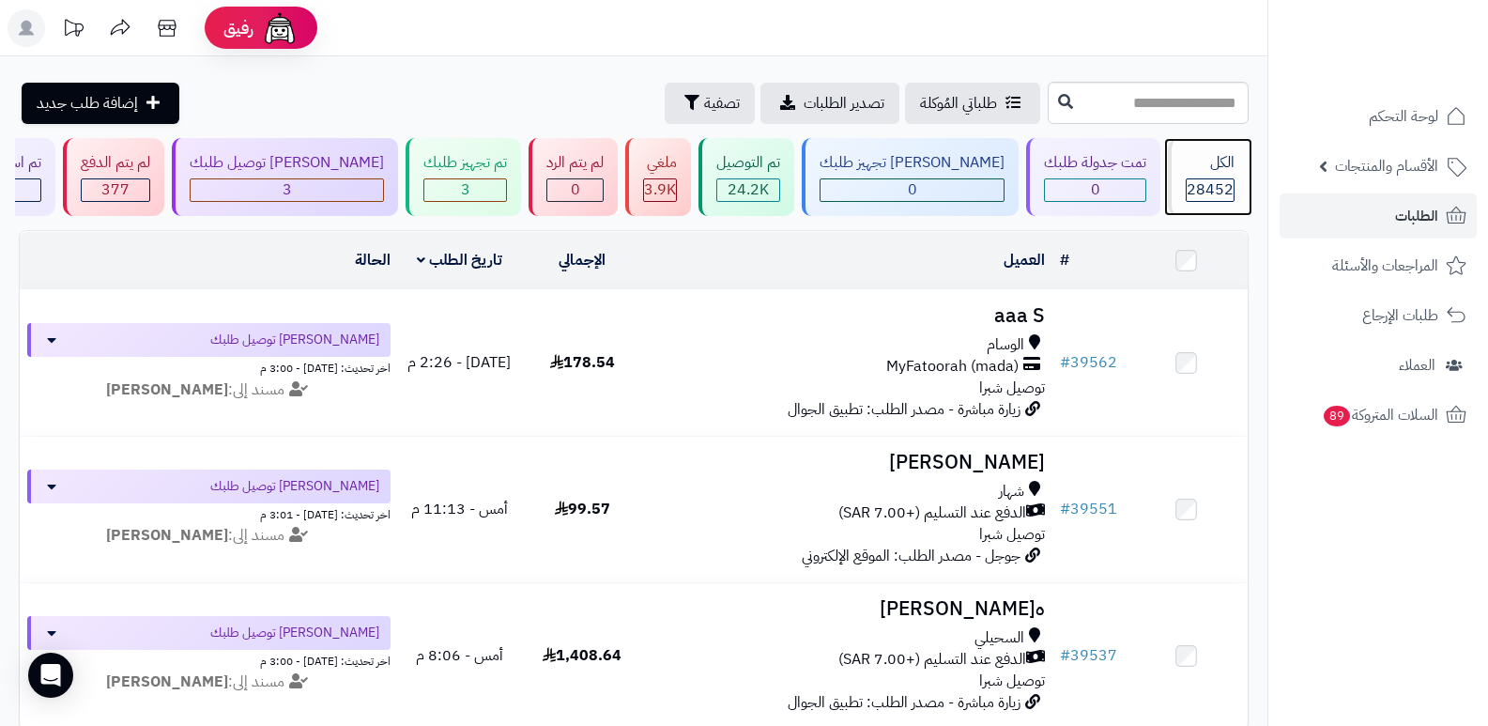
click at [1201, 177] on div "الكل 28452" at bounding box center [1208, 177] width 81 height 78
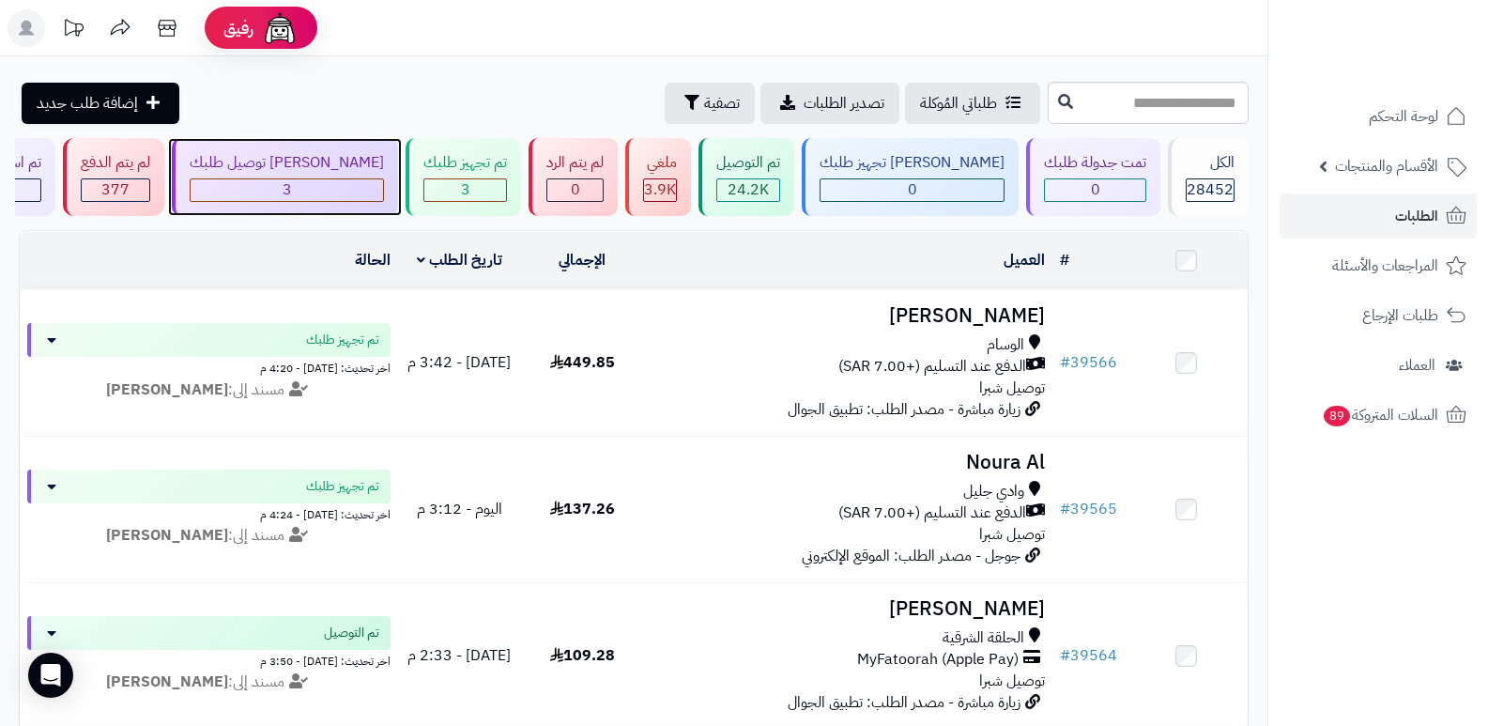
click at [331, 186] on div "3" at bounding box center [287, 190] width 193 height 22
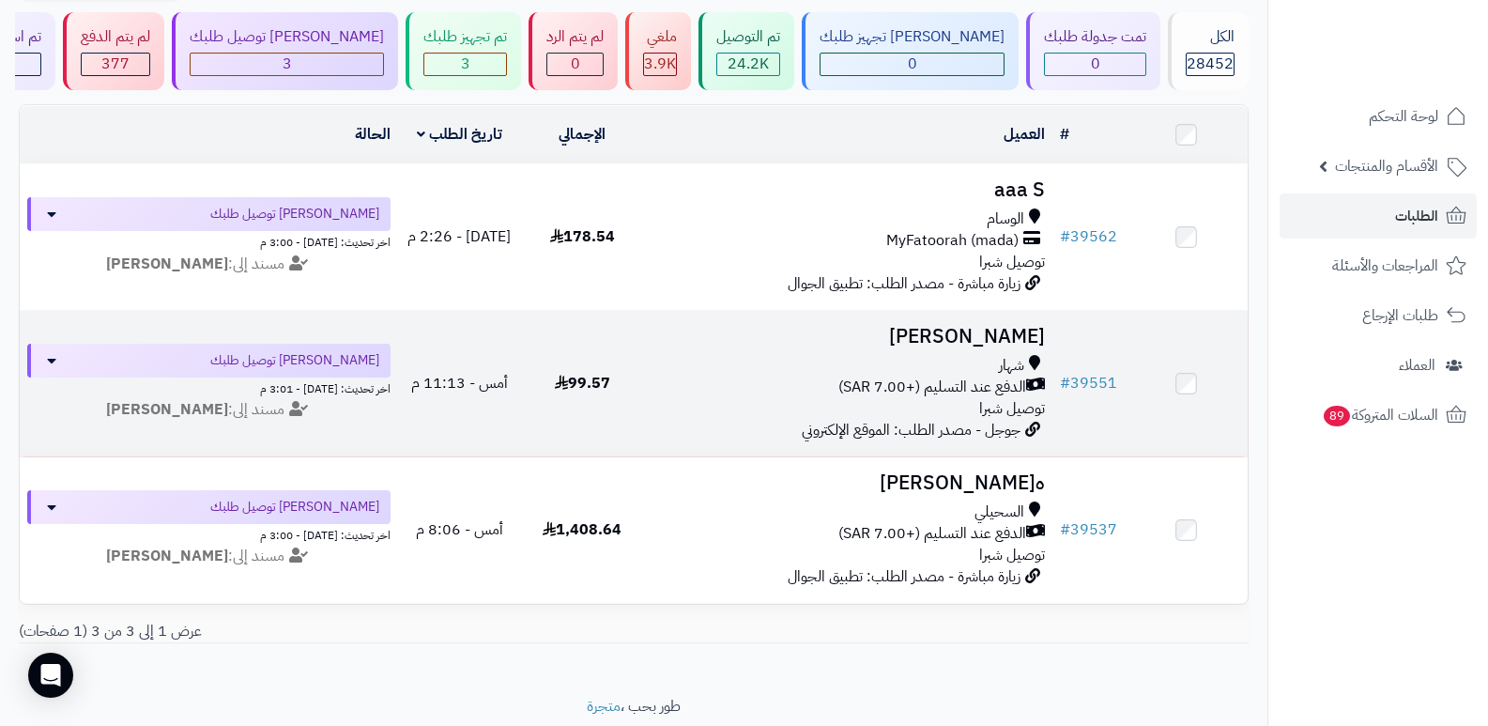
scroll to position [94, 0]
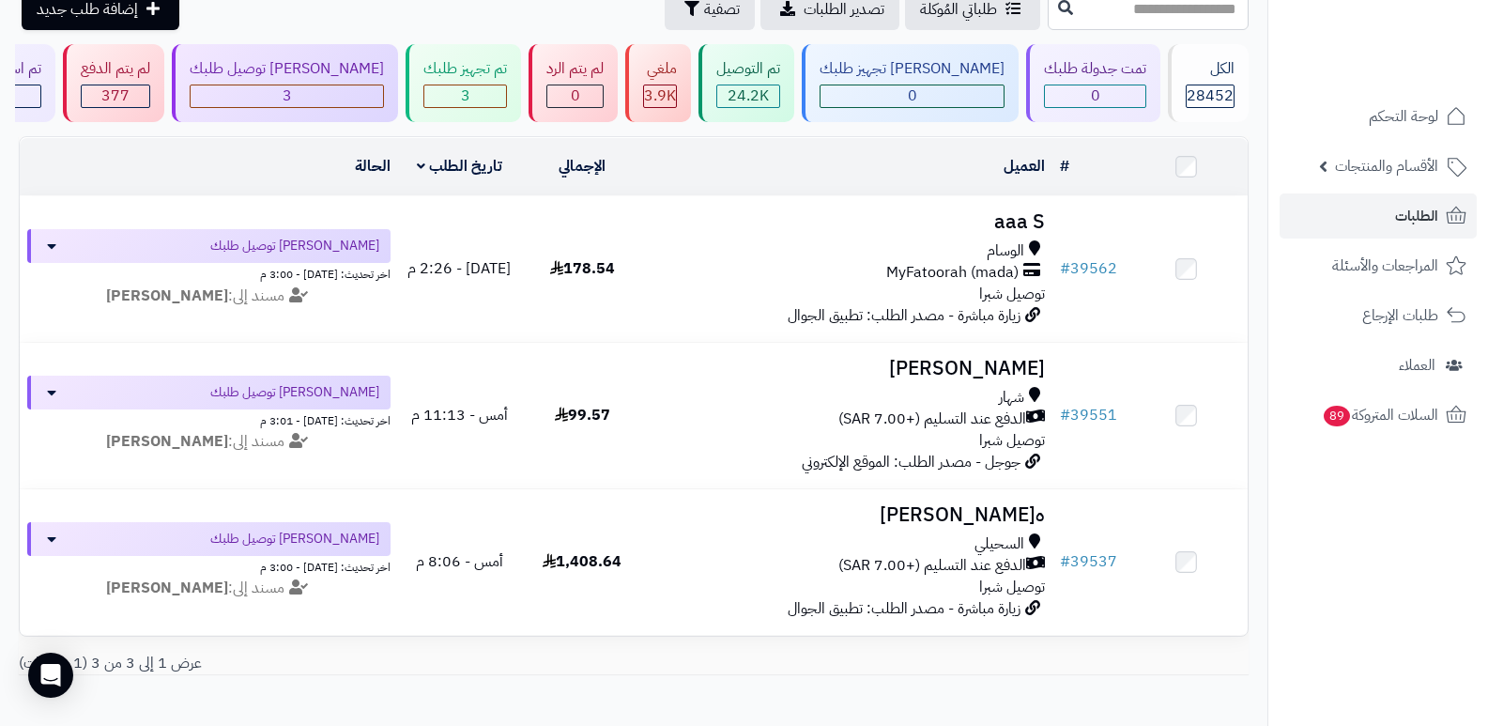
click at [1327, 573] on nav "لوحة التحكم الأقسام والمنتجات المنتجات الأقسام الماركات مواصفات المنتجات مواصفا…" at bounding box center [1378, 386] width 221 height 726
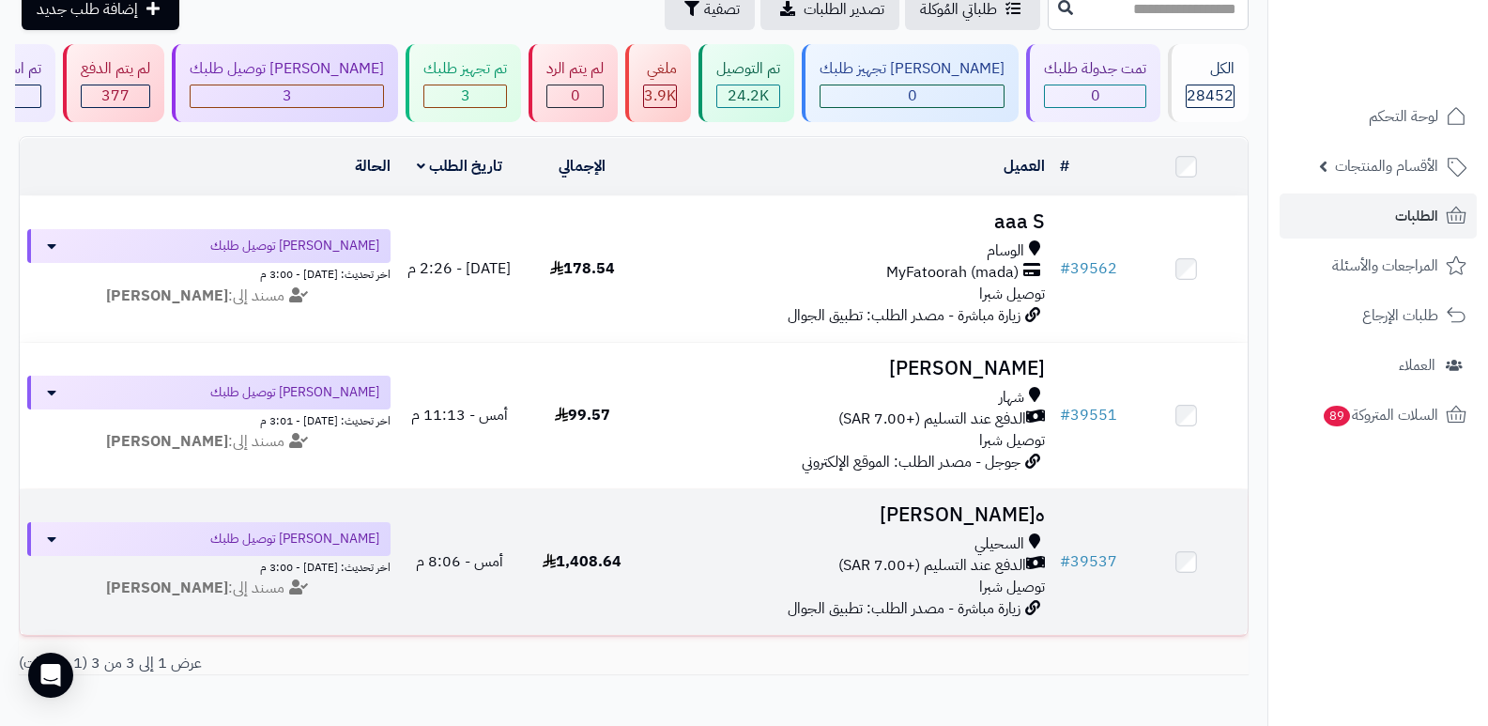
scroll to position [0, 0]
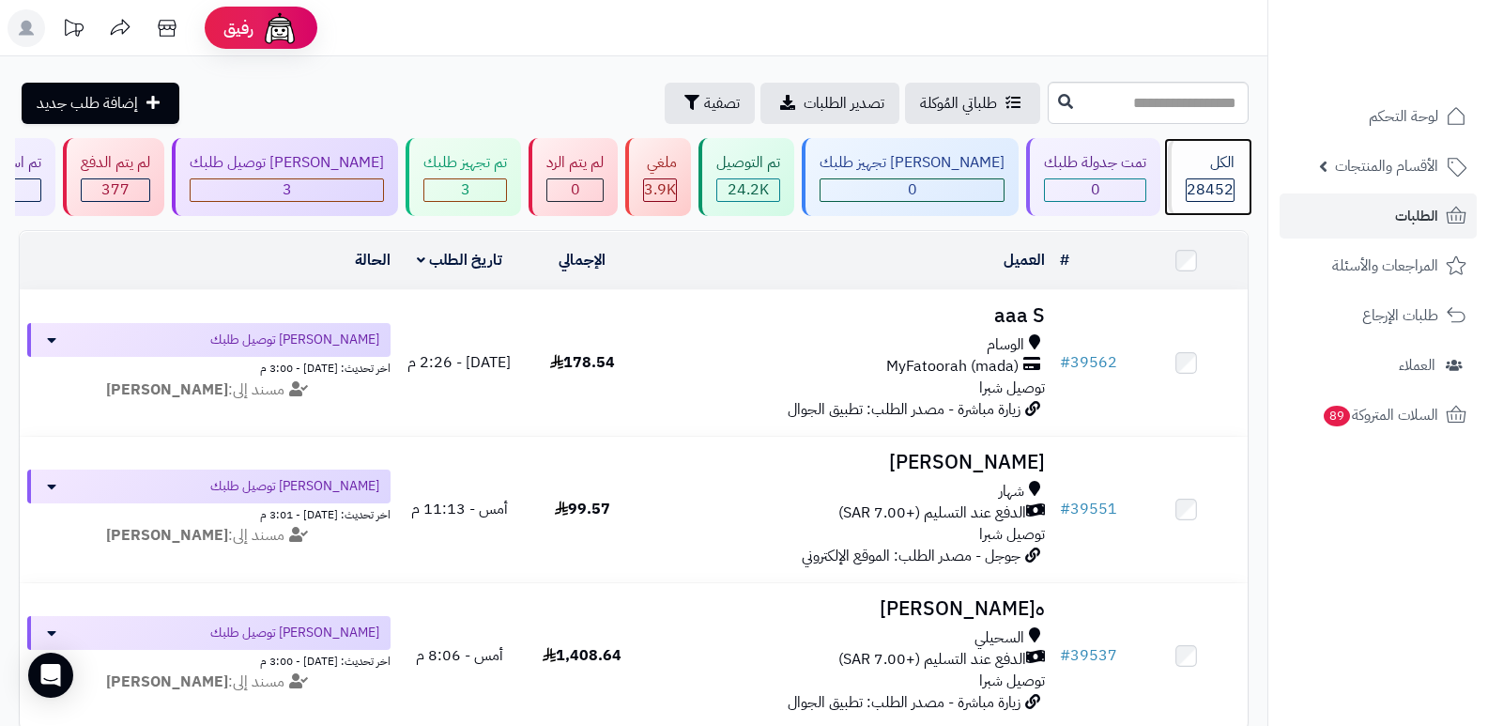
click at [1196, 167] on div "الكل" at bounding box center [1210, 163] width 49 height 22
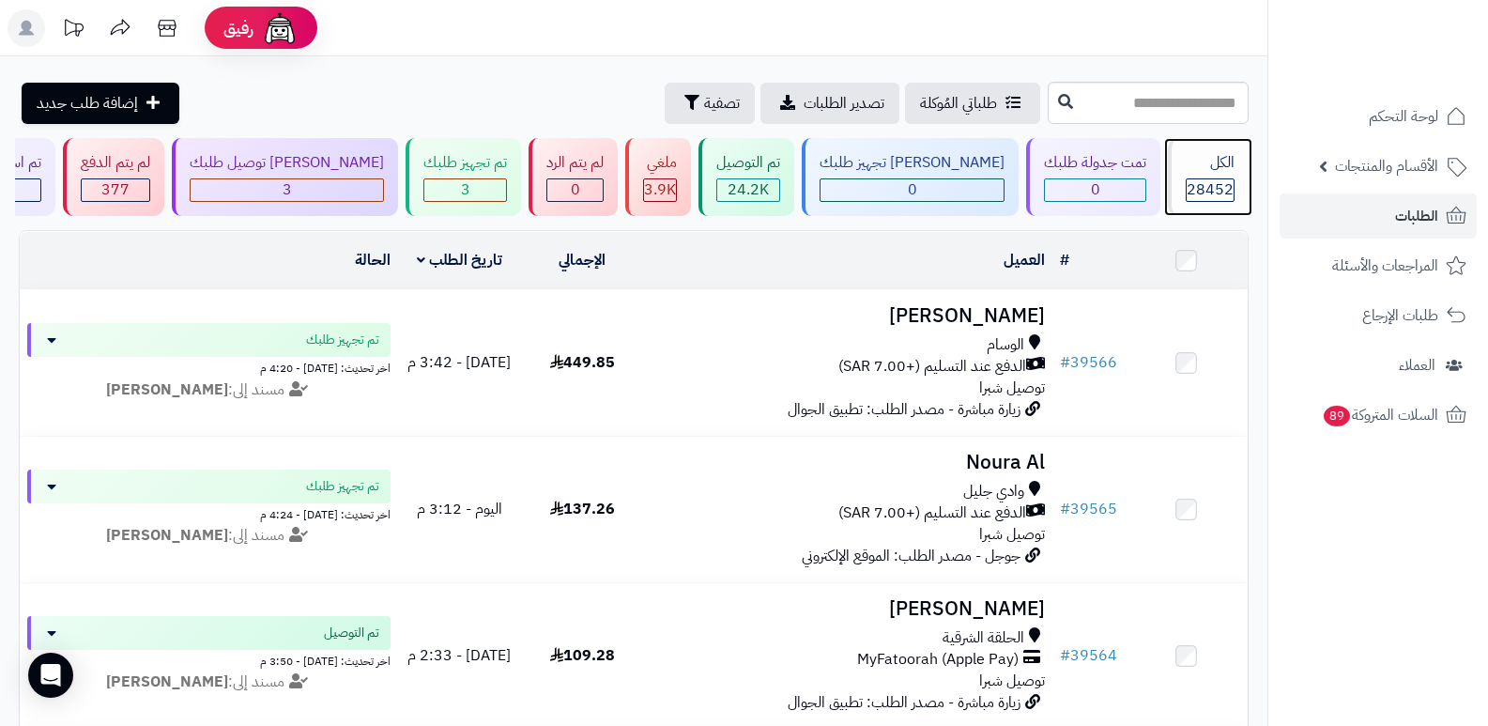
click at [1192, 164] on div "الكل" at bounding box center [1210, 163] width 49 height 22
click at [1170, 182] on div "الكل 28452" at bounding box center [1208, 177] width 81 height 78
click at [1214, 181] on span "28452" at bounding box center [1210, 189] width 47 height 23
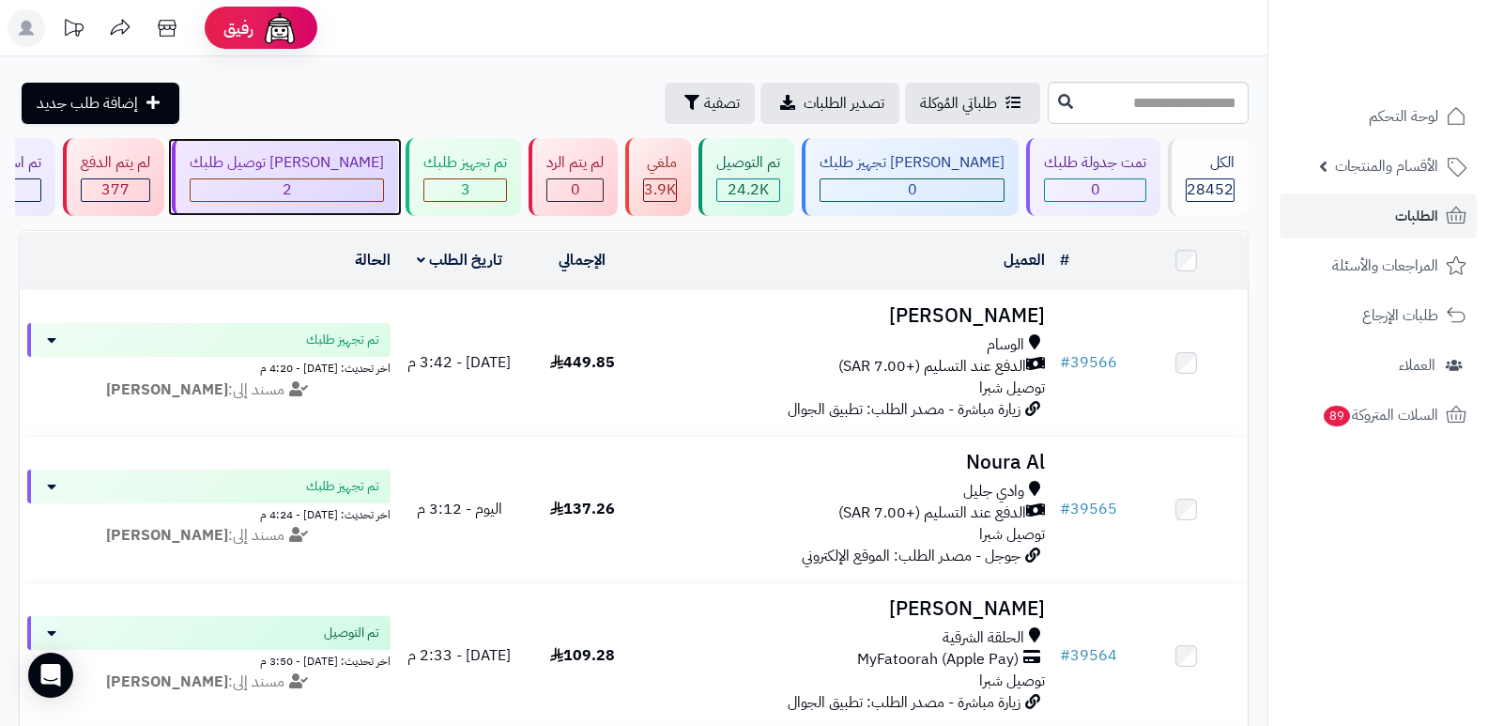
click at [370, 203] on div "جاري توصيل طلبك 2" at bounding box center [285, 177] width 226 height 78
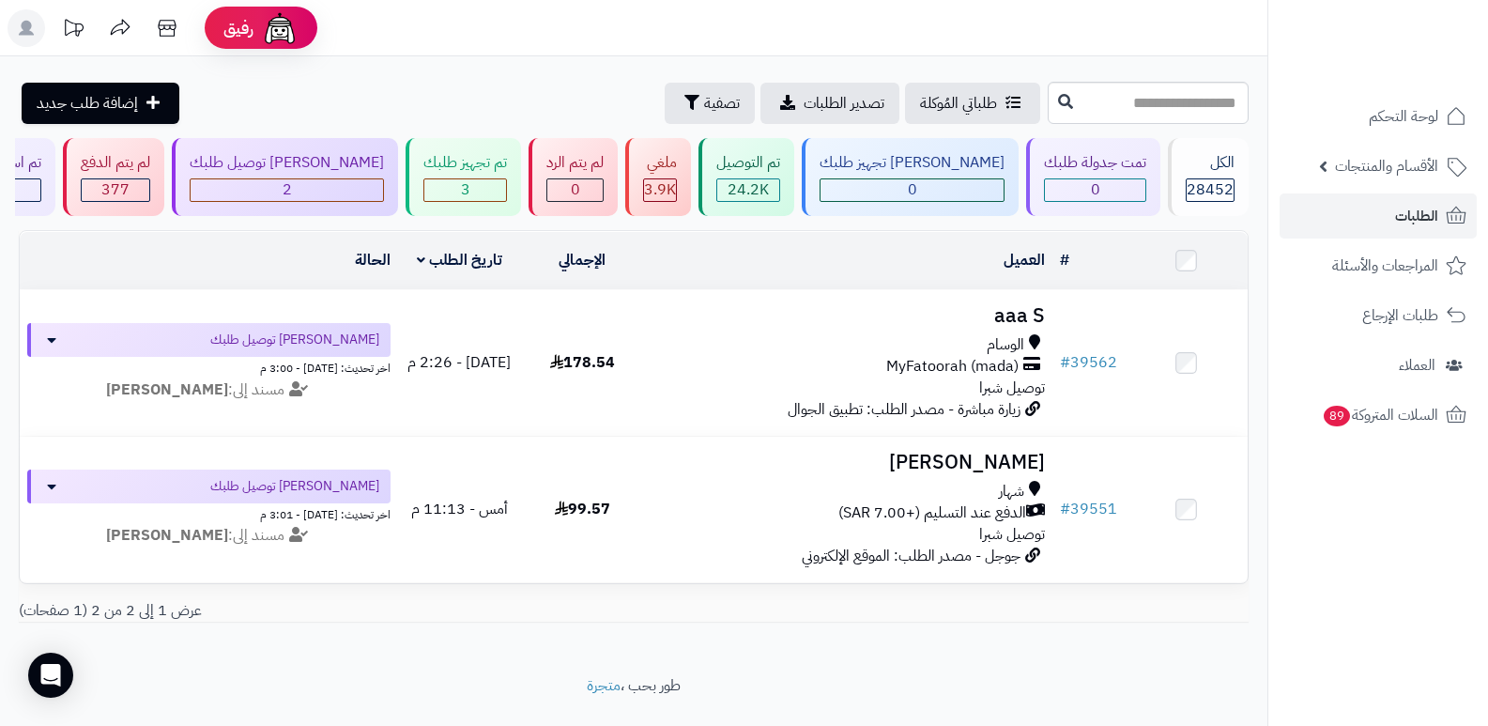
click at [983, 5] on header "رفيق ! الطلبات معالجة مكتمل إرجاع المنتجات العملاء المتواجدون الان 29306 عملاء …" at bounding box center [744, 28] width 1488 height 56
click at [501, 180] on div "3" at bounding box center [465, 190] width 82 height 22
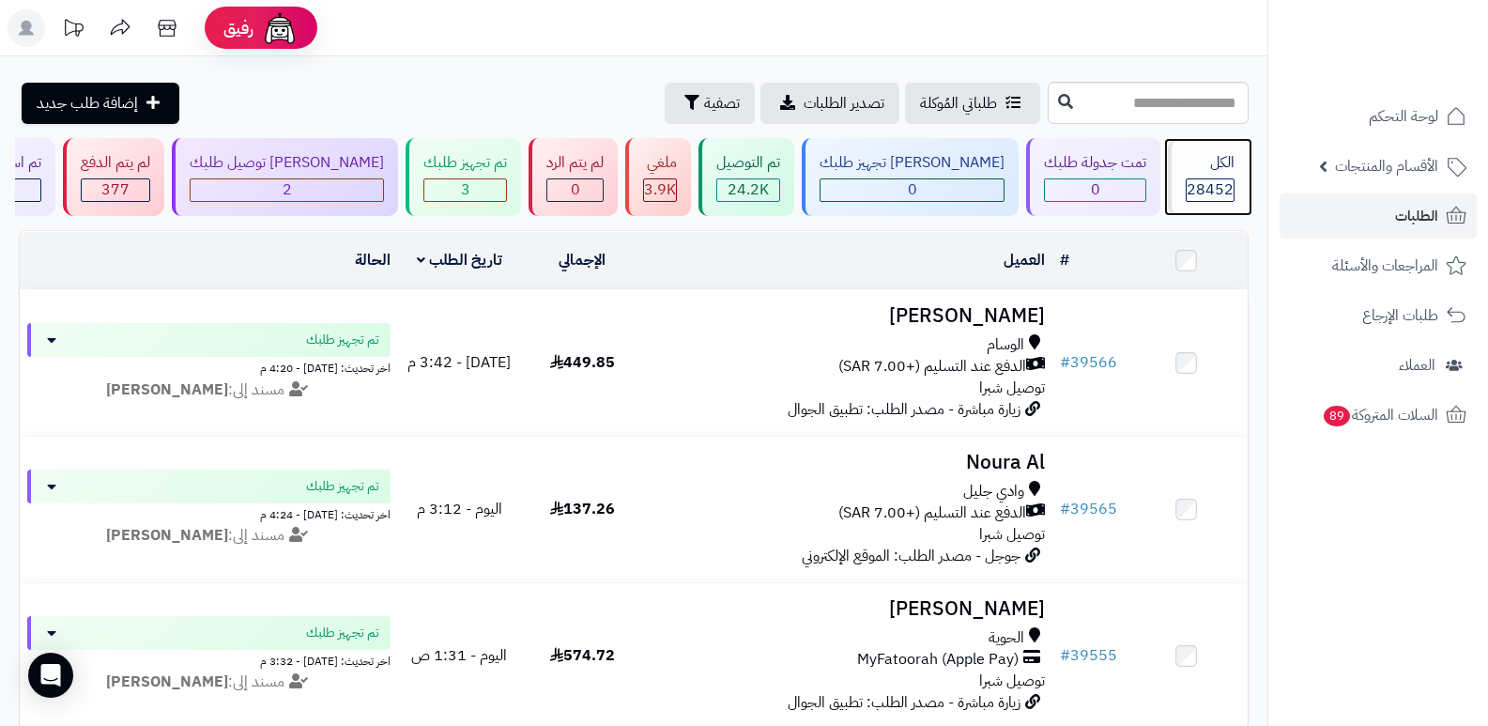
click at [1211, 187] on span "28452" at bounding box center [1210, 189] width 47 height 23
